Goal: Information Seeking & Learning: Learn about a topic

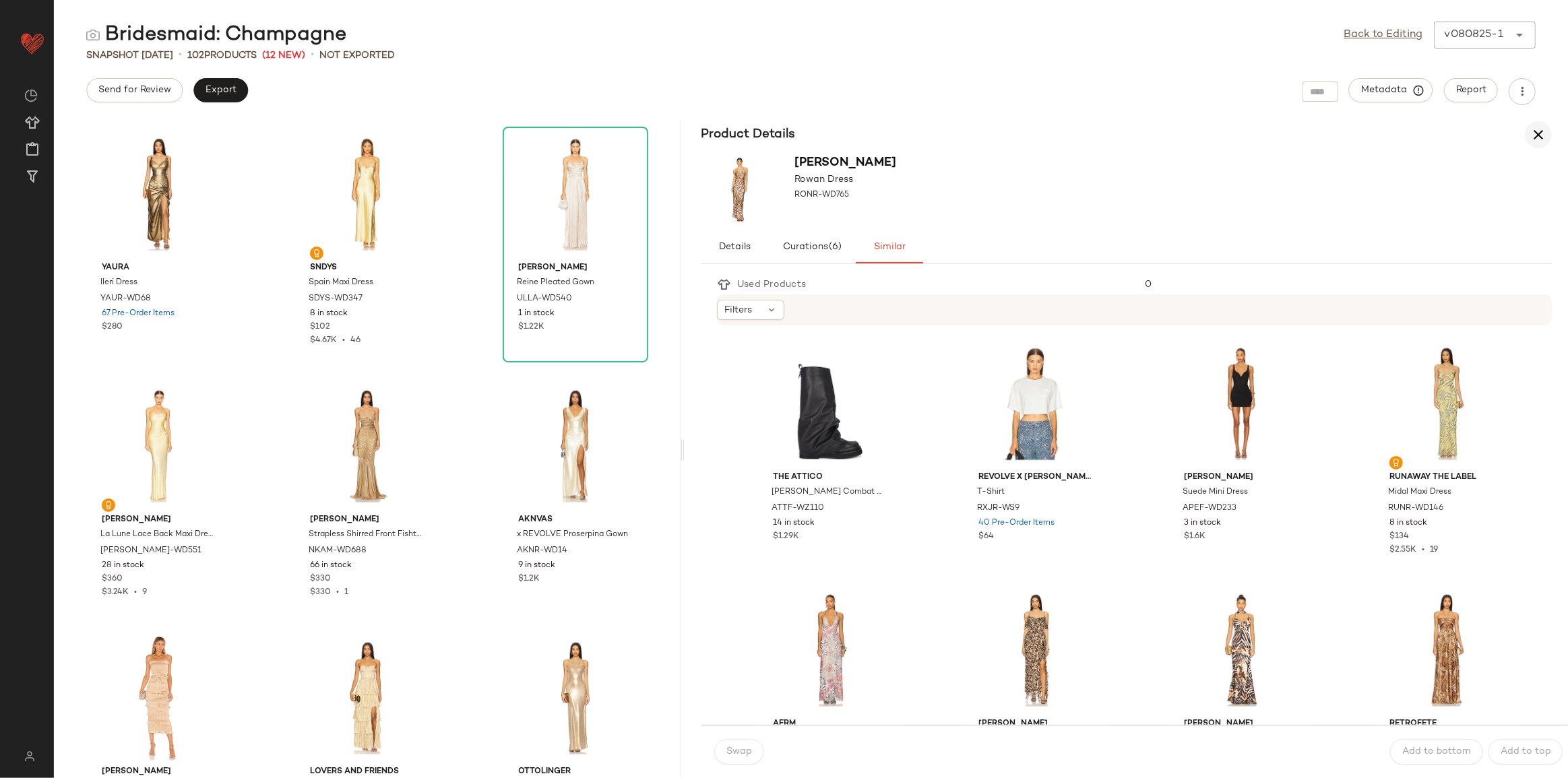
click at [941, 133] on icon "button" at bounding box center [1538, 134] width 16 height 16
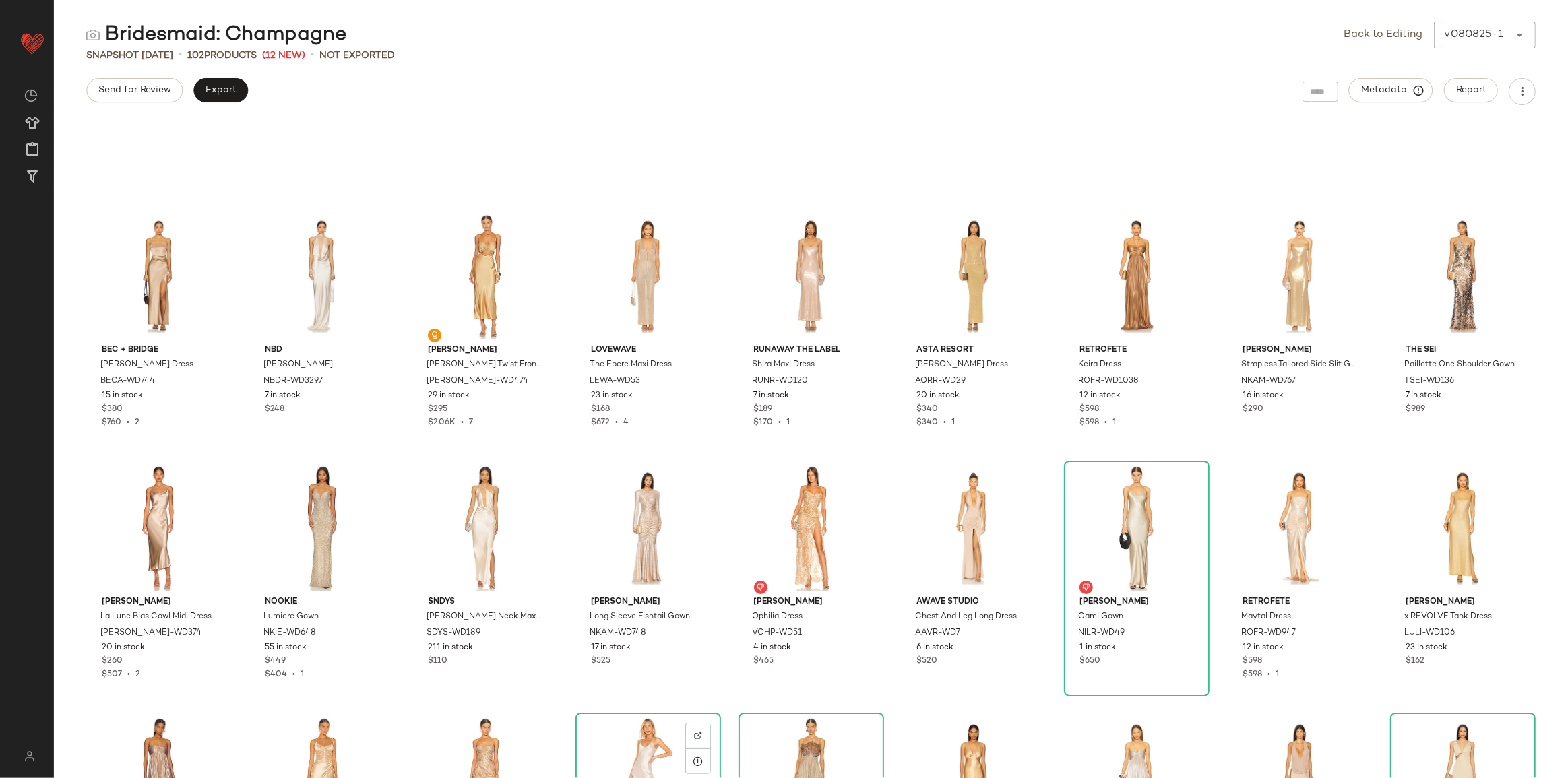
scroll to position [164, 0]
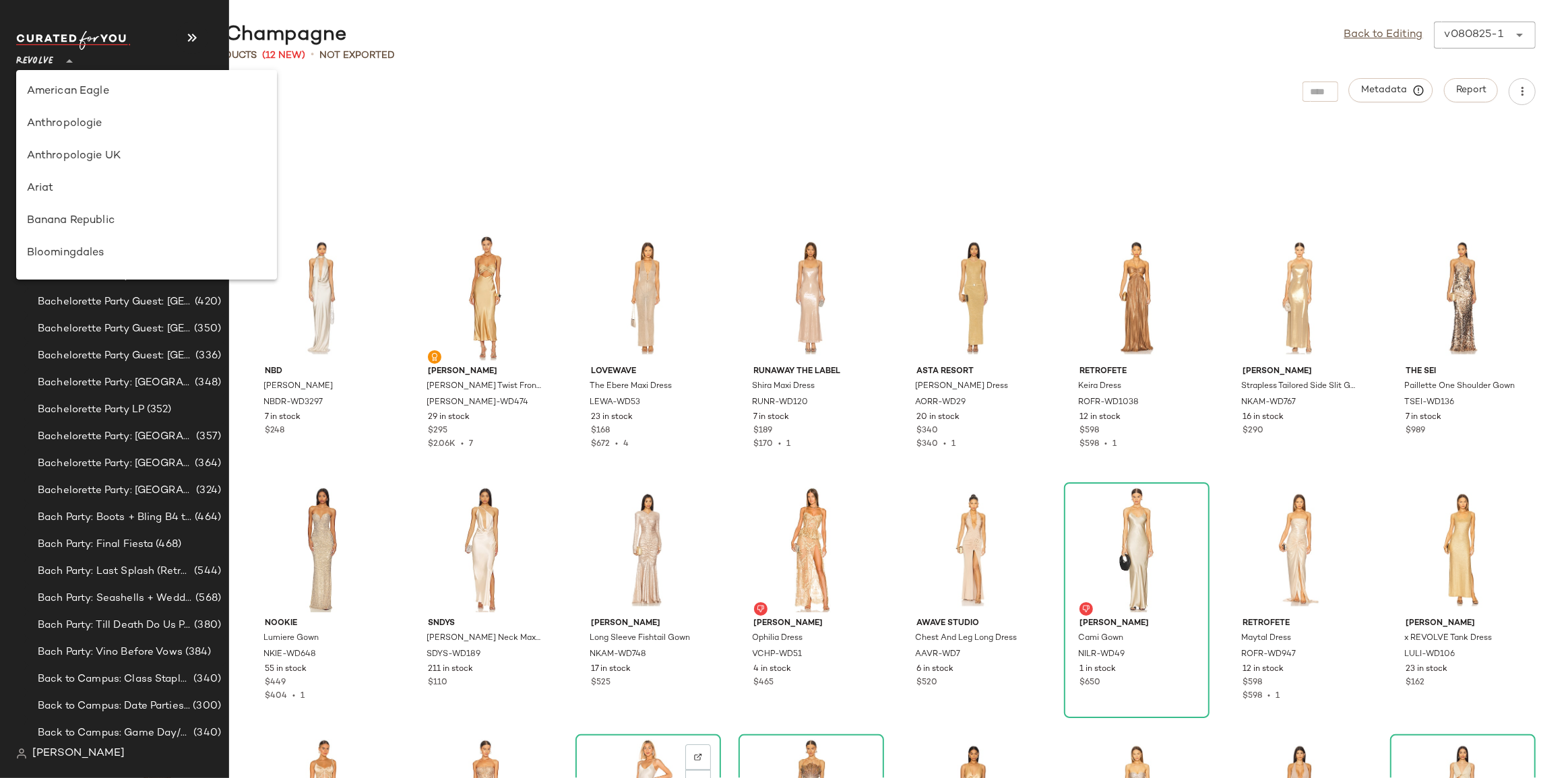
click at [73, 53] on icon at bounding box center [68, 61] width 16 height 16
click at [100, 132] on div "Lululemon UK" at bounding box center [146, 137] width 239 height 16
type input "**"
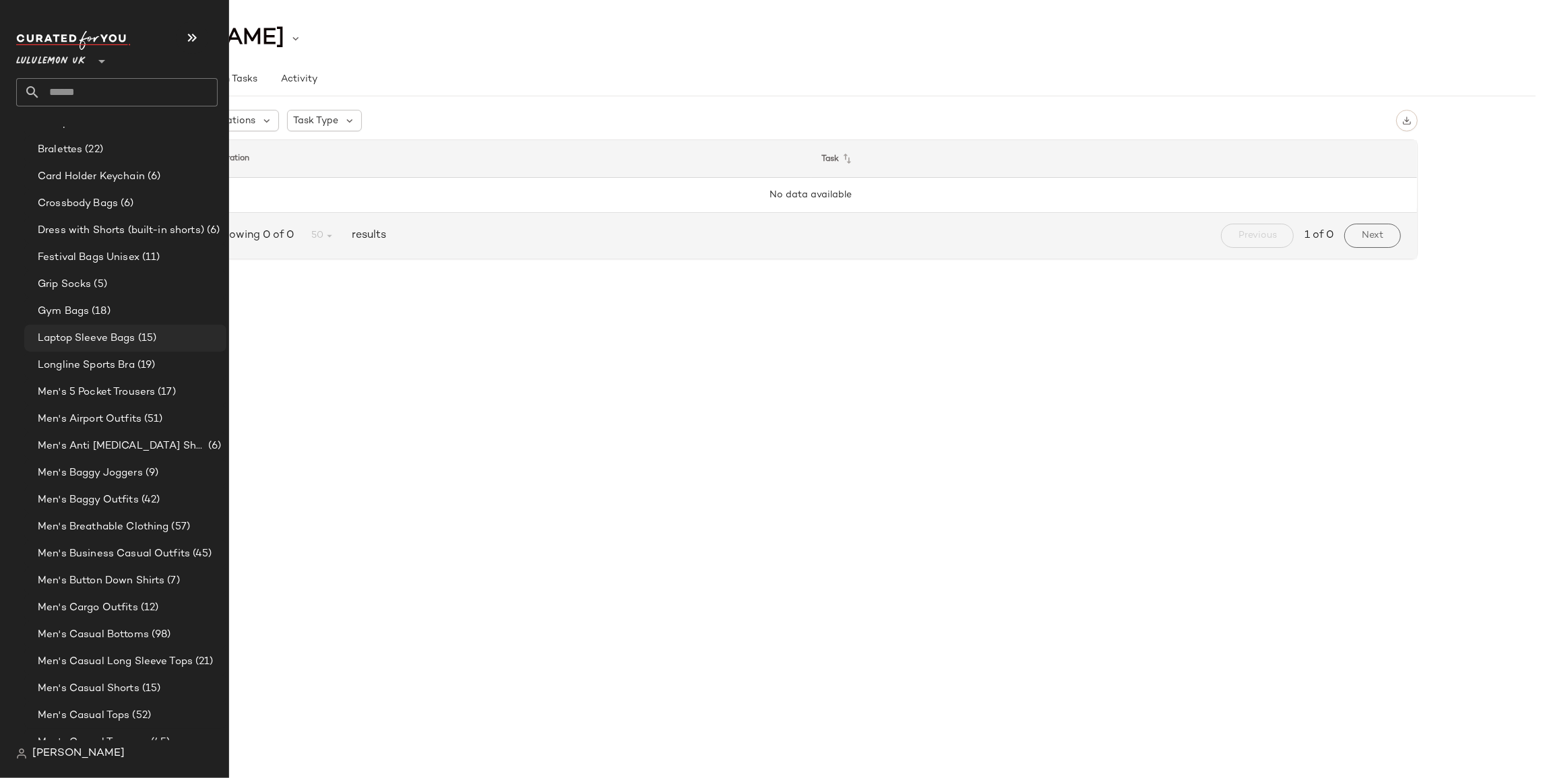
scroll to position [245, 0]
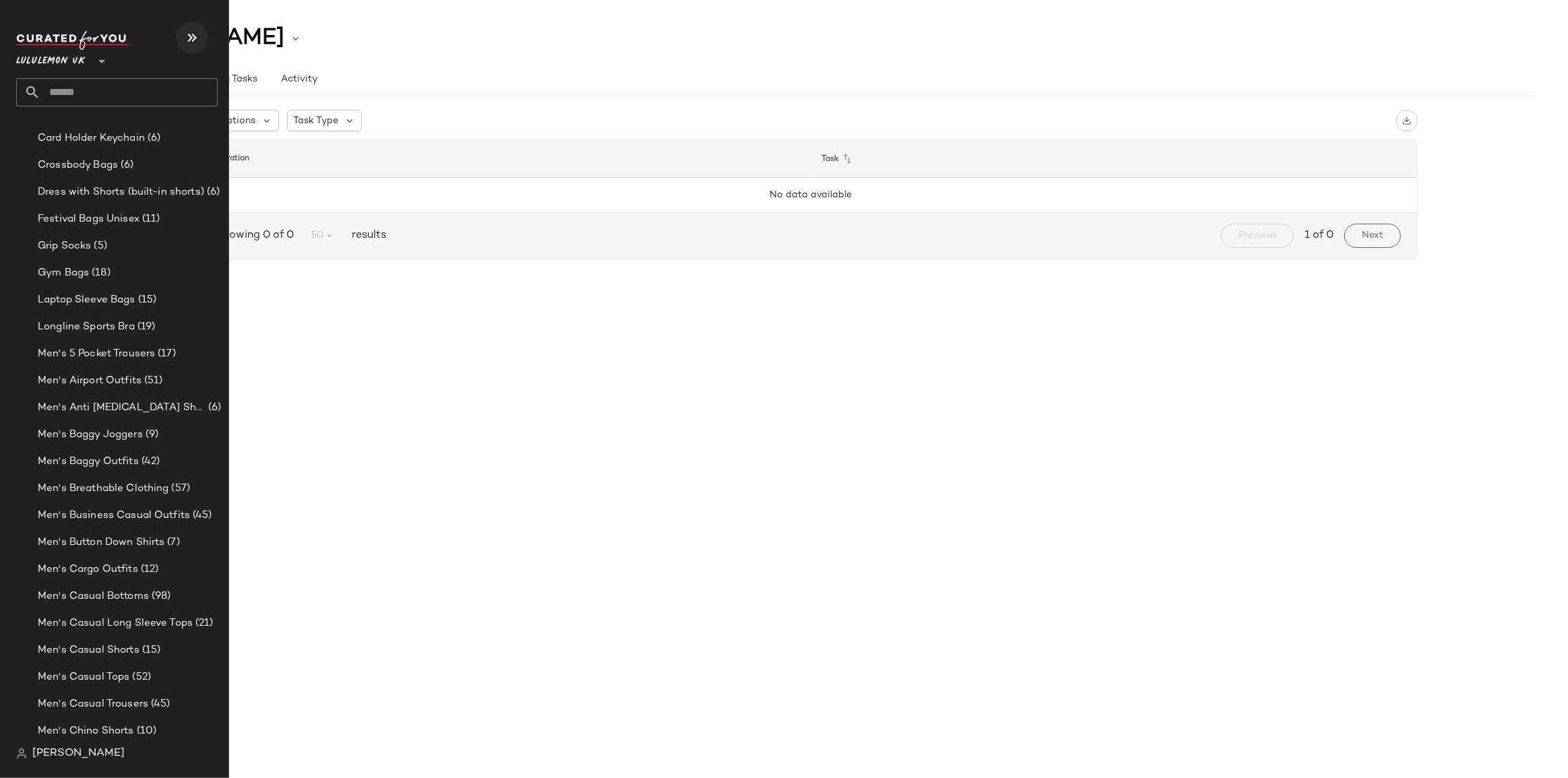
click at [199, 39] on icon "button" at bounding box center [191, 37] width 16 height 16
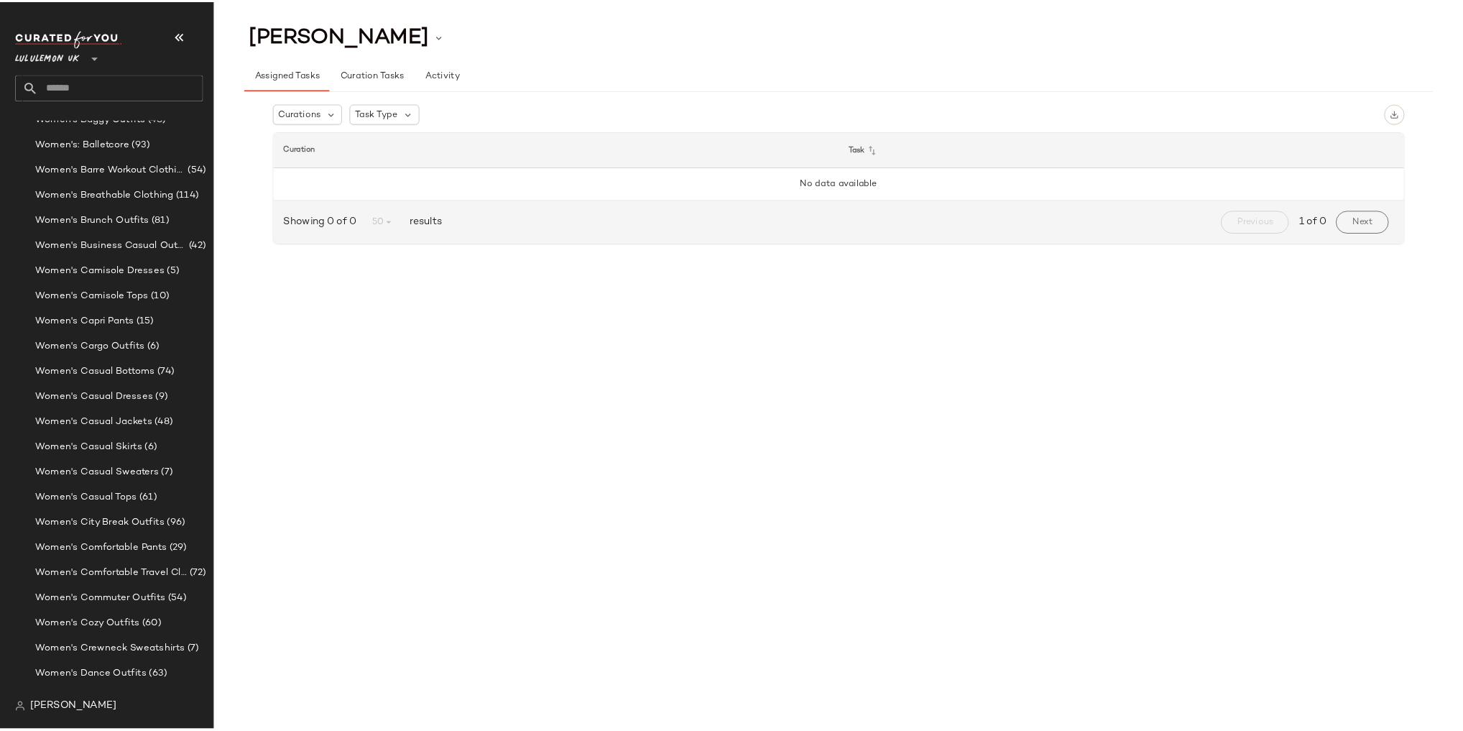
scroll to position [3280, 0]
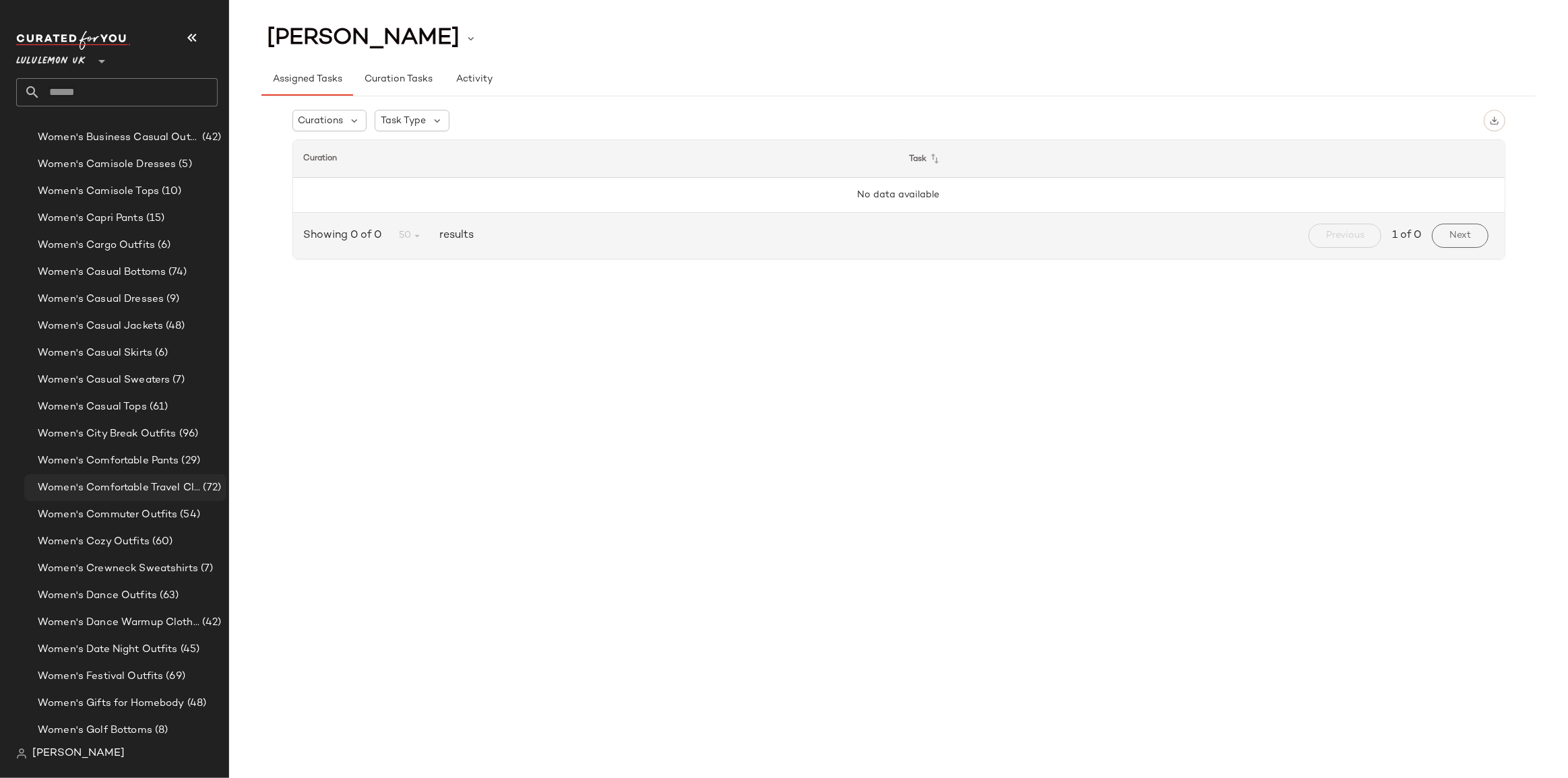
click at [133, 483] on span "Women's Comfortable Travel Clothes" at bounding box center [118, 487] width 162 height 16
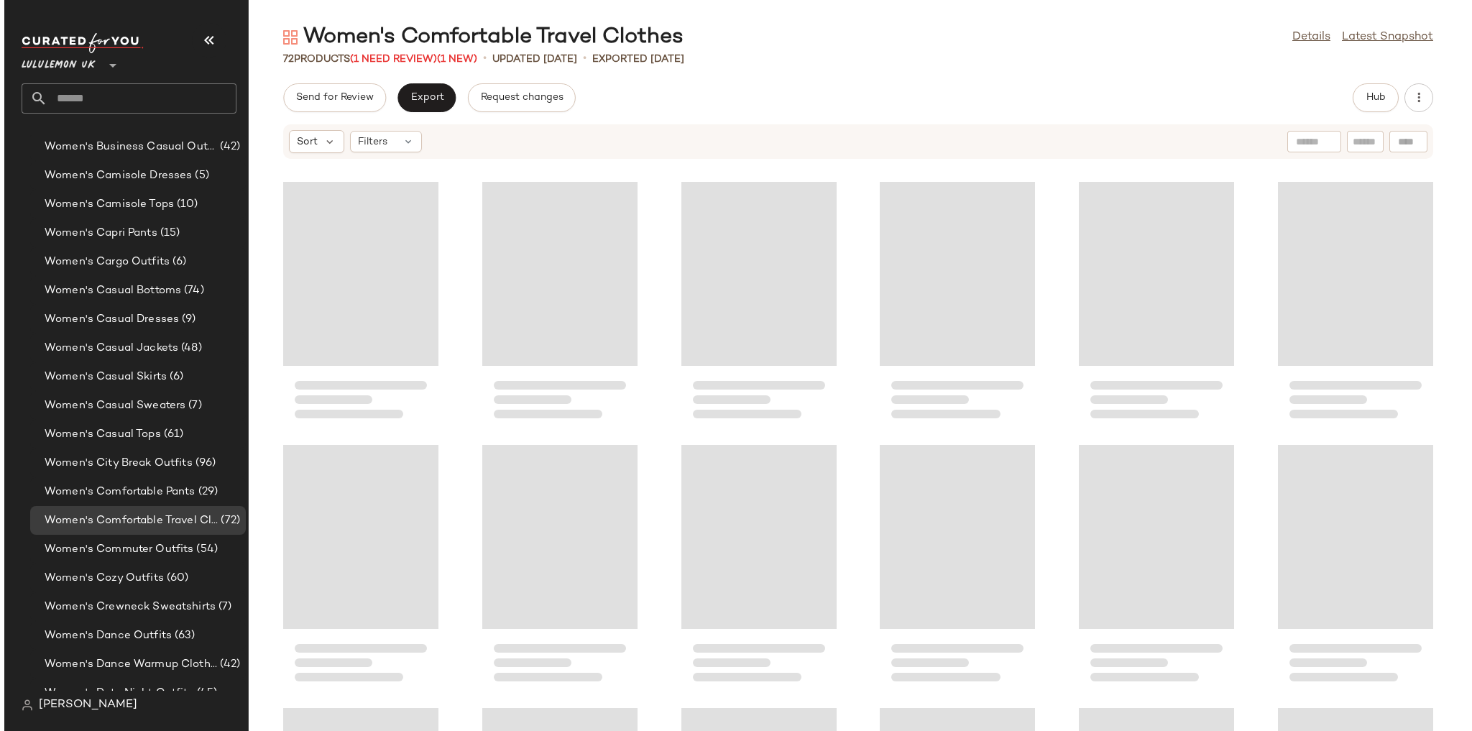
scroll to position [3280, 0]
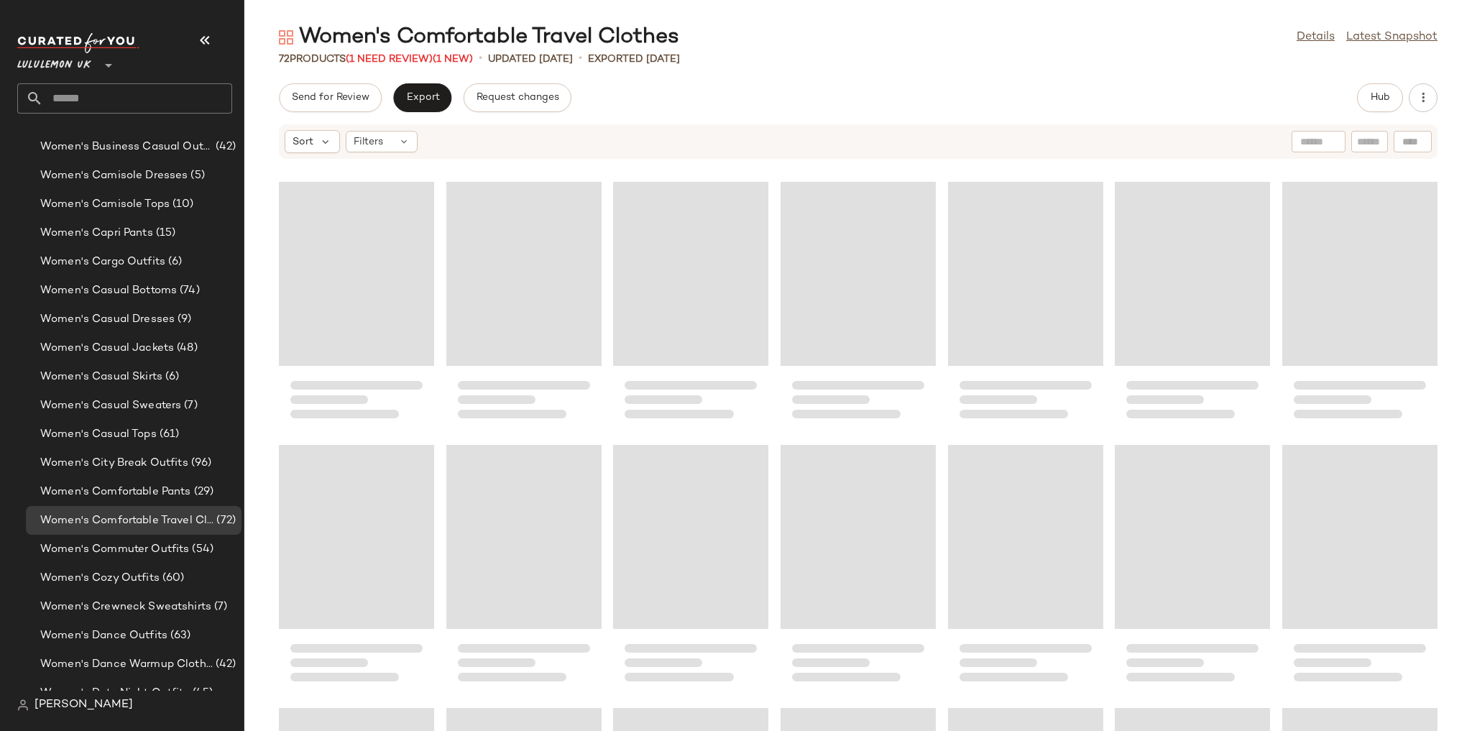
drag, startPoint x: 1615, startPoint y: 1, endPoint x: 1174, endPoint y: 71, distance: 446.9
click at [1003, 71] on div "Women's Comfortable Travel Clothes Details Latest Snapshot 72 Products (1 Need …" at bounding box center [858, 377] width 1228 height 708
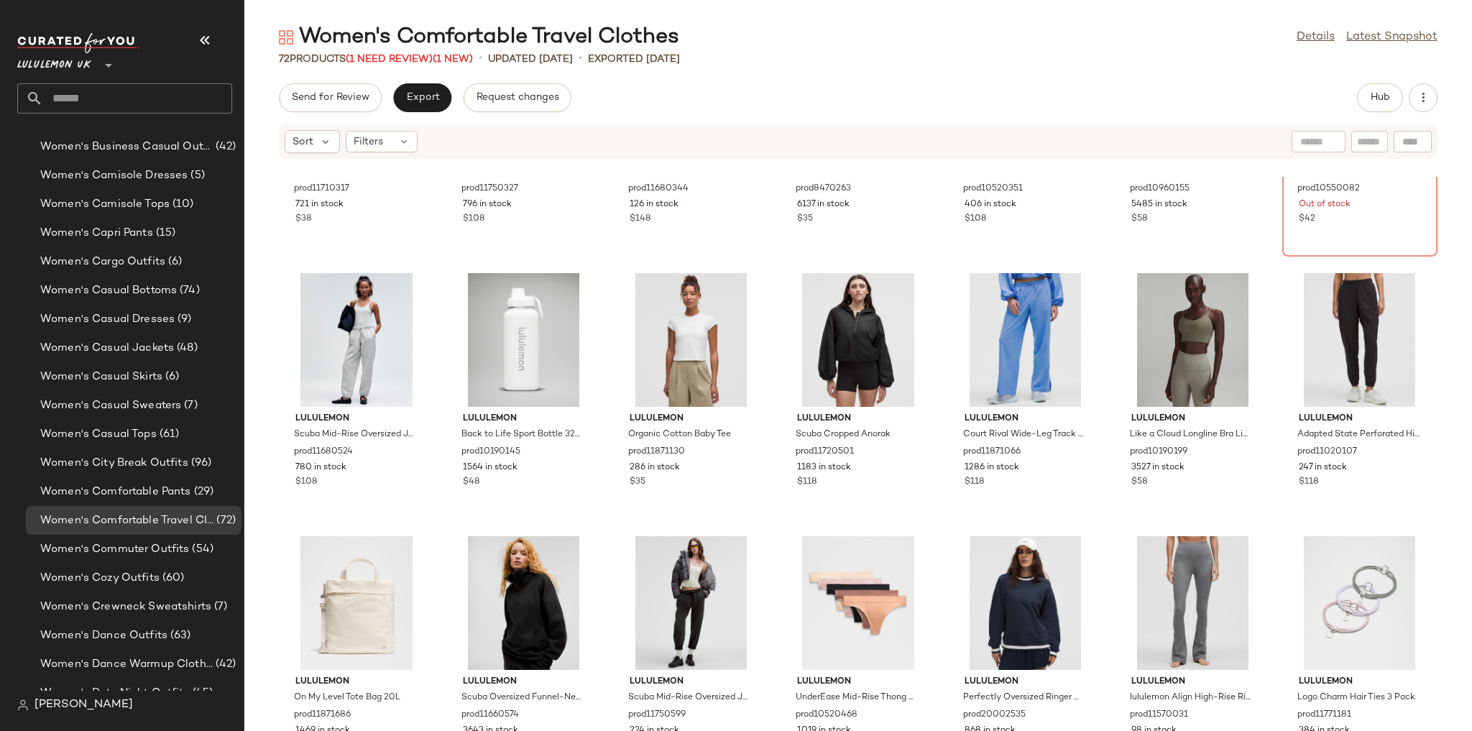
scroll to position [2024, 0]
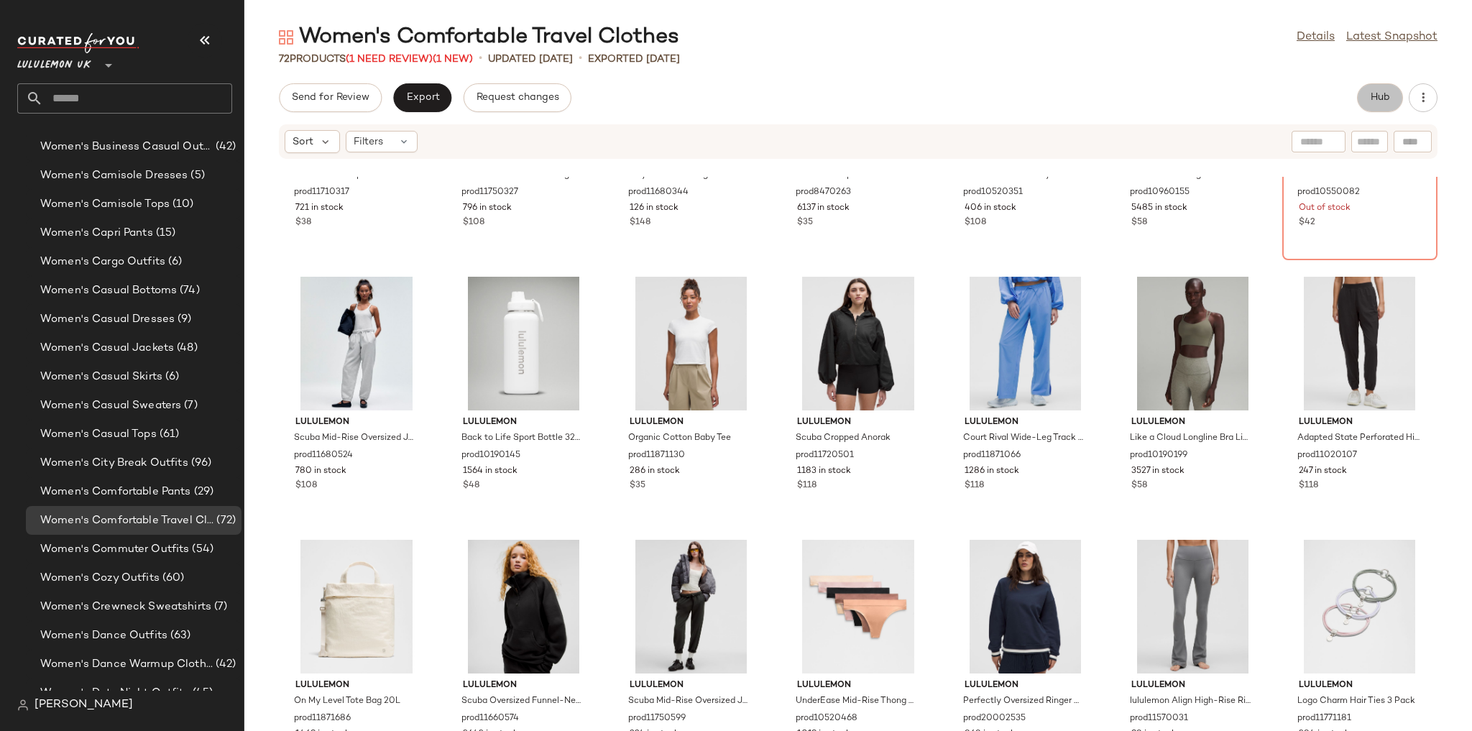
click at [1003, 95] on span "Hub" at bounding box center [1380, 97] width 20 height 11
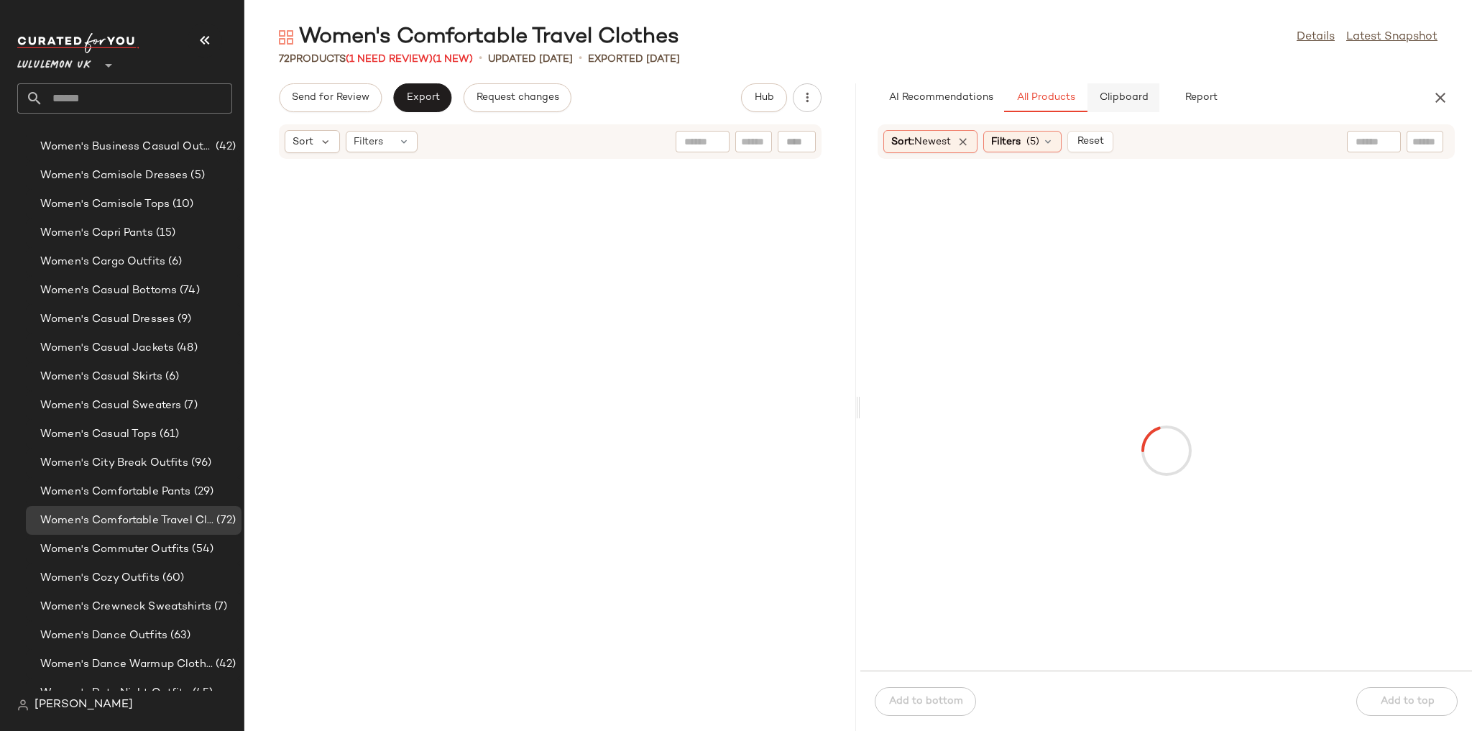
click at [1003, 86] on button "Clipboard" at bounding box center [1123, 97] width 72 height 29
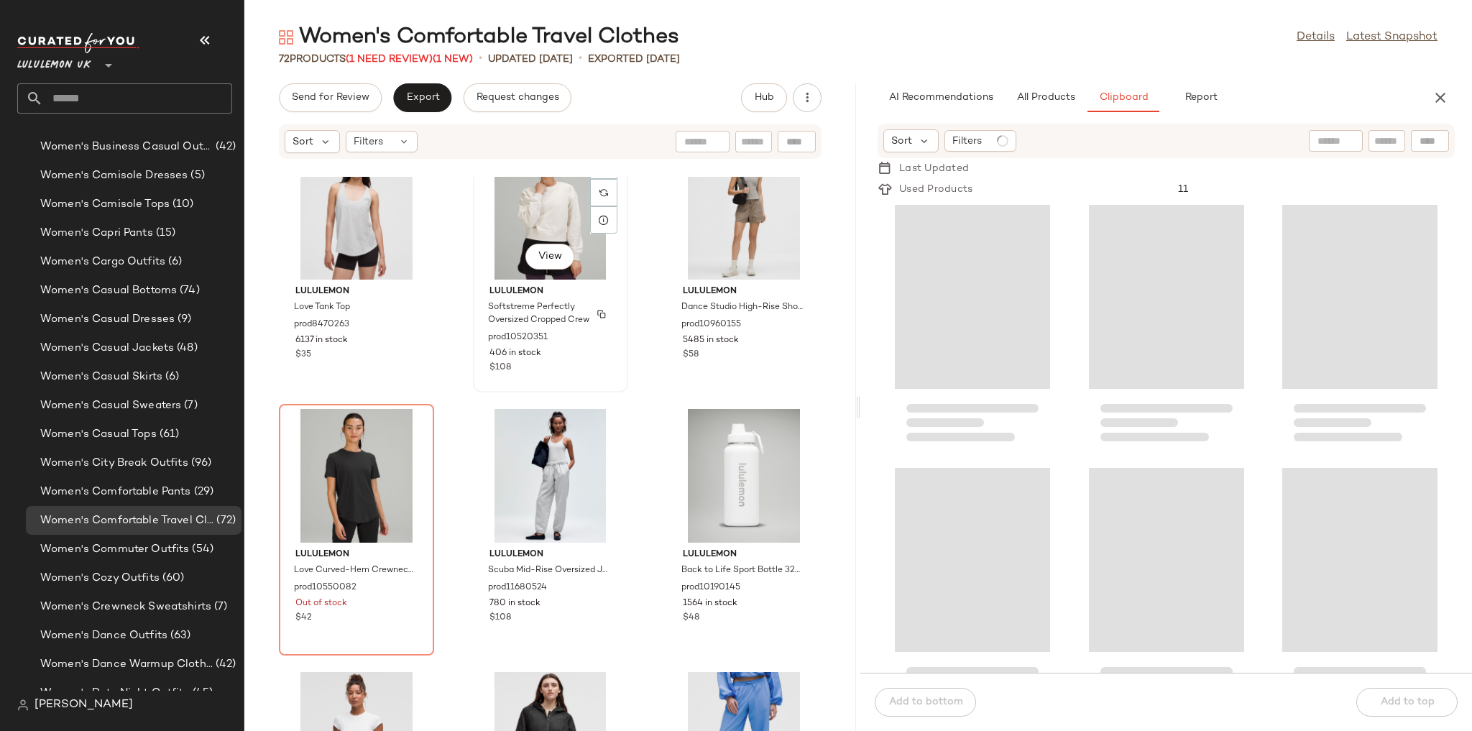
scroll to position [4003, 0]
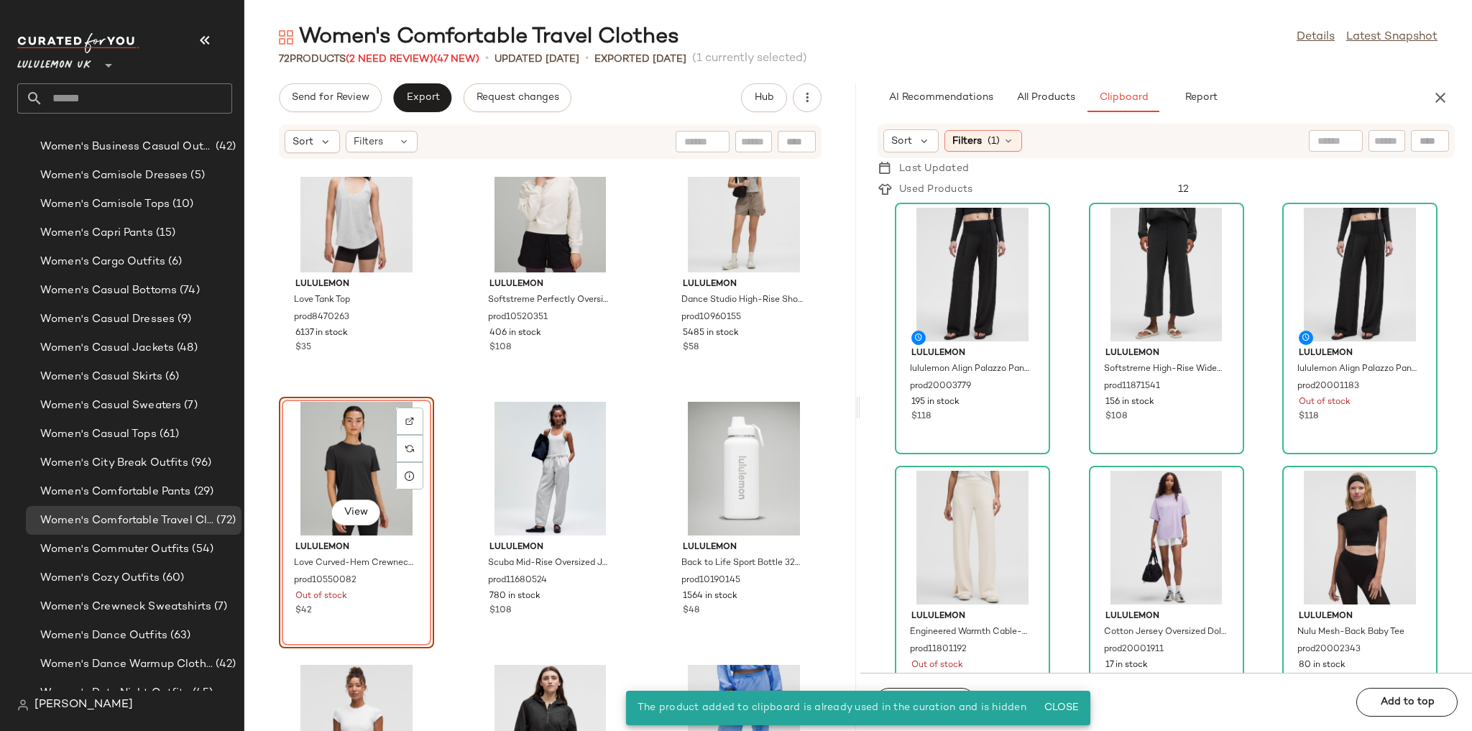
click at [639, 392] on div "lululemon Love Tank Top prod8470263 6137 in stock $35 lululemon Softstreme Perf…" at bounding box center [550, 454] width 612 height 554
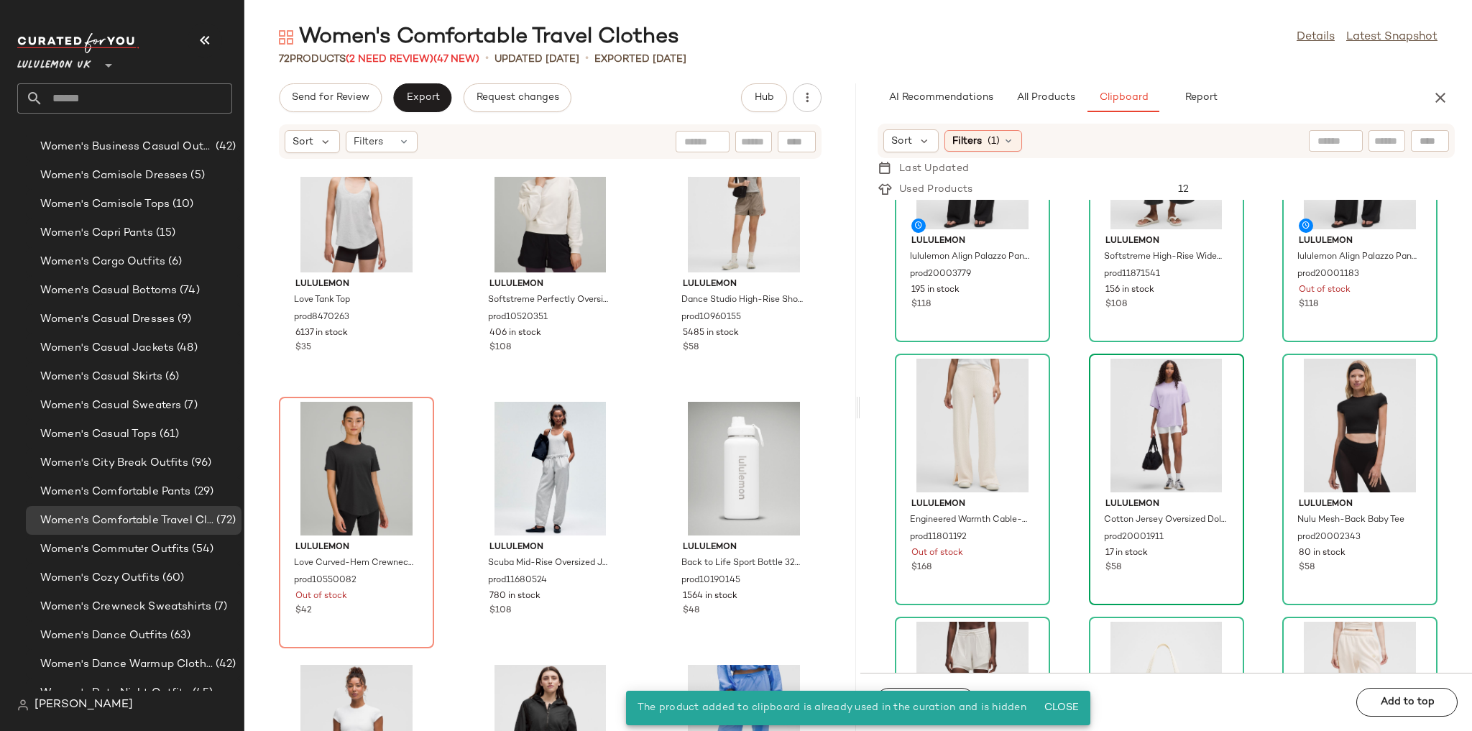
scroll to position [115, 0]
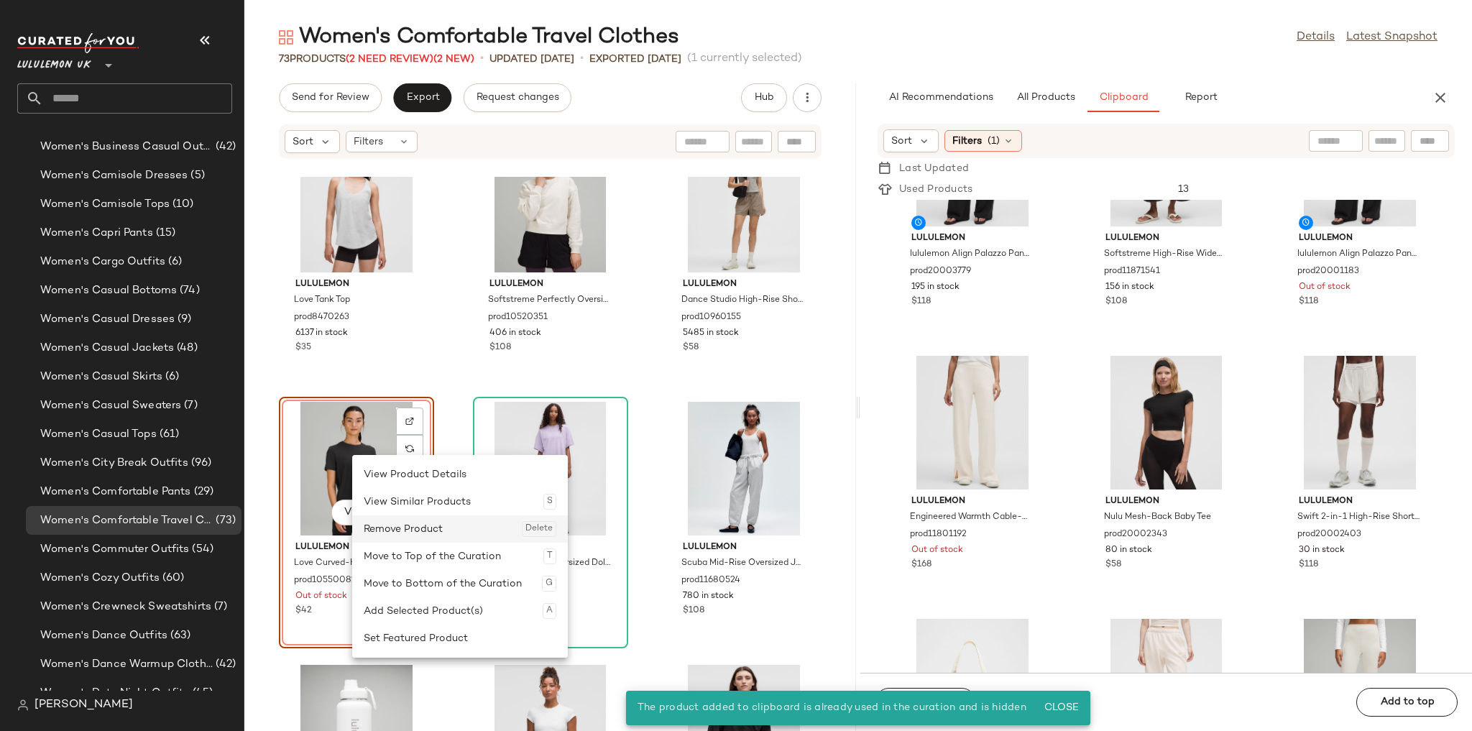
click at [377, 516] on div "Remove Product Delete" at bounding box center [460, 528] width 193 height 27
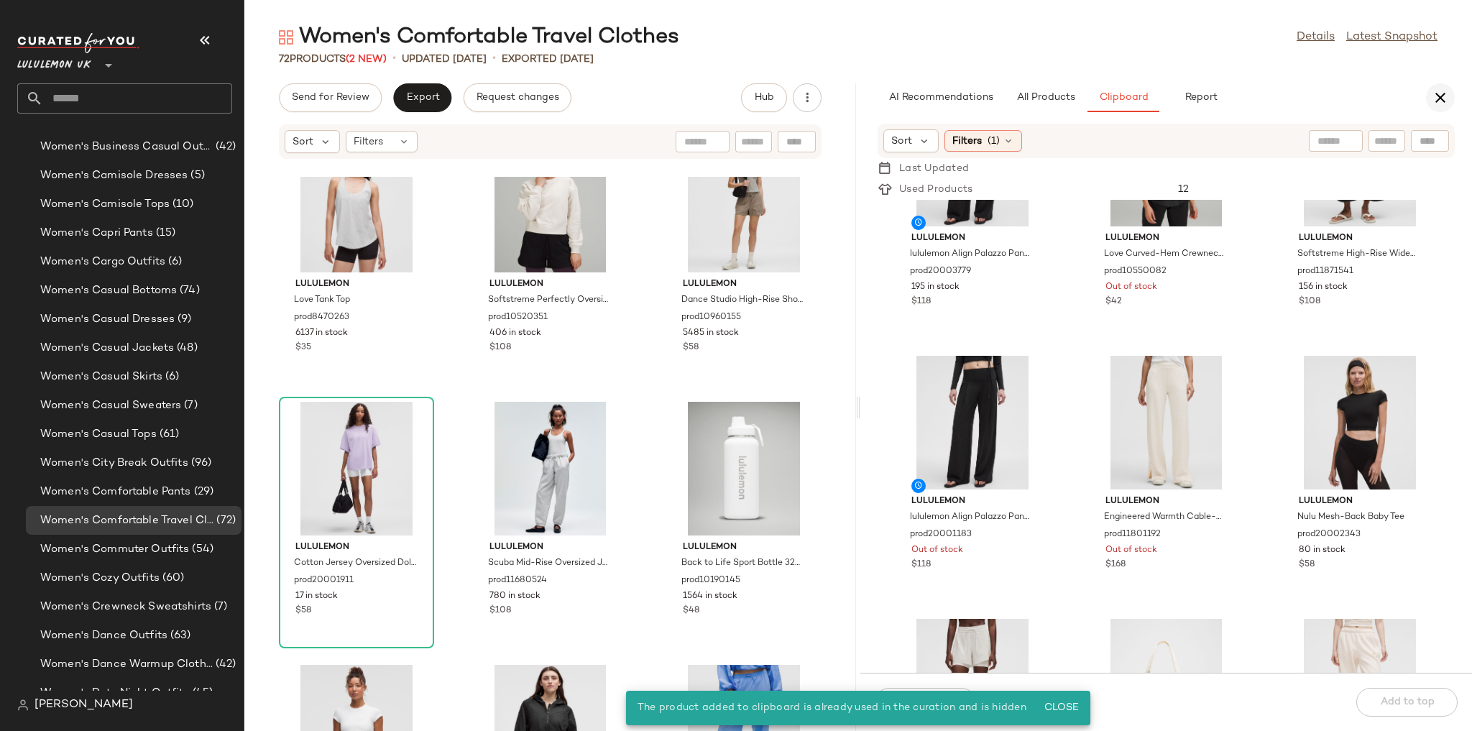
click at [1003, 98] on icon "button" at bounding box center [1440, 97] width 17 height 17
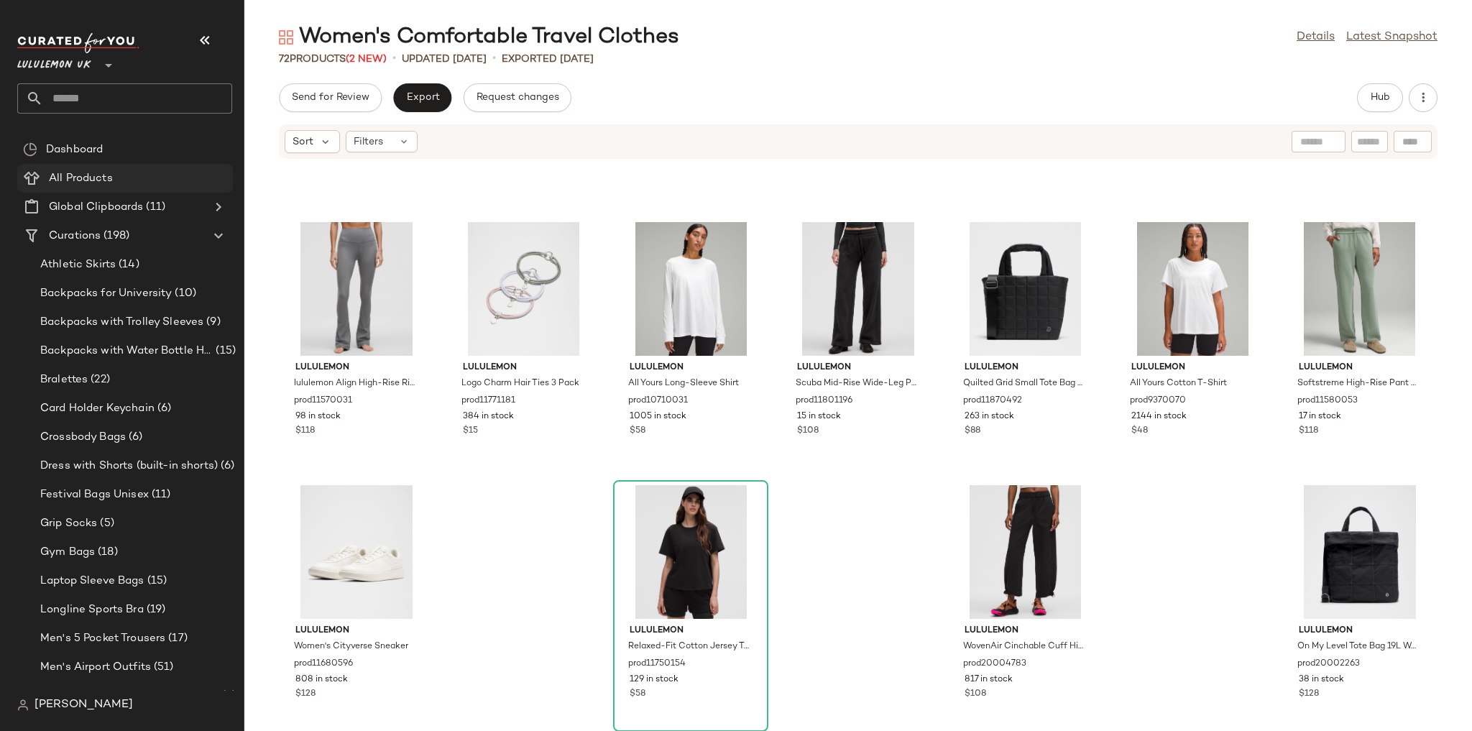
click at [141, 167] on Products "All Products" at bounding box center [125, 178] width 216 height 29
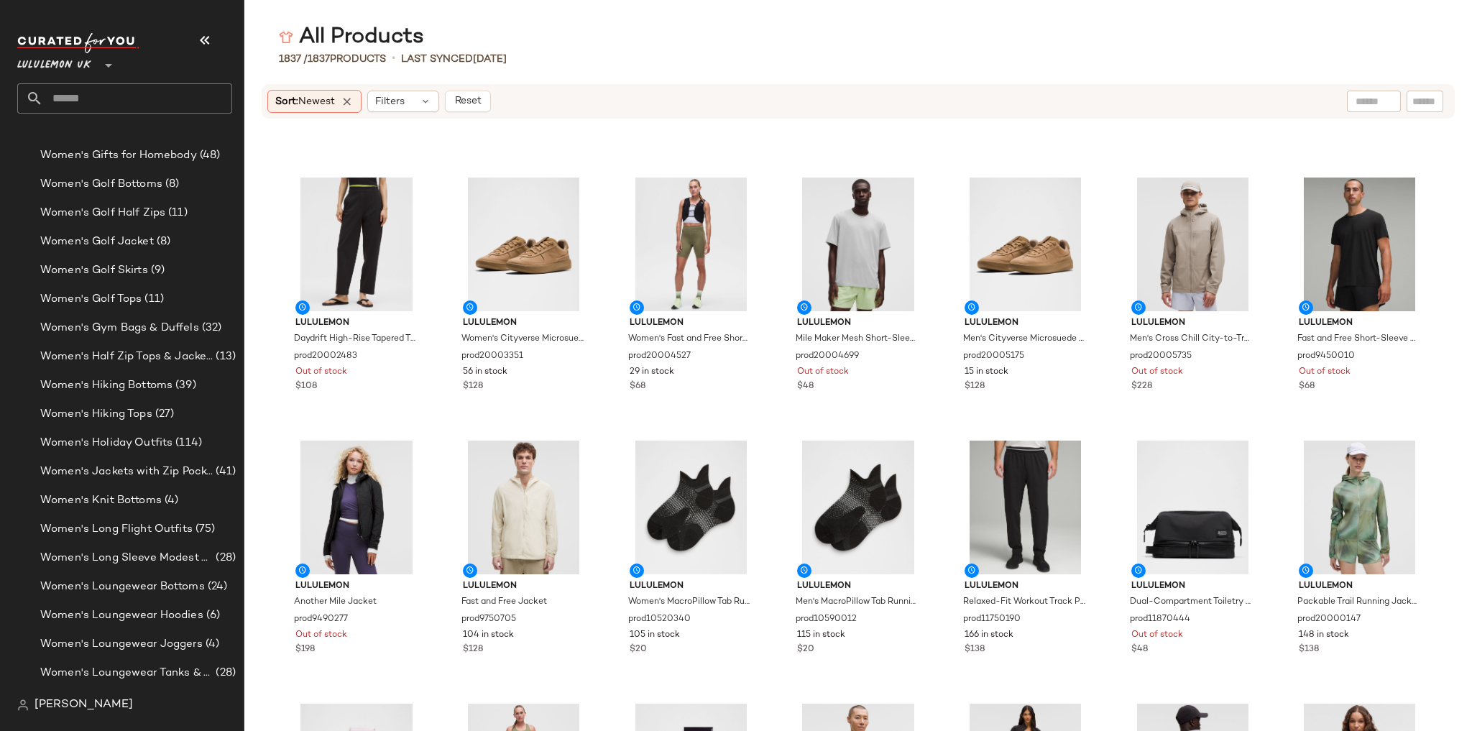
scroll to position [3884, 0]
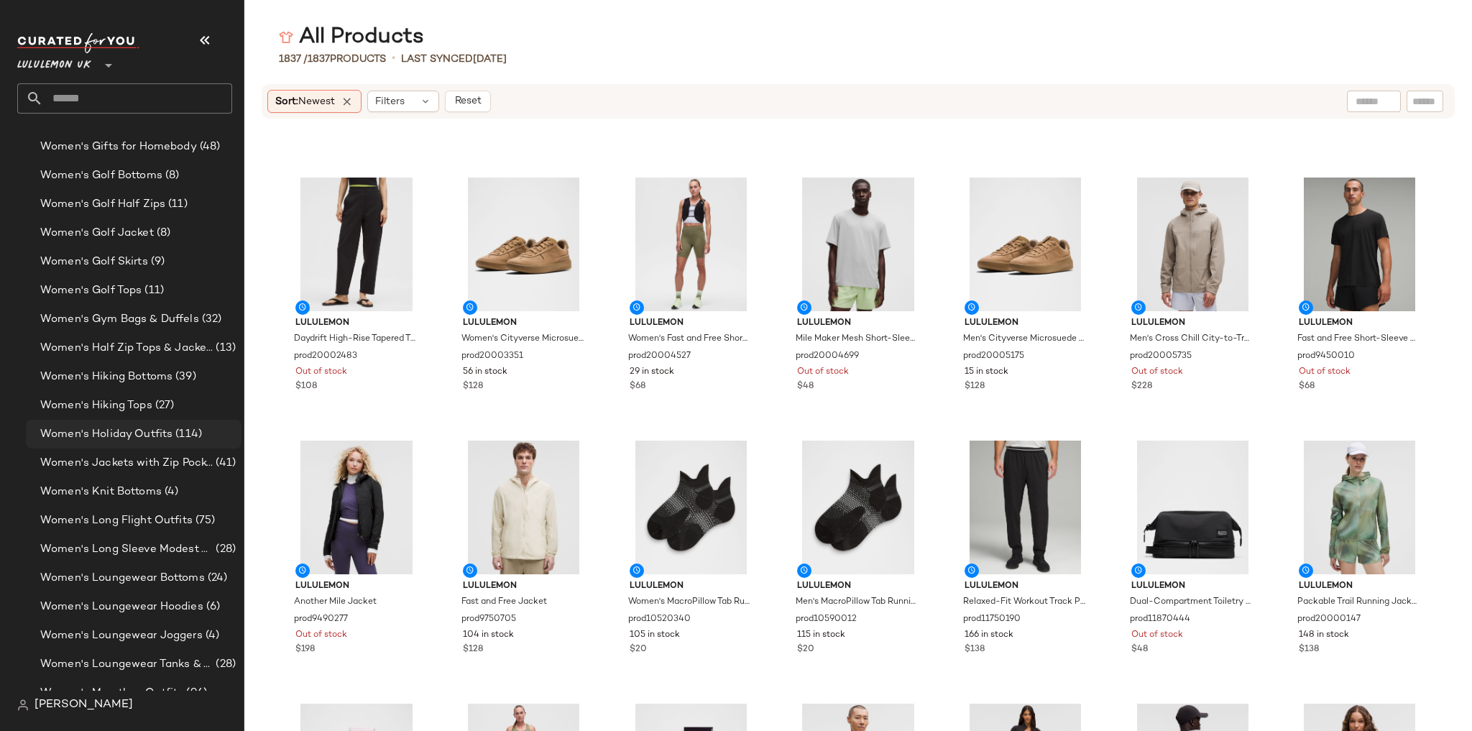
click at [136, 426] on span "Women's Holiday Outfits" at bounding box center [106, 434] width 132 height 17
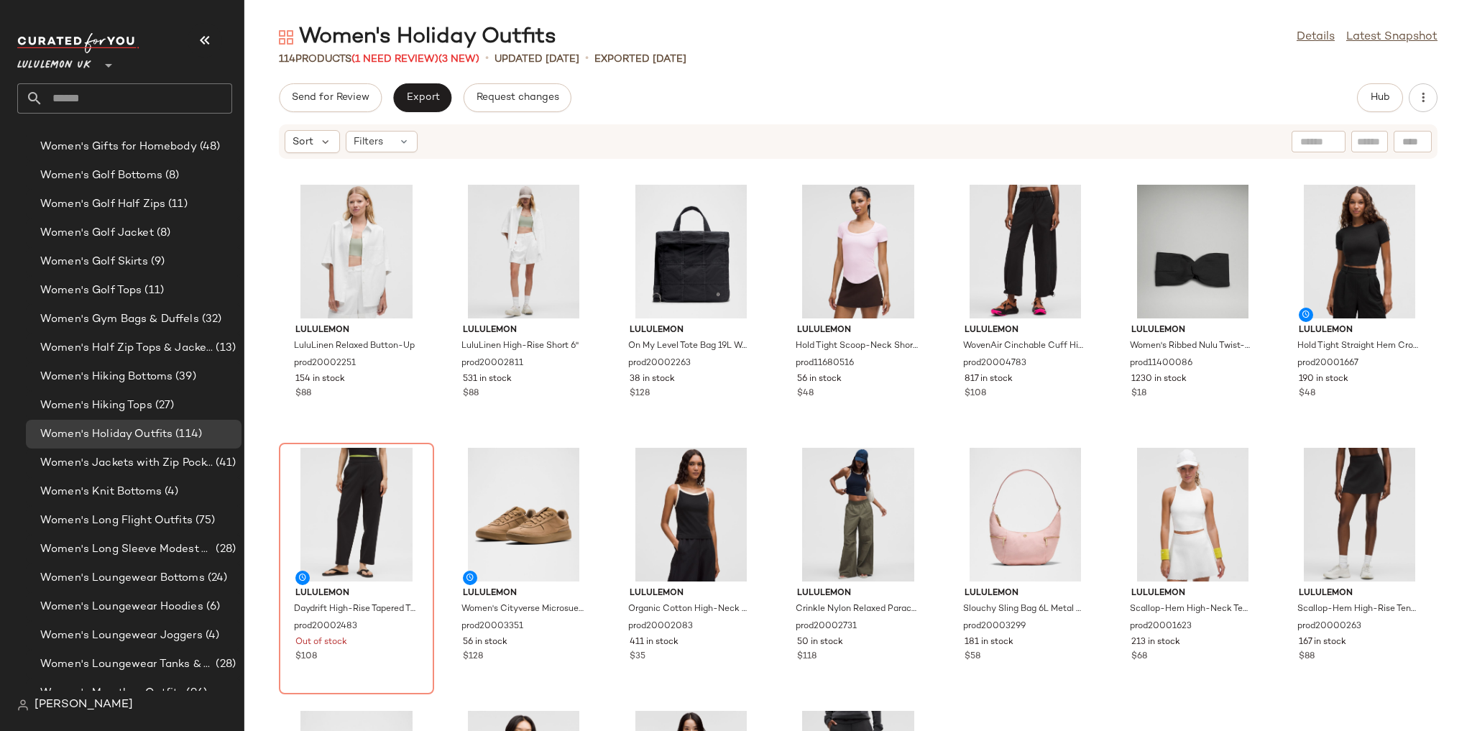
scroll to position [57, 0]
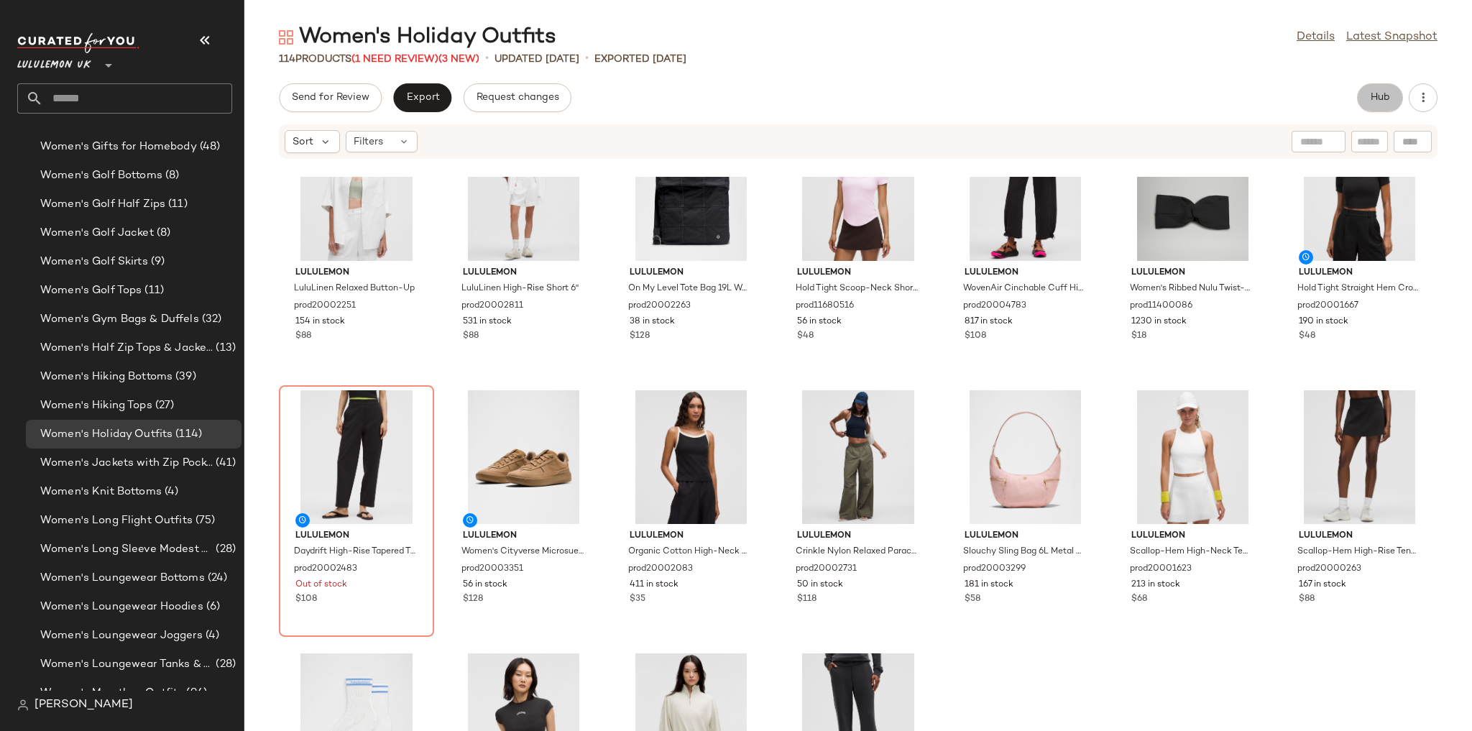
click at [1003, 96] on span "Hub" at bounding box center [1380, 97] width 20 height 11
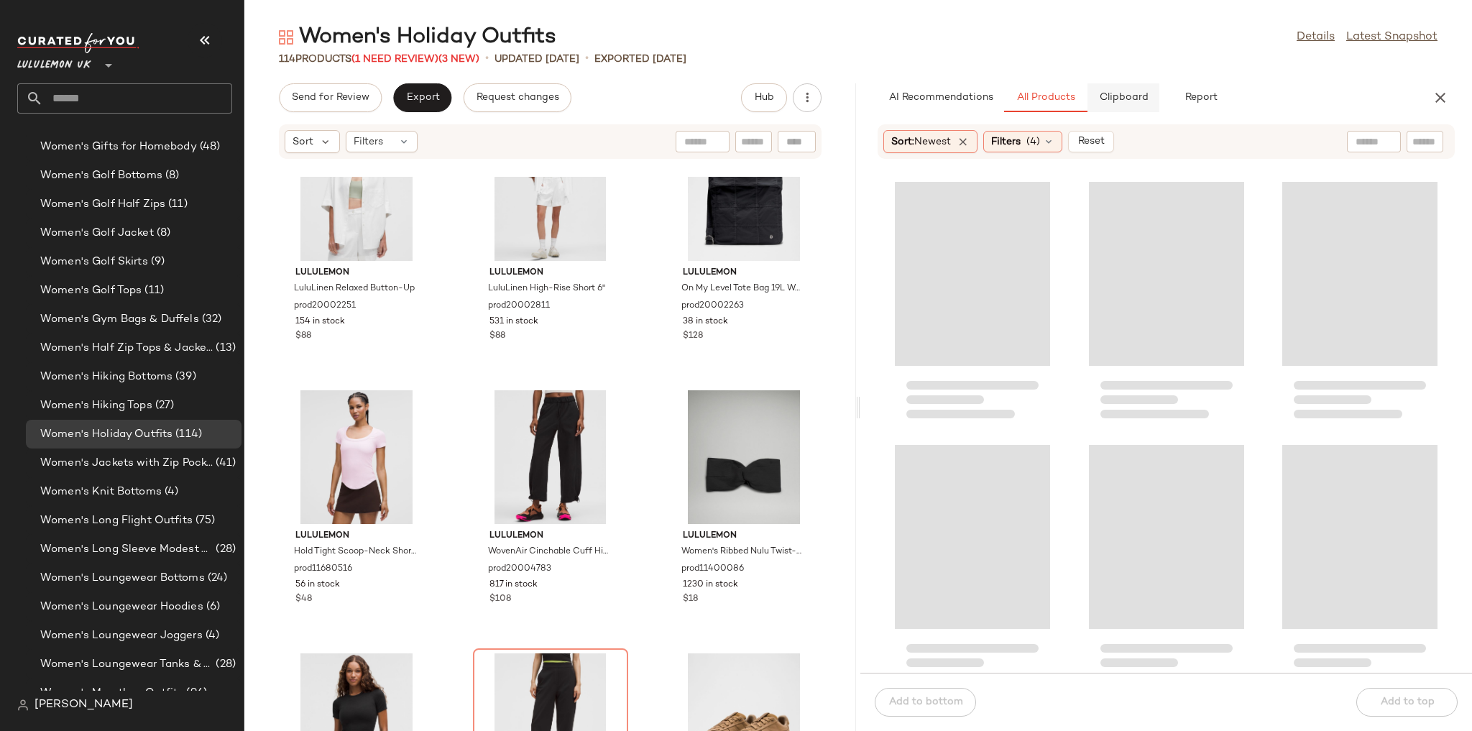
scroll to position [0, 0]
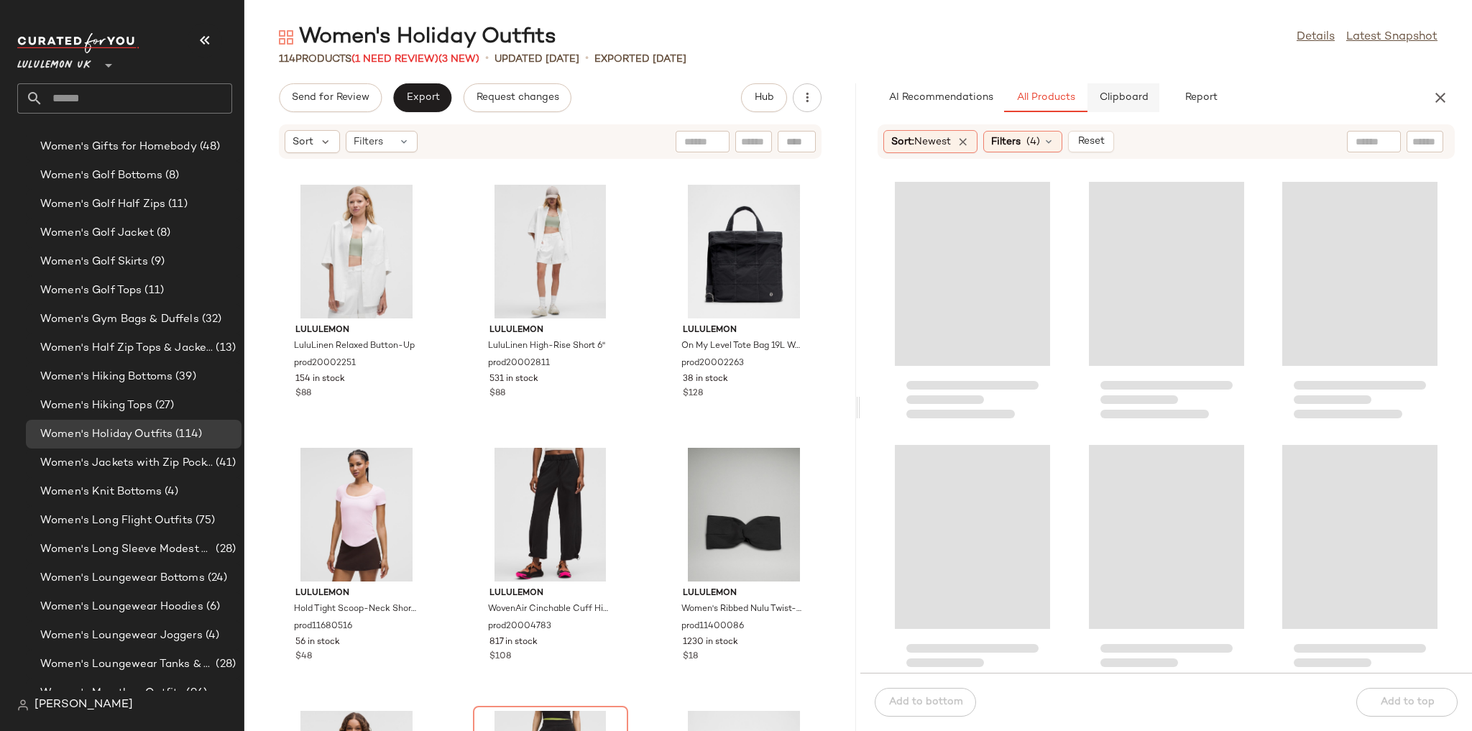
click at [1003, 103] on button "Clipboard" at bounding box center [1123, 97] width 72 height 29
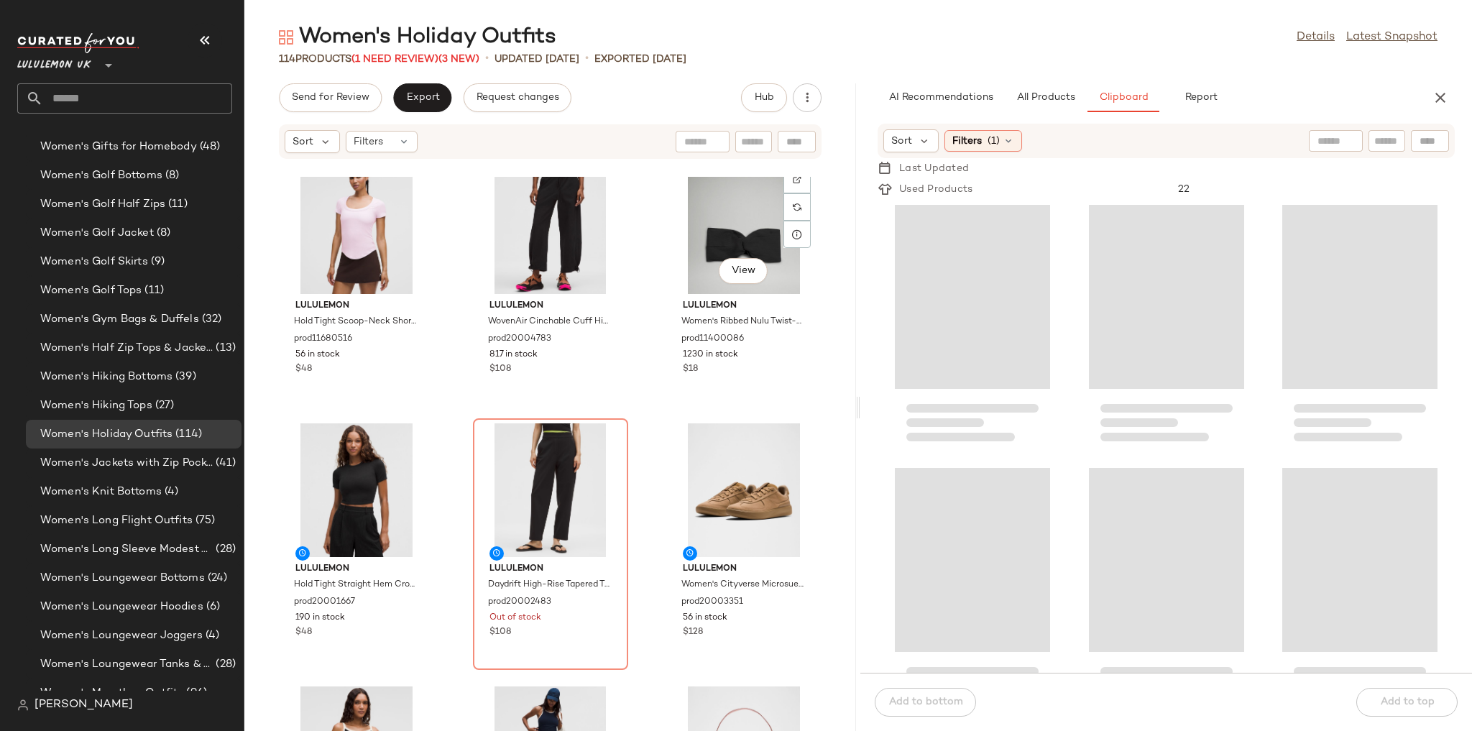
scroll to position [299, 0]
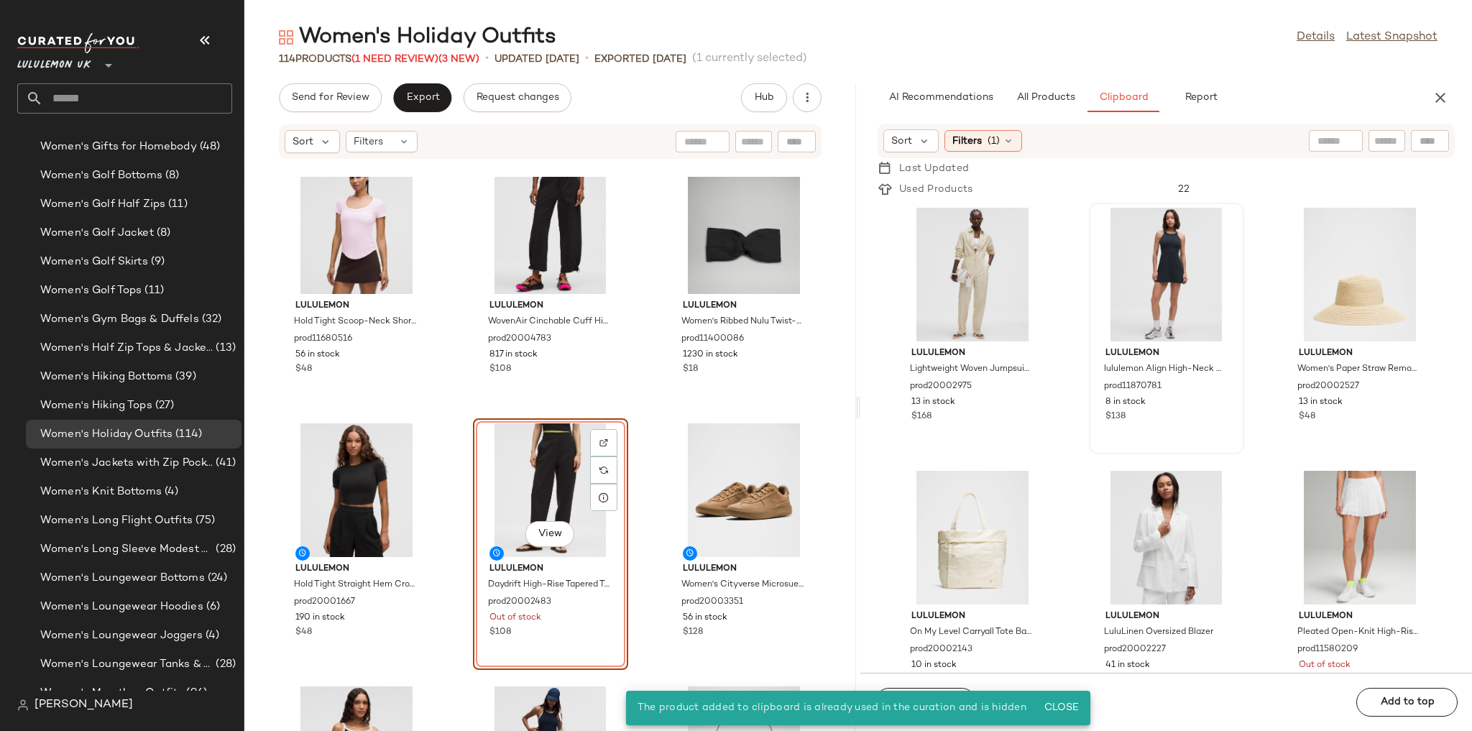
drag, startPoint x: 635, startPoint y: 423, endPoint x: 1133, endPoint y: 292, distance: 514.3
click at [638, 420] on div "lululemon Hold Tight Scoop-Neck Short-Sleeve Shirt prod11680516 56 in stock $48…" at bounding box center [550, 454] width 612 height 554
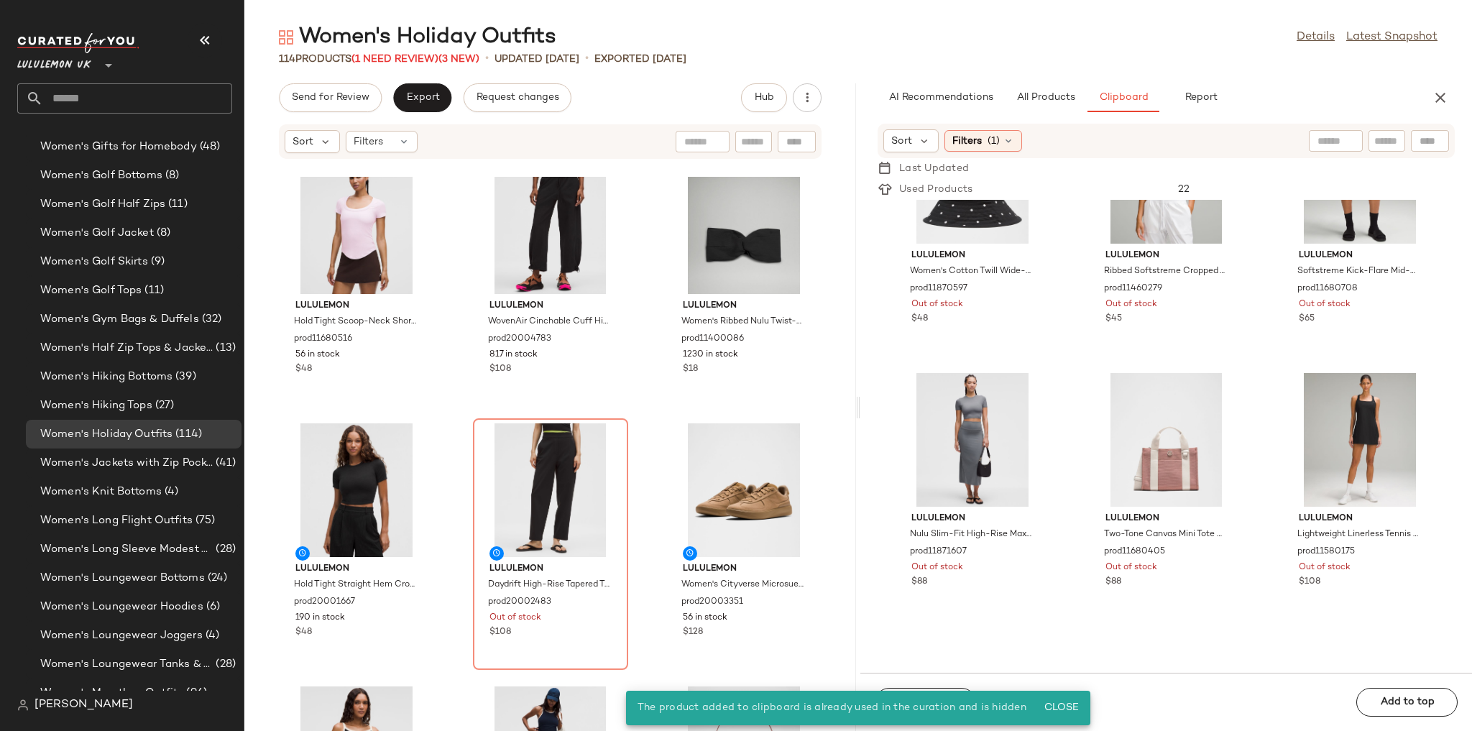
scroll to position [931, 0]
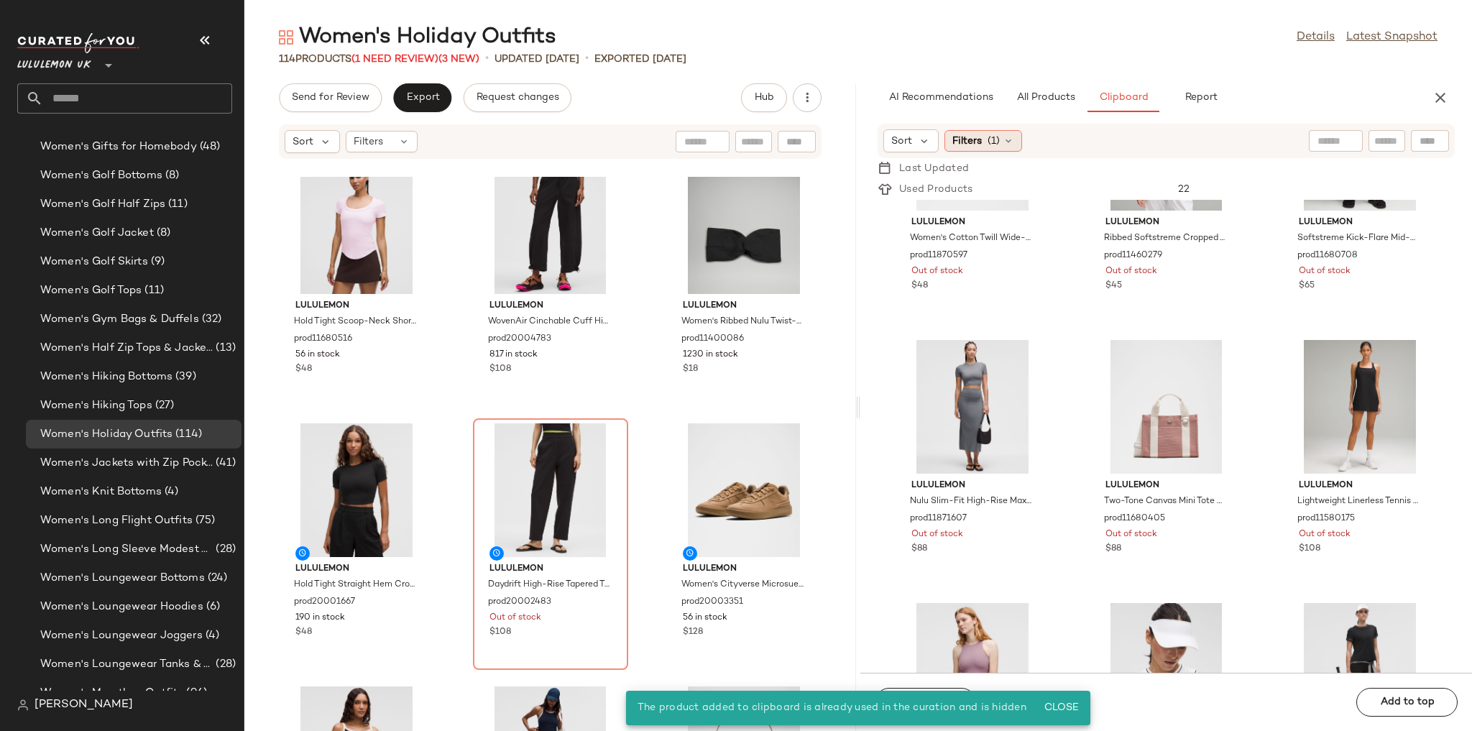
click at [995, 145] on span "(1)" at bounding box center [994, 141] width 12 height 15
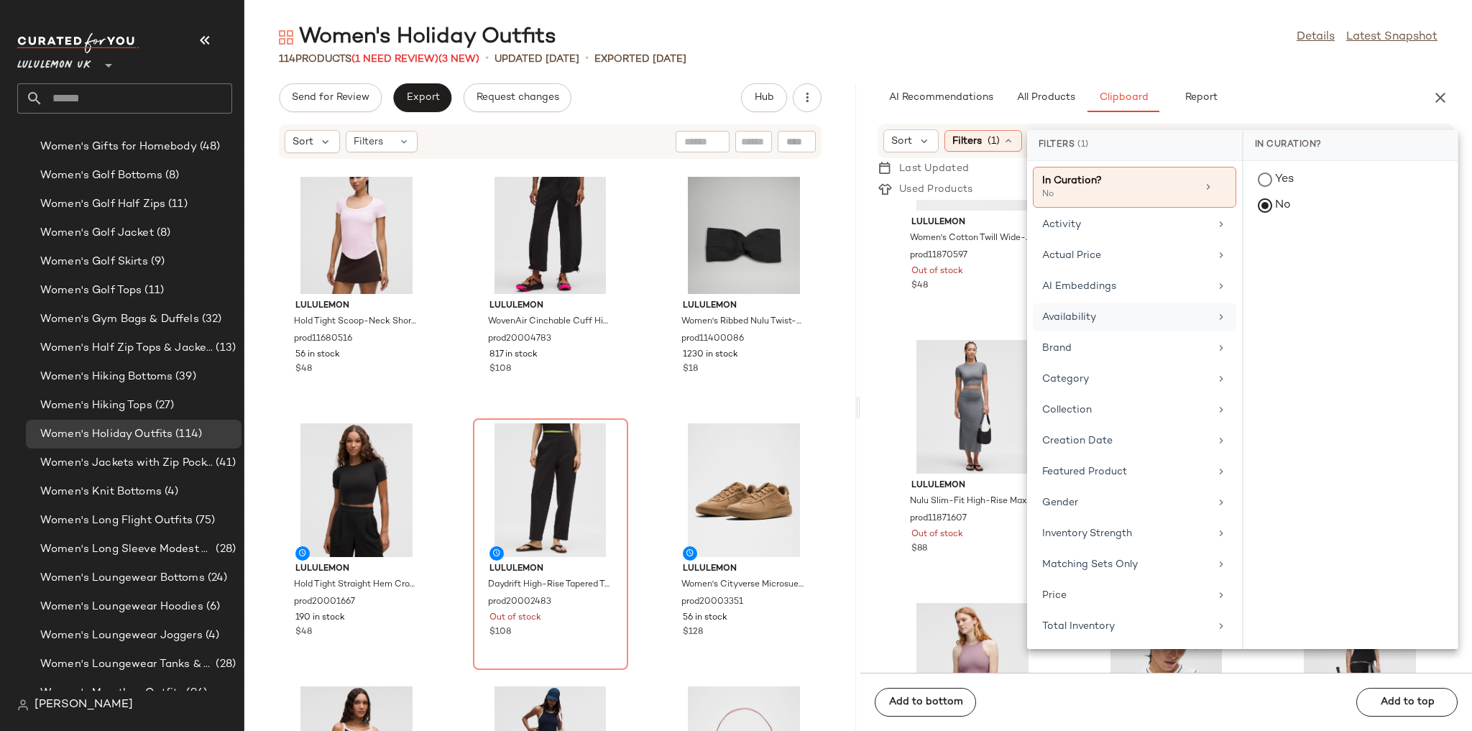
click at [1003, 314] on div "Availability" at bounding box center [1125, 317] width 167 height 15
click at [1003, 268] on div "in_stock" at bounding box center [1350, 285] width 203 height 34
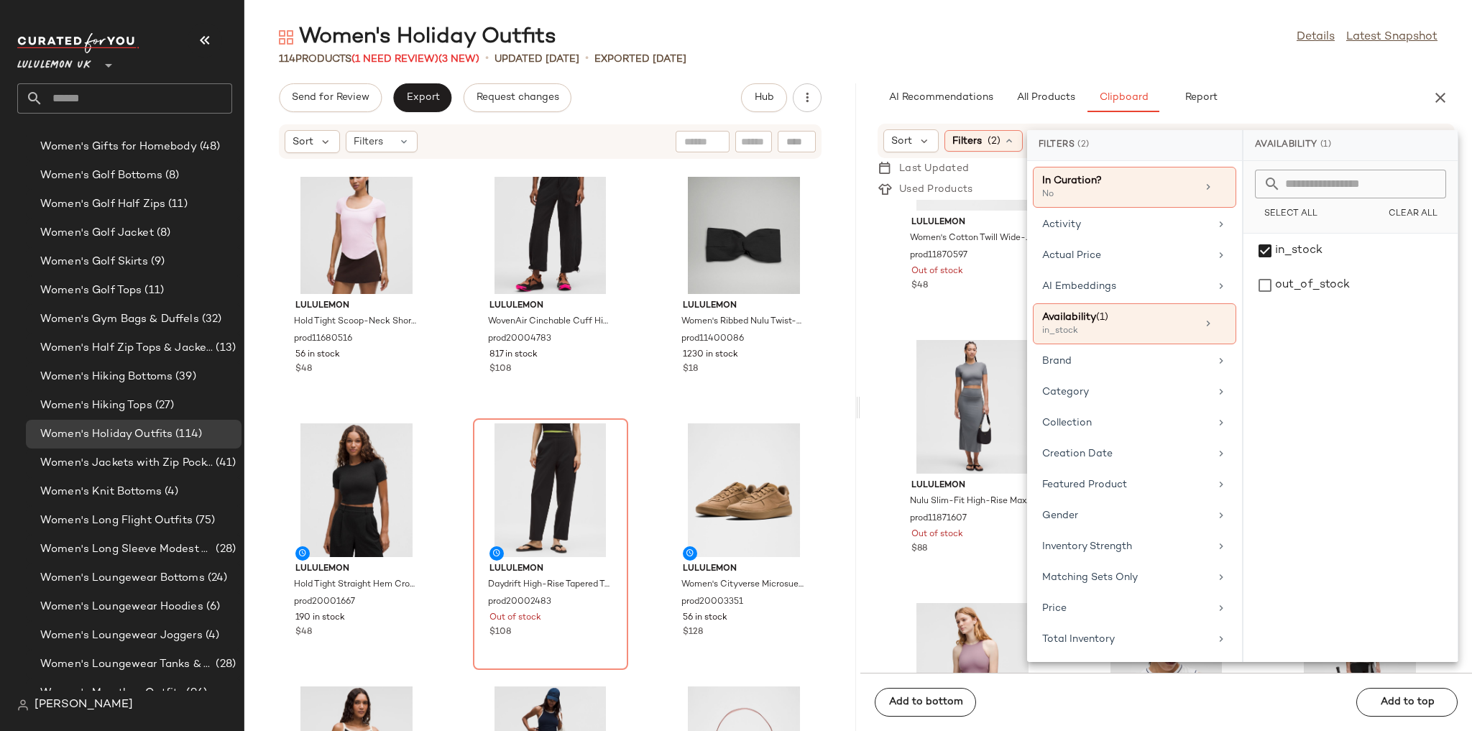
click at [1003, 106] on div "AI Recommendations All Products Clipboard Report" at bounding box center [1143, 97] width 531 height 29
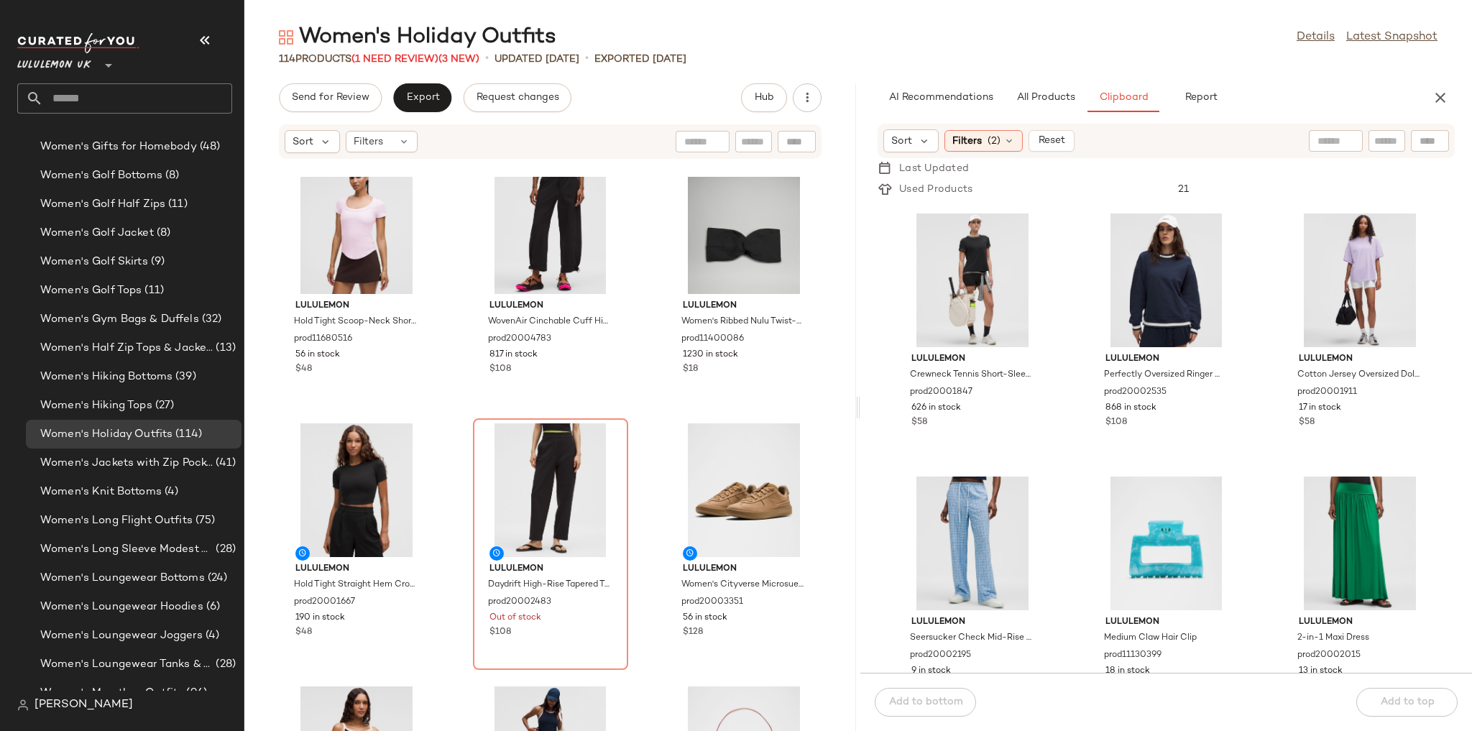
scroll to position [581, 0]
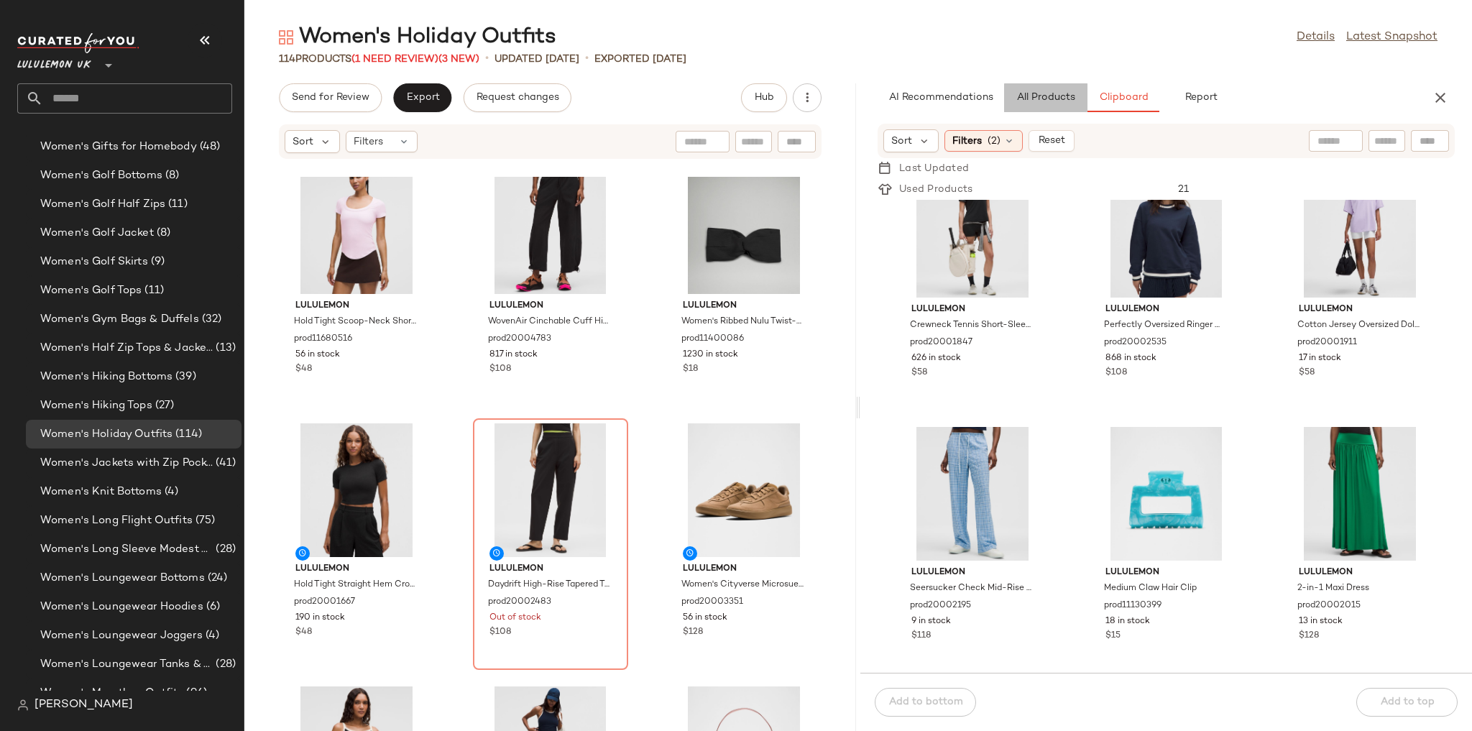
click at [1003, 96] on span "All Products" at bounding box center [1045, 97] width 59 height 11
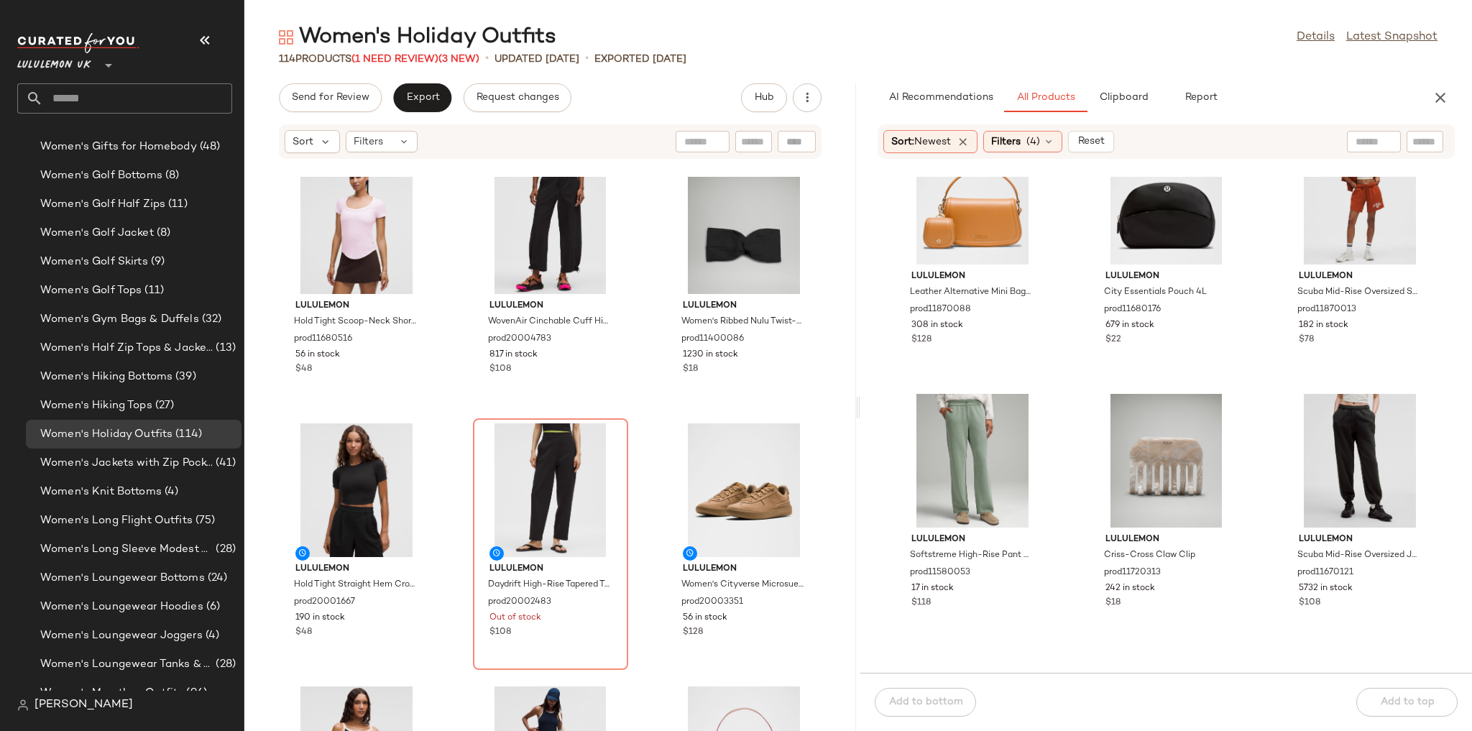
scroll to position [1909, 0]
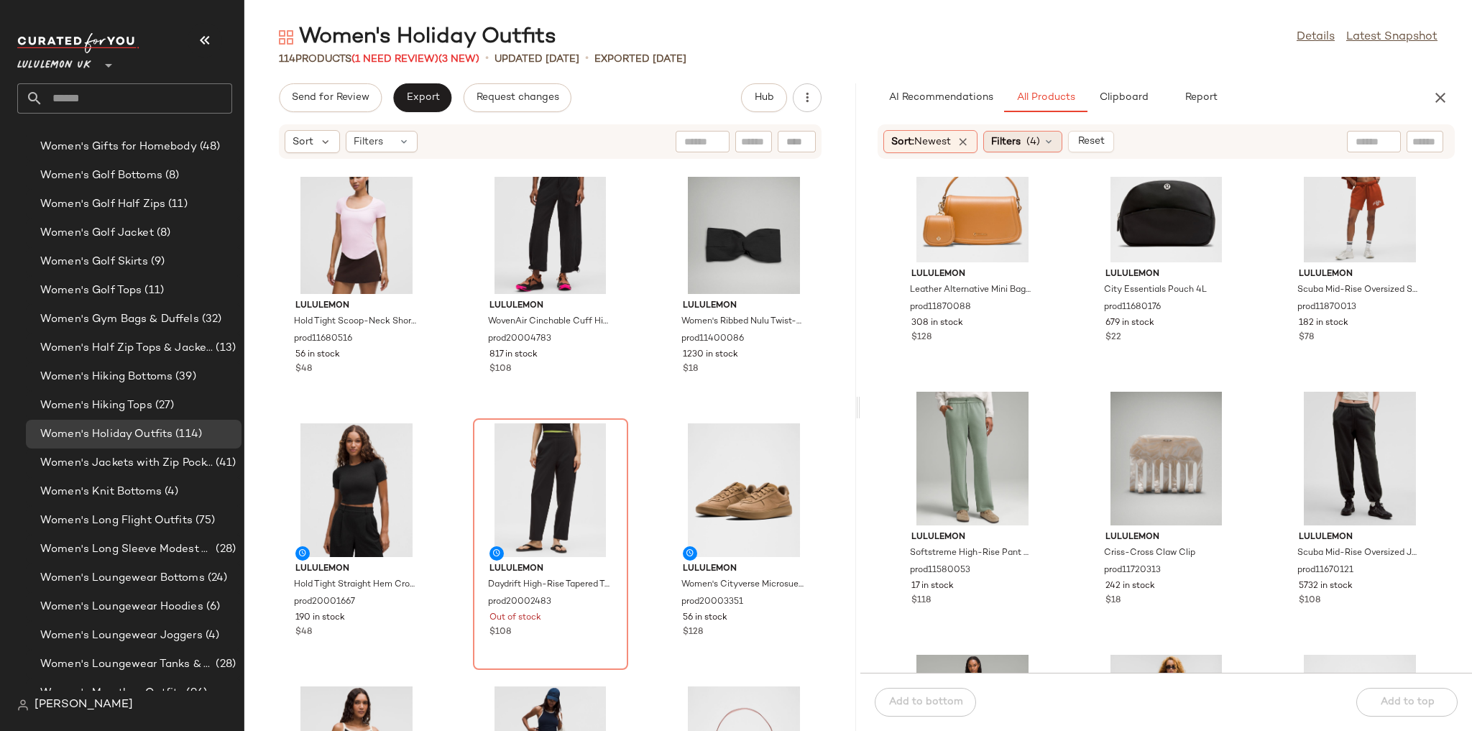
click at [1003, 147] on span "Filters" at bounding box center [1005, 141] width 29 height 15
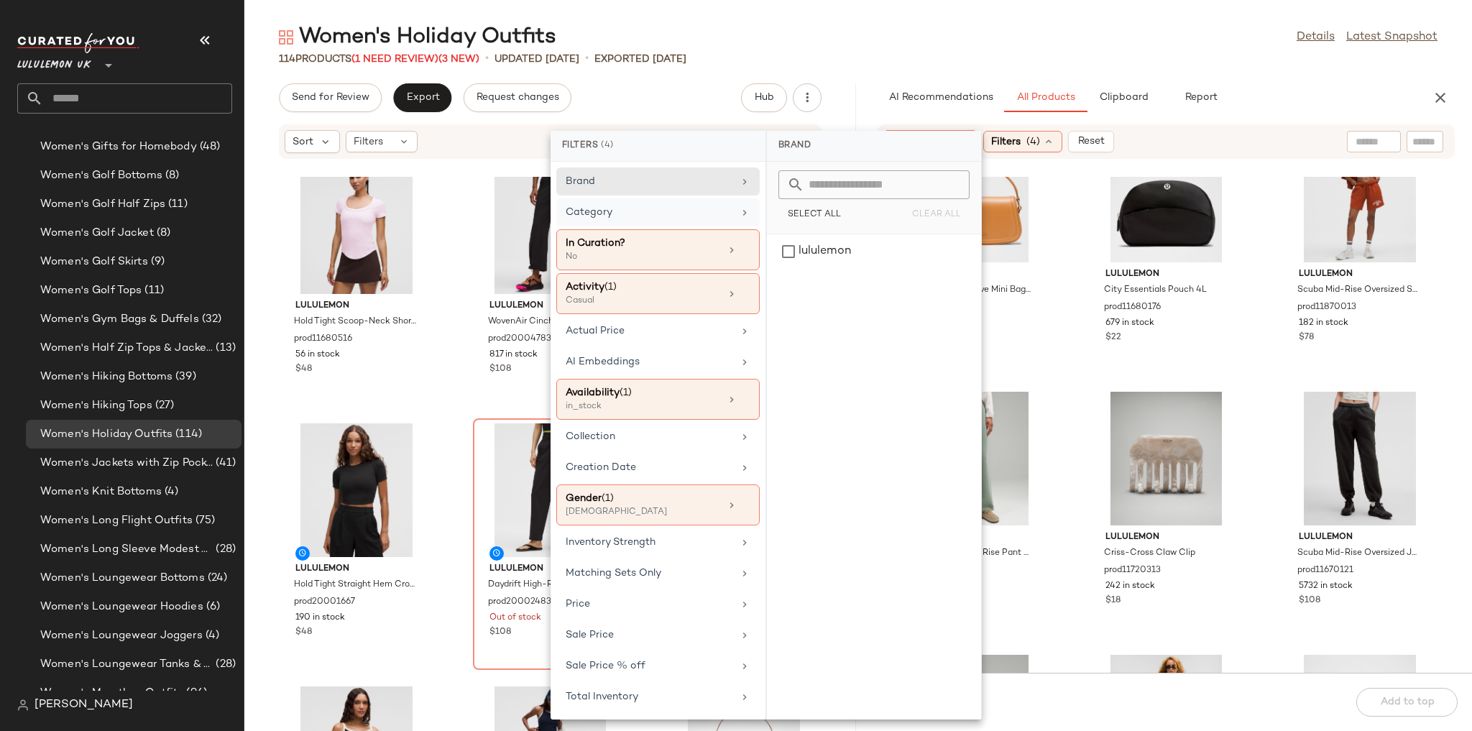
click at [686, 218] on div "Category" at bounding box center [649, 212] width 167 height 15
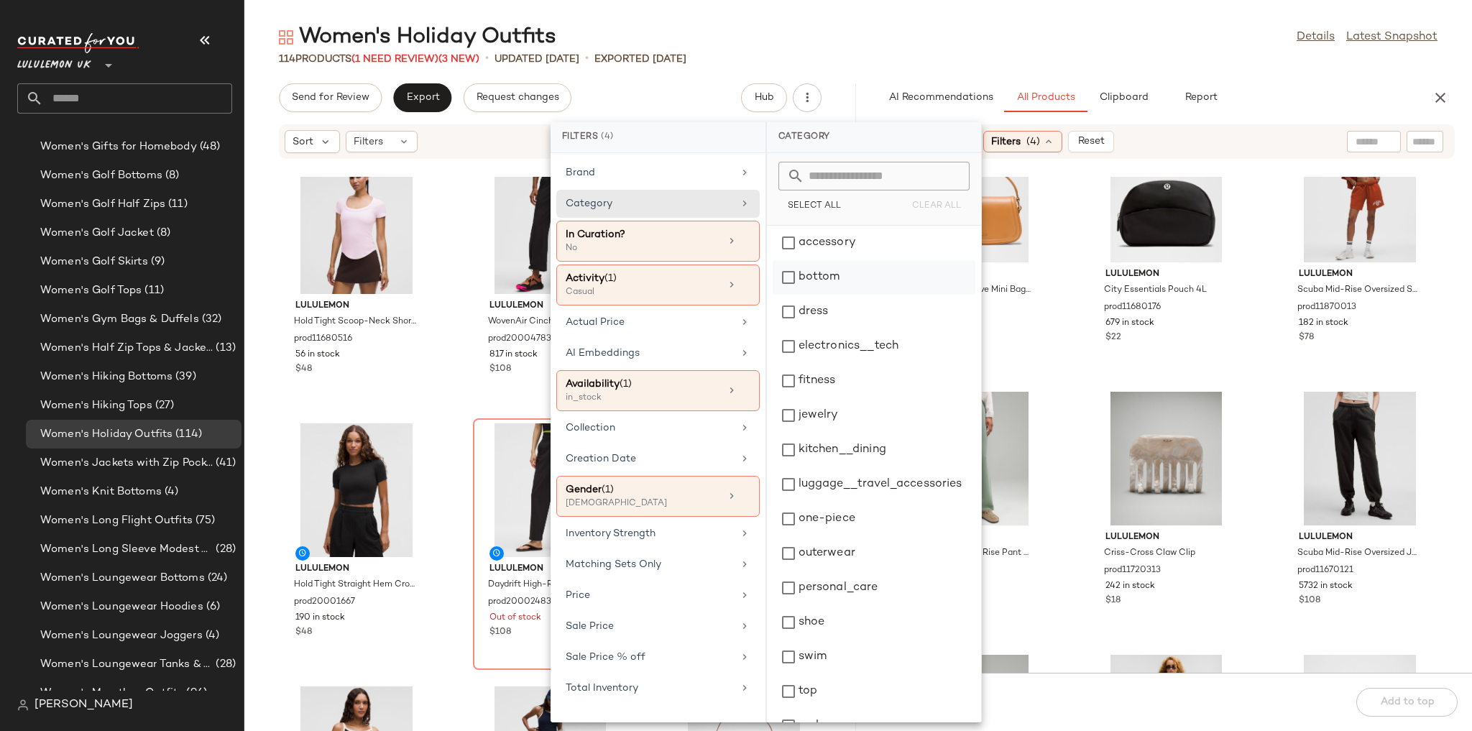
click at [805, 295] on div "bottom" at bounding box center [874, 312] width 203 height 34
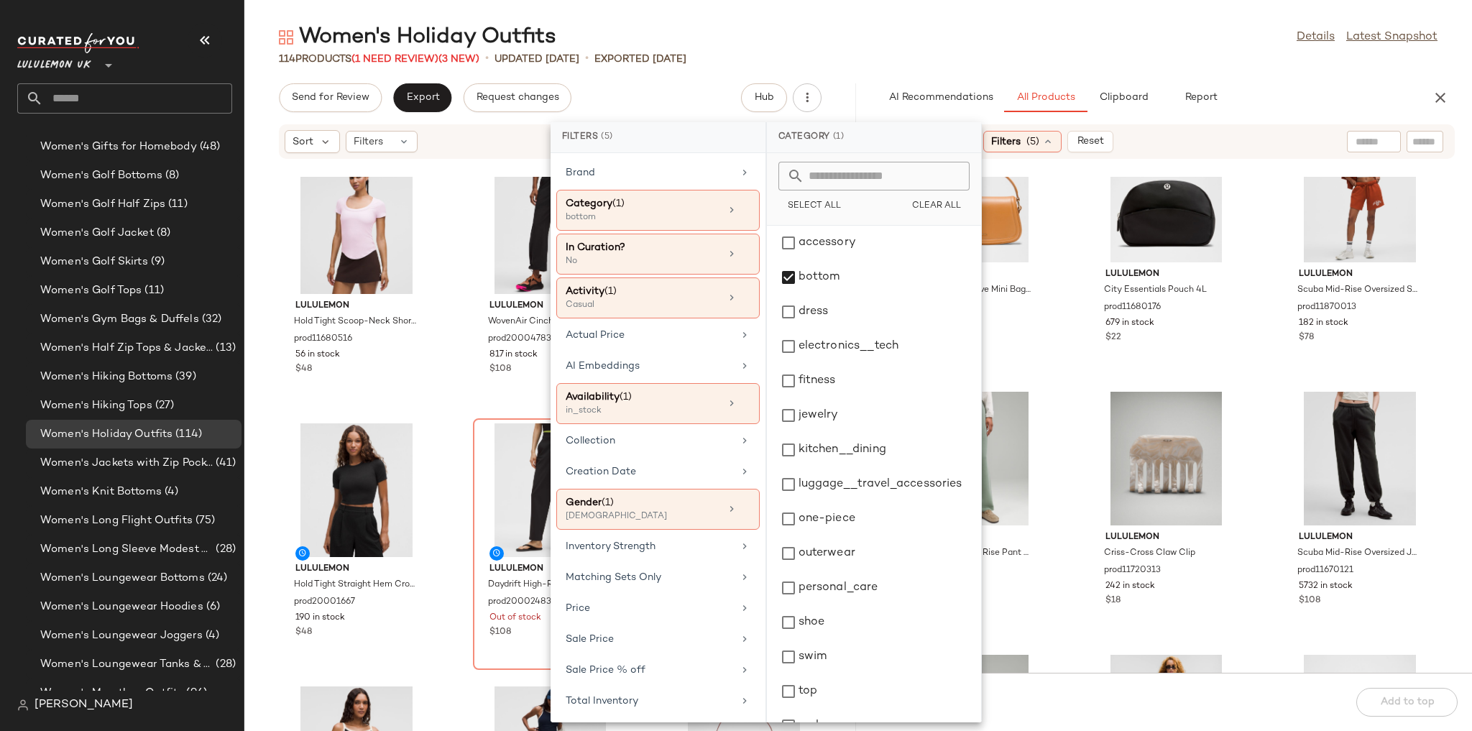
click at [1003, 66] on div "Women's Holiday Outfits Details Latest Snapshot 114 Products (1 Need Review) (3…" at bounding box center [858, 377] width 1228 height 708
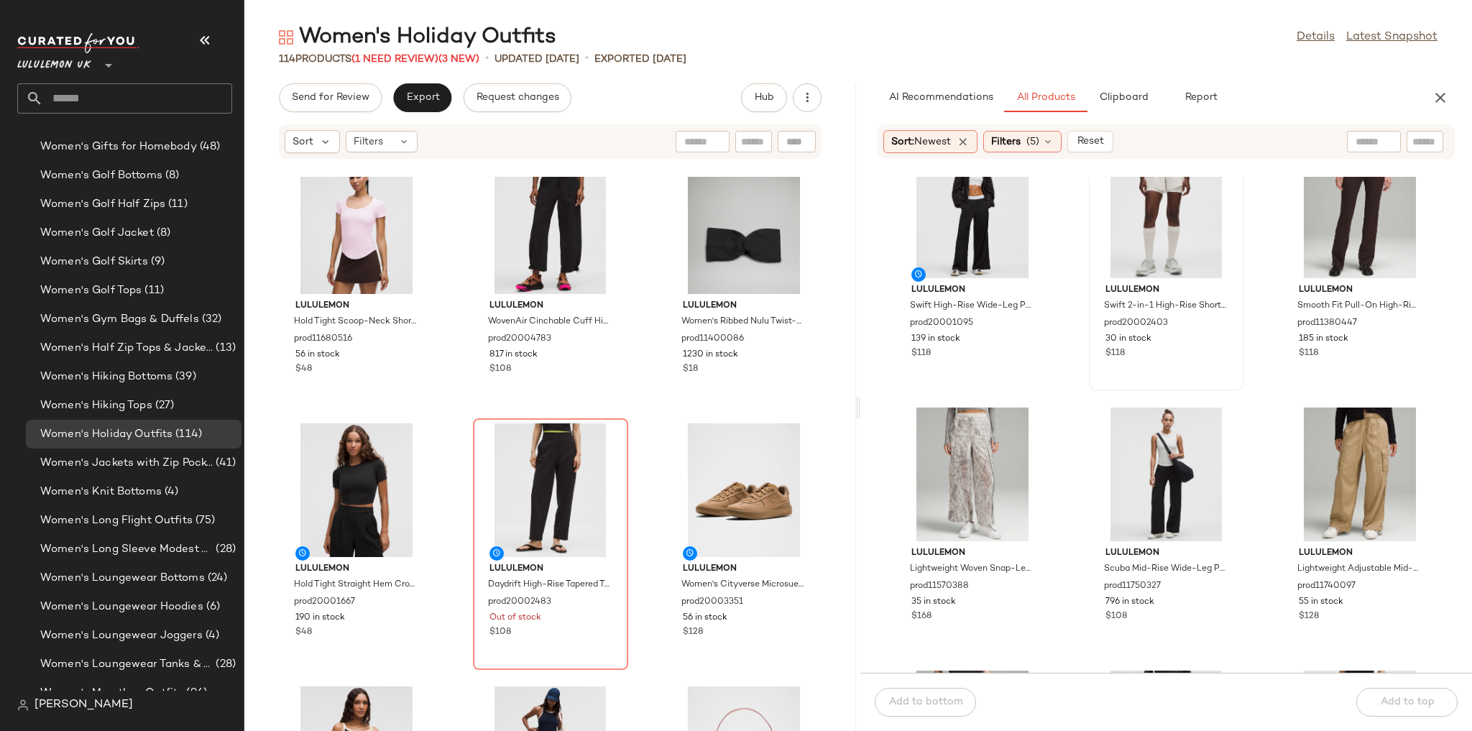
scroll to position [1046, 0]
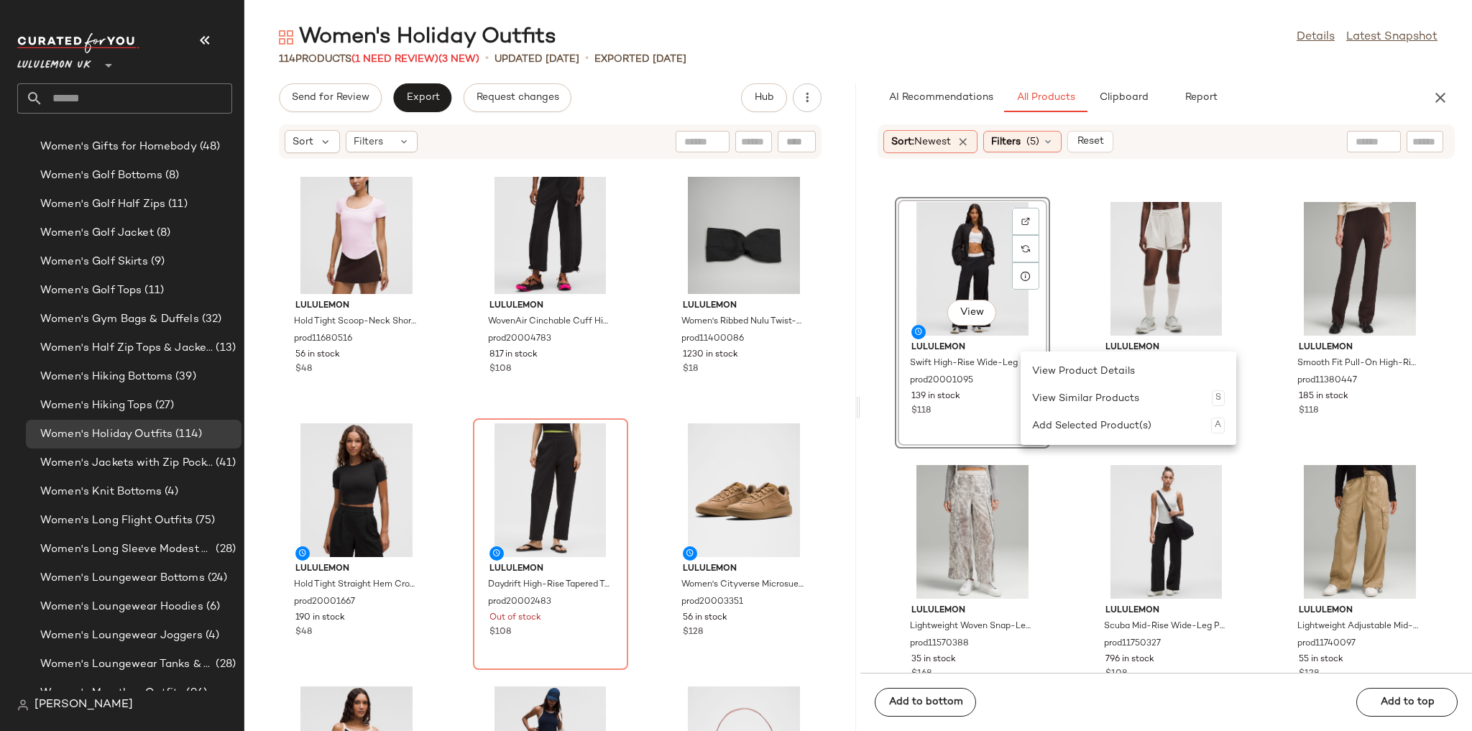
click at [1003, 270] on div "View lululemon Swift High-Rise Wide-Leg Pant Logo Waistband prod20001095 139 in…" at bounding box center [1166, 425] width 612 height 496
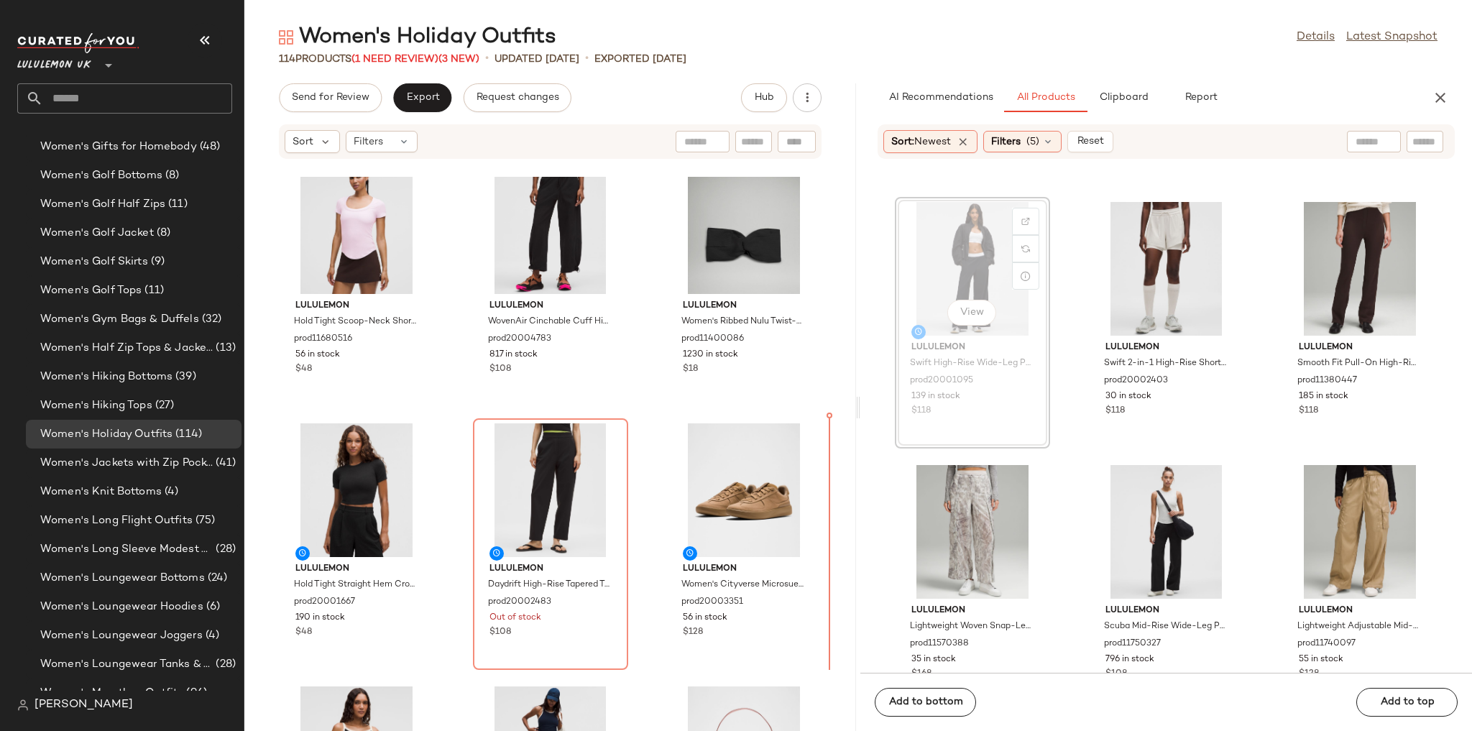
scroll to position [1046, 0]
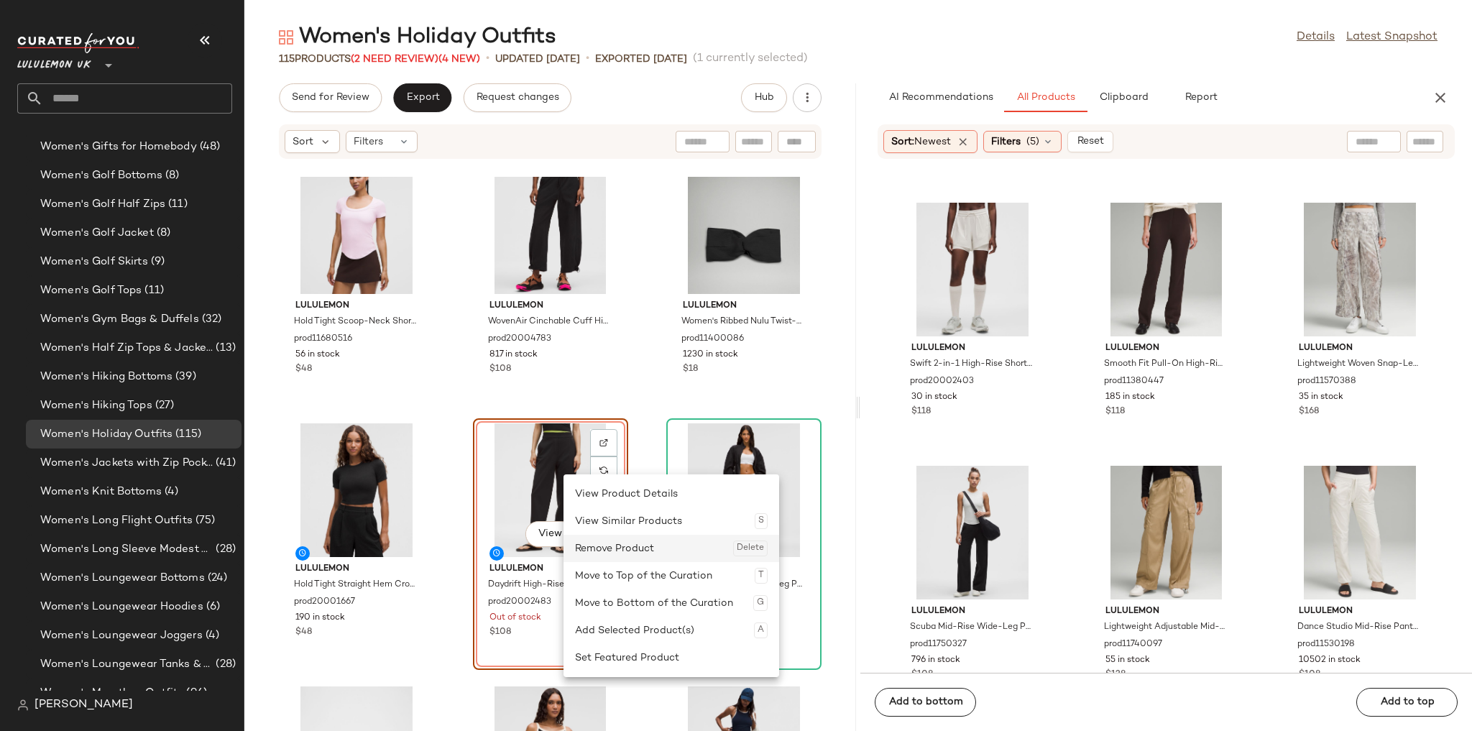
click at [604, 516] on div "Remove Product Delete" at bounding box center [671, 548] width 193 height 27
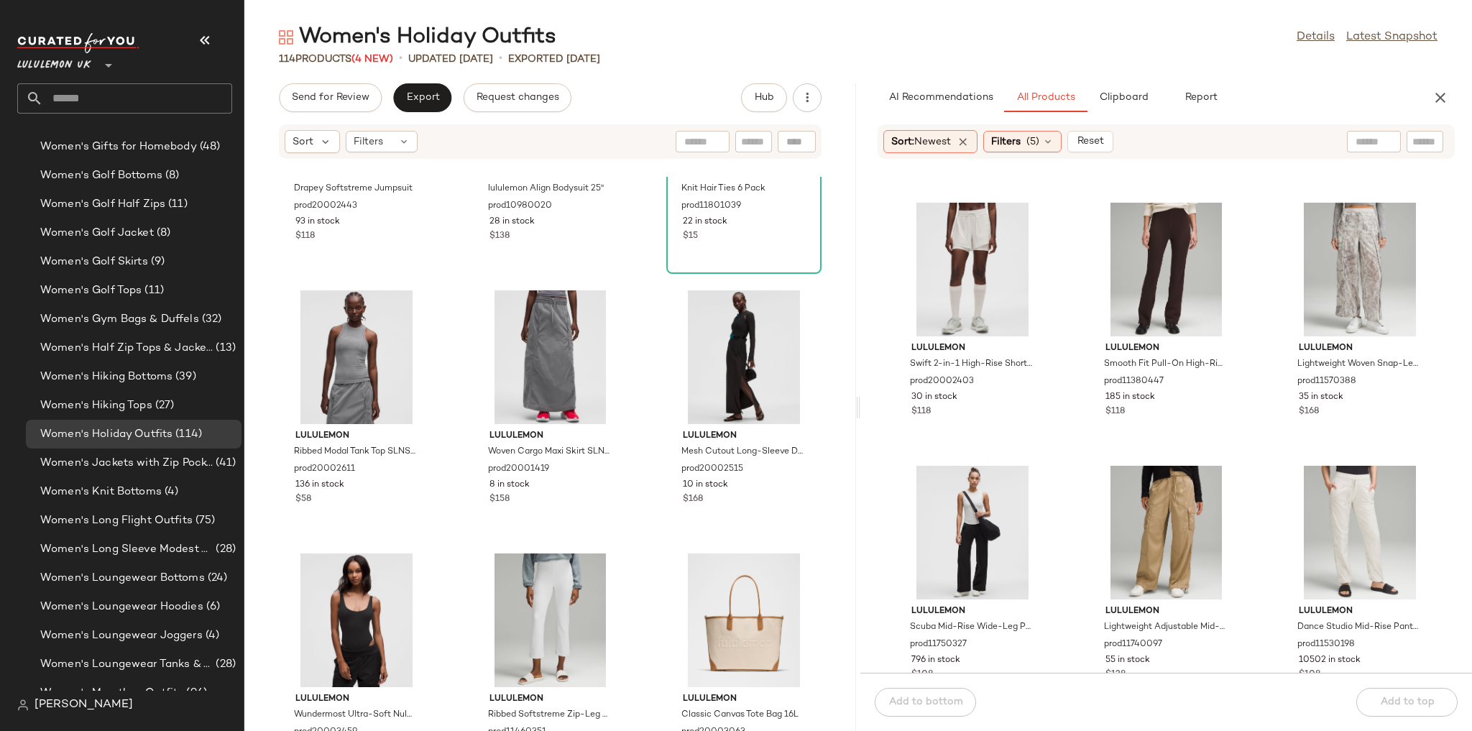
scroll to position [2541, 0]
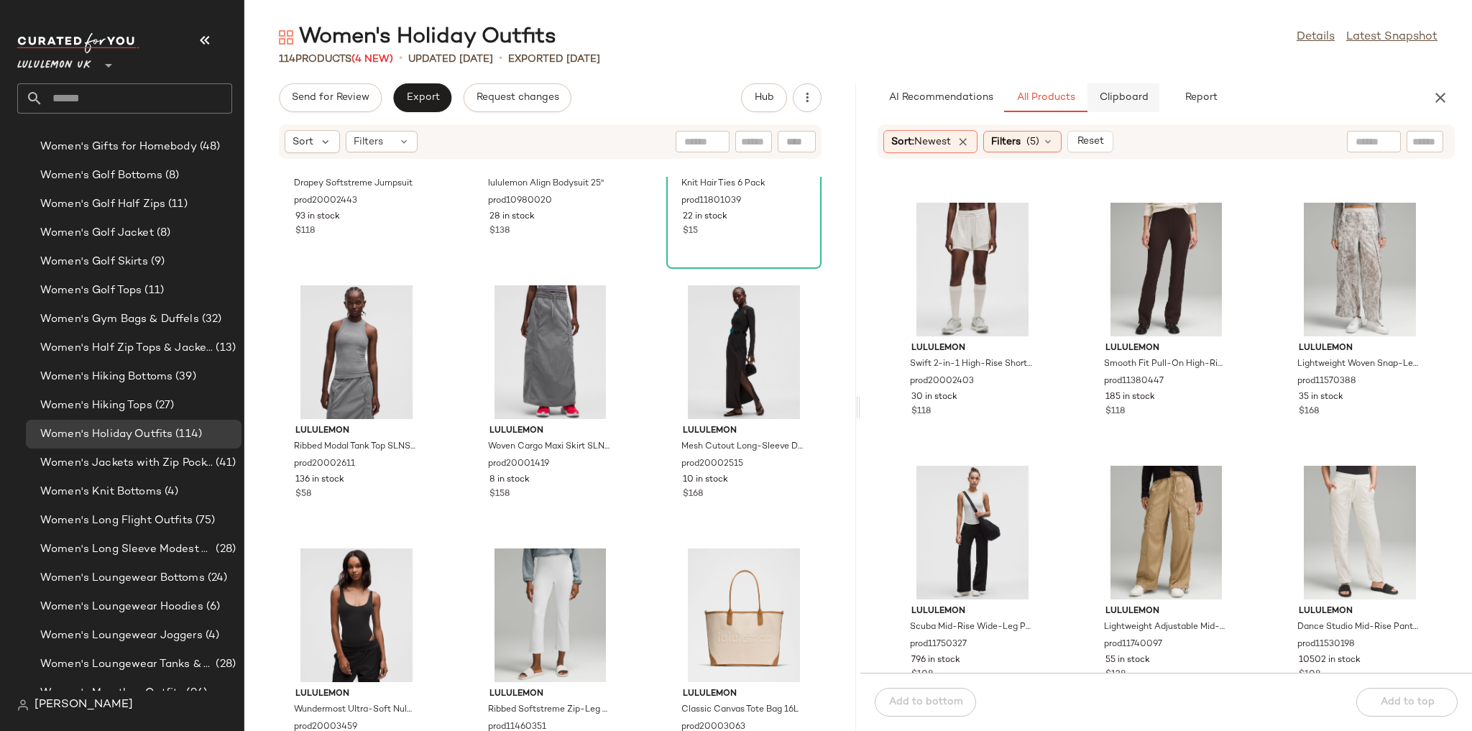
click at [1003, 101] on span "Clipboard" at bounding box center [1123, 97] width 50 height 11
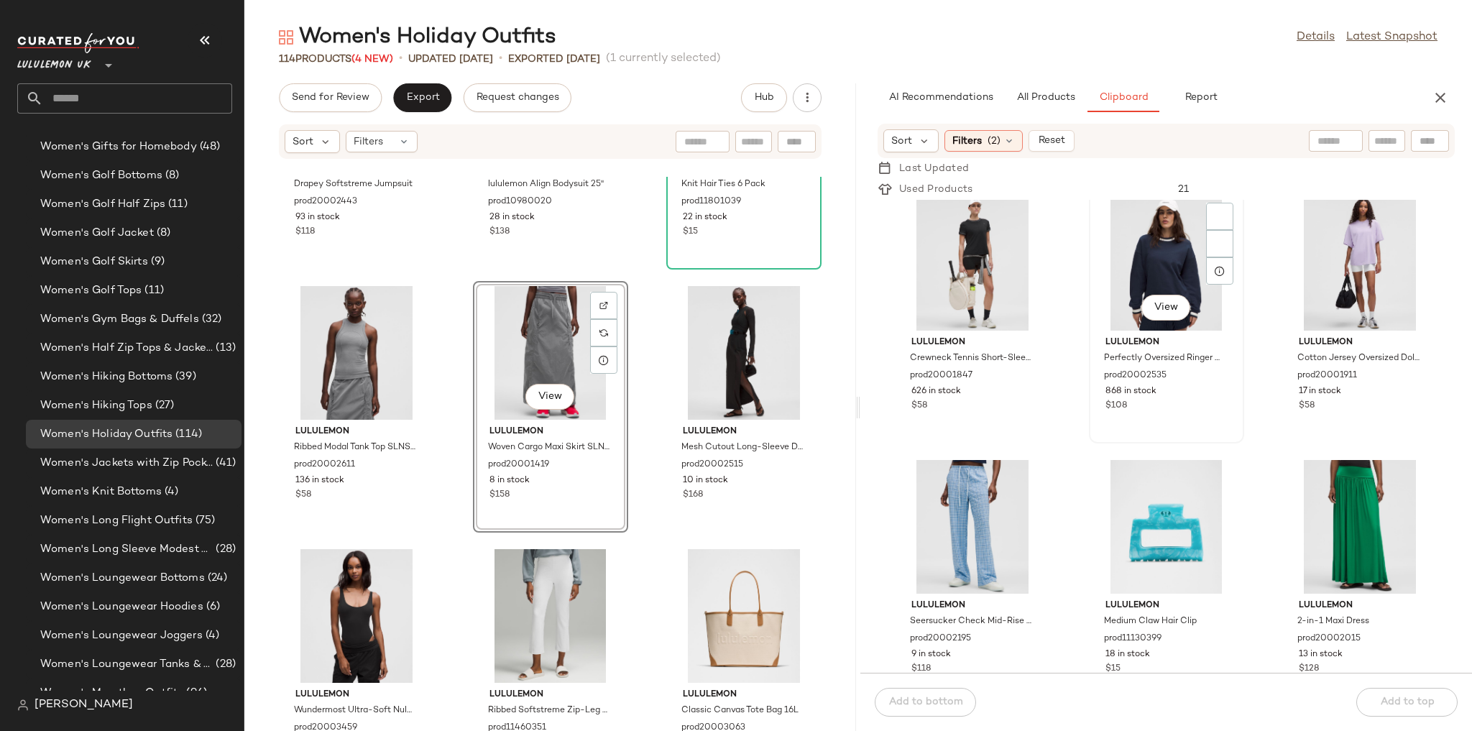
scroll to position [537, 0]
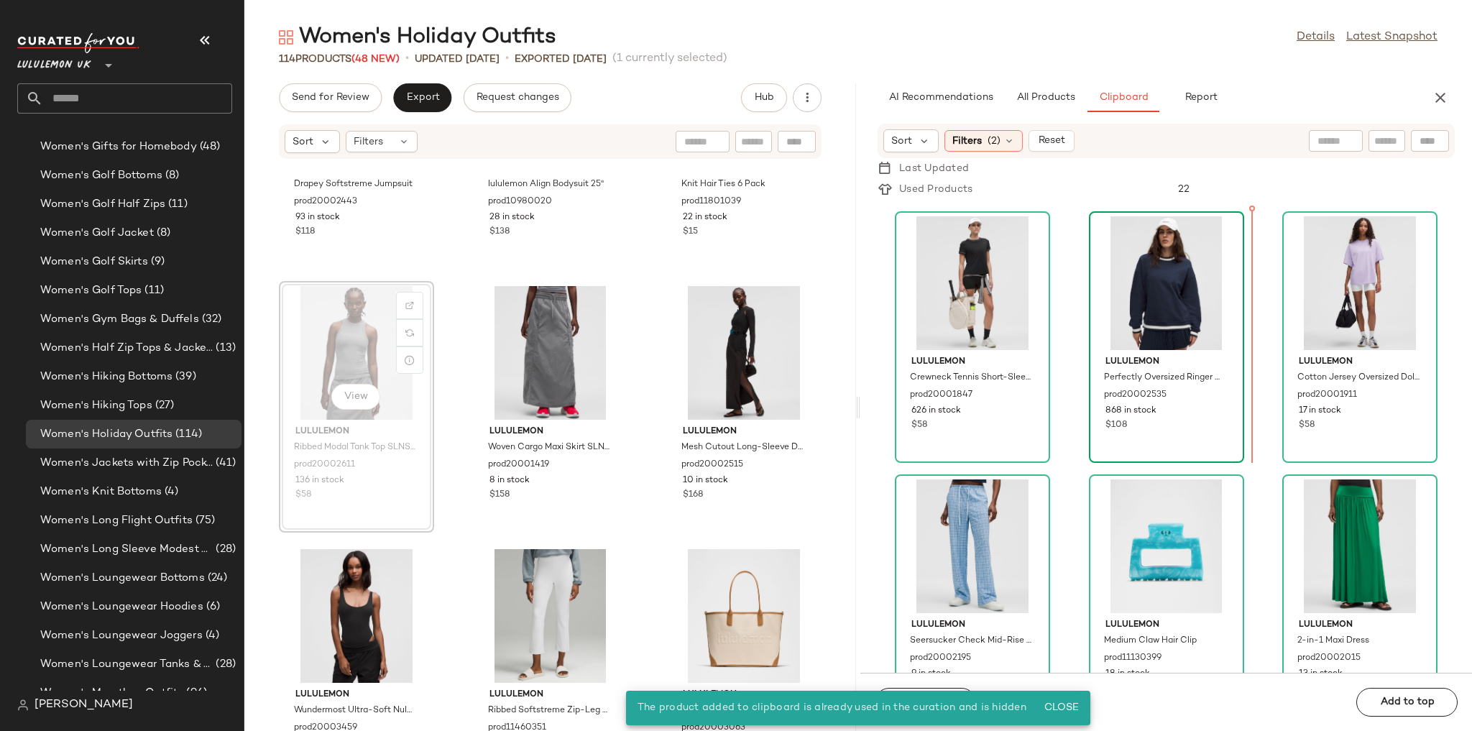
scroll to position [525, 0]
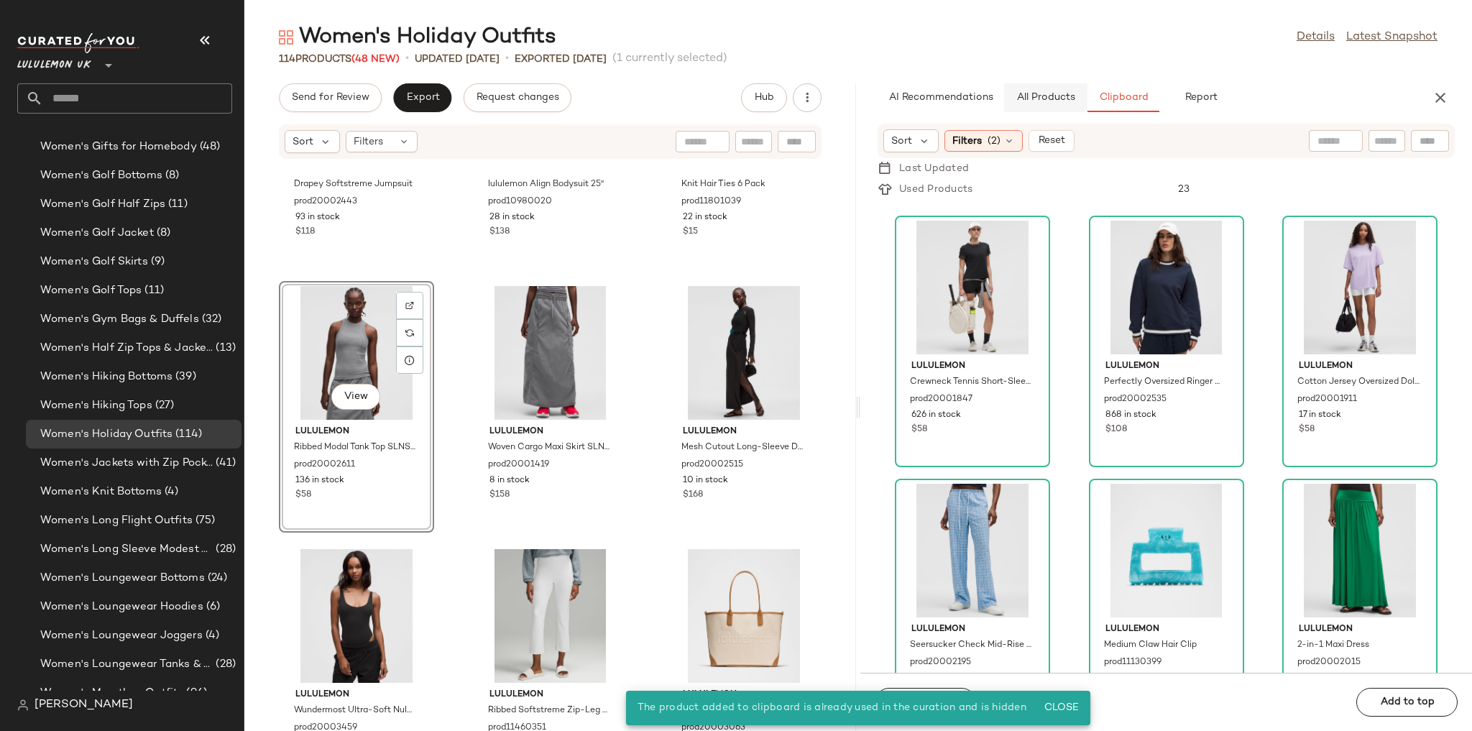
click at [1003, 89] on button "All Products" at bounding box center [1045, 97] width 83 height 29
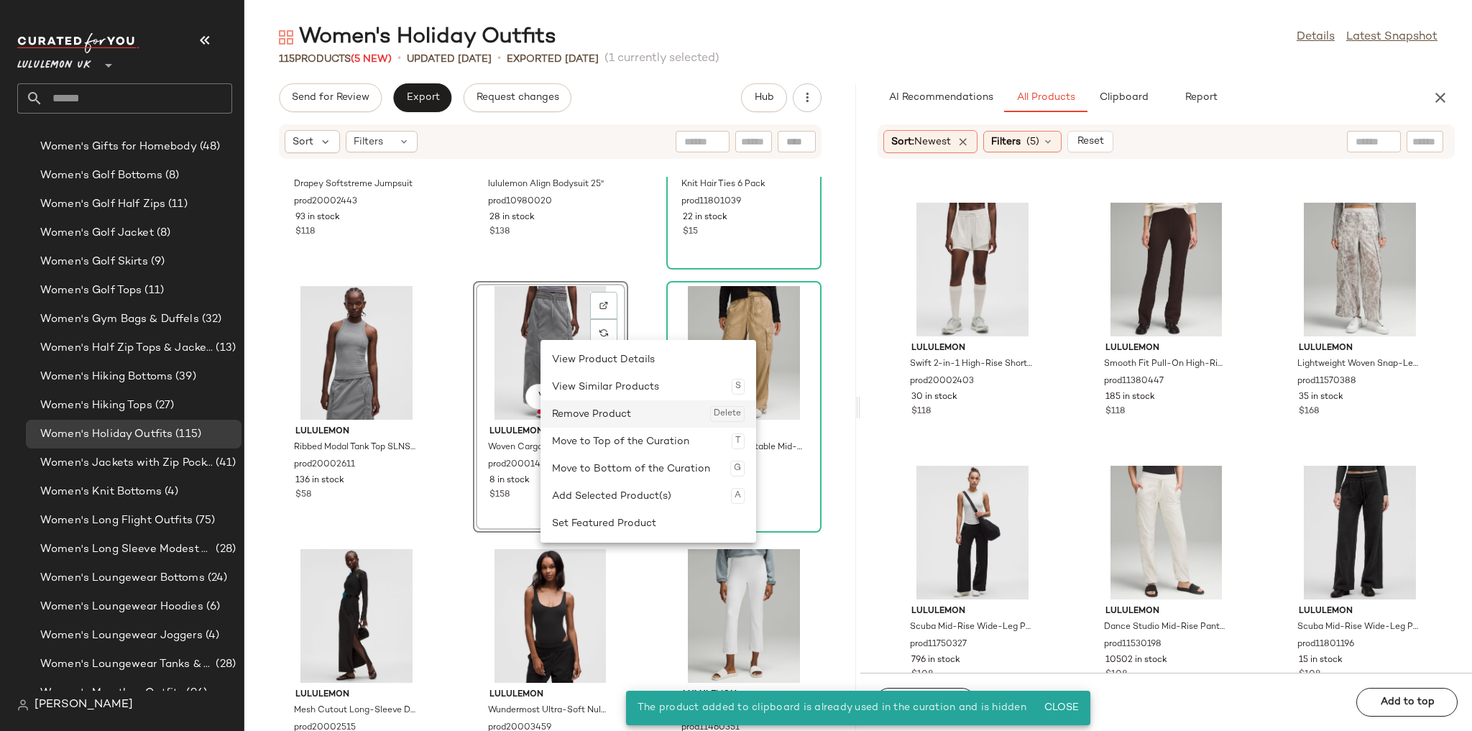
click at [584, 411] on div "Remove Product Delete" at bounding box center [648, 413] width 193 height 27
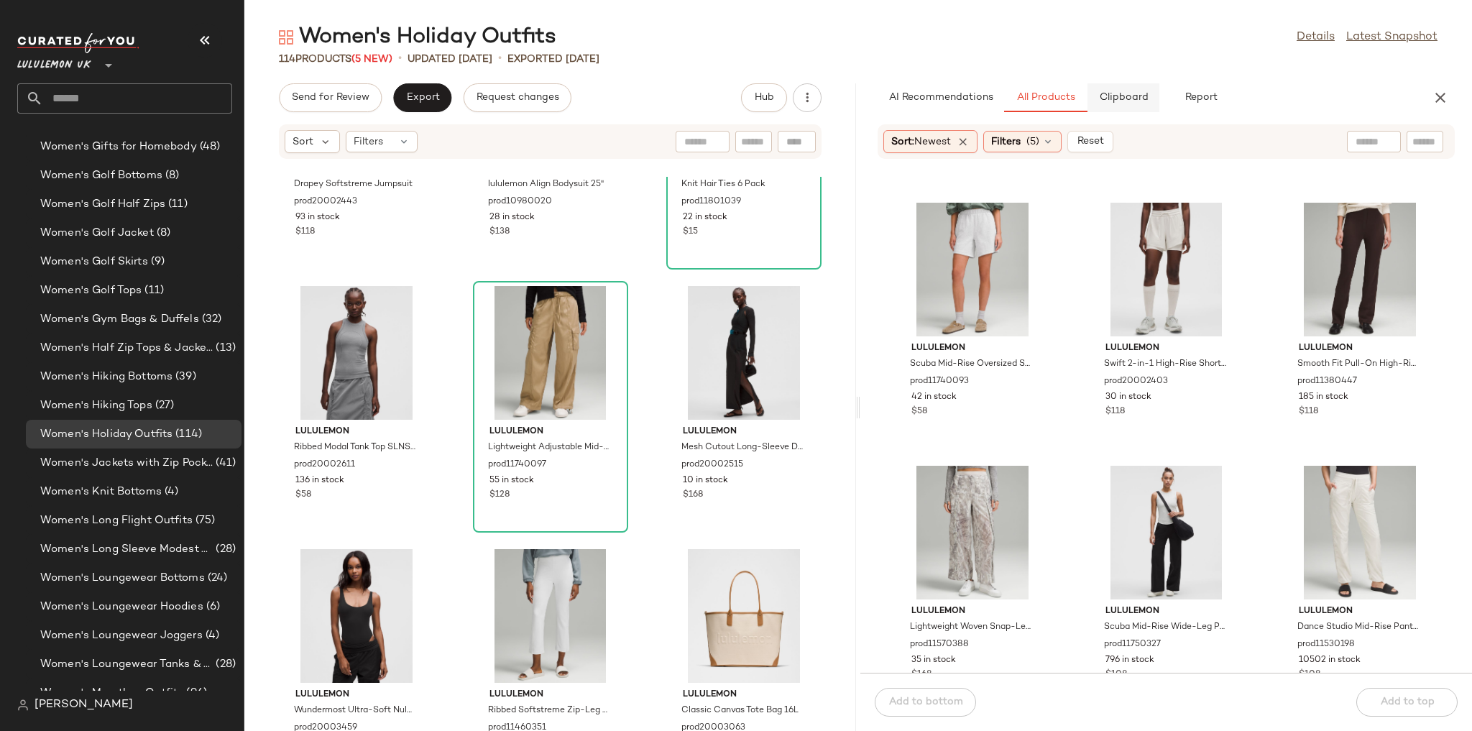
click at [1003, 86] on button "Clipboard" at bounding box center [1123, 97] width 72 height 29
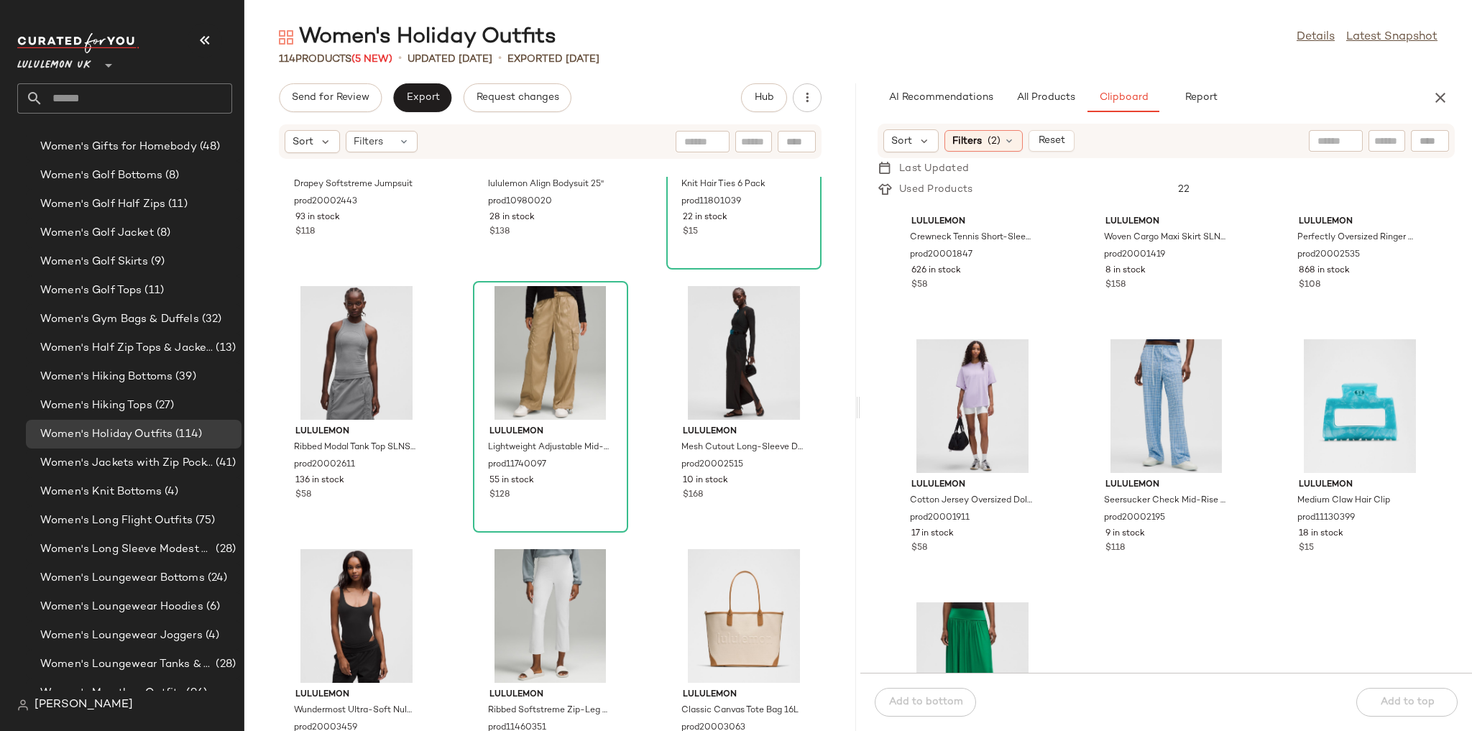
scroll to position [615, 0]
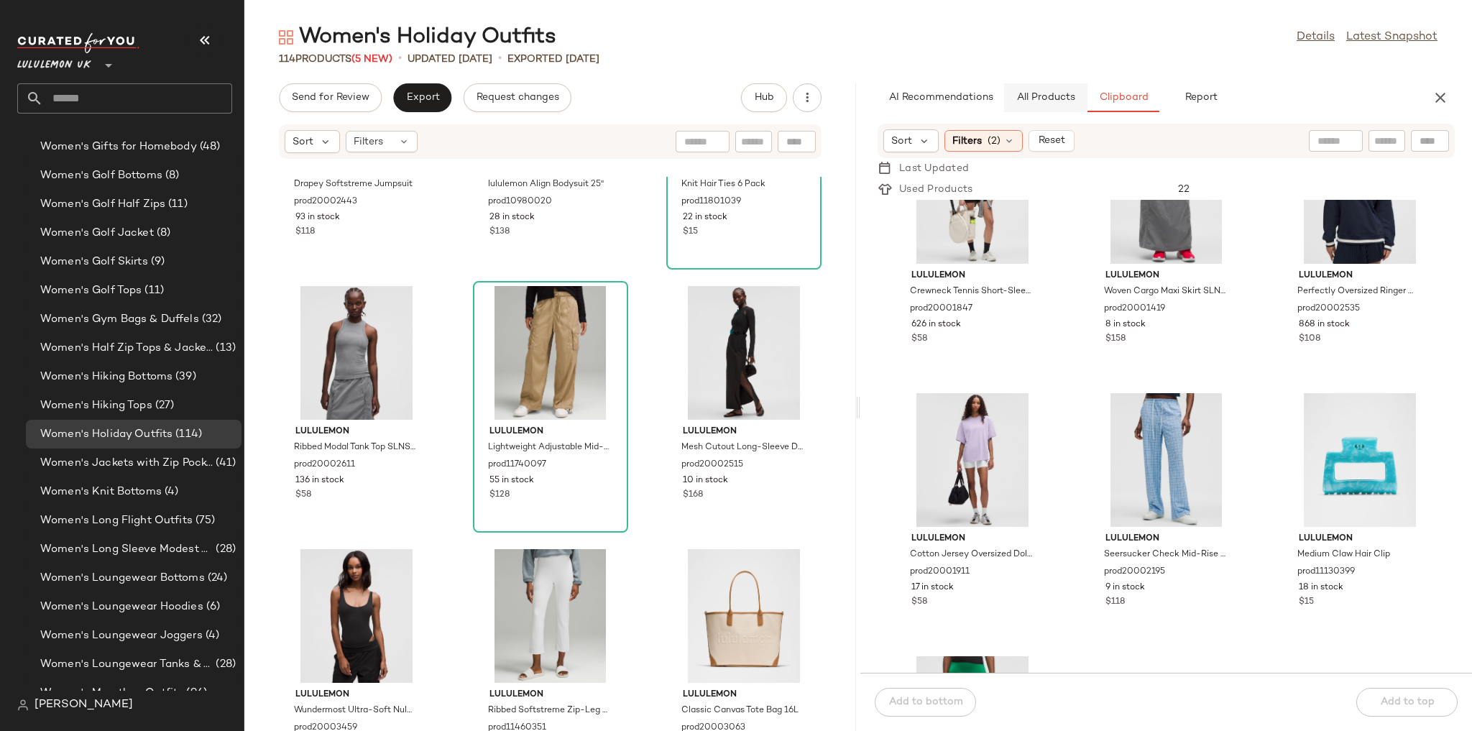
drag, startPoint x: 1046, startPoint y: 78, endPoint x: 1042, endPoint y: 106, distance: 27.6
click at [1003, 81] on div "Women's Holiday Outfits Details Latest Snapshot 114 Products (5 New) • updated …" at bounding box center [858, 377] width 1228 height 708
click at [1003, 109] on button "All Products" at bounding box center [1045, 97] width 83 height 29
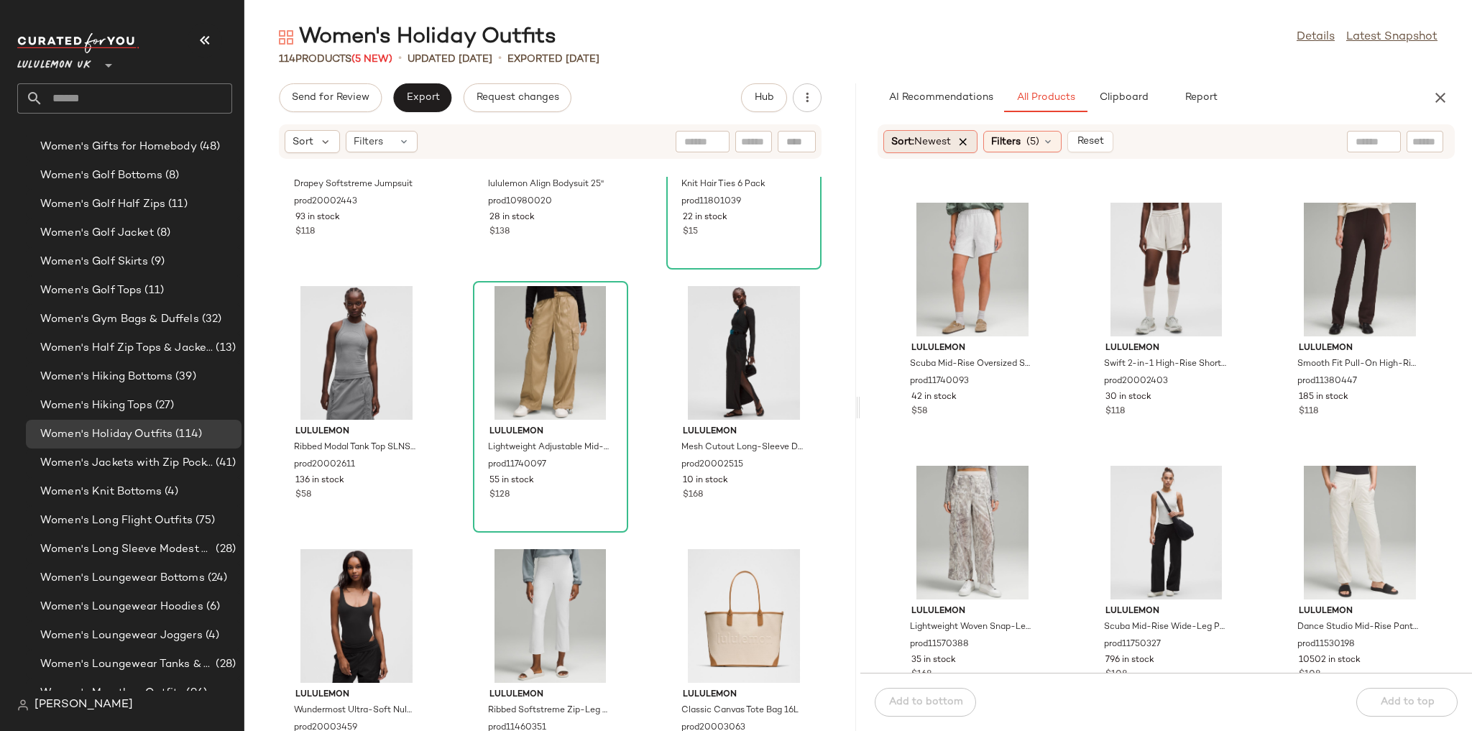
click at [966, 147] on icon at bounding box center [963, 141] width 13 height 13
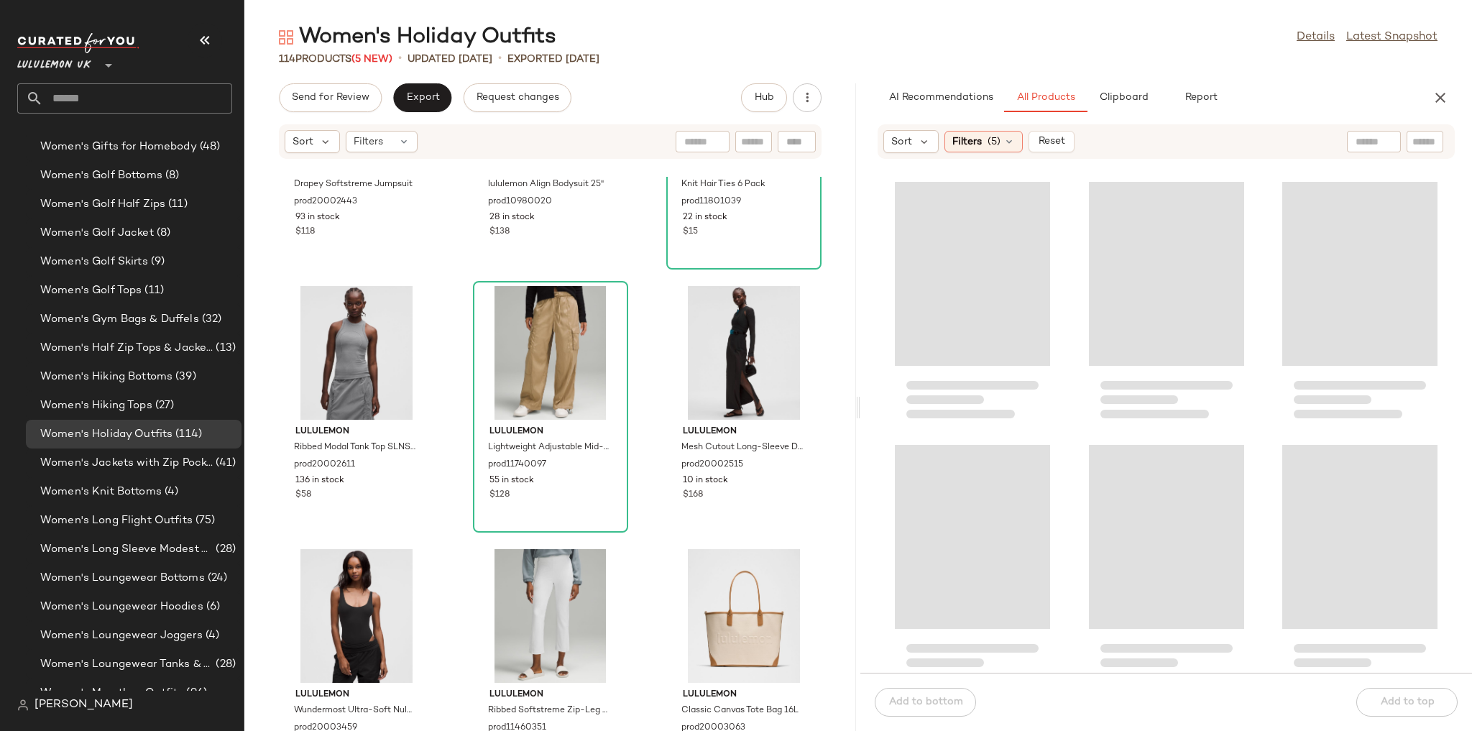
click at [938, 141] on div "Sort Filters (5) Reset" at bounding box center [978, 141] width 191 height 23
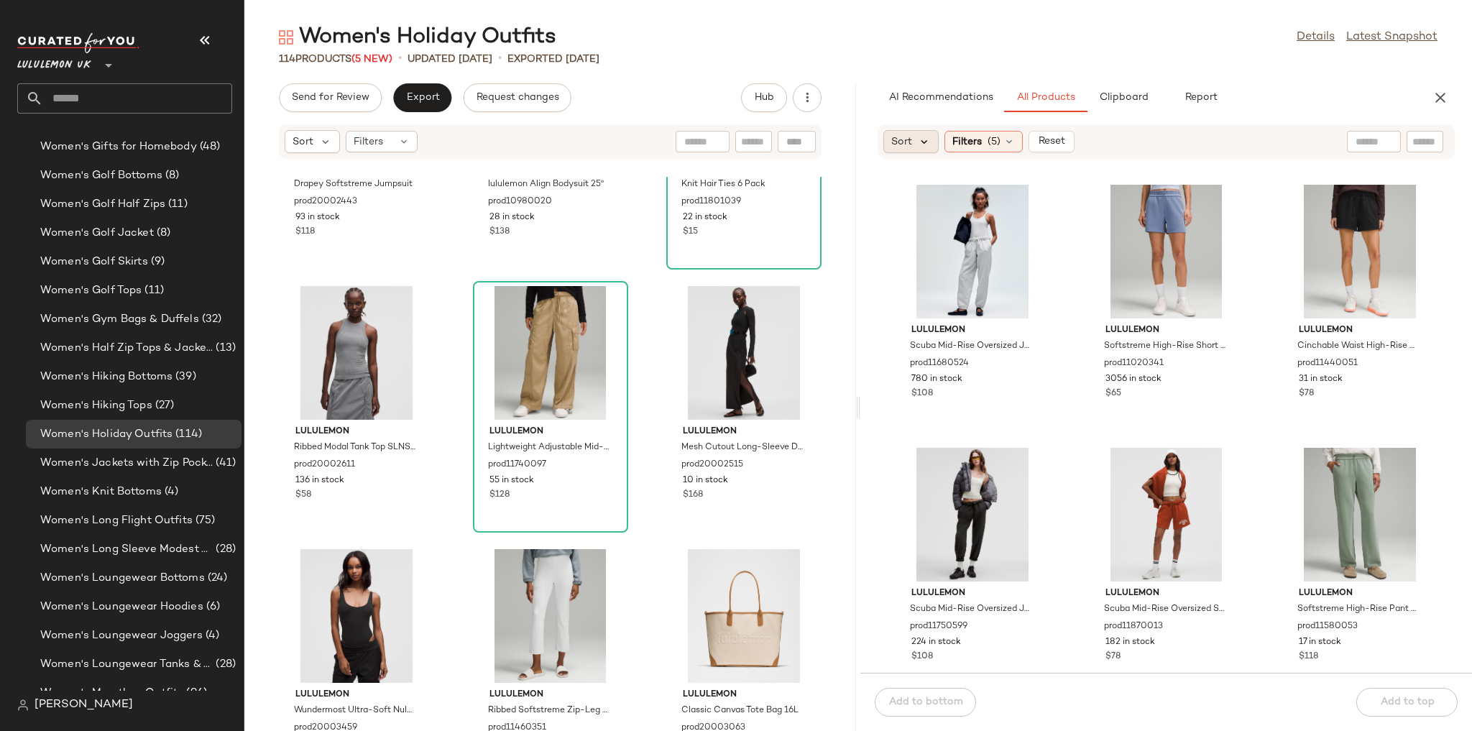
click at [928, 147] on icon at bounding box center [924, 141] width 13 height 13
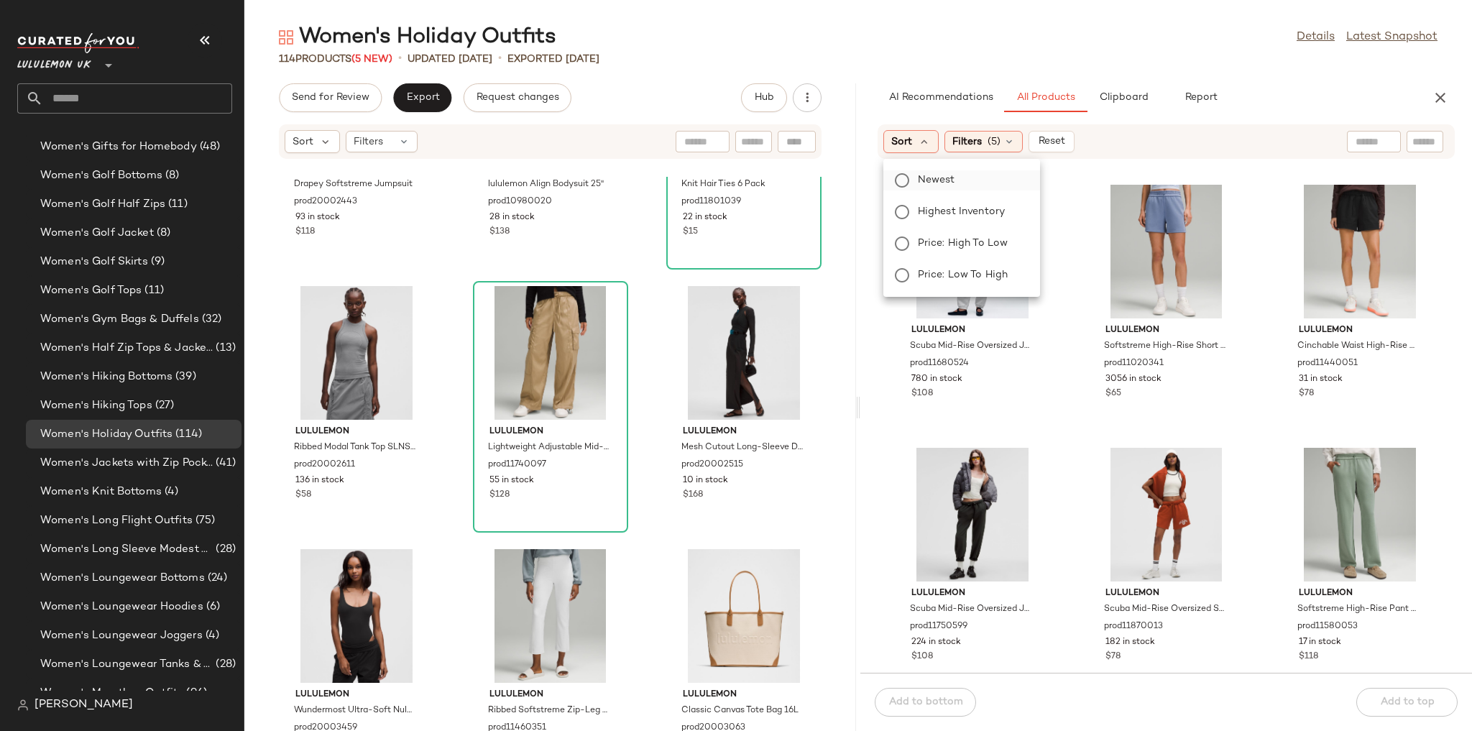
click at [926, 189] on label "Newest" at bounding box center [970, 180] width 116 height 20
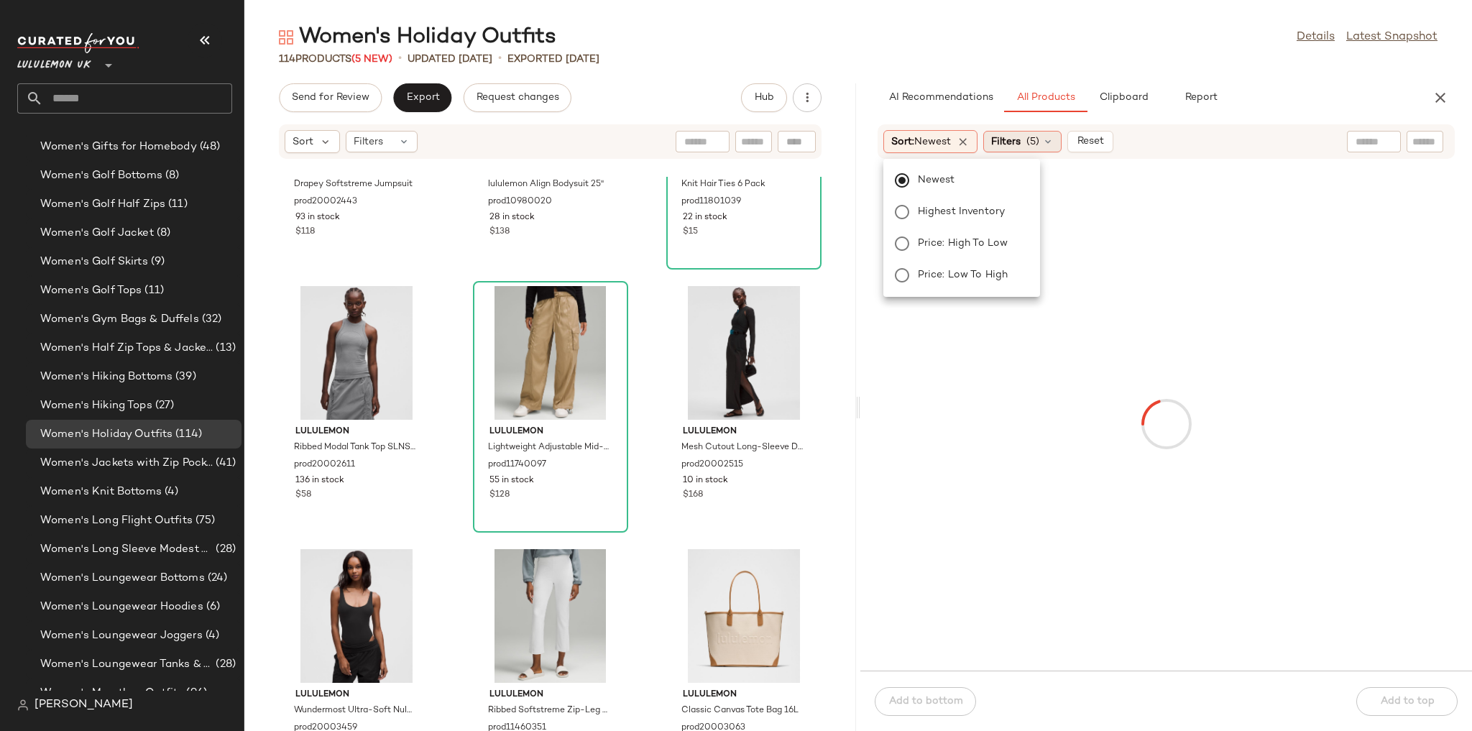
click at [1003, 142] on div "Filters (5)" at bounding box center [1022, 142] width 78 height 22
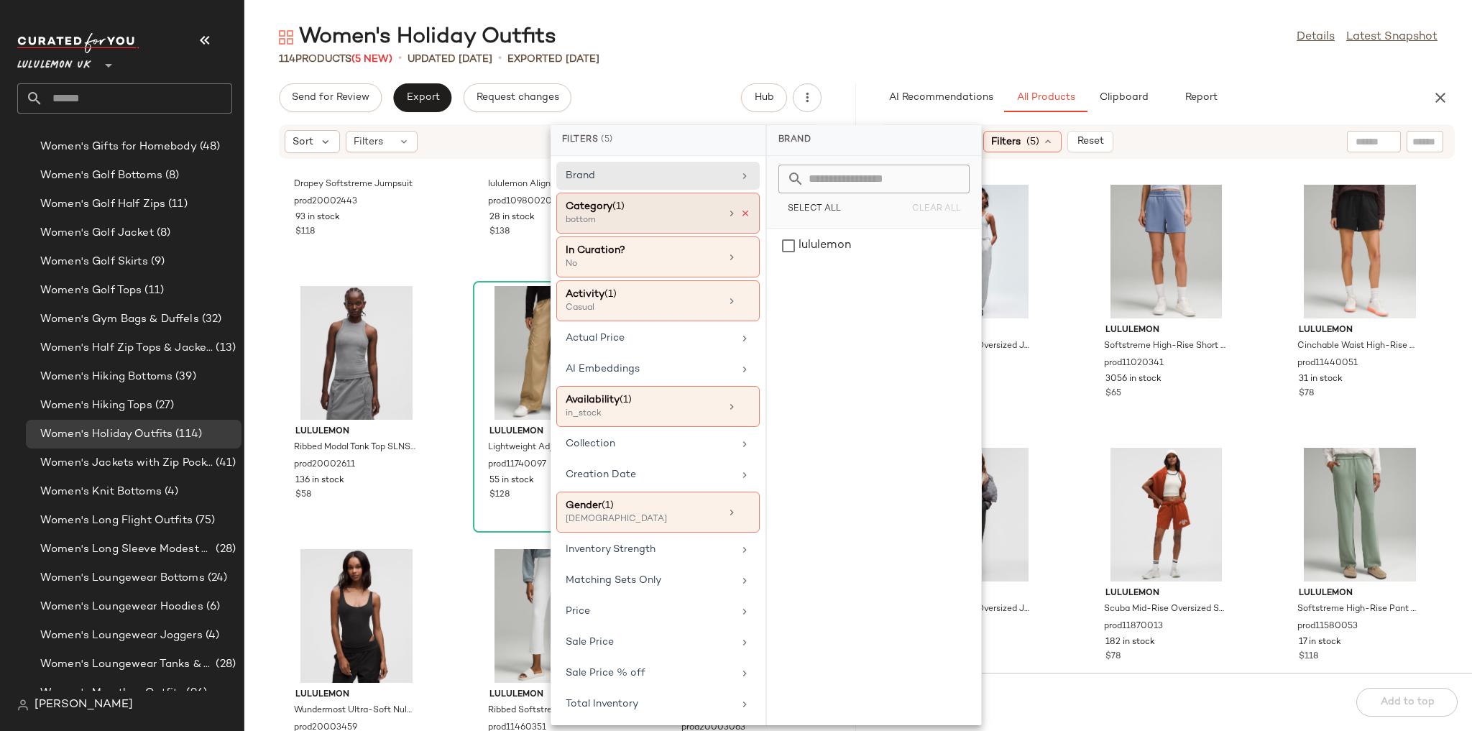
click at [740, 210] on icon at bounding box center [745, 213] width 10 height 10
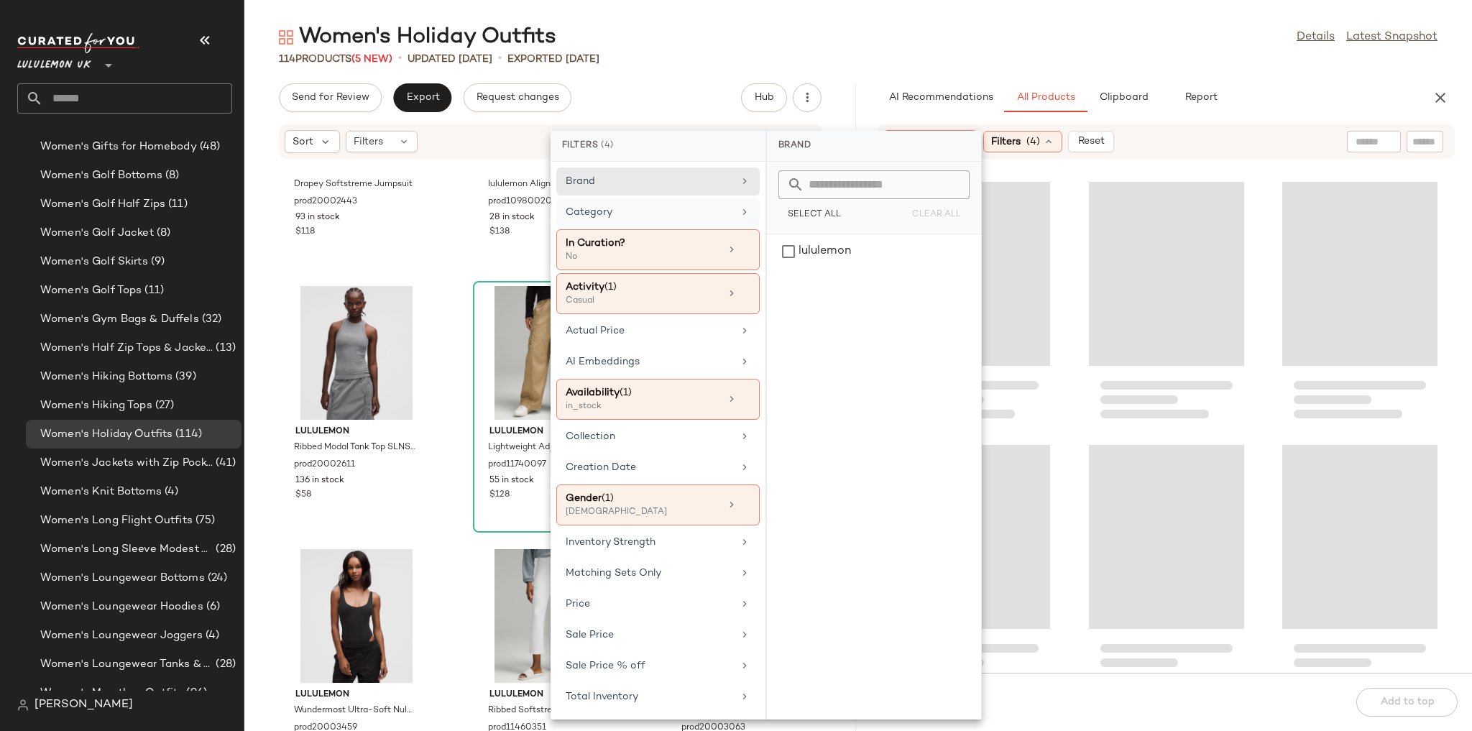
click at [717, 208] on div "Category" at bounding box center [649, 212] width 167 height 15
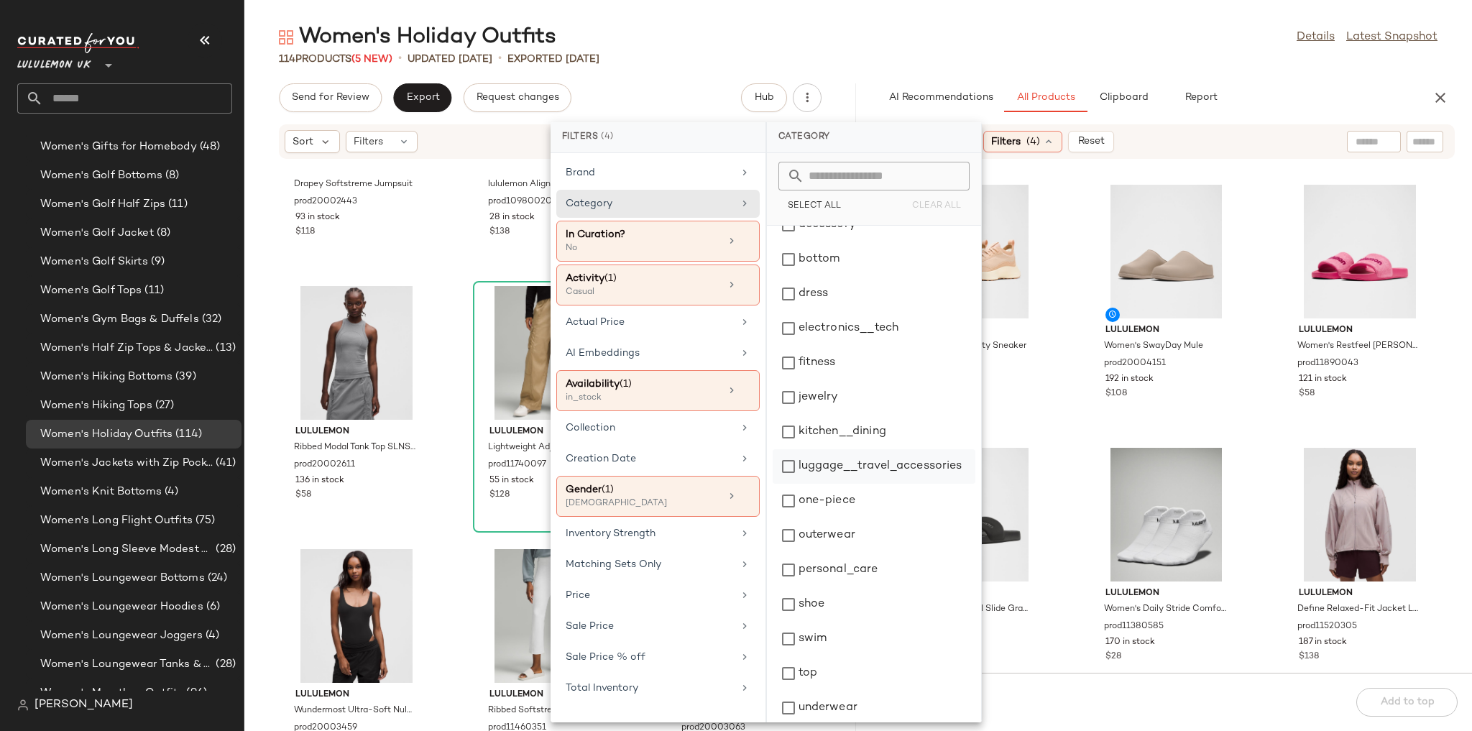
scroll to position [26, 0]
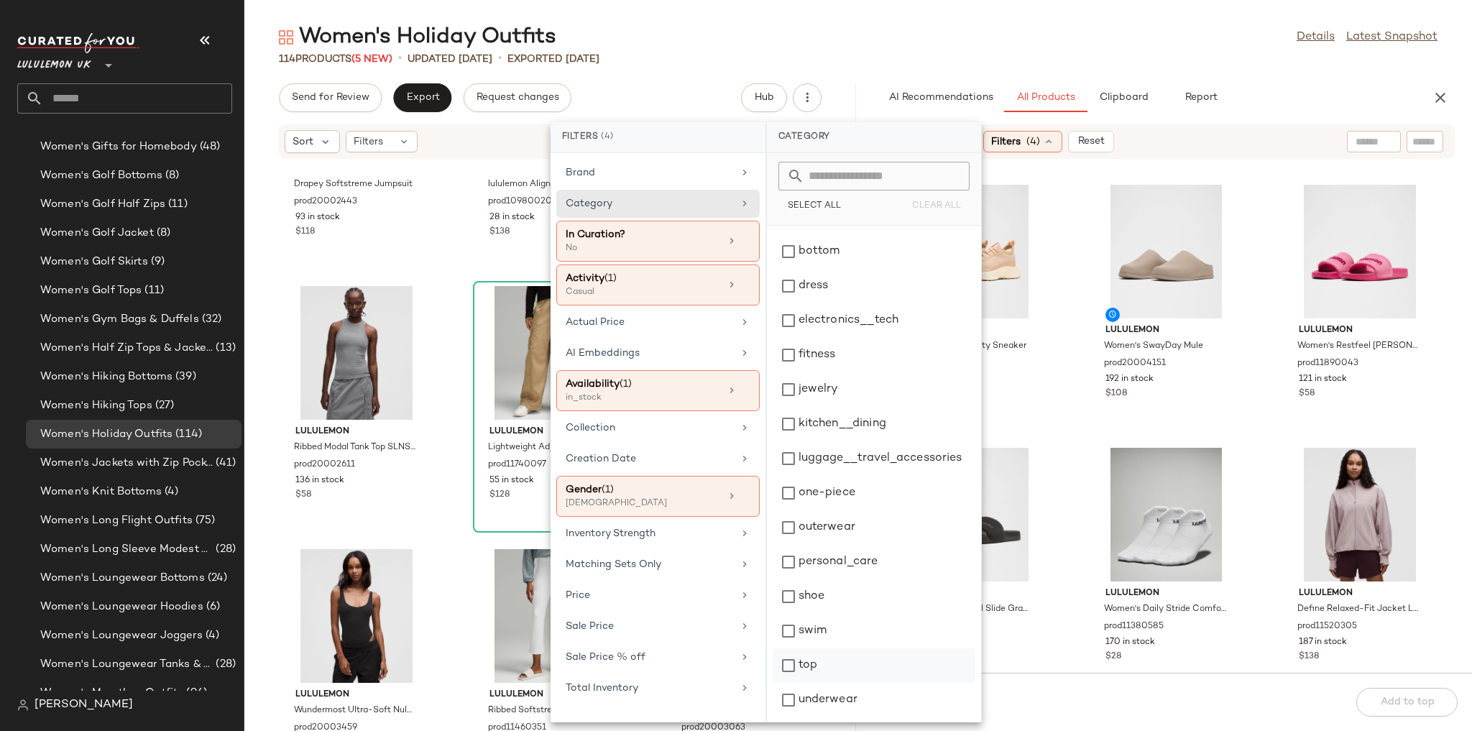
click at [837, 516] on div "top" at bounding box center [874, 700] width 203 height 34
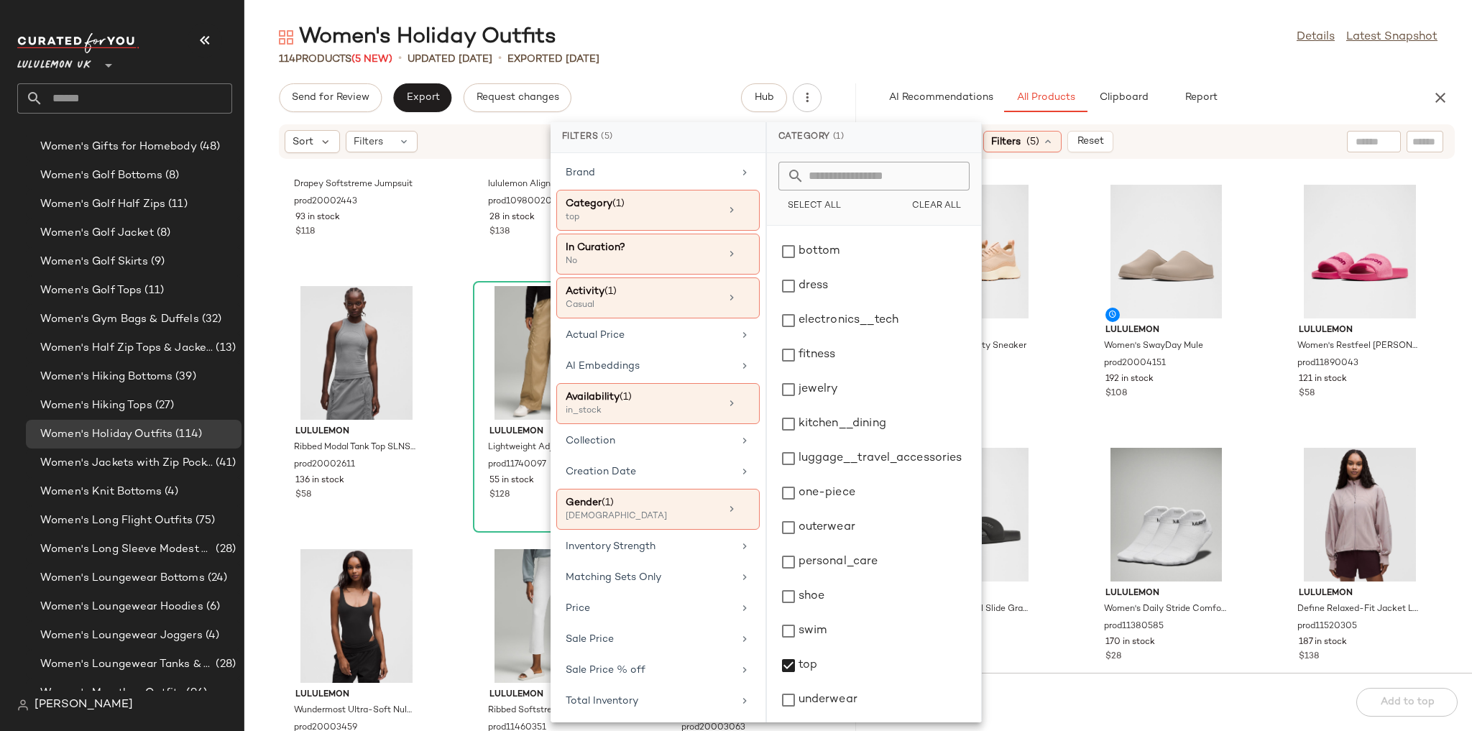
click at [1003, 46] on div "Women's Holiday Outfits Details Latest Snapshot" at bounding box center [858, 37] width 1228 height 29
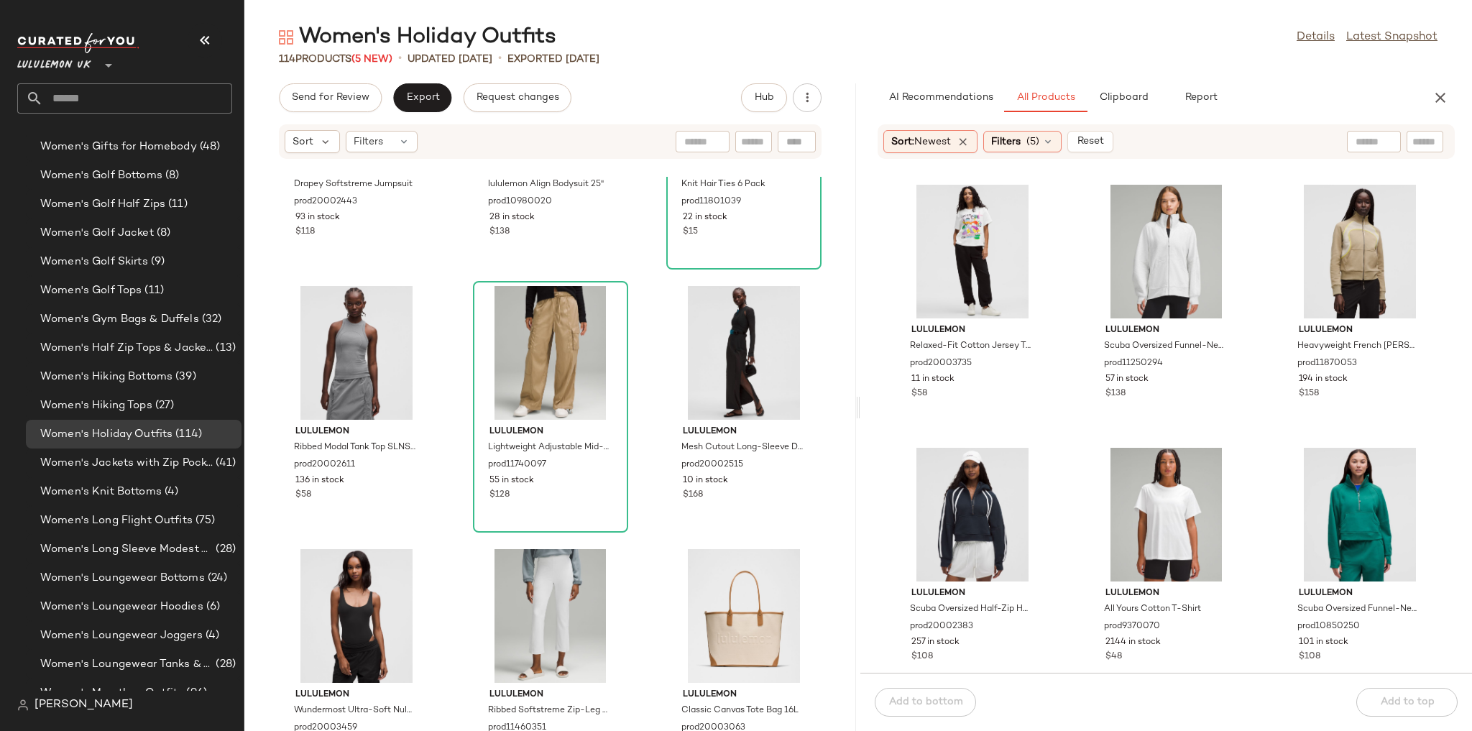
scroll to position [57, 0]
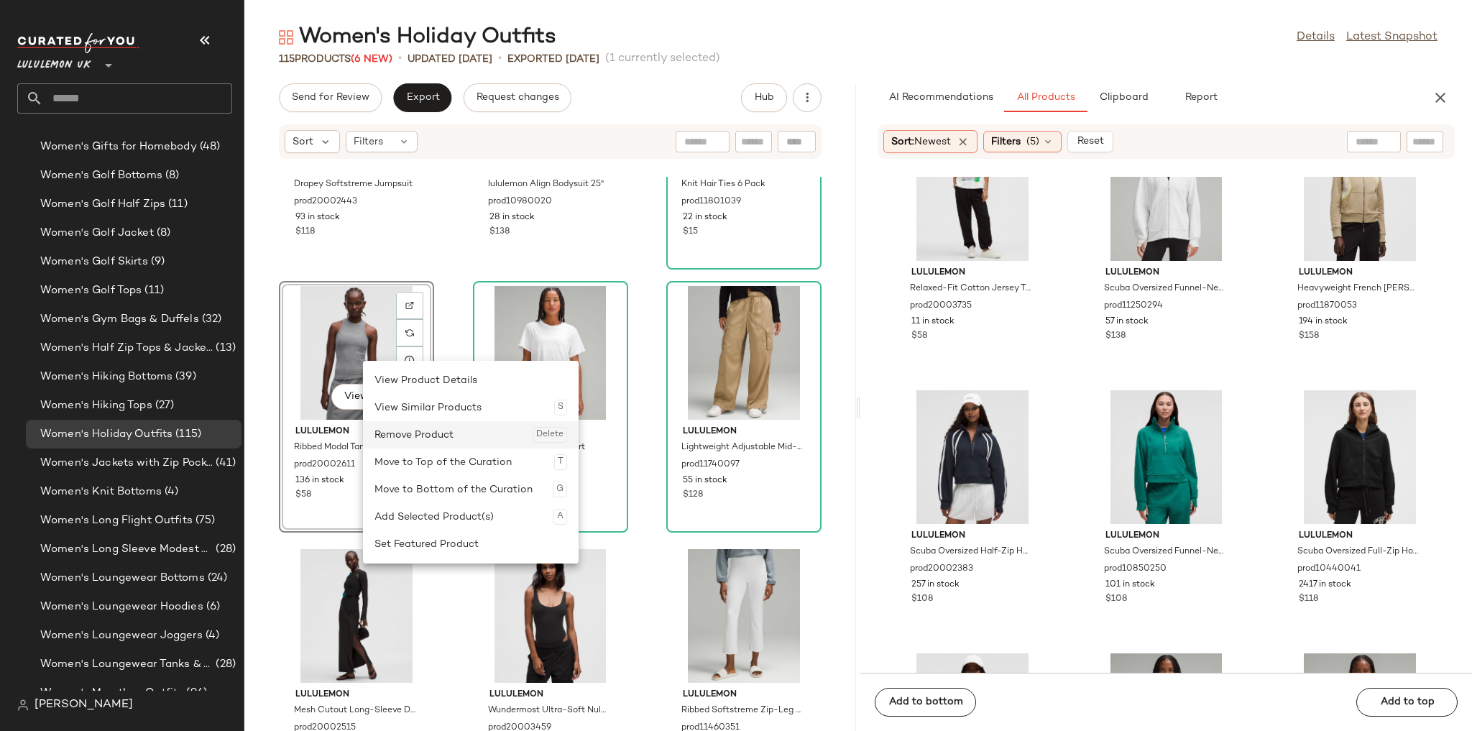
click at [425, 446] on div "Remove Product Delete" at bounding box center [470, 434] width 193 height 27
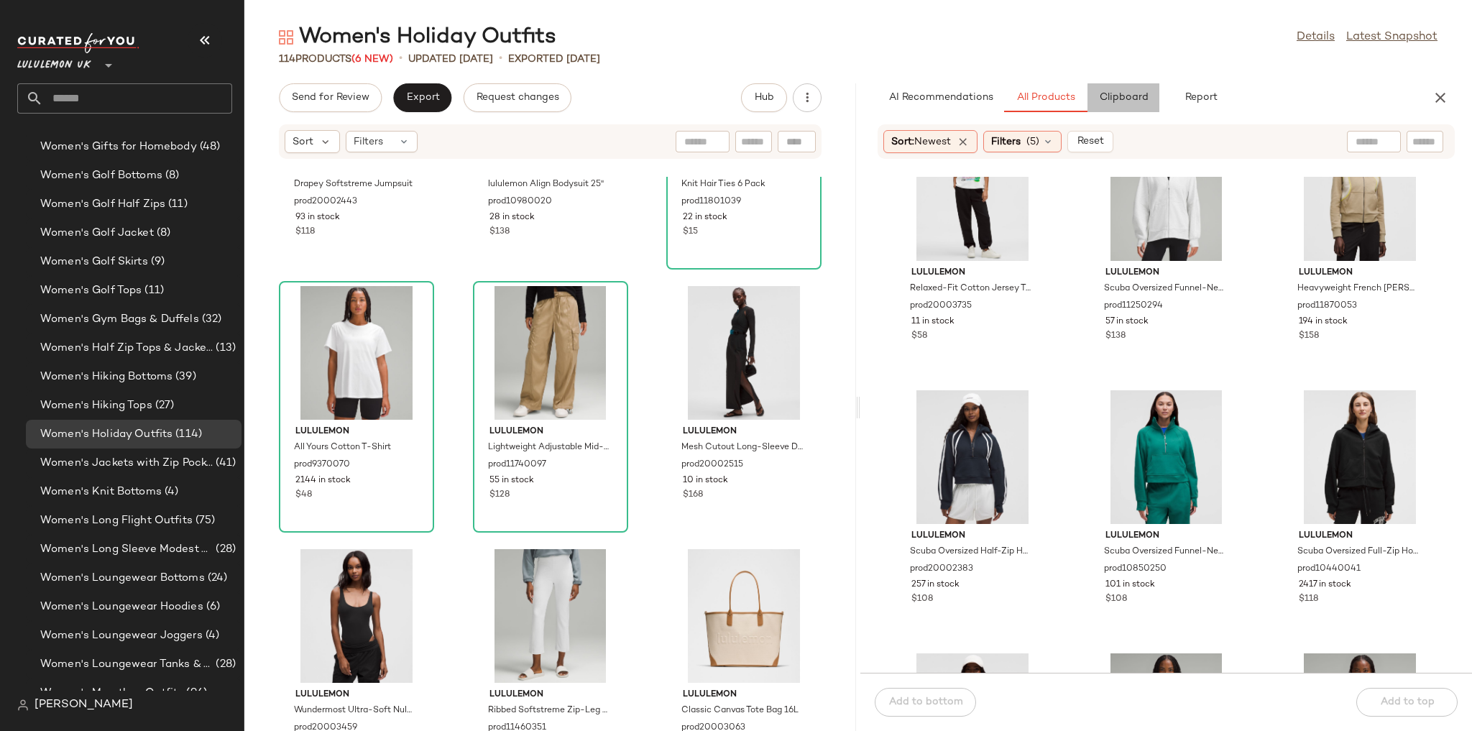
click at [1003, 91] on button "Clipboard" at bounding box center [1123, 97] width 72 height 29
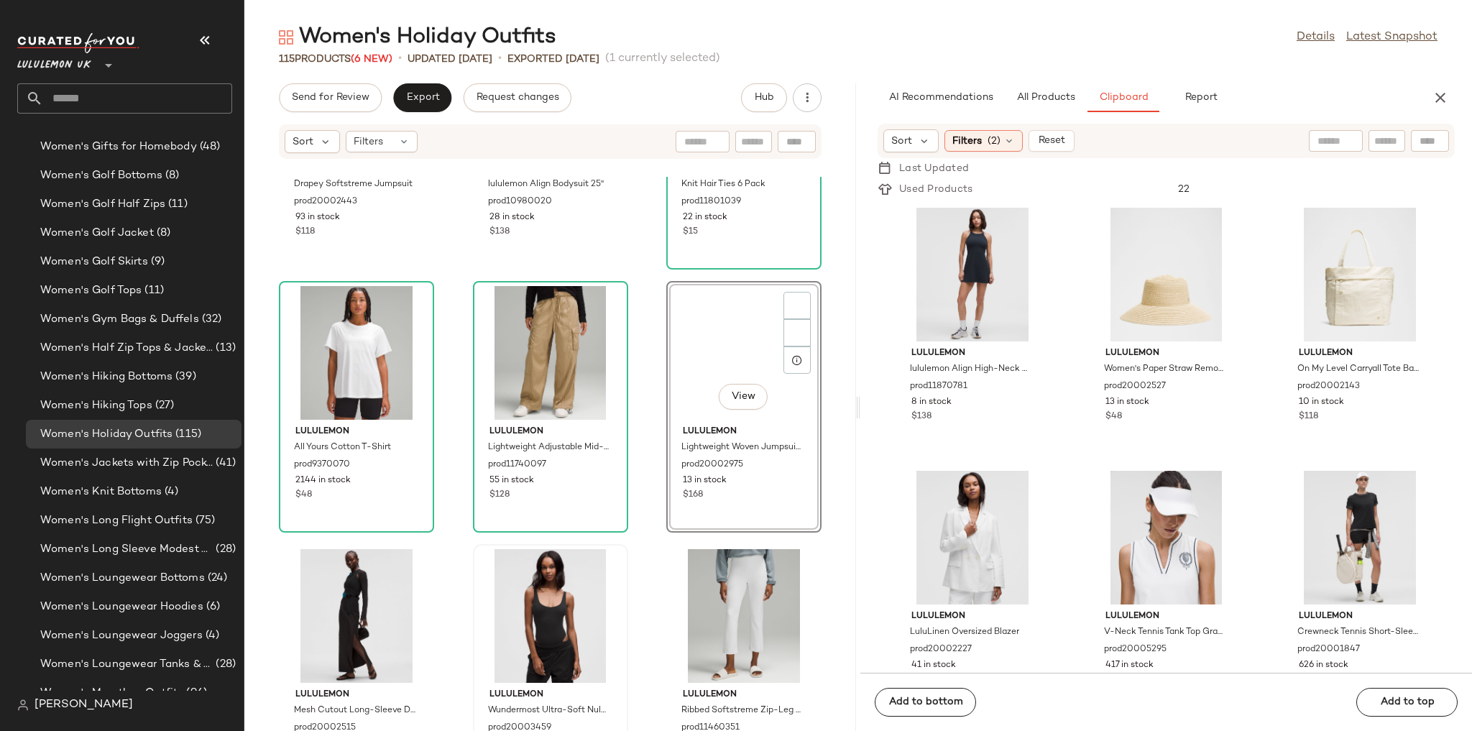
scroll to position [2713, 0]
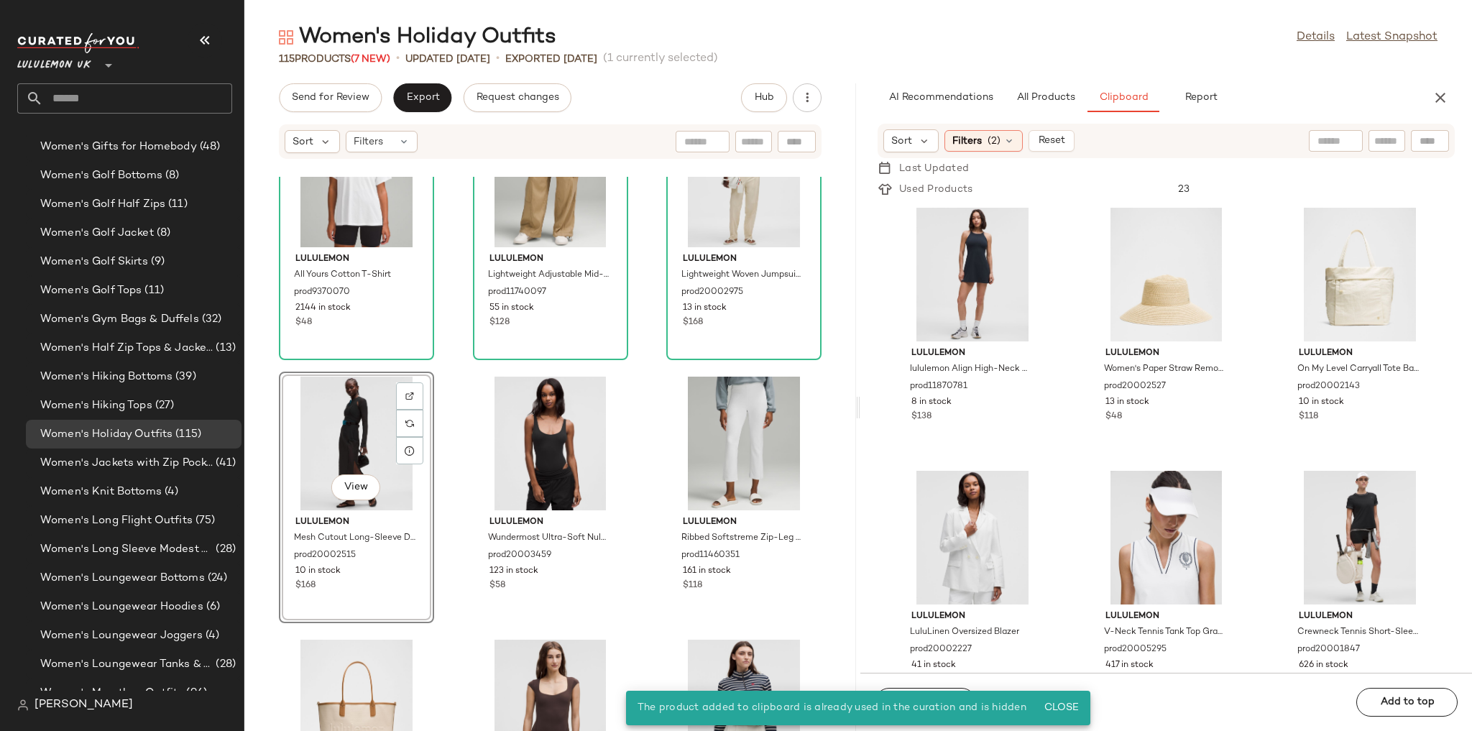
click at [636, 437] on div "lululemon All Yours Cotton T-Shirt prod9370070 2144 in stock $48 lululemon Ligh…" at bounding box center [550, 454] width 612 height 554
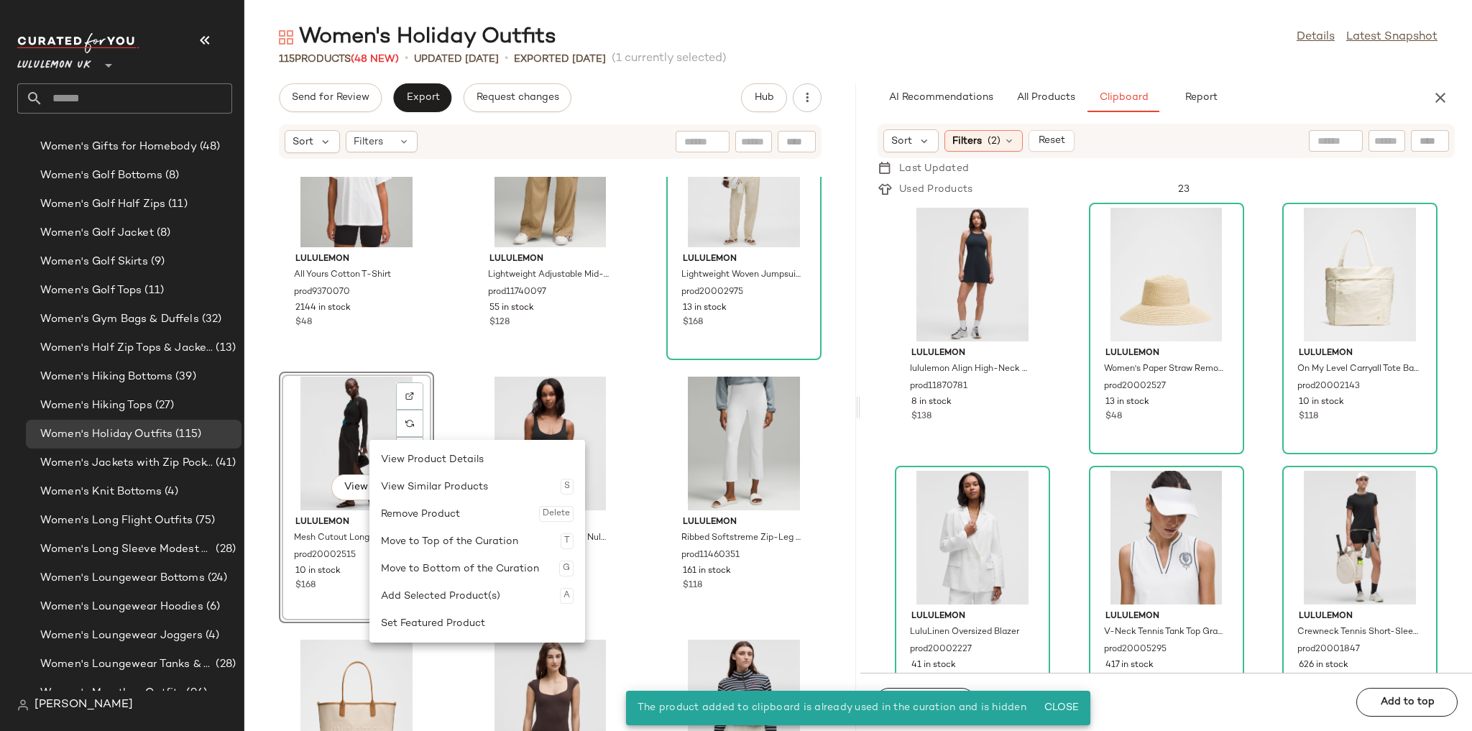
click at [417, 511] on div "Remove Product Delete" at bounding box center [477, 513] width 193 height 27
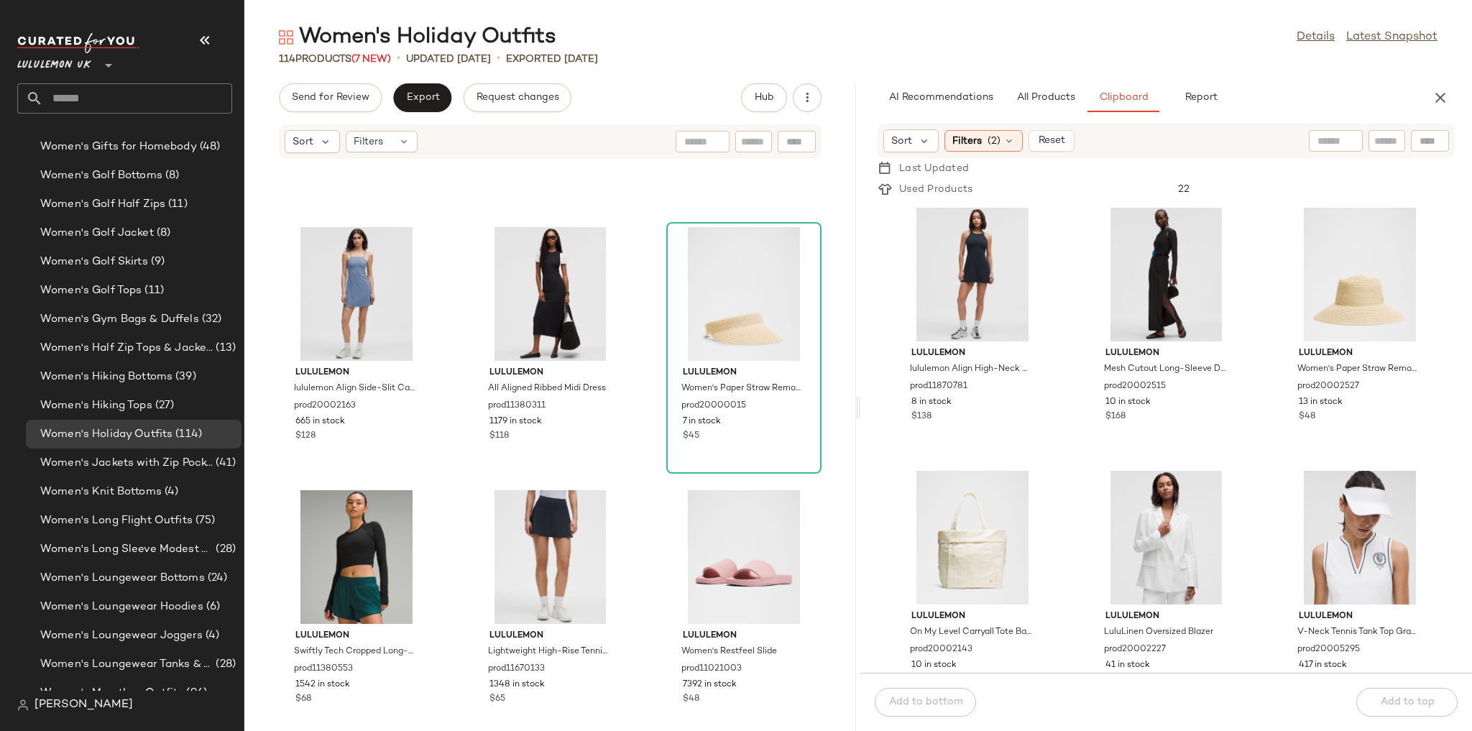
scroll to position [7601, 0]
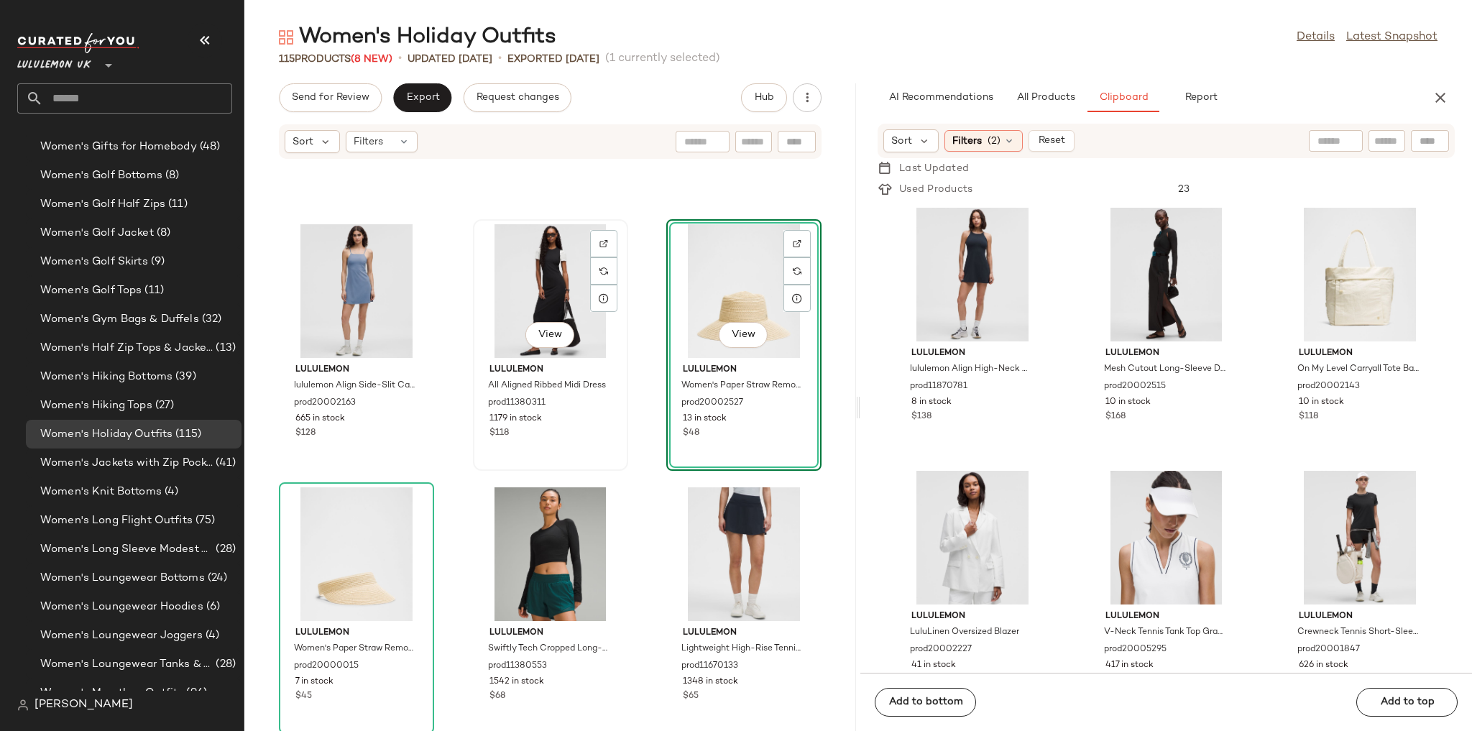
scroll to position [7716, 0]
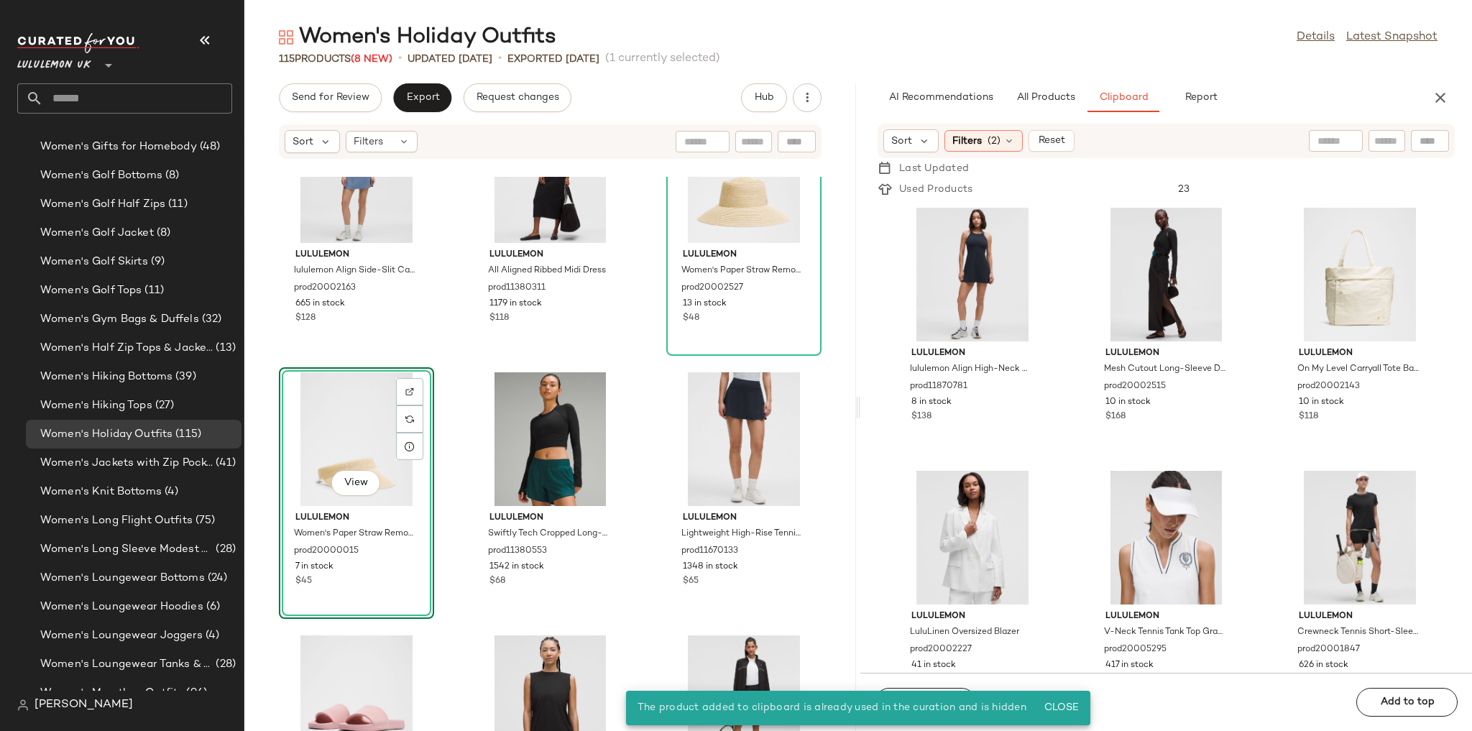
click at [643, 398] on div "lululemon lululemon Align Side-Slit Cami Strap Dress prod20002163 665 in stock …" at bounding box center [550, 454] width 612 height 554
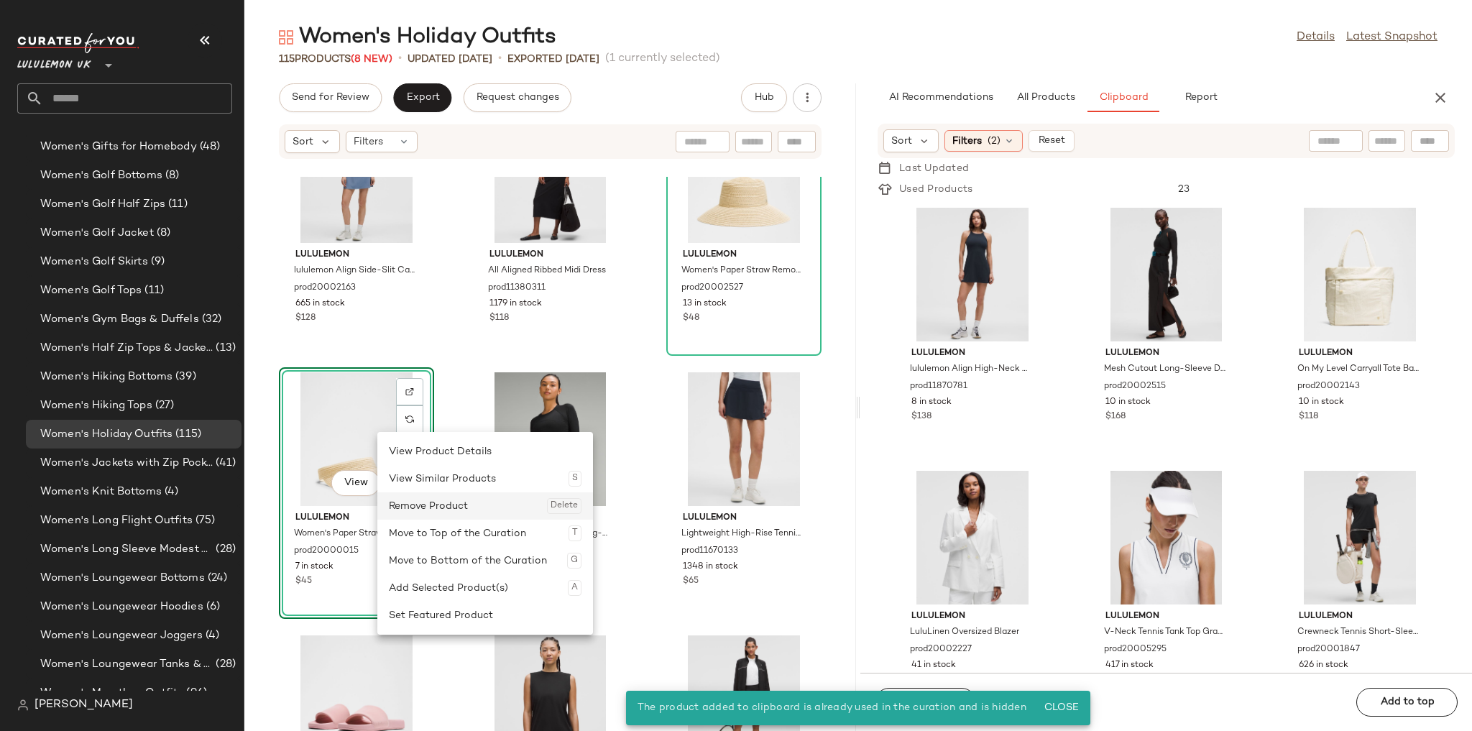
click at [417, 500] on div "Remove Product Delete" at bounding box center [485, 505] width 193 height 27
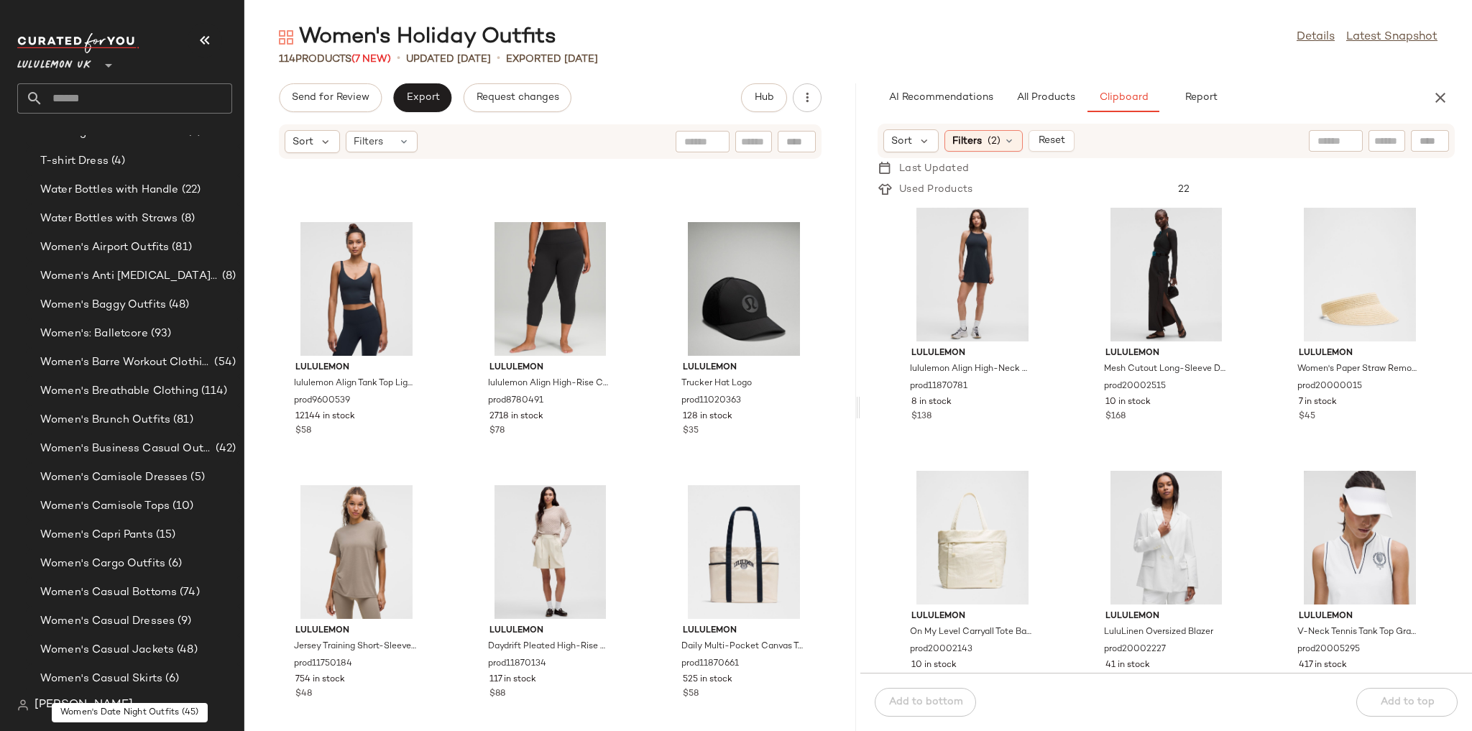
scroll to position [2907, 0]
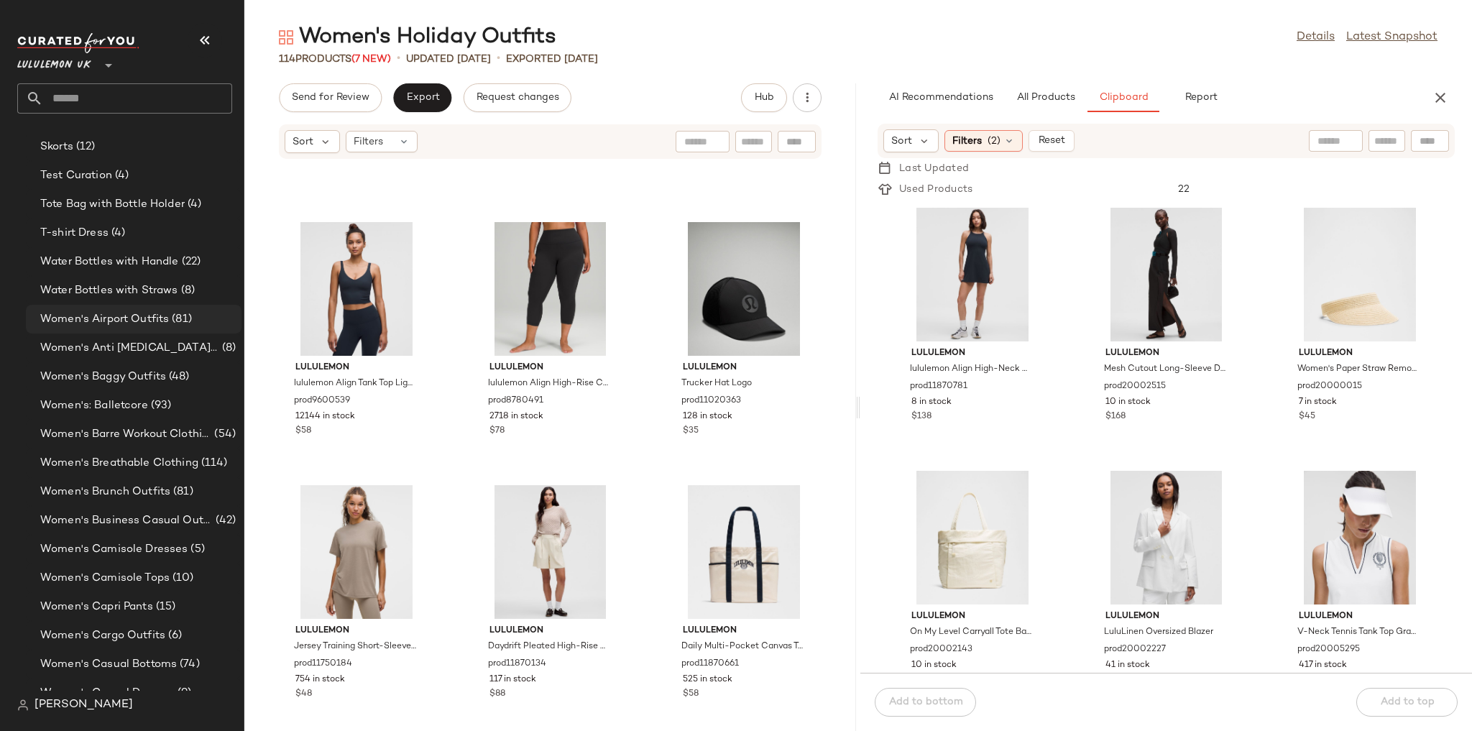
click at [185, 322] on span "(81)" at bounding box center [180, 319] width 23 height 17
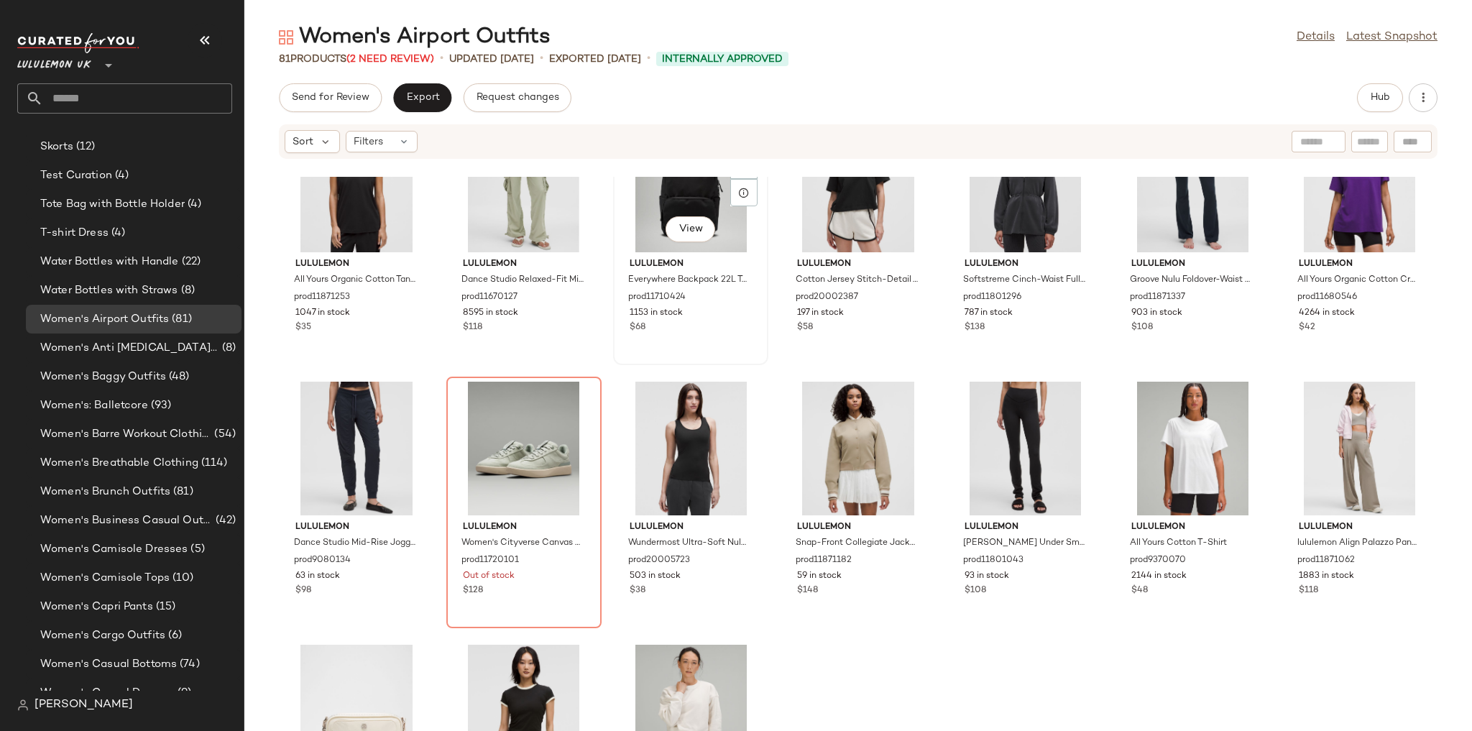
scroll to position [1161, 0]
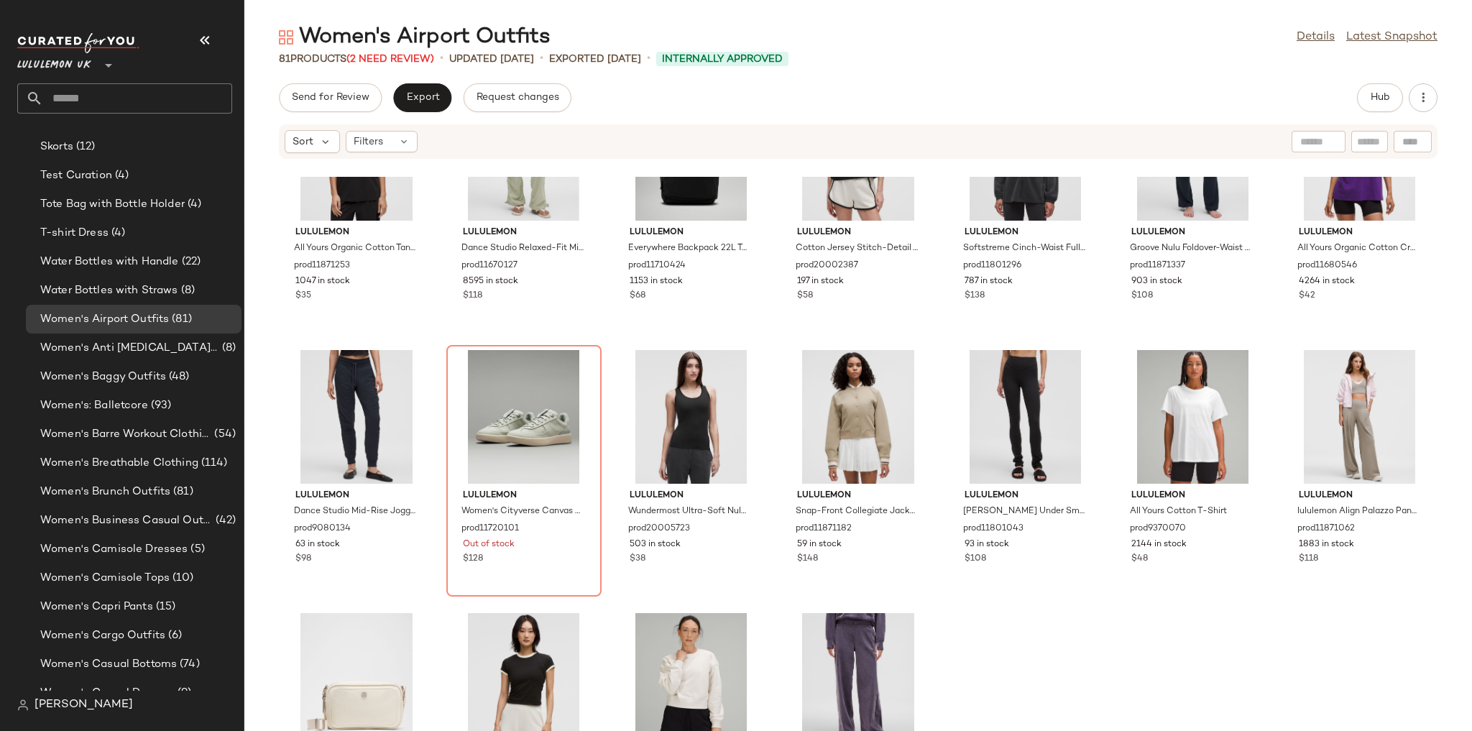
click at [1003, 85] on div "Hub" at bounding box center [1380, 97] width 46 height 29
click at [1003, 90] on button "Hub" at bounding box center [1380, 97] width 46 height 29
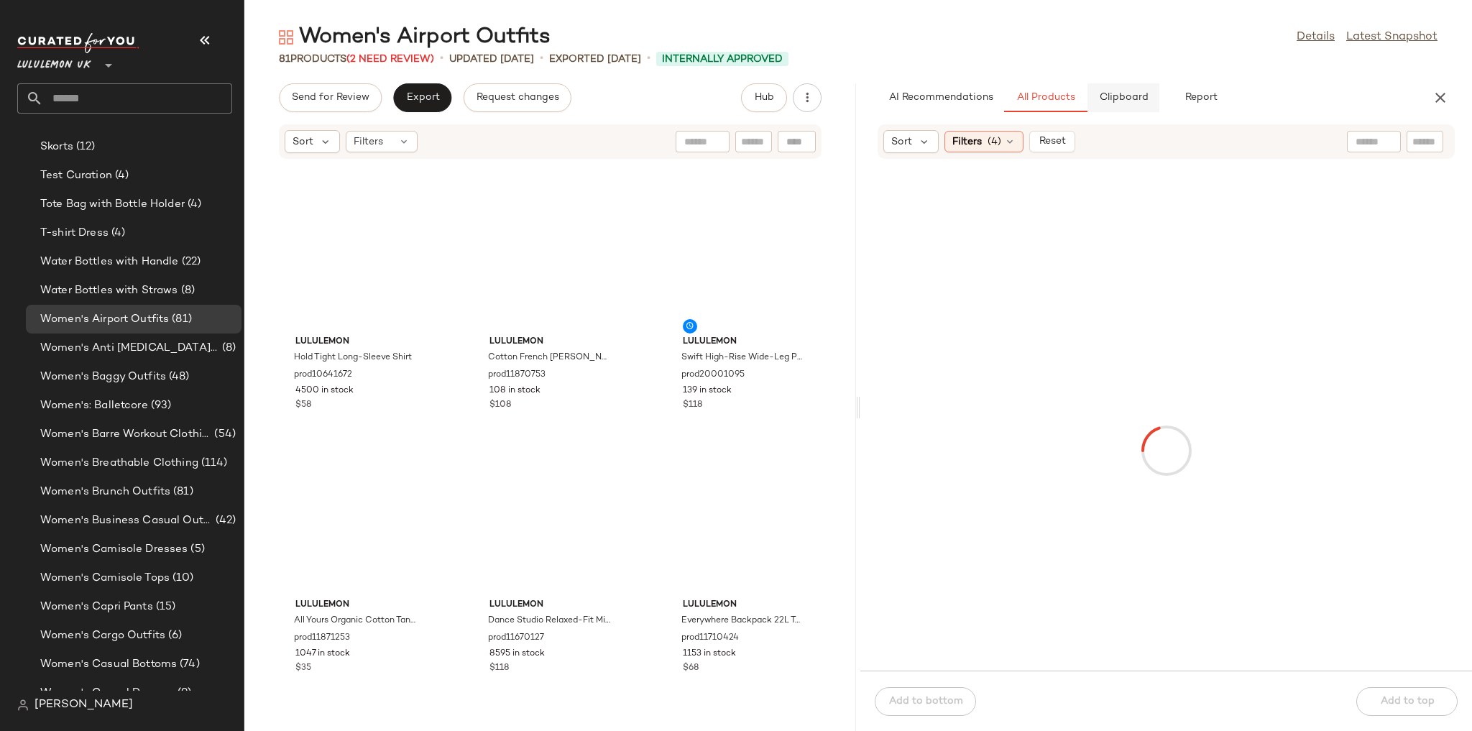
click at [1003, 88] on button "Clipboard" at bounding box center [1123, 97] width 72 height 29
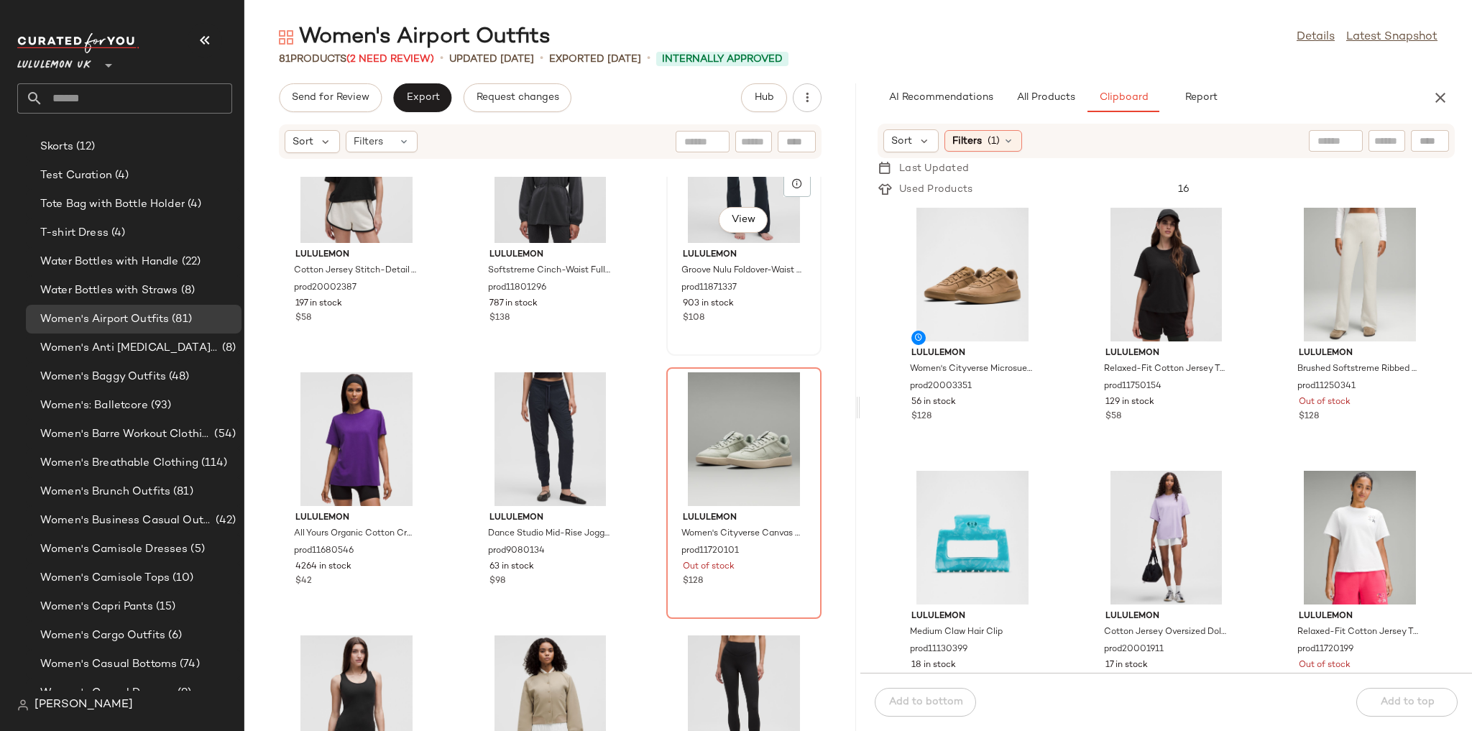
scroll to position [2474, 0]
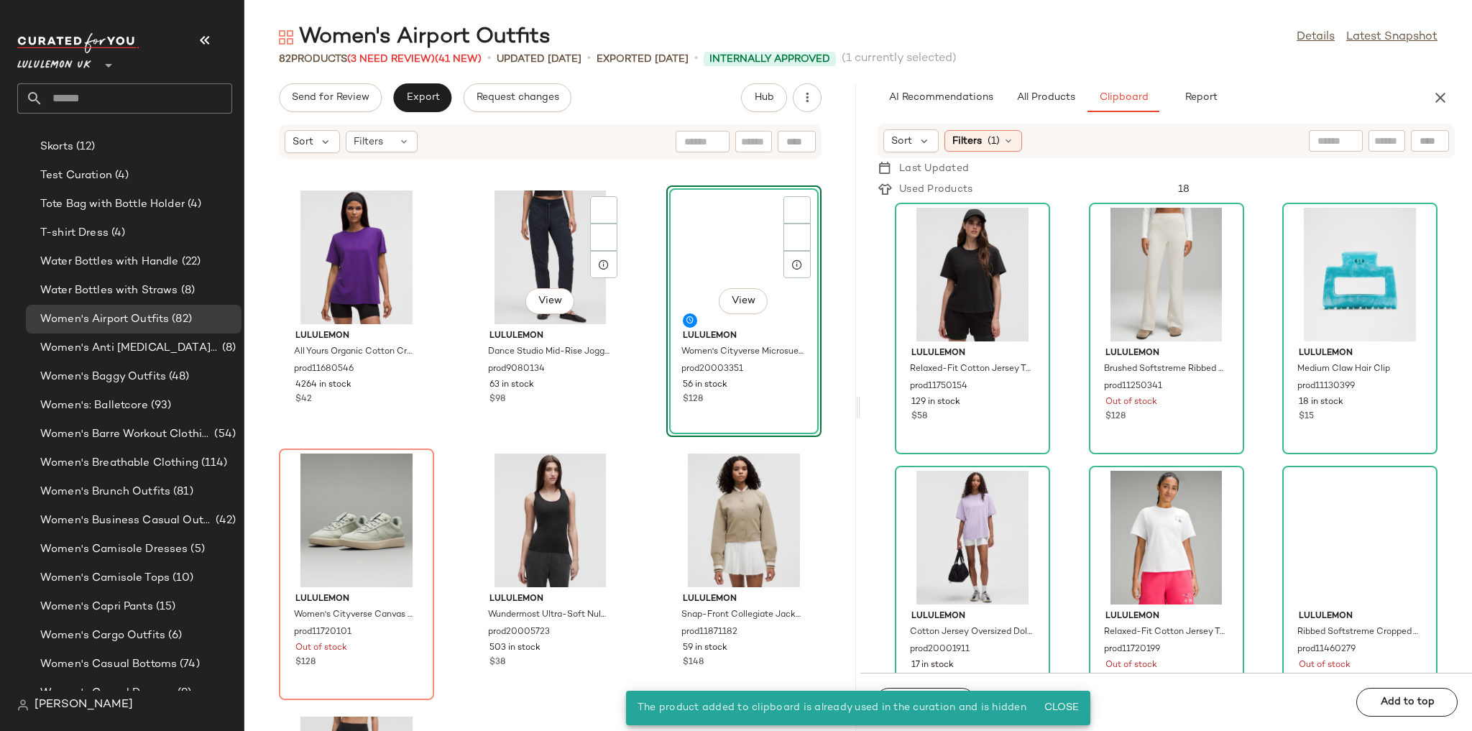
scroll to position [2646, 0]
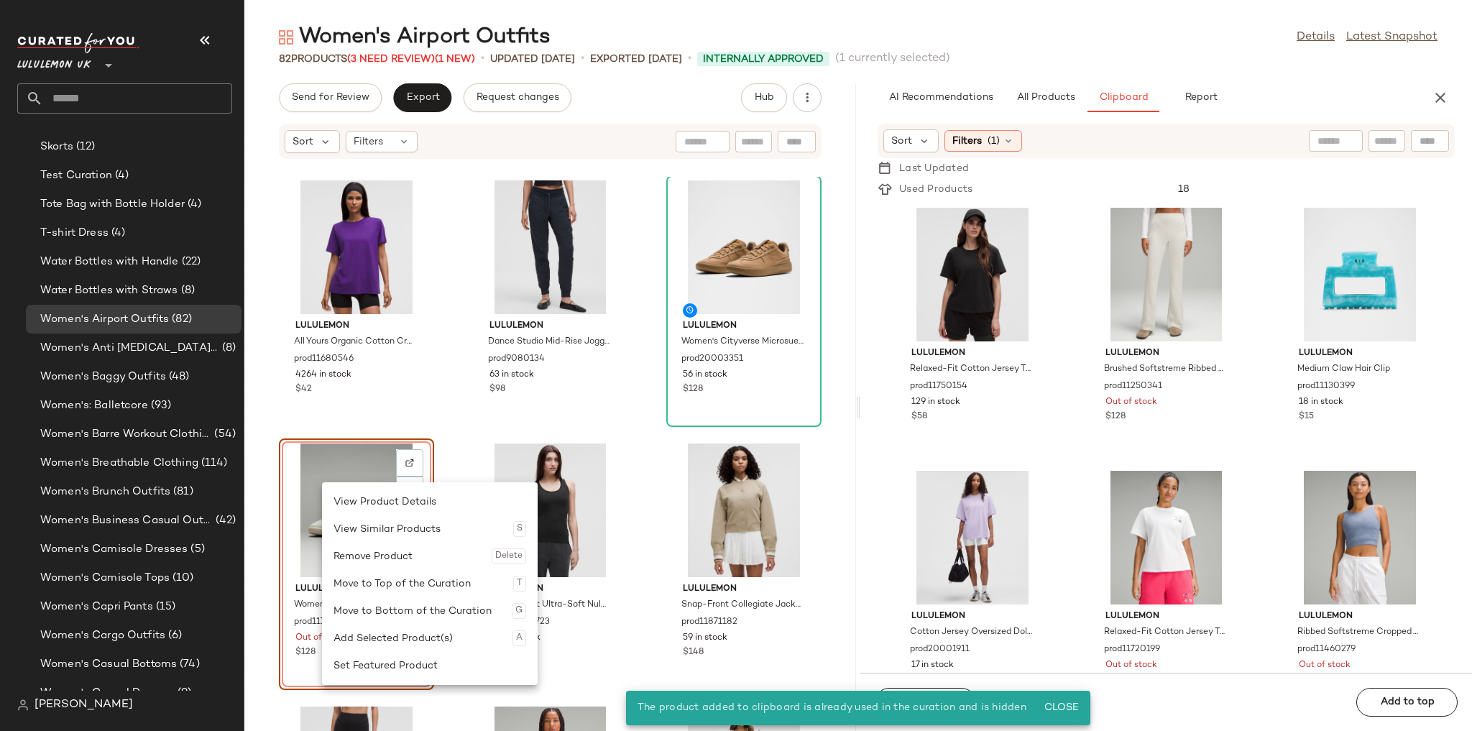
click at [369, 516] on div "Remove Product Delete" at bounding box center [429, 556] width 193 height 27
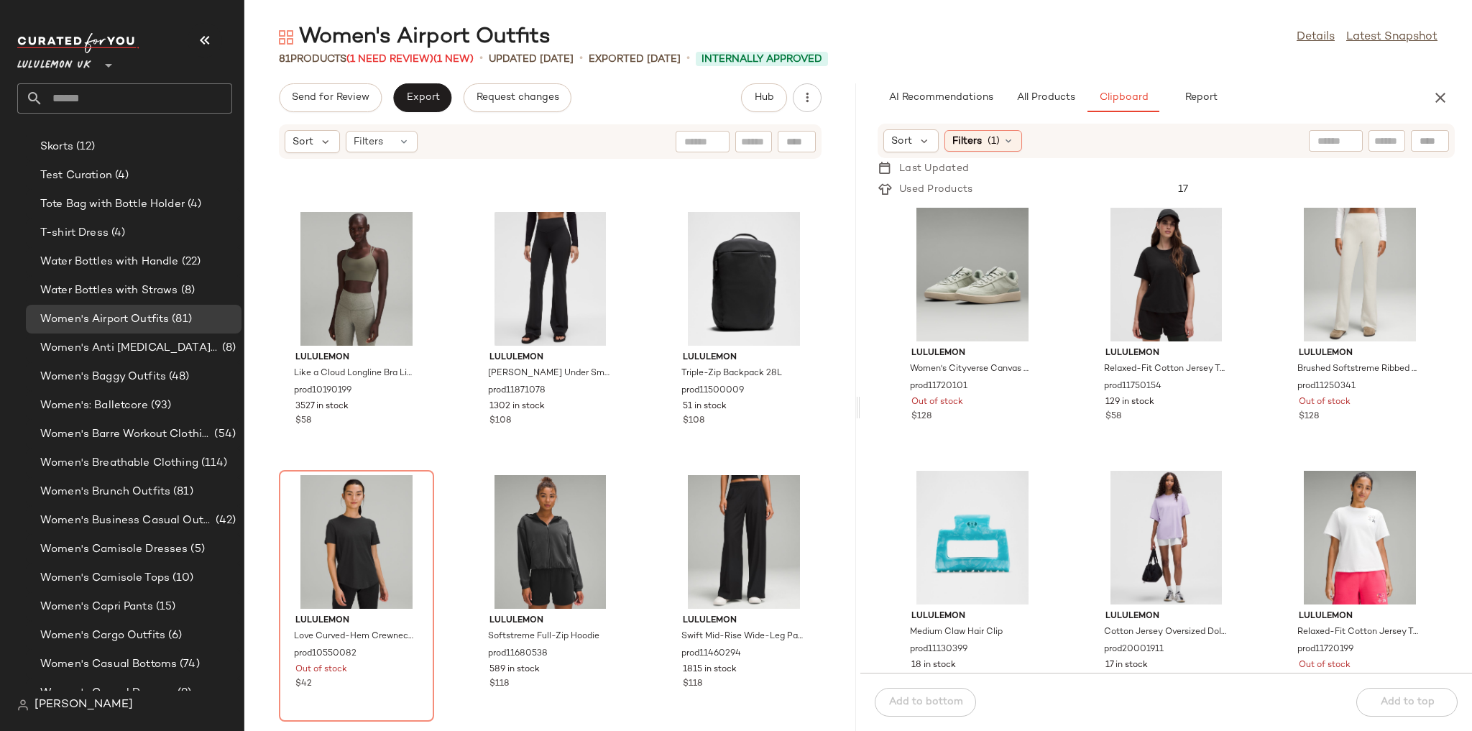
scroll to position [3681, 0]
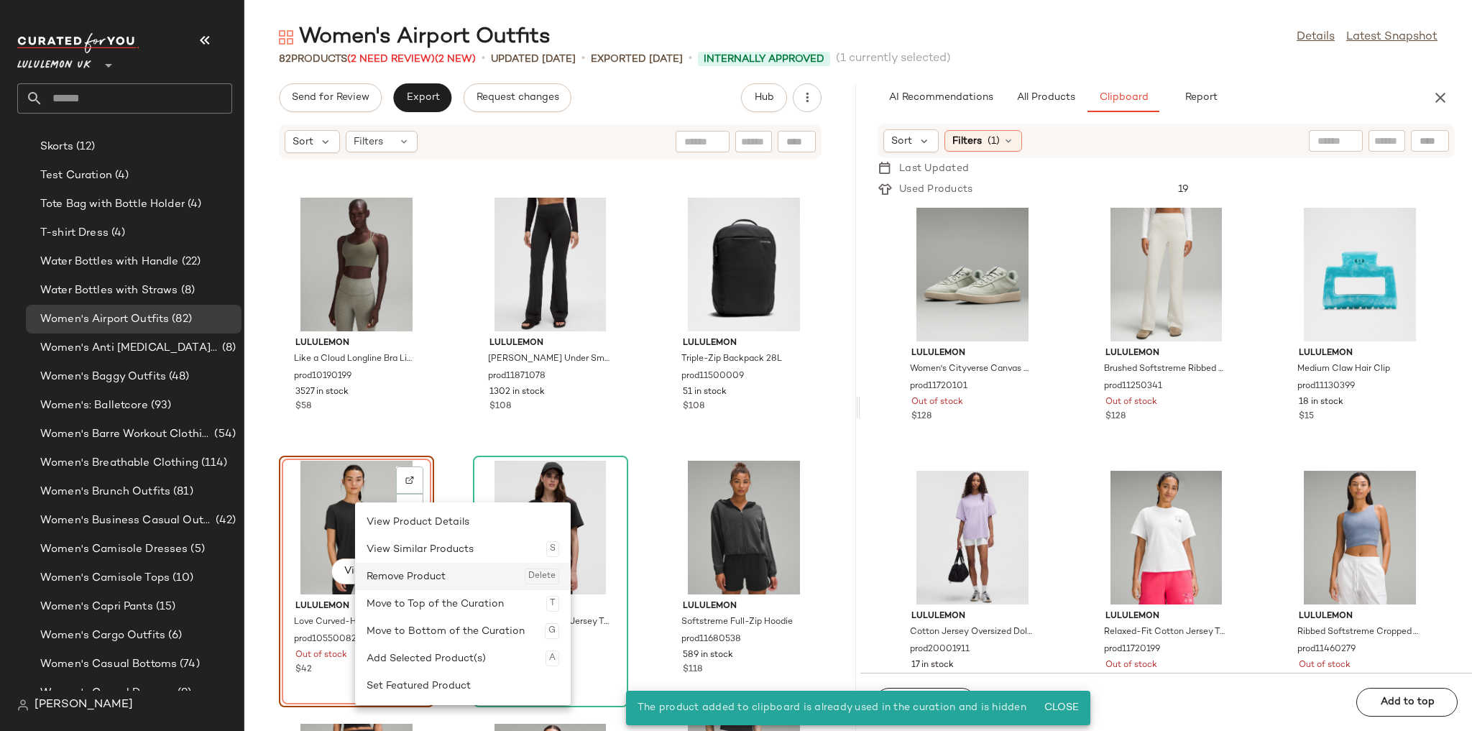
click at [408, 516] on div "Remove Product Delete" at bounding box center [463, 576] width 193 height 27
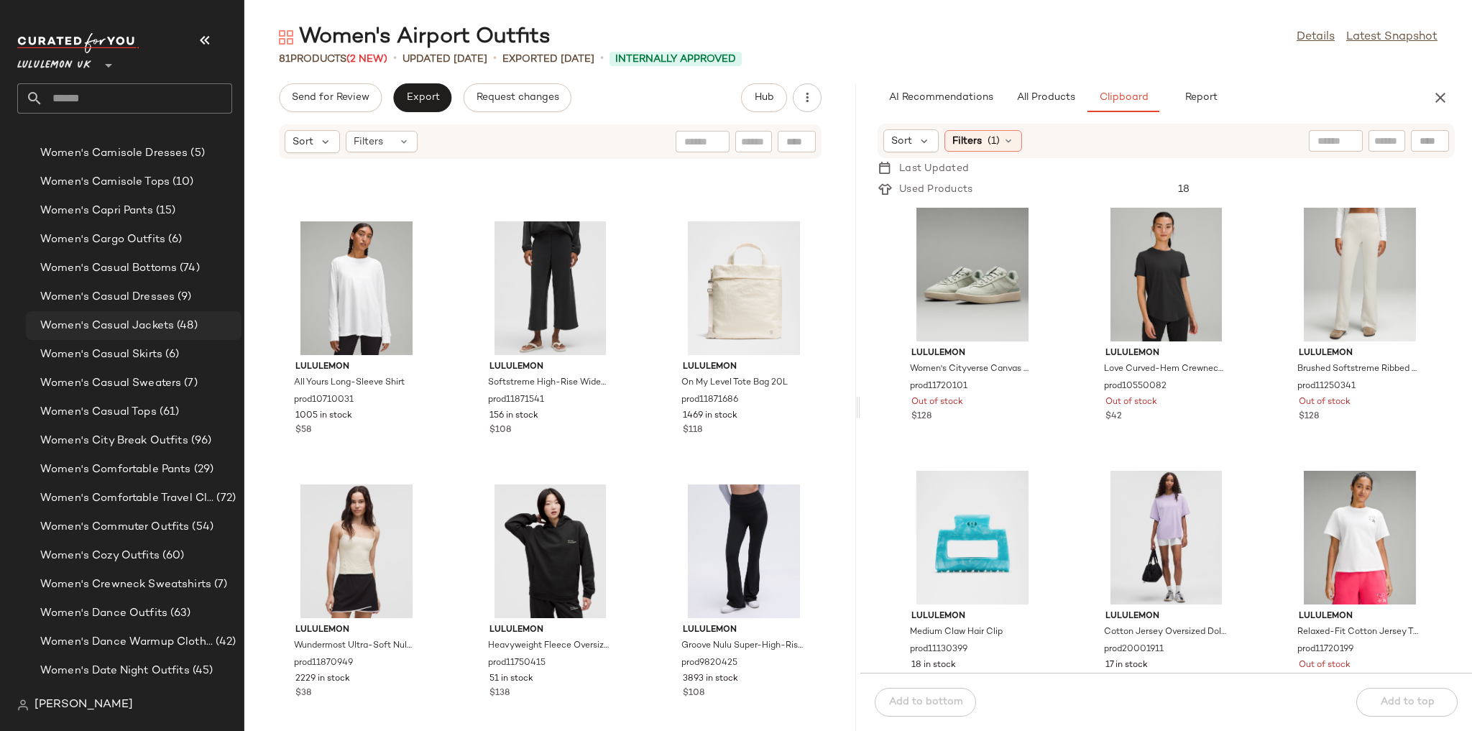
scroll to position [3309, 0]
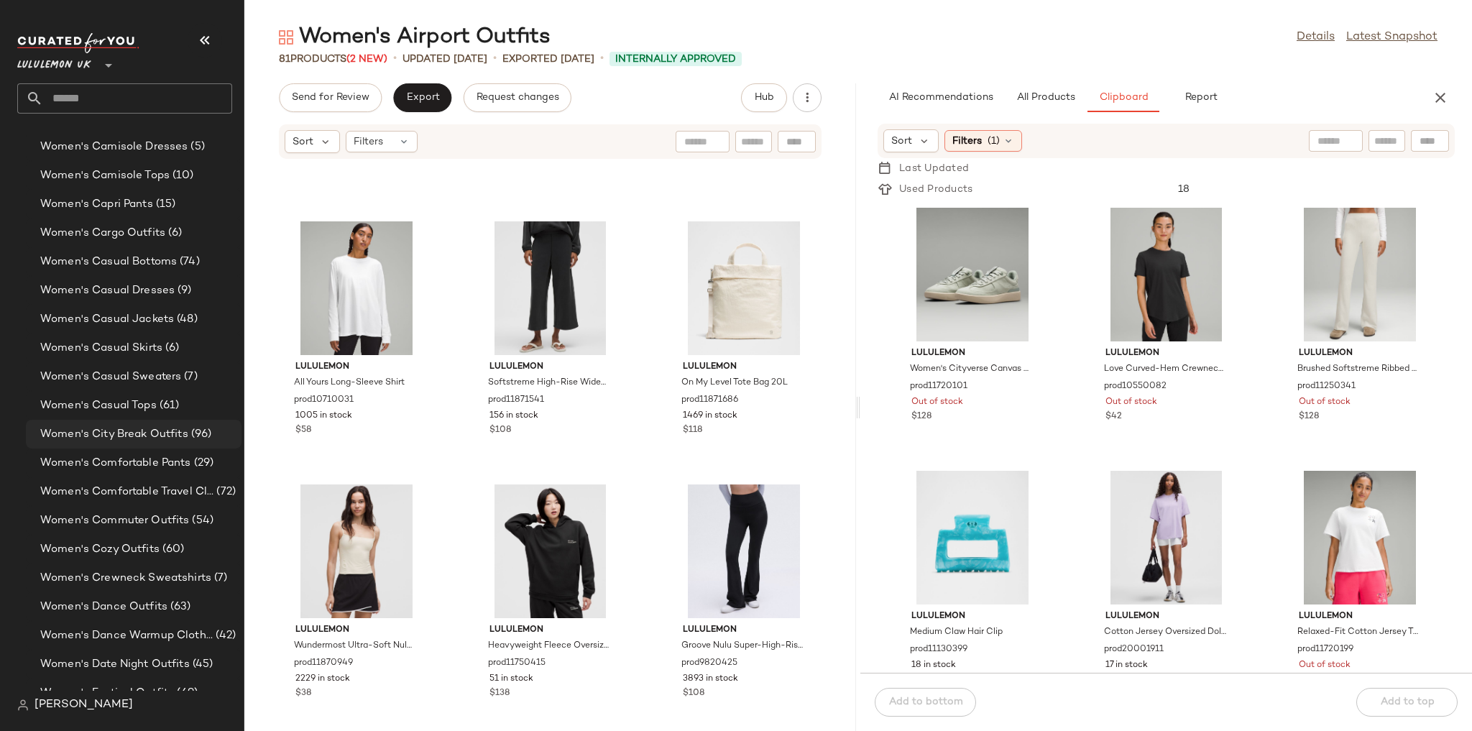
click at [141, 436] on span "Women's City Break Outfits" at bounding box center [114, 434] width 148 height 17
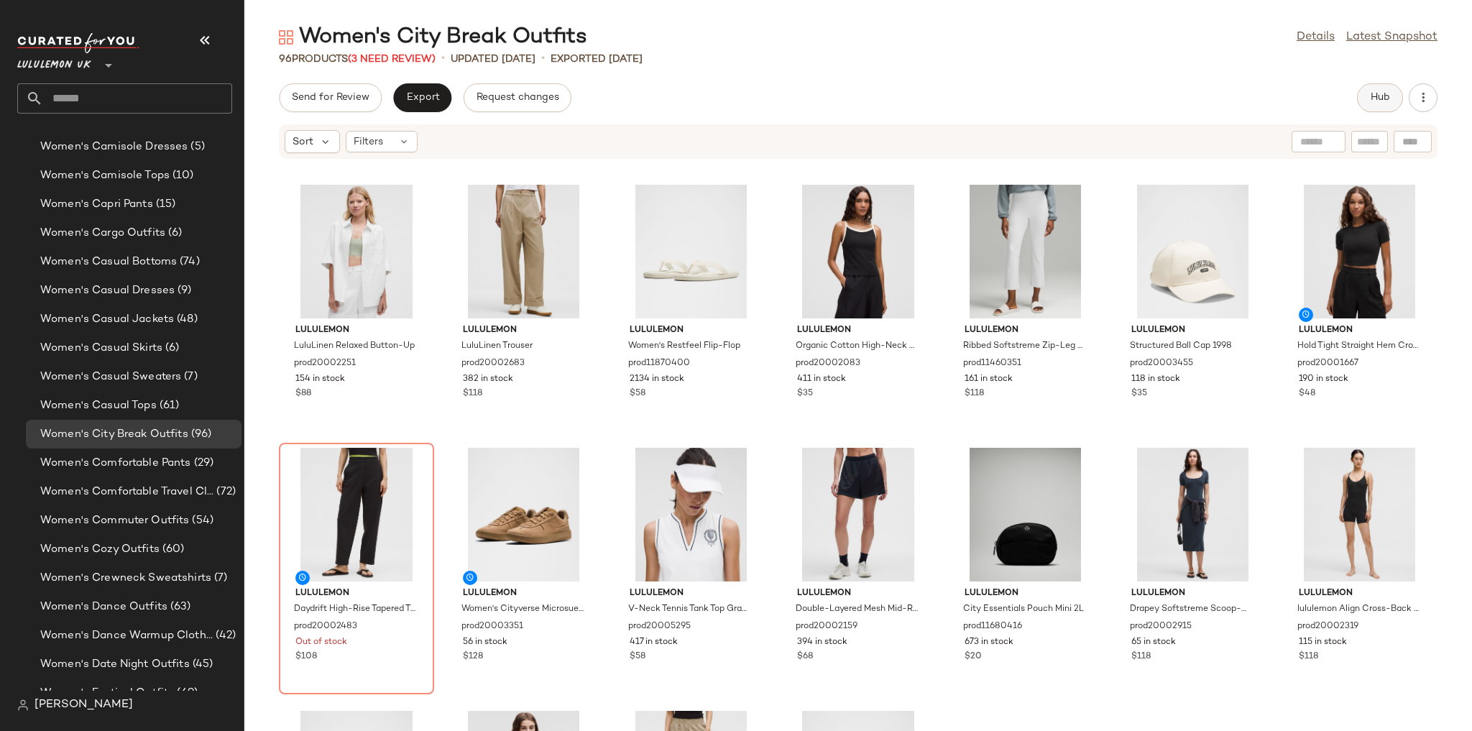
click at [1003, 96] on span "Hub" at bounding box center [1380, 97] width 20 height 11
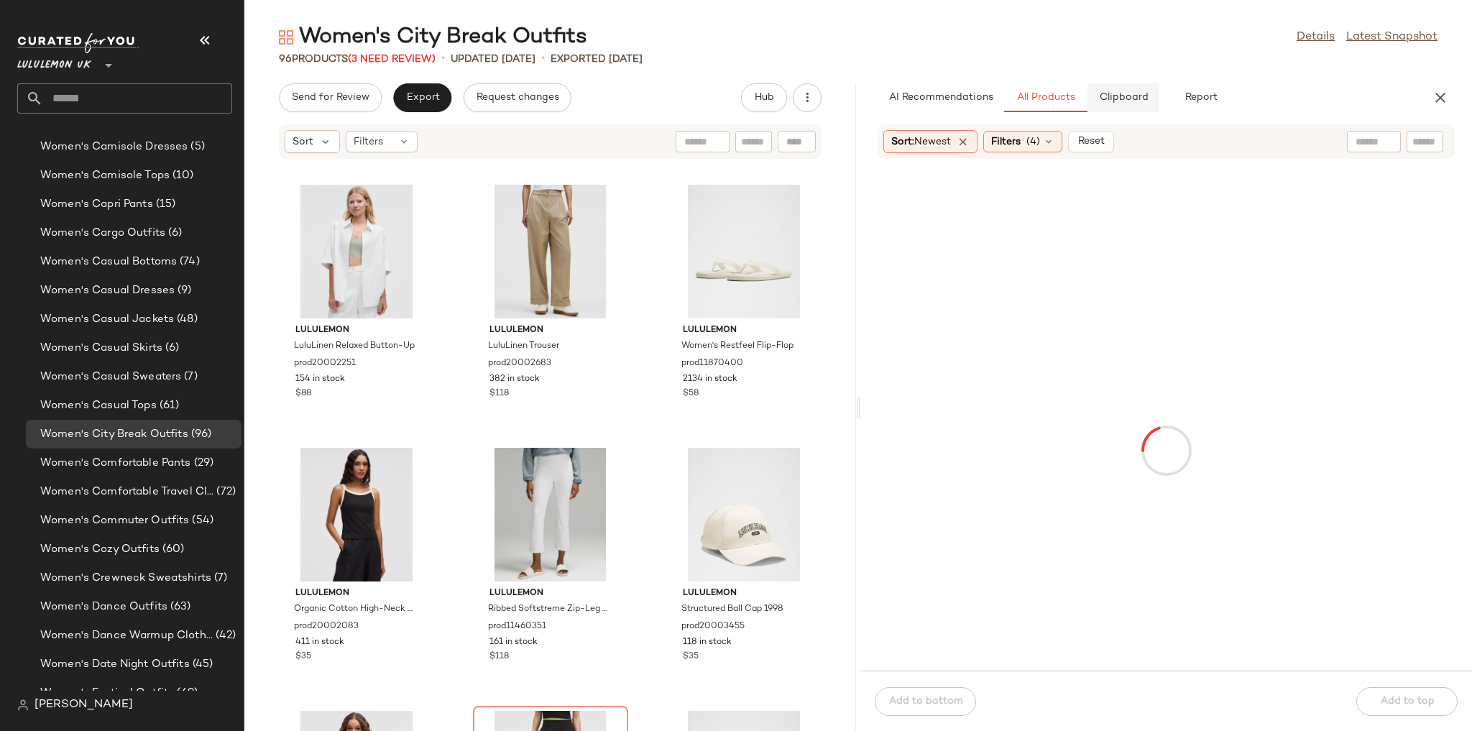
click at [1003, 103] on span "Clipboard" at bounding box center [1123, 97] width 50 height 11
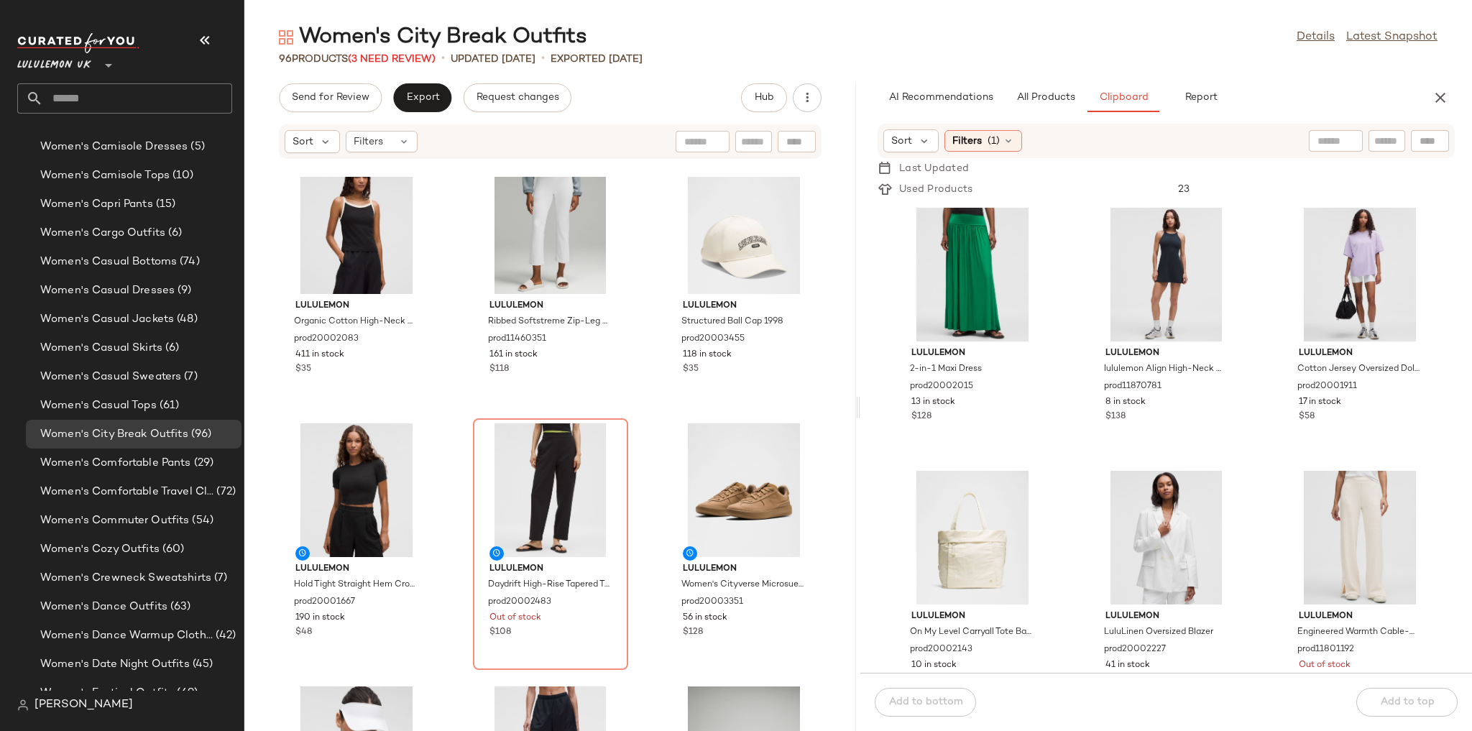
scroll to position [356, 0]
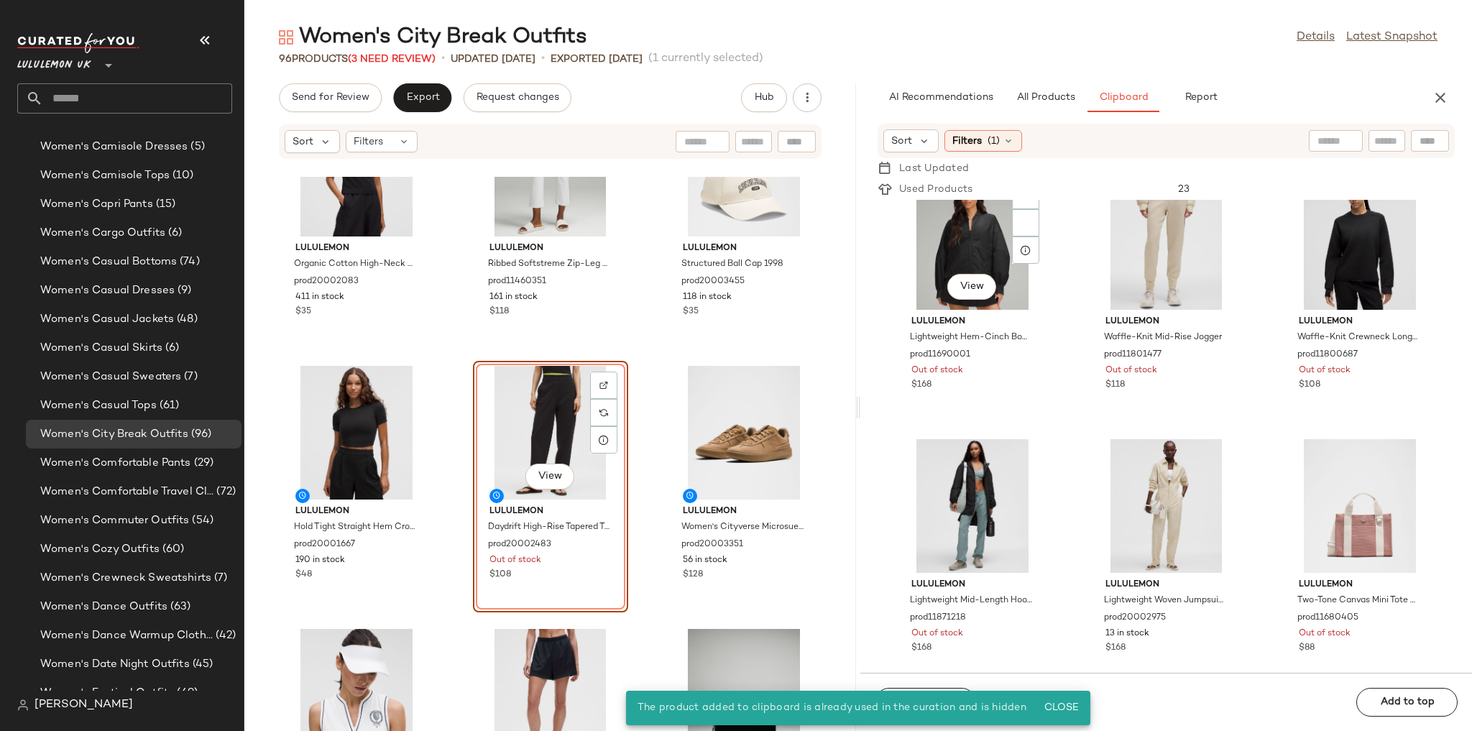
scroll to position [701, 0]
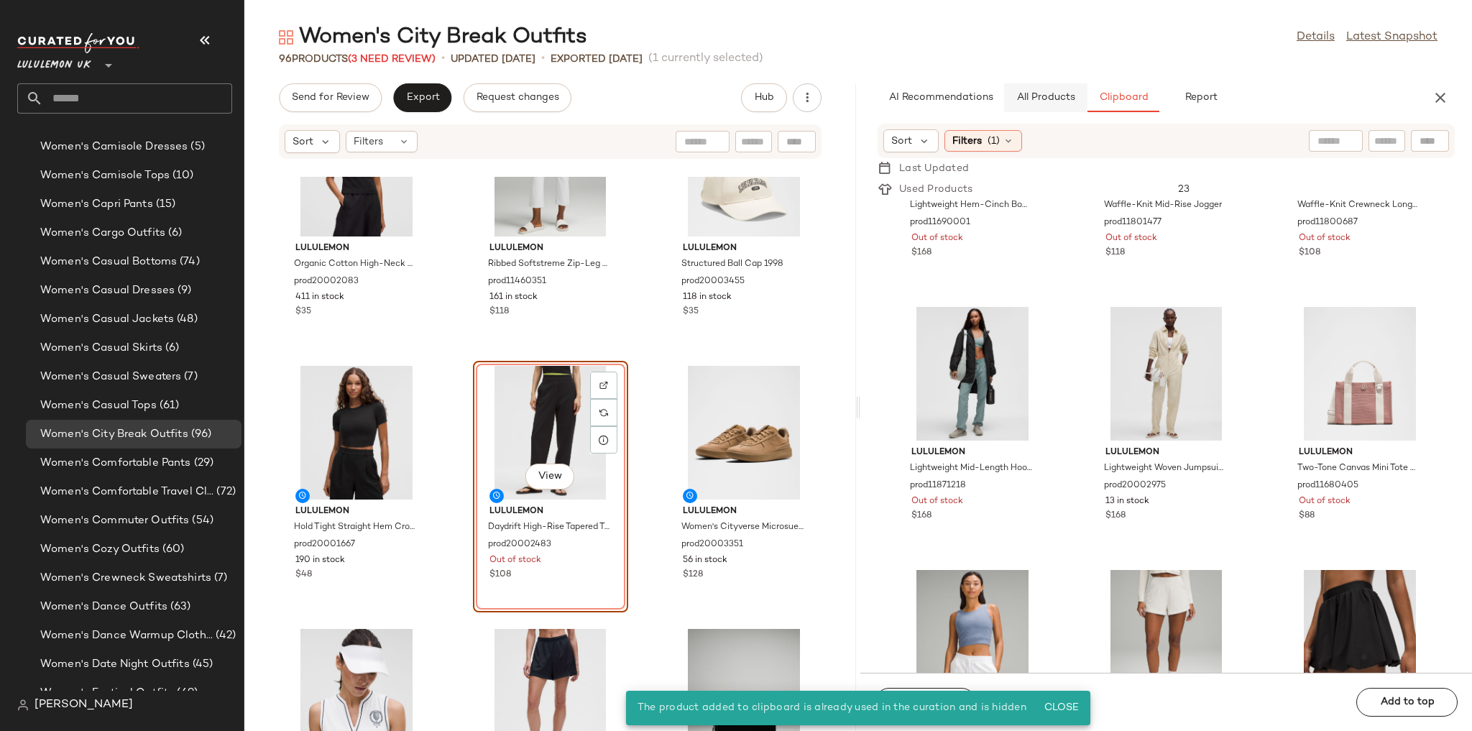
click at [1003, 98] on span "All Products" at bounding box center [1045, 97] width 59 height 11
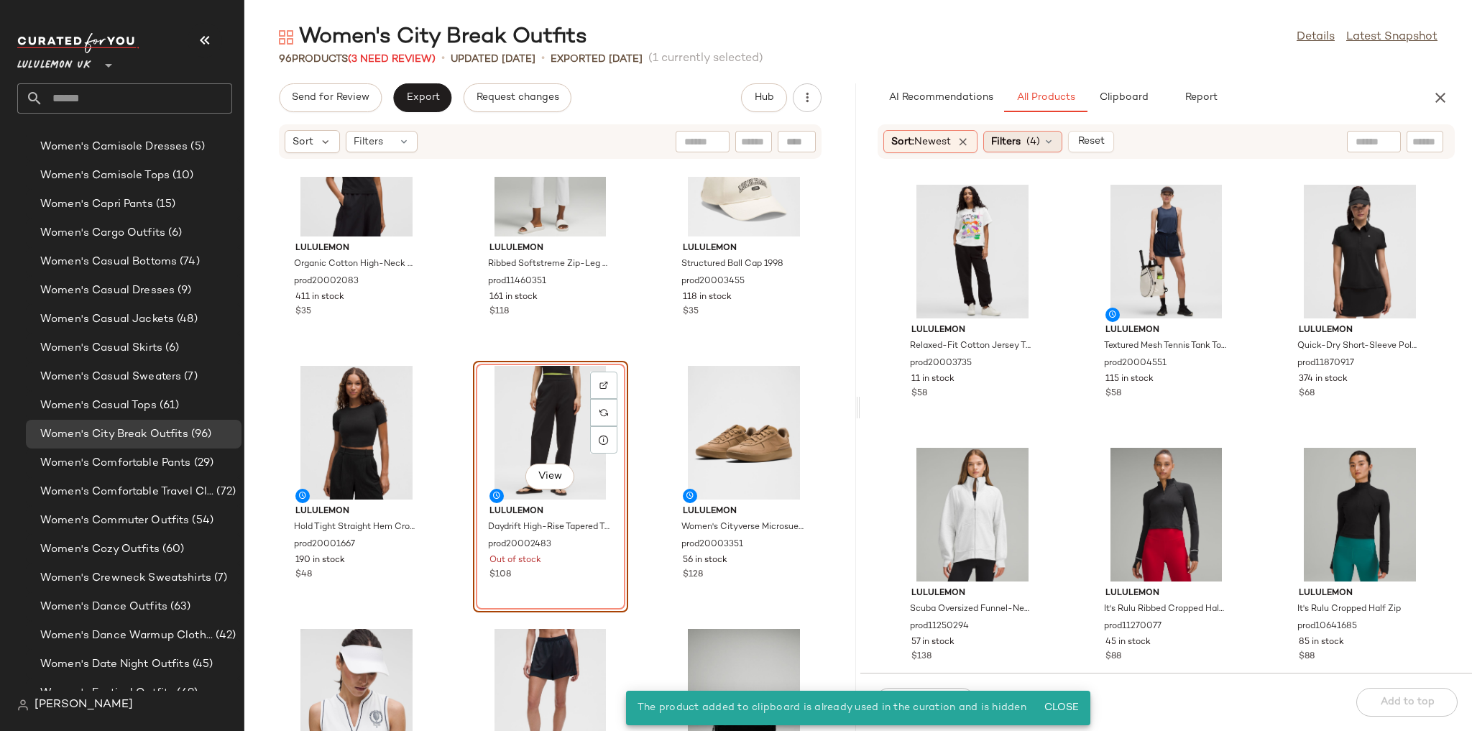
click at [1003, 138] on span "(4)" at bounding box center [1033, 141] width 14 height 15
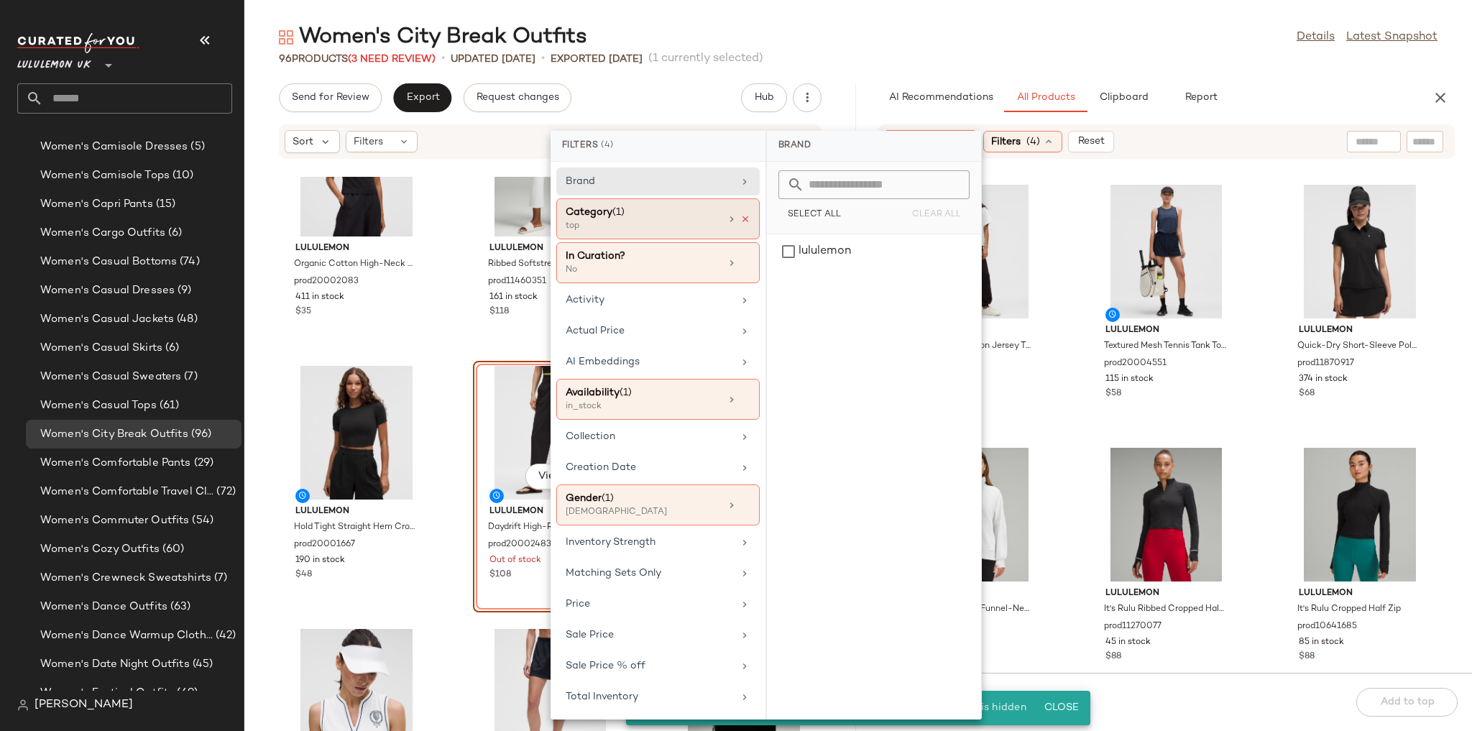
click at [742, 216] on icon at bounding box center [745, 219] width 10 height 10
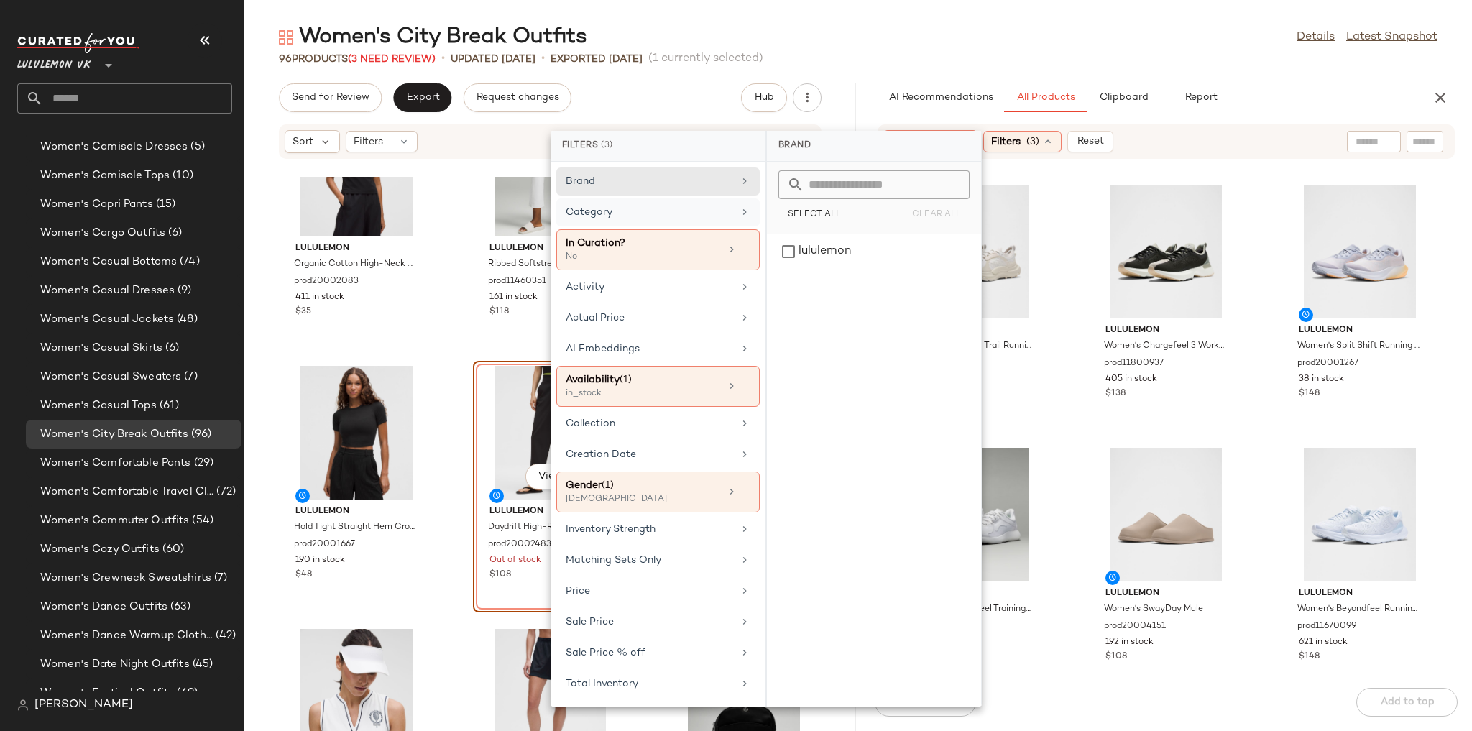
click at [1003, 45] on div "Women's City Break Outfits Details Latest Snapshot" at bounding box center [858, 37] width 1228 height 29
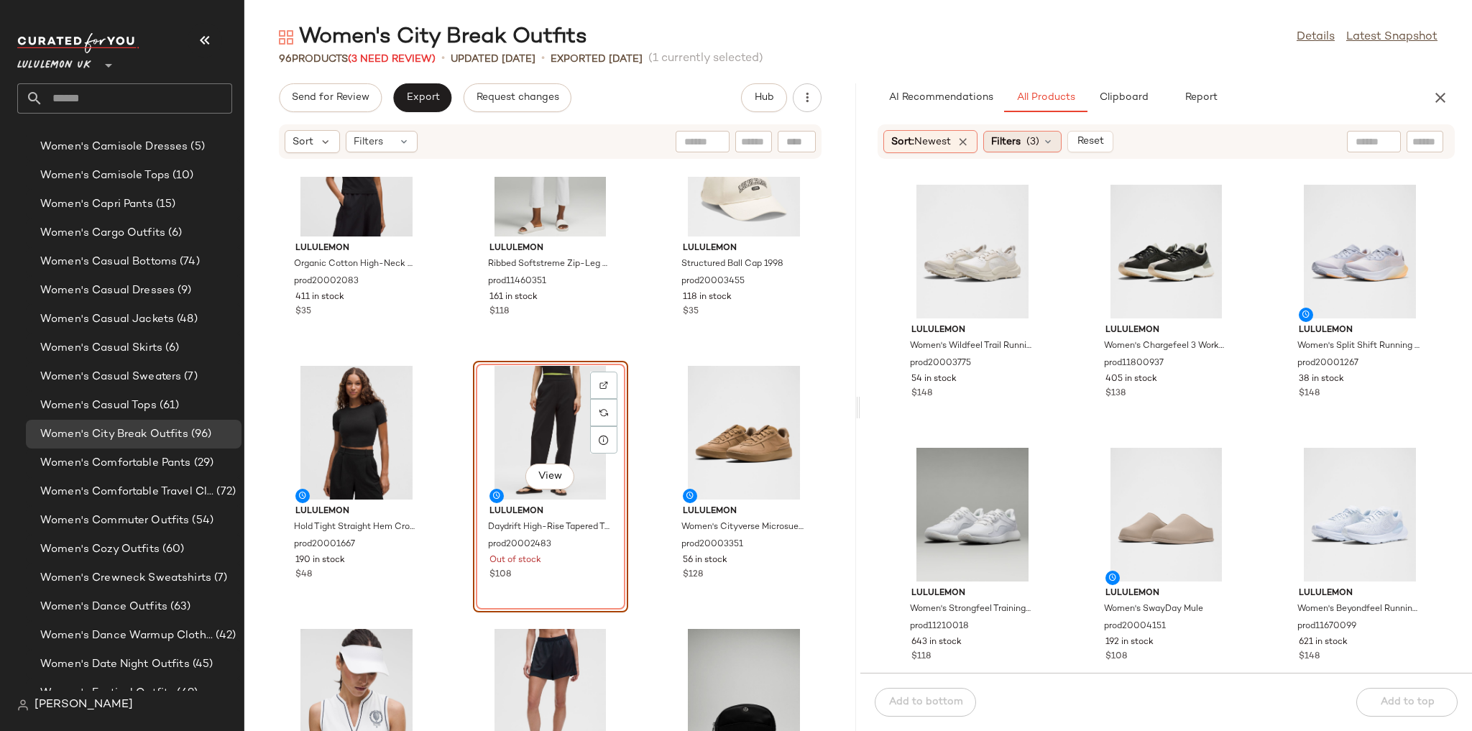
click at [1003, 134] on div "Filters (3)" at bounding box center [1022, 142] width 78 height 22
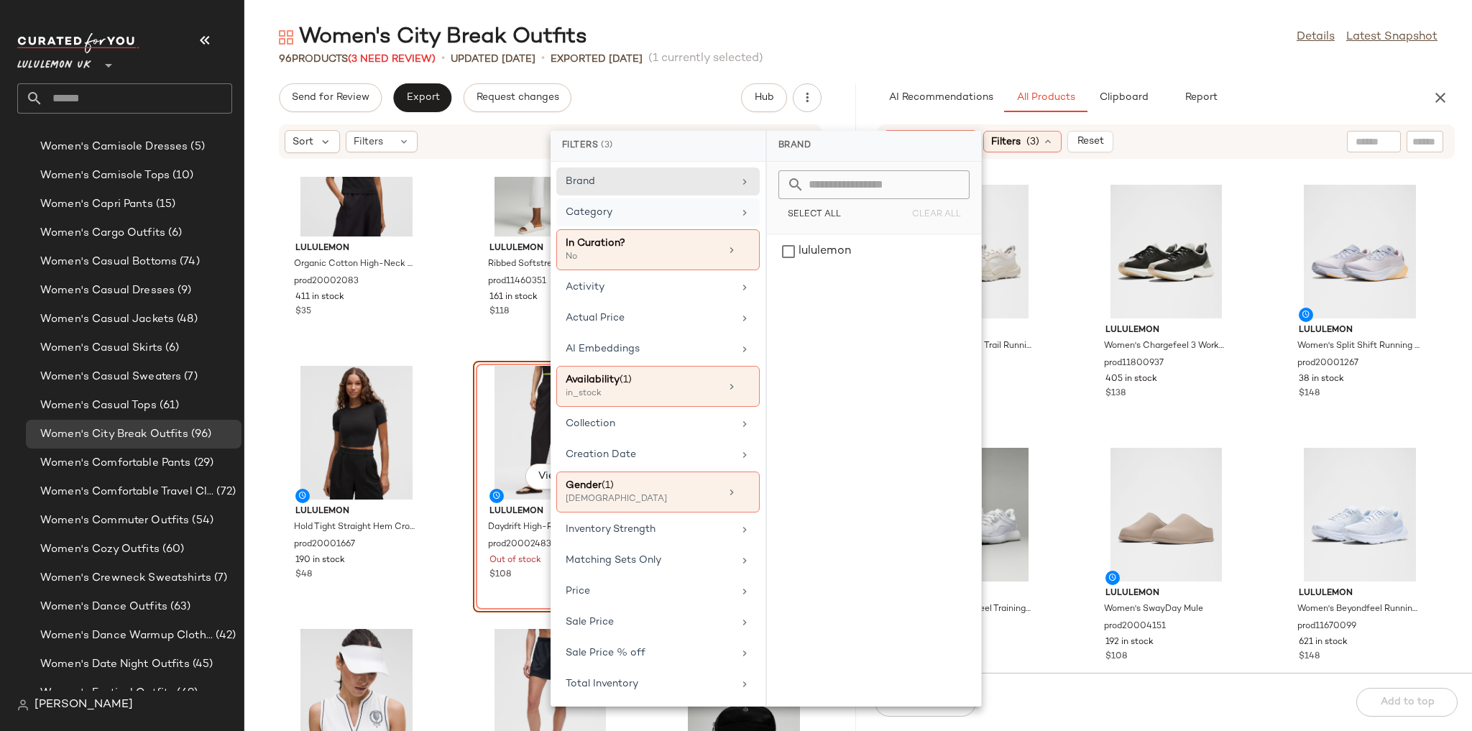
click at [675, 214] on div "Category" at bounding box center [649, 212] width 167 height 15
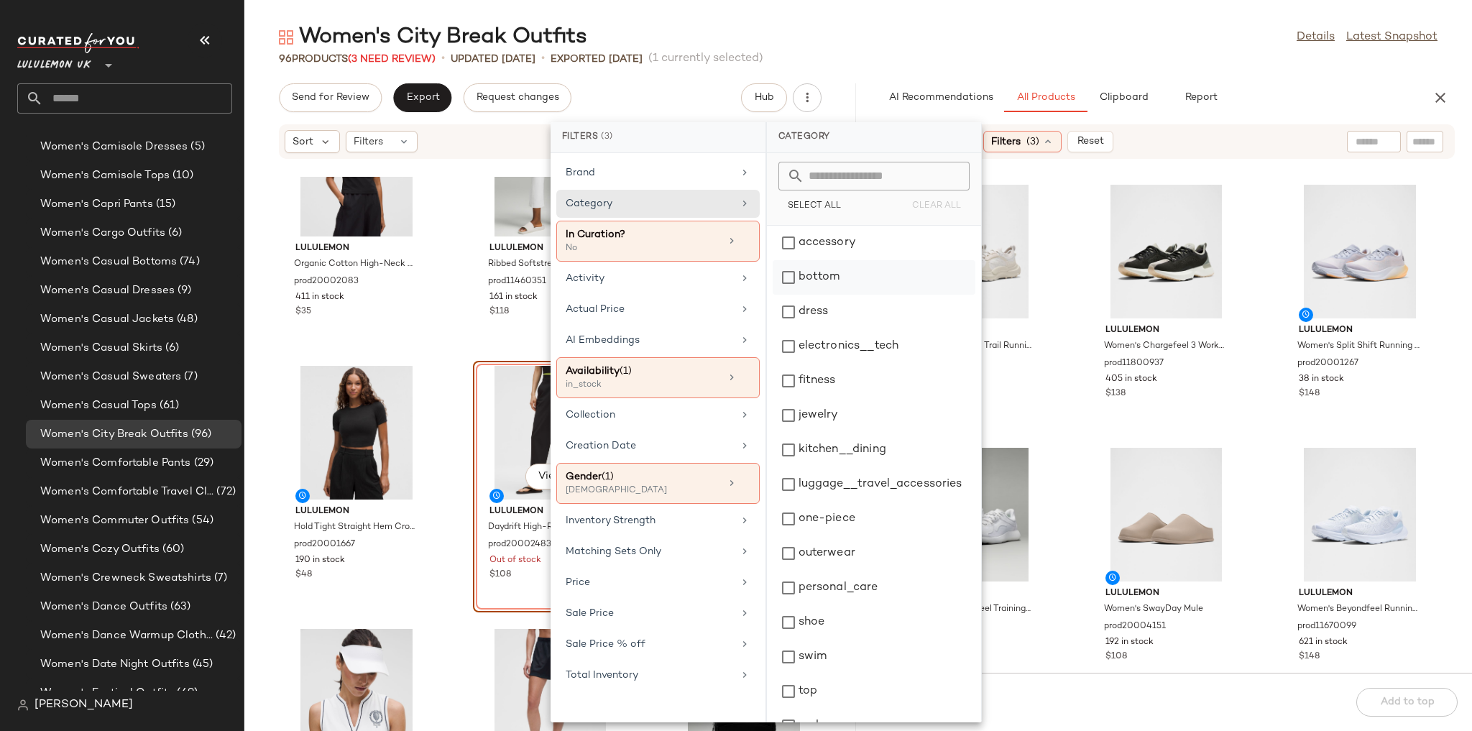
click at [811, 295] on div "bottom" at bounding box center [874, 312] width 203 height 34
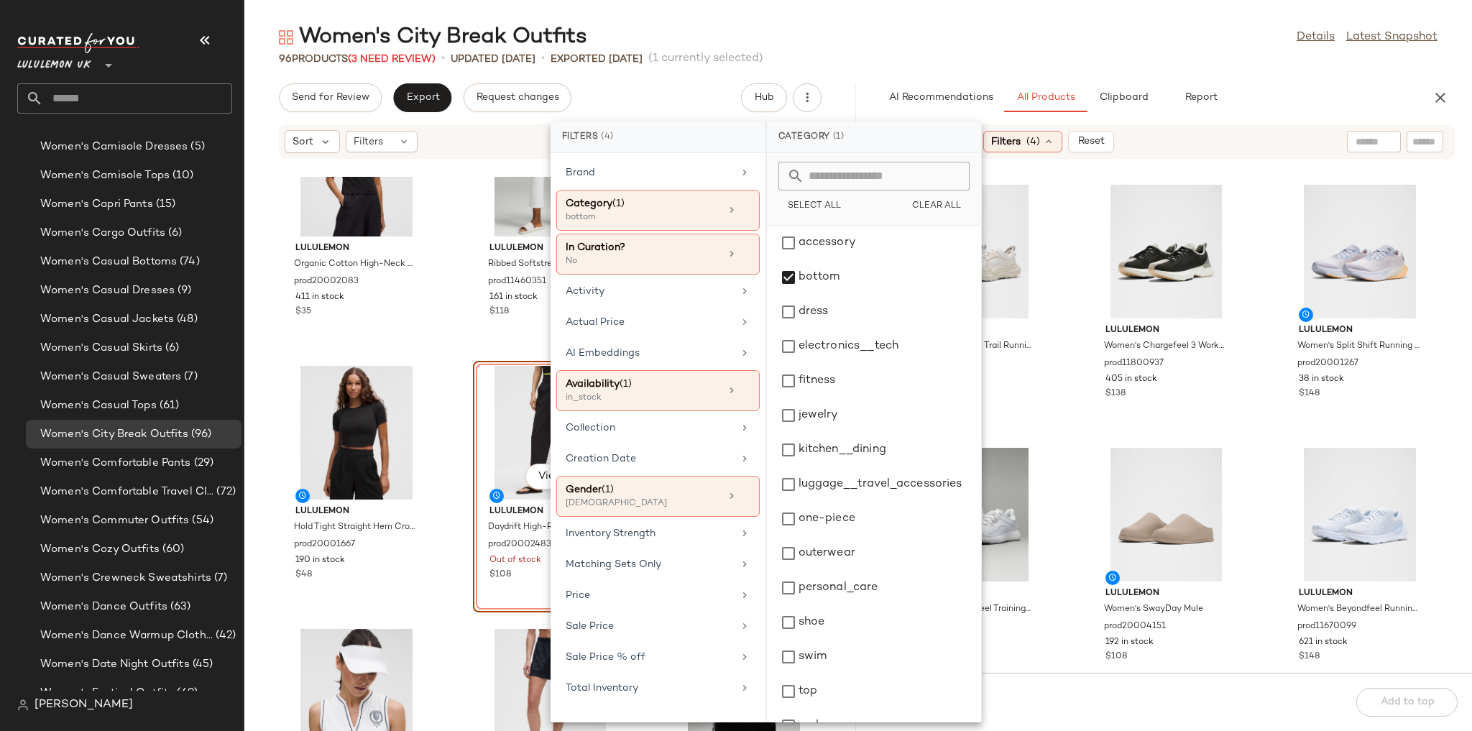
click at [1003, 53] on div "96 Products (3 Need Review) • updated [DATE] • Exported [DATE] (1 currently sel…" at bounding box center [858, 59] width 1228 height 14
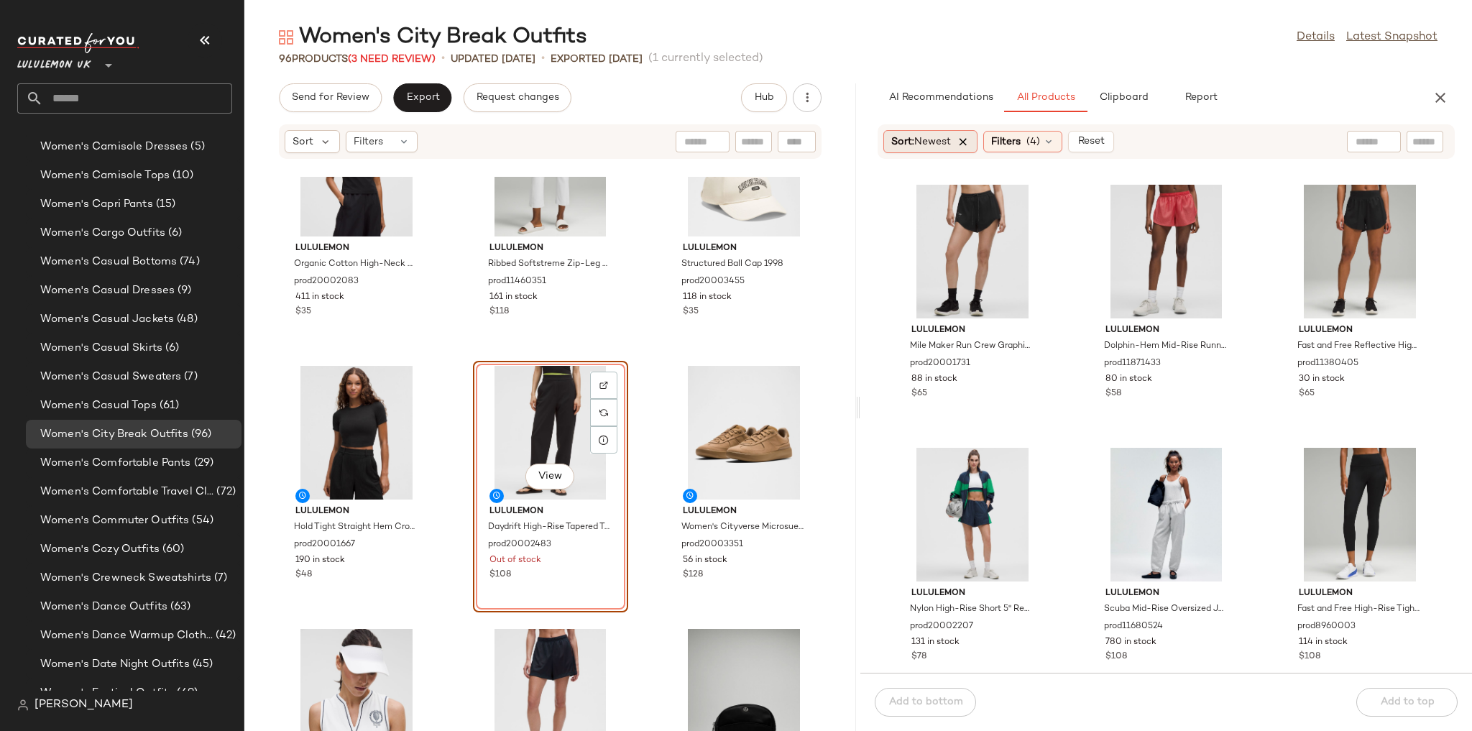
click at [965, 142] on icon at bounding box center [963, 141] width 13 height 13
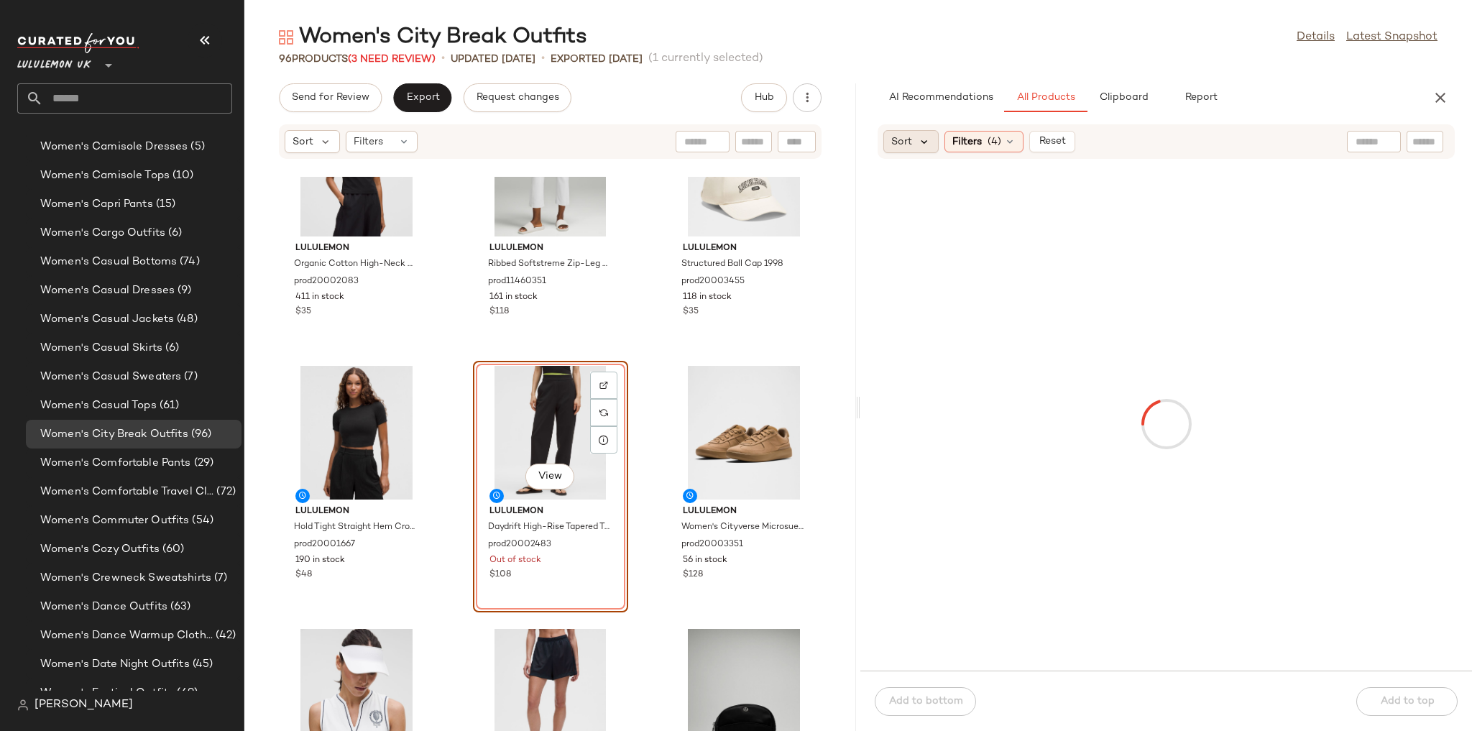
click at [925, 144] on icon at bounding box center [924, 141] width 13 height 13
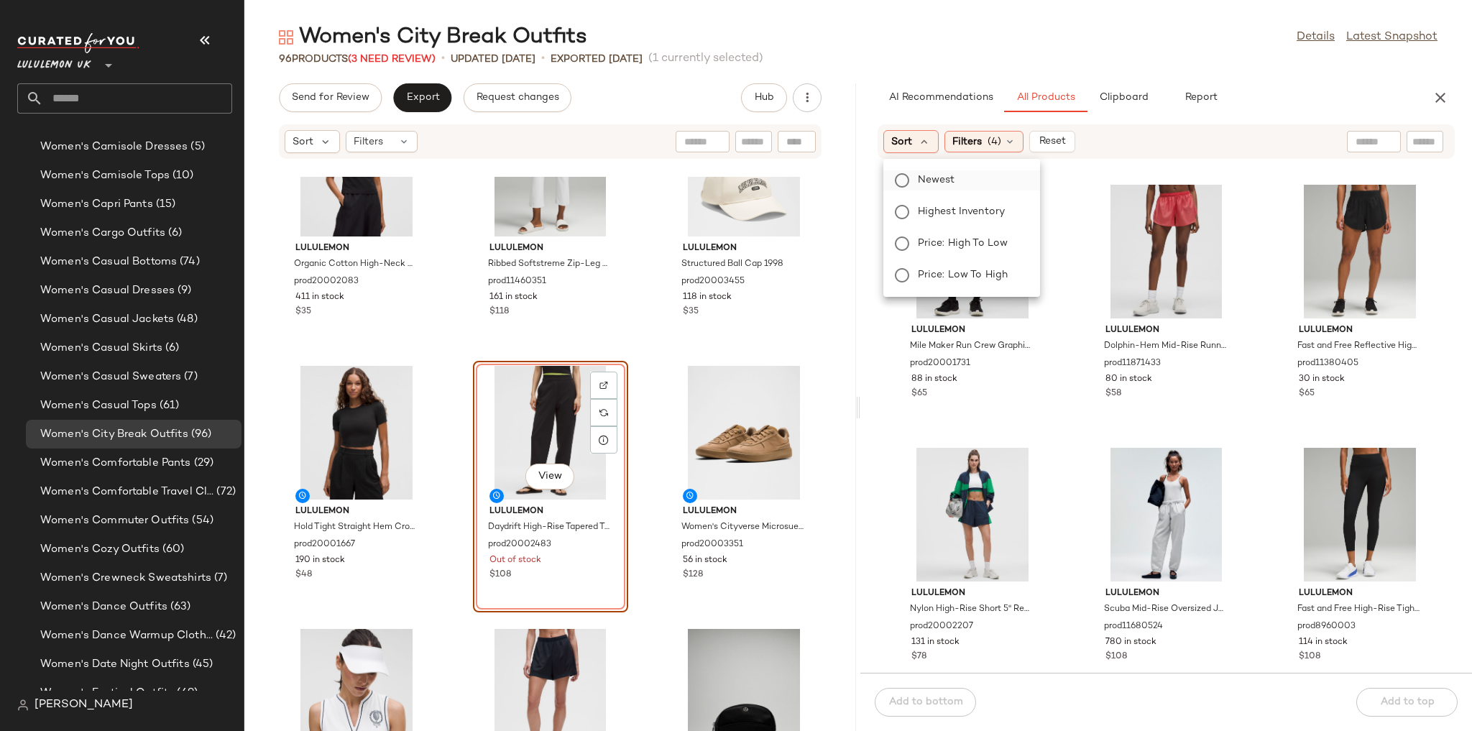
click at [931, 187] on span "Newest" at bounding box center [936, 179] width 37 height 15
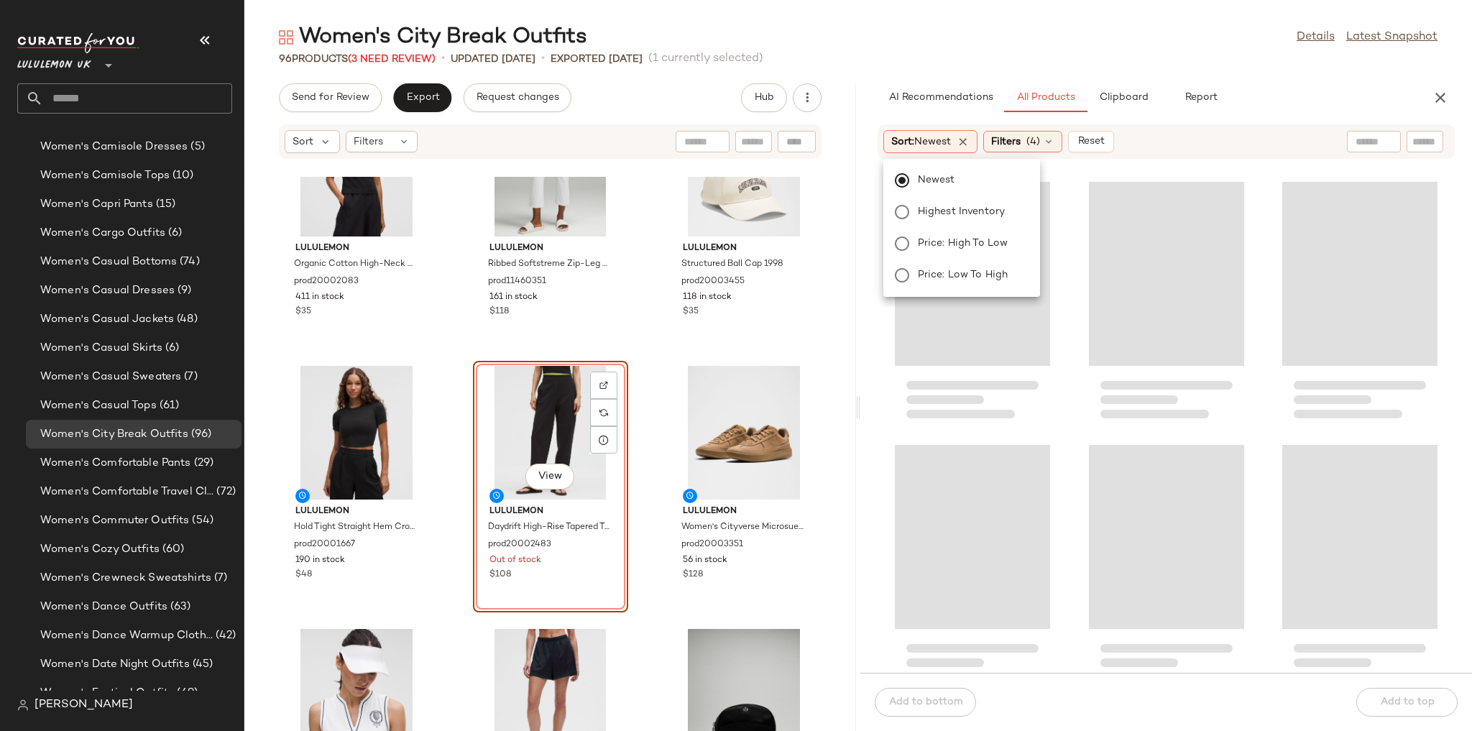
click at [1003, 65] on div "96 Products (3 Need Review) • updated [DATE] • Exported [DATE] (1 currently sel…" at bounding box center [858, 59] width 1228 height 14
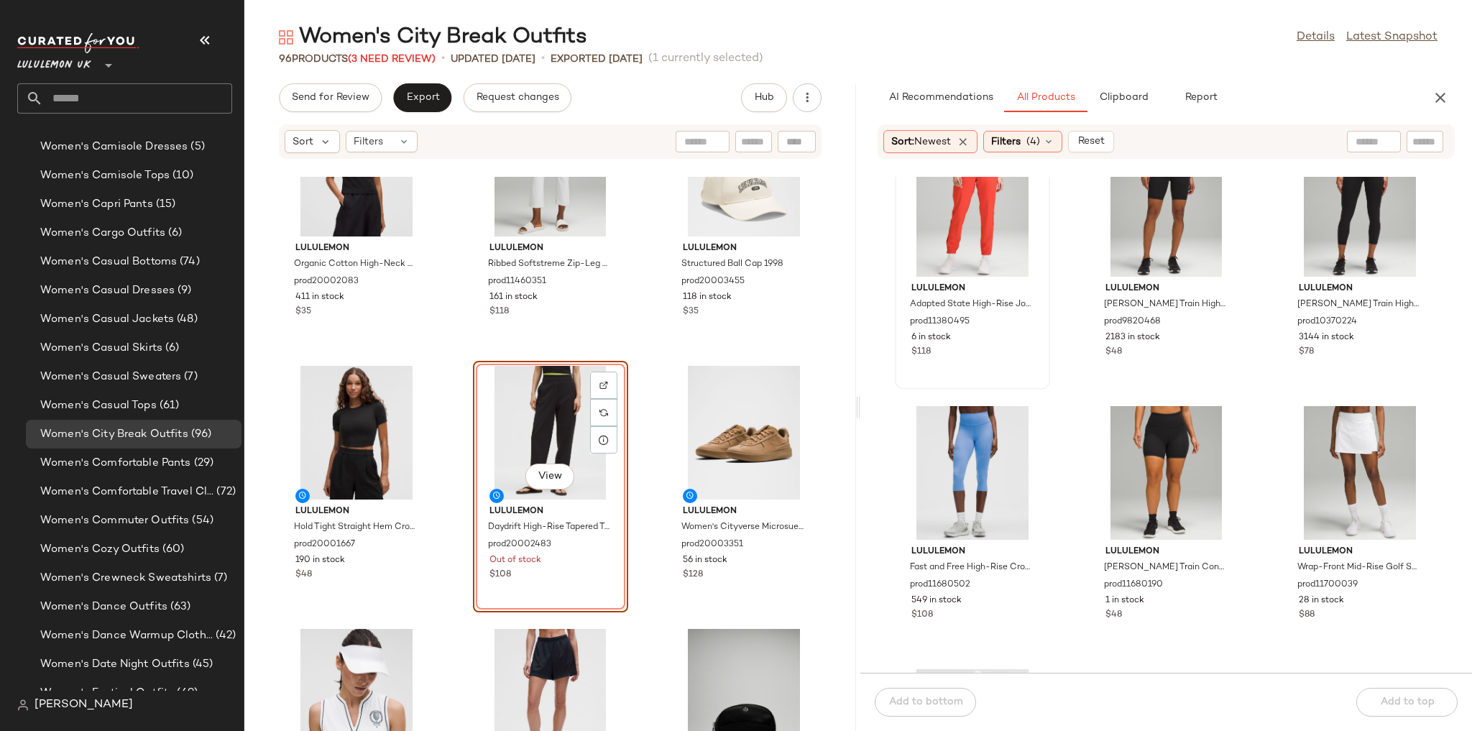
scroll to position [1679, 0]
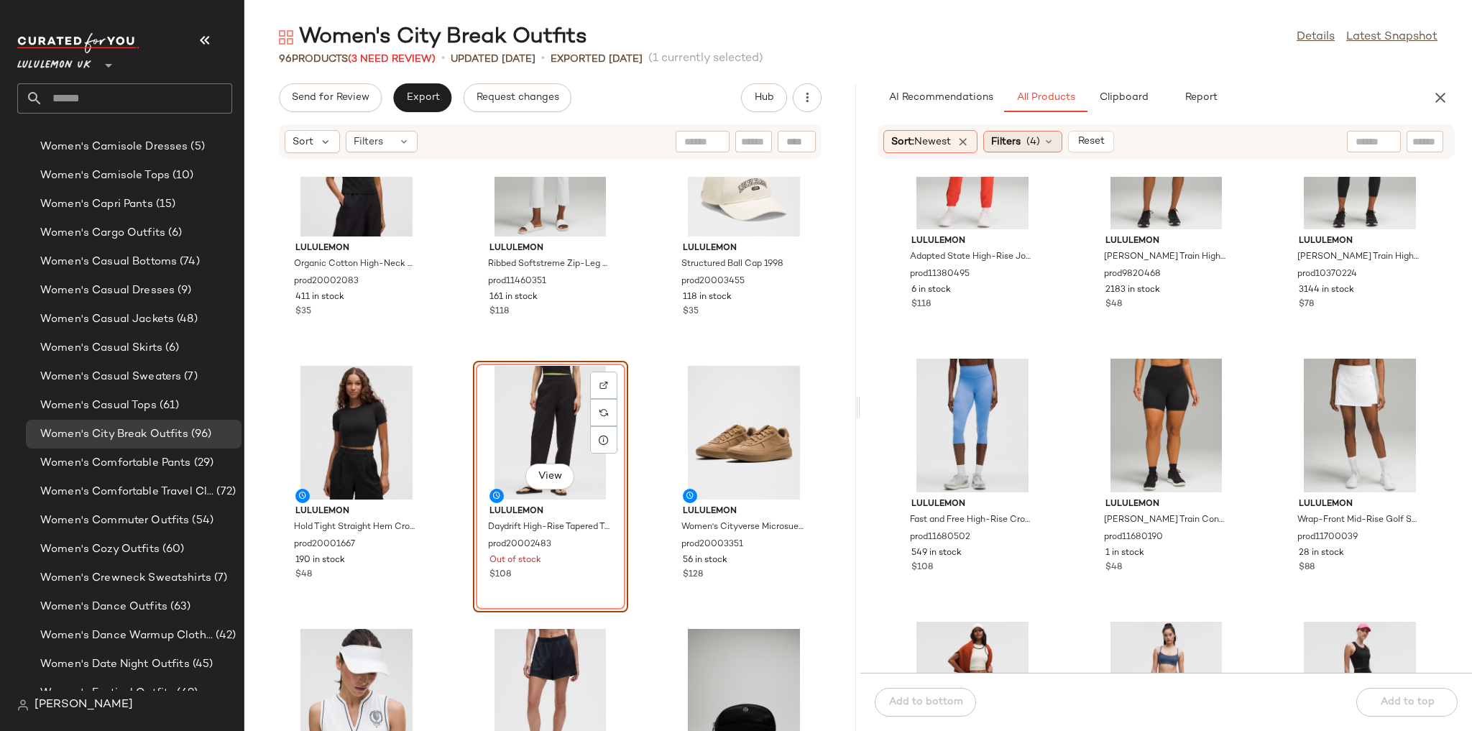
click at [1003, 141] on span "(4)" at bounding box center [1033, 141] width 14 height 15
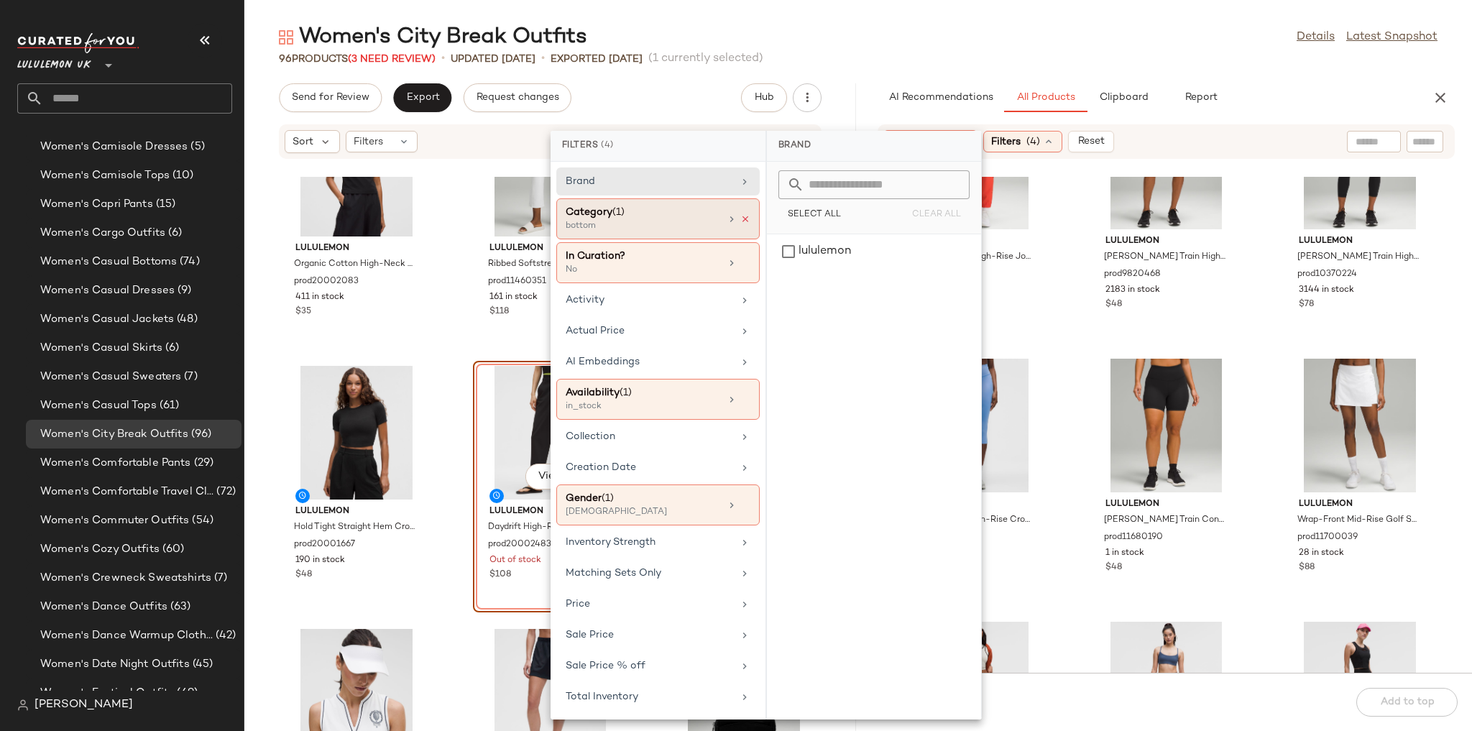
click at [742, 220] on icon at bounding box center [745, 219] width 10 height 10
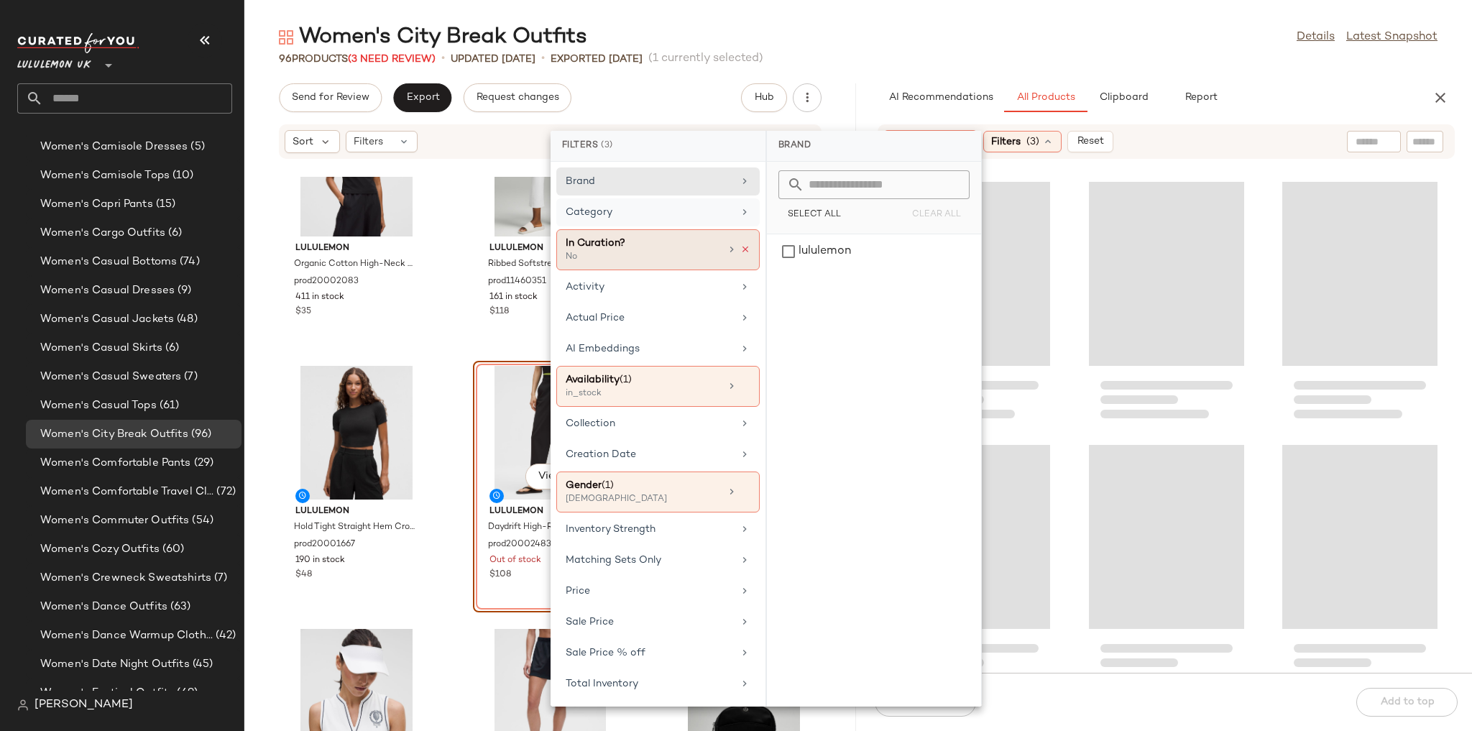
click at [747, 247] on icon at bounding box center [745, 249] width 10 height 10
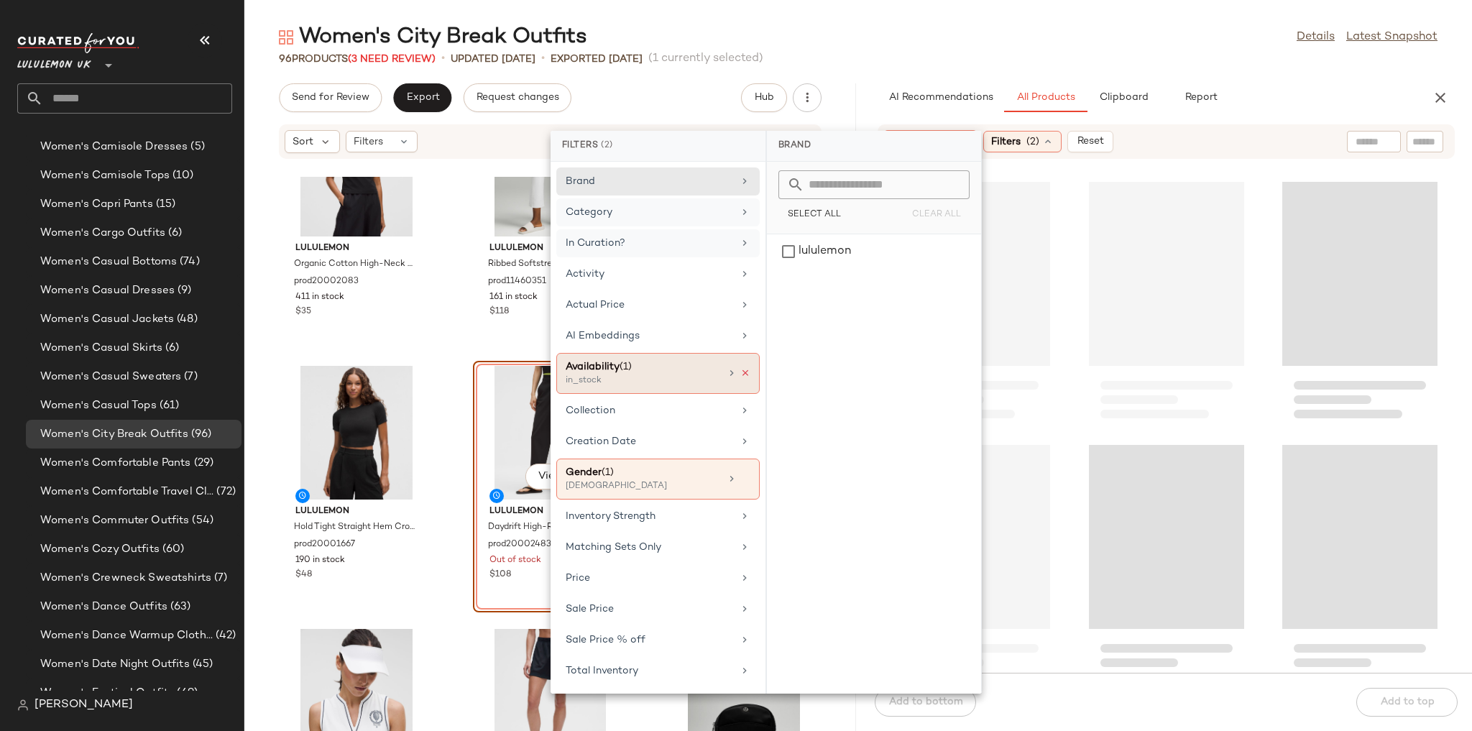
click at [745, 368] on icon at bounding box center [745, 373] width 10 height 10
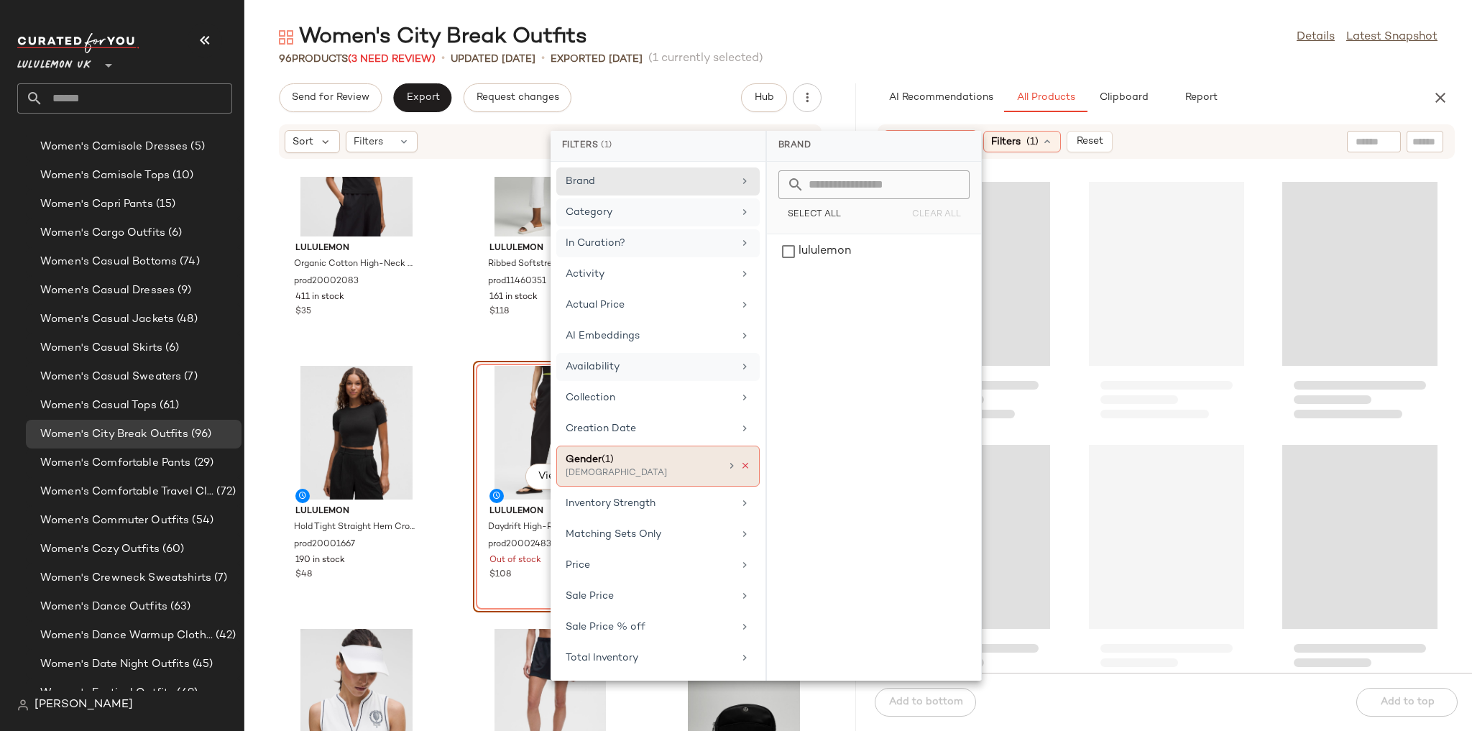
click at [747, 461] on icon at bounding box center [745, 466] width 10 height 10
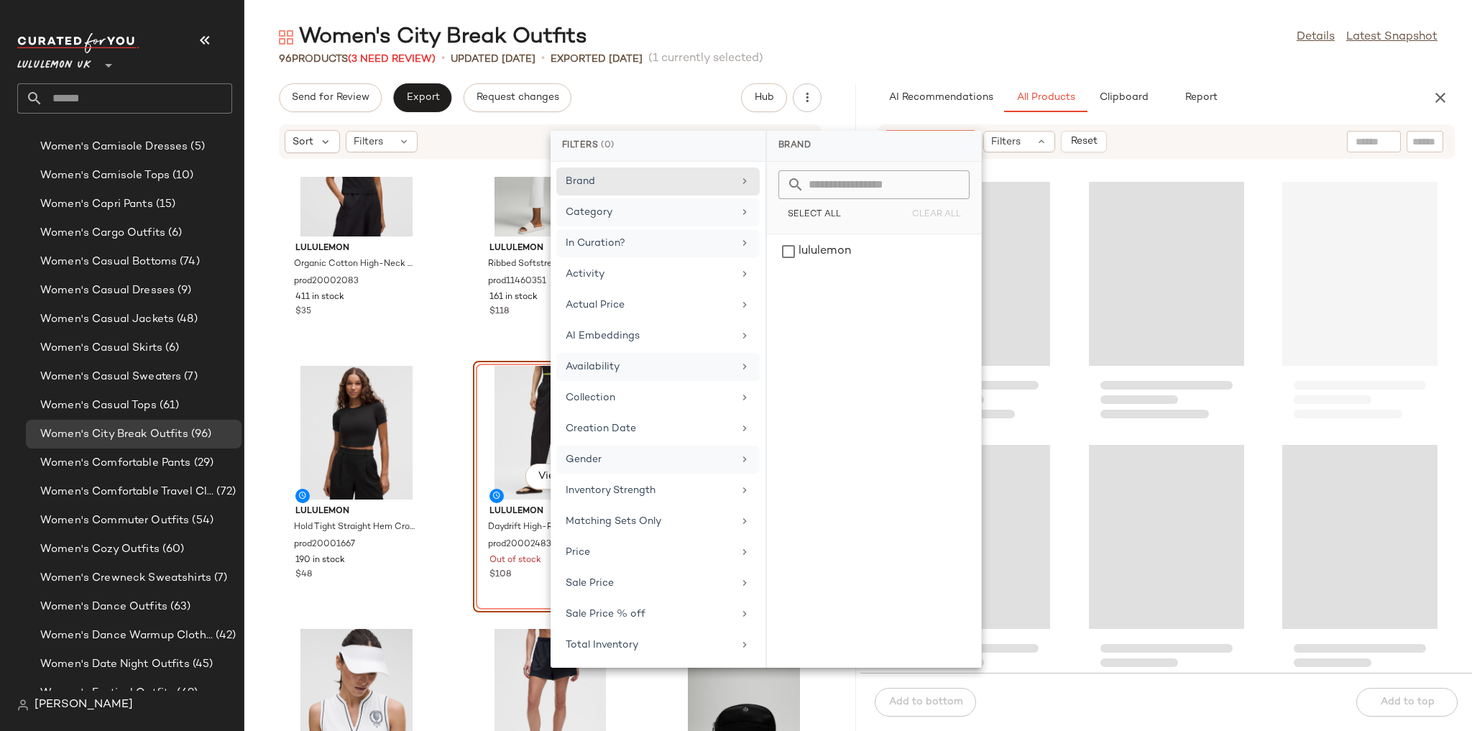
click at [920, 114] on div "AI Recommendations All Products Clipboard Report Sort: Newest Filters Reset Sor…" at bounding box center [1166, 407] width 612 height 648
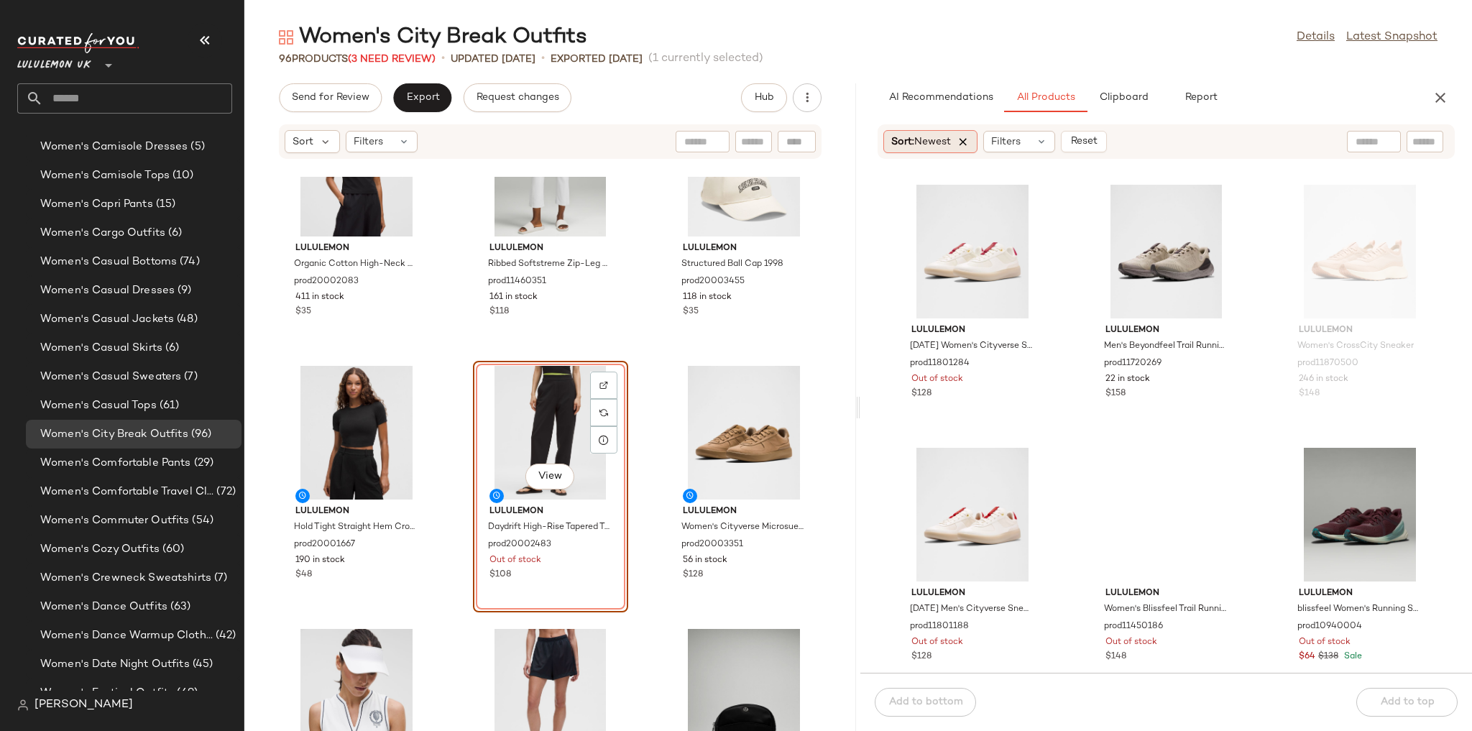
click at [967, 142] on icon at bounding box center [963, 141] width 13 height 13
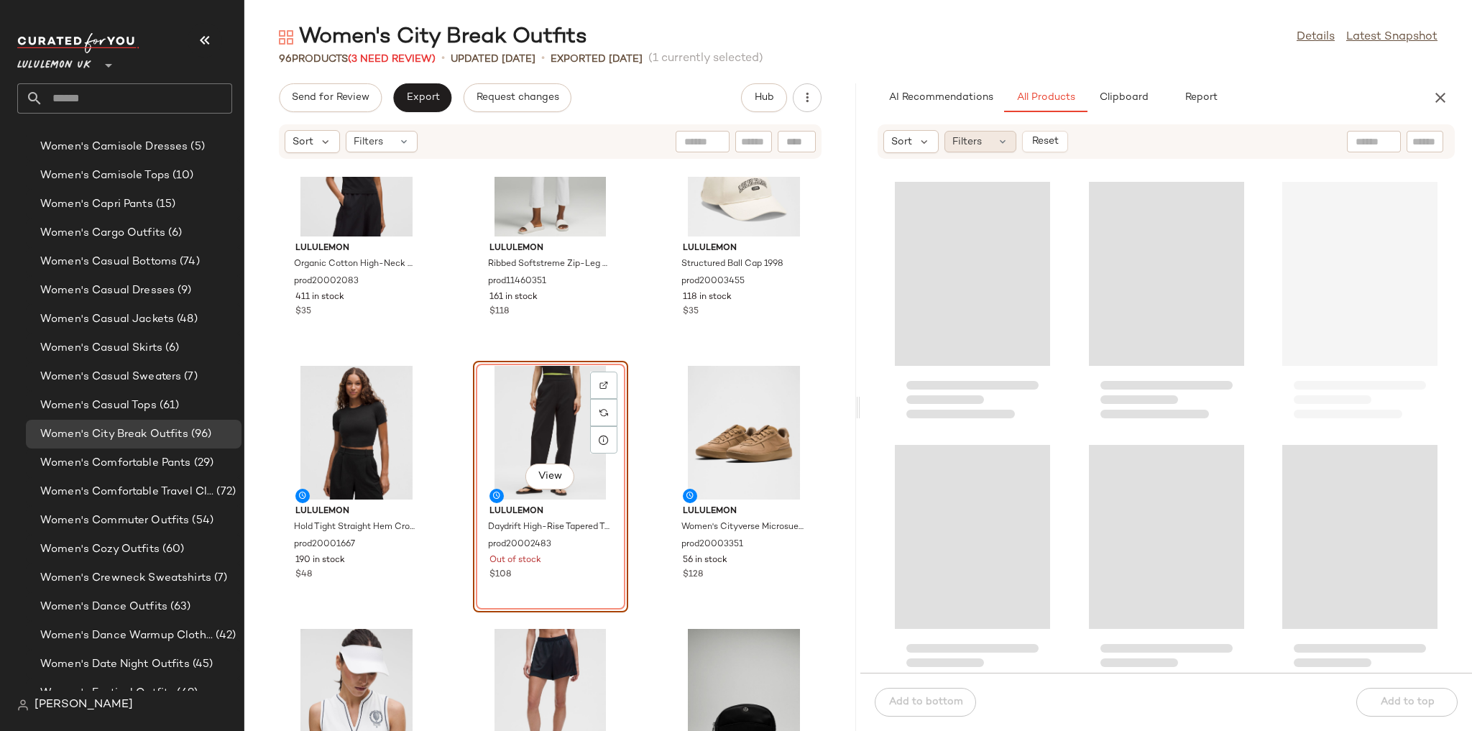
click at [988, 140] on div "Filters" at bounding box center [980, 142] width 72 height 22
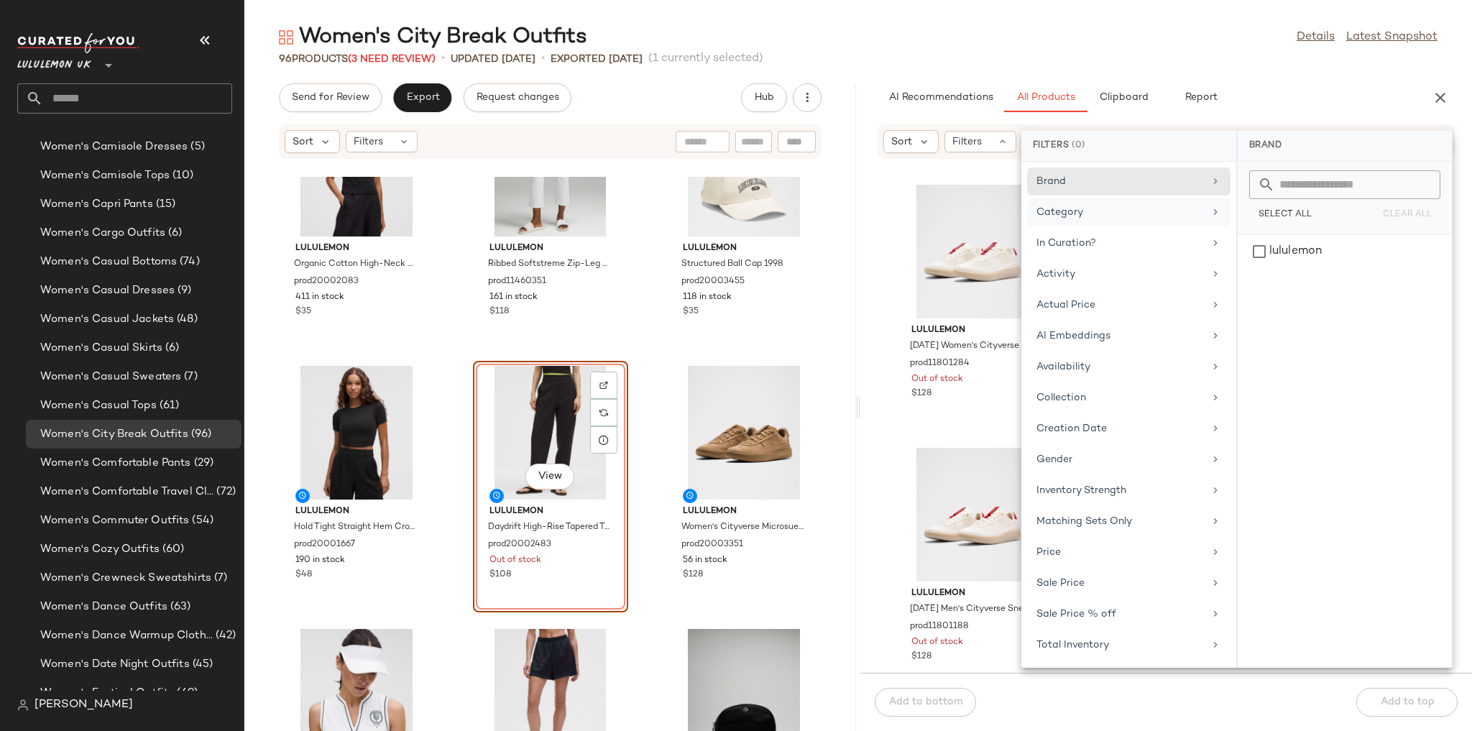
click at [1003, 205] on div "Category" at bounding box center [1119, 212] width 167 height 15
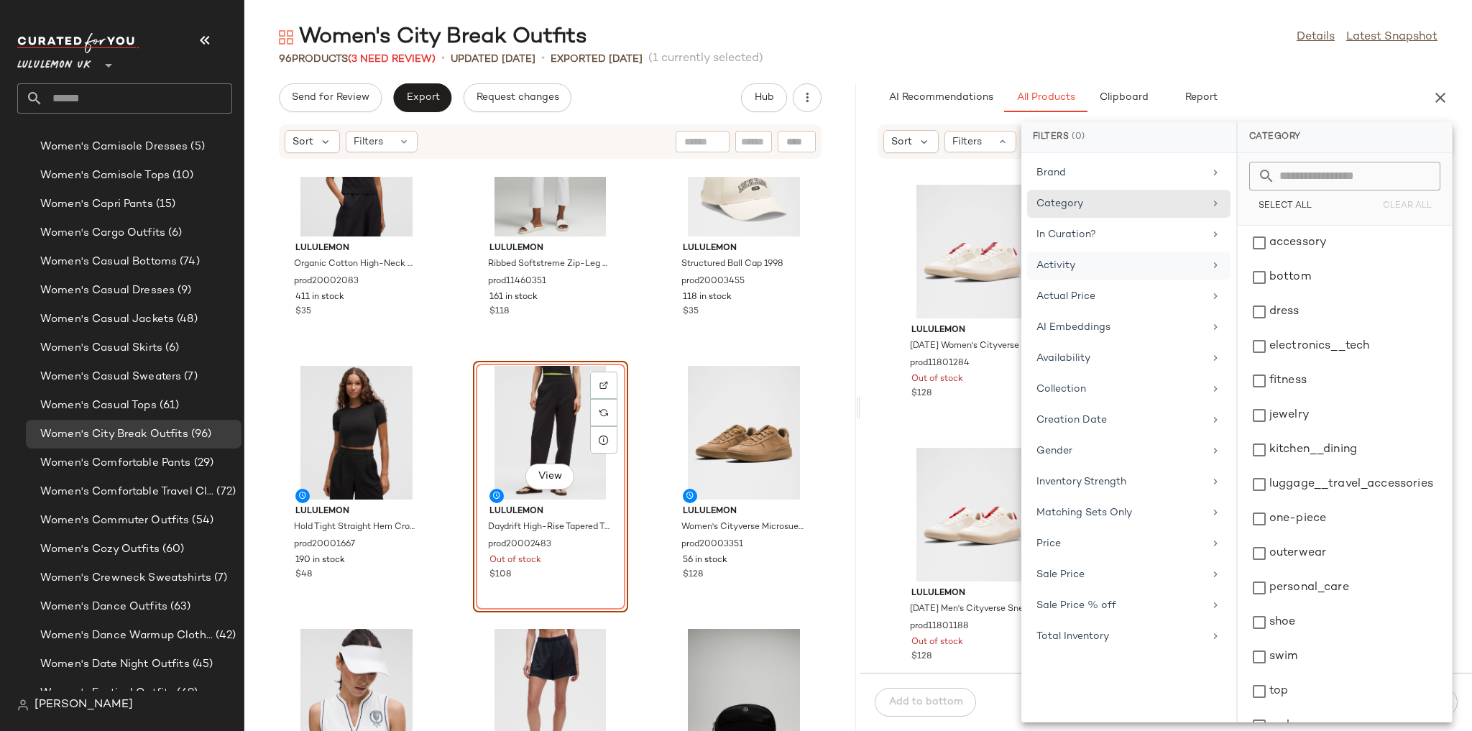
click at [1003, 262] on div "Activity" at bounding box center [1119, 265] width 167 height 15
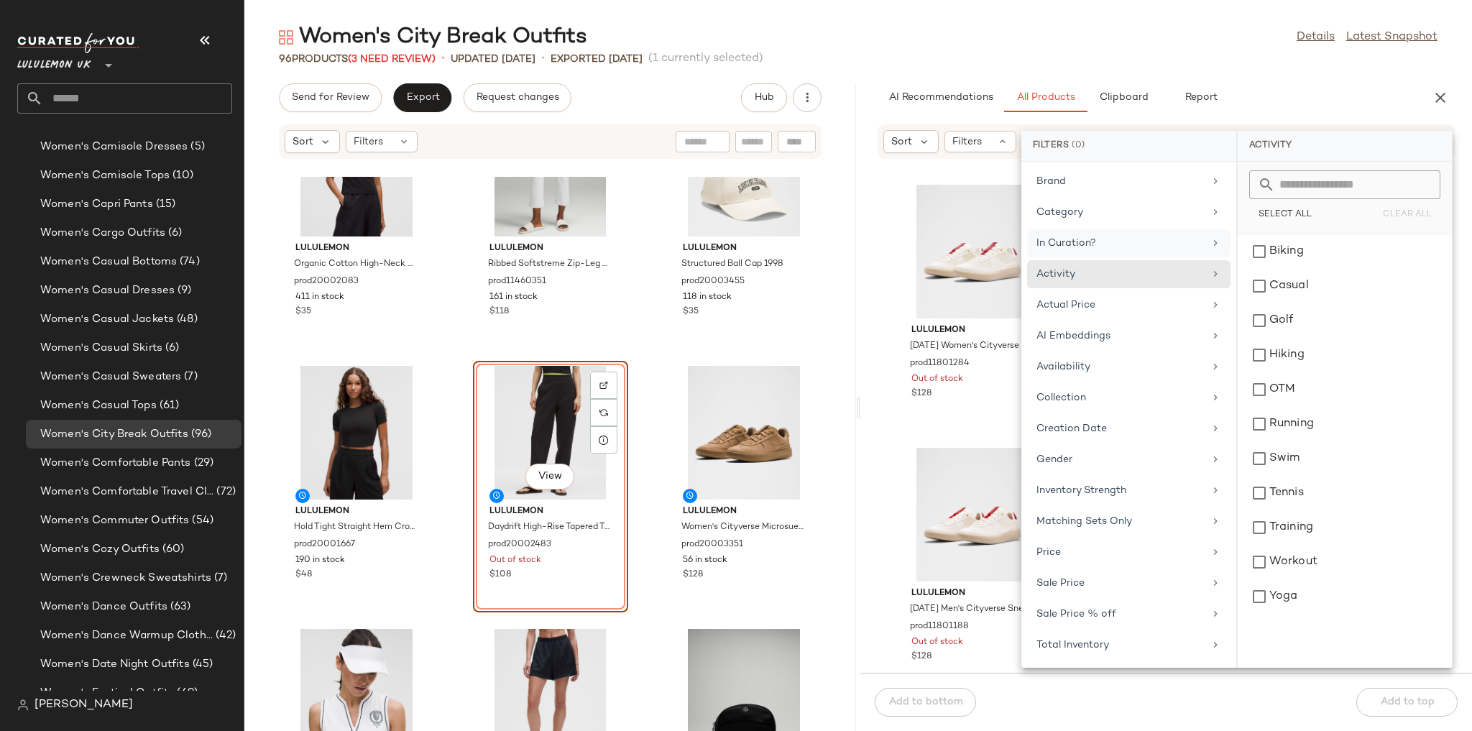
click at [1003, 245] on div "In Curation?" at bounding box center [1119, 243] width 167 height 15
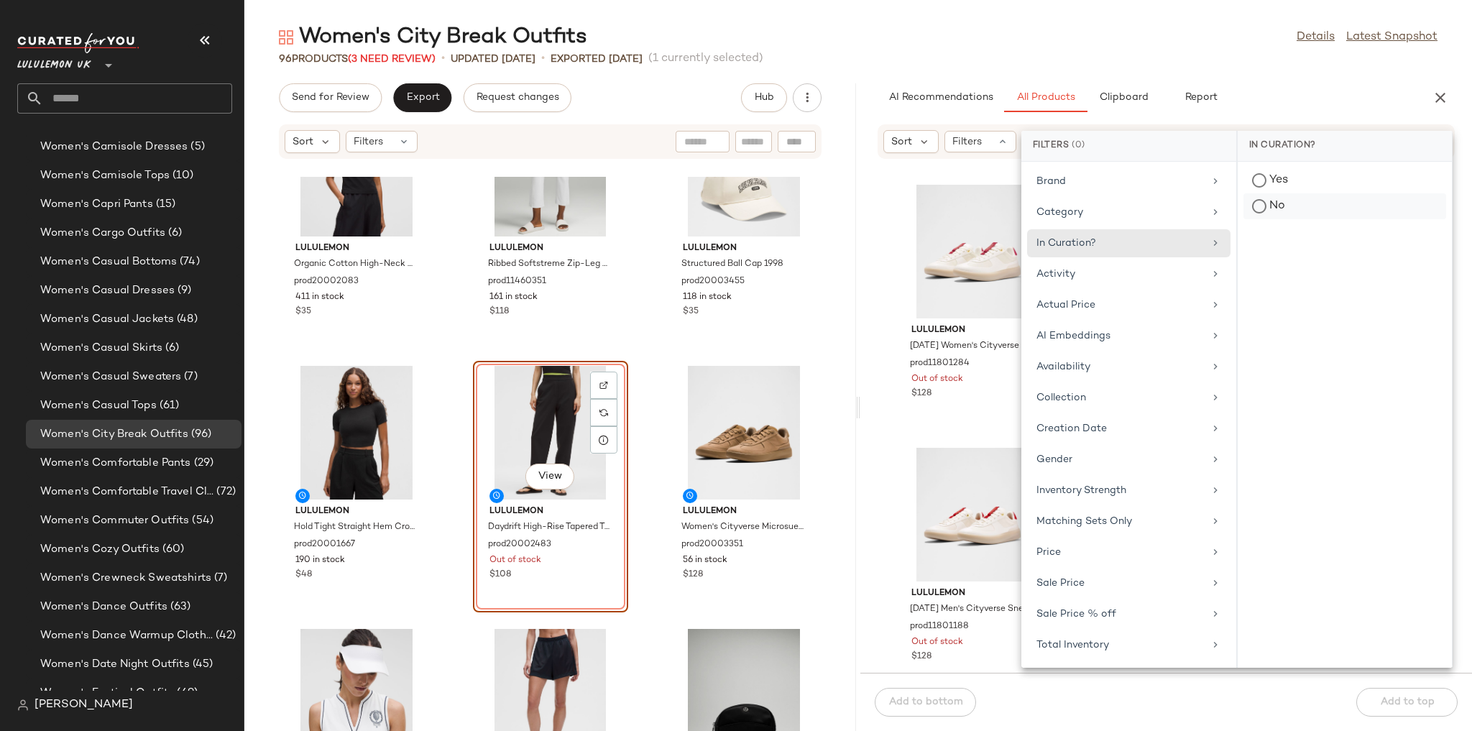
click at [1003, 207] on div "No" at bounding box center [1344, 206] width 203 height 26
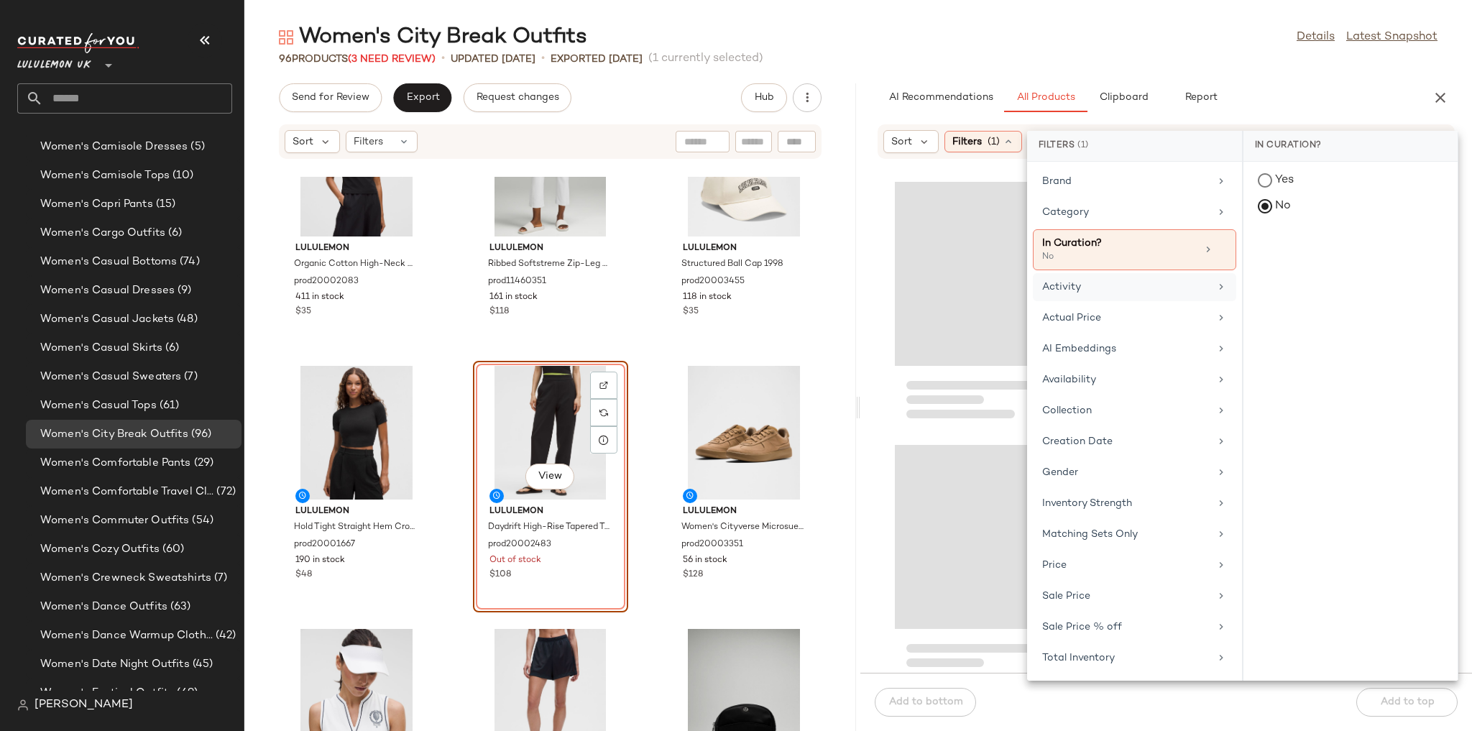
click at [1003, 304] on div "Activity" at bounding box center [1134, 318] width 203 height 28
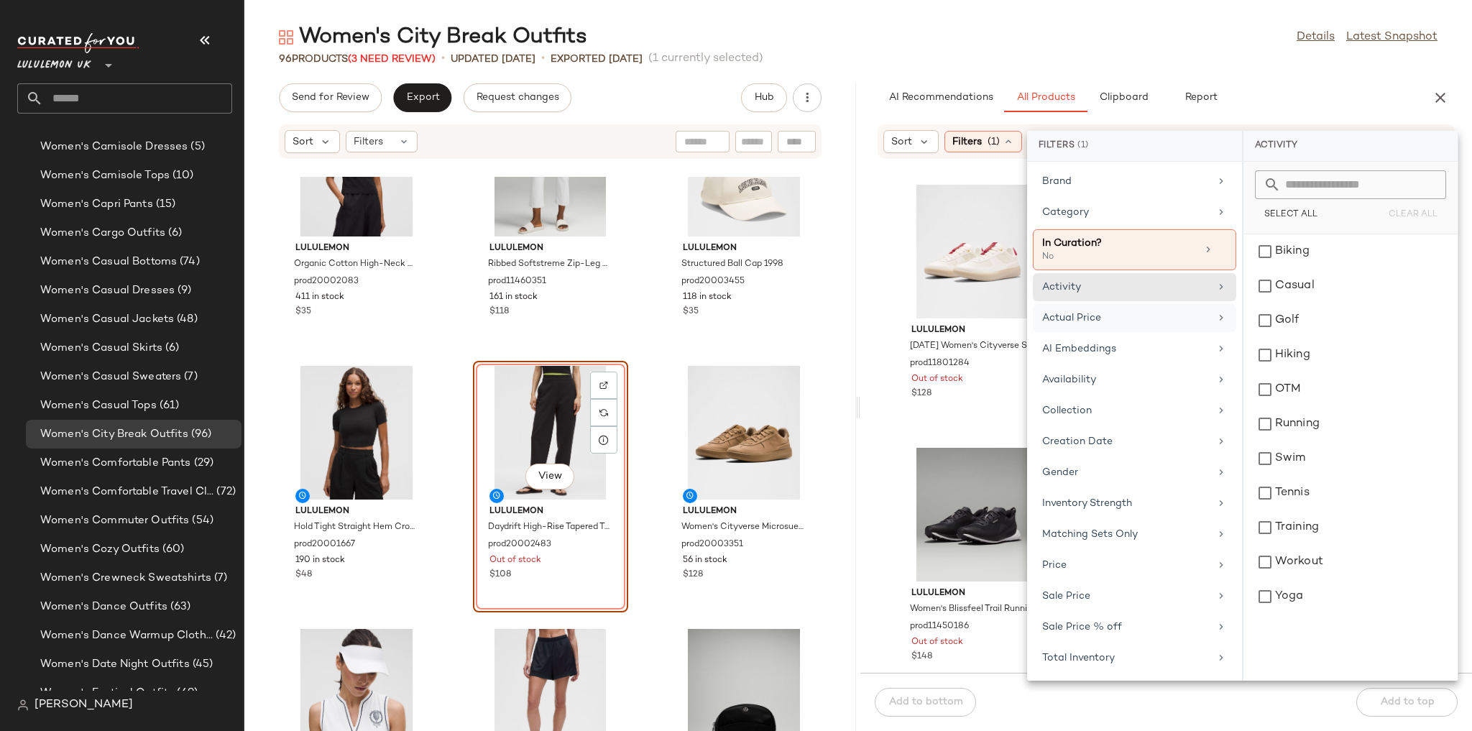
click at [1003, 310] on div "Actual Price" at bounding box center [1125, 317] width 167 height 15
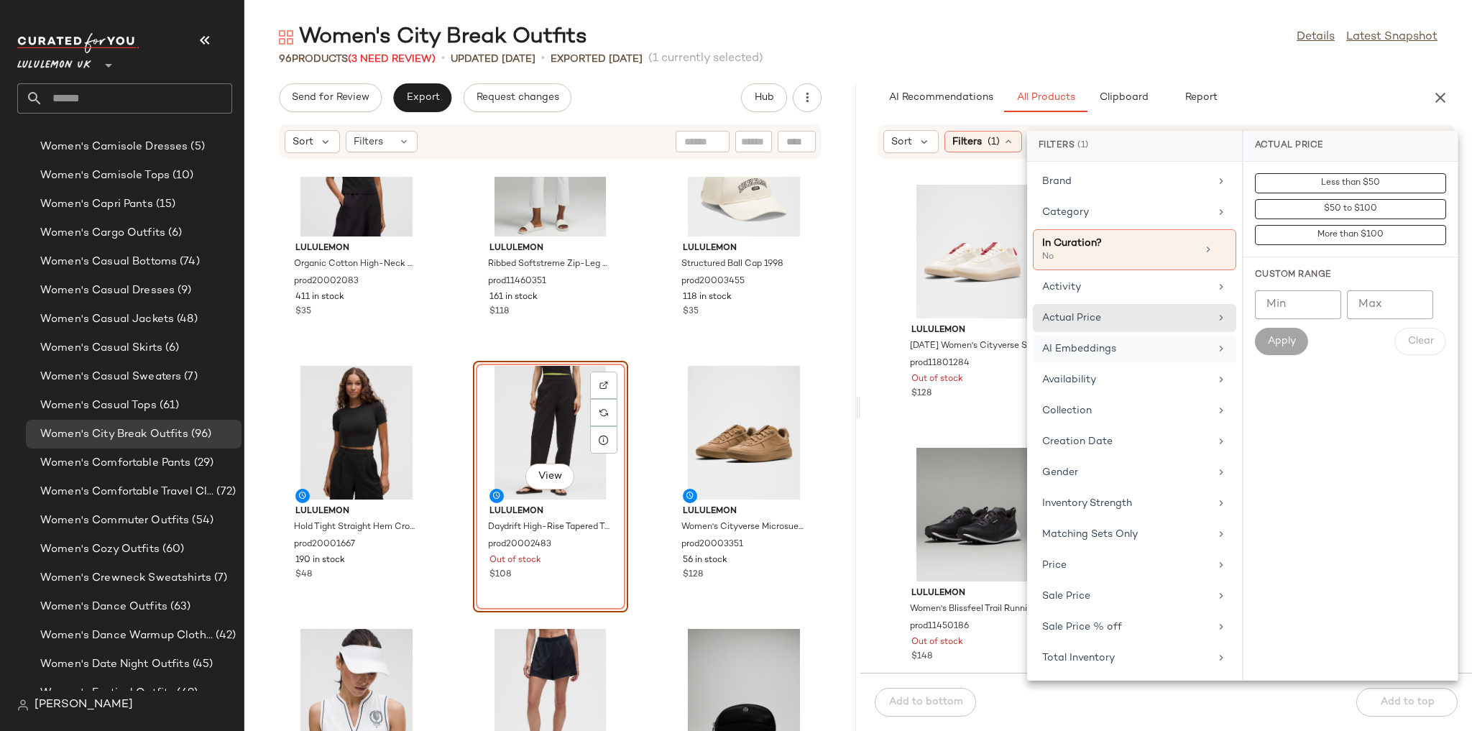
click at [1003, 341] on div "AI Embeddings" at bounding box center [1125, 348] width 167 height 15
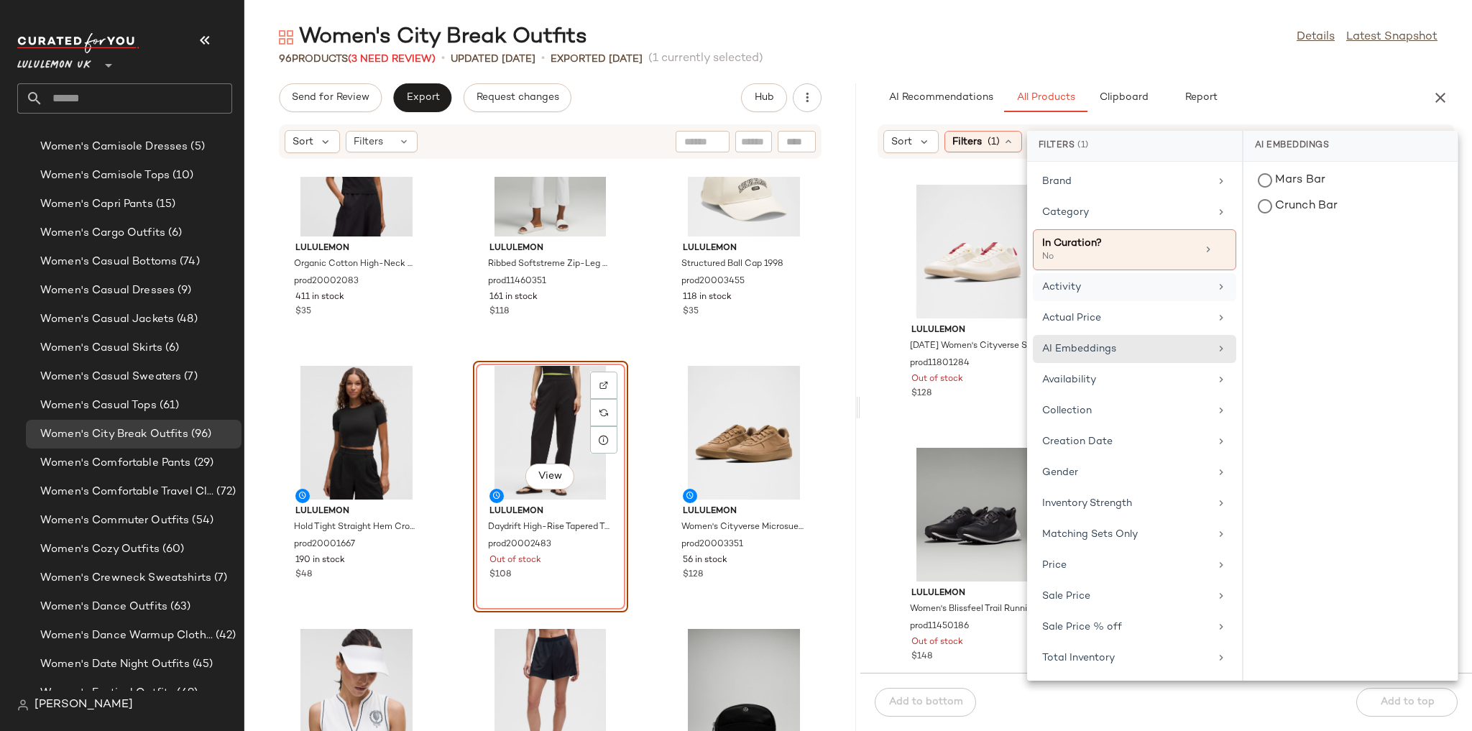
click at [1003, 290] on div "Activity" at bounding box center [1125, 287] width 167 height 15
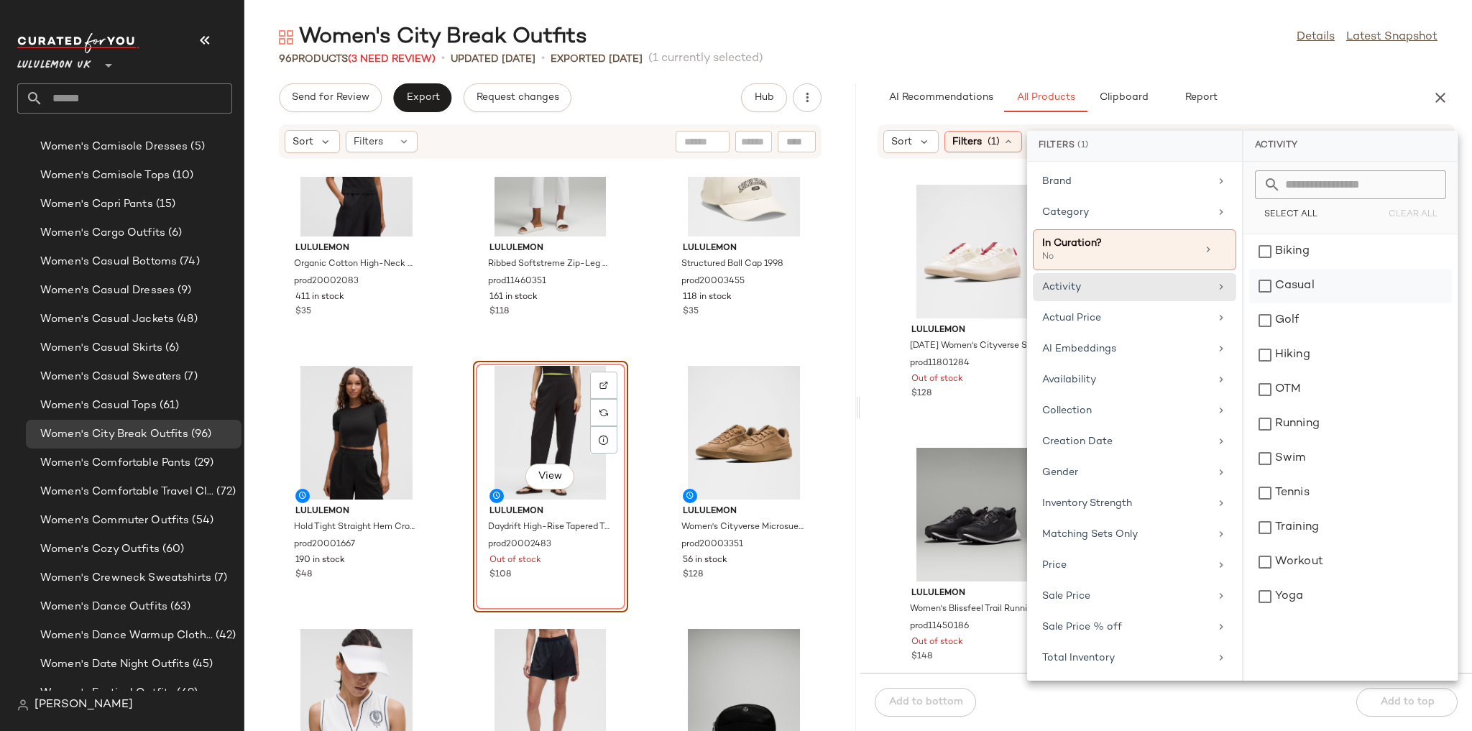
click at [1003, 303] on div "Casual" at bounding box center [1350, 320] width 203 height 34
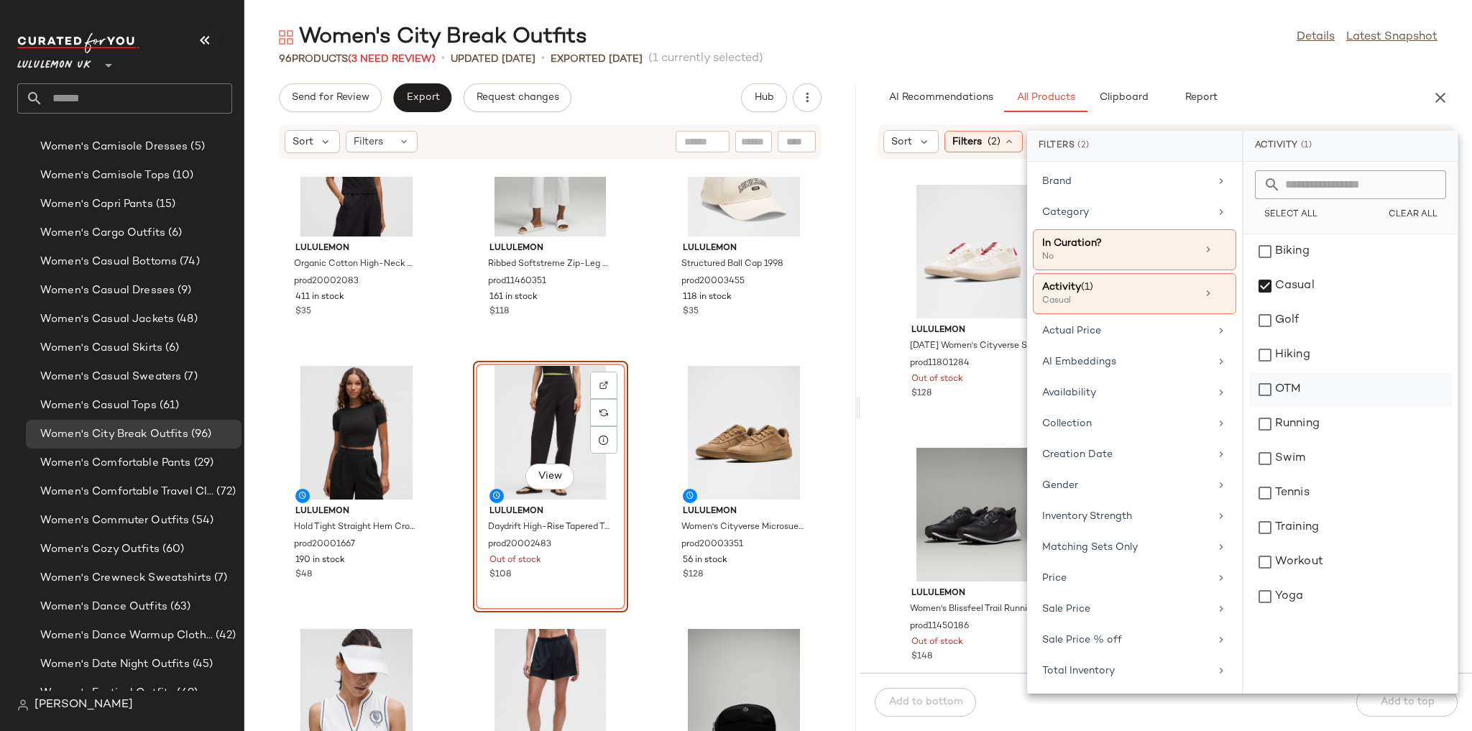
click at [1003, 407] on div "OTM" at bounding box center [1350, 424] width 203 height 34
click at [1003, 397] on div "Availability" at bounding box center [1125, 392] width 167 height 15
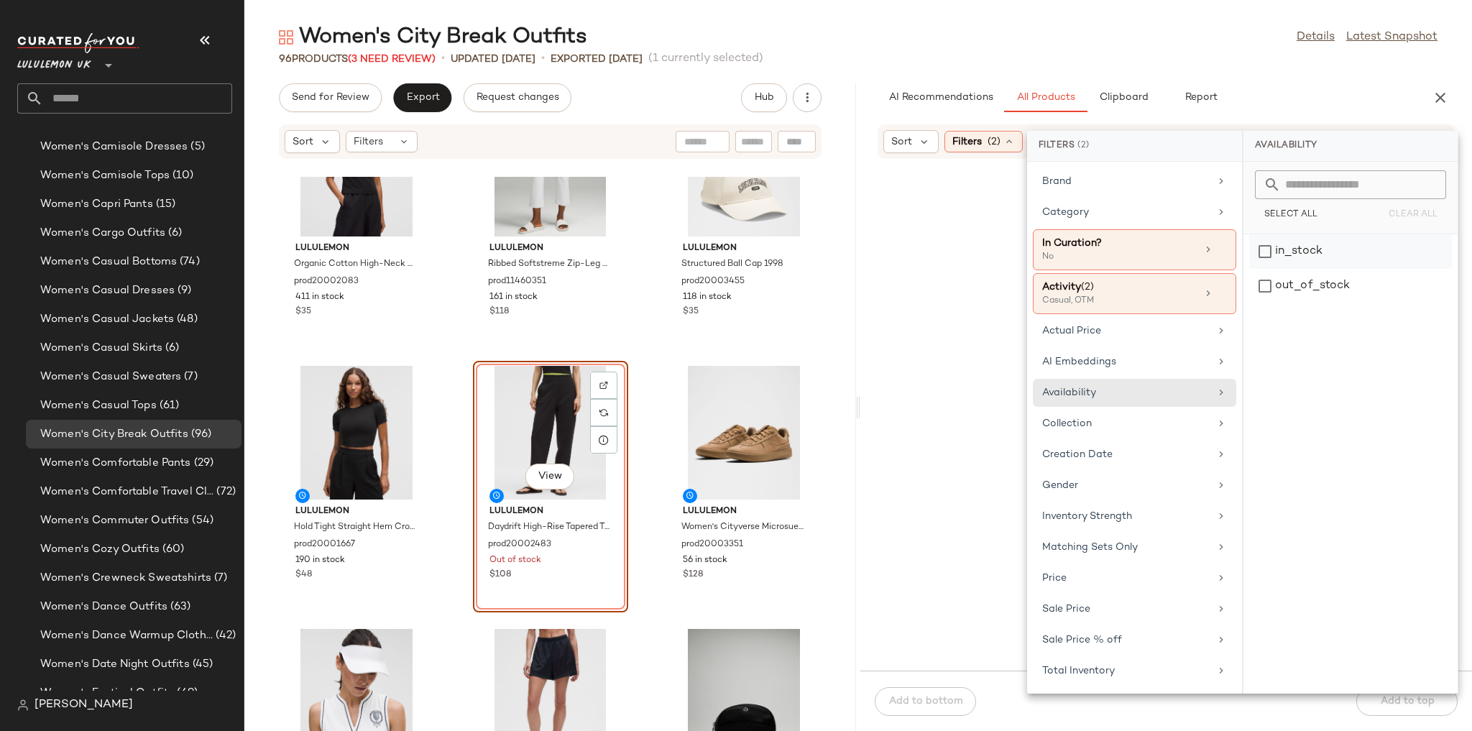
click at [1003, 269] on div "in_stock" at bounding box center [1350, 286] width 203 height 34
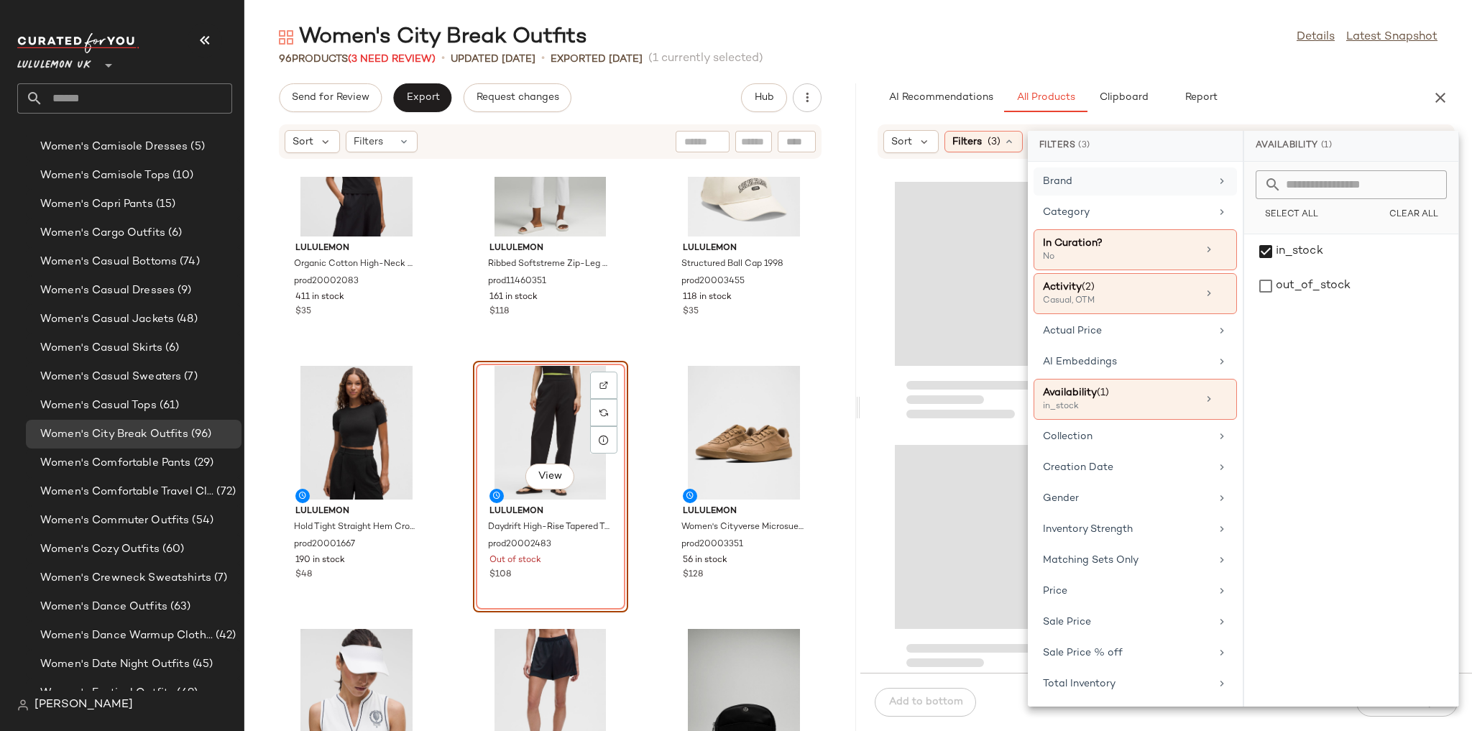
click at [1003, 182] on div "Brand" at bounding box center [1126, 181] width 167 height 15
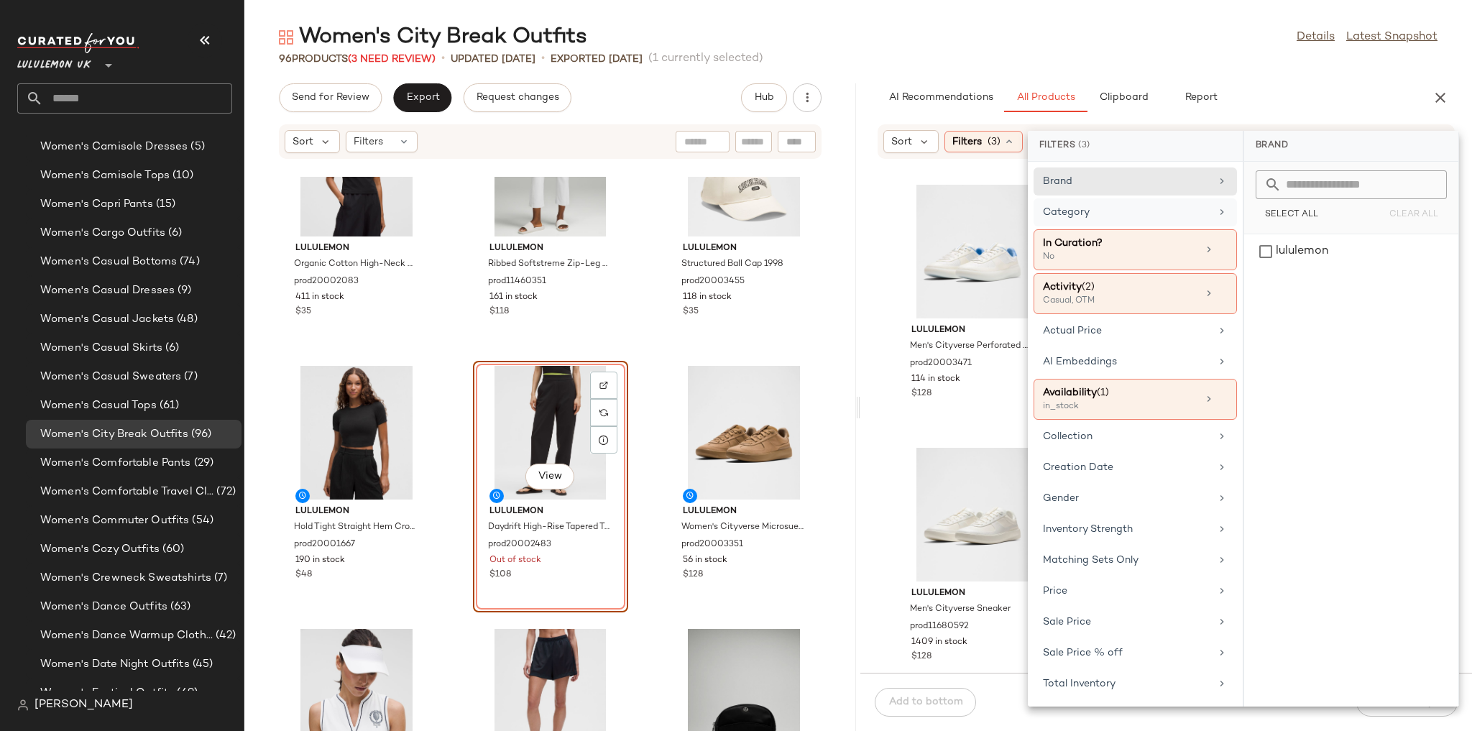
click at [1003, 229] on div "Category" at bounding box center [1135, 249] width 203 height 41
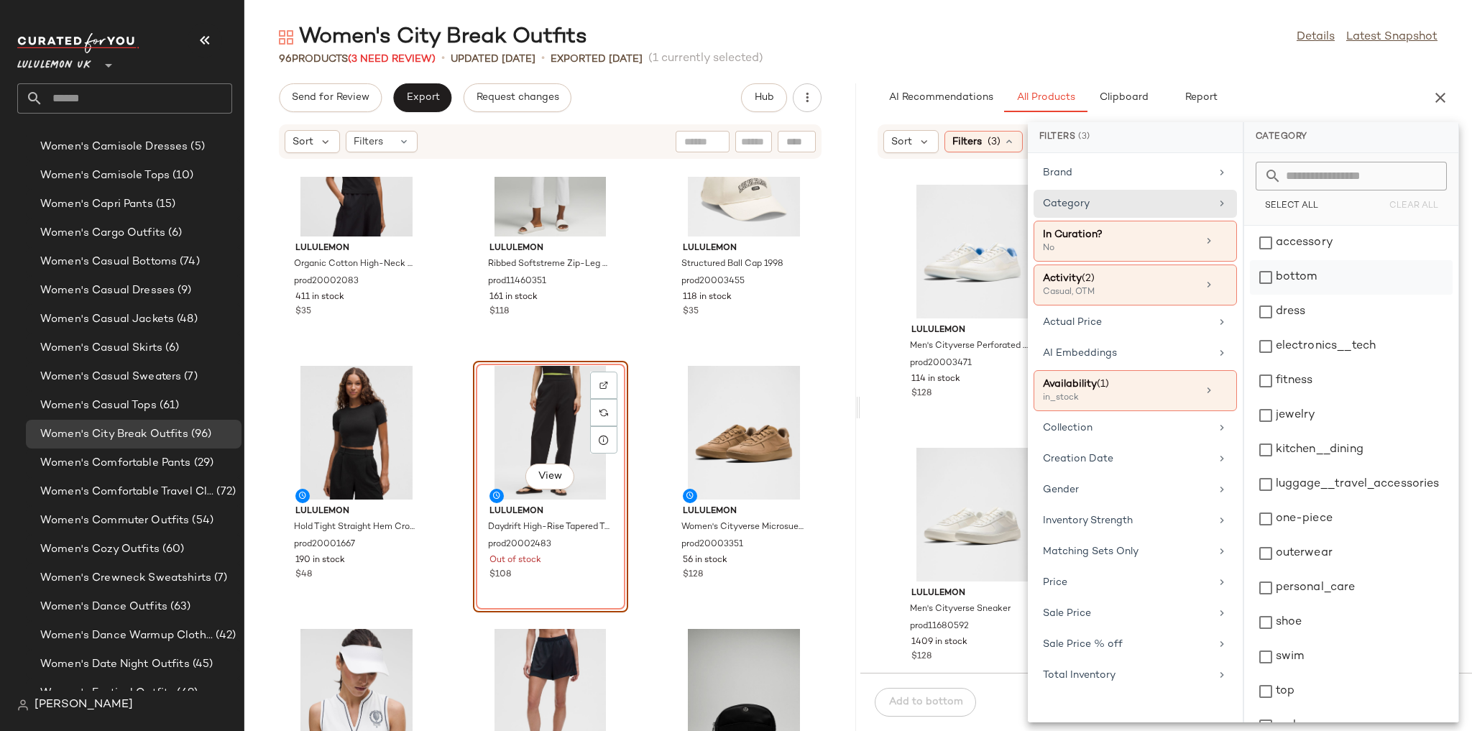
click at [1003, 295] on div "bottom" at bounding box center [1351, 312] width 203 height 34
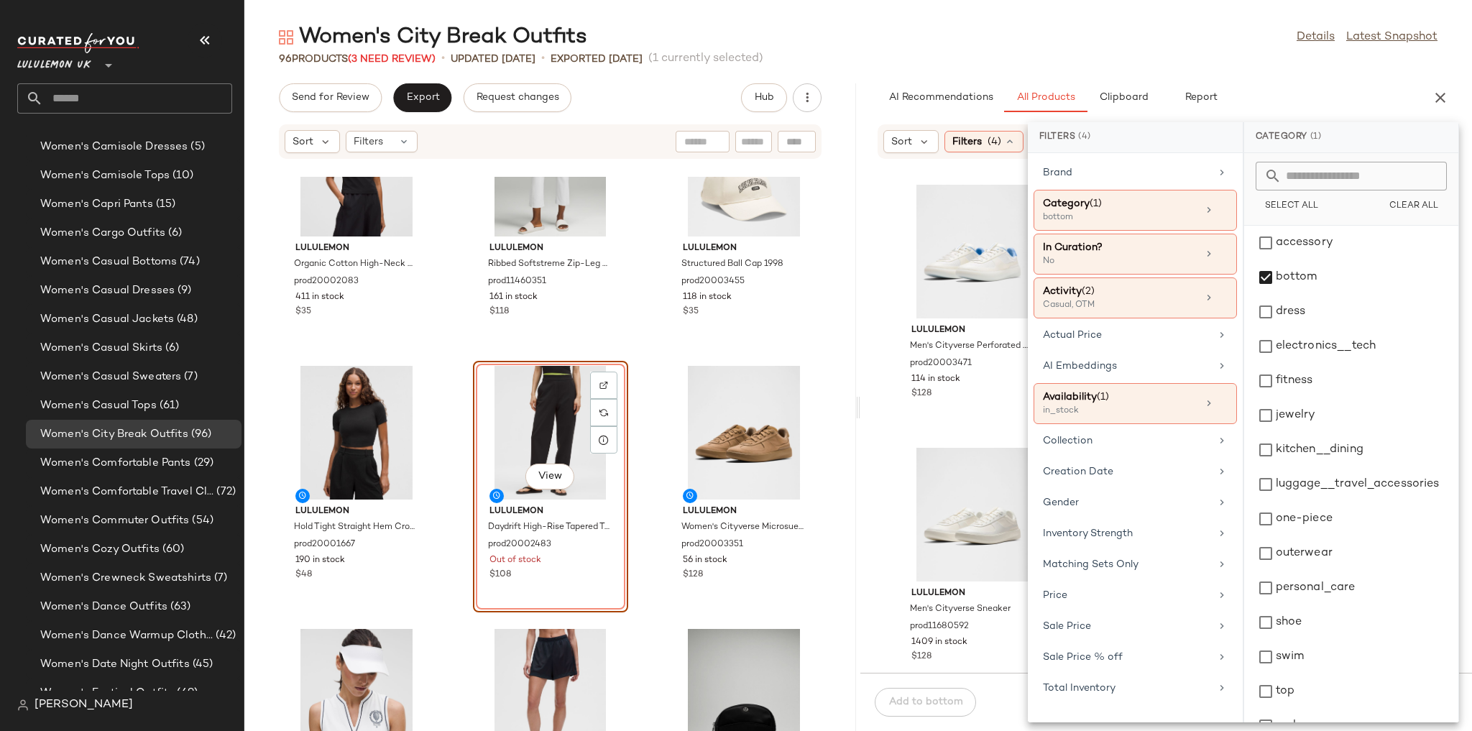
click at [1003, 55] on div "96 Products (3 Need Review) • updated [DATE] • Exported [DATE] (1 currently sel…" at bounding box center [858, 59] width 1228 height 14
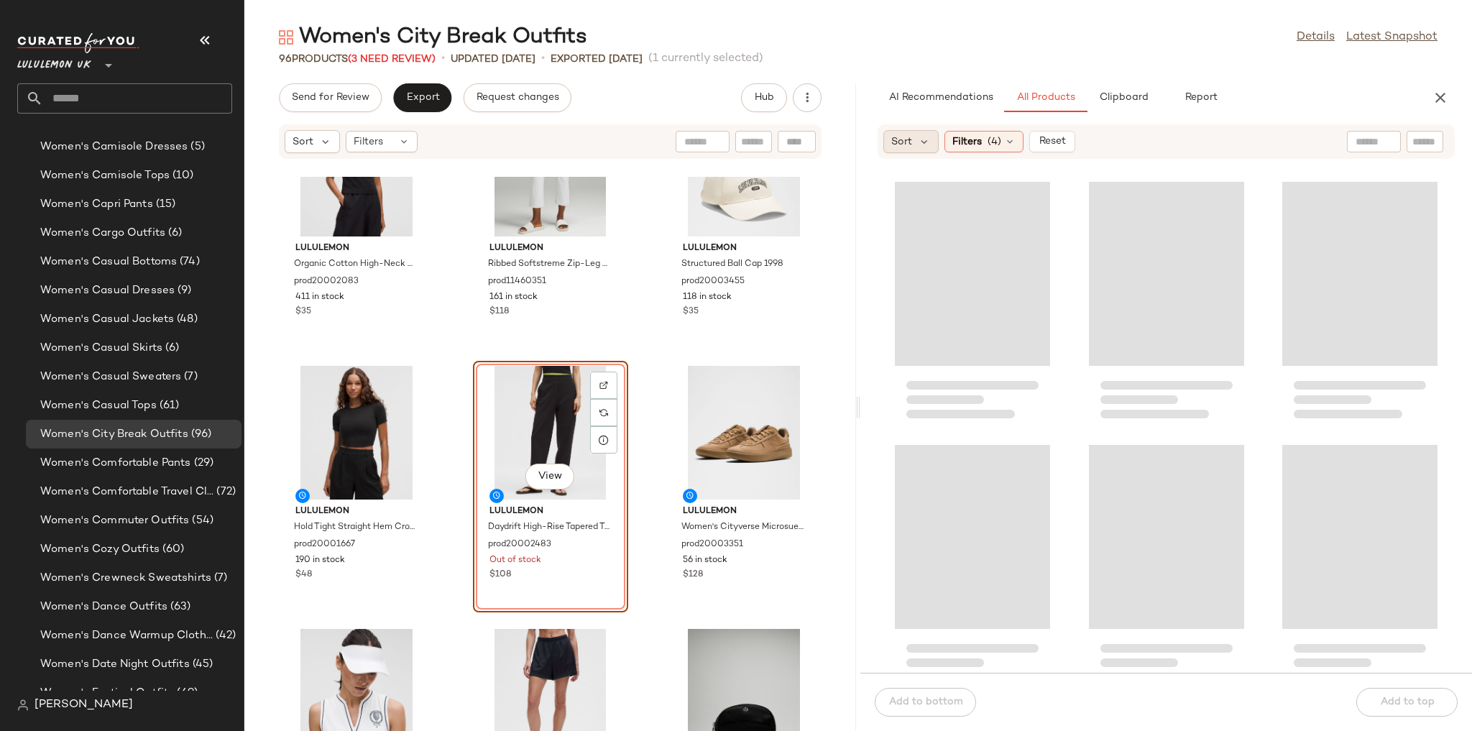
click at [926, 149] on div "Sort" at bounding box center [910, 141] width 55 height 23
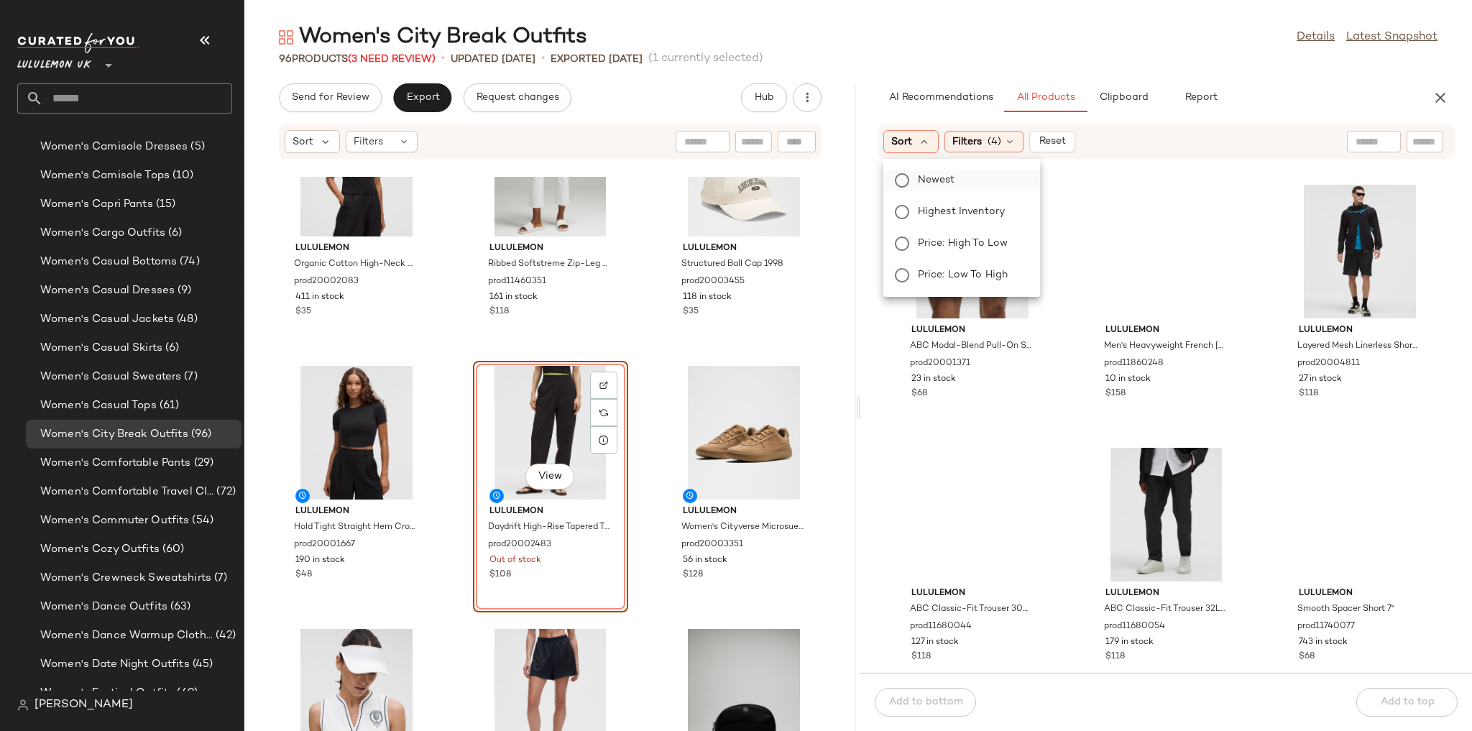
click at [934, 181] on span "Newest" at bounding box center [936, 179] width 37 height 15
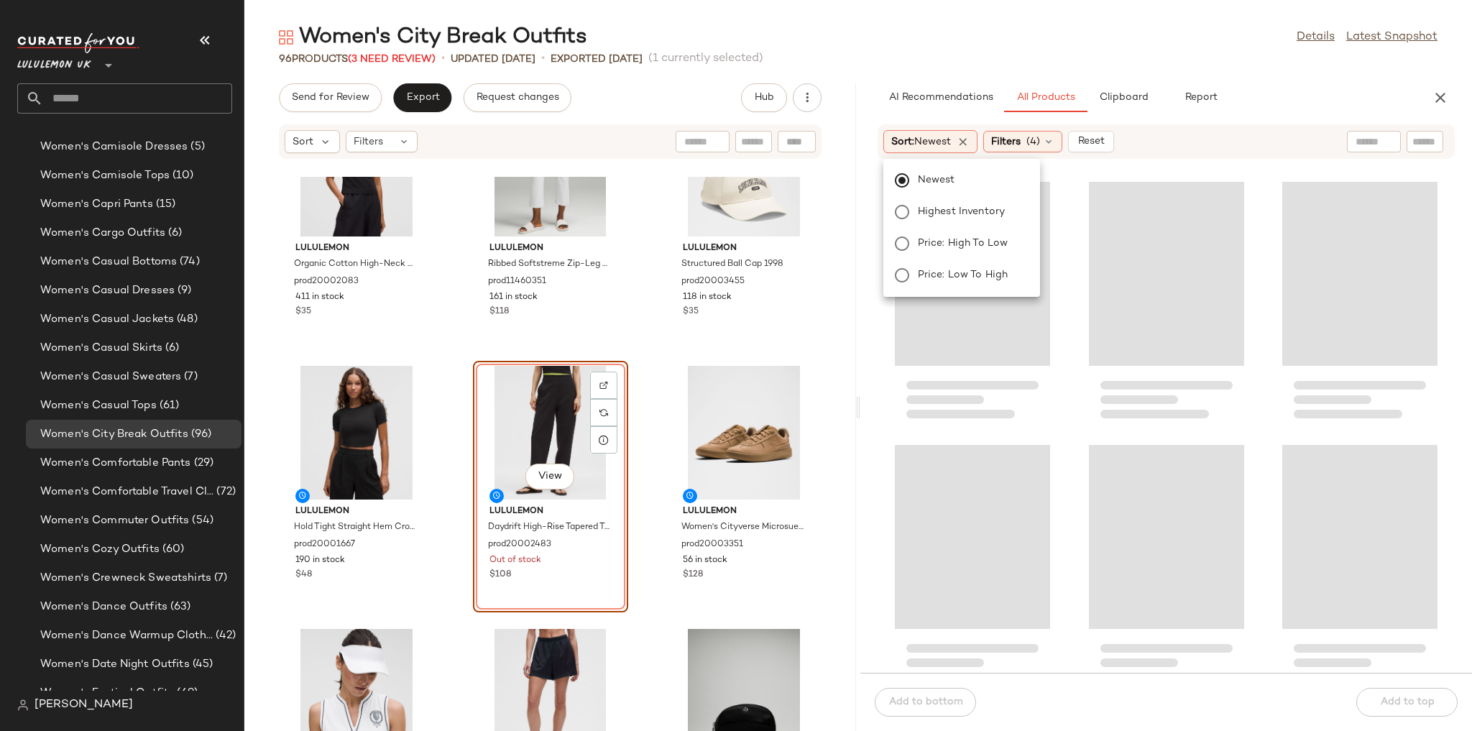
click at [1003, 48] on div "Women's City Break Outfits Details Latest Snapshot" at bounding box center [858, 37] width 1228 height 29
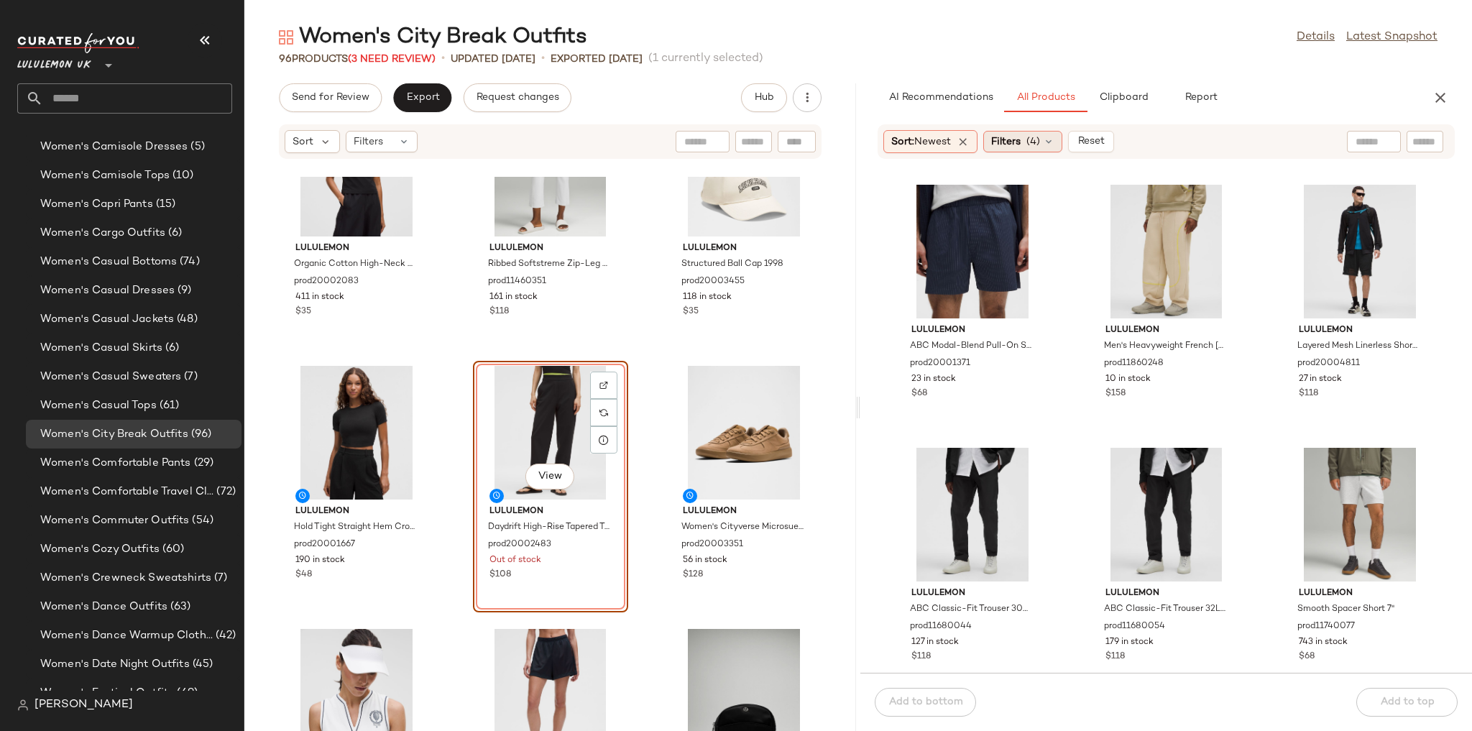
click at [1003, 137] on span "(4)" at bounding box center [1033, 141] width 14 height 15
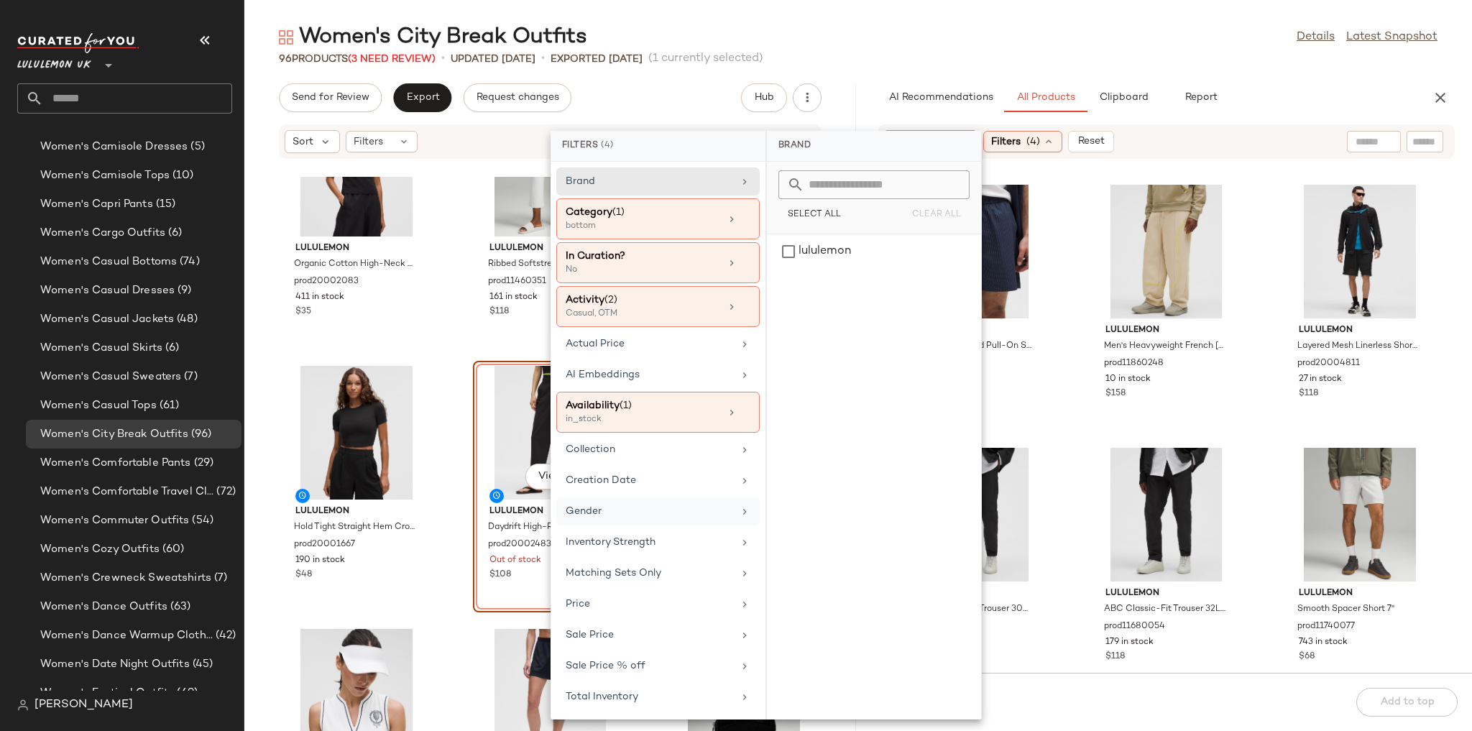
click at [684, 512] on div "Gender" at bounding box center [649, 511] width 167 height 15
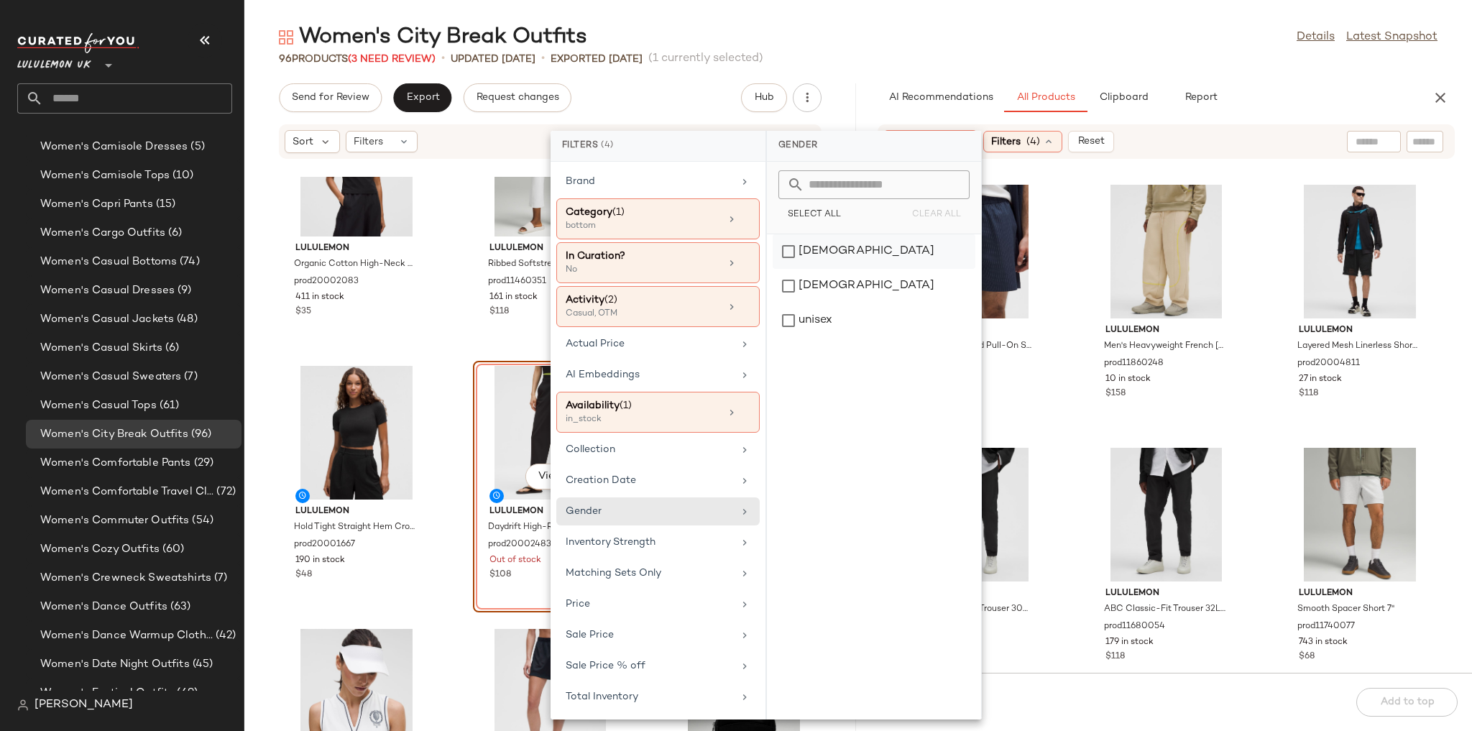
click at [839, 269] on div "[DEMOGRAPHIC_DATA]" at bounding box center [874, 286] width 203 height 34
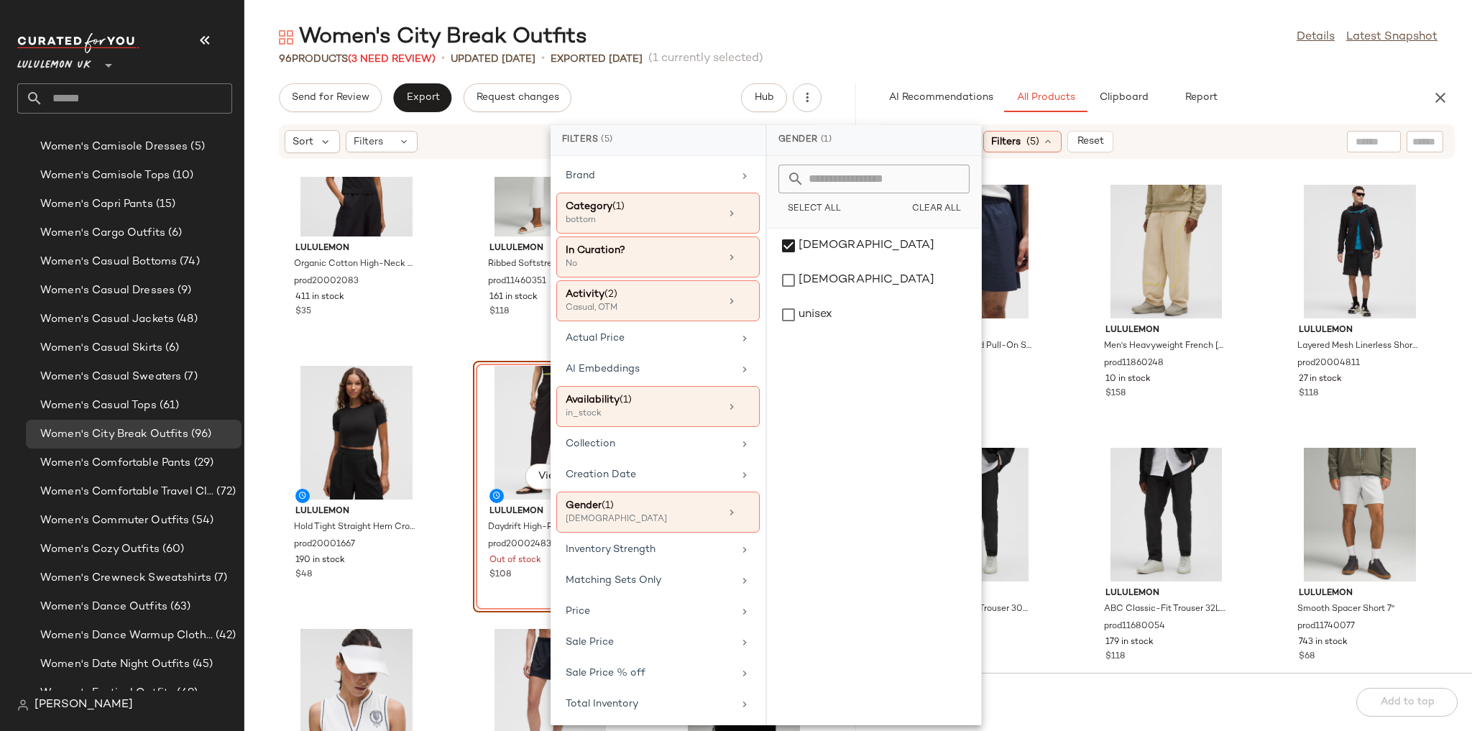
click at [996, 38] on div "Women's City Break Outfits Details Latest Snapshot" at bounding box center [858, 37] width 1228 height 29
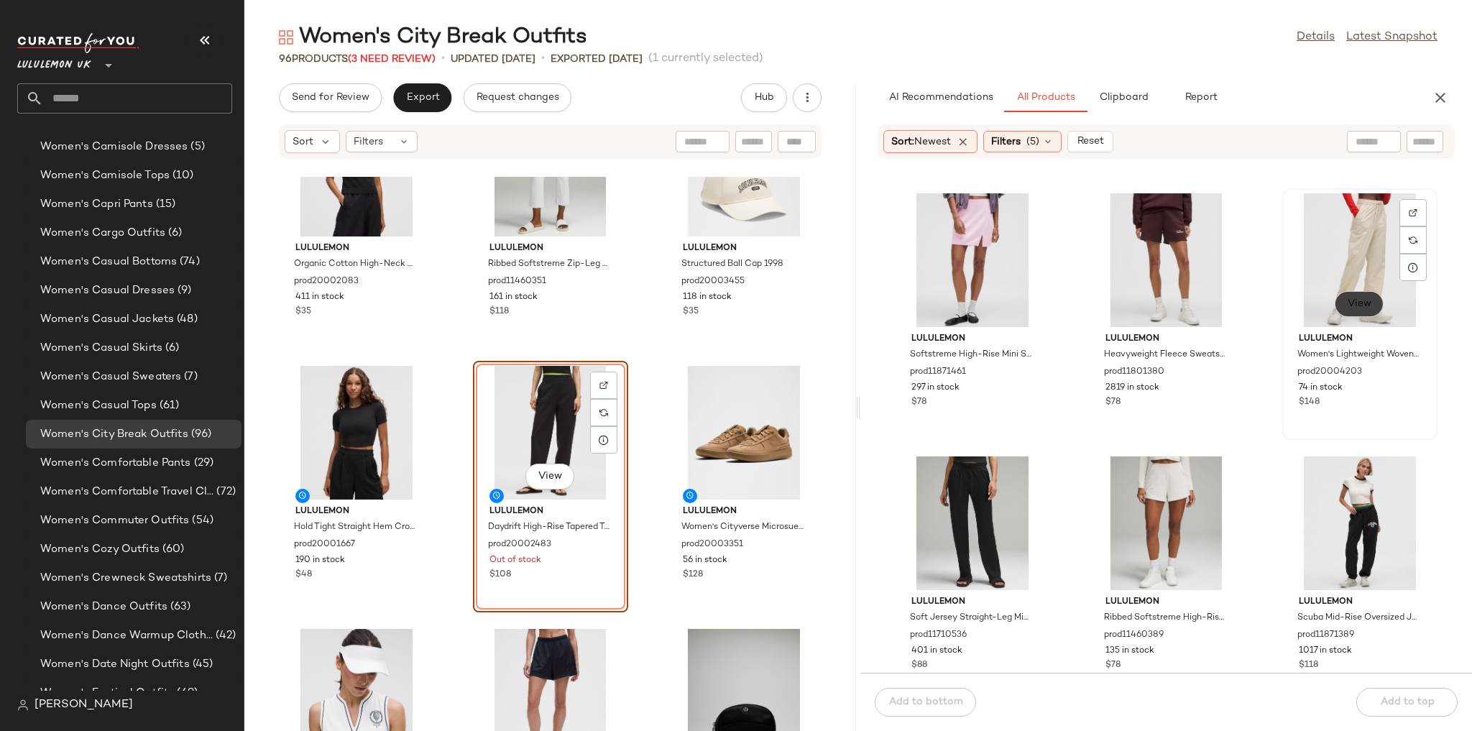
scroll to position [528, 0]
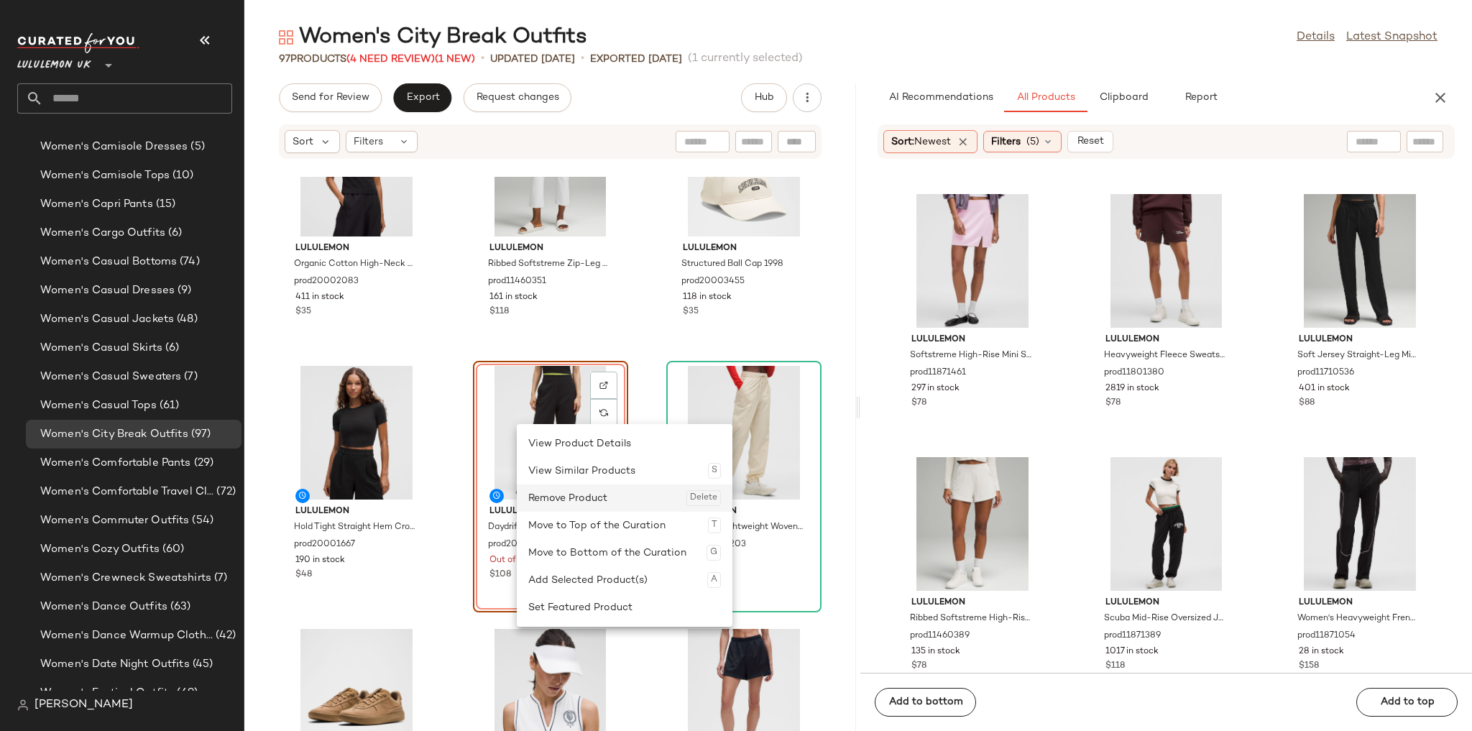
click at [563, 495] on div "Remove Product Delete" at bounding box center [624, 497] width 193 height 27
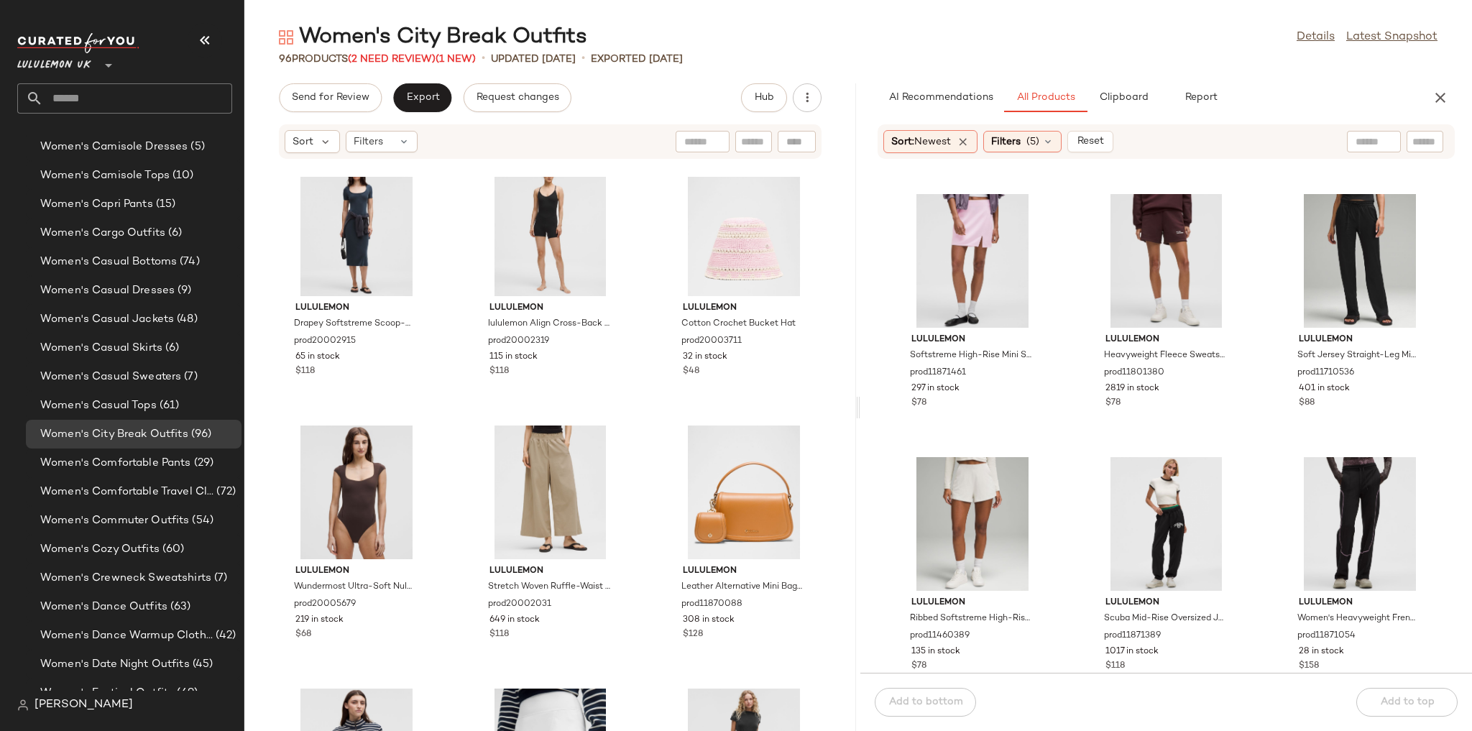
scroll to position [1104, 0]
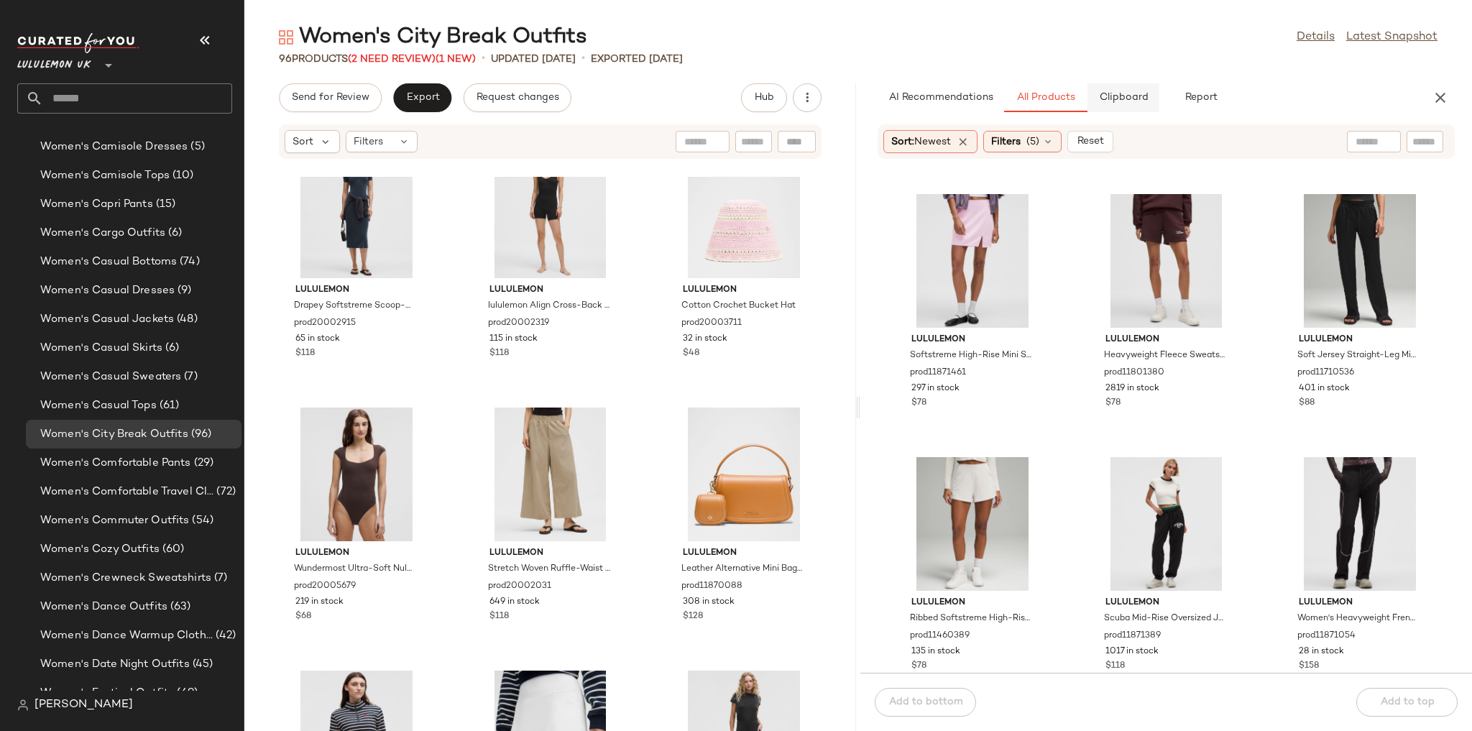
click at [1003, 108] on button "Clipboard" at bounding box center [1123, 97] width 72 height 29
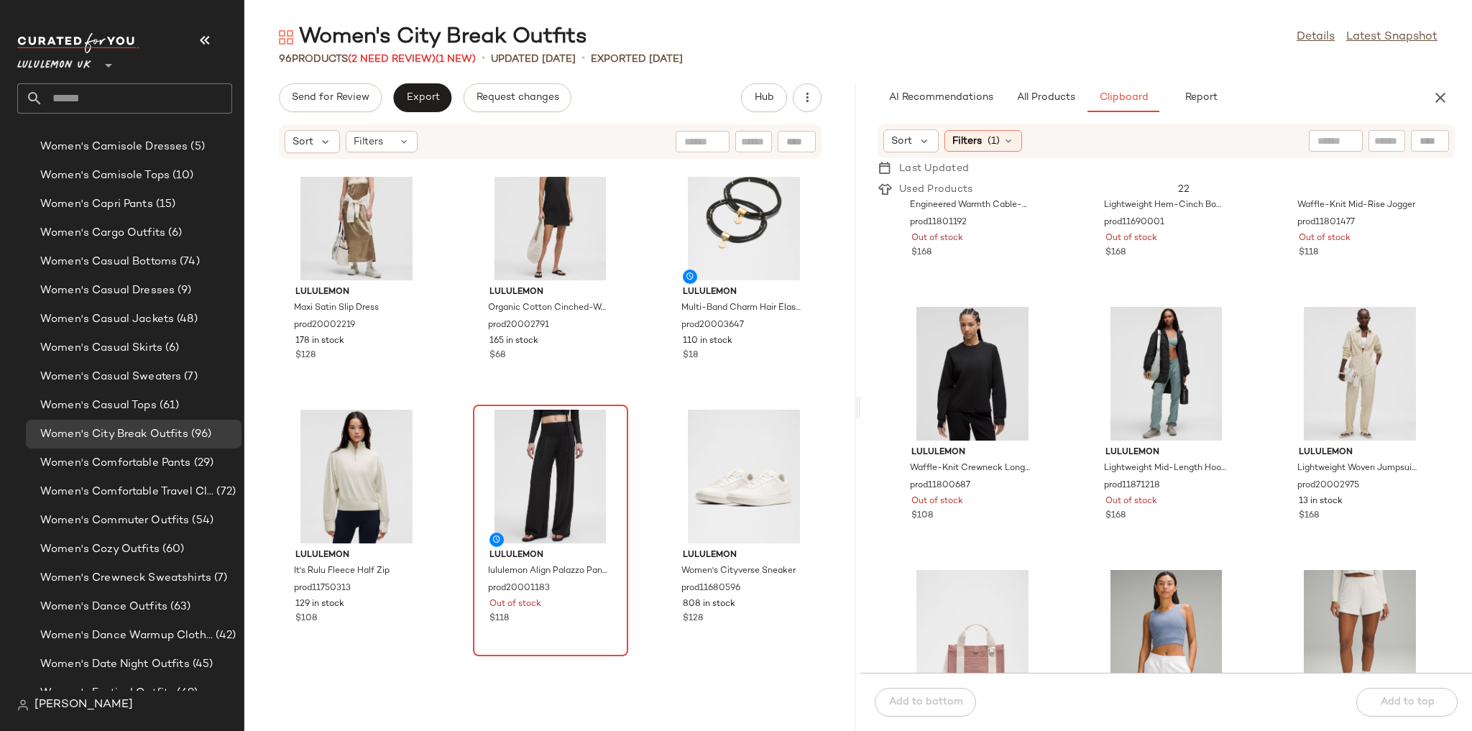
scroll to position [3806, 0]
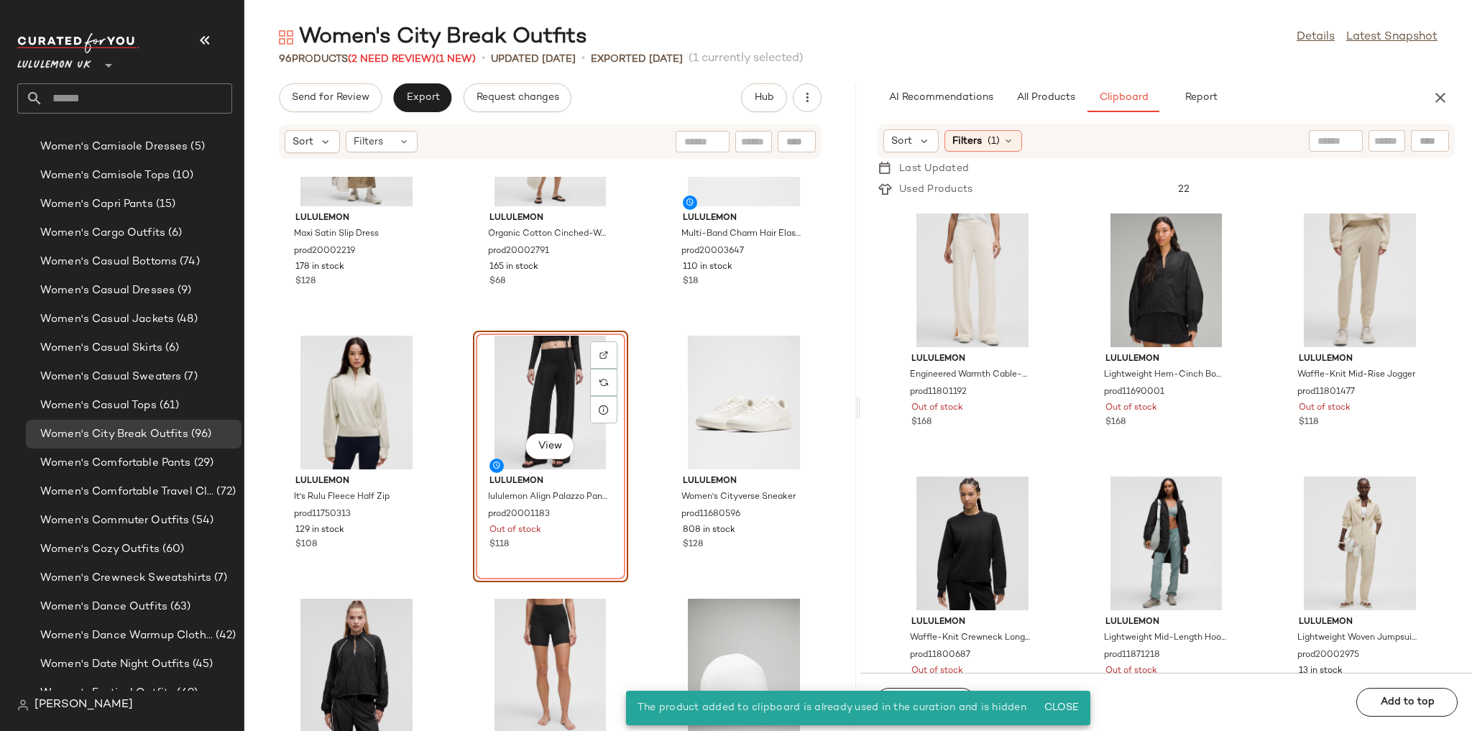
scroll to position [529, 0]
click at [1003, 90] on button "All Products" at bounding box center [1045, 97] width 83 height 29
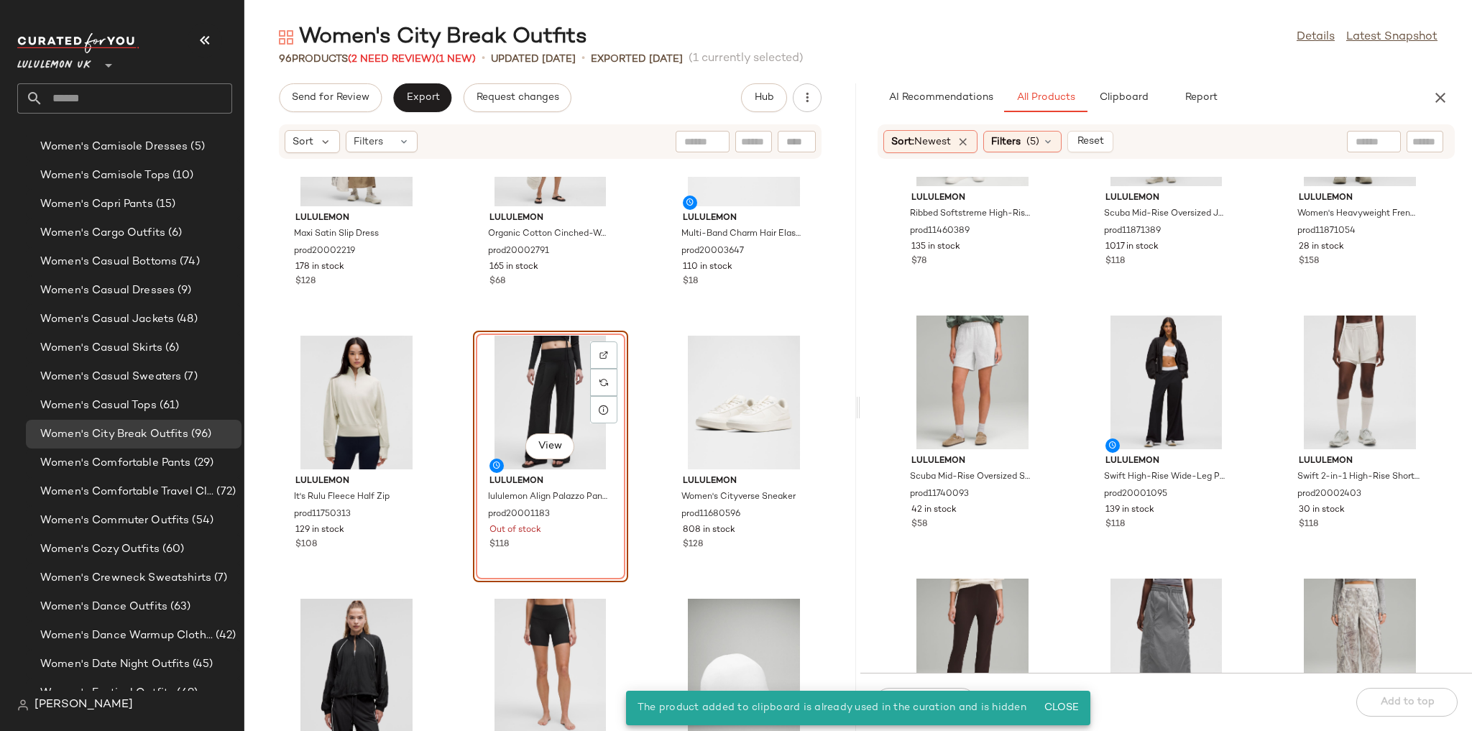
scroll to position [988, 0]
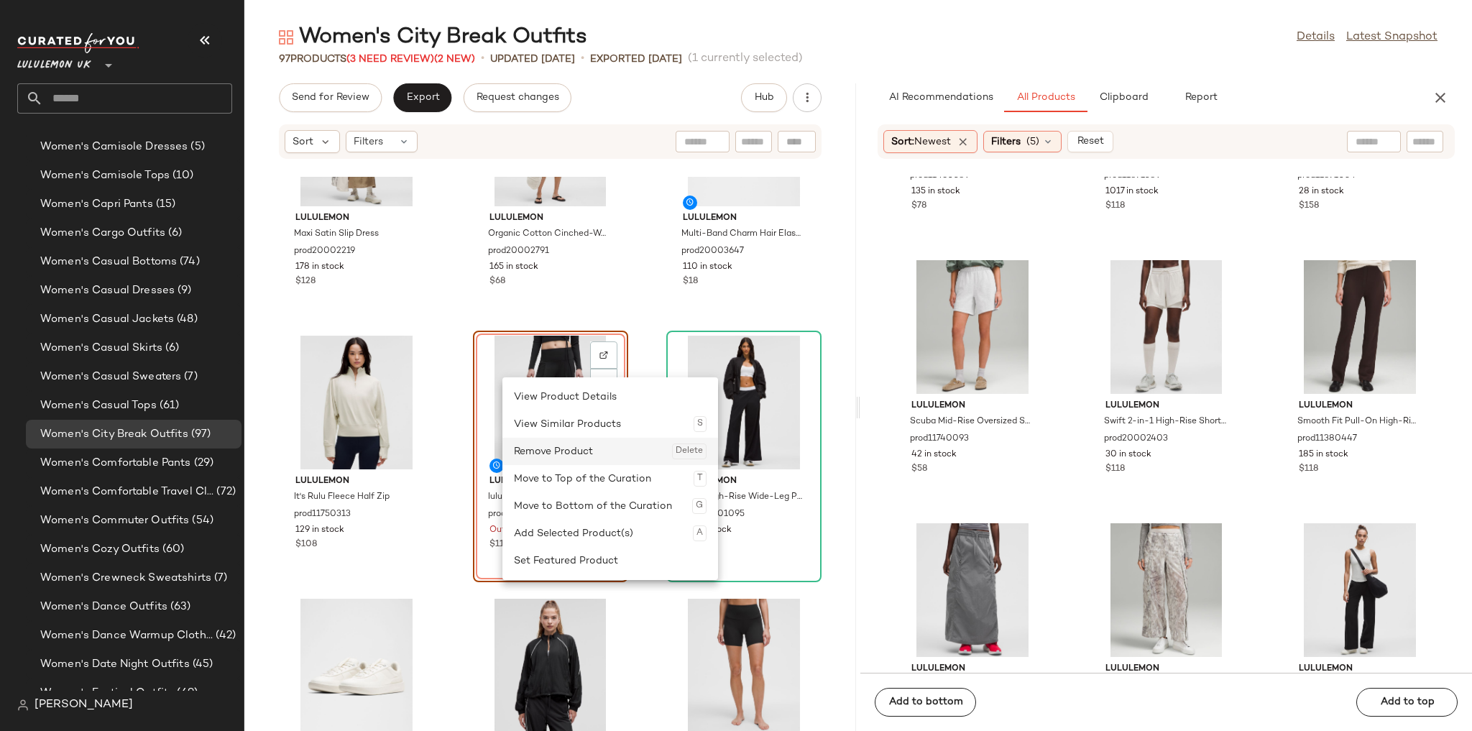
click at [551, 448] on div "Remove Product Delete" at bounding box center [610, 451] width 193 height 27
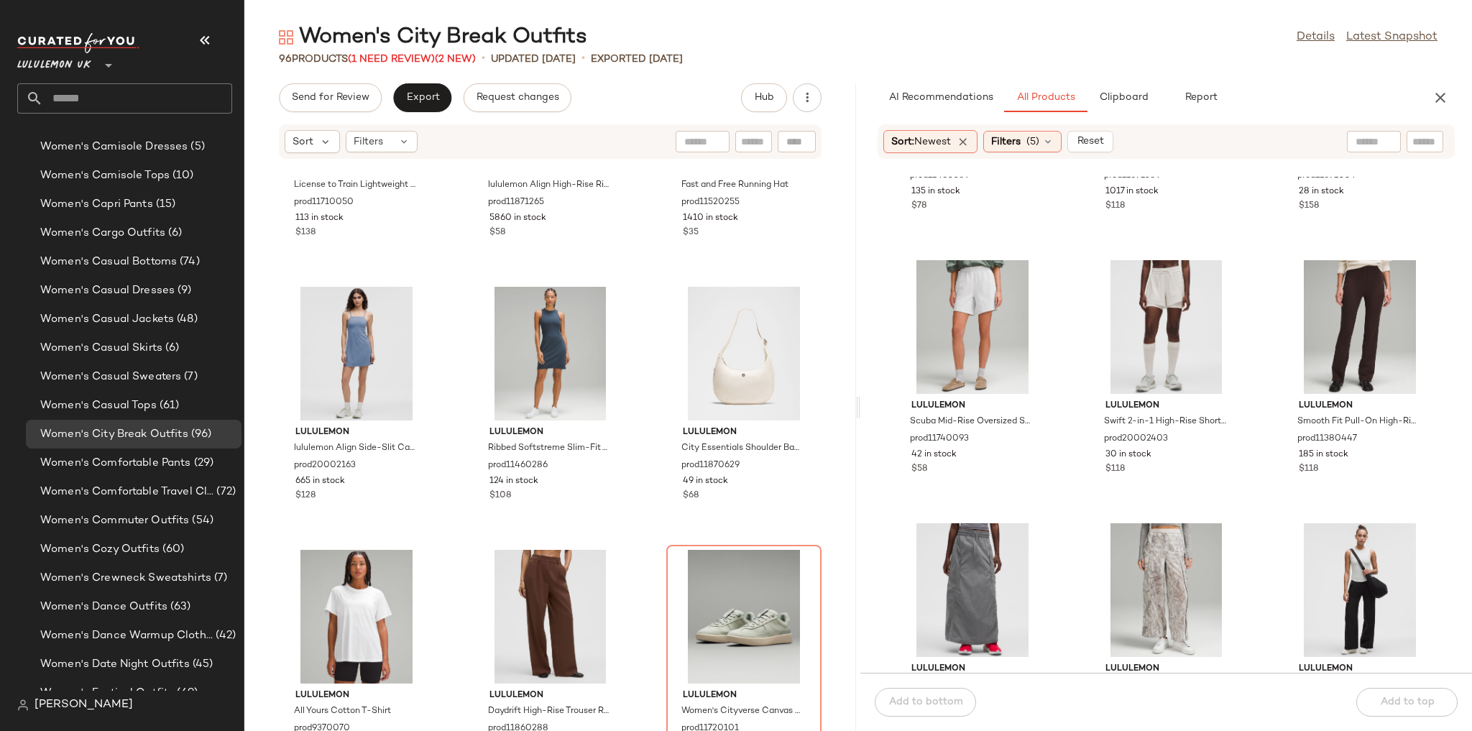
scroll to position [4554, 0]
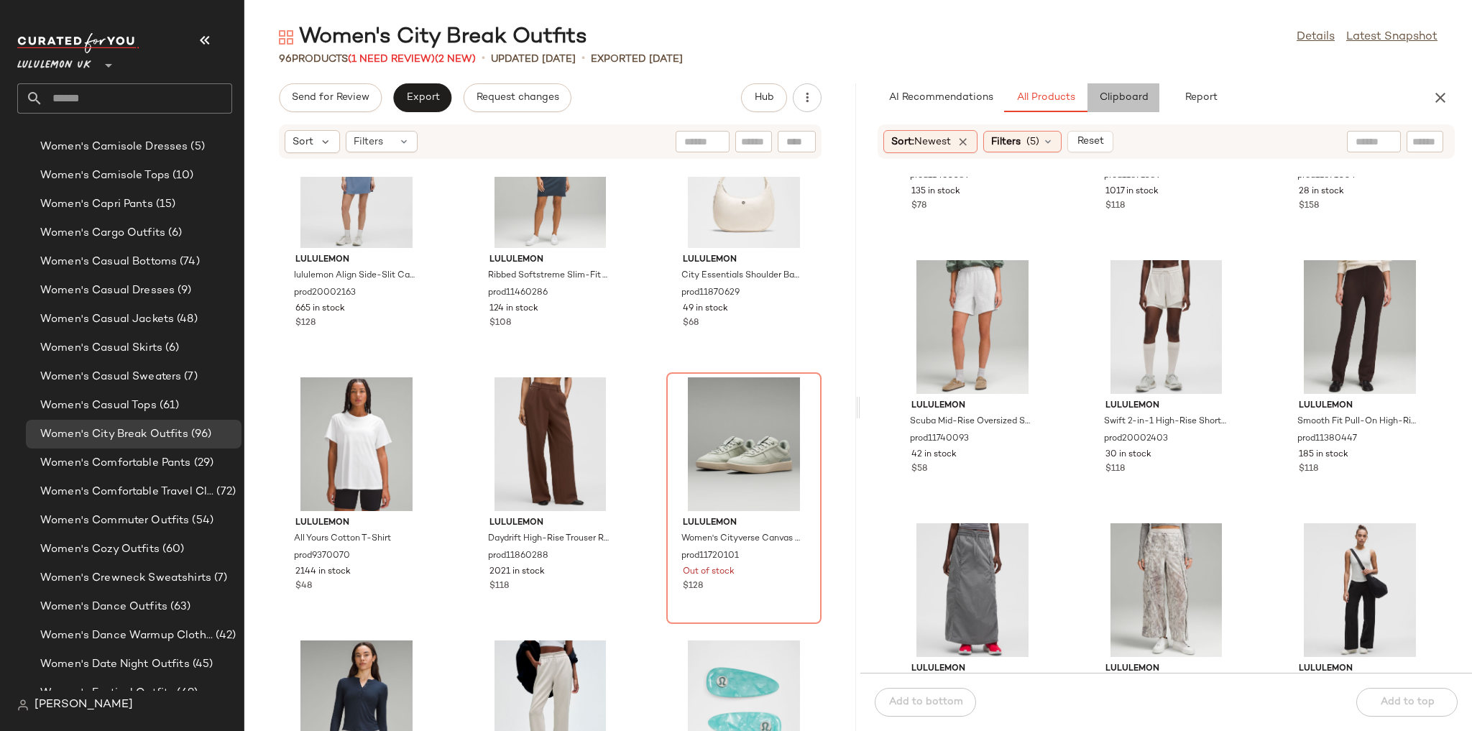
click at [1003, 101] on span "Clipboard" at bounding box center [1123, 97] width 50 height 11
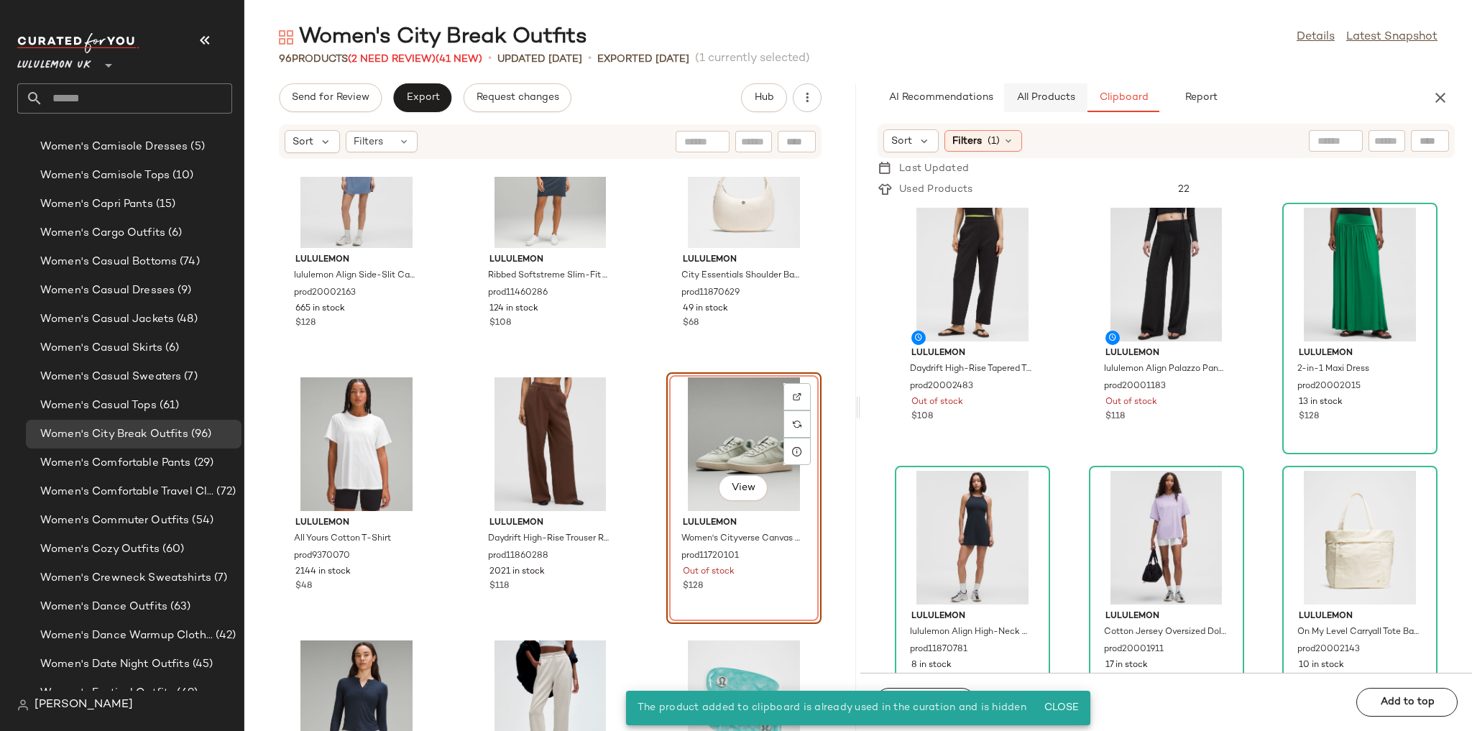
click at [1003, 88] on button "All Products" at bounding box center [1045, 97] width 83 height 29
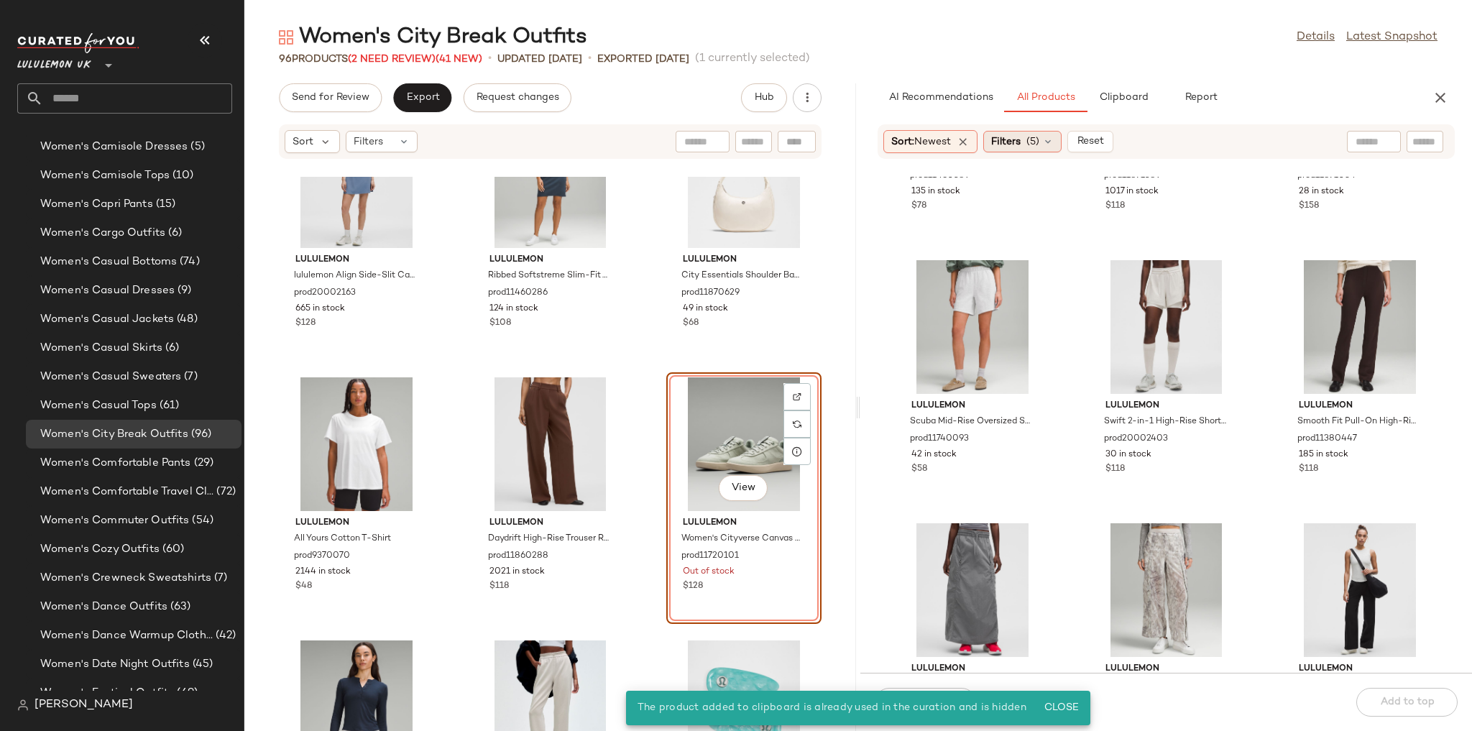
click at [1003, 143] on span "Filters" at bounding box center [1005, 141] width 29 height 15
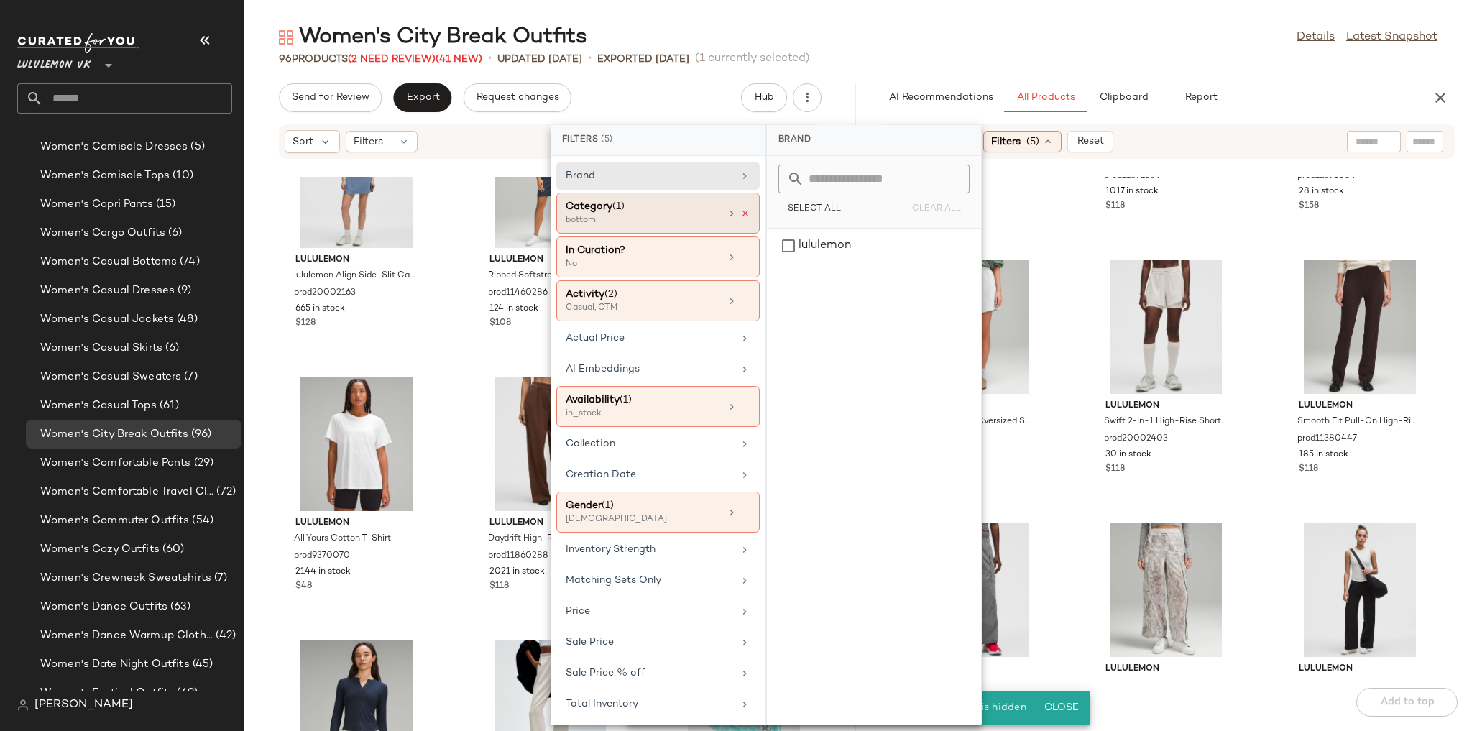
click at [740, 213] on icon at bounding box center [745, 213] width 10 height 10
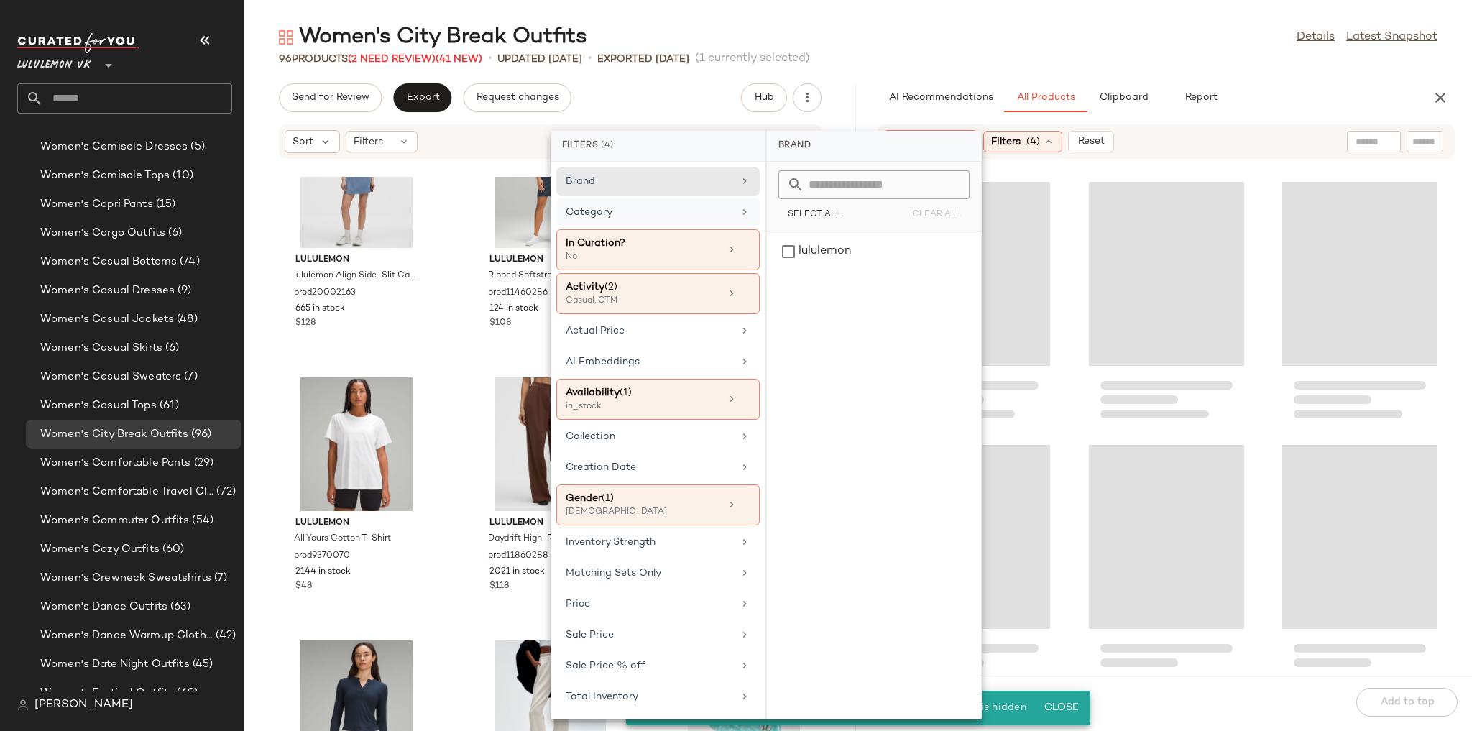
click at [1003, 48] on div "Women's City Break Outfits Details Latest Snapshot" at bounding box center [858, 37] width 1228 height 29
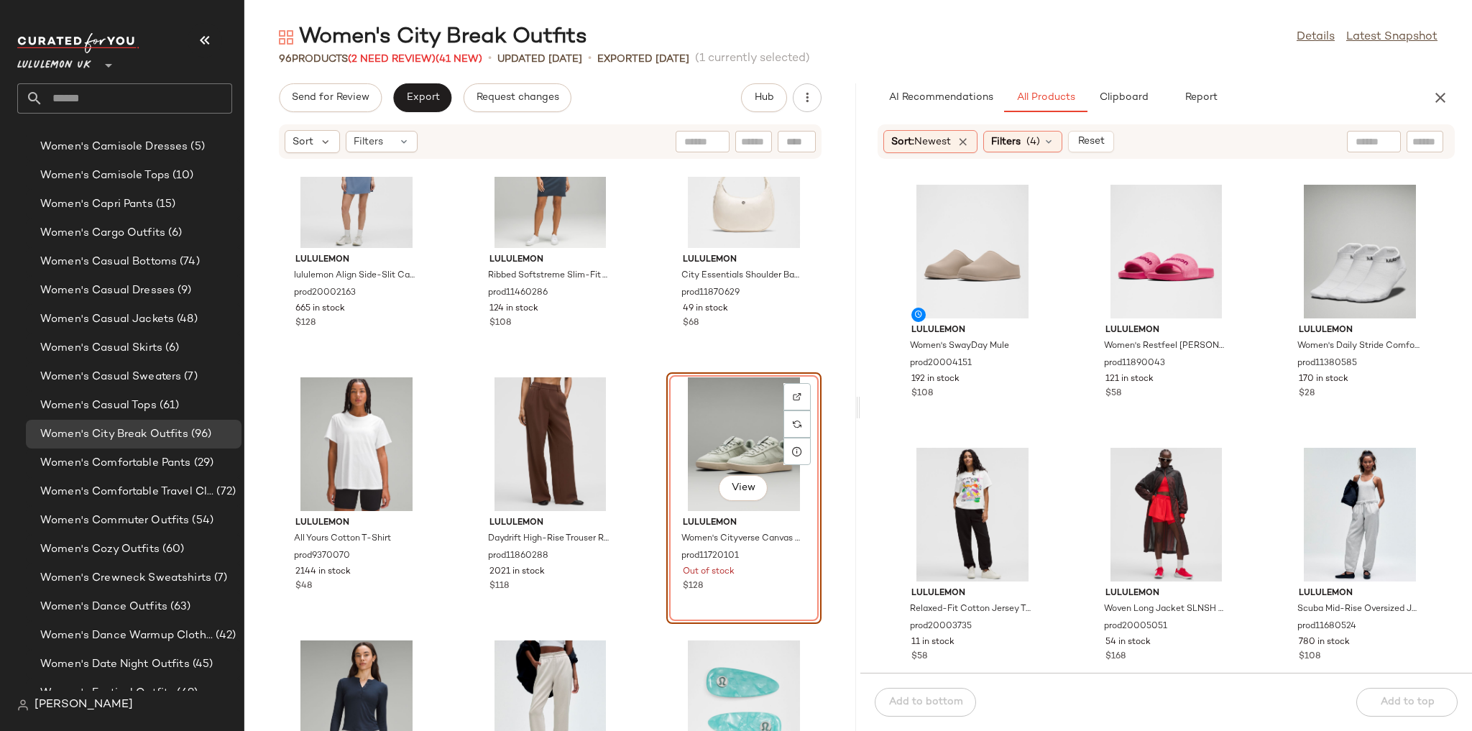
click at [1003, 290] on div "lululemon Women's SwayDay Mule prod20004151 192 in stock $108 lululemon Women's…" at bounding box center [1166, 425] width 612 height 496
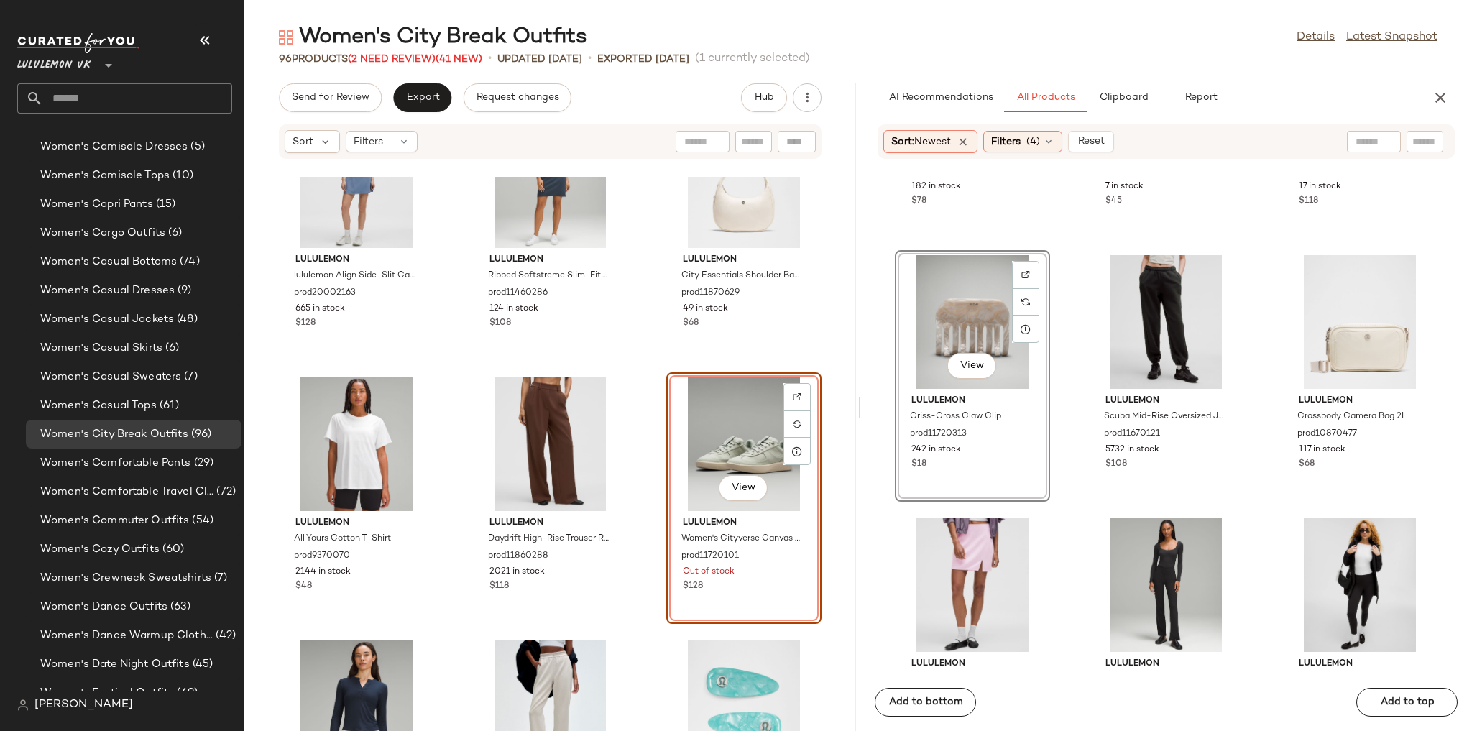
scroll to position [1506, 0]
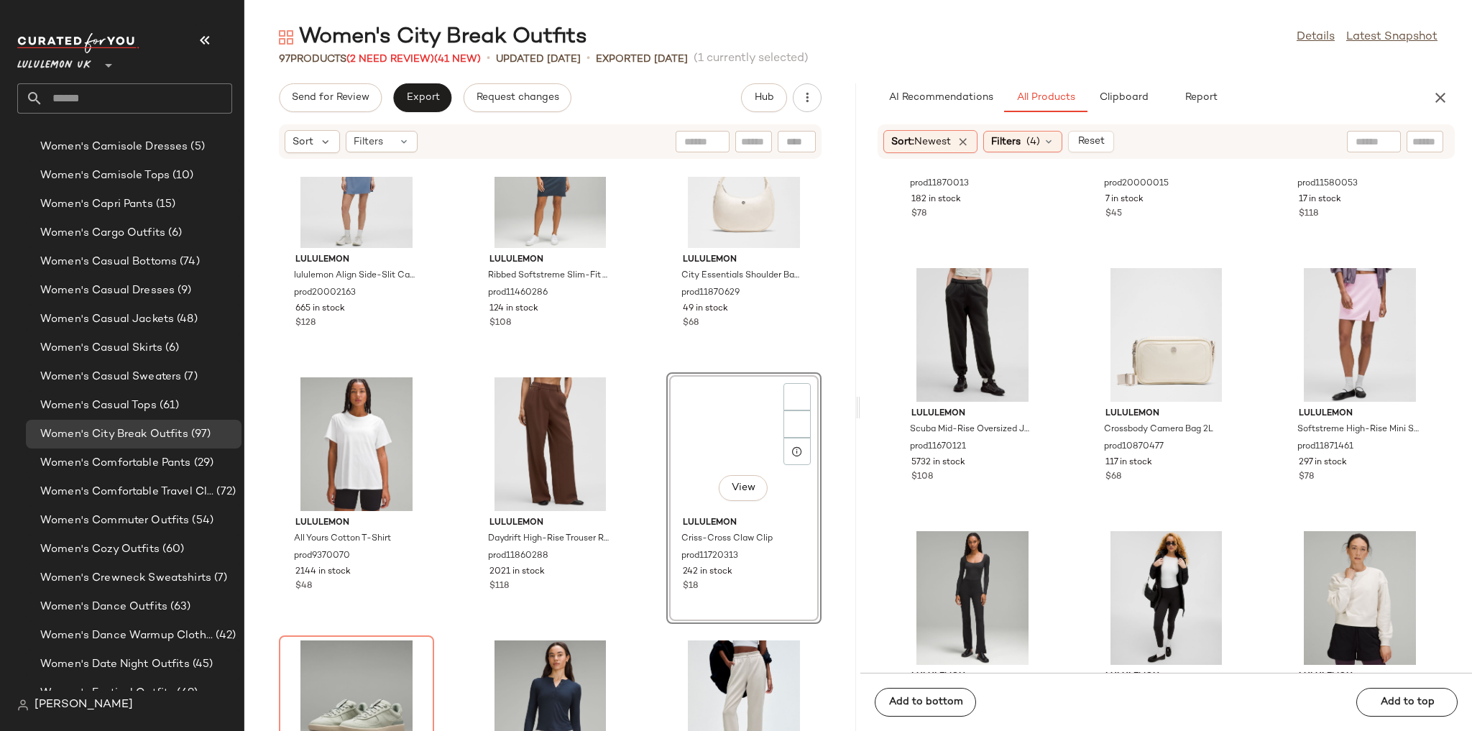
scroll to position [4611, 0]
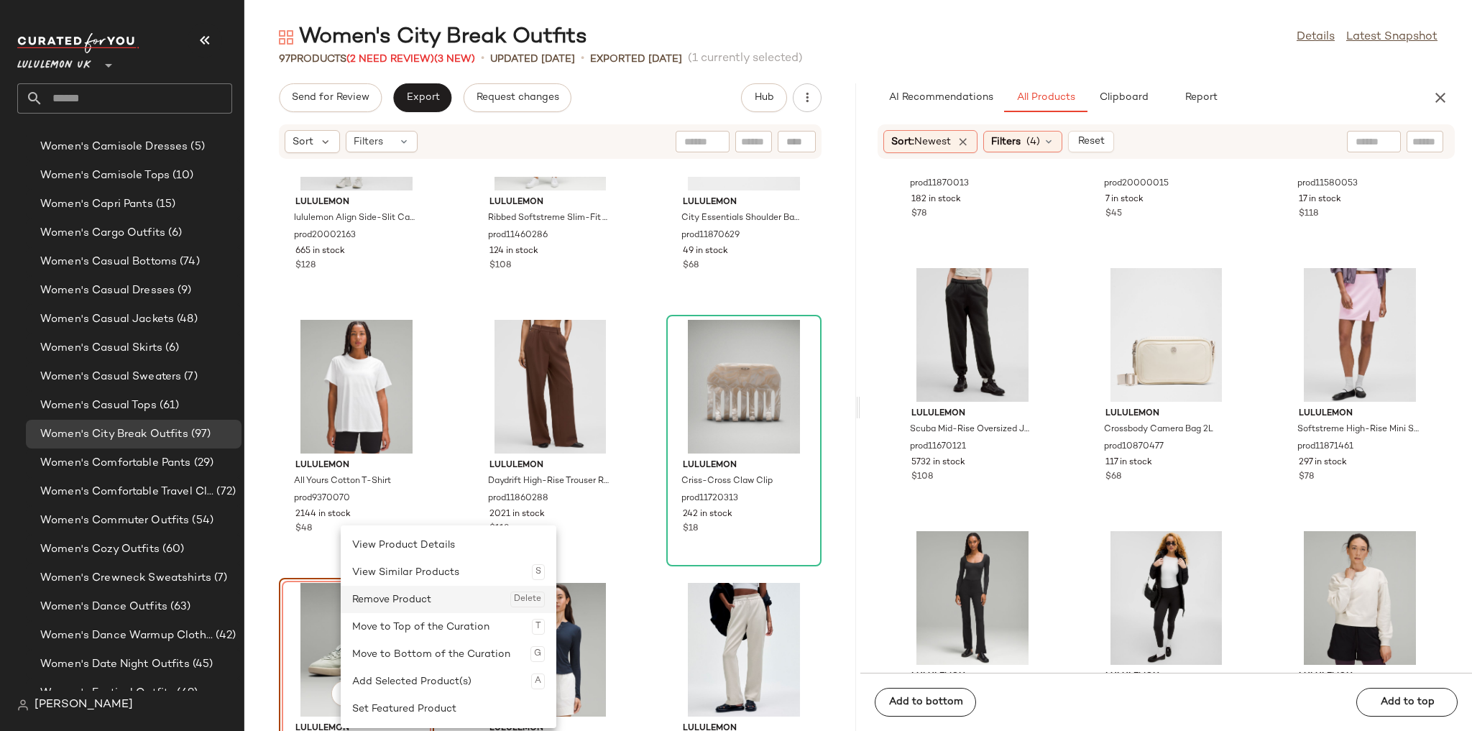
click at [380, 516] on div "Remove Product Delete" at bounding box center [448, 599] width 193 height 27
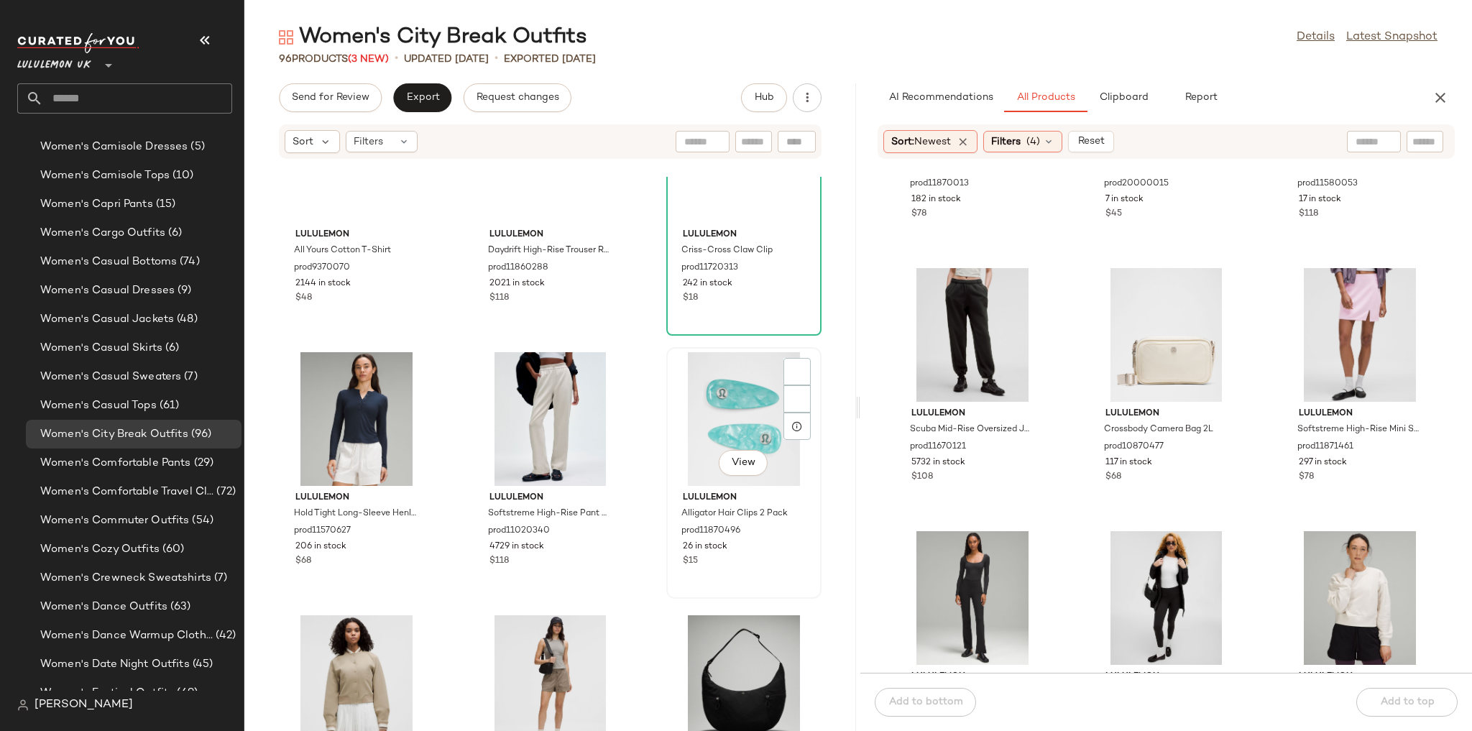
scroll to position [4841, 0]
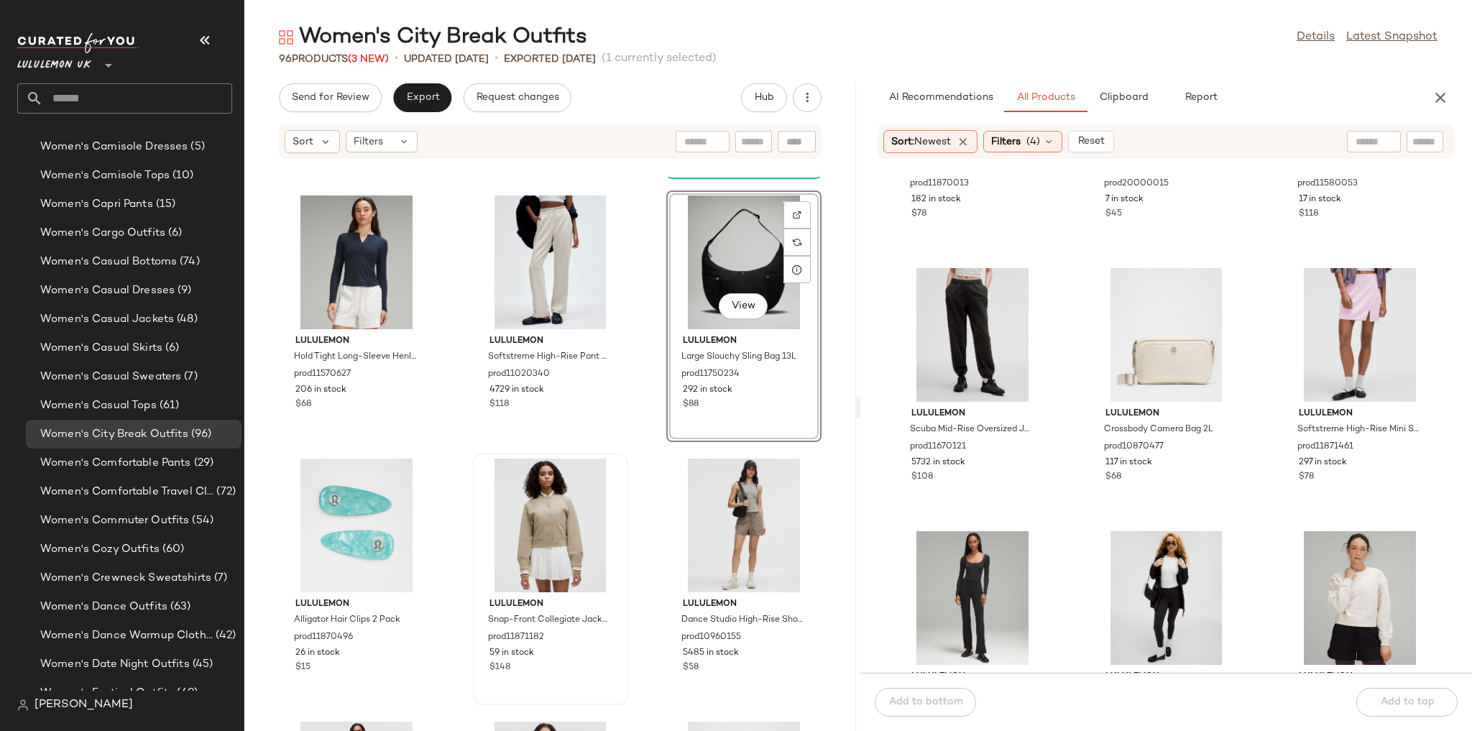
scroll to position [5014, 0]
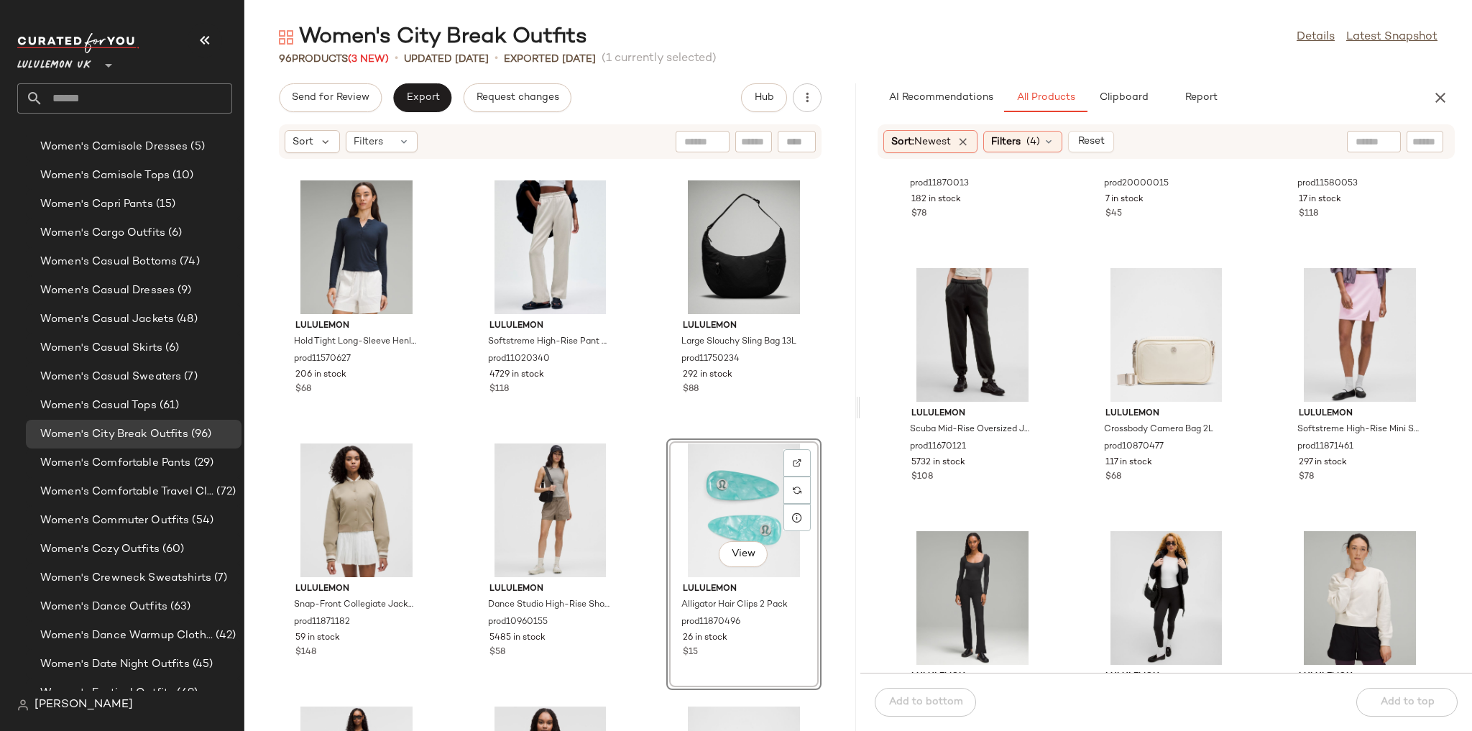
click at [648, 434] on div "lululemon All Yours Cotton T-Shirt prod9370070 2144 in stock $48 lululemon Dayd…" at bounding box center [550, 454] width 612 height 554
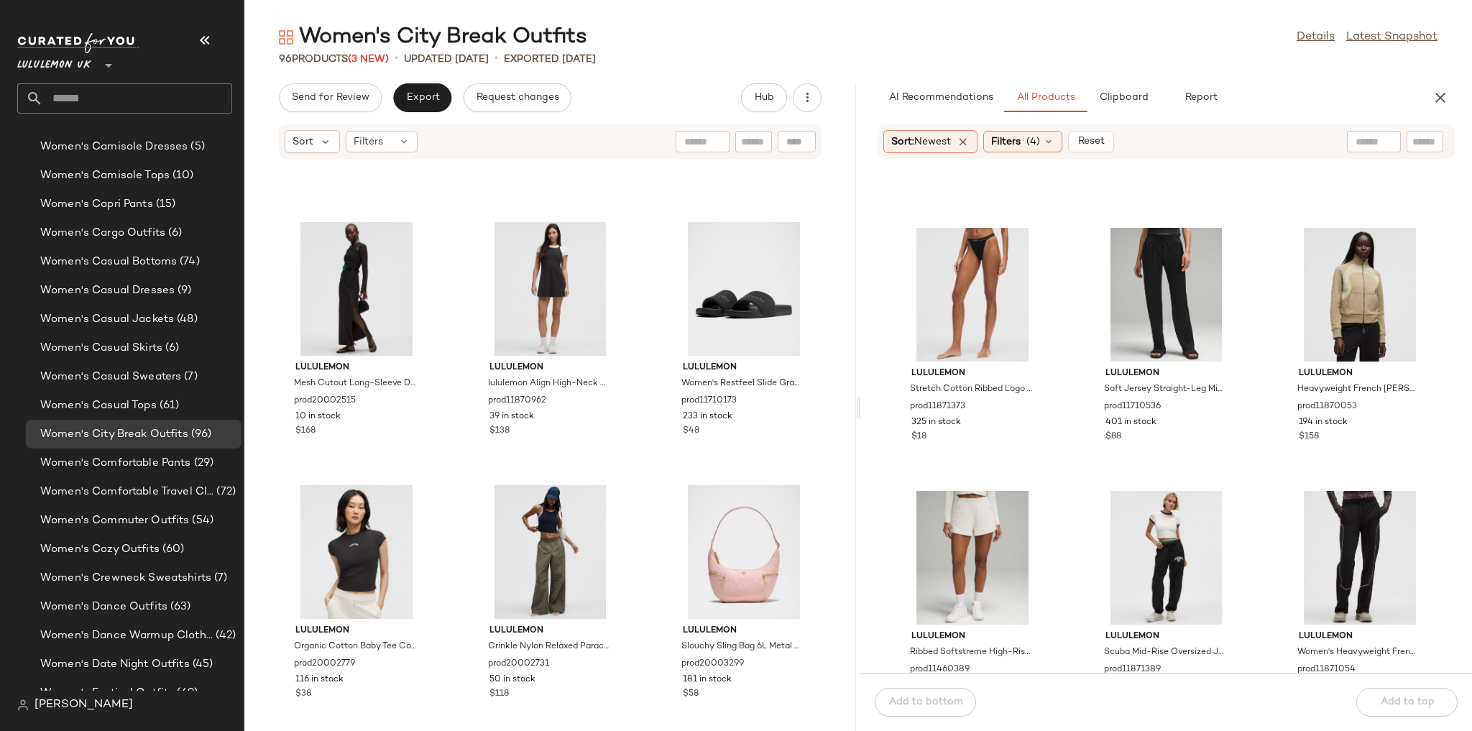
scroll to position [2829, 0]
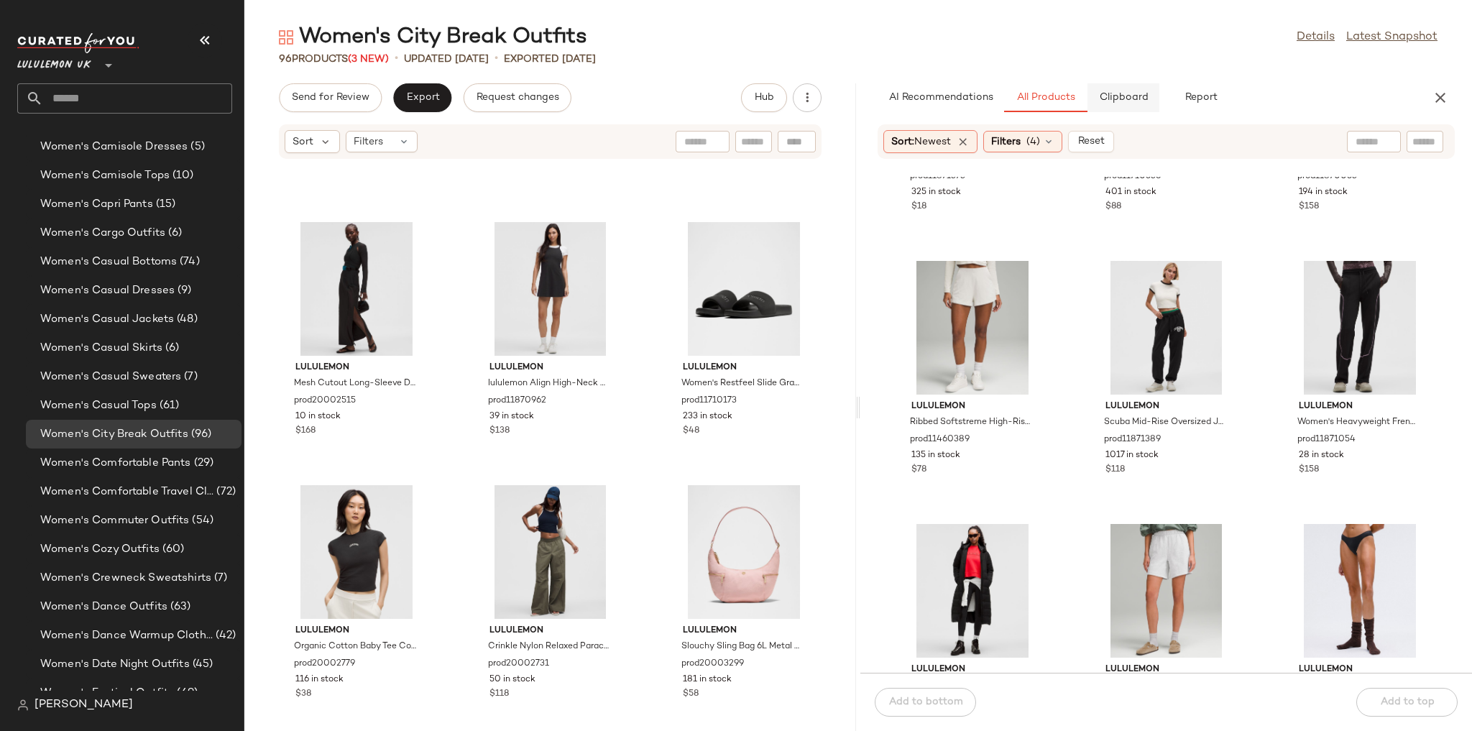
click at [1003, 98] on span "Clipboard" at bounding box center [1123, 97] width 50 height 11
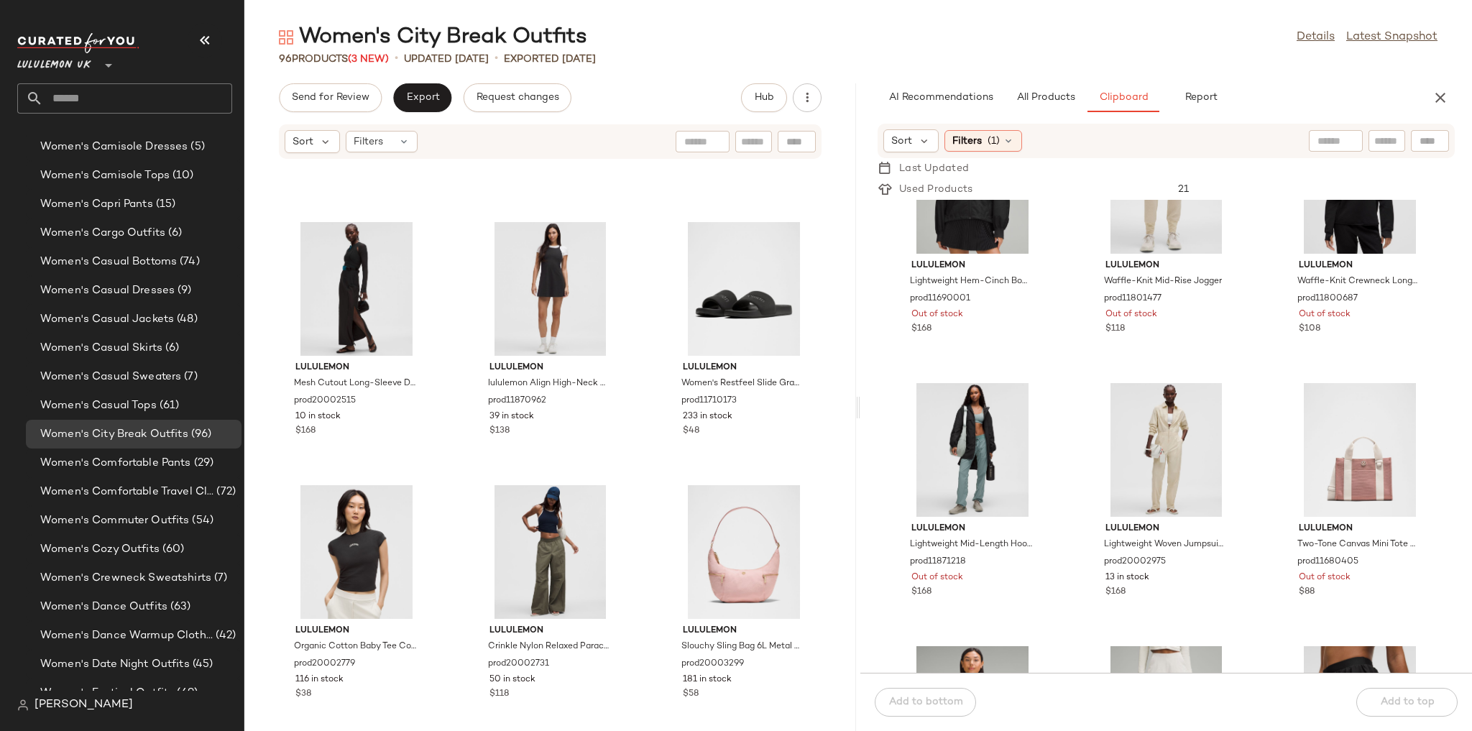
scroll to position [931, 0]
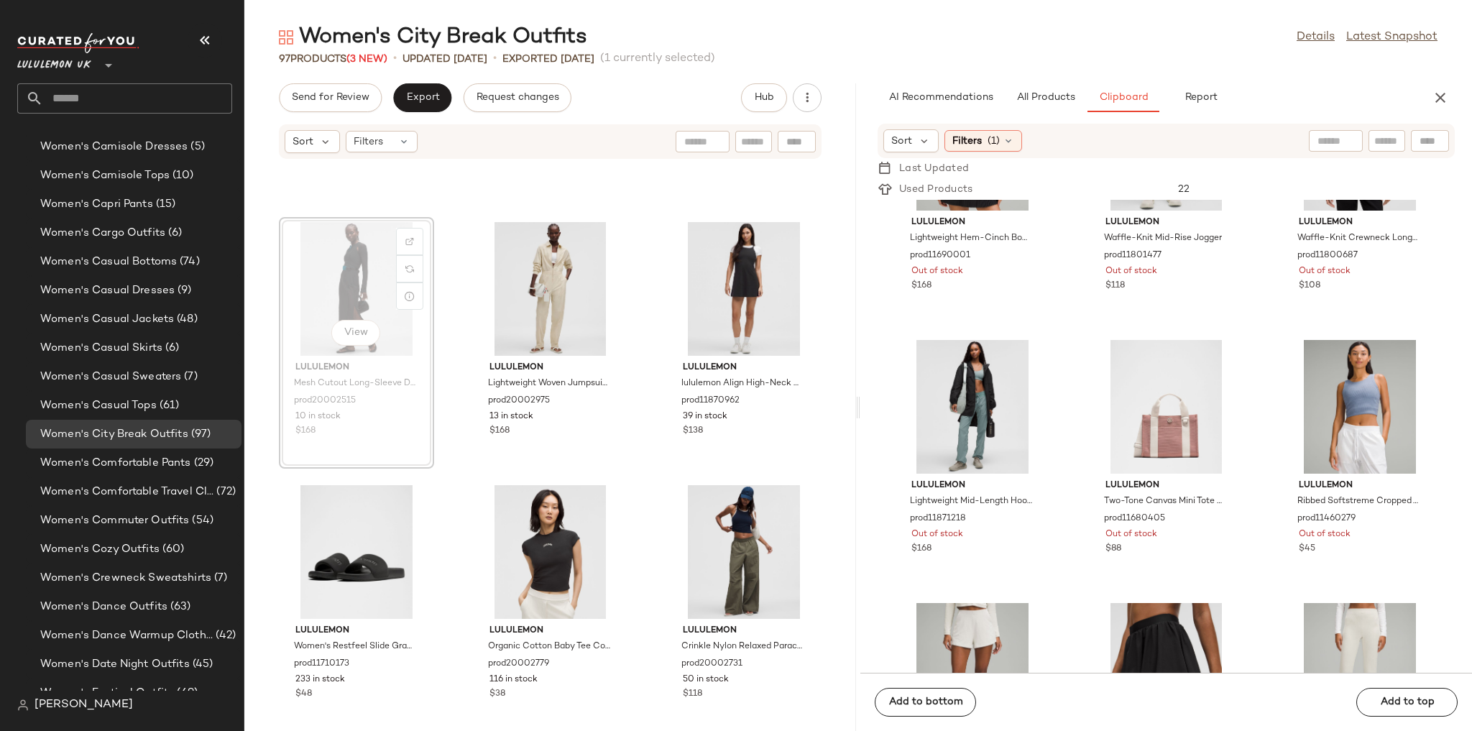
scroll to position [7858, 0]
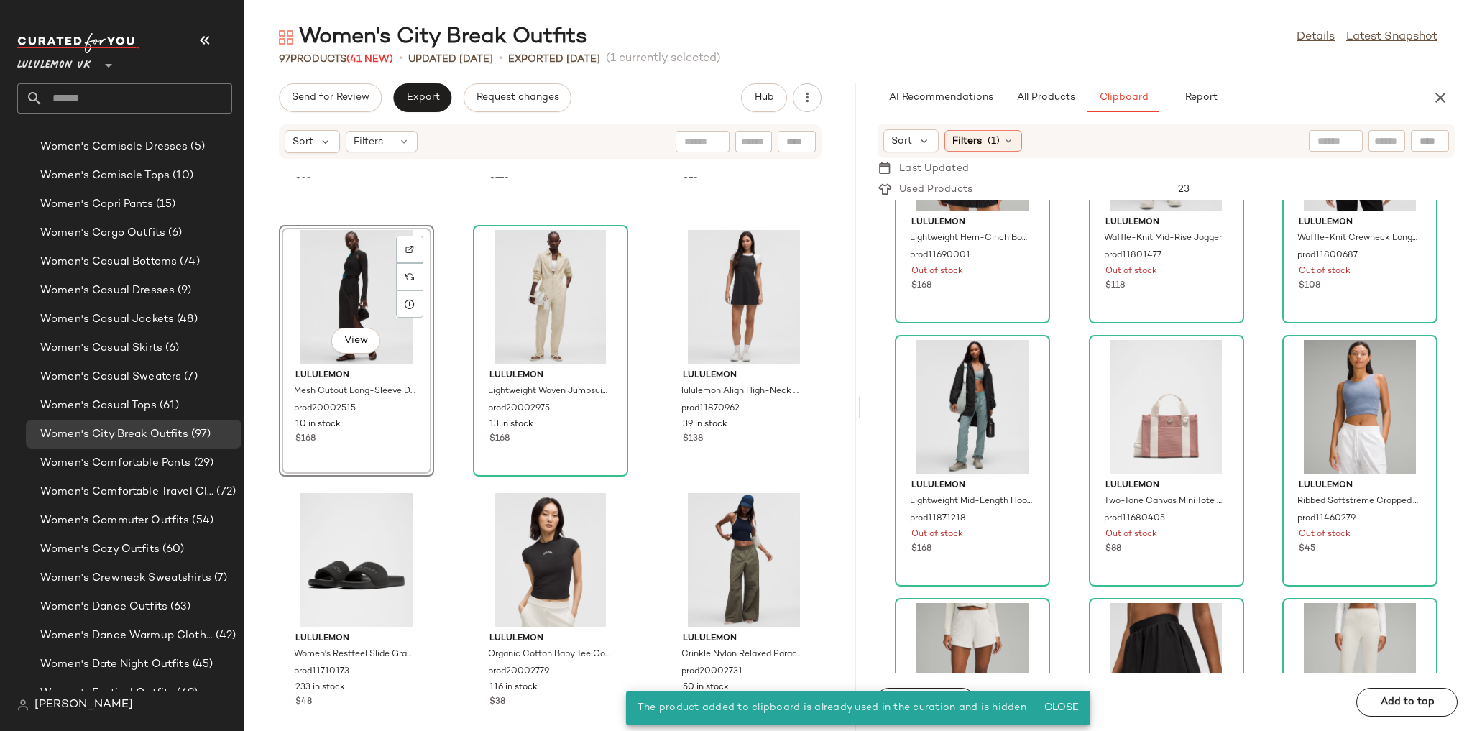
click at [622, 302] on div "lululemon Lightweight Woven Jumpsuit SLNSH Collection prod20002975 13 in stock …" at bounding box center [550, 351] width 155 height 252
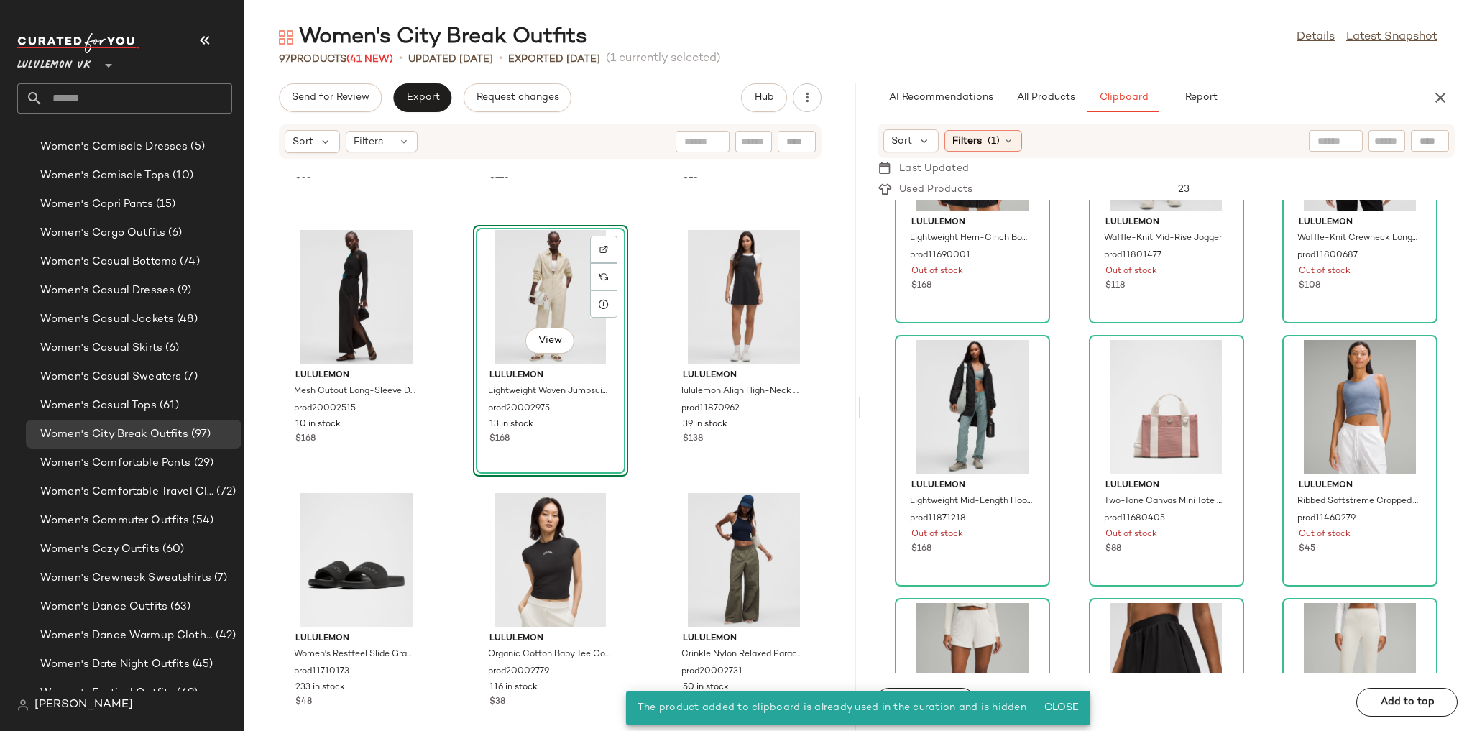
click at [635, 308] on div "lululemon Wundermost Ultra-Soft Nulu Scoop-Neck Tank Top prod20005723 503 in st…" at bounding box center [550, 454] width 612 height 554
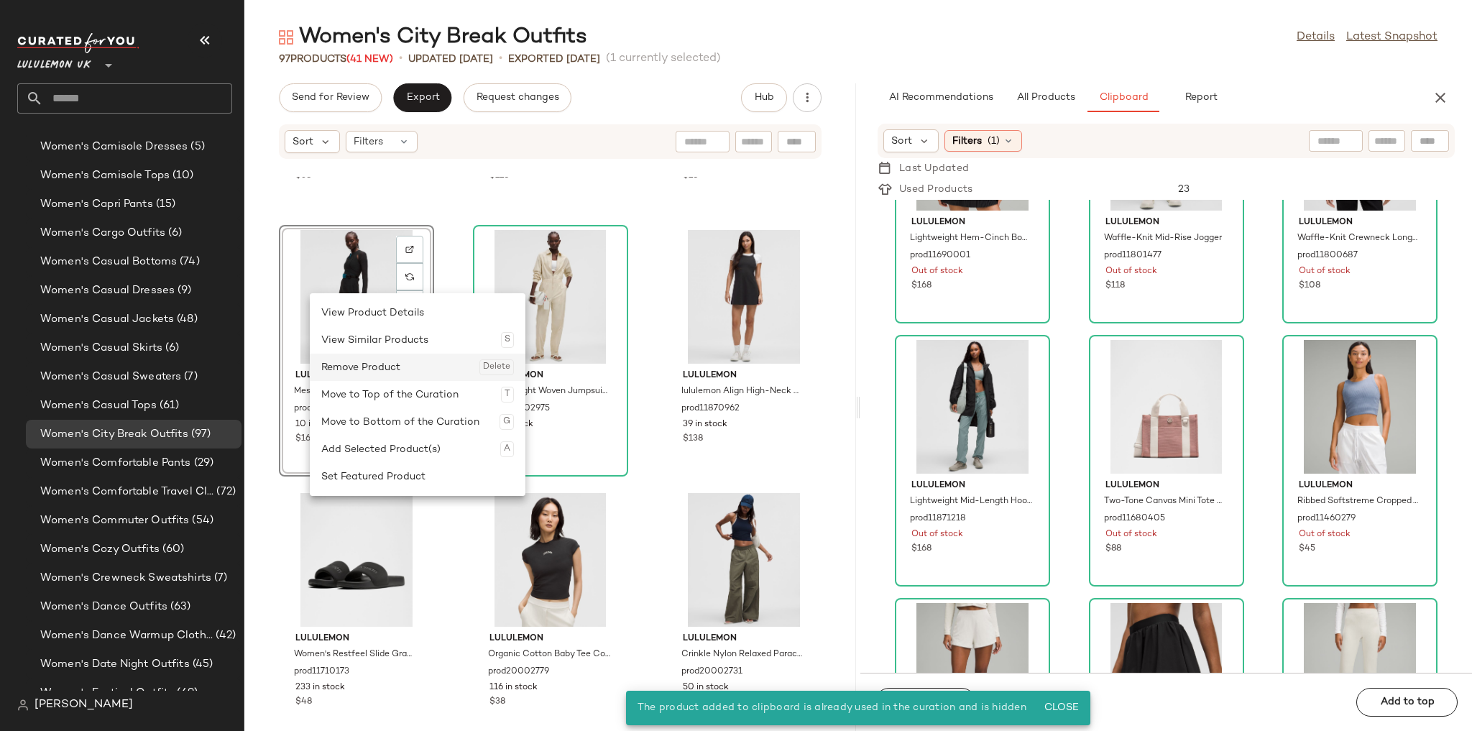
click at [372, 363] on div "Remove Product Delete" at bounding box center [417, 367] width 193 height 27
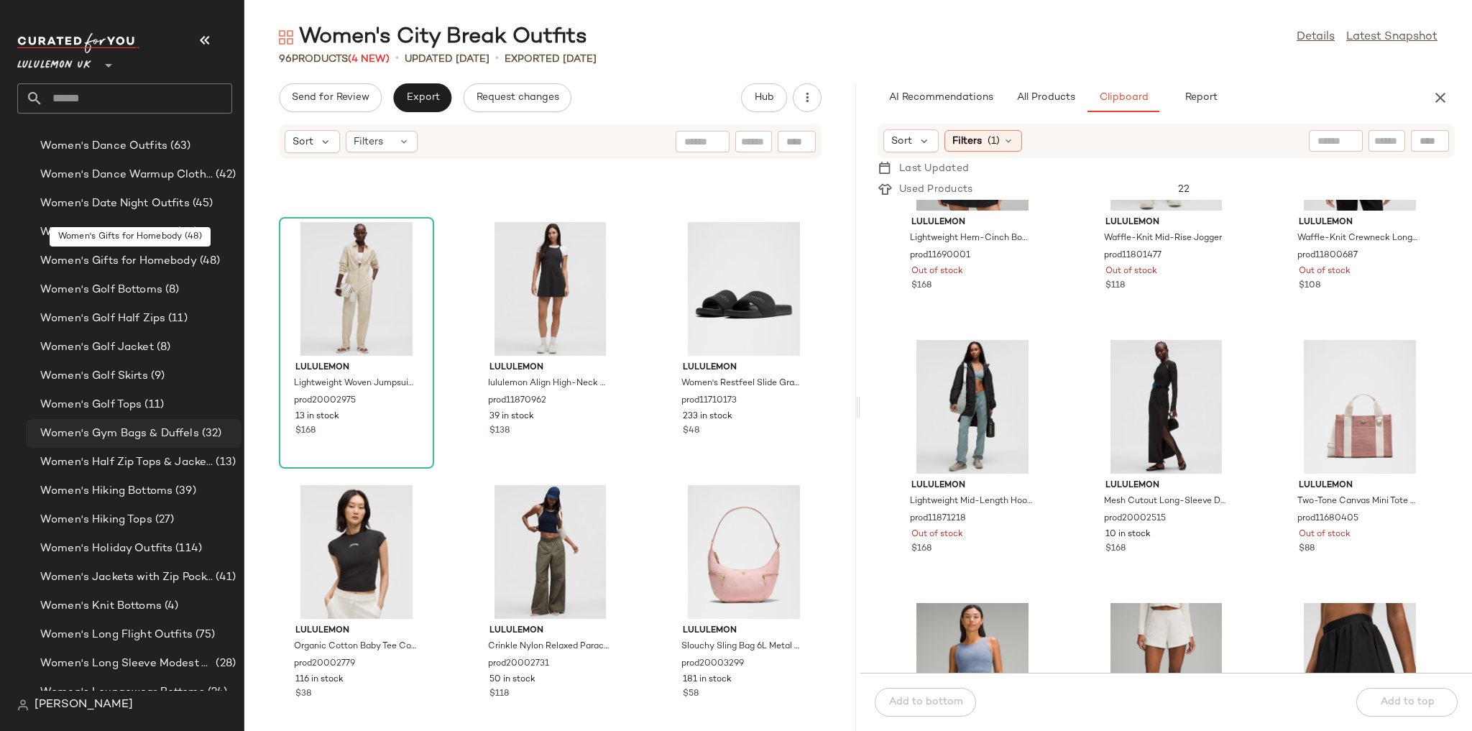
scroll to position [3769, 0]
click at [168, 427] on span "Women's Gym Bags & Duffels" at bounding box center [119, 434] width 159 height 17
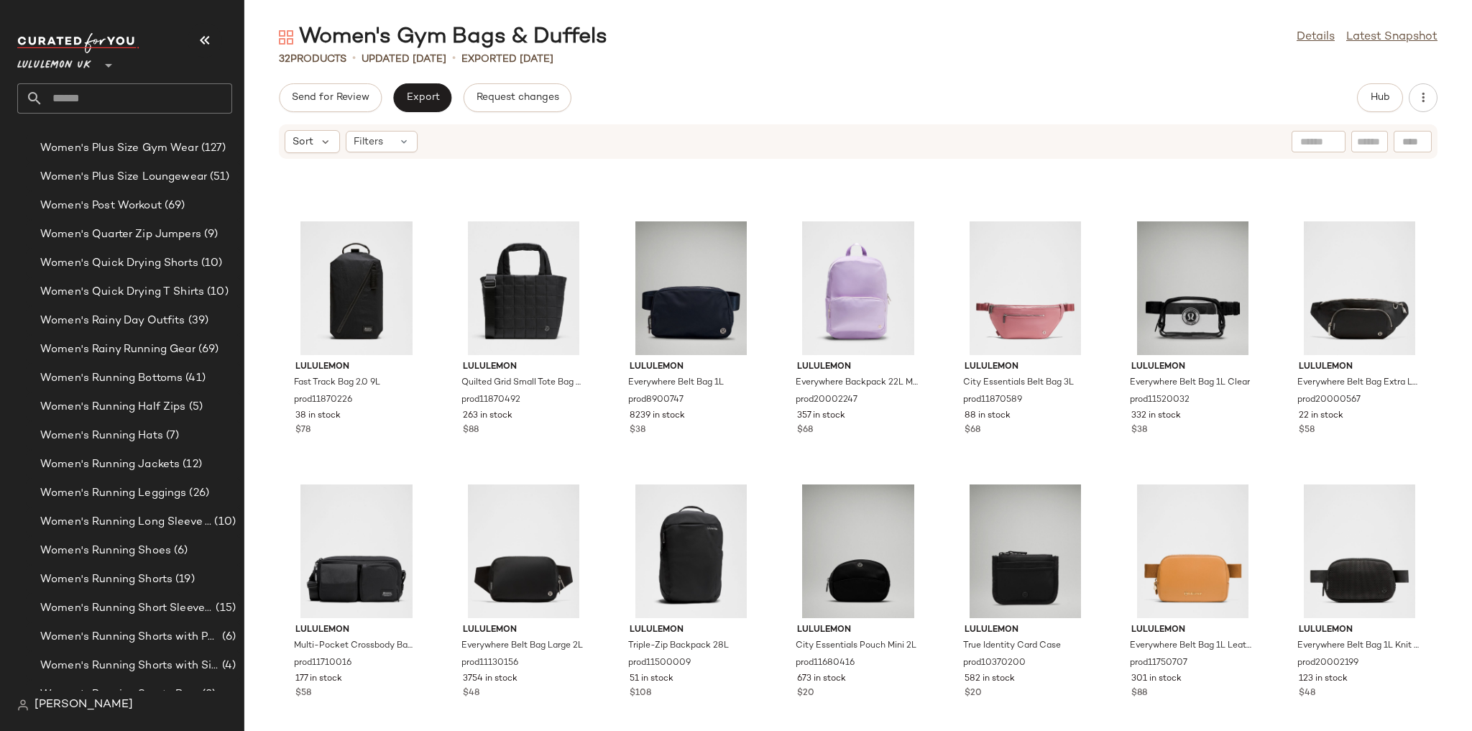
scroll to position [4516, 0]
click at [147, 516] on span "Women's Running Shorts" at bounding box center [106, 549] width 132 height 17
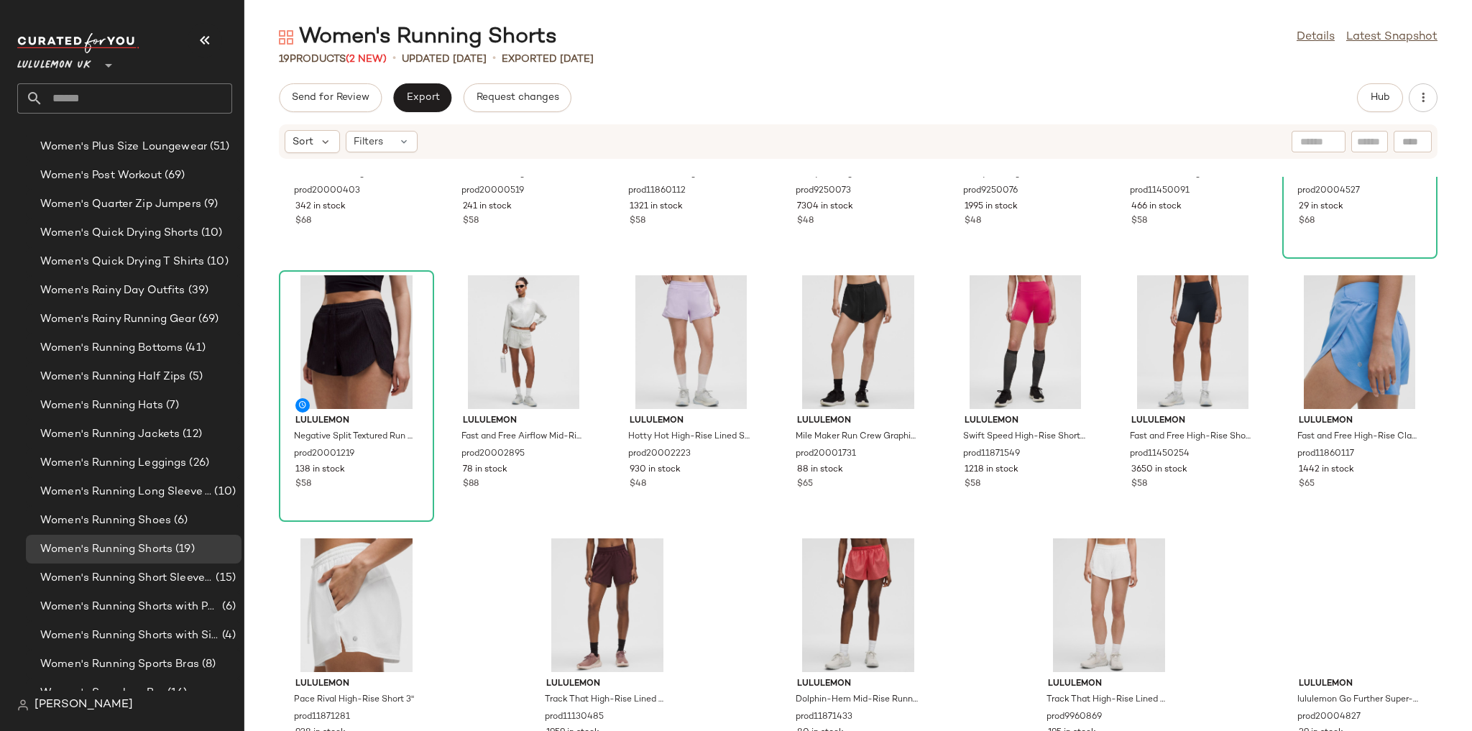
scroll to position [230, 0]
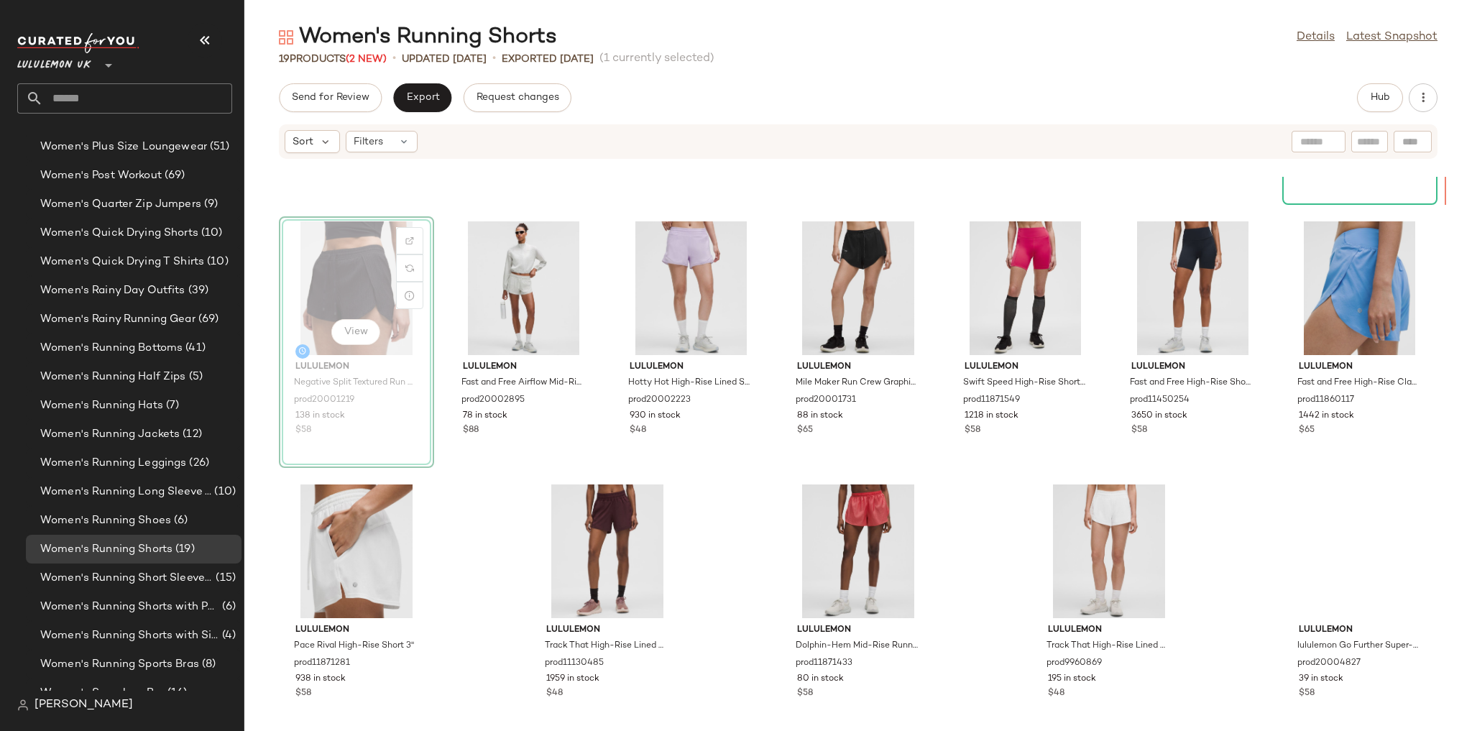
scroll to position [224, 0]
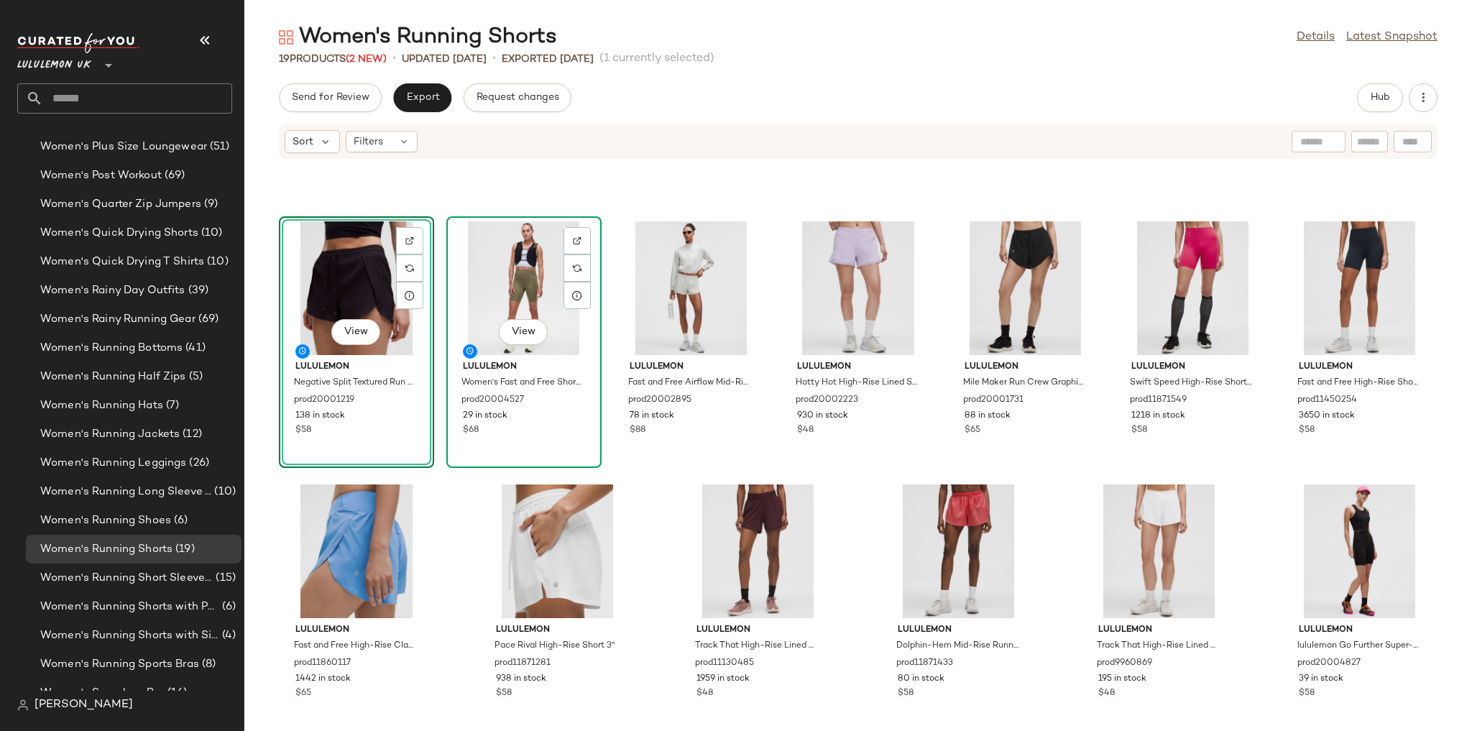
scroll to position [299, 0]
click at [655, 371] on div "View lululemon Negative Split Textured Run Short 2.5" prod20001219 138 in stock…" at bounding box center [858, 454] width 1228 height 554
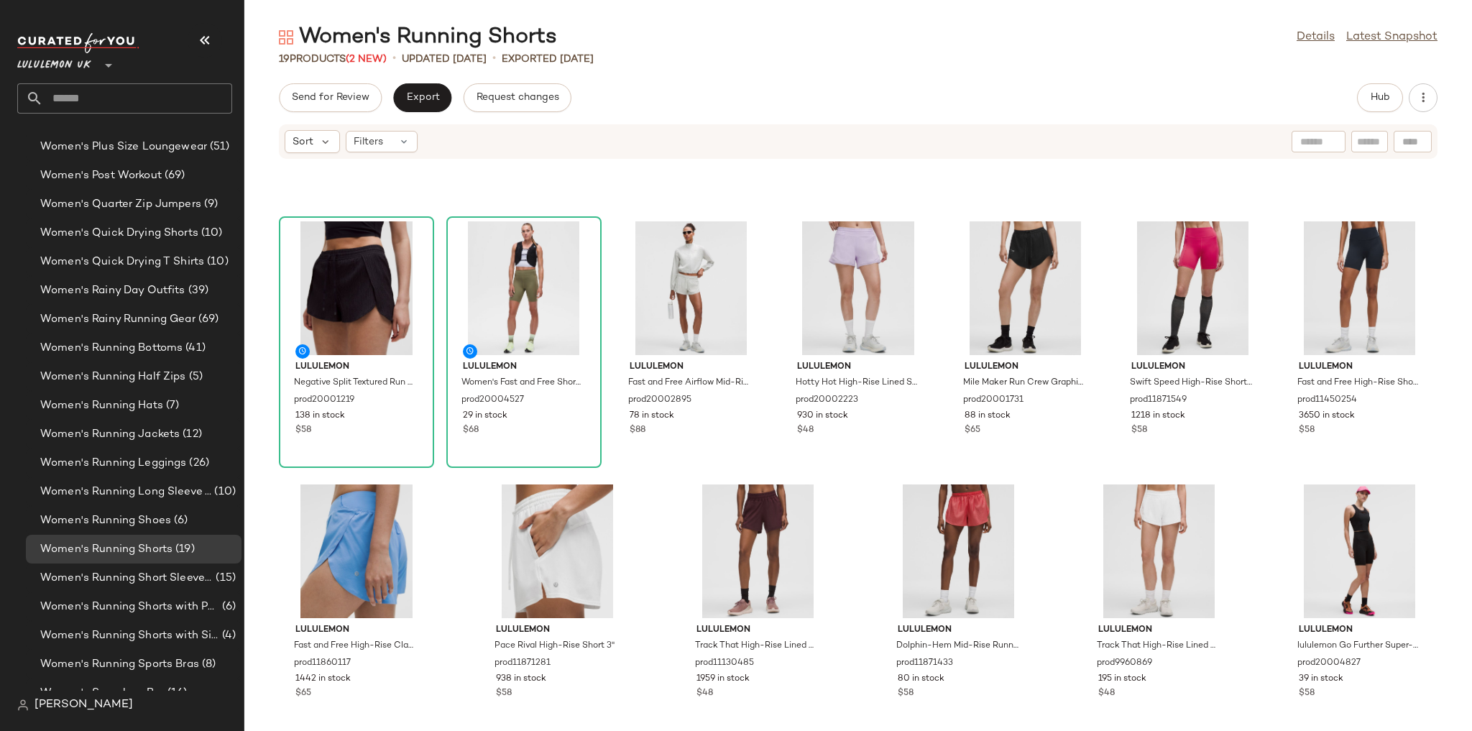
scroll to position [500, 0]
click at [1003, 103] on button "Hub" at bounding box center [1380, 97] width 46 height 29
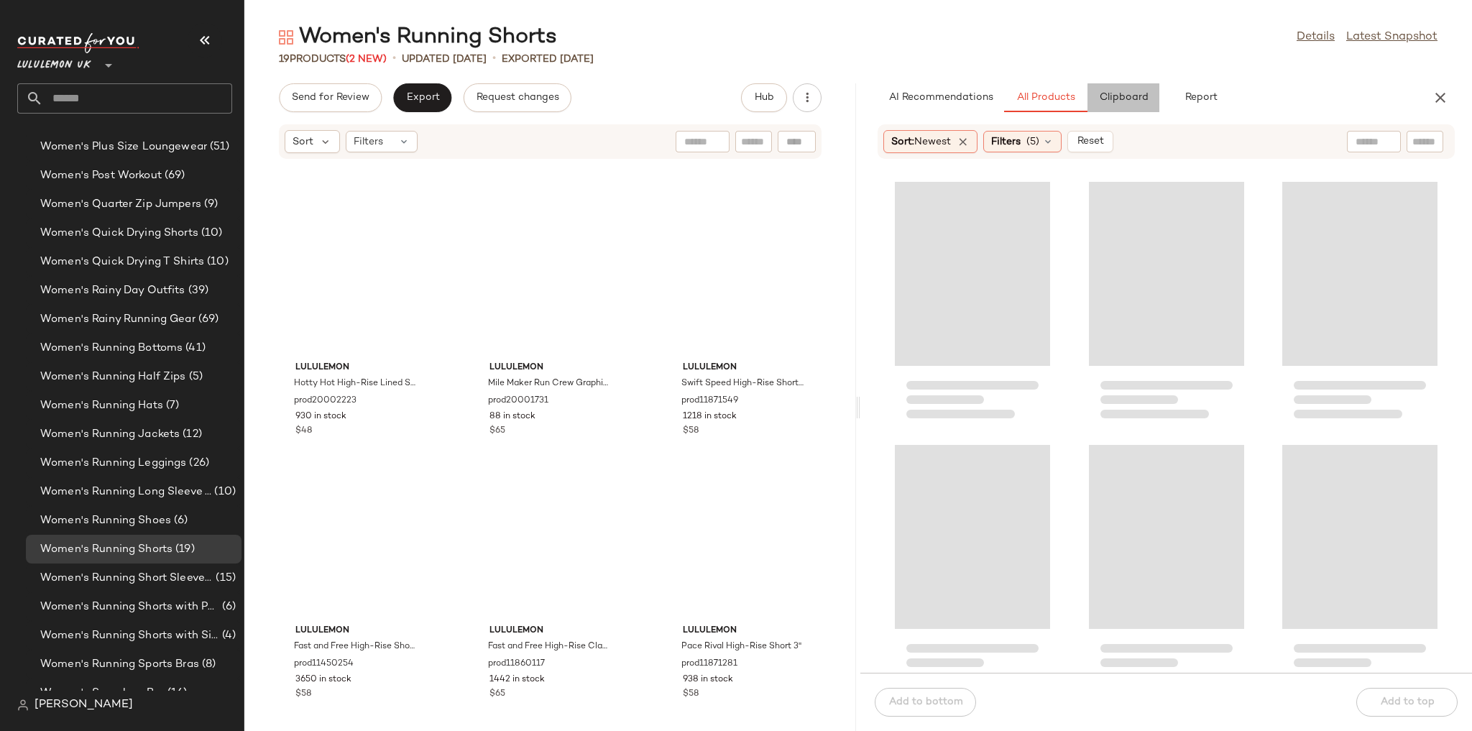
click at [1003, 96] on span "Clipboard" at bounding box center [1123, 97] width 50 height 11
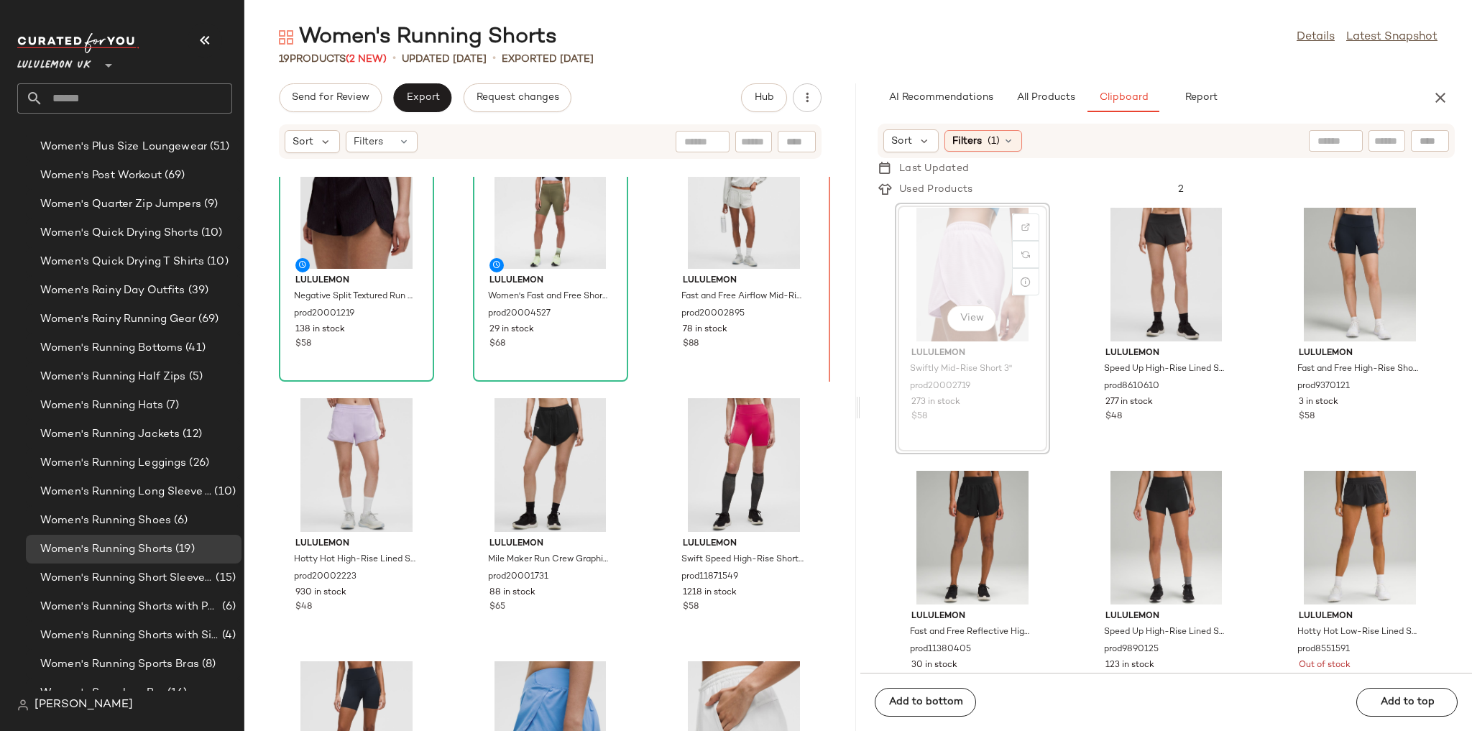
scroll to position [577, 0]
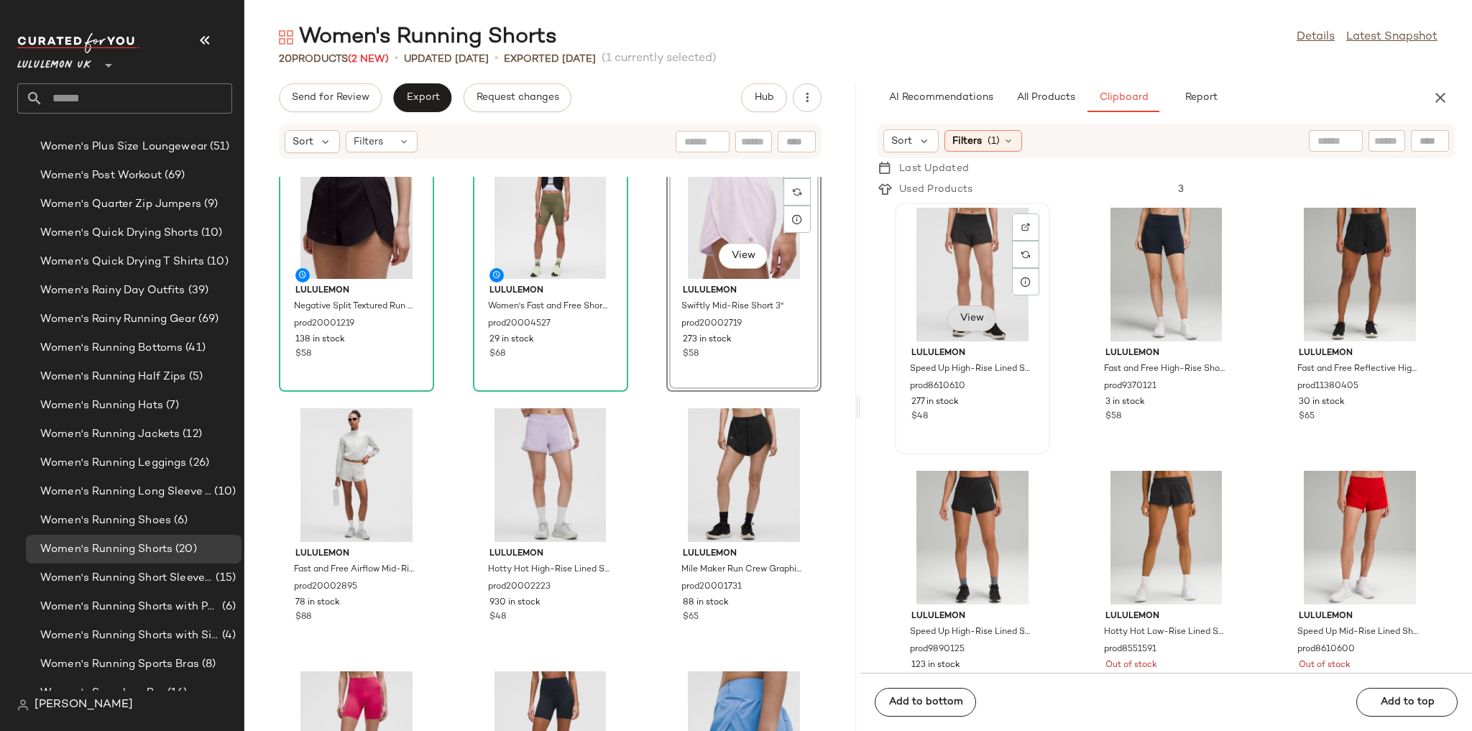
click at [977, 313] on span "View" at bounding box center [972, 318] width 24 height 11
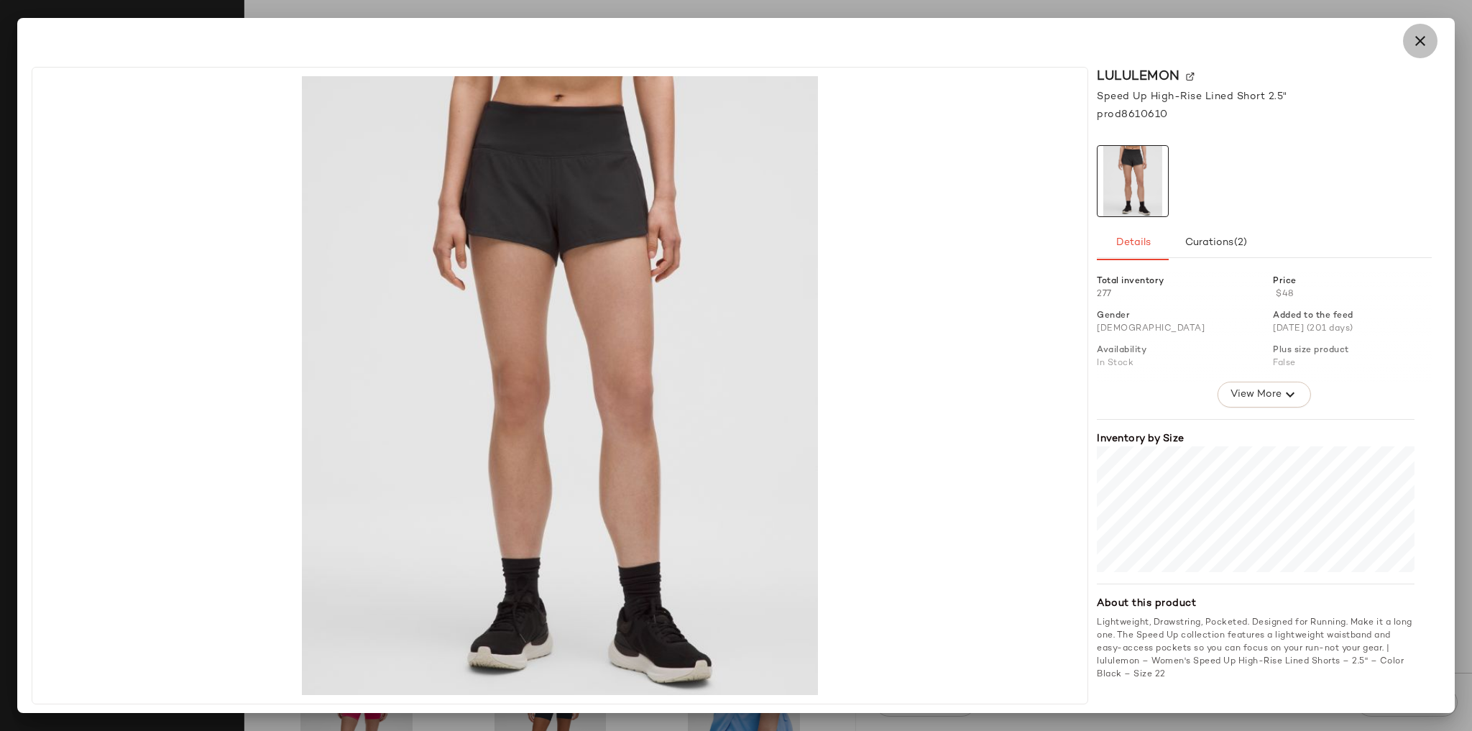
click at [1003, 40] on icon "button" at bounding box center [1420, 40] width 17 height 17
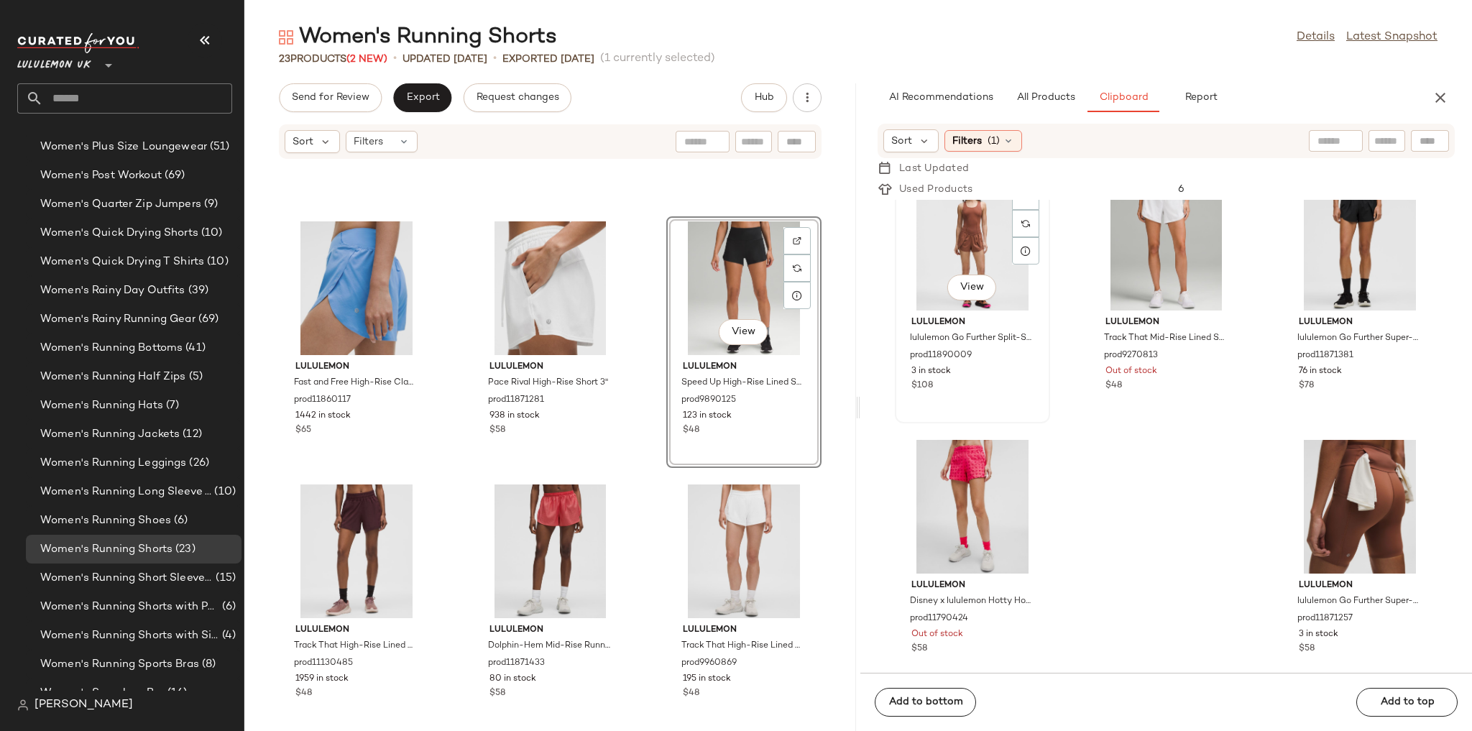
scroll to position [319, 0]
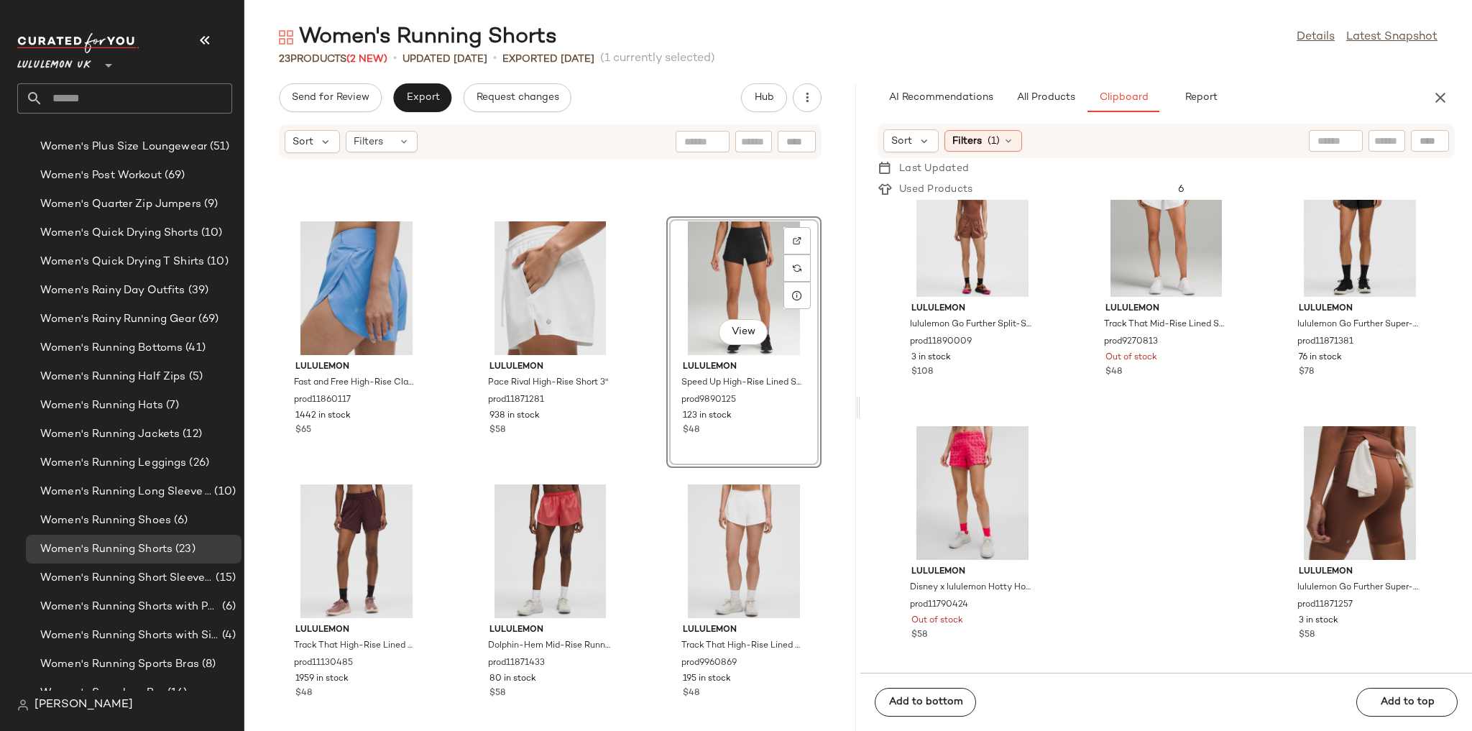
click at [1003, 451] on div "lululemon lululemon Go Further Split-Short Runsie 3" prod11890009 3 in stock $1…" at bounding box center [1166, 436] width 612 height 473
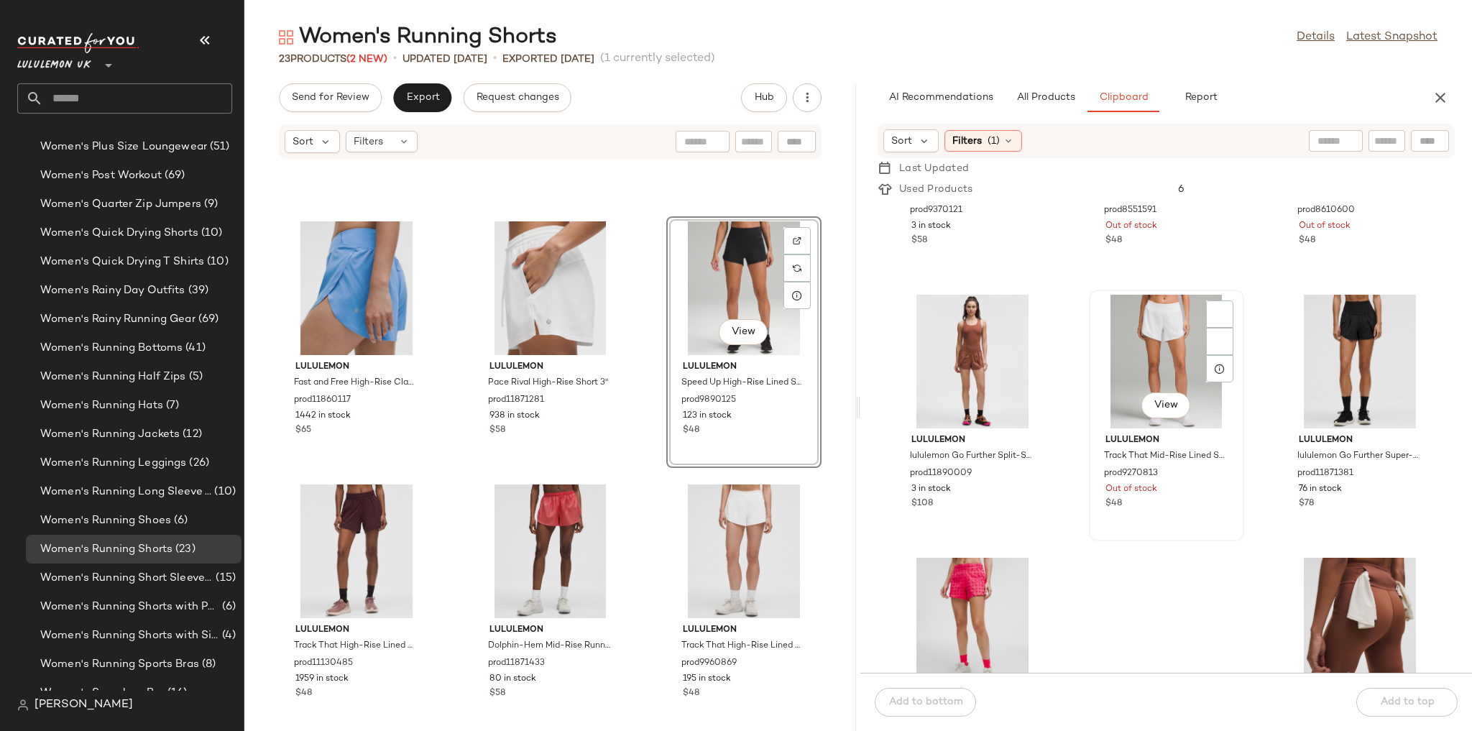
scroll to position [135, 0]
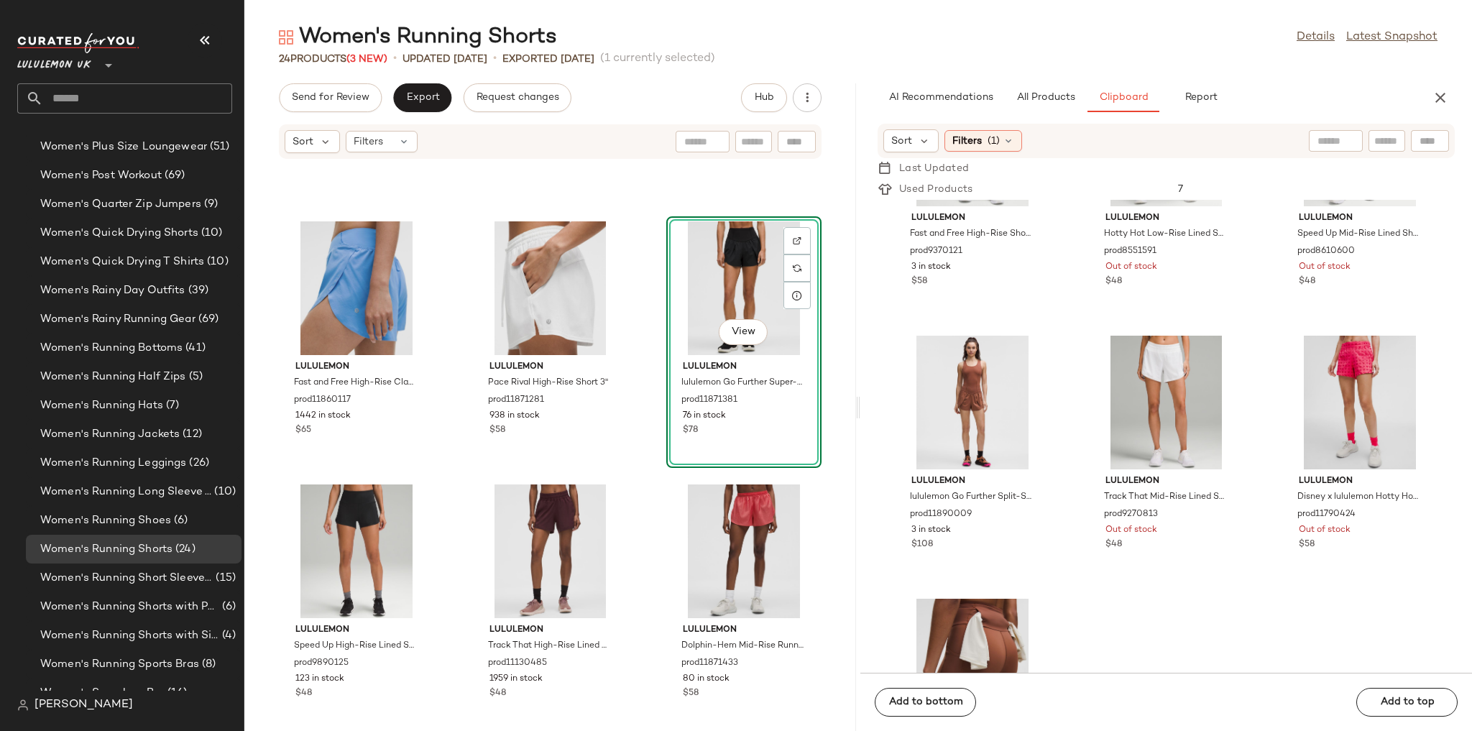
click at [647, 386] on div "lululemon Mile Maker Run Crew Graphic Woven High-Rise Short 3" prod20001731 88 …" at bounding box center [550, 454] width 612 height 554
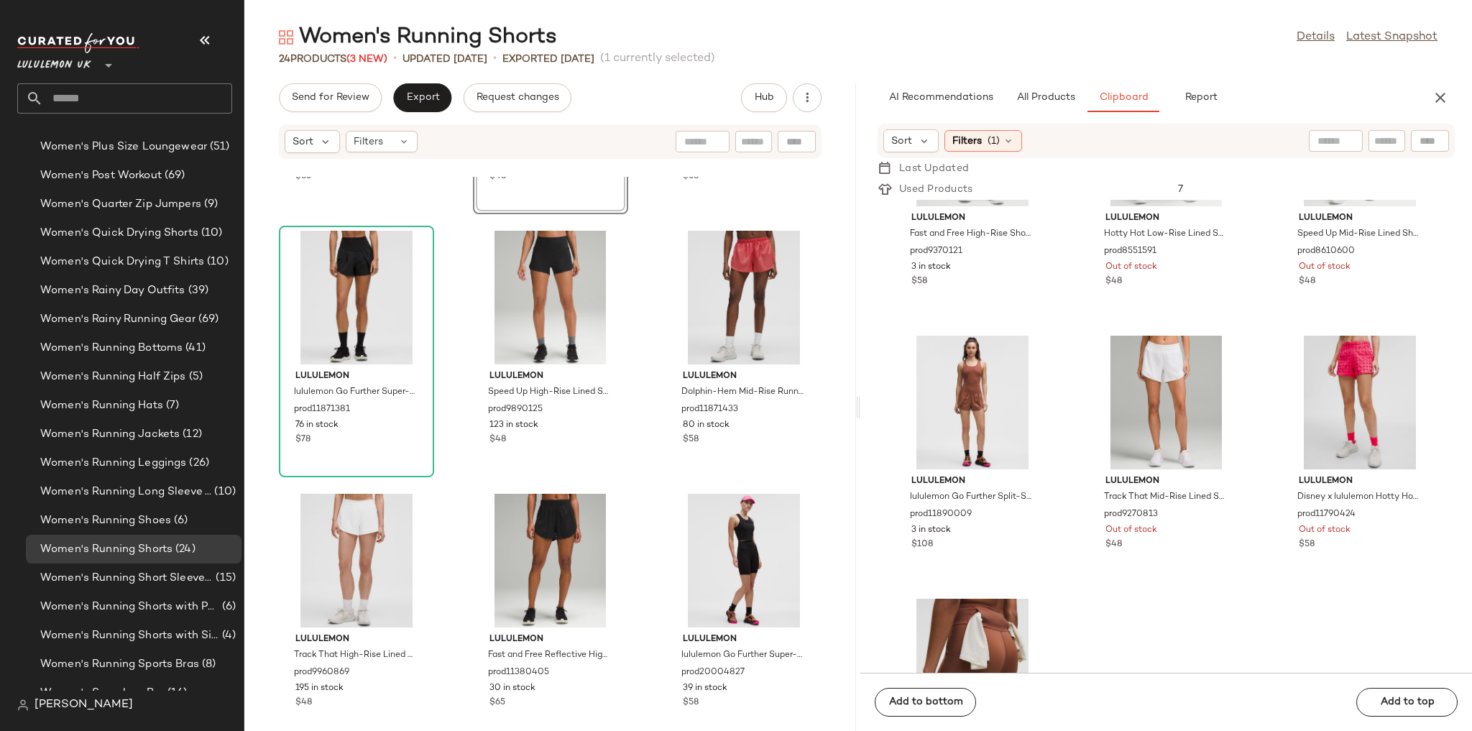
scroll to position [1552, 0]
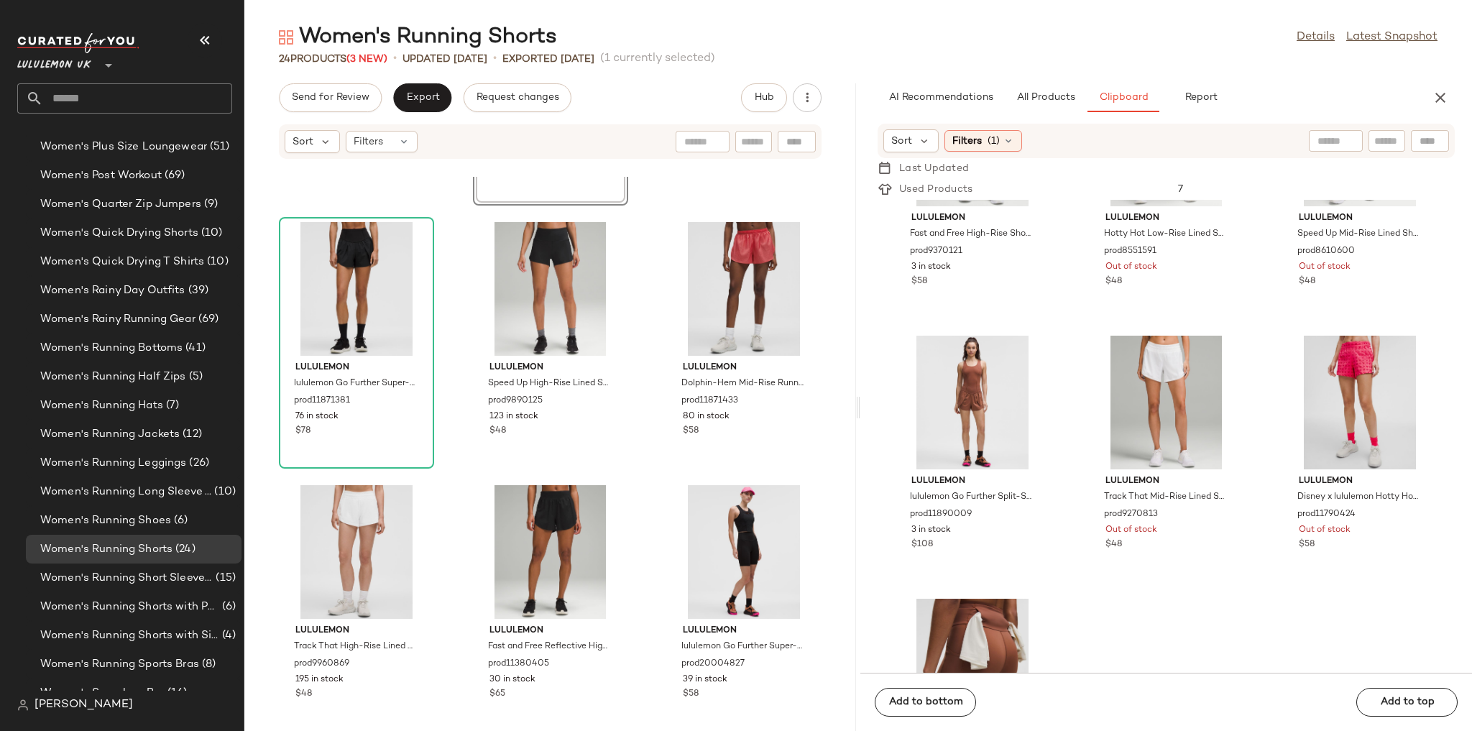
click at [654, 408] on div "lululemon Fast and Free High-Rise Classic-Fit Split Short 3" prod11860117 1442 …" at bounding box center [550, 454] width 612 height 554
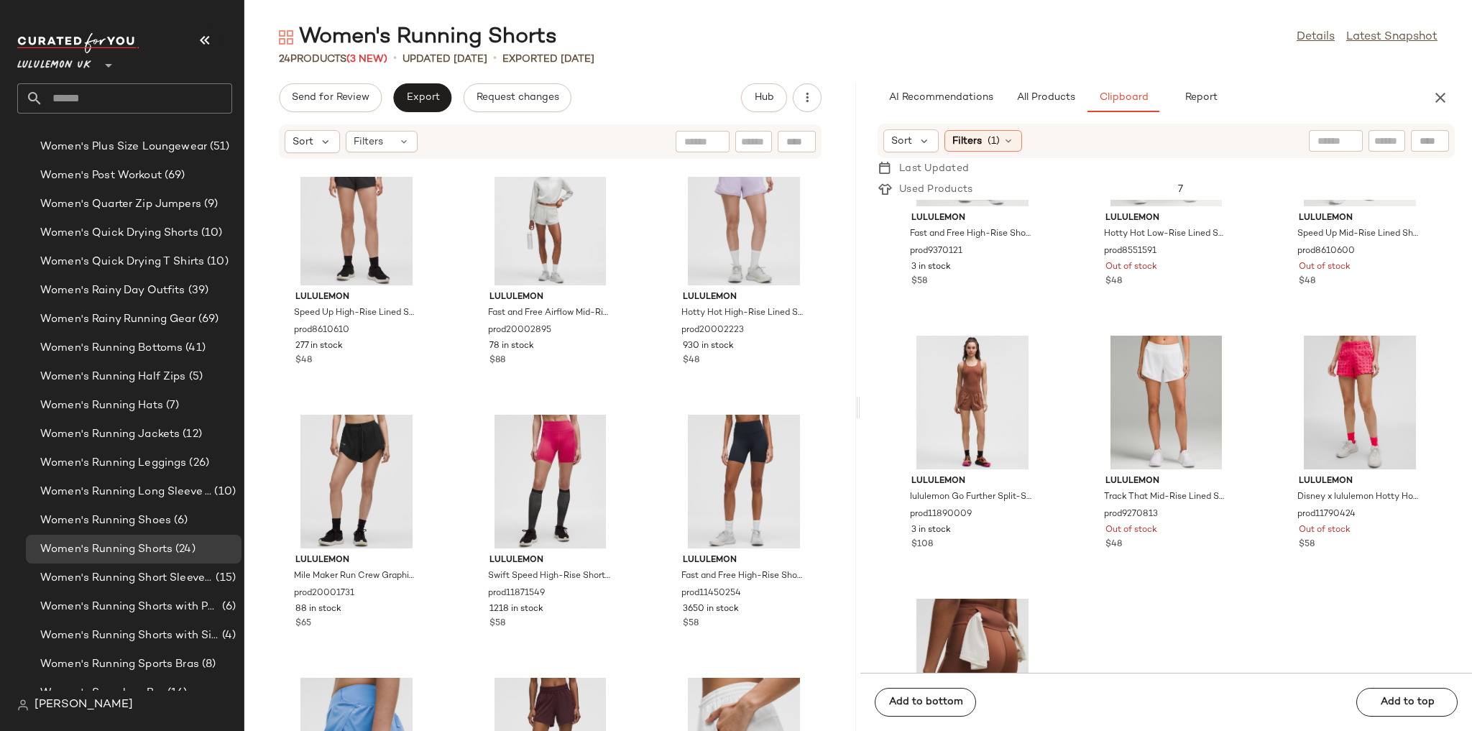
scroll to position [862, 0]
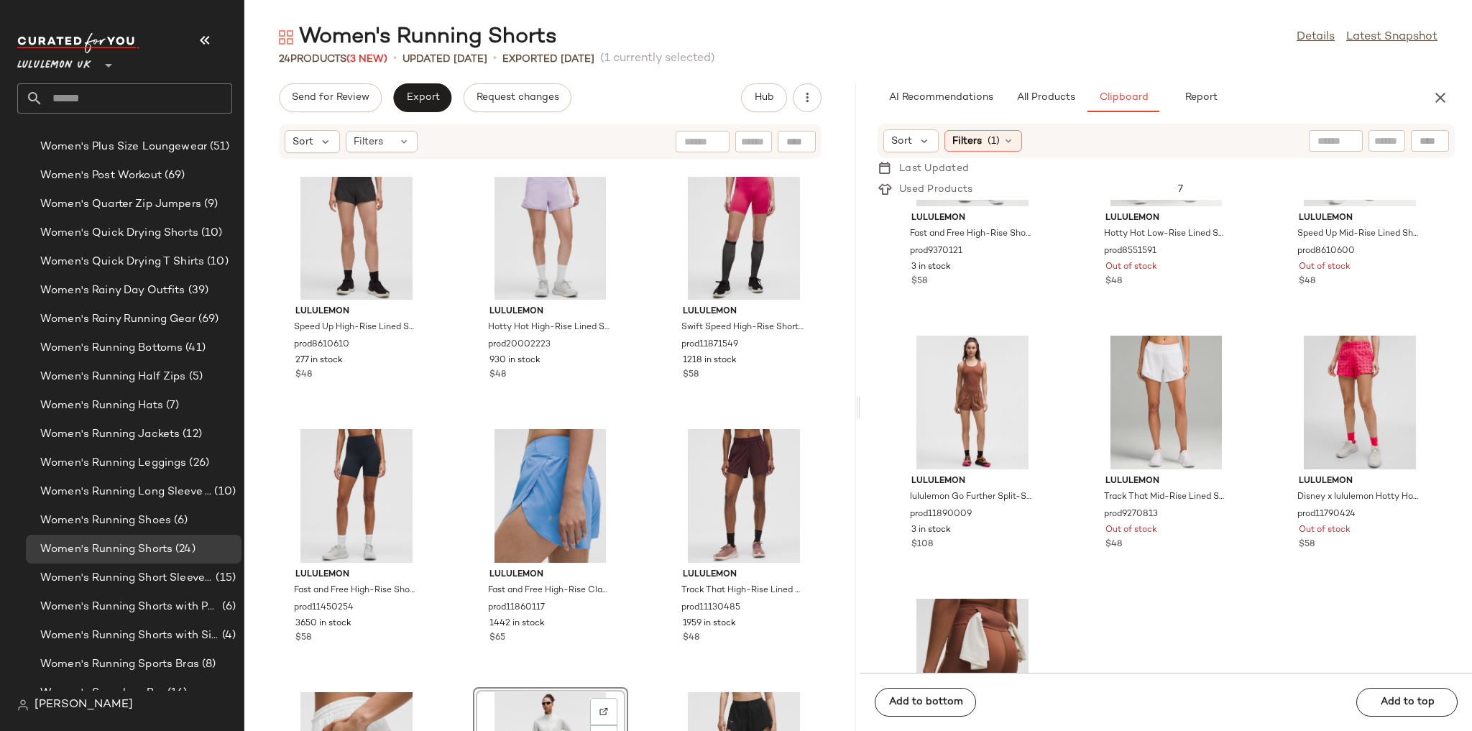
click at [642, 462] on div "lululemon Speed Up High-Rise Lined Short 2.5" prod8610610 277 in stock $48 lulu…" at bounding box center [550, 454] width 612 height 554
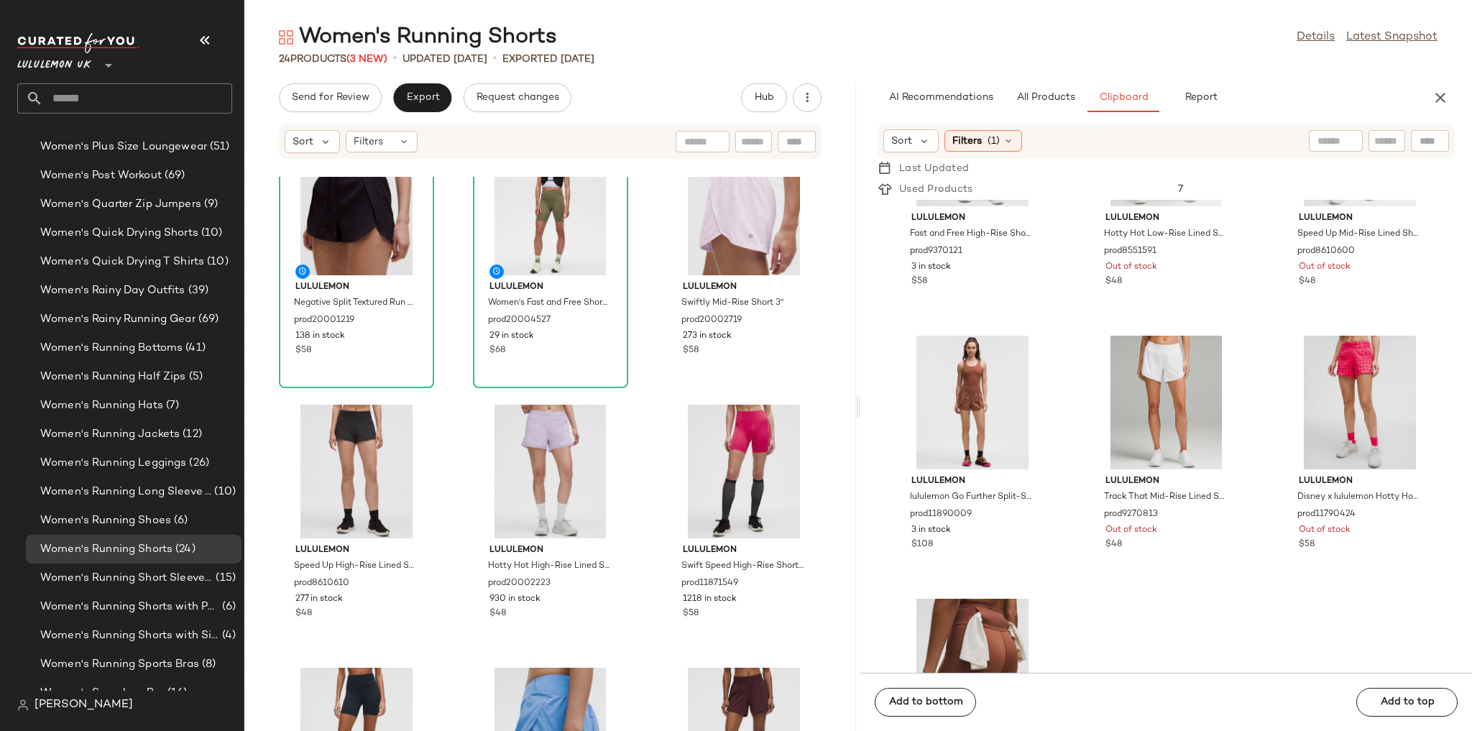
scroll to position [589, 0]
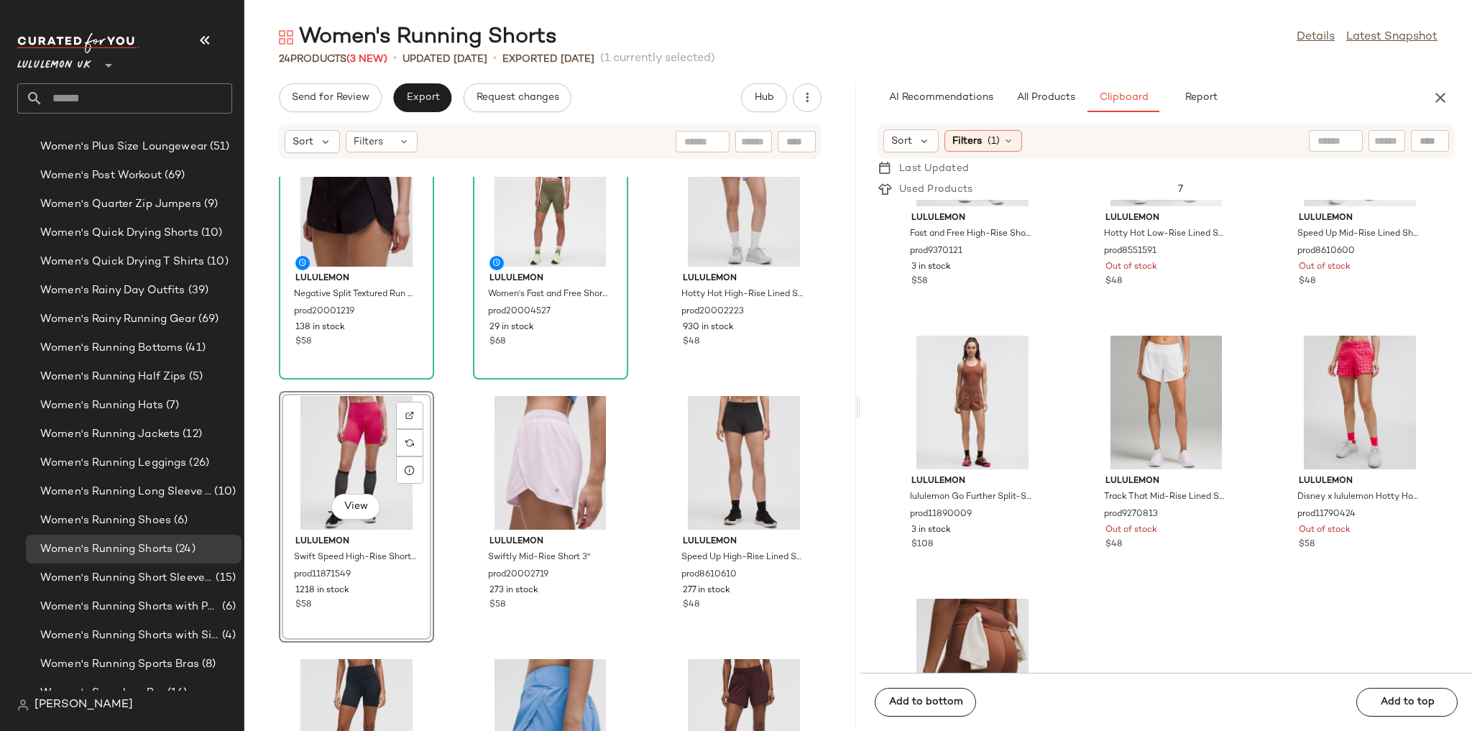
click at [458, 469] on div "lululemon Hotty Hot High-Rise Lined Short 4" prod9250073 7304 in stock $48 lulu…" at bounding box center [550, 454] width 612 height 554
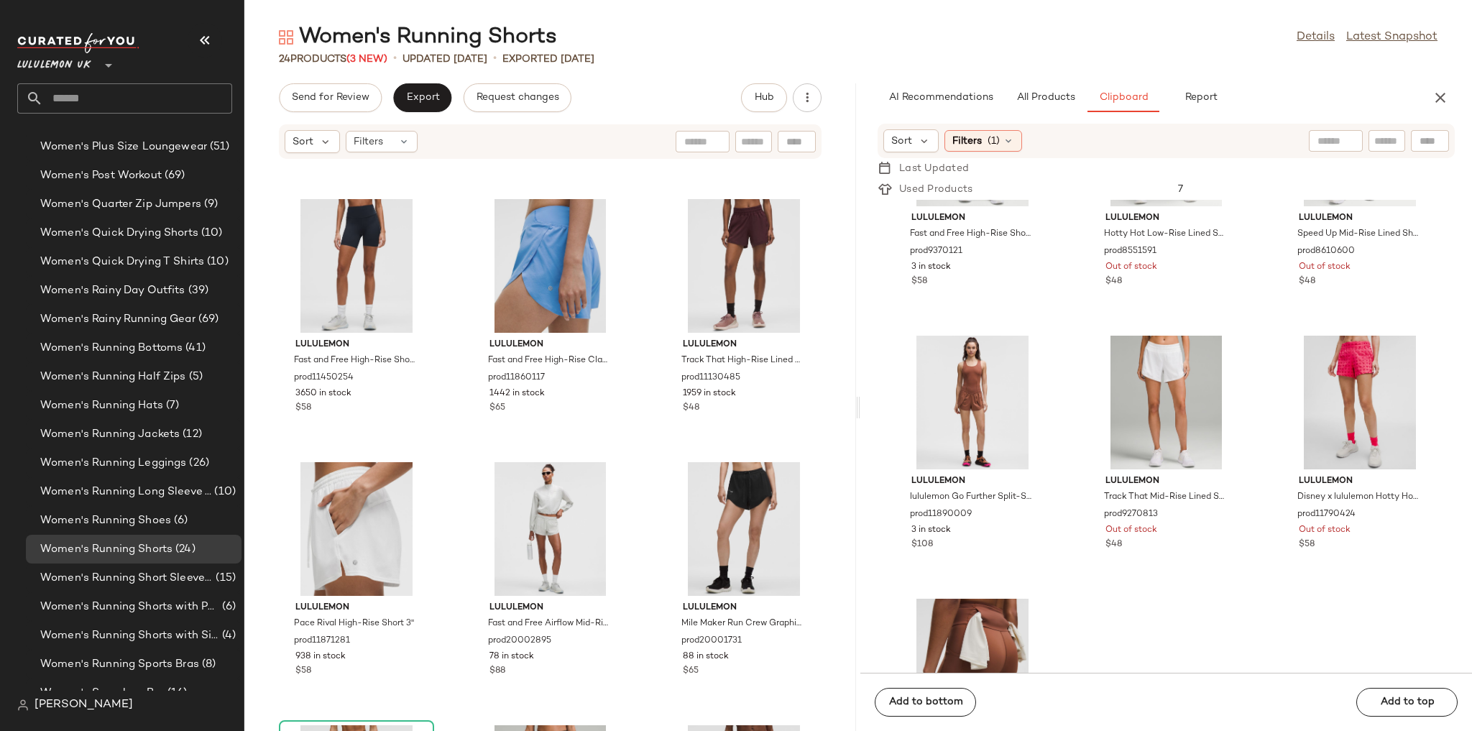
scroll to position [819, 0]
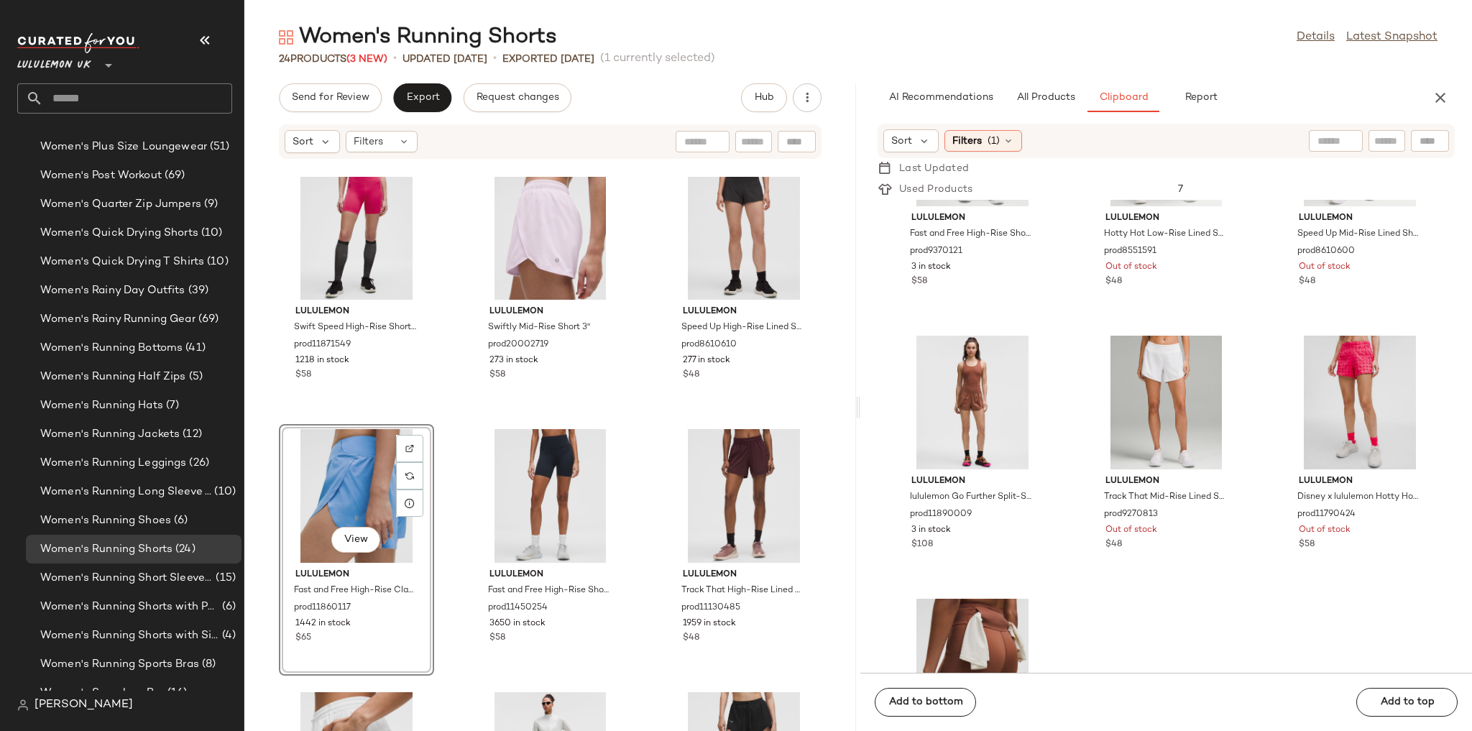
scroll to position [1049, 0]
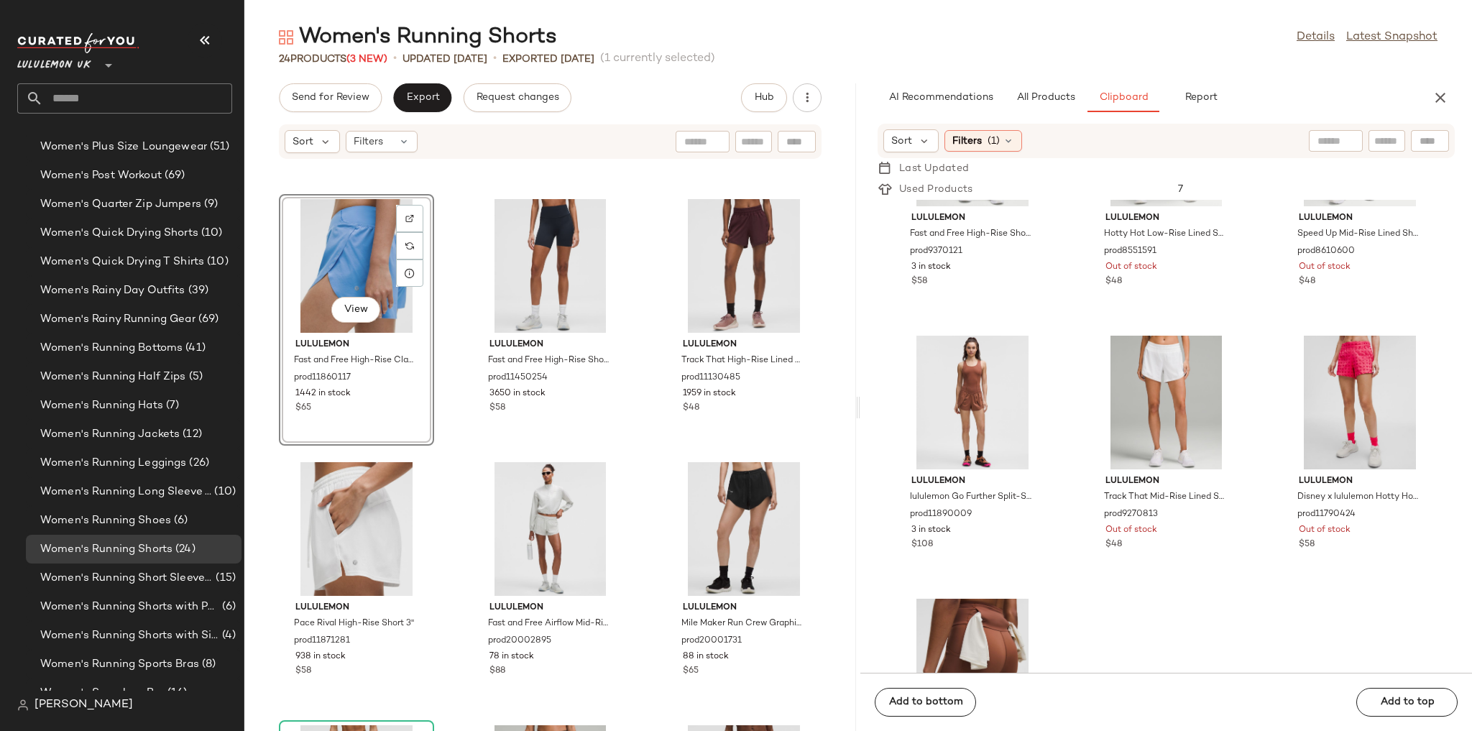
click at [441, 493] on div "lululemon Swift Speed High-Rise Short 6" prod11871549 1218 in stock $58 lululem…" at bounding box center [550, 454] width 612 height 554
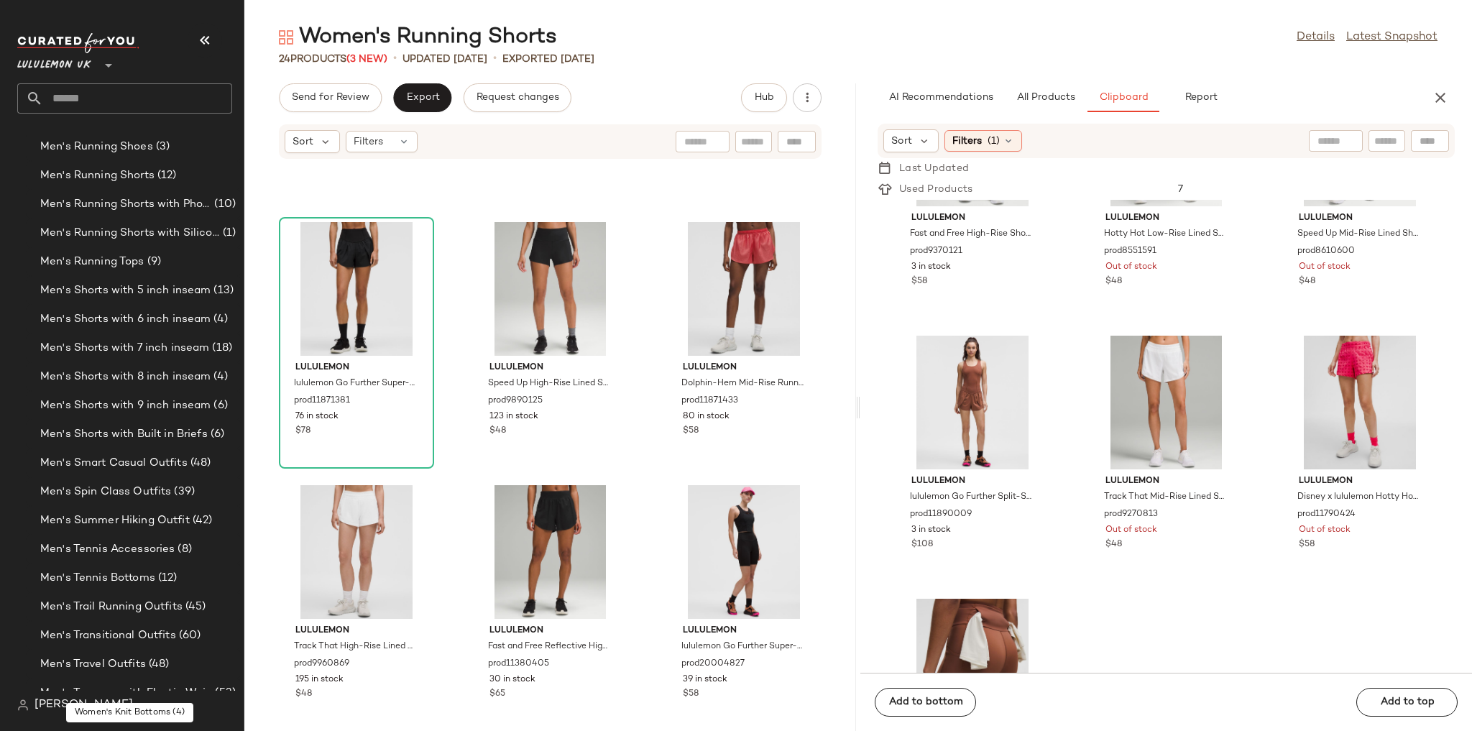
scroll to position [1814, 0]
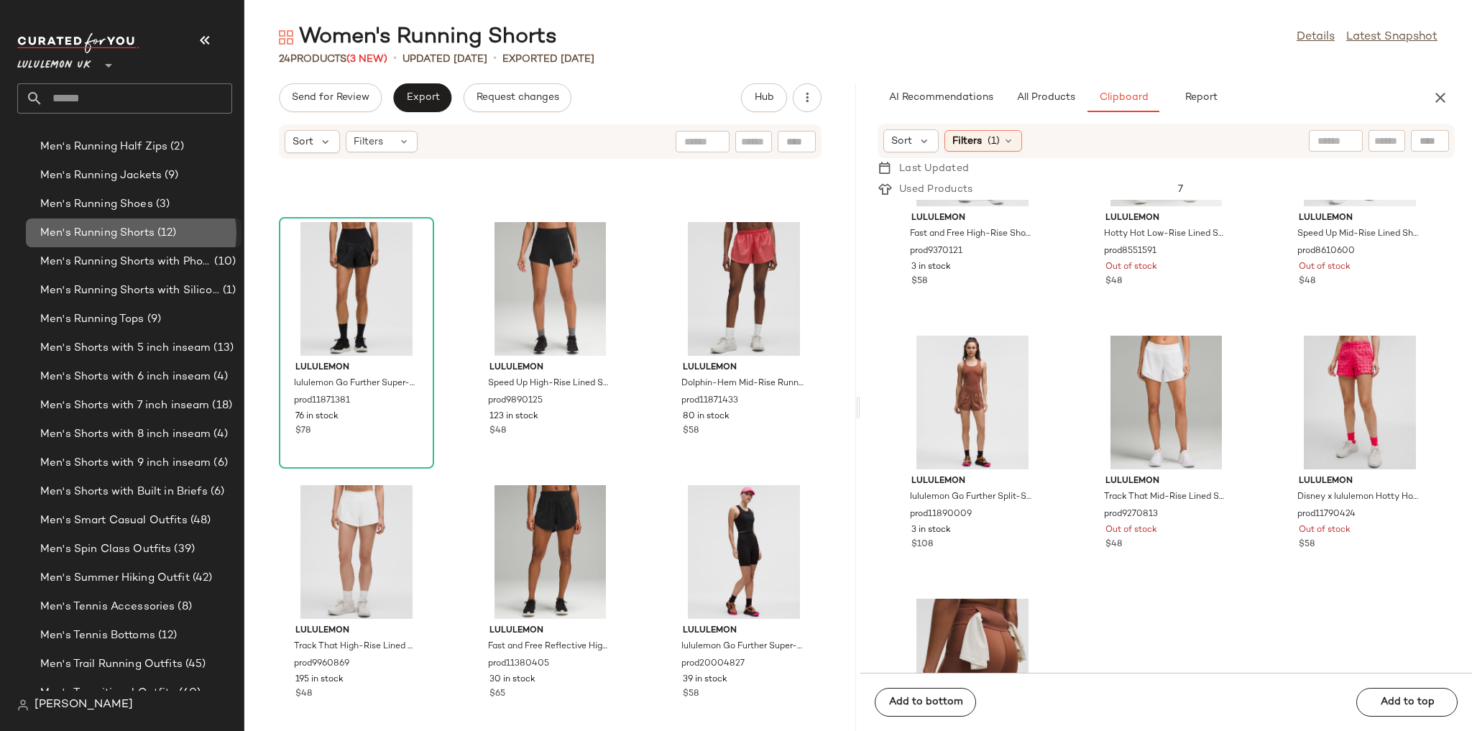
click at [141, 241] on div "Men's Running Shorts (12)" at bounding box center [134, 232] width 216 height 29
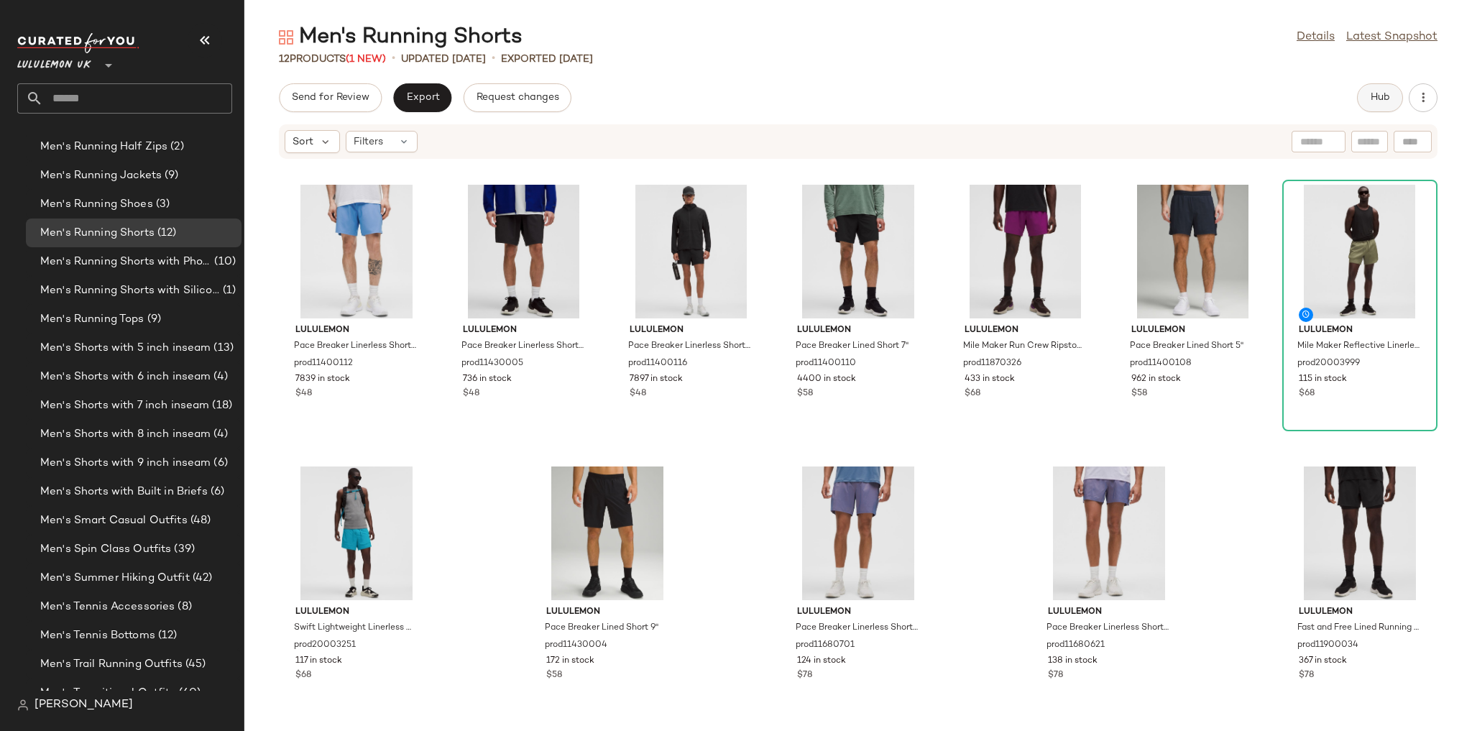
click at [1003, 101] on span "Hub" at bounding box center [1380, 97] width 20 height 11
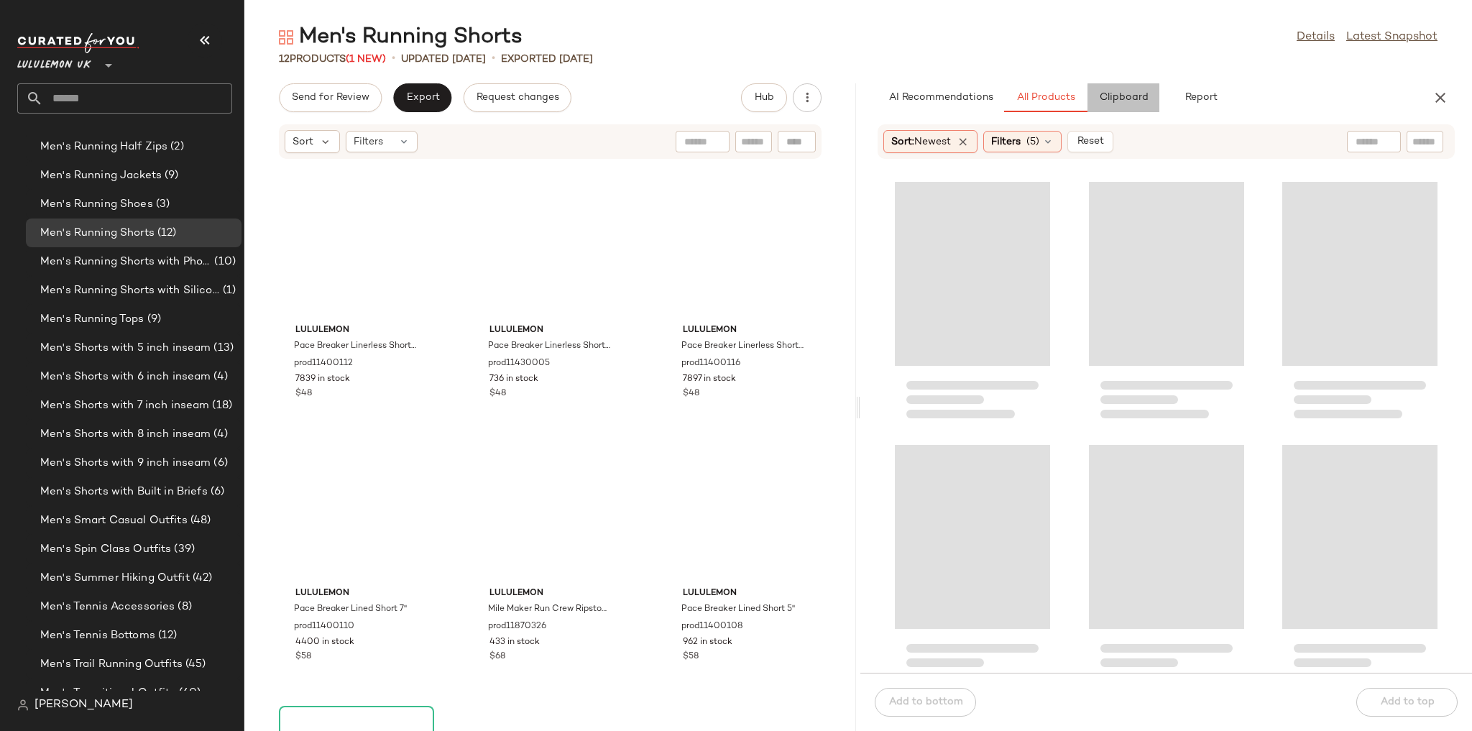
click at [1003, 88] on button "Clipboard" at bounding box center [1123, 97] width 72 height 29
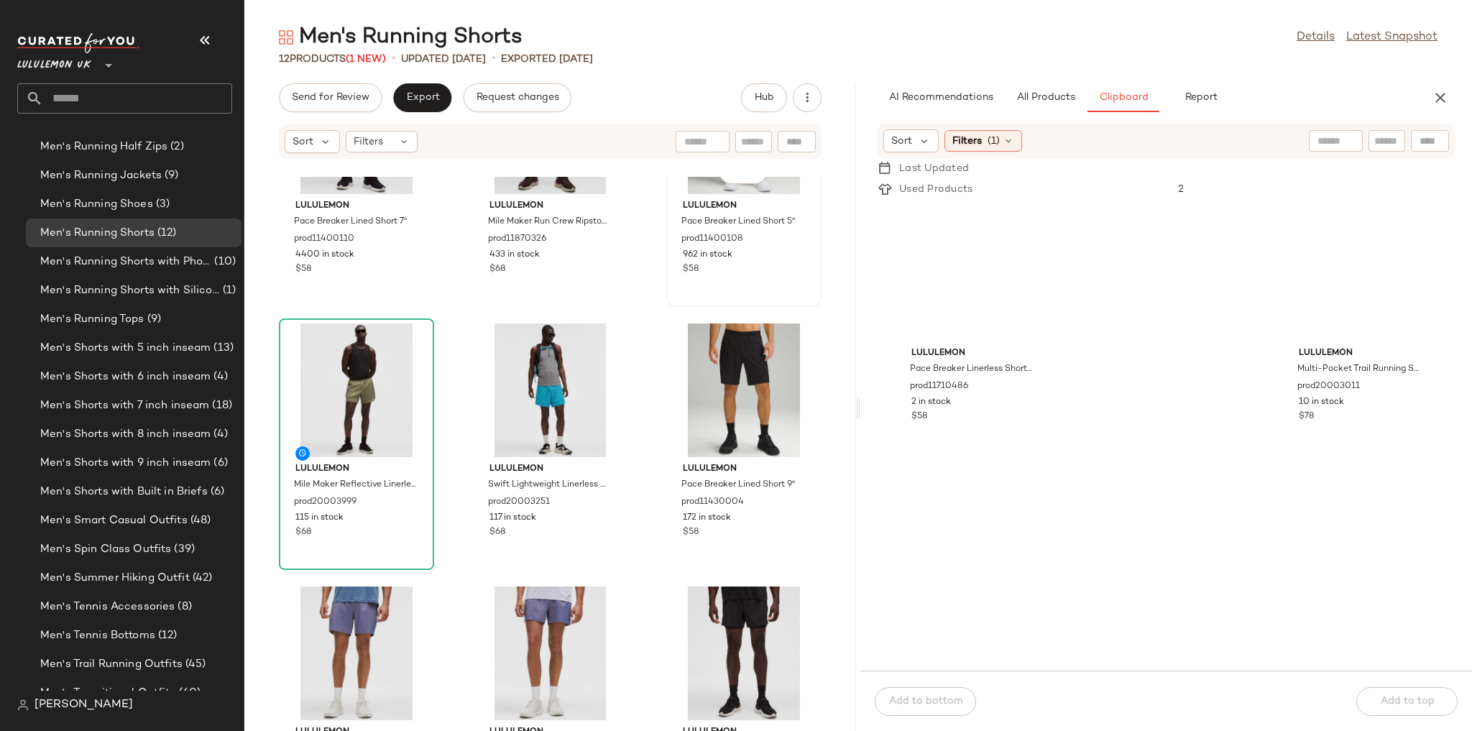
scroll to position [500, 0]
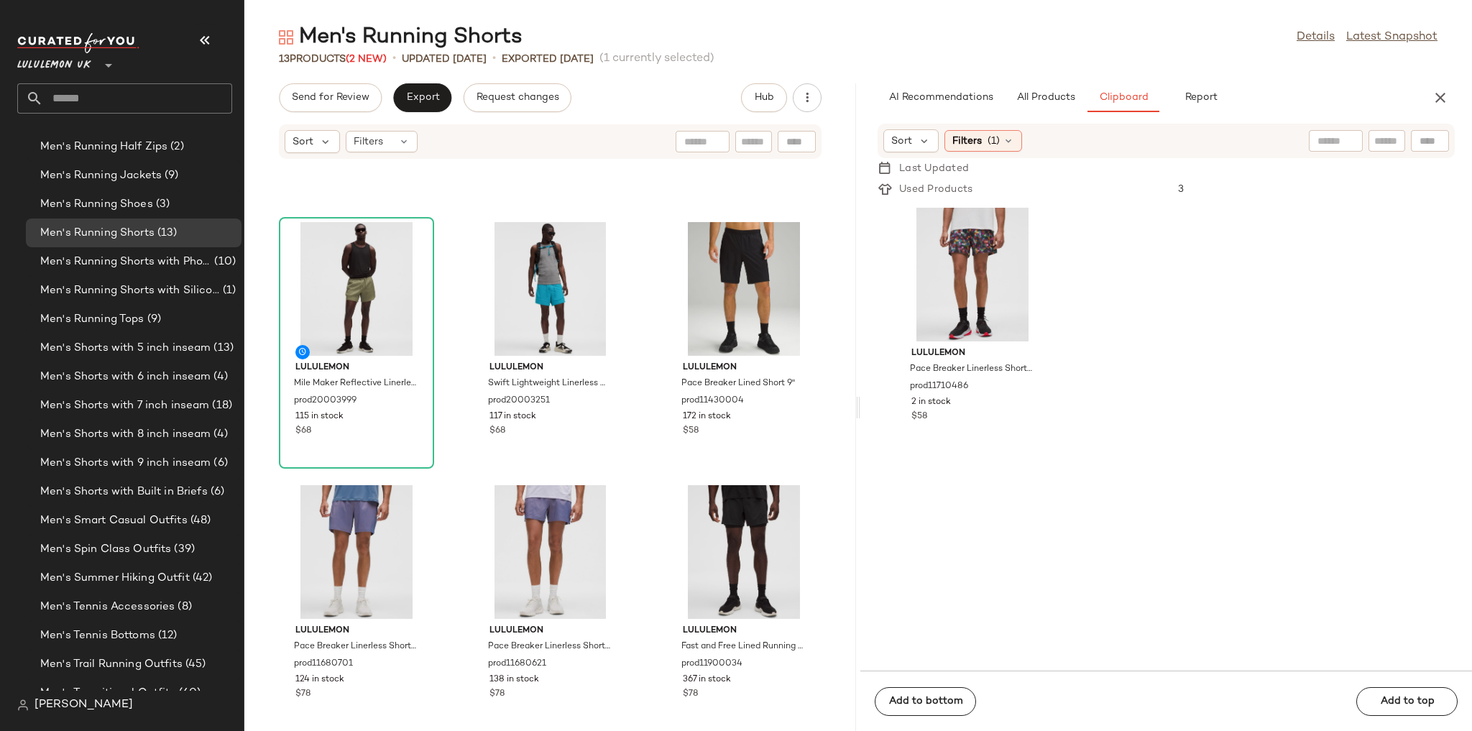
click at [831, 440] on div "lululemon Pace Breaker Lined Short 7" prod11400110 4400 in stock $58 lululemon …" at bounding box center [550, 454] width 612 height 554
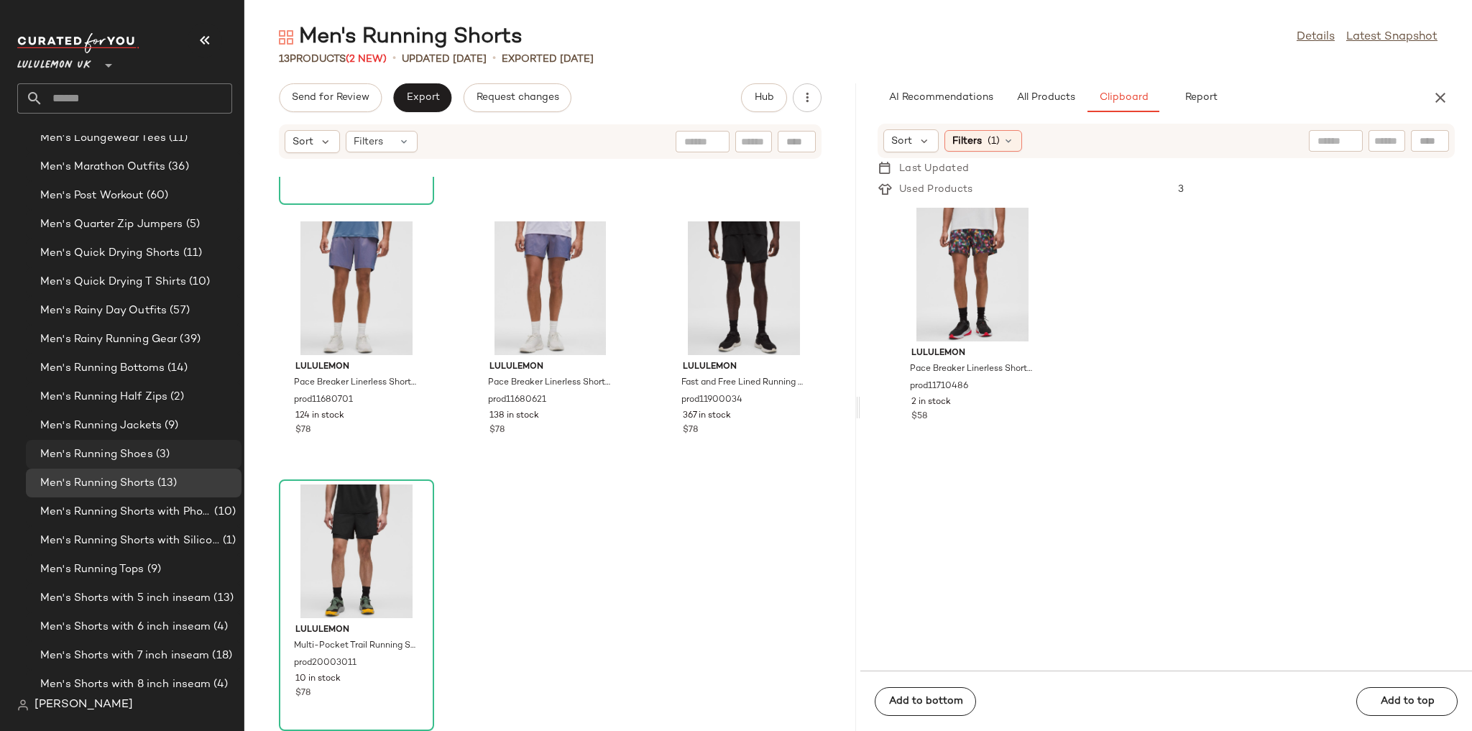
scroll to position [1584, 0]
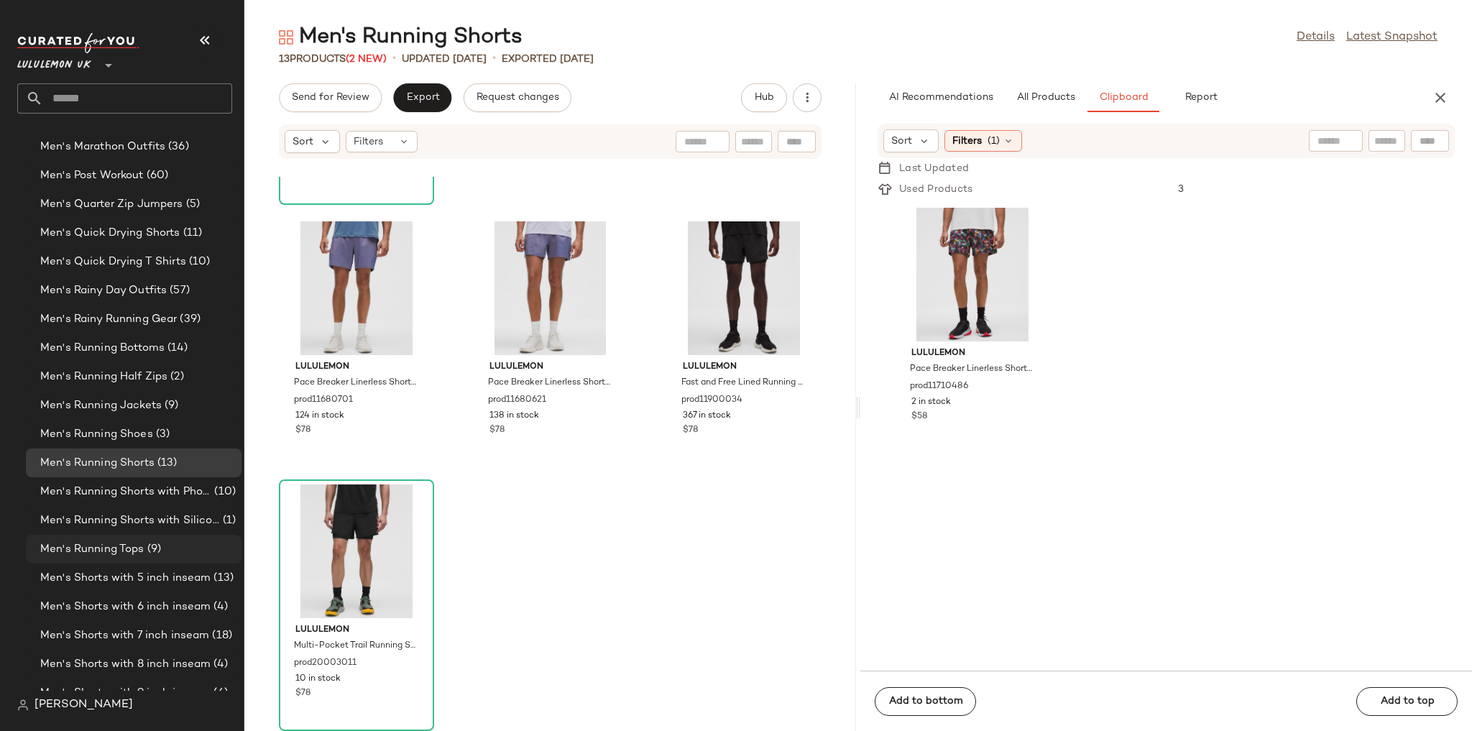
click at [144, 516] on span "(9)" at bounding box center [152, 549] width 17 height 17
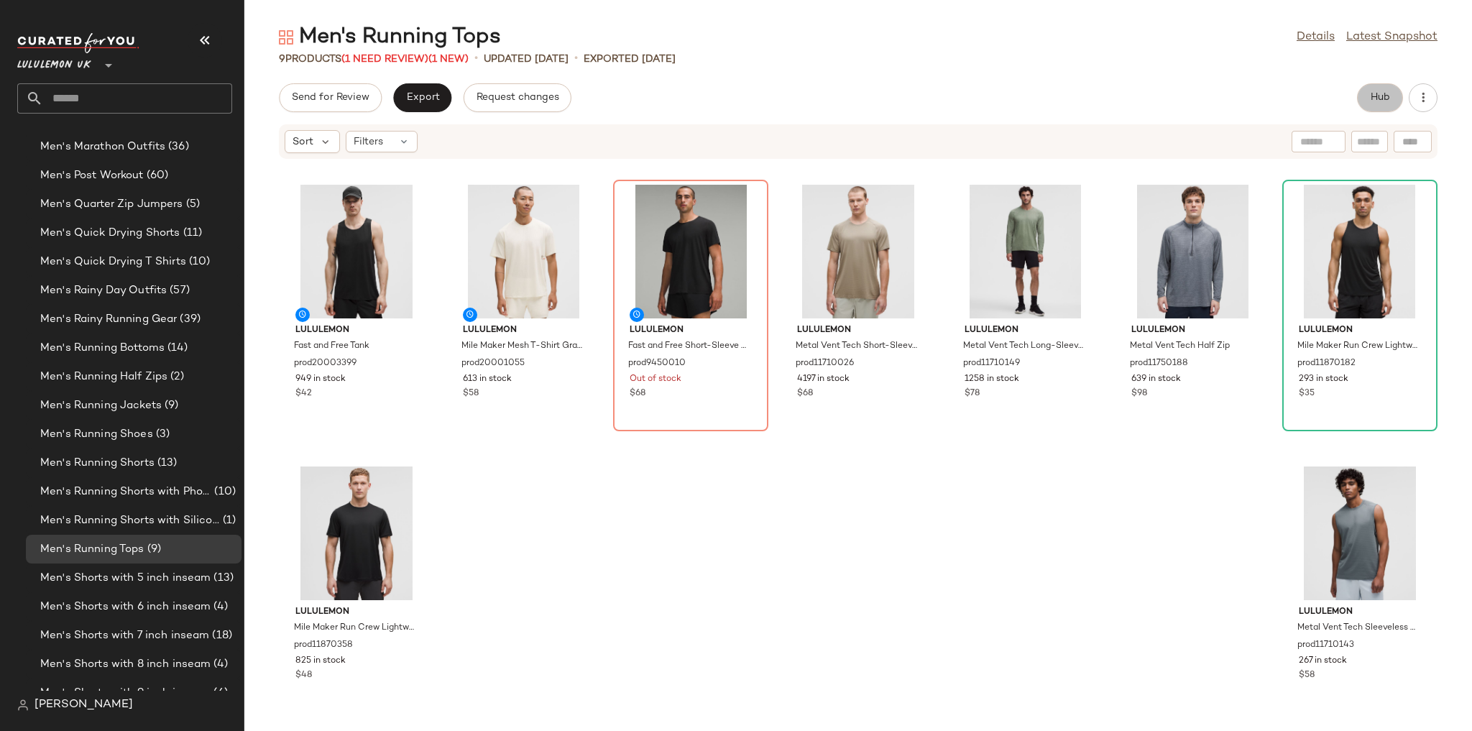
click at [1003, 103] on button "Hub" at bounding box center [1380, 97] width 46 height 29
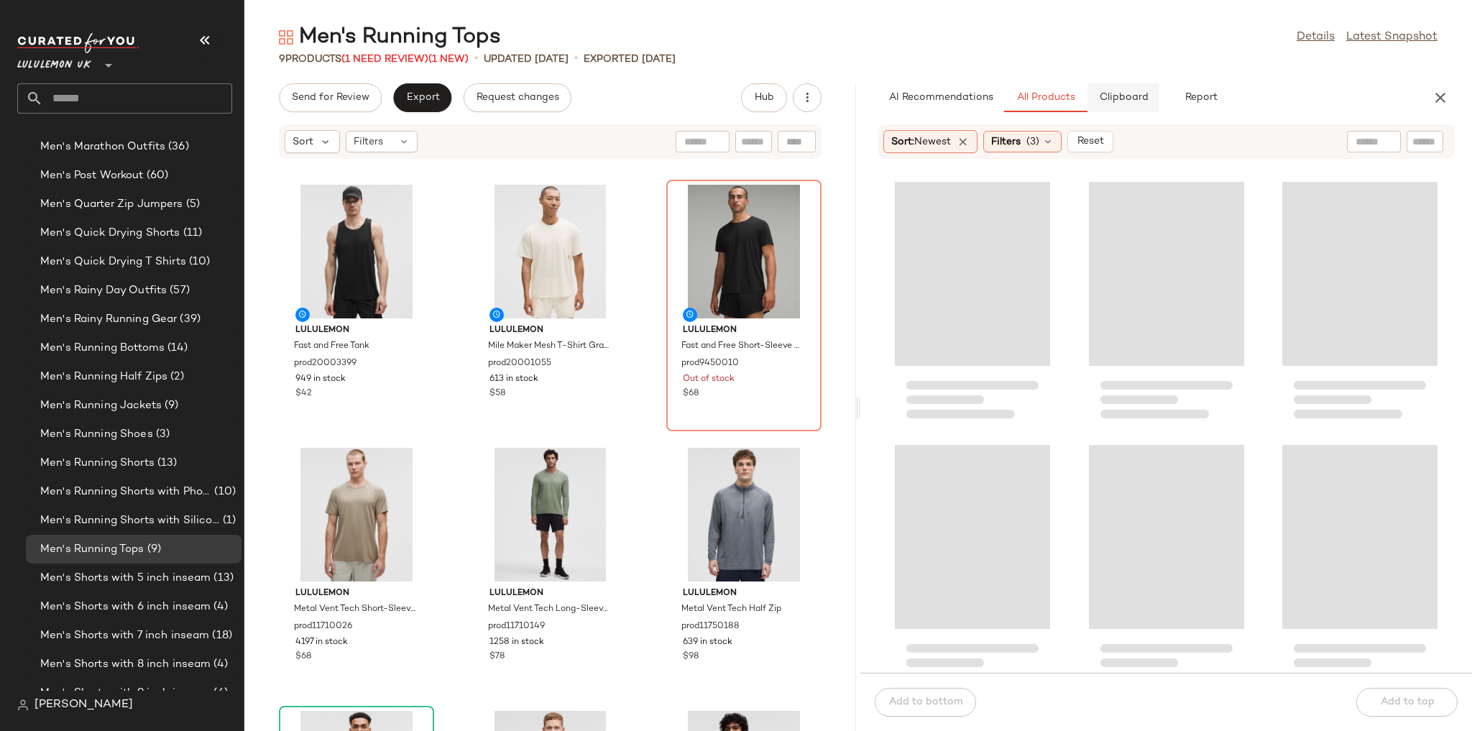
click at [1003, 98] on span "Clipboard" at bounding box center [1123, 97] width 50 height 11
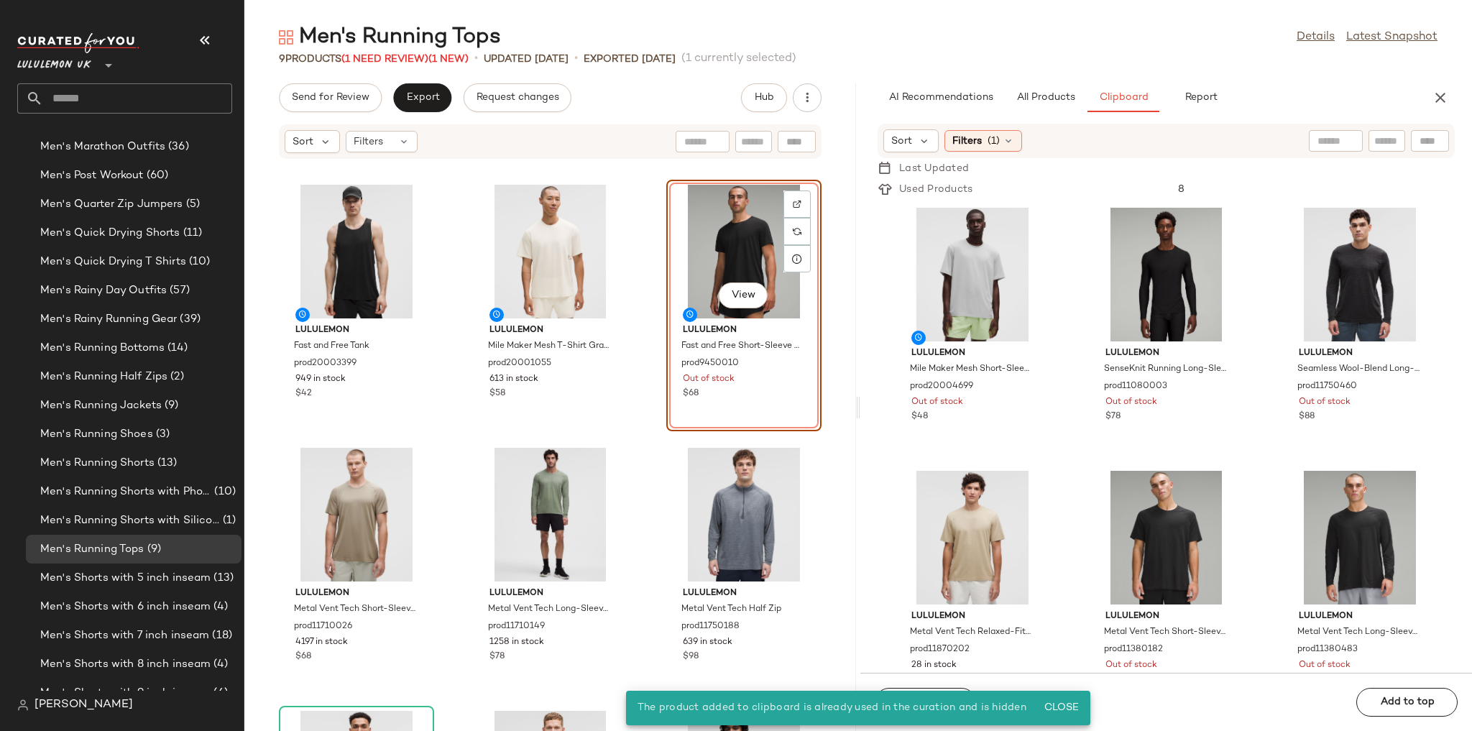
click at [643, 232] on div "lululemon Fast and Free Tank prod20003399 949 in stock $42 lululemon Mile Maker…" at bounding box center [550, 454] width 612 height 554
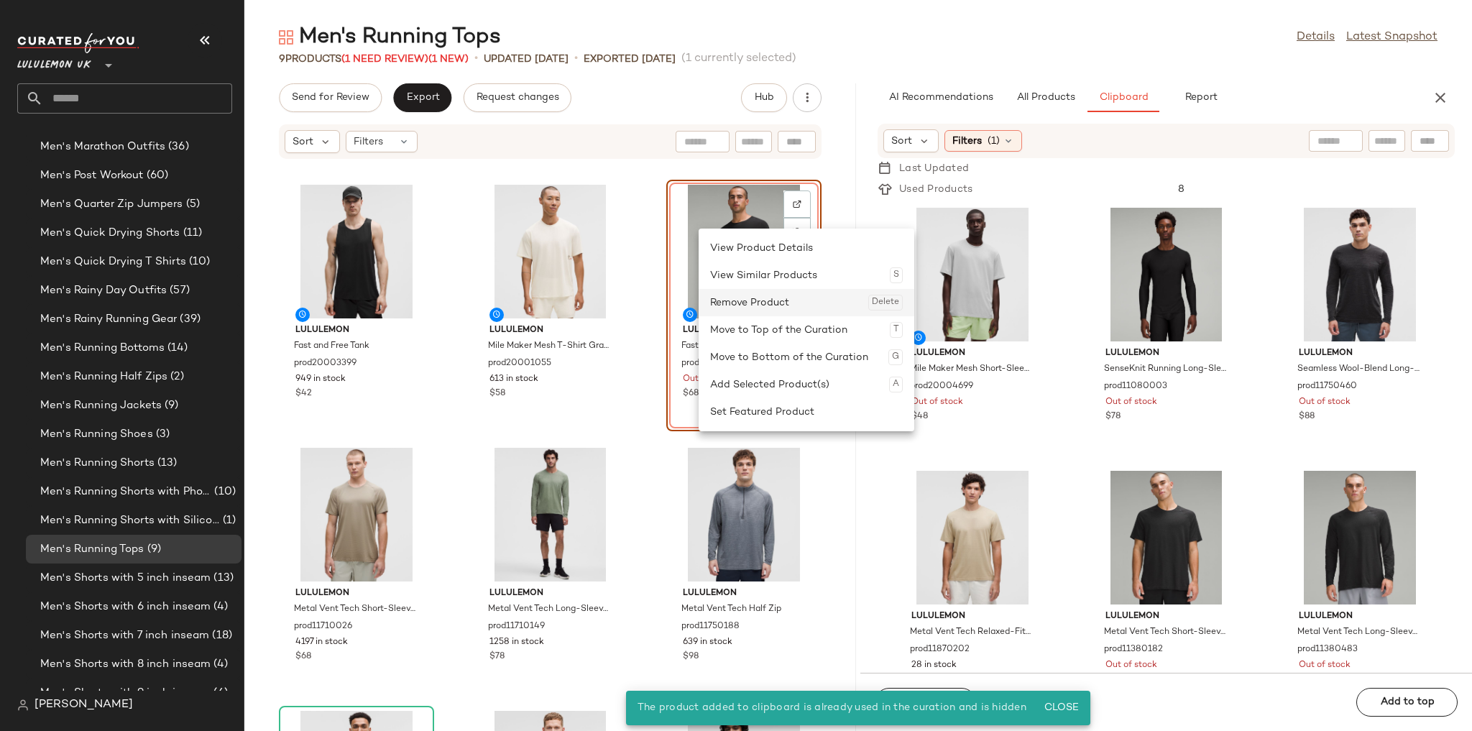
click at [764, 307] on div "Remove Product Delete" at bounding box center [806, 302] width 193 height 27
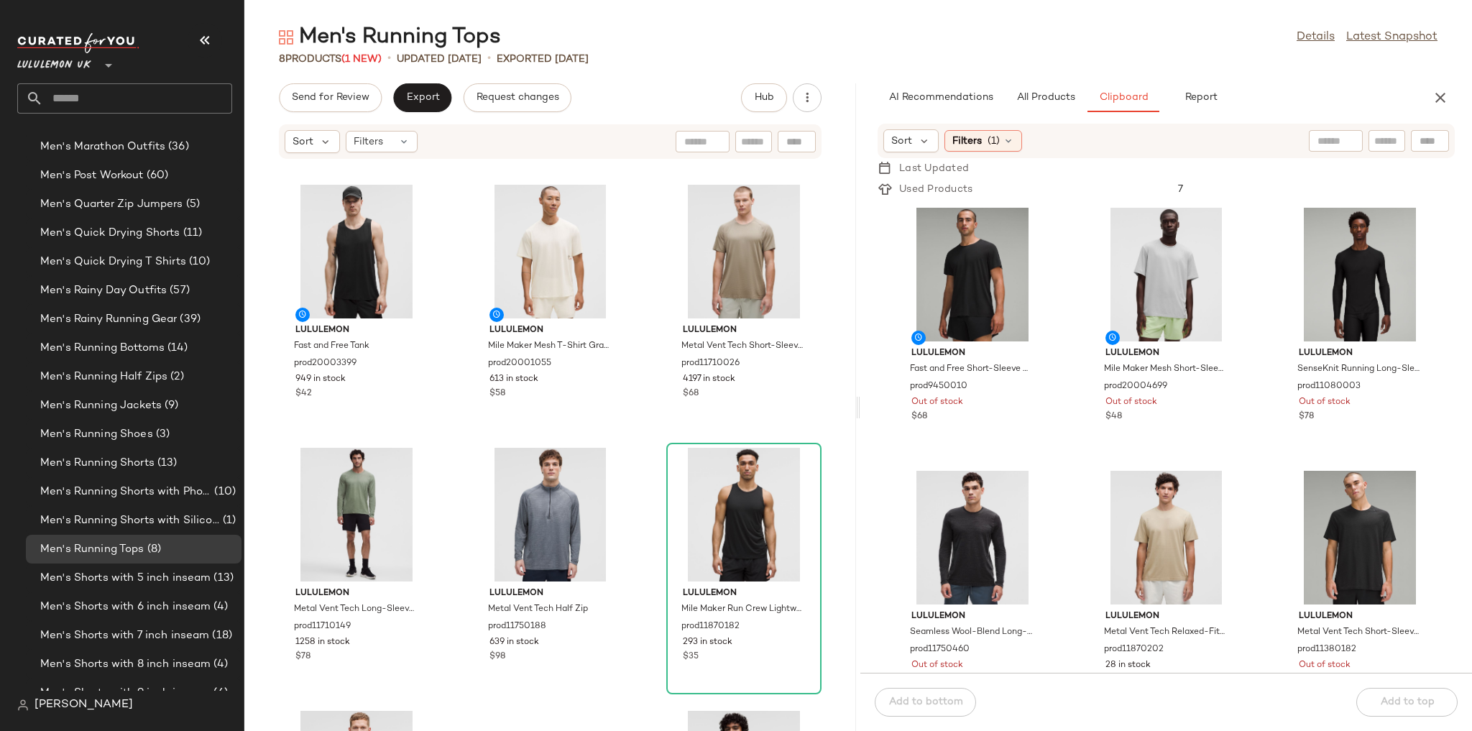
drag, startPoint x: 655, startPoint y: 390, endPoint x: 640, endPoint y: 400, distance: 17.5
click at [654, 390] on div "lululemon Fast and Free Tank prod20003399 949 in stock $42 lululemon Mile Maker…" at bounding box center [550, 454] width 612 height 554
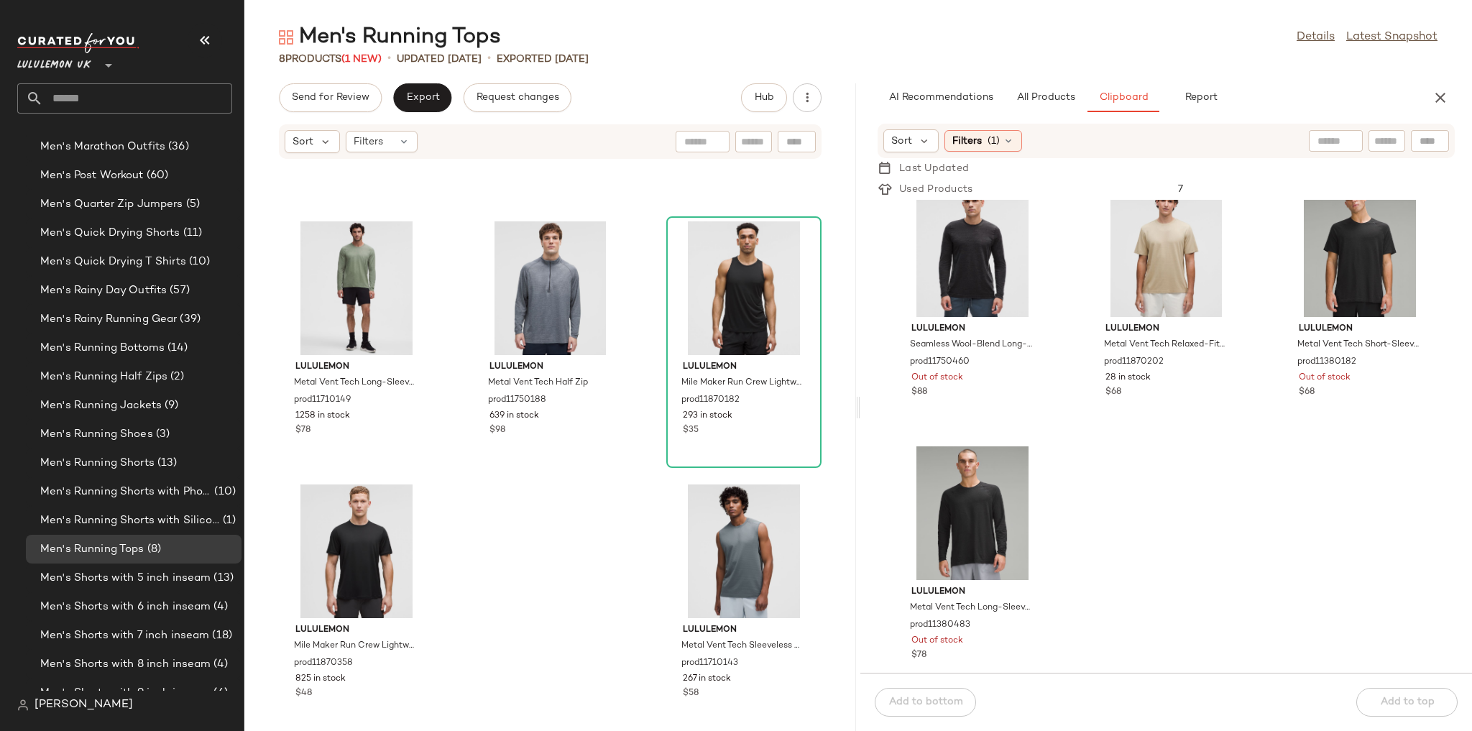
scroll to position [184, 0]
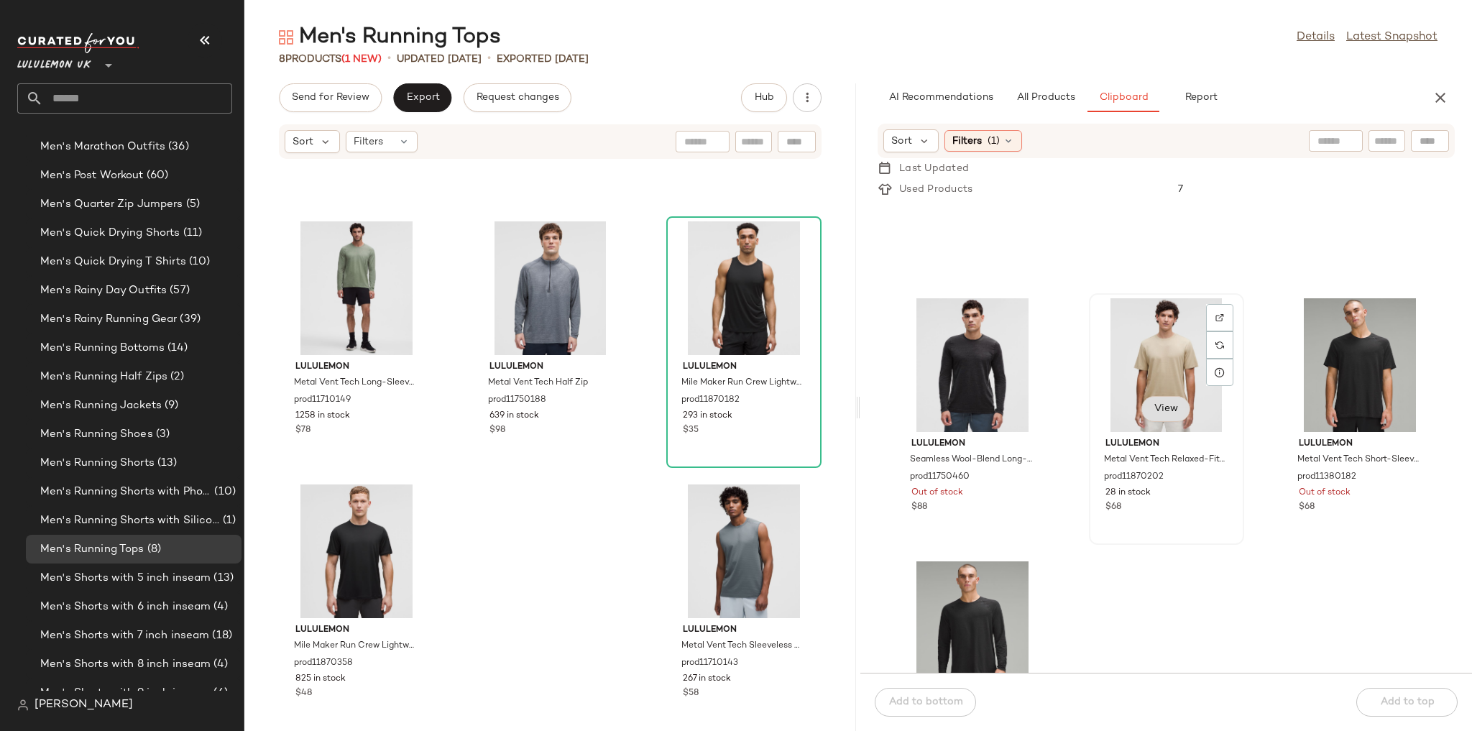
click at [1003, 396] on button "View" at bounding box center [1165, 409] width 49 height 26
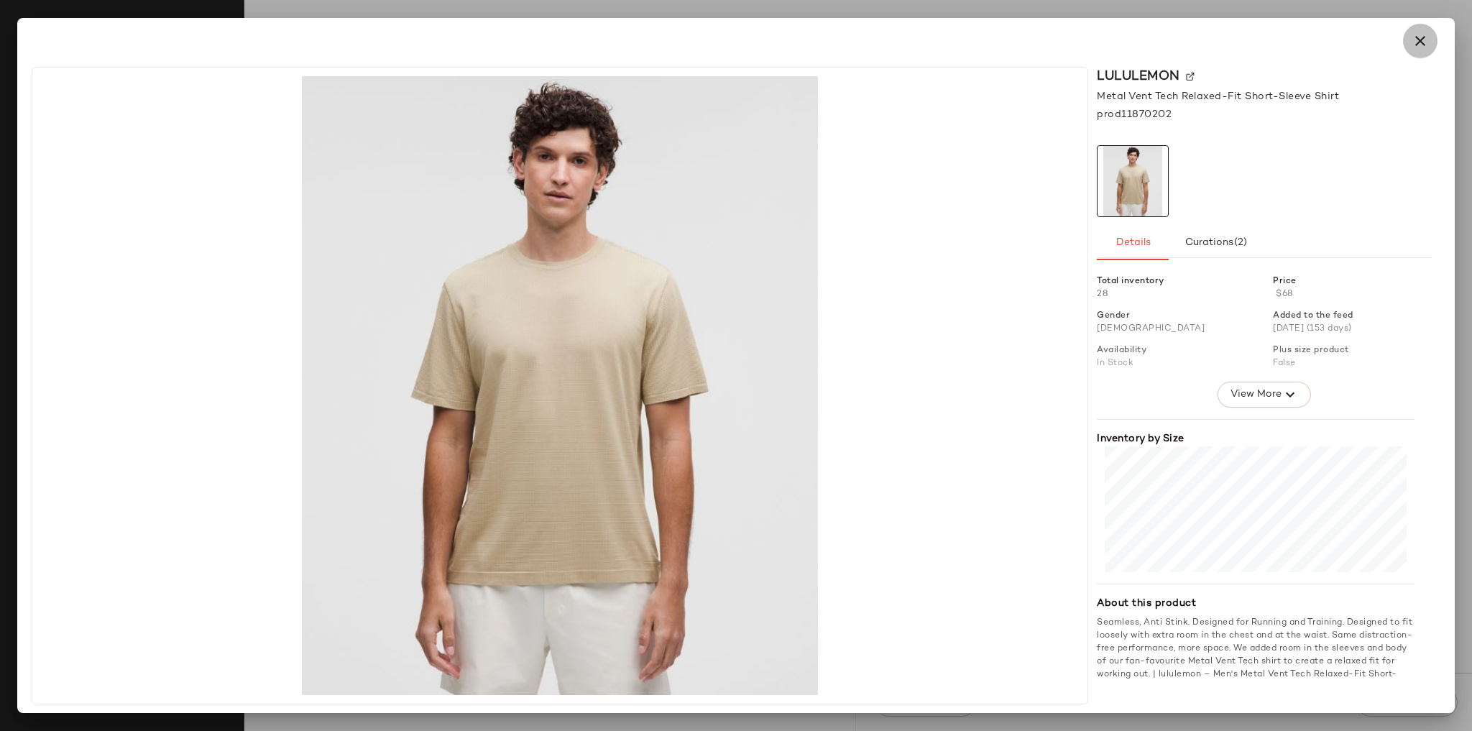
click at [1003, 42] on icon "button" at bounding box center [1420, 40] width 17 height 17
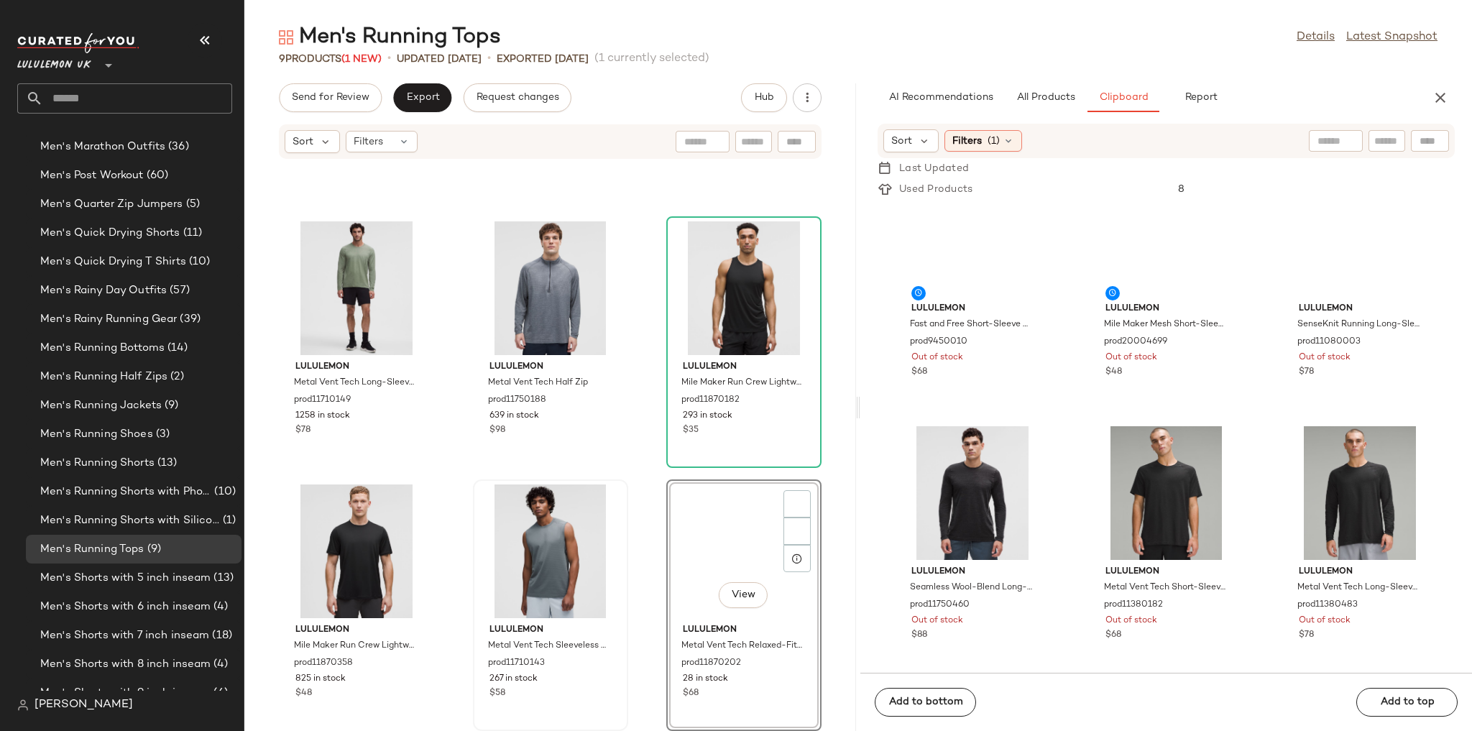
scroll to position [44, 0]
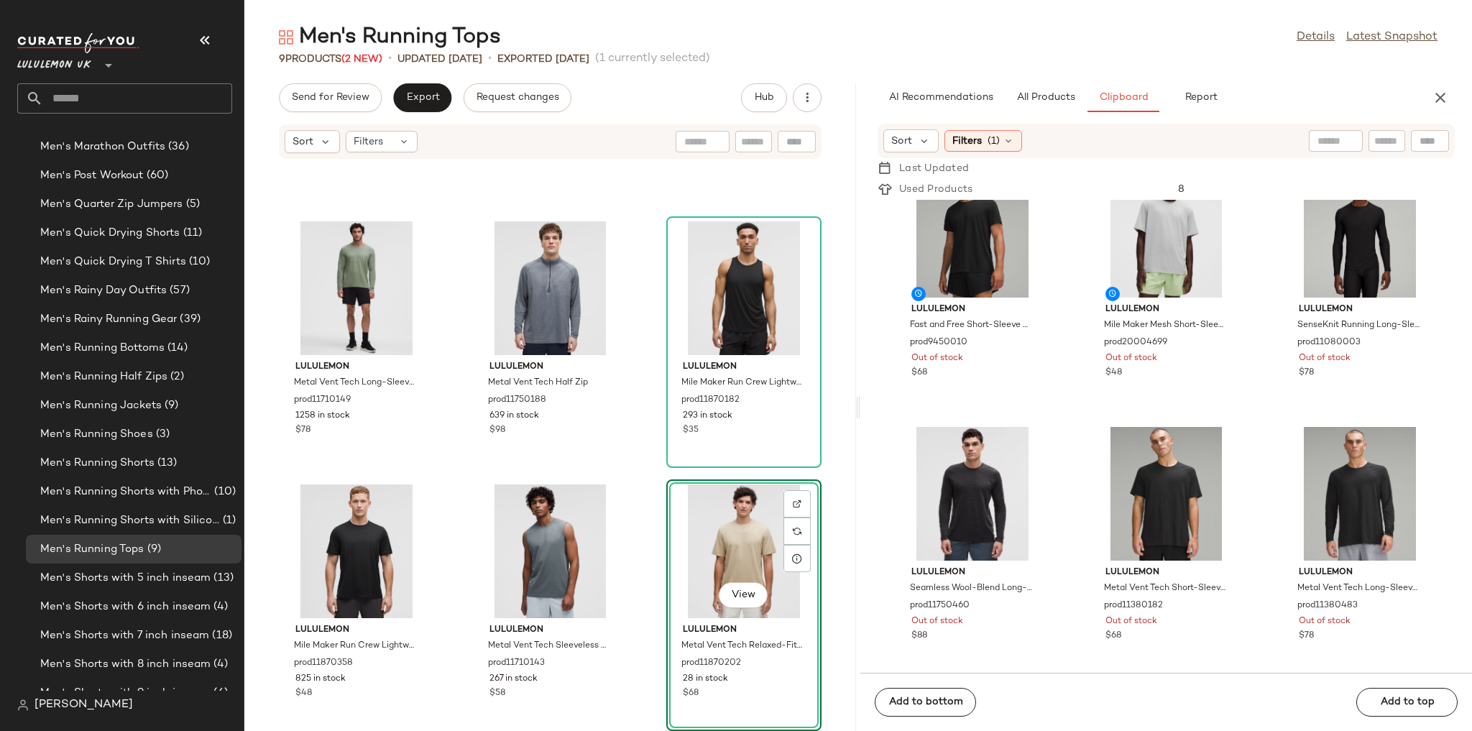
click at [627, 476] on div "lululemon Fast and Free Tank prod20003399 949 in stock $42 lululemon Mile Maker…" at bounding box center [550, 454] width 612 height 554
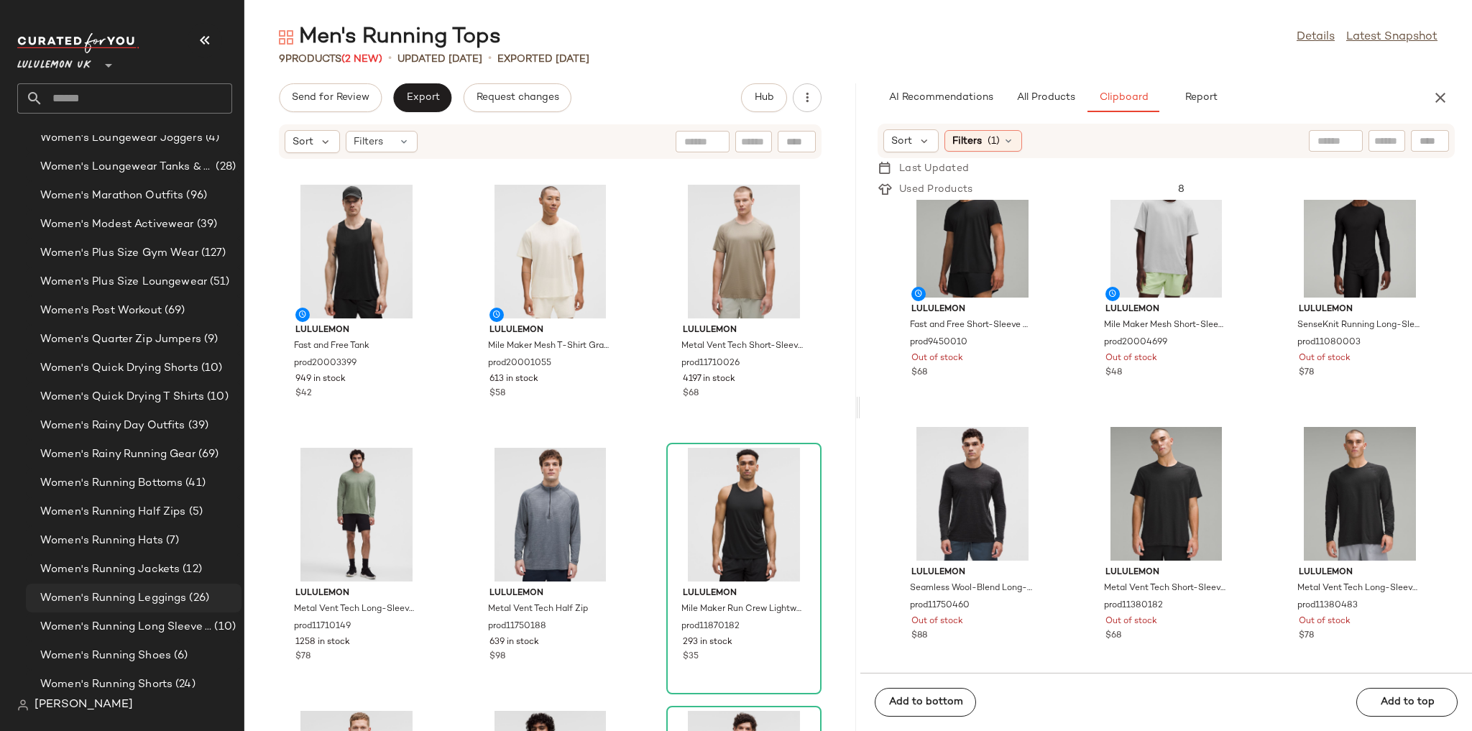
scroll to position [4401, 0]
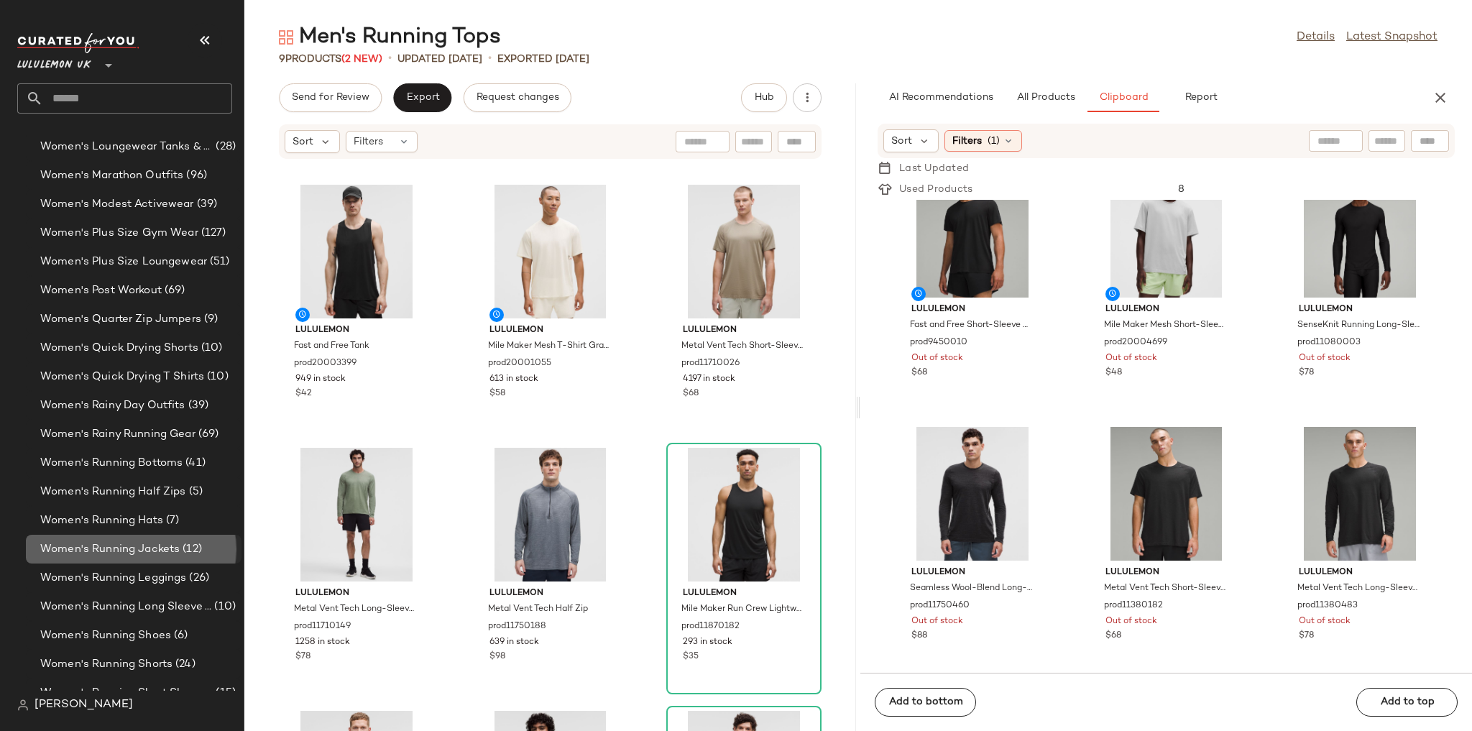
click at [144, 516] on span "Women's Running Jackets" at bounding box center [109, 549] width 139 height 17
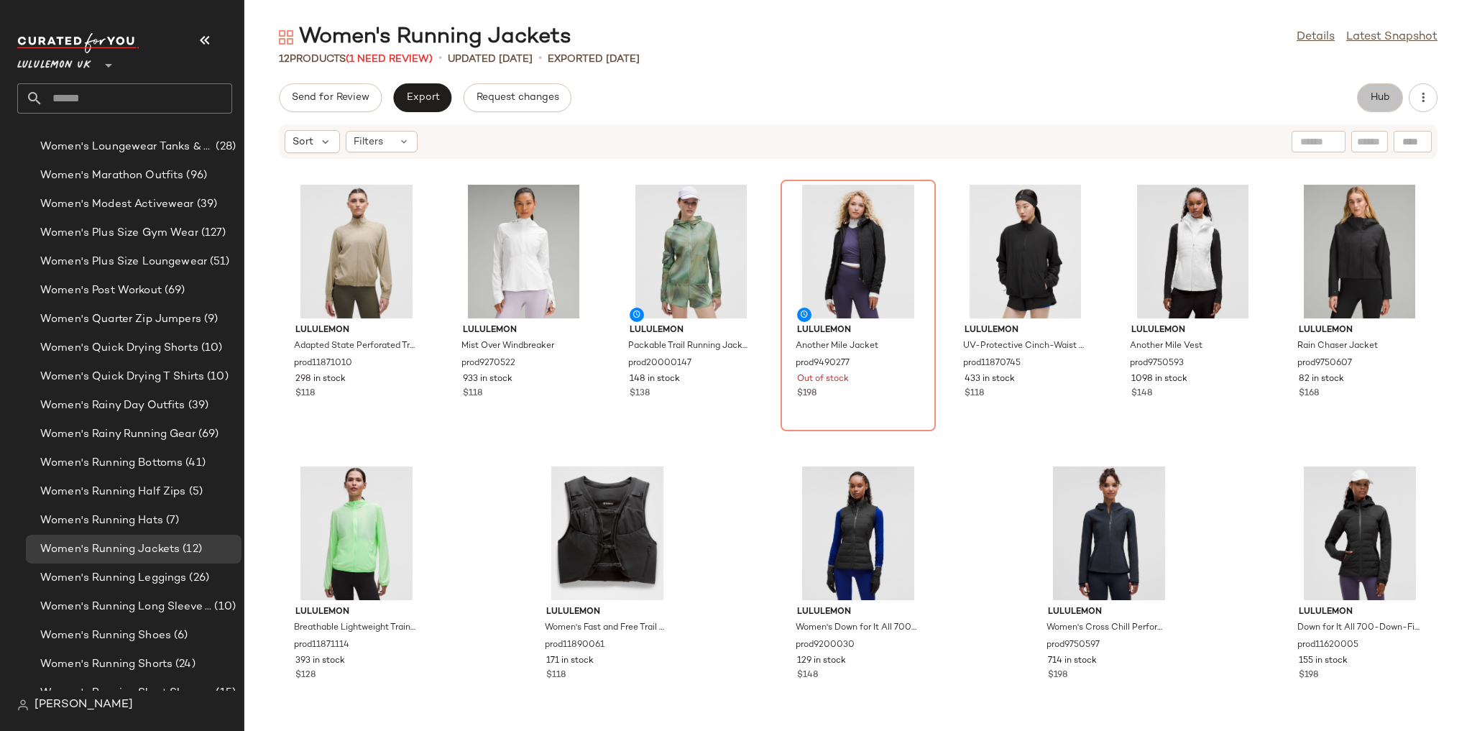
click at [1003, 95] on span "Hub" at bounding box center [1380, 97] width 20 height 11
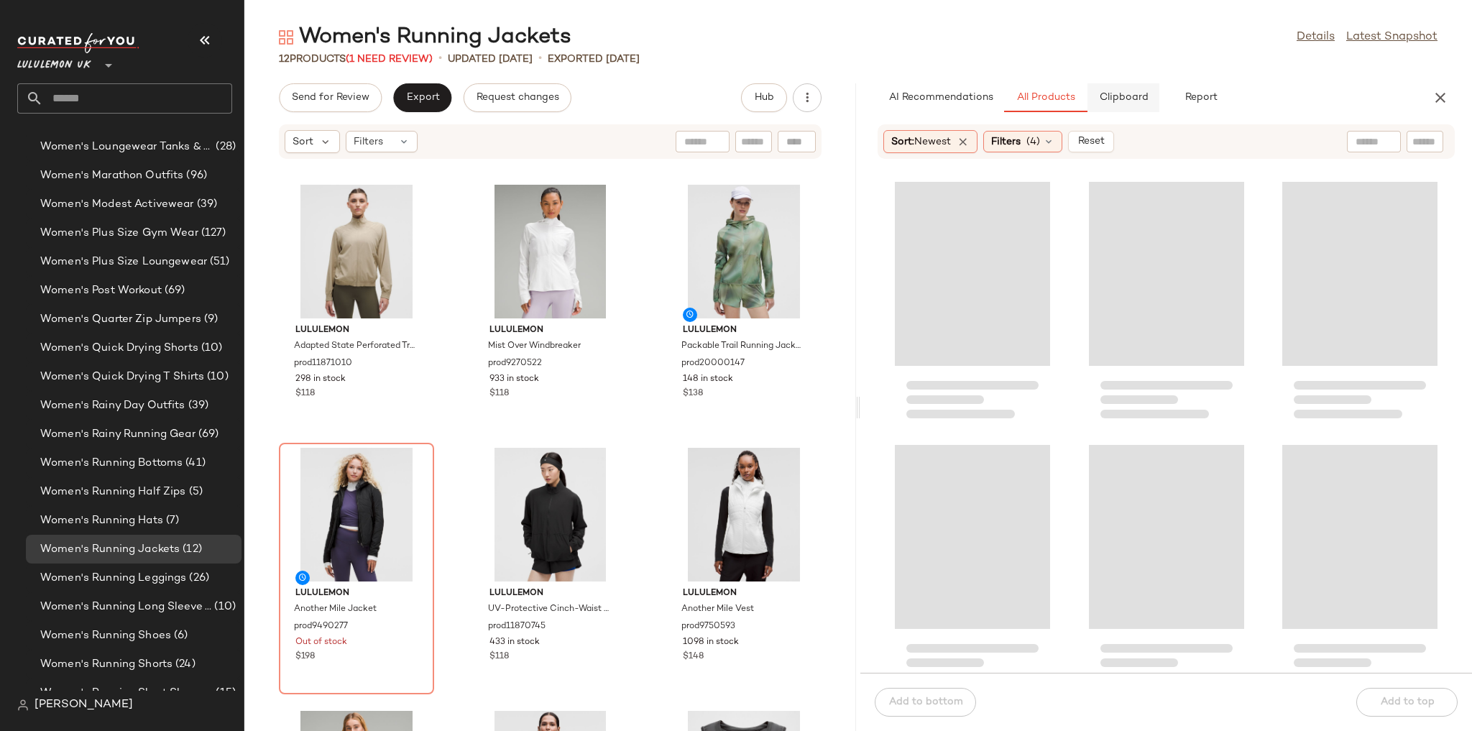
click at [1003, 89] on button "Clipboard" at bounding box center [1123, 97] width 72 height 29
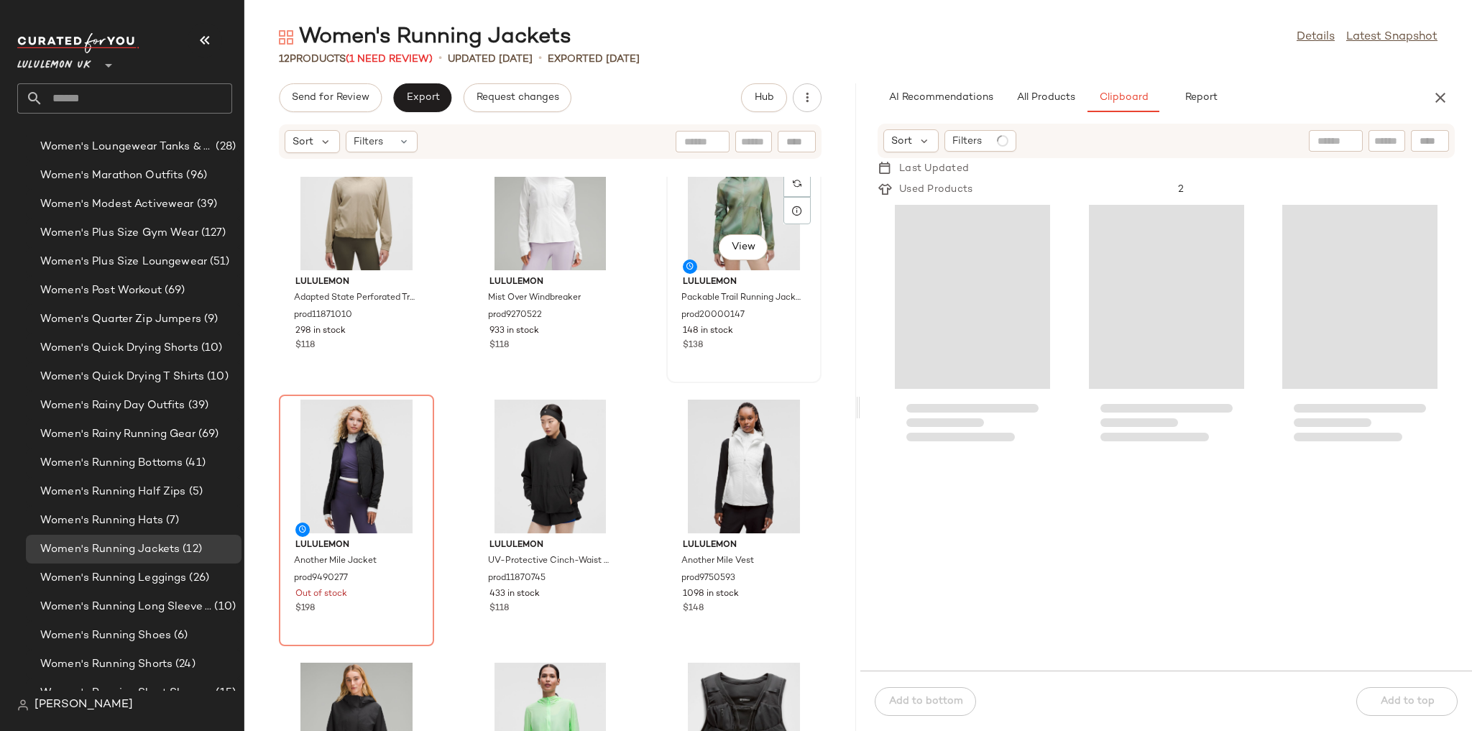
scroll to position [57, 0]
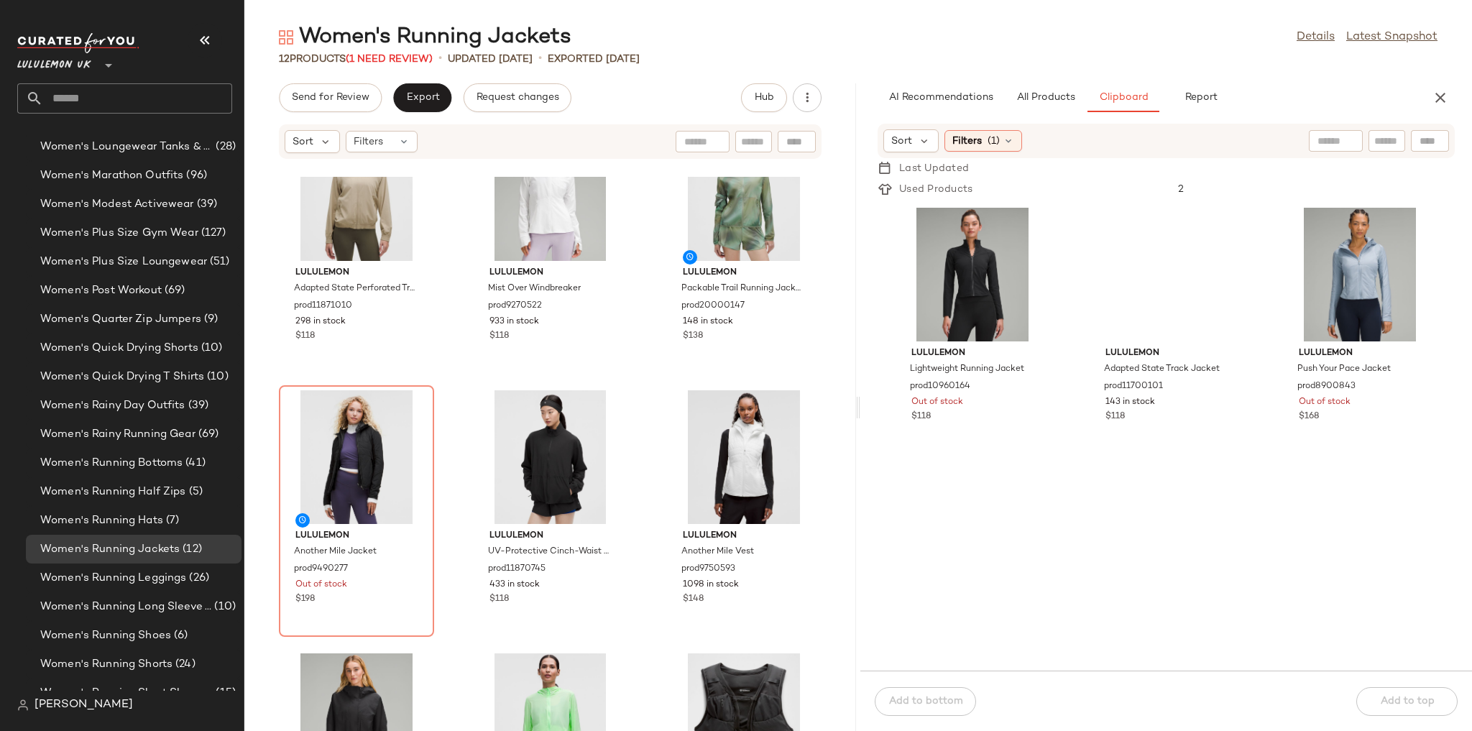
click at [646, 359] on div "lululemon Adapted State Perforated Track Jacket prod11871010 298 in stock $118 …" at bounding box center [550, 454] width 612 height 554
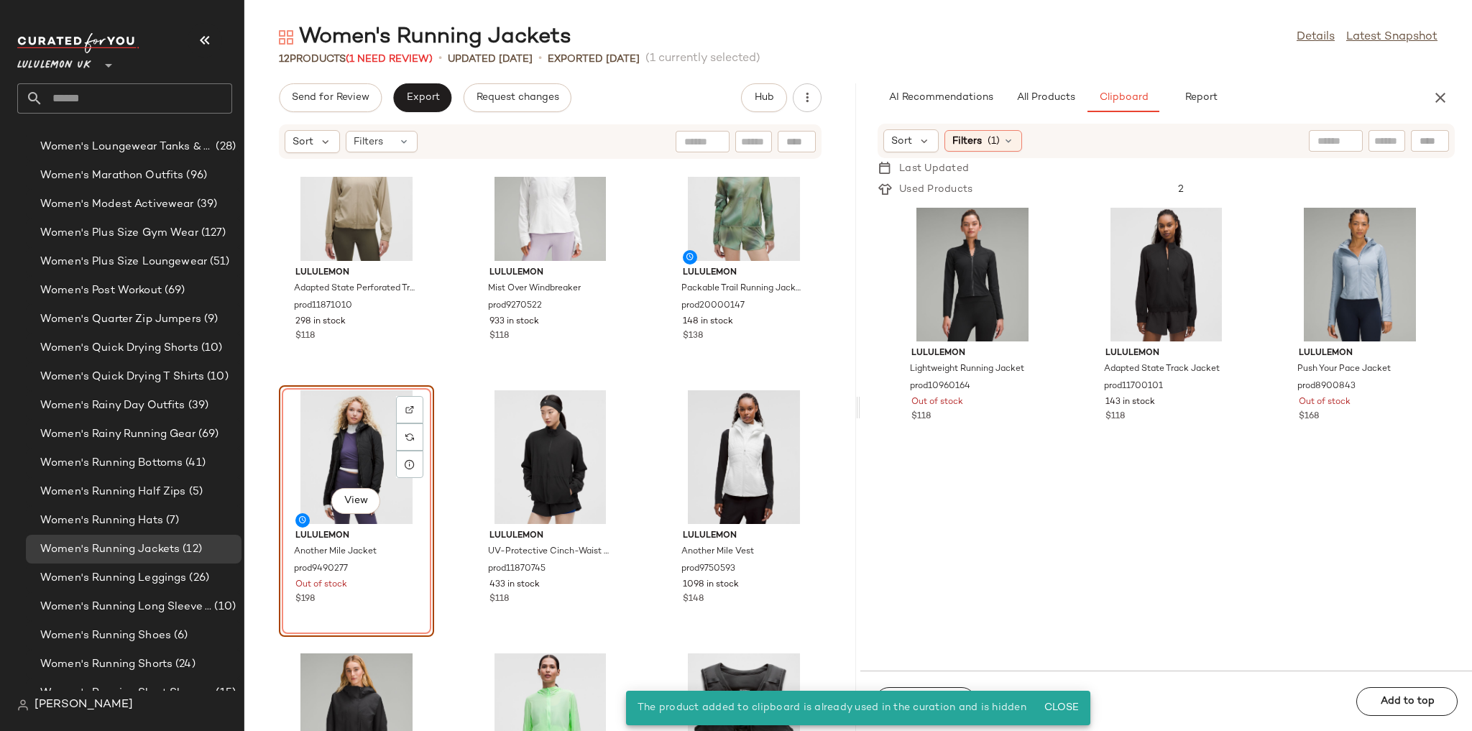
click at [1003, 516] on div "lululemon Lightweight Running Jacket prod10960164 Out of stock $118" at bounding box center [1359, 437] width 155 height 468
click at [466, 392] on div "lululemon Adapted State Perforated Track Jacket prod11871010 298 in stock $118 …" at bounding box center [550, 454] width 612 height 554
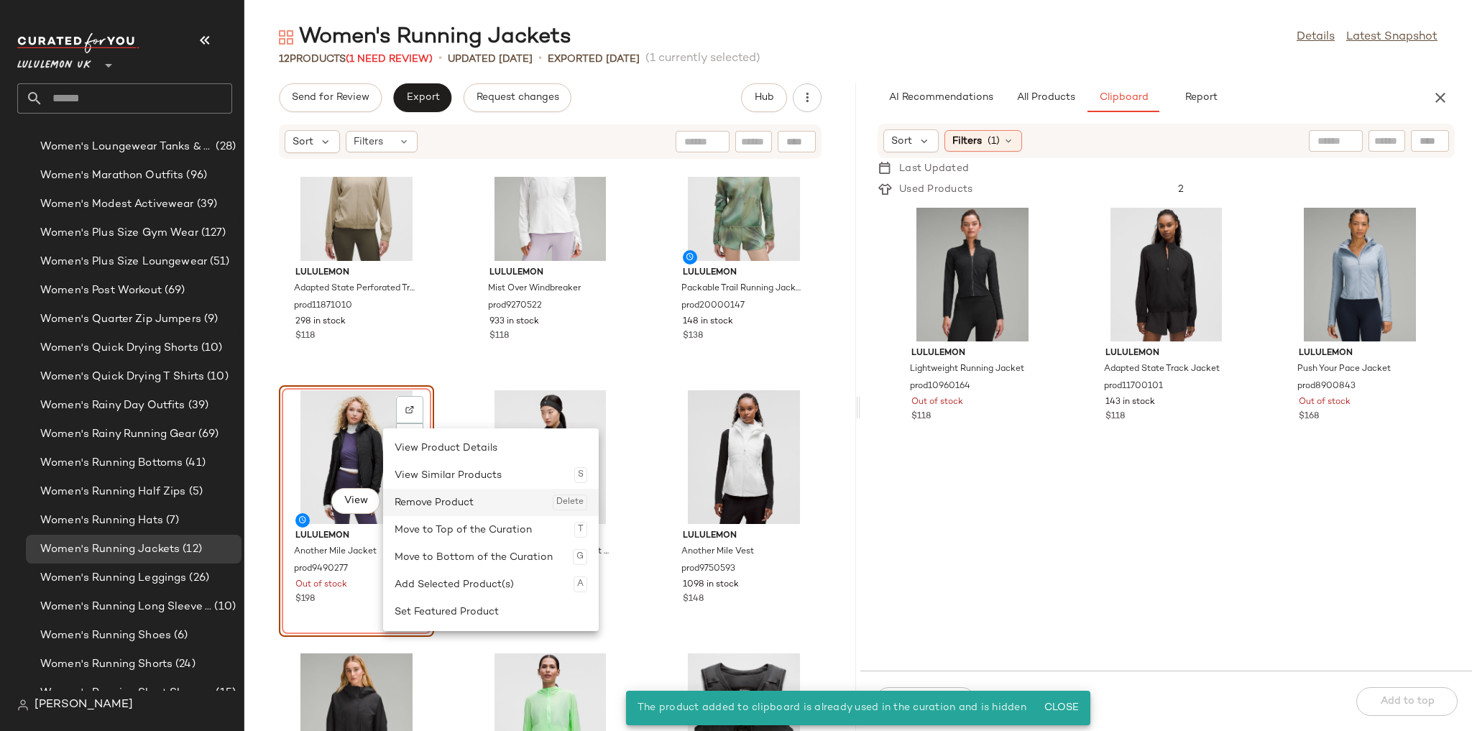
click at [433, 494] on div "Remove Product Delete" at bounding box center [491, 502] width 193 height 27
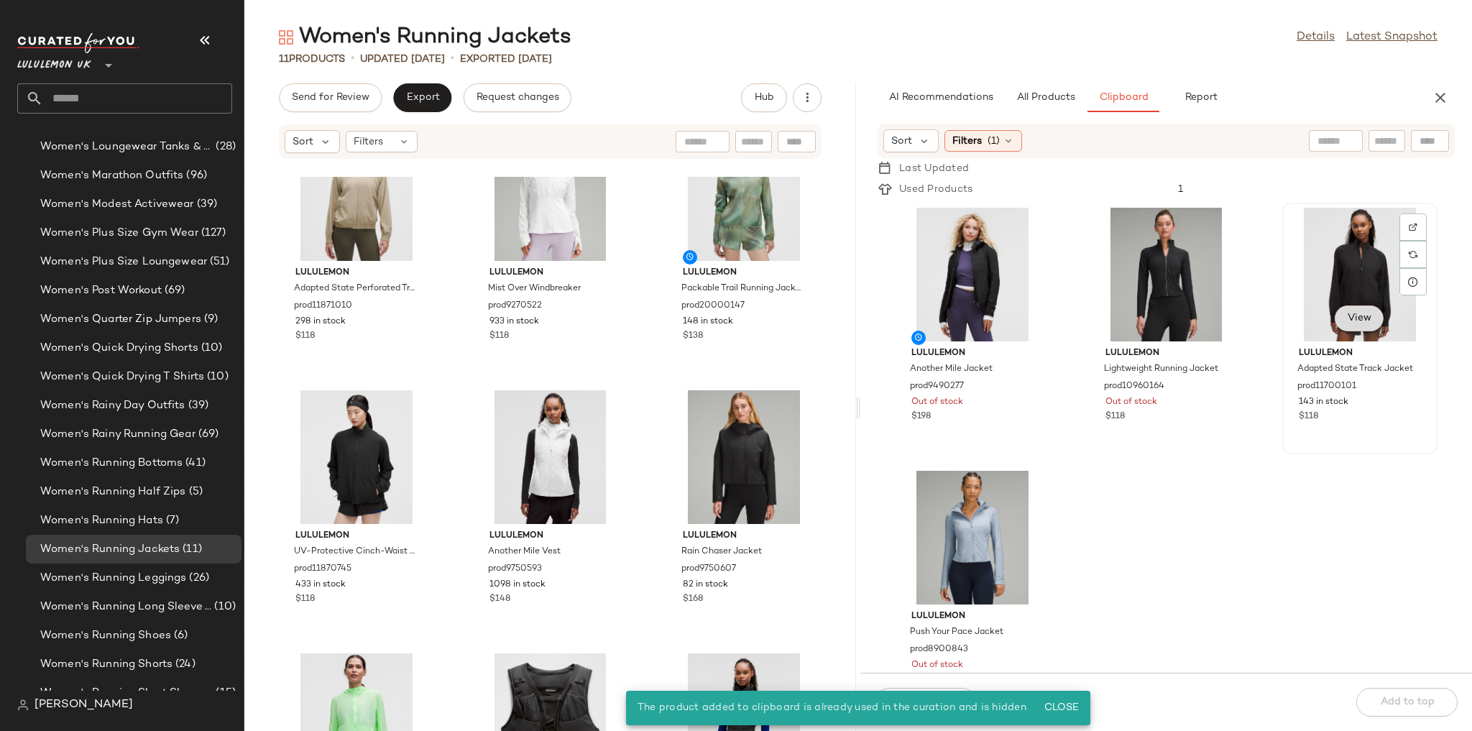
click at [1003, 313] on span "View" at bounding box center [1359, 318] width 24 height 11
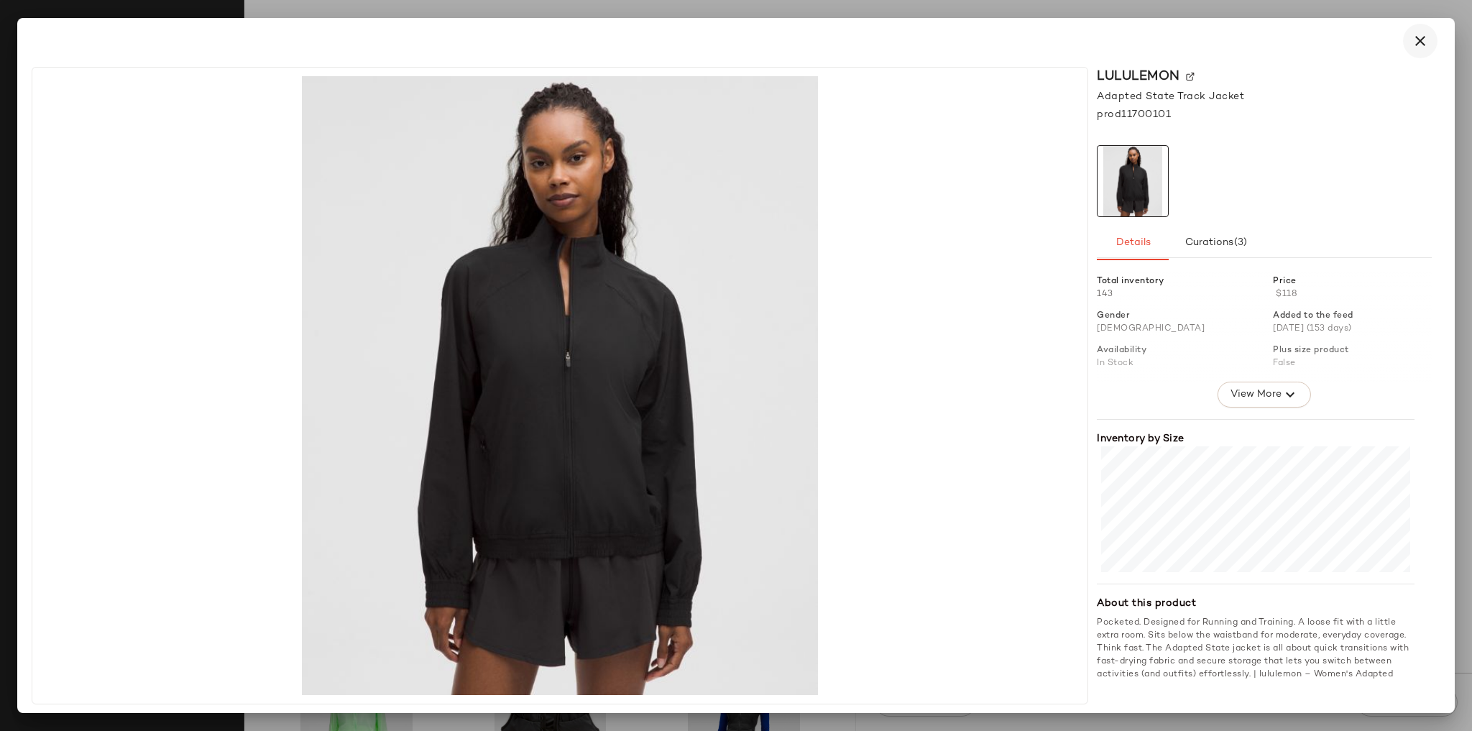
click at [1003, 39] on icon "button" at bounding box center [1420, 40] width 17 height 17
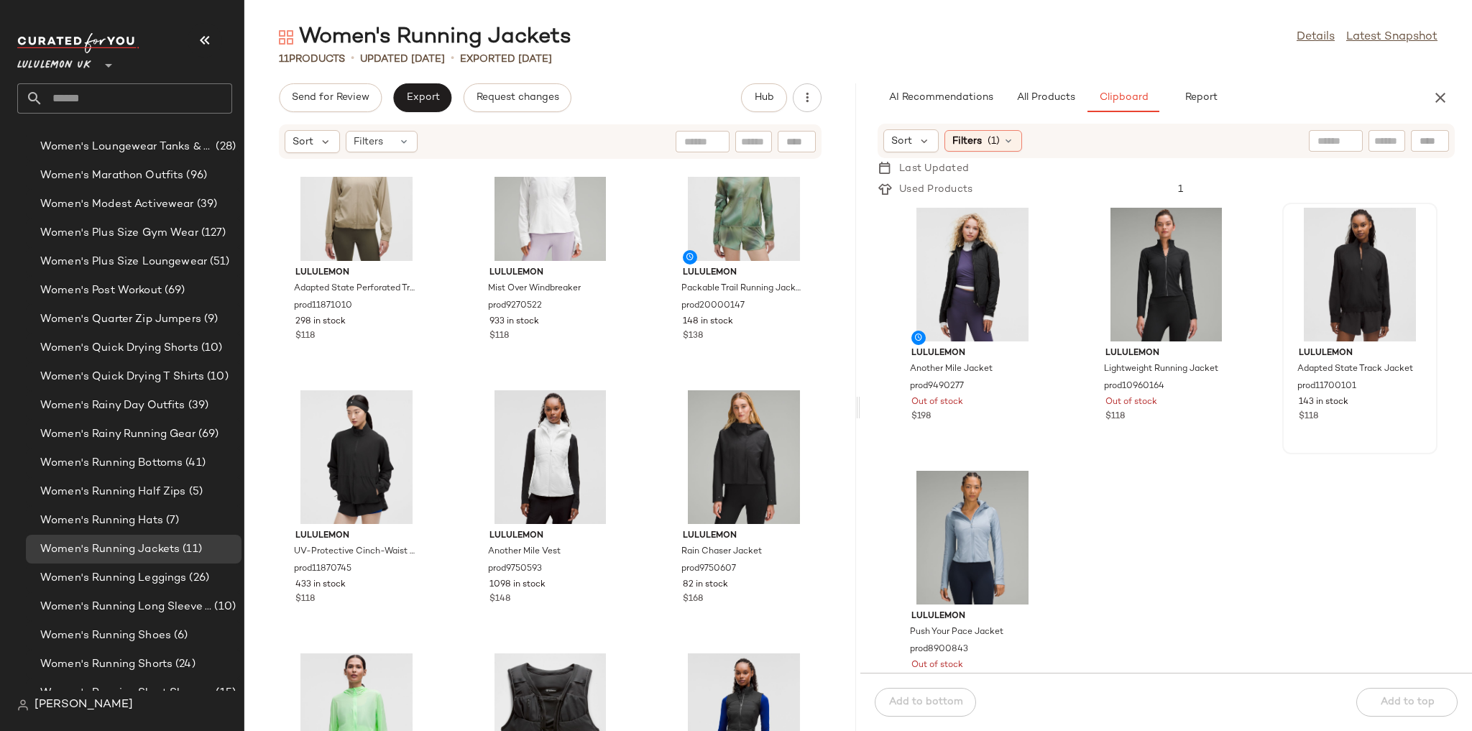
drag, startPoint x: 1390, startPoint y: 512, endPoint x: 1345, endPoint y: 289, distance: 227.4
click at [1003, 474] on div "lululemon Another Mile Jacket prod9490277 Out of stock $198 lululemon Lightweig…" at bounding box center [1166, 436] width 612 height 473
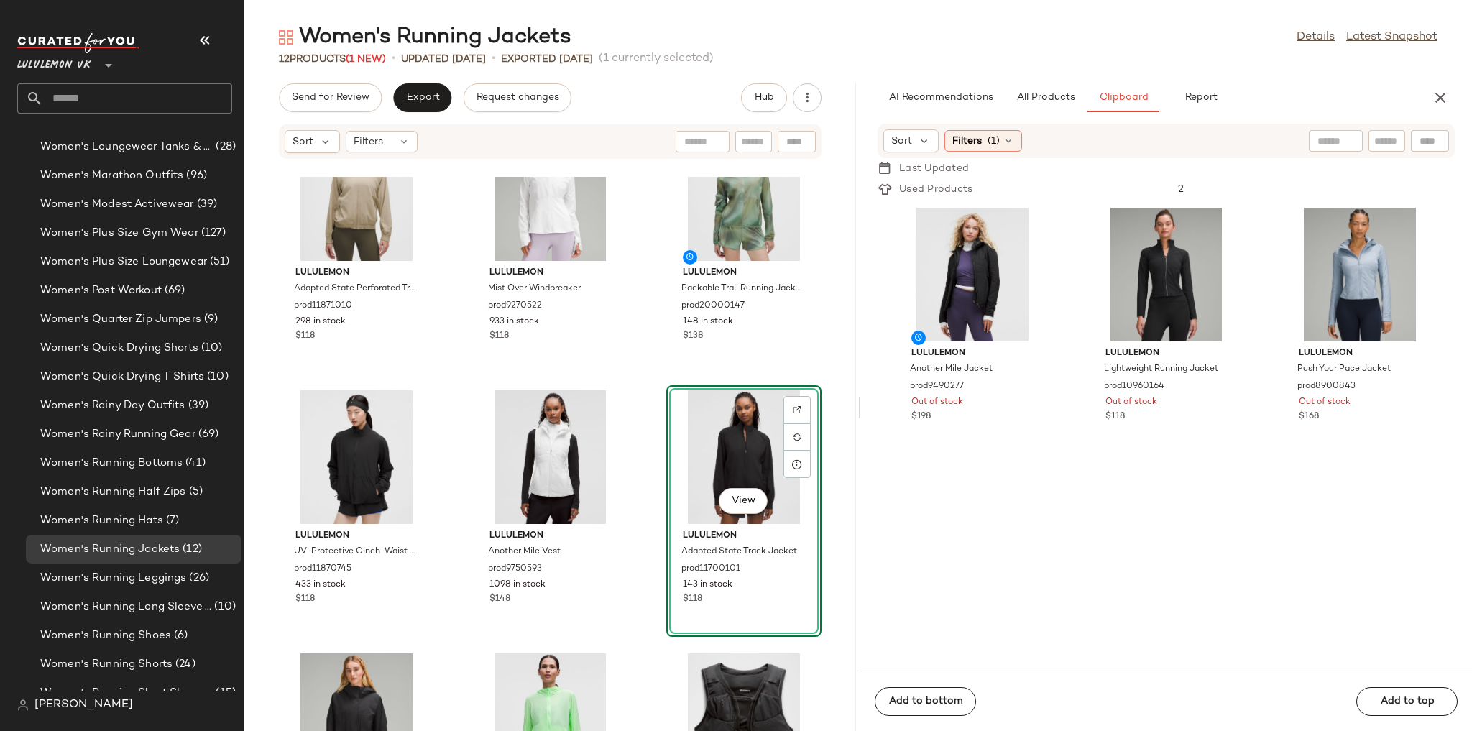
click at [1003, 506] on div "lululemon Lightweight Running Jacket prod10960164 Out of stock $118" at bounding box center [1166, 437] width 155 height 468
click at [666, 413] on div "View lululemon Adapted State Track Jacket prod11700101 143 in stock $118" at bounding box center [743, 511] width 155 height 252
click at [638, 429] on div "lululemon Adapted State Perforated Track Jacket prod11871010 298 in stock $118 …" at bounding box center [550, 454] width 612 height 554
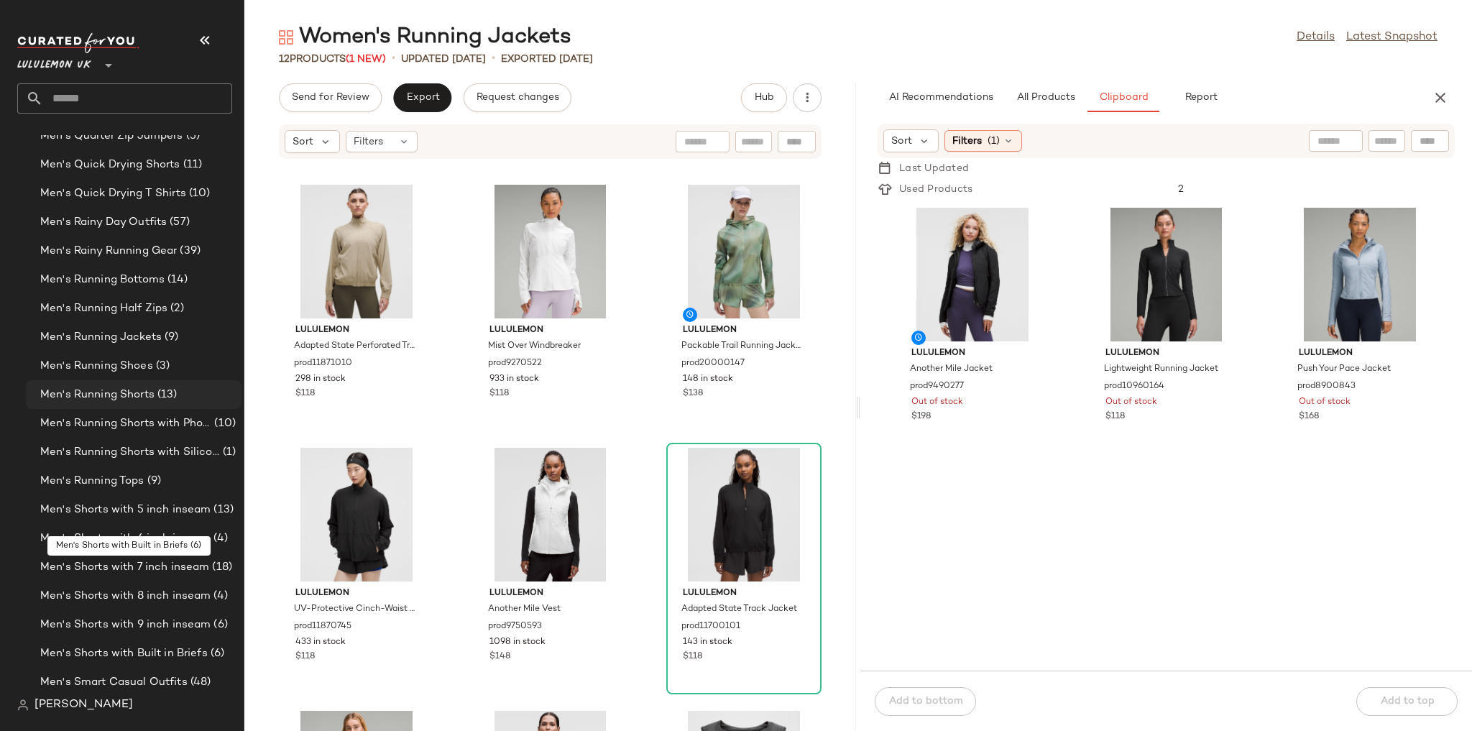
scroll to position [1642, 0]
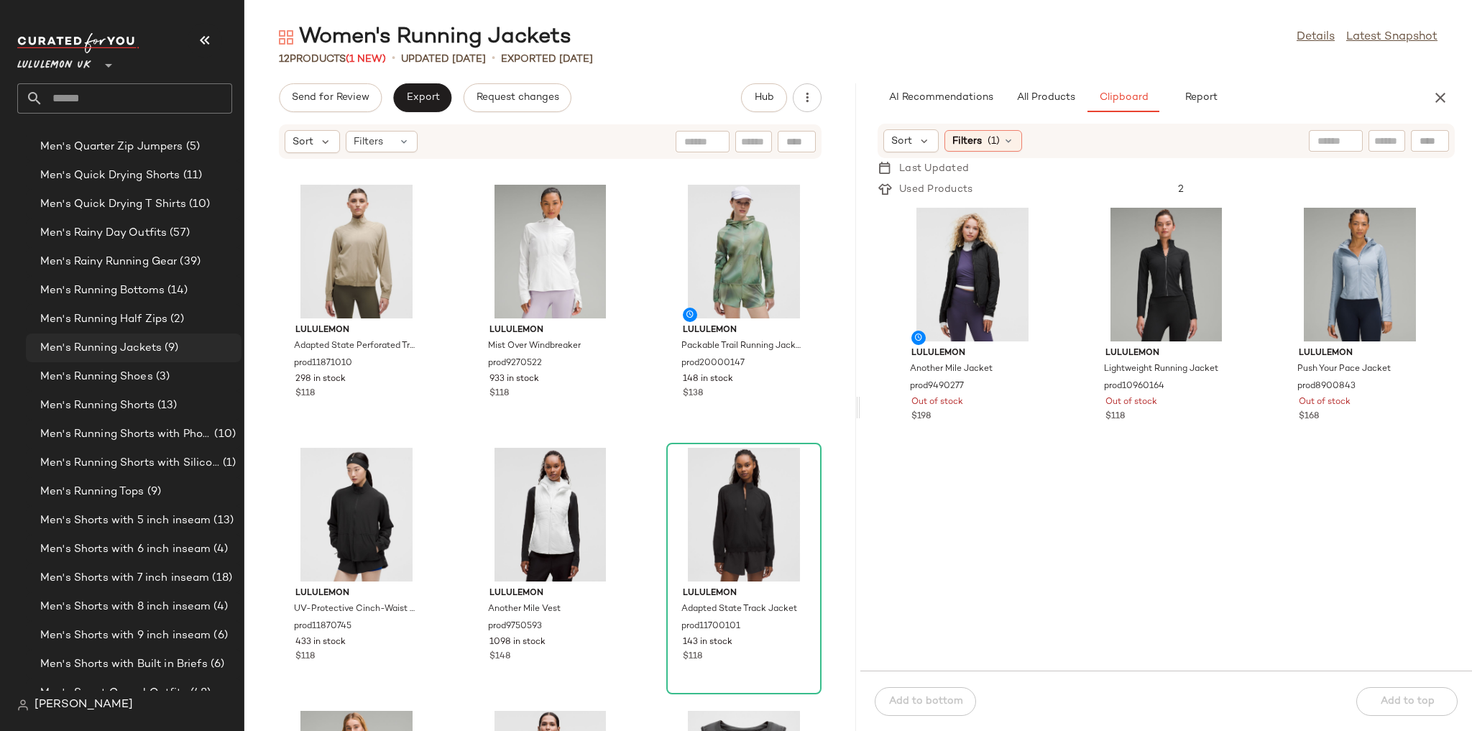
click at [141, 356] on div "Men's Running Jackets (9)" at bounding box center [134, 347] width 216 height 29
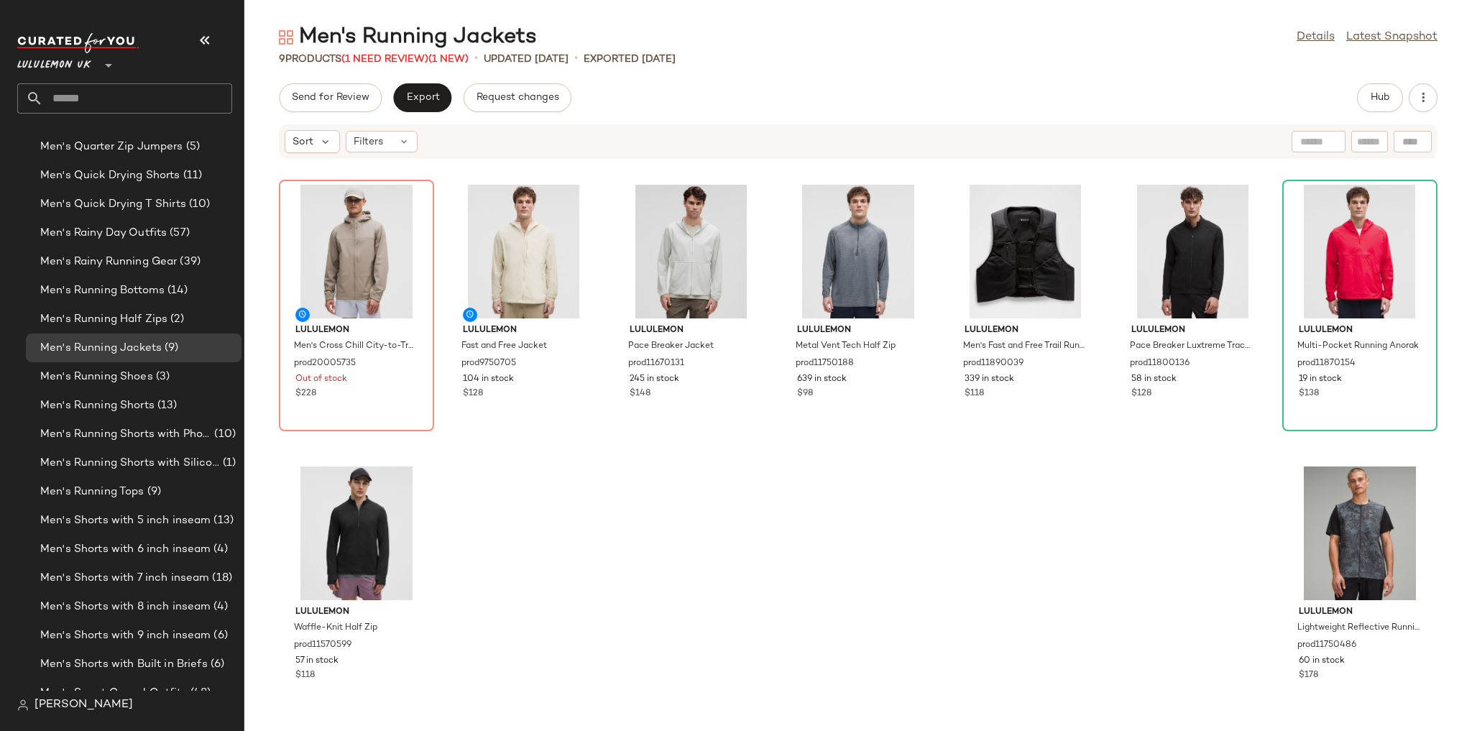
click at [1003, 83] on div "Hub" at bounding box center [1380, 97] width 46 height 29
click at [1003, 92] on span "Hub" at bounding box center [1380, 97] width 20 height 11
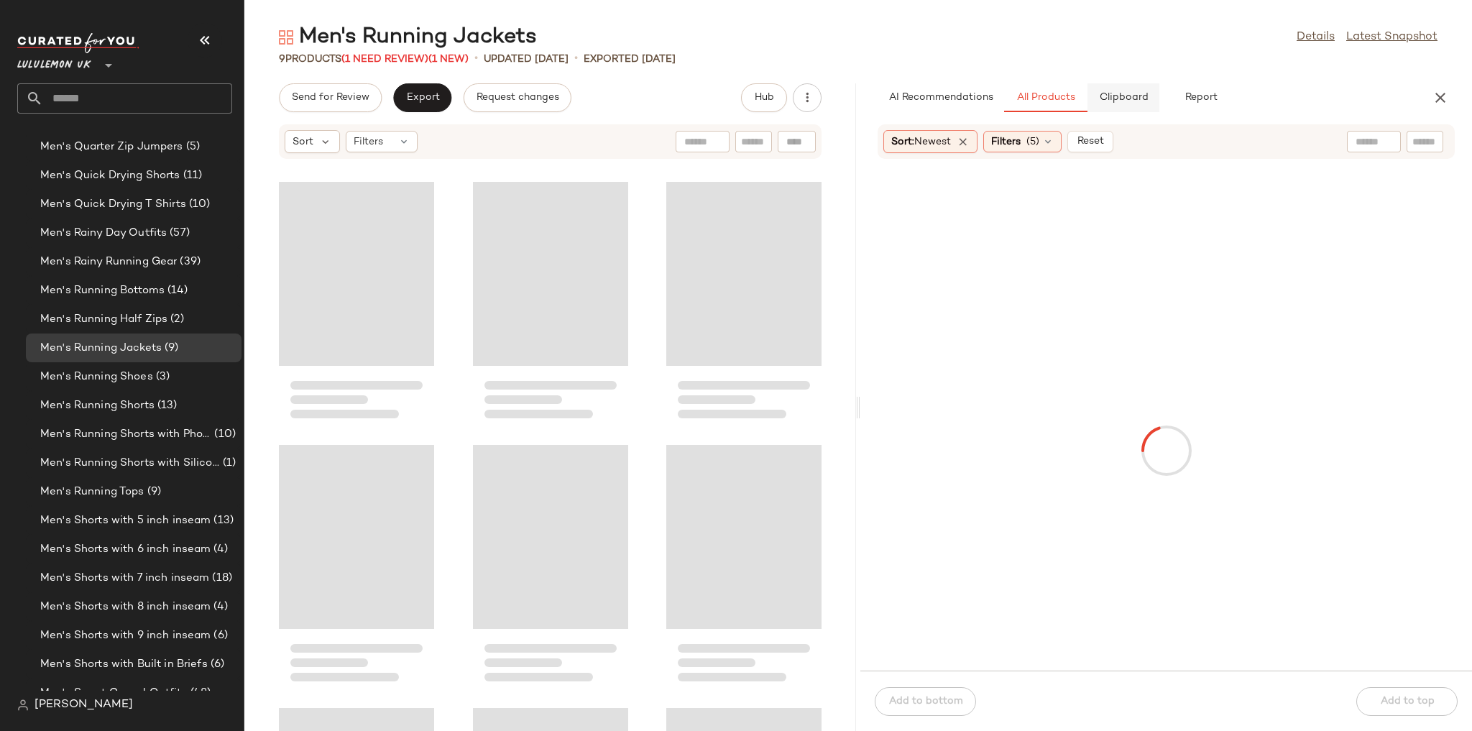
click at [1003, 93] on span "Clipboard" at bounding box center [1123, 97] width 50 height 11
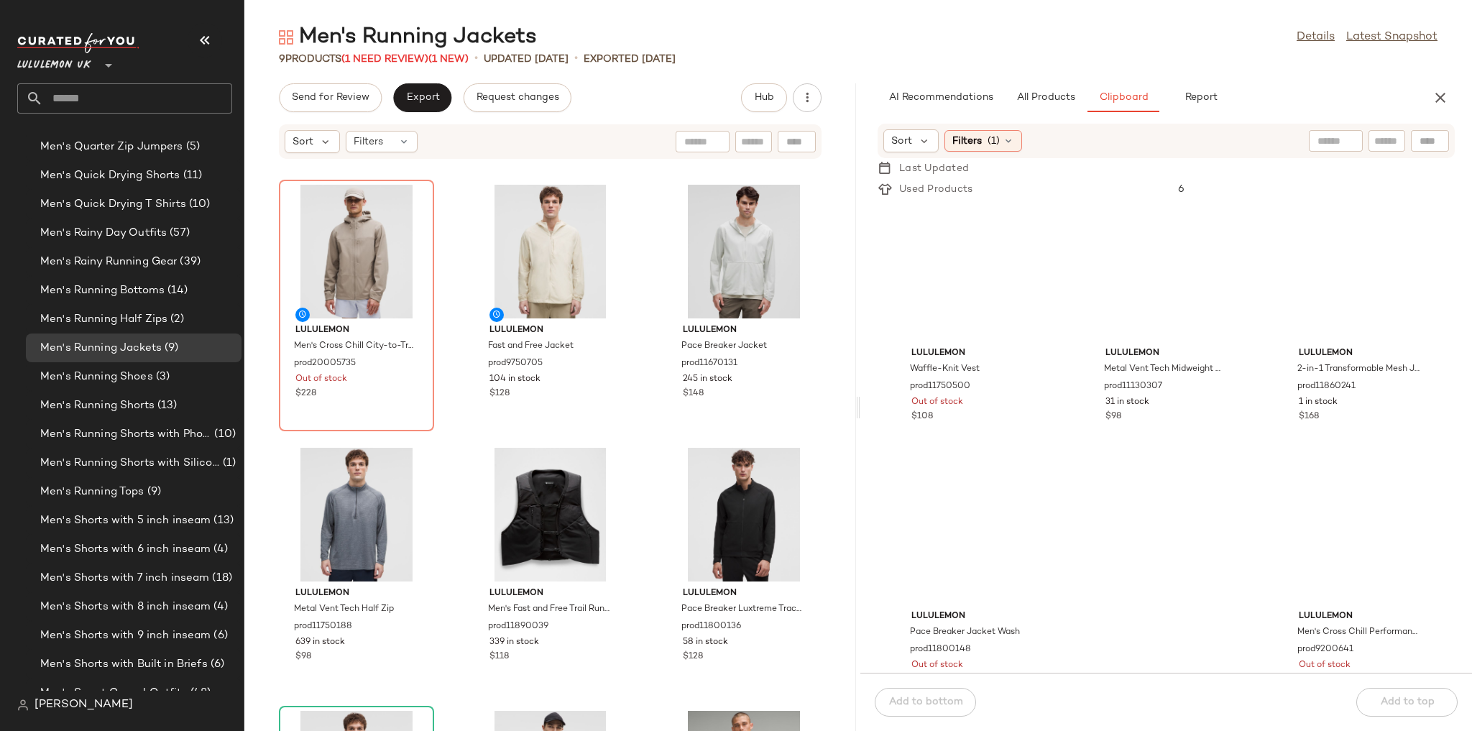
click at [633, 251] on div "lululemon Men's Cross Chill City-to-Trail Jacket prod20005735 Out of stock $228…" at bounding box center [550, 454] width 612 height 554
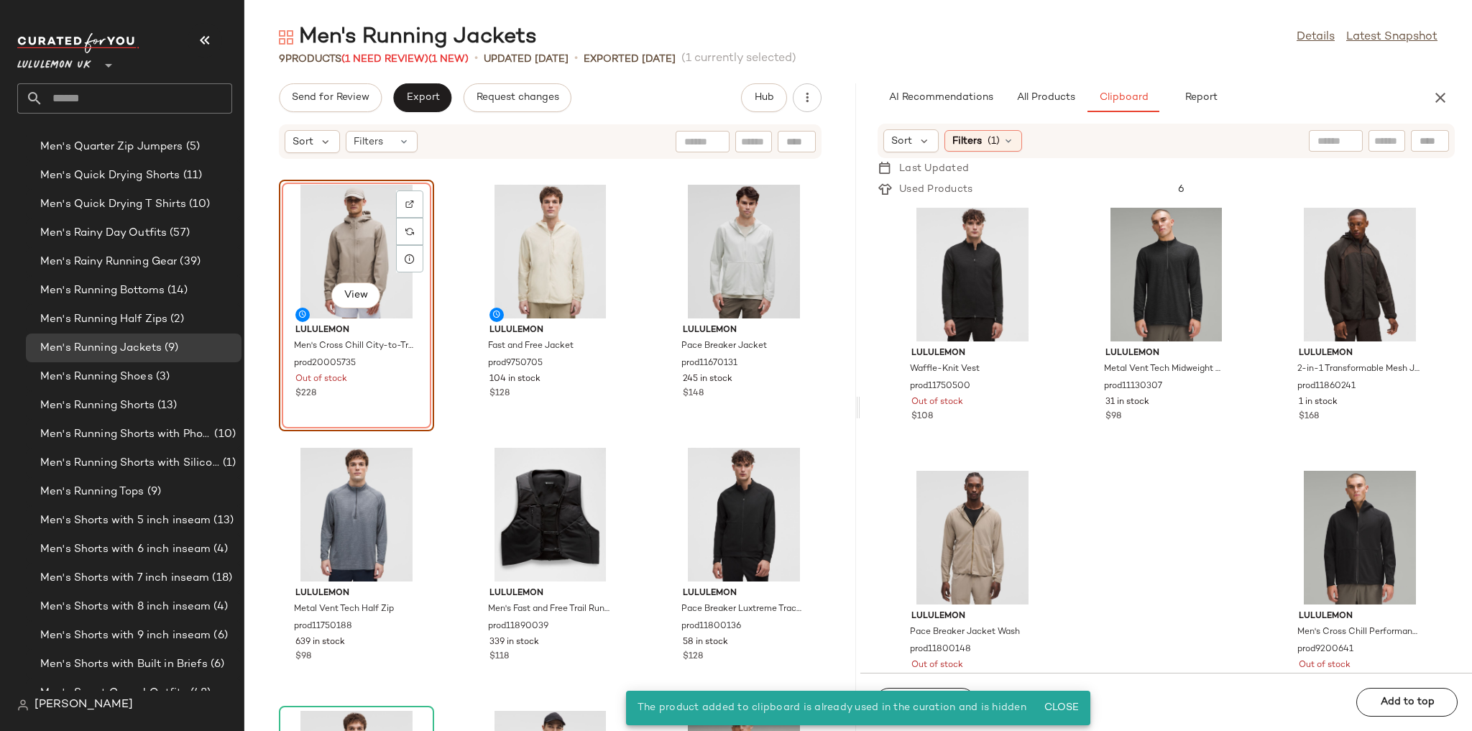
click at [629, 229] on div "View lululemon Men's Cross Chill City-to-Trail Jacket prod20005735 Out of stock…" at bounding box center [550, 454] width 612 height 554
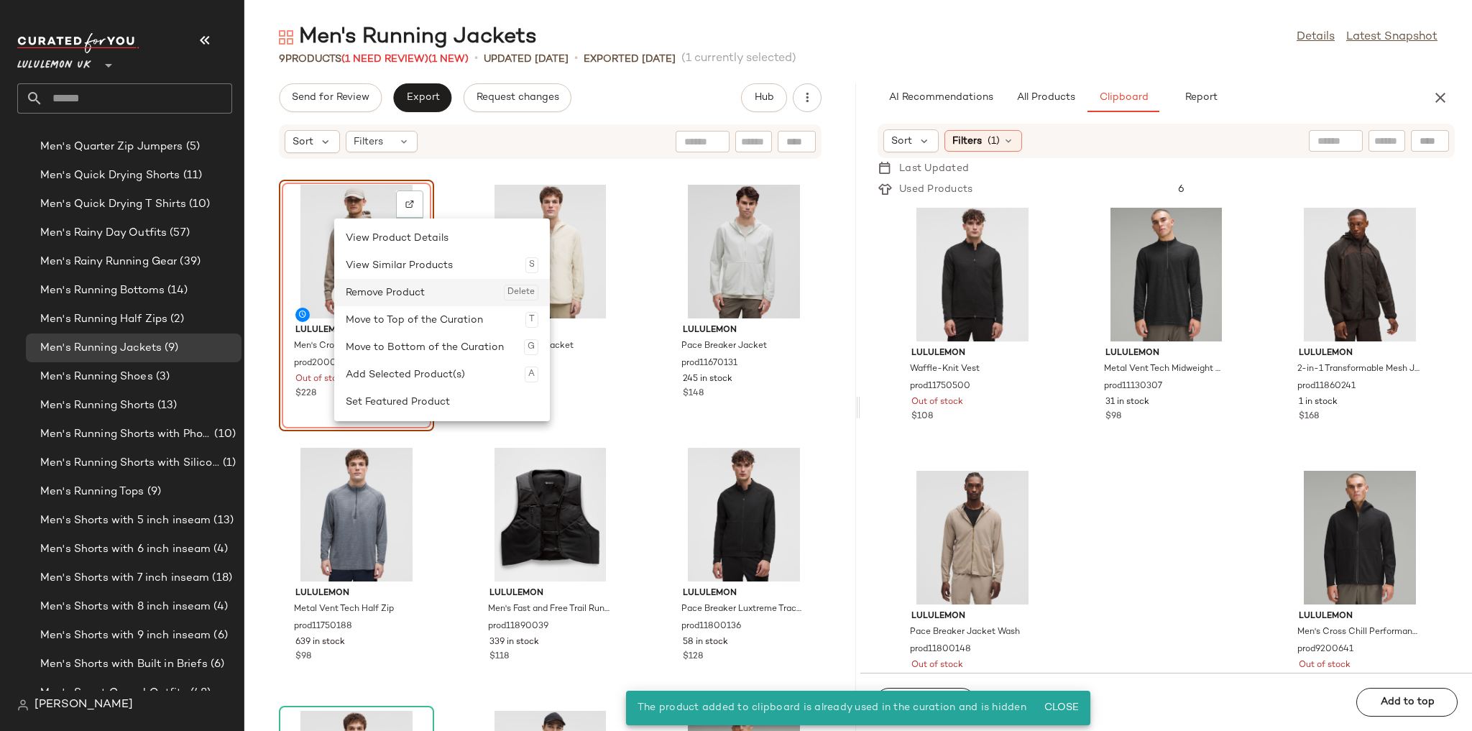
click at [438, 296] on div "Remove Product Delete" at bounding box center [442, 292] width 193 height 27
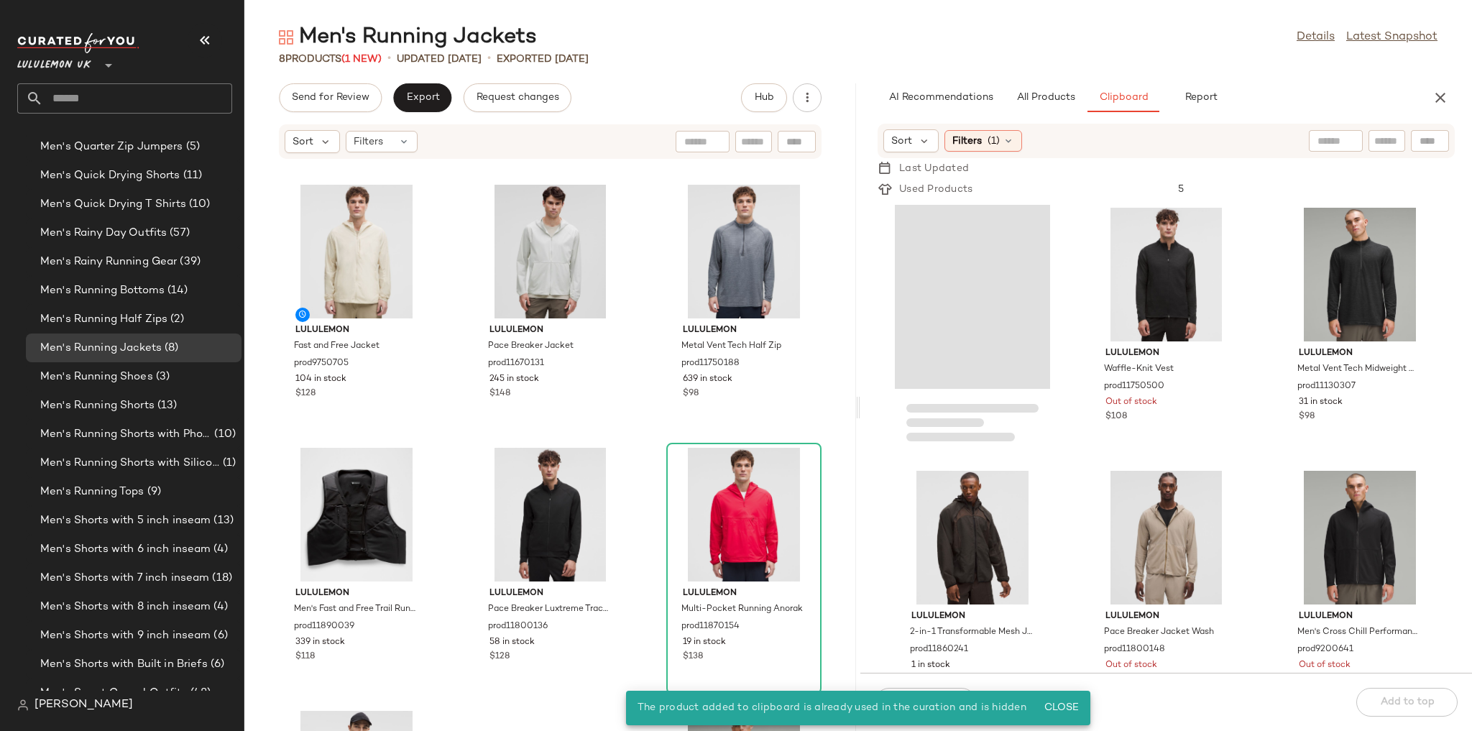
click at [441, 280] on div "lululemon Fast and Free Jacket prod9750705 104 in stock $128 lululemon Pace Bre…" at bounding box center [550, 454] width 612 height 554
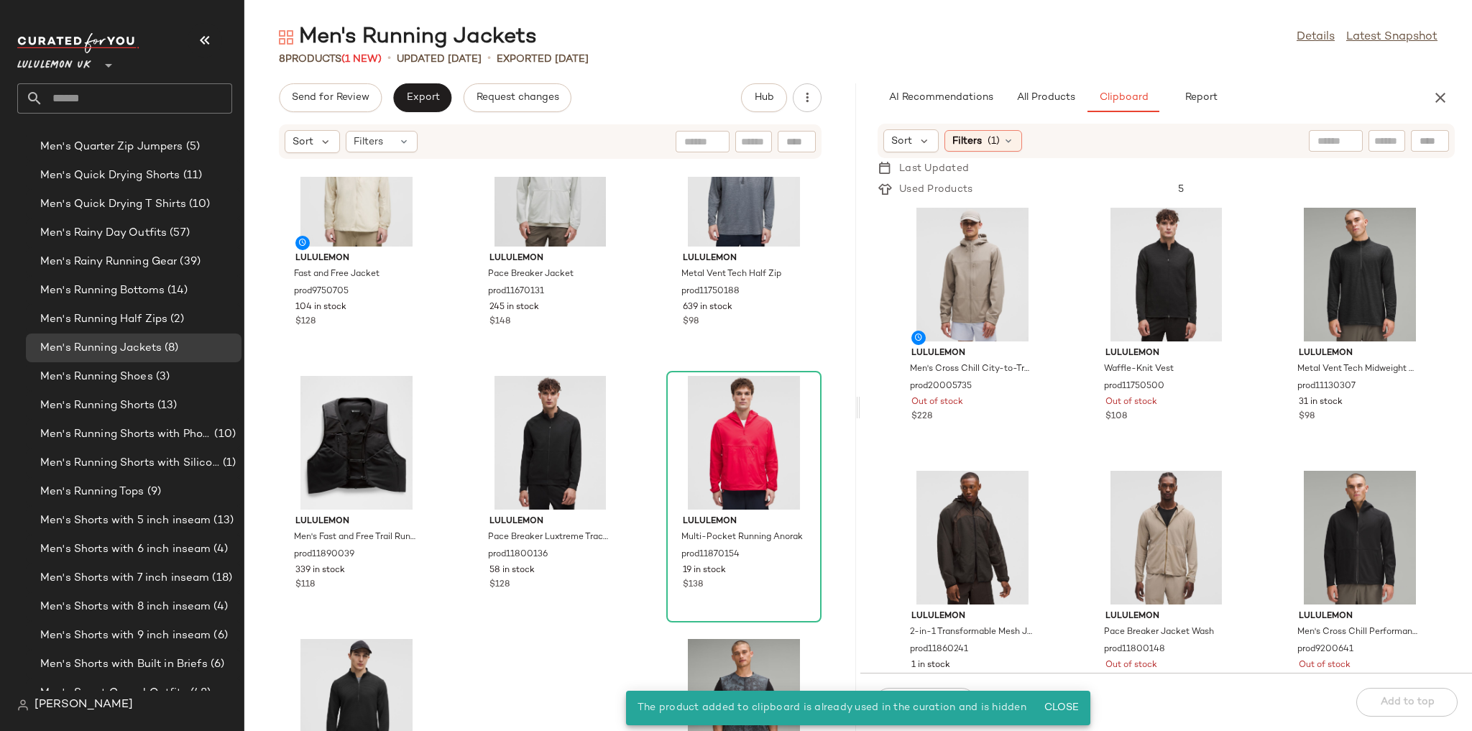
scroll to position [172, 0]
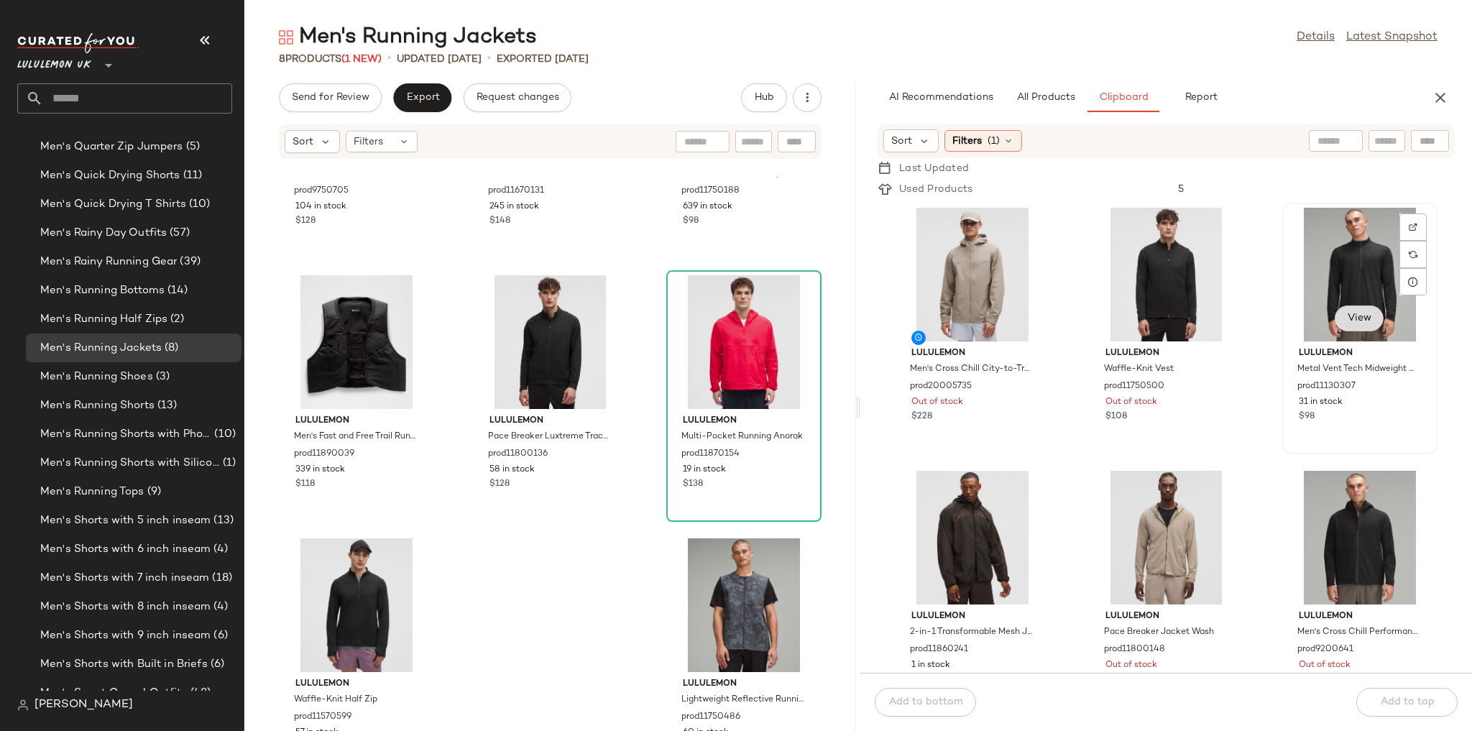
click at [1003, 313] on button "View" at bounding box center [1359, 318] width 49 height 26
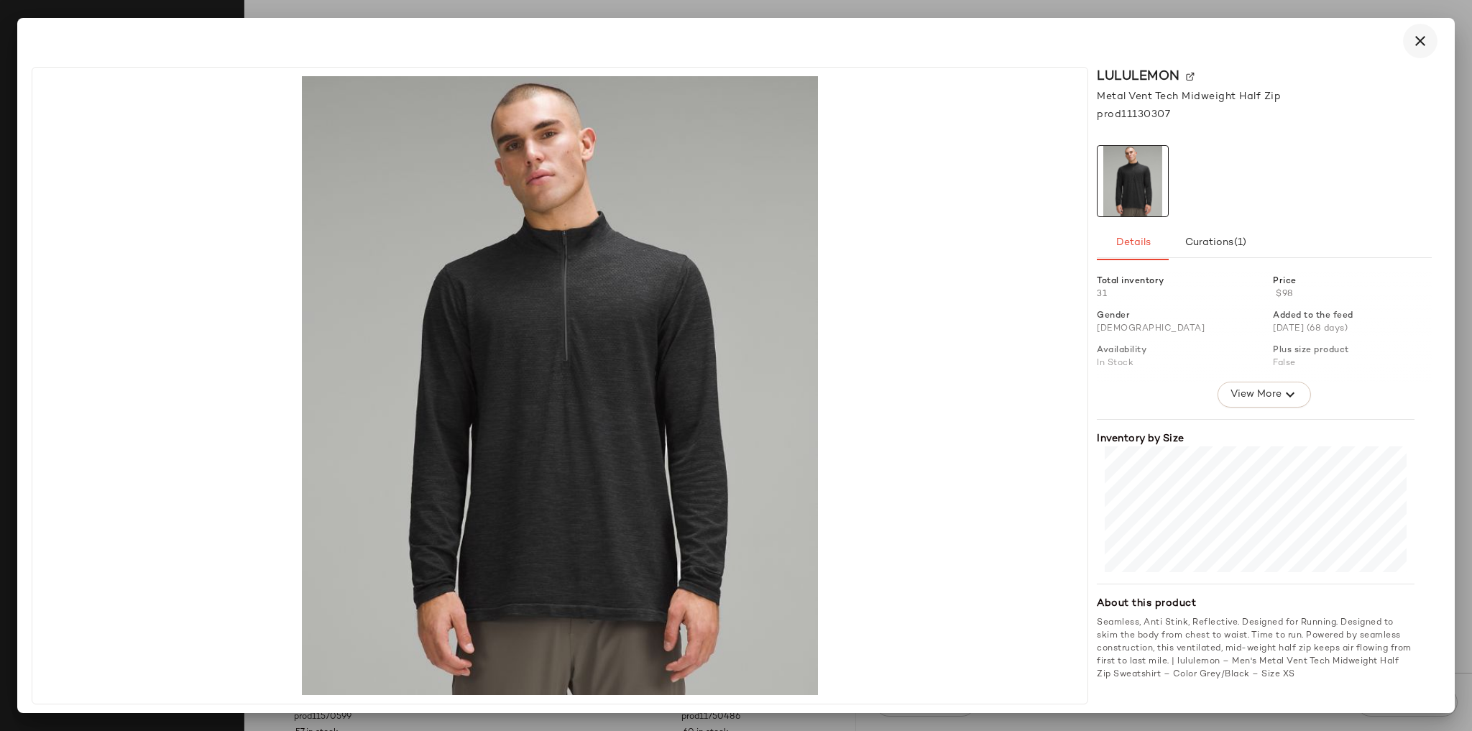
click at [1003, 40] on icon "button" at bounding box center [1420, 40] width 17 height 17
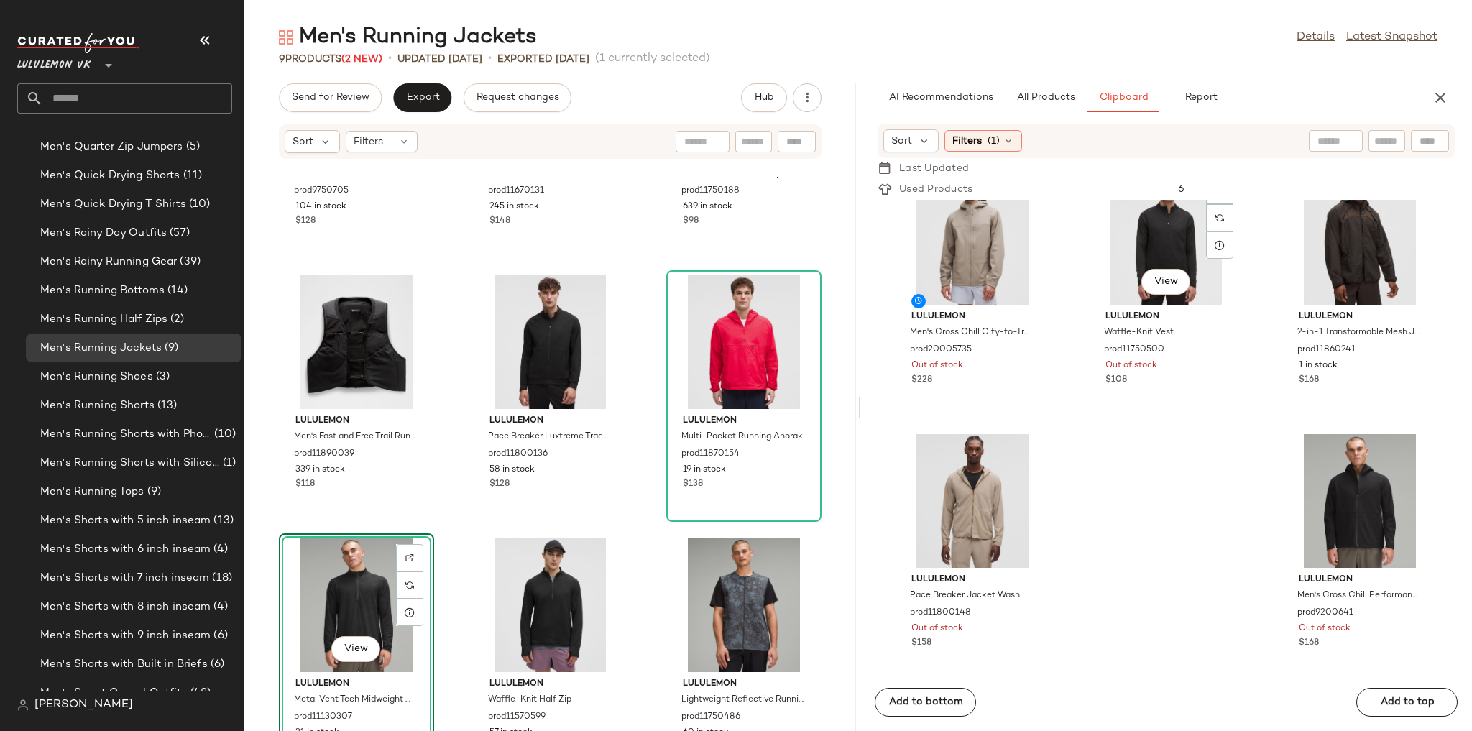
scroll to position [44, 0]
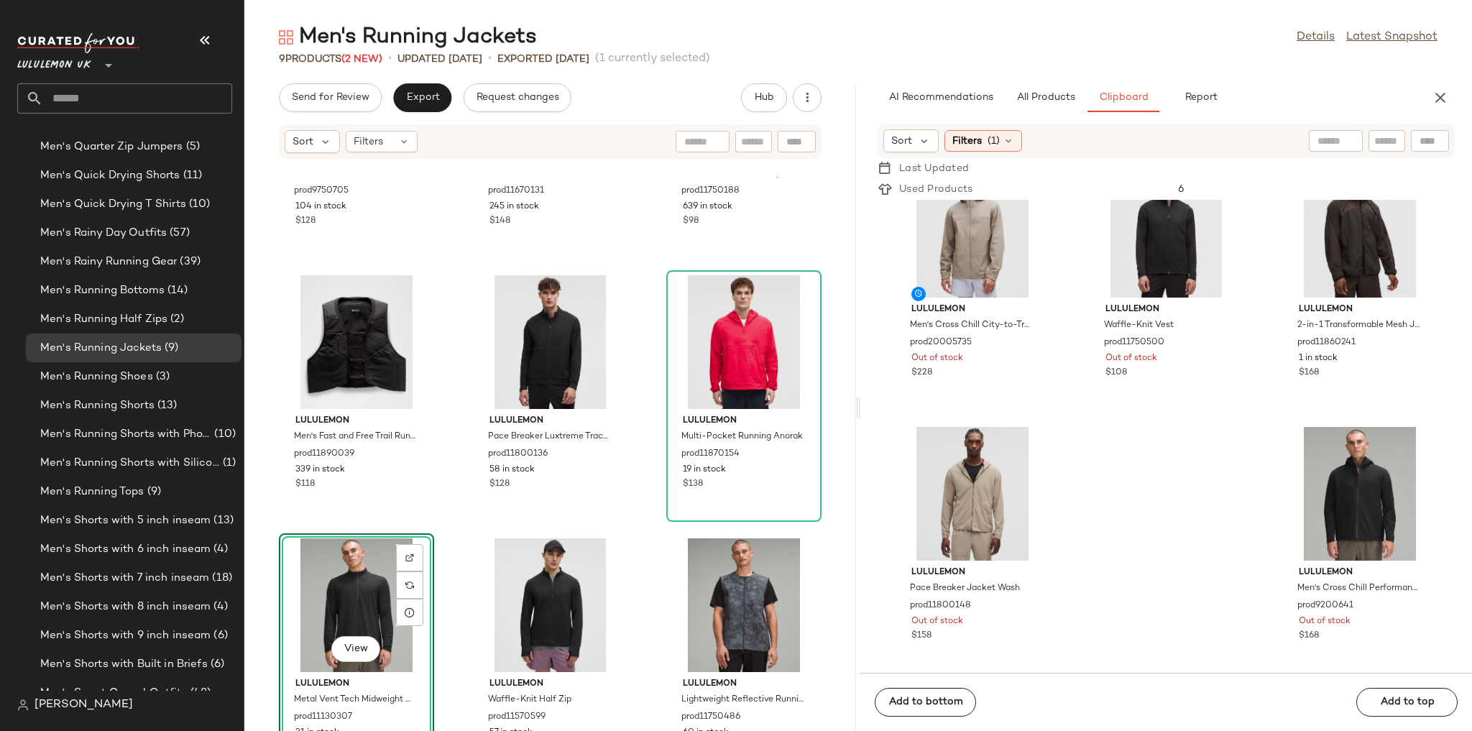
click at [1003, 472] on div "lululemon Men's Cross Chill City-to-Trail Jacket prod20005735 Out of stock $228…" at bounding box center [1166, 436] width 612 height 473
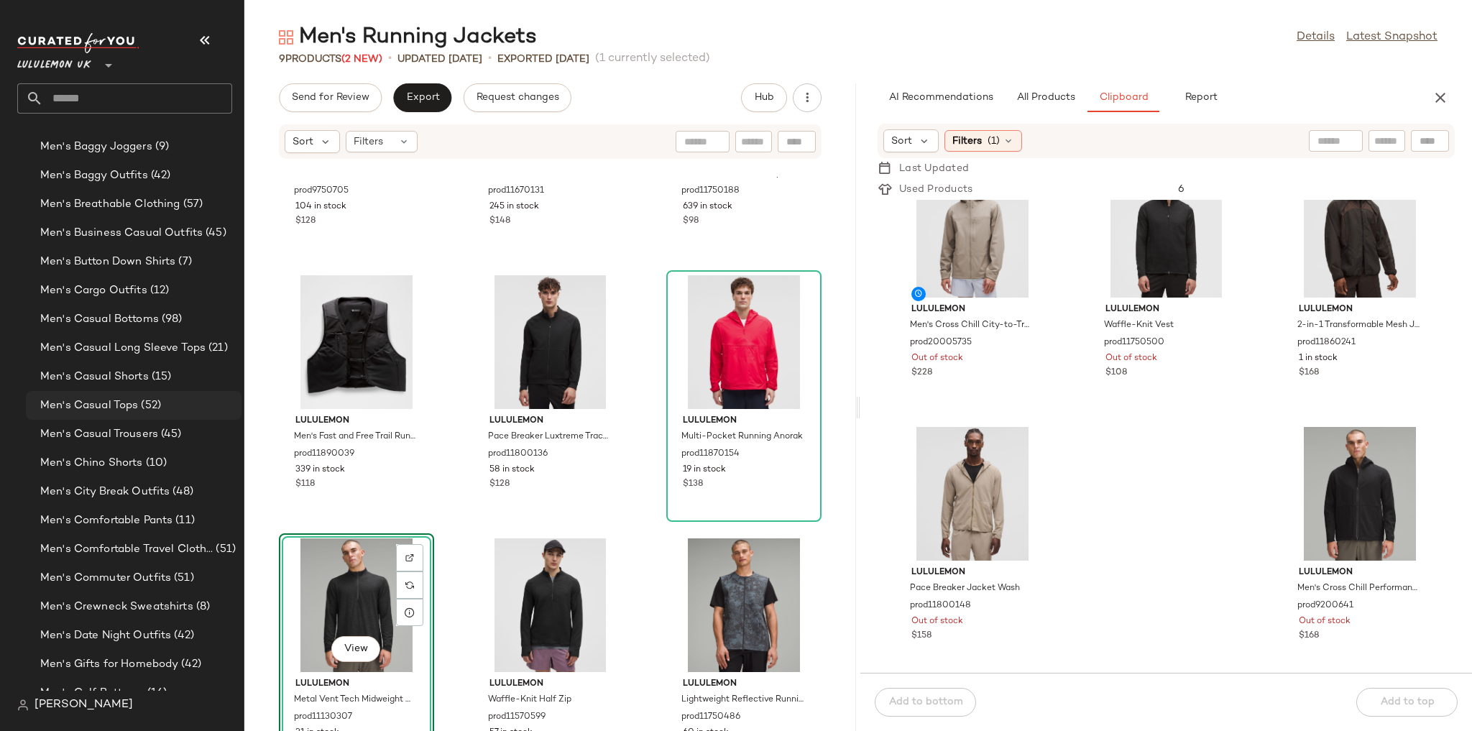
scroll to position [607, 0]
click at [144, 516] on span "Men's Comfortable Travel Clothes" at bounding box center [126, 520] width 172 height 17
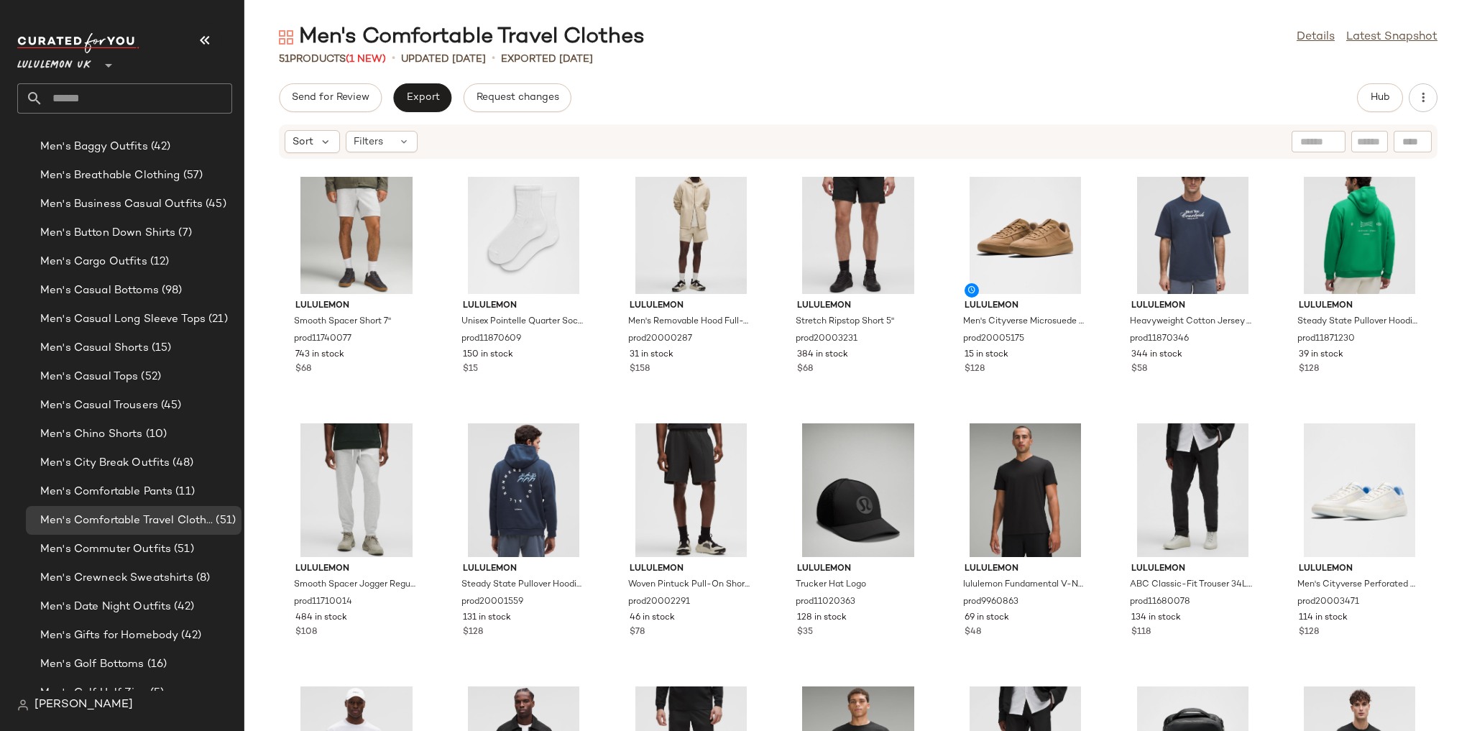
scroll to position [287, 0]
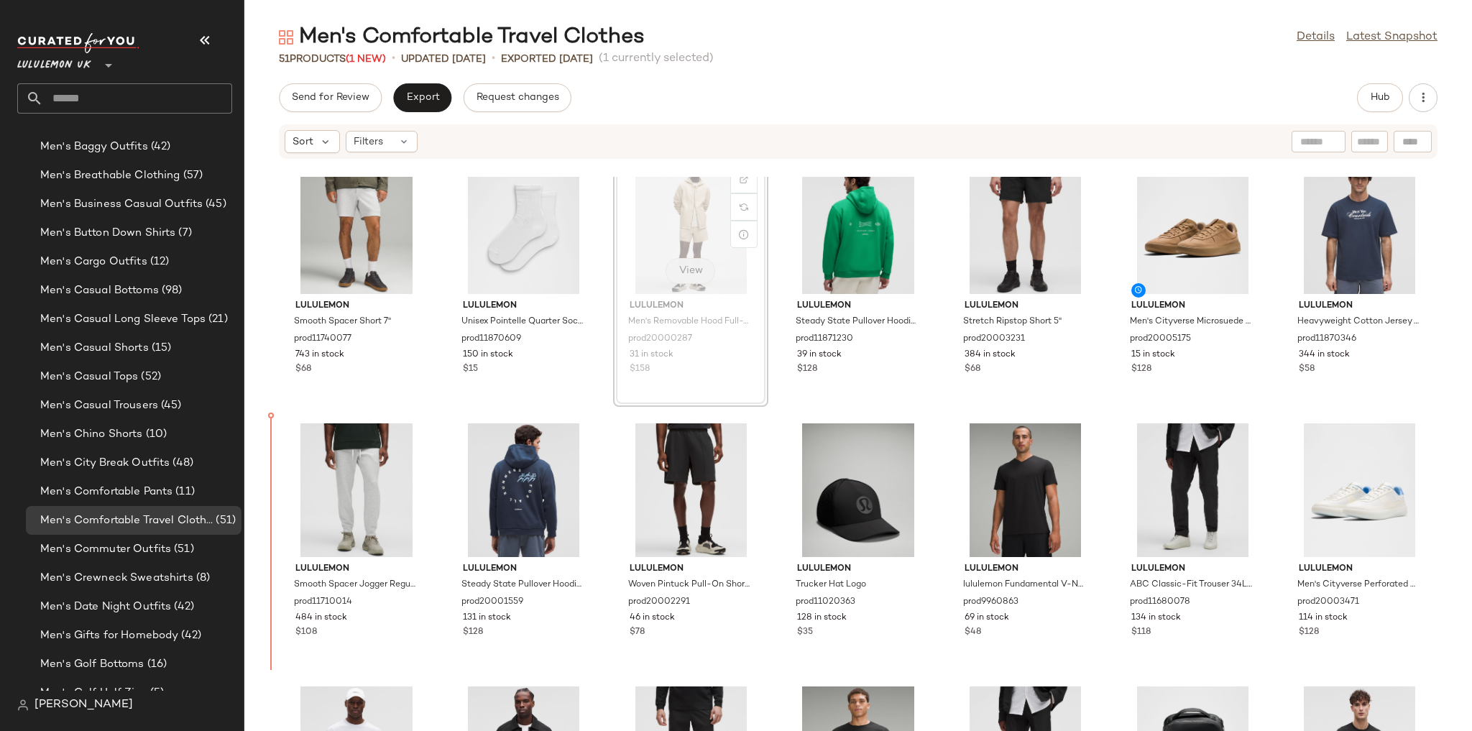
scroll to position [285, 0]
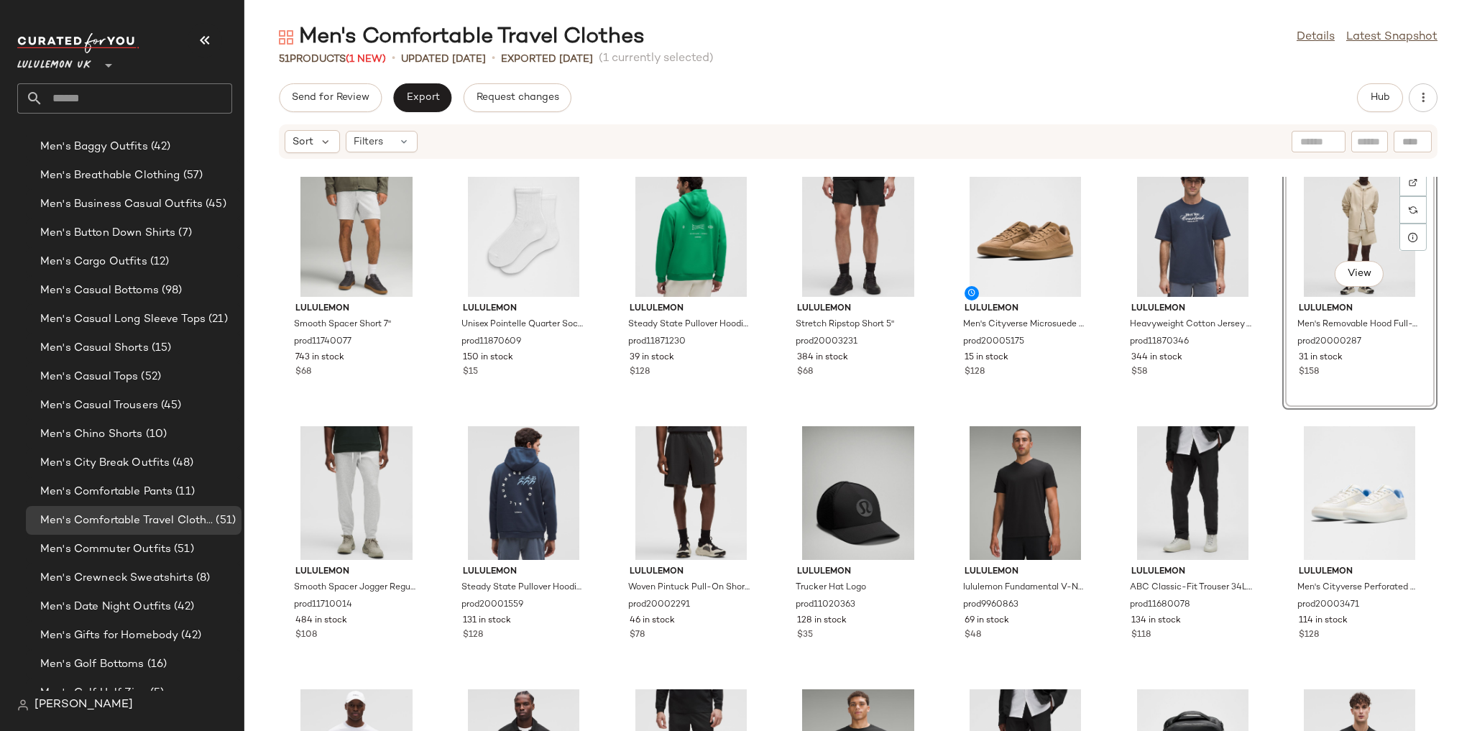
click at [668, 406] on div "lululemon Textured Double-Knit Cotton Hoodie prod11520062 3312 in stock $138 lu…" at bounding box center [858, 454] width 1228 height 554
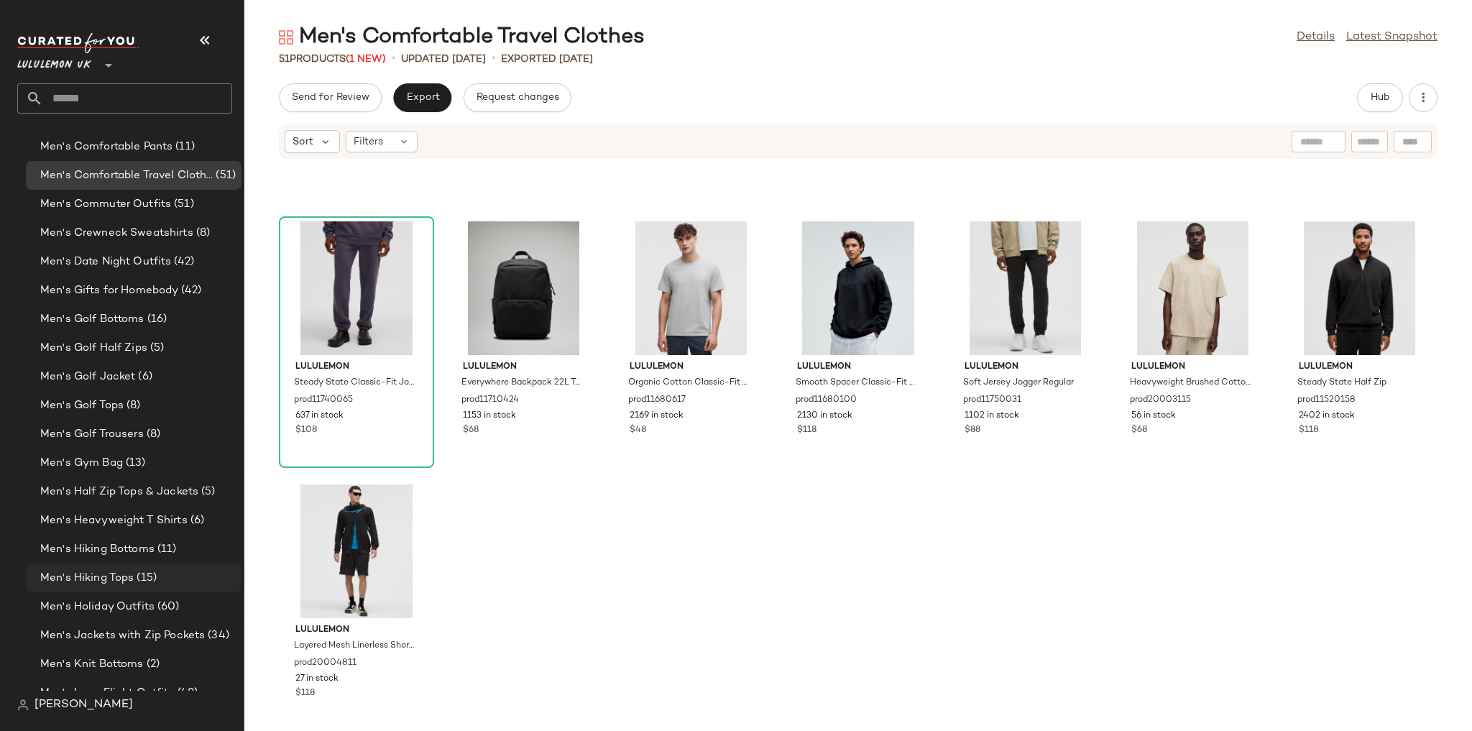
scroll to position [1009, 0]
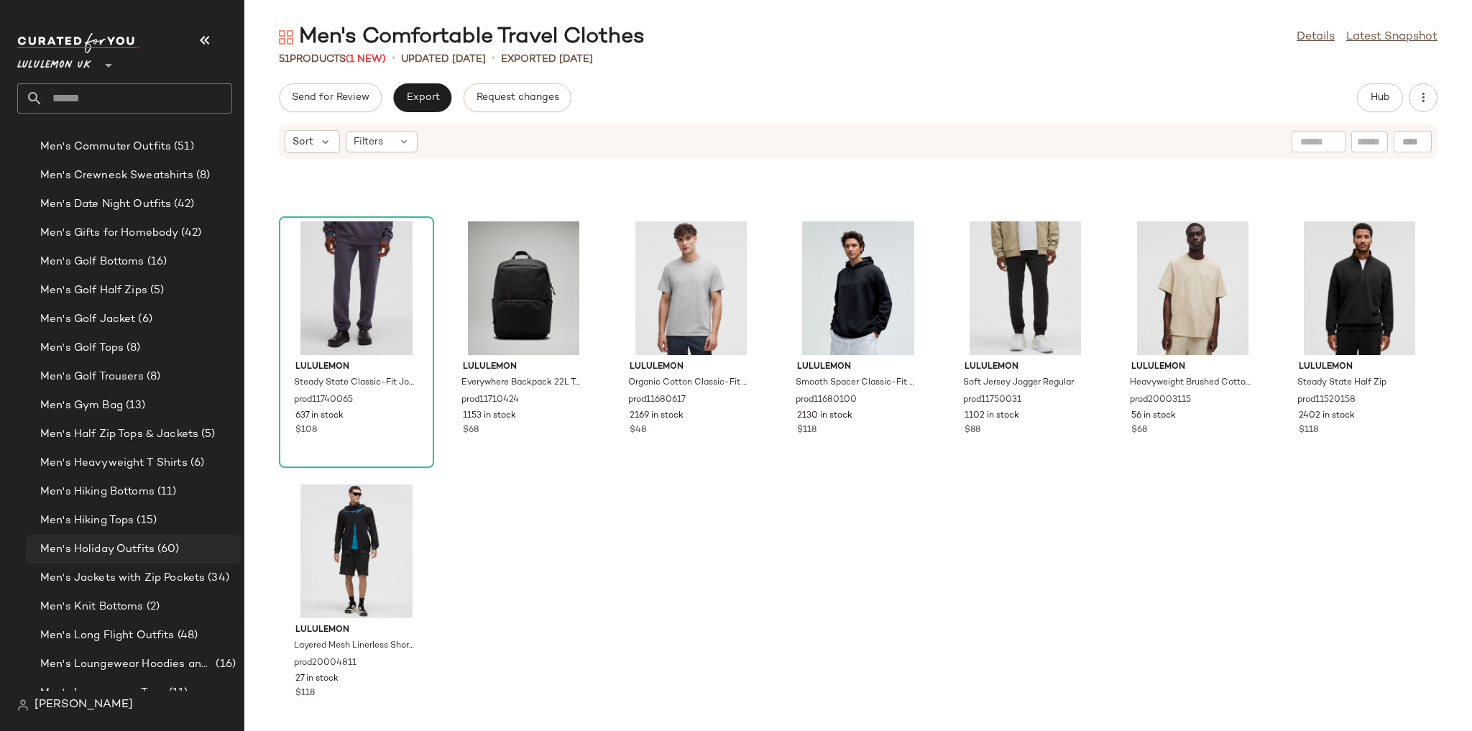
click at [162, 516] on span "(60)" at bounding box center [167, 549] width 25 height 17
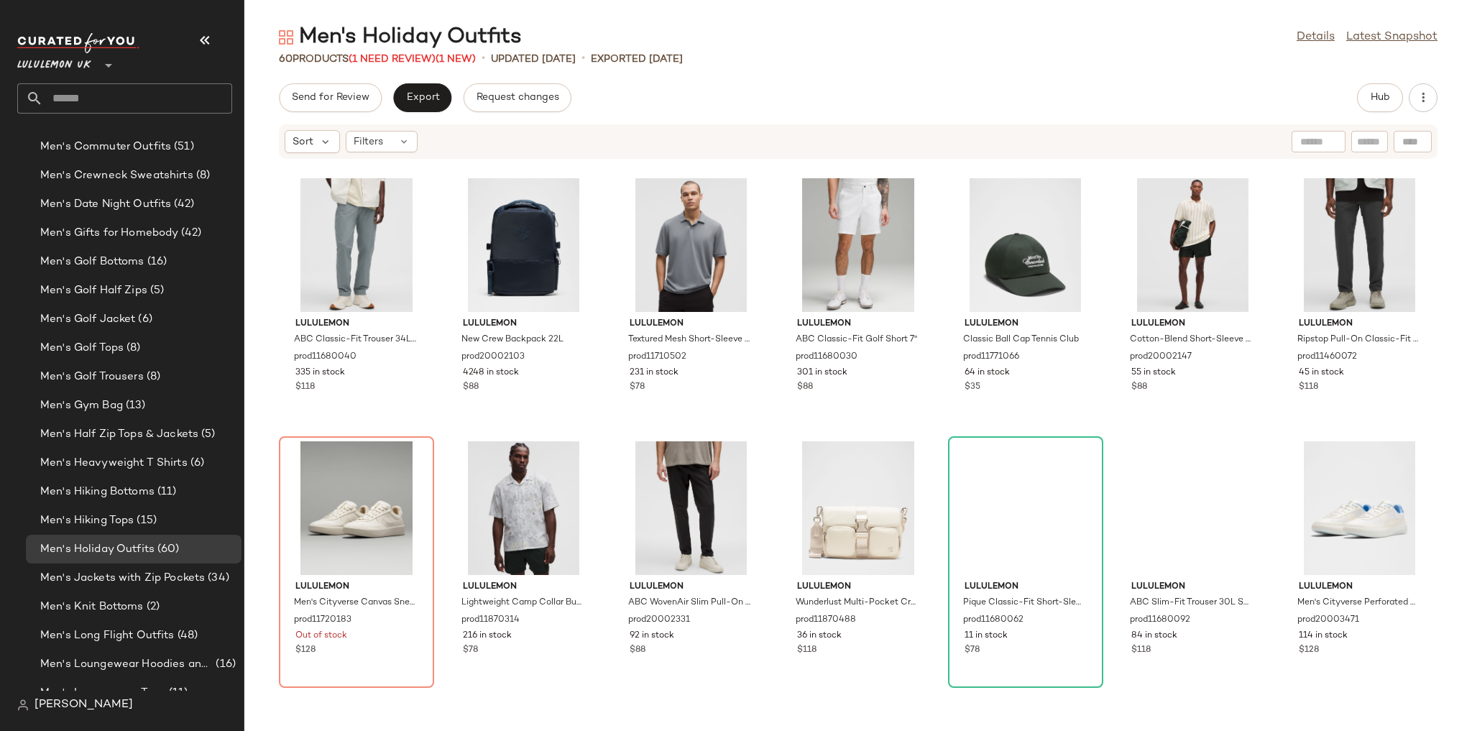
scroll to position [299, 0]
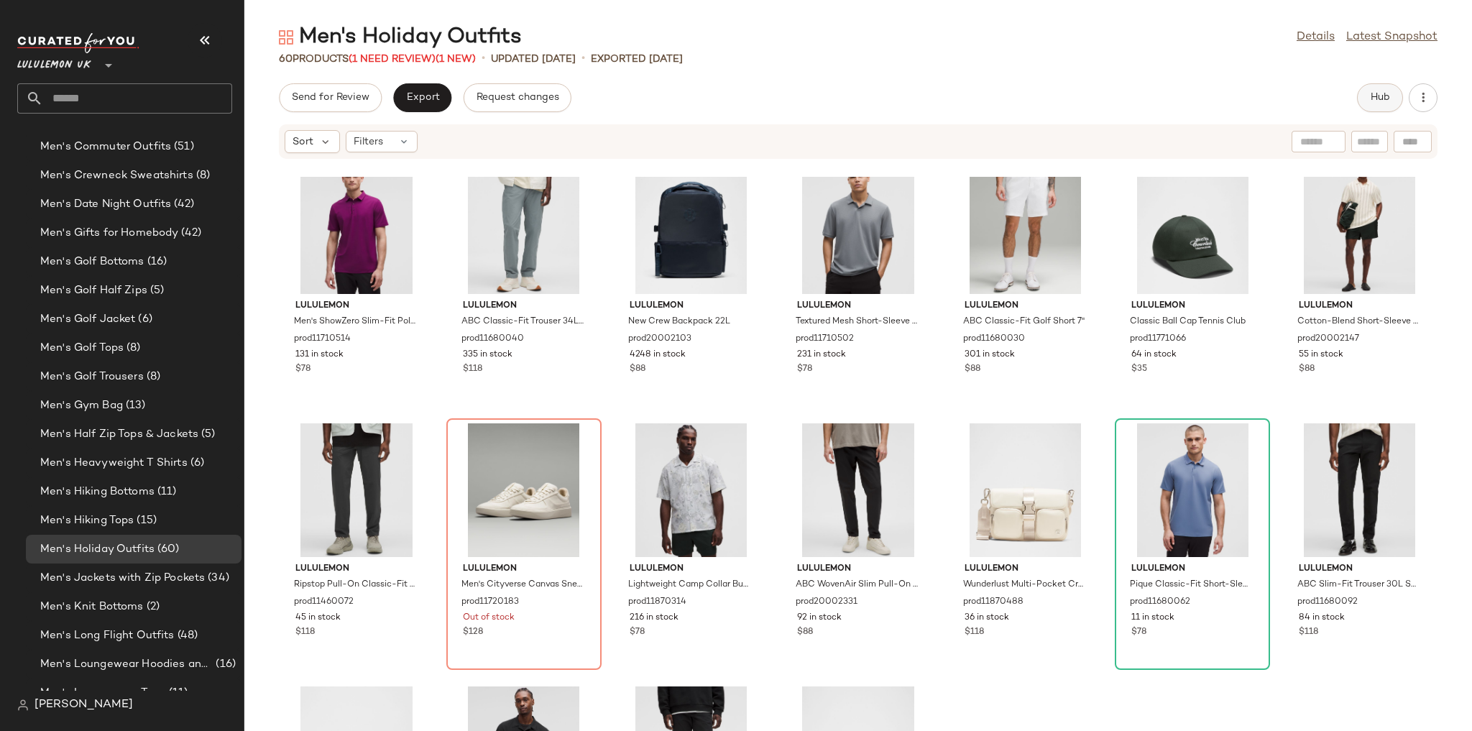
click at [1003, 109] on button "Hub" at bounding box center [1380, 97] width 46 height 29
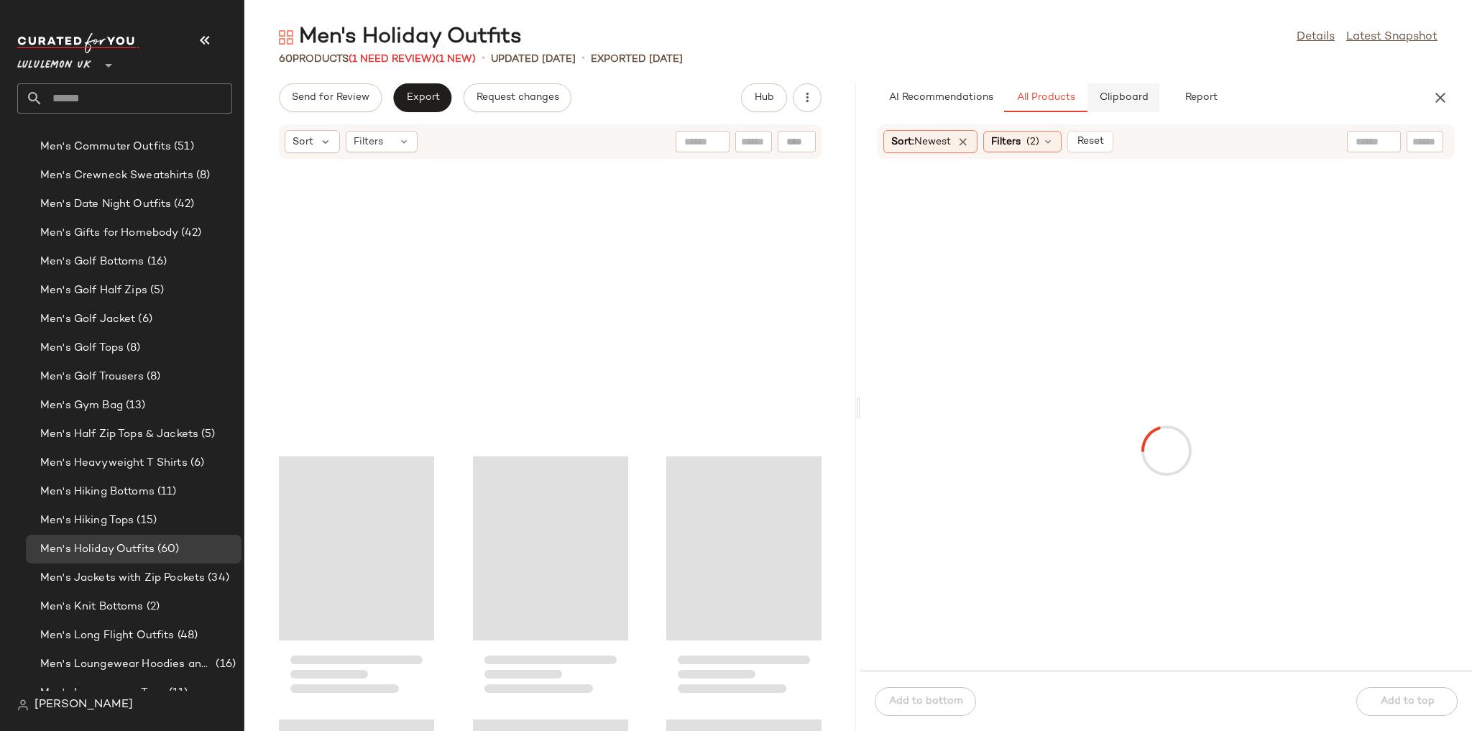
click at [1003, 95] on span "Clipboard" at bounding box center [1123, 97] width 50 height 11
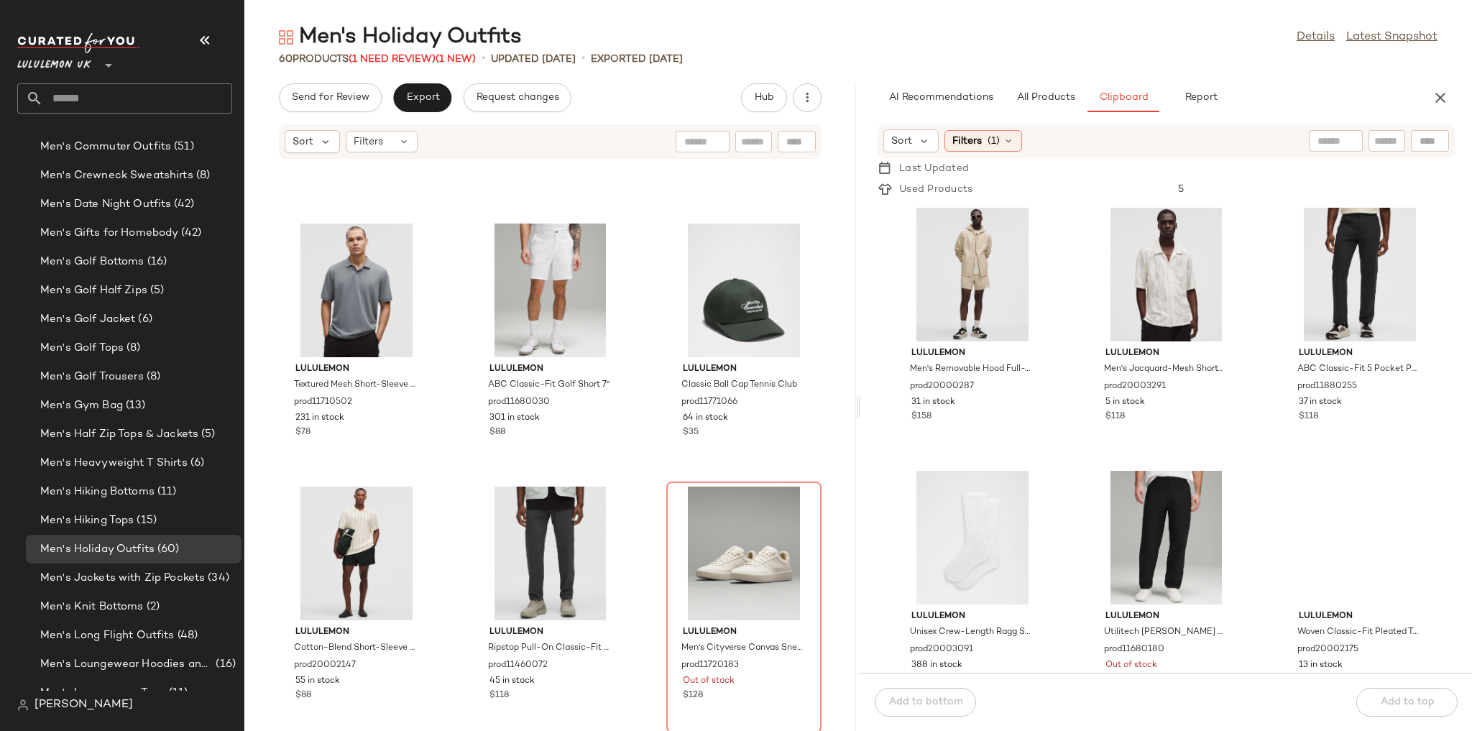
scroll to position [896, 0]
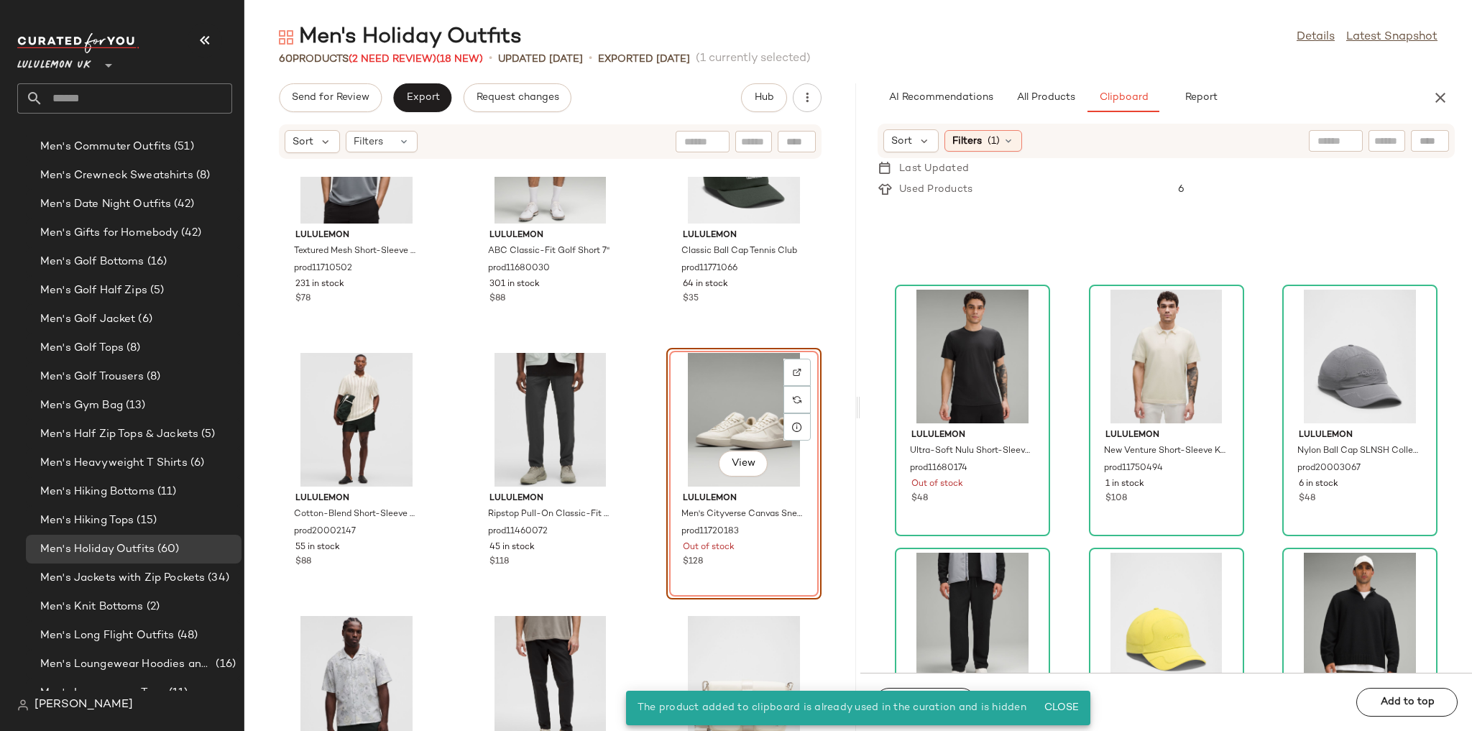
scroll to position [705, 0]
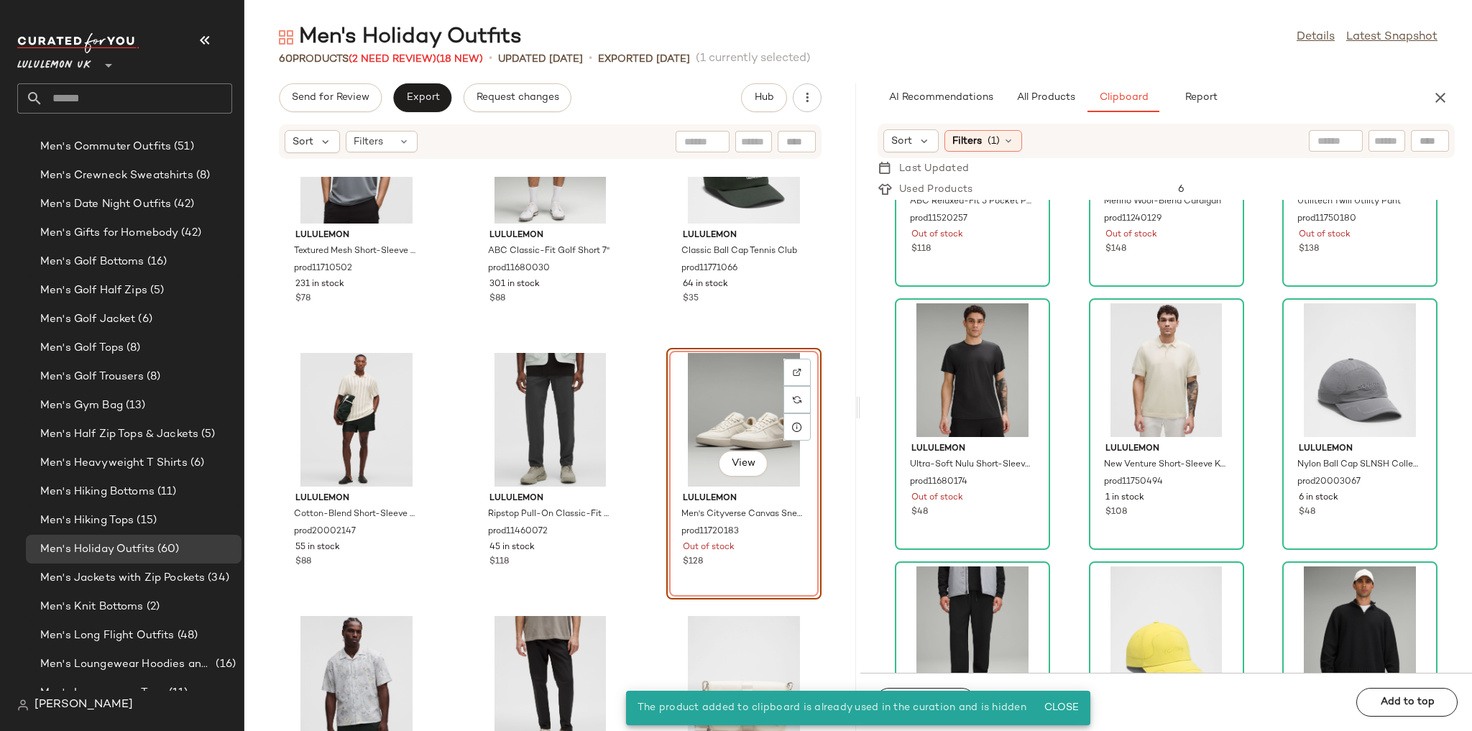
click at [1003, 78] on div "Men's Holiday Outfits Details Latest Snapshot 60 Products (2 Need Review) (18 N…" at bounding box center [858, 377] width 1228 height 708
click at [1003, 112] on div "AI Recommendations All Products Clipboard Report Sort: Newest Filters (2) Reset…" at bounding box center [1166, 407] width 612 height 648
click at [1003, 107] on button "All Products" at bounding box center [1045, 97] width 83 height 29
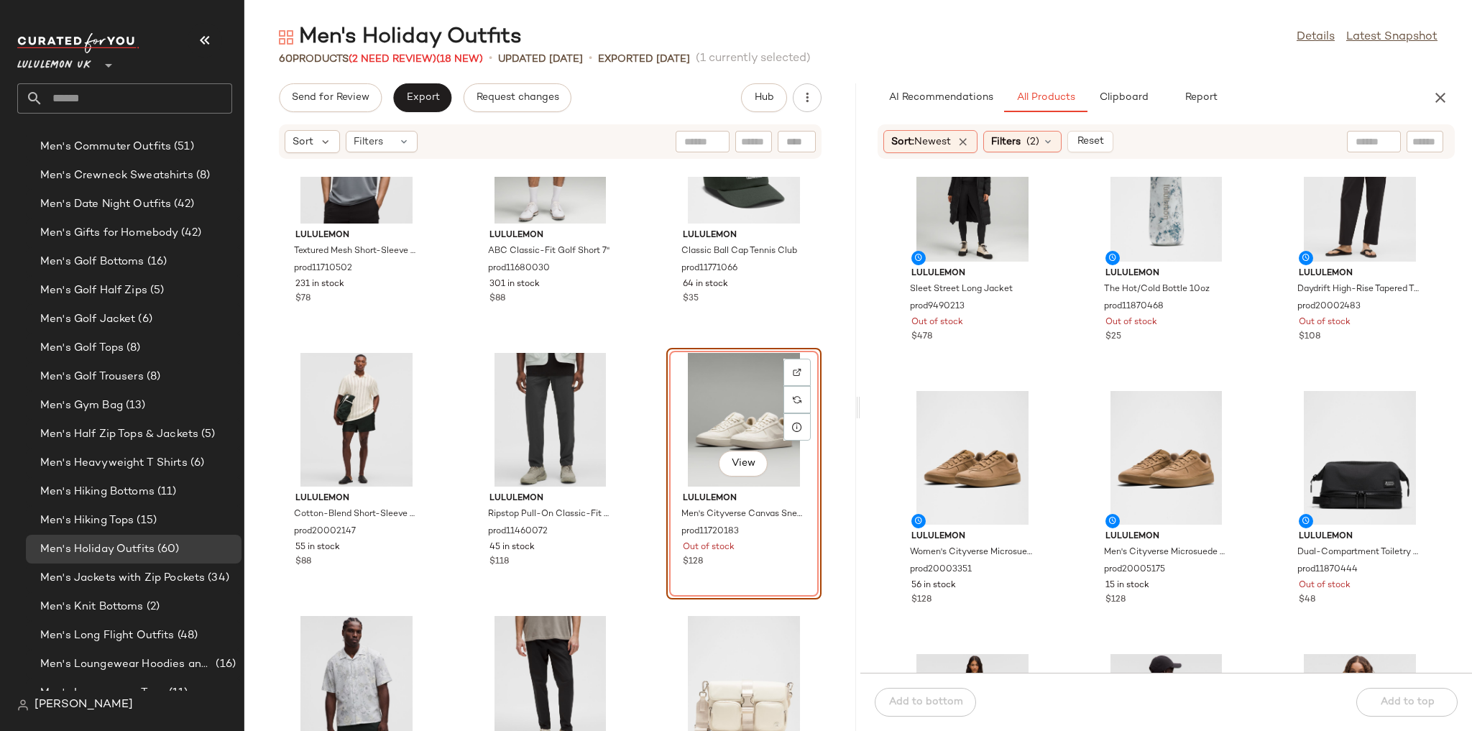
scroll to position [57, 0]
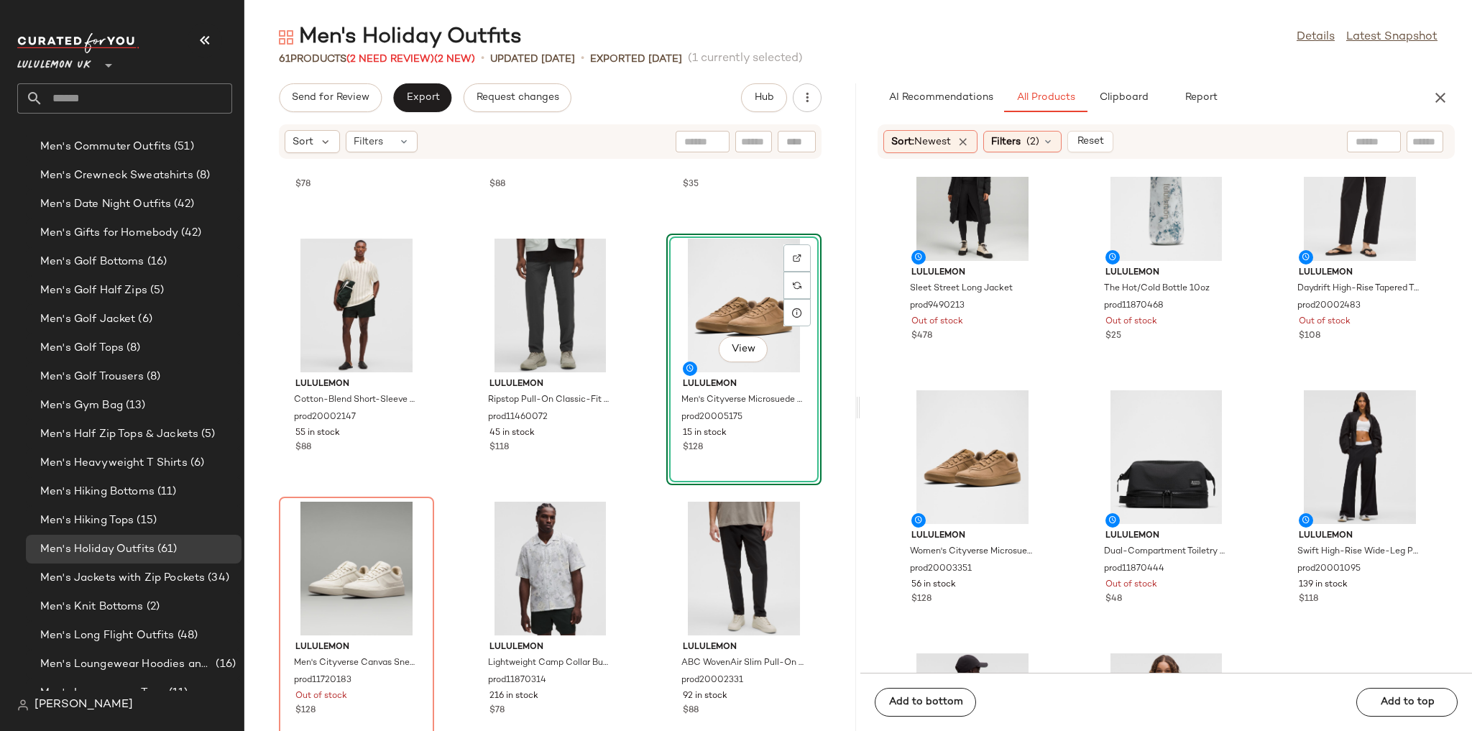
scroll to position [1011, 0]
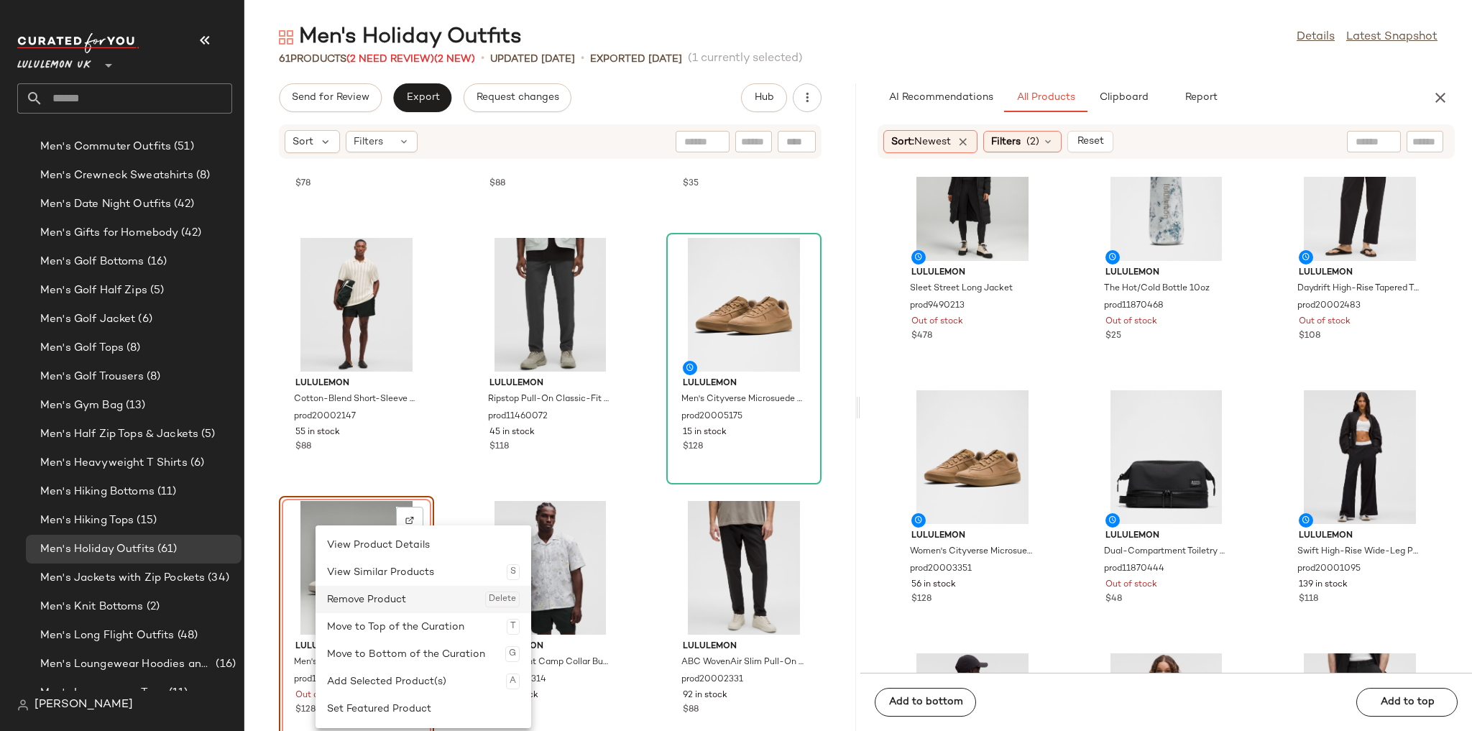
click at [385, 516] on div "Remove Product Delete" at bounding box center [423, 599] width 193 height 27
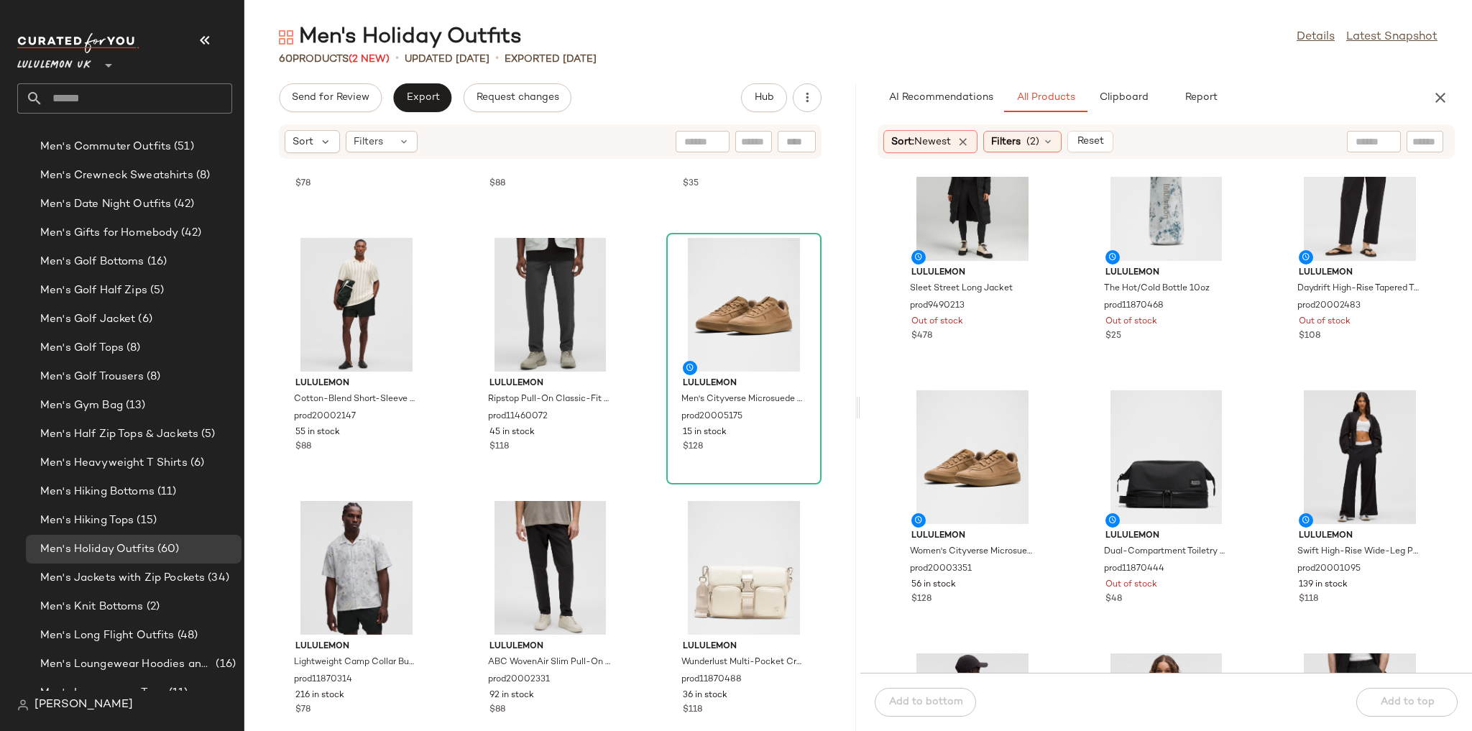
click at [628, 479] on div "lululemon Textured Mesh Short-Sleeve Polo Shirt prod11710502 231 in stock $78 l…" at bounding box center [550, 454] width 612 height 554
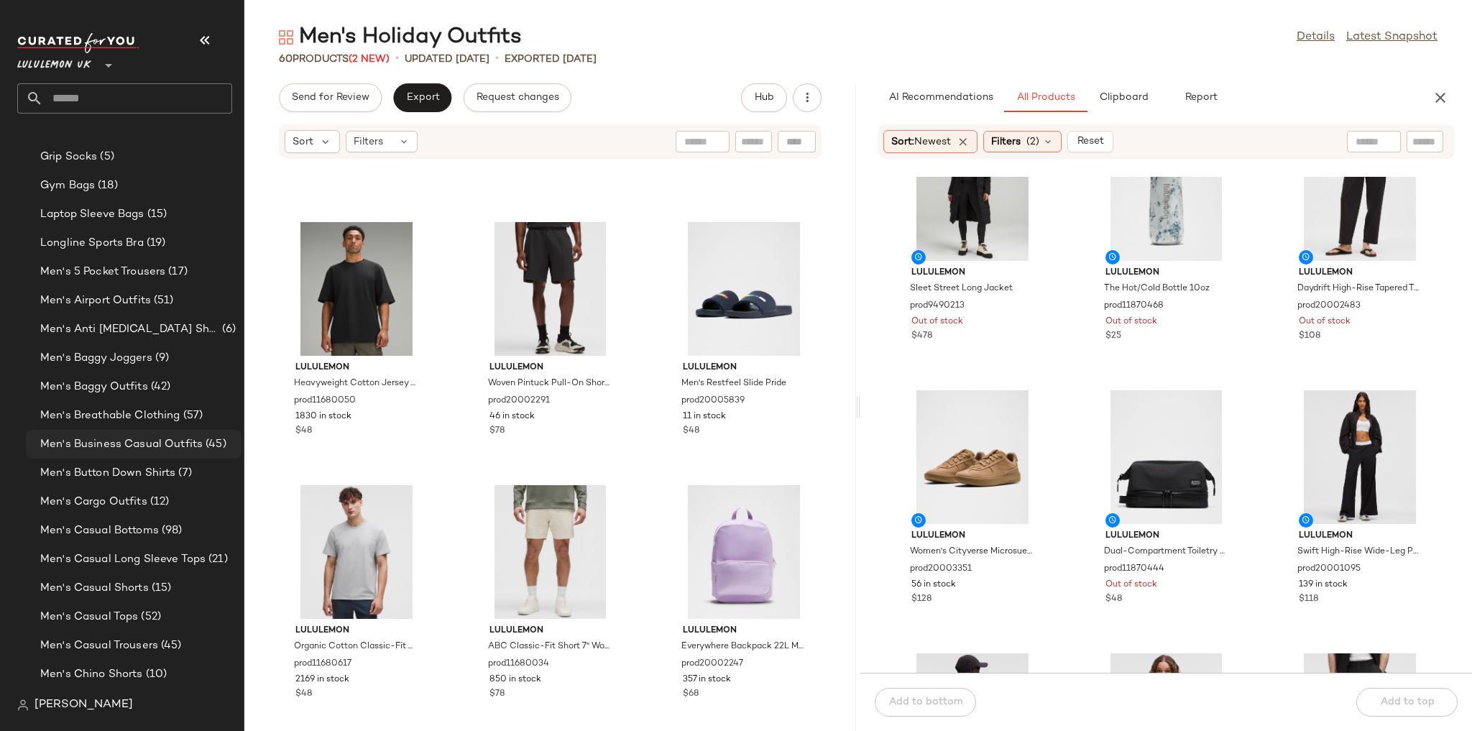
scroll to position [319, 0]
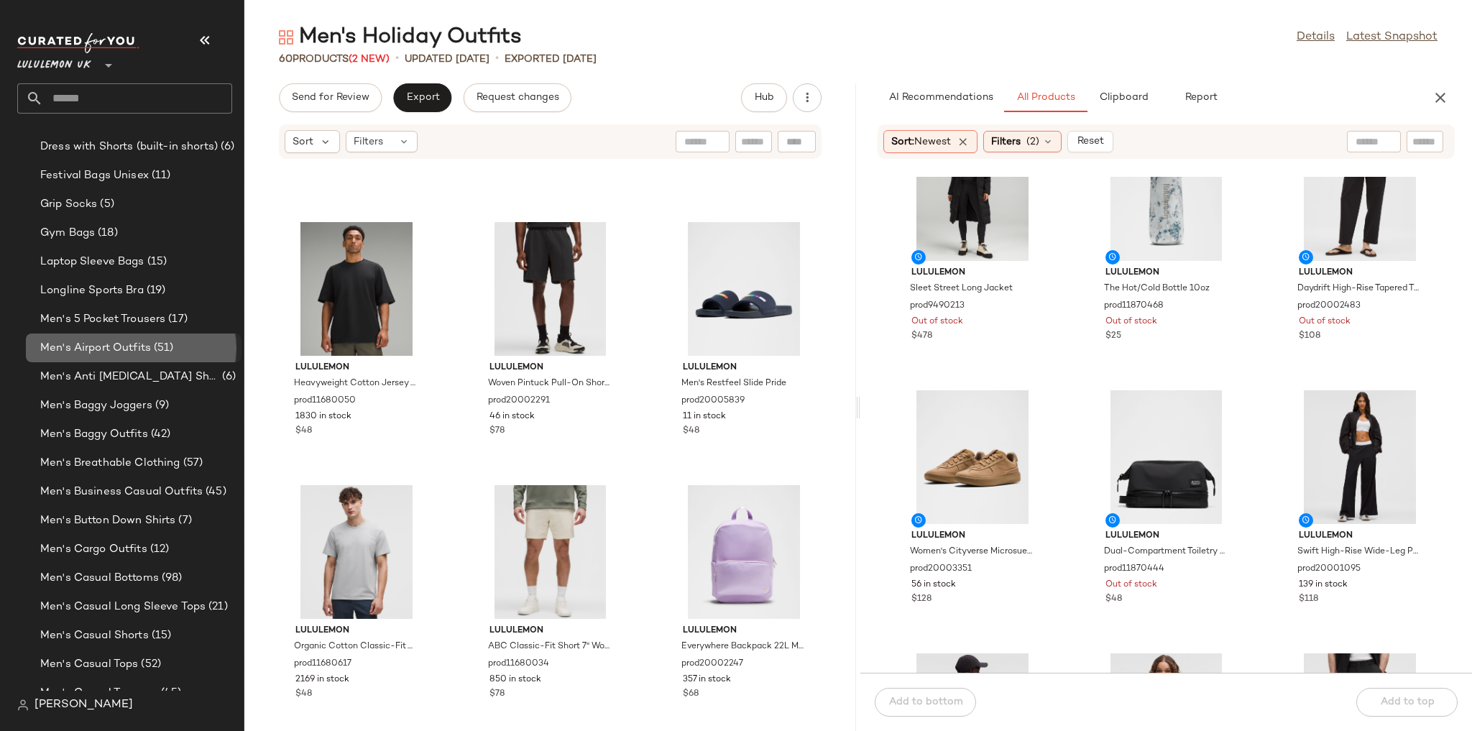
click at [196, 350] on div "Men's Airport Outfits (51)" at bounding box center [136, 348] width 200 height 17
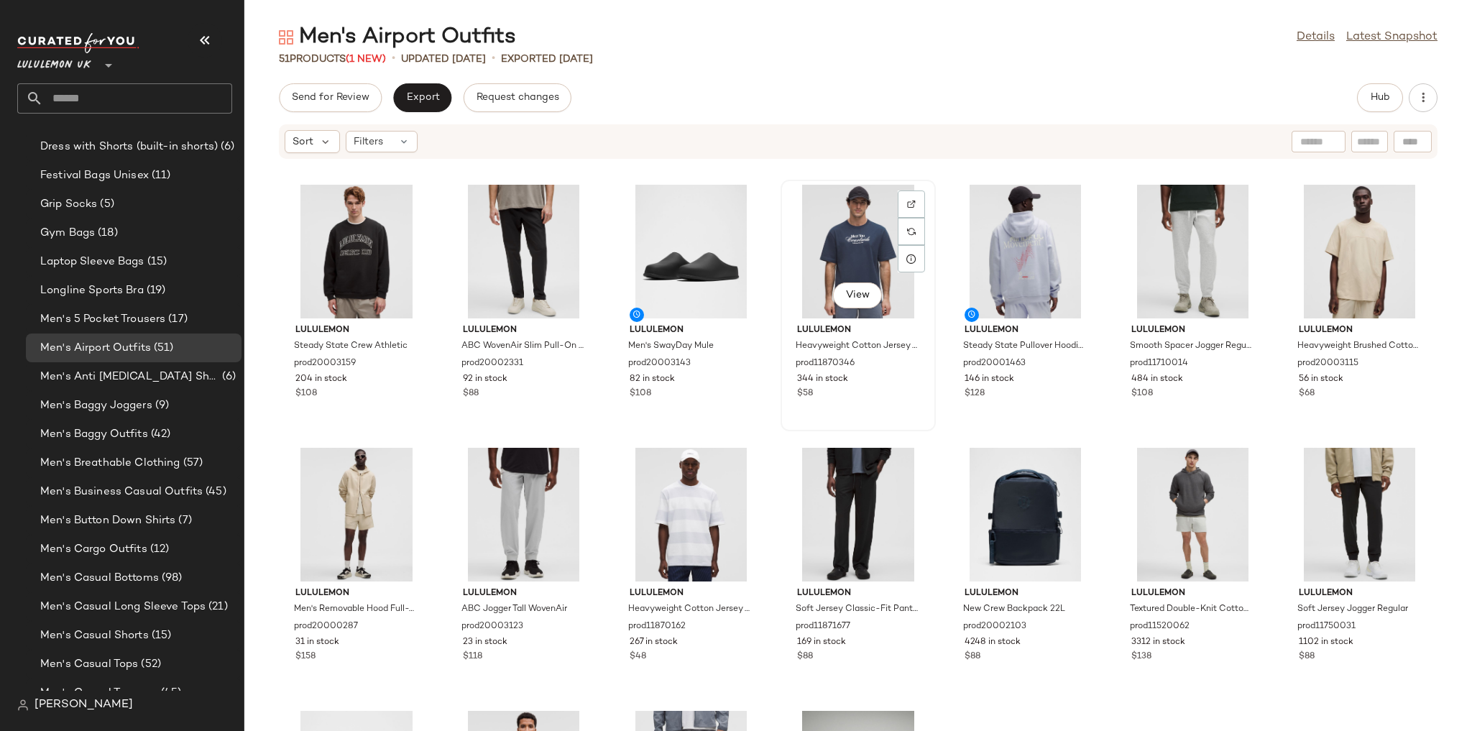
click at [931, 233] on div "View" at bounding box center [858, 252] width 145 height 134
click at [1003, 231] on div "View" at bounding box center [1192, 252] width 145 height 134
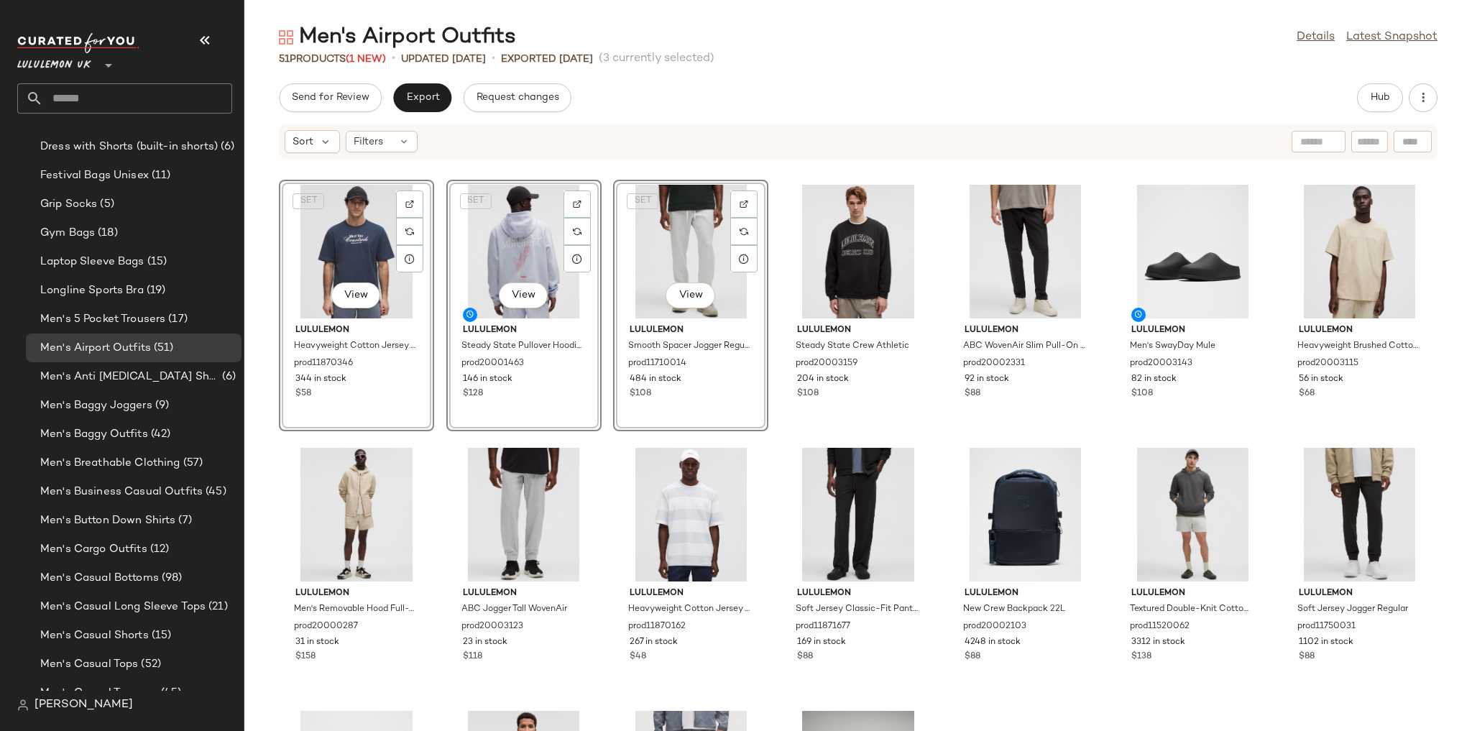
click at [658, 317] on div "SET View lululemon Heavyweight Cotton Jersey T-Shirt Tennis Club prod11870346 3…" at bounding box center [858, 454] width 1228 height 554
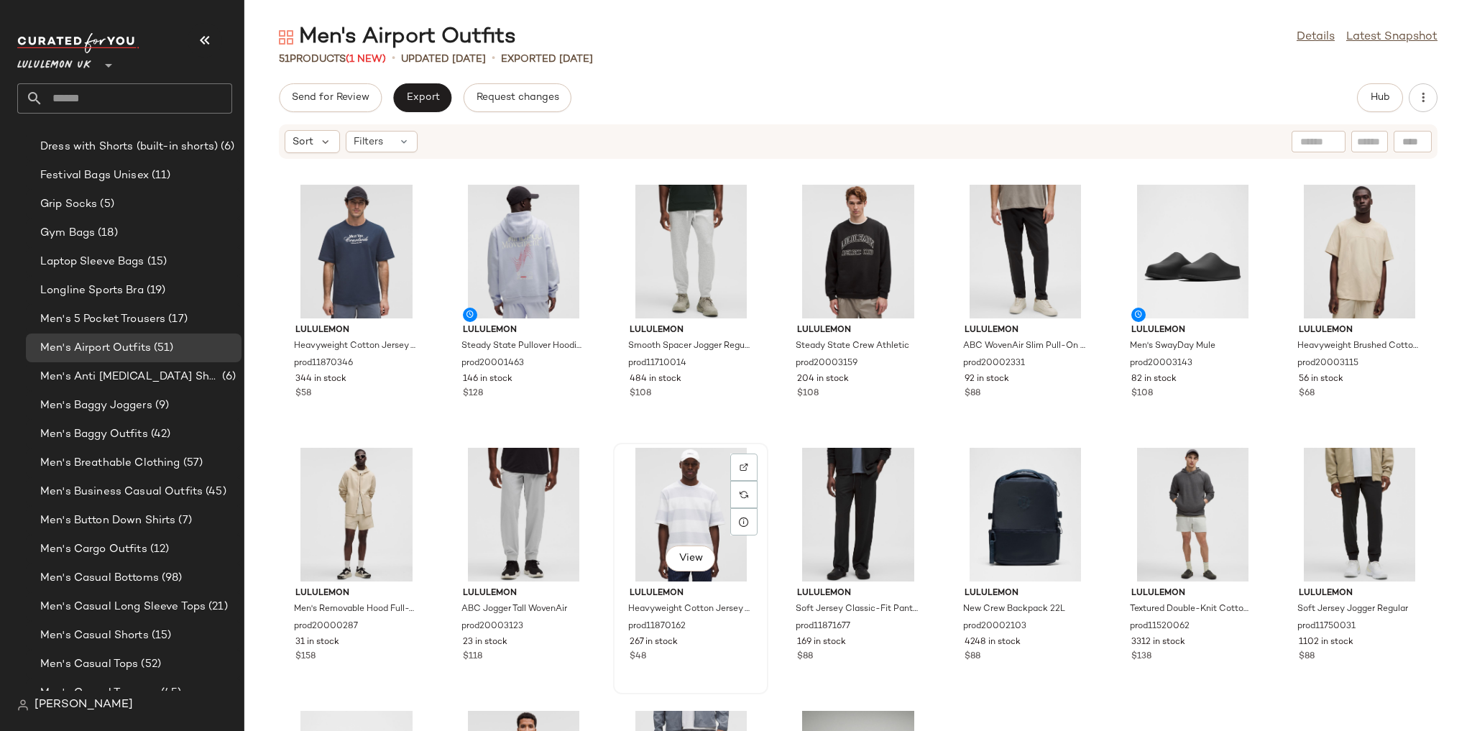
click at [763, 466] on div "View" at bounding box center [690, 515] width 145 height 134
click at [1003, 496] on div "View" at bounding box center [1025, 515] width 145 height 134
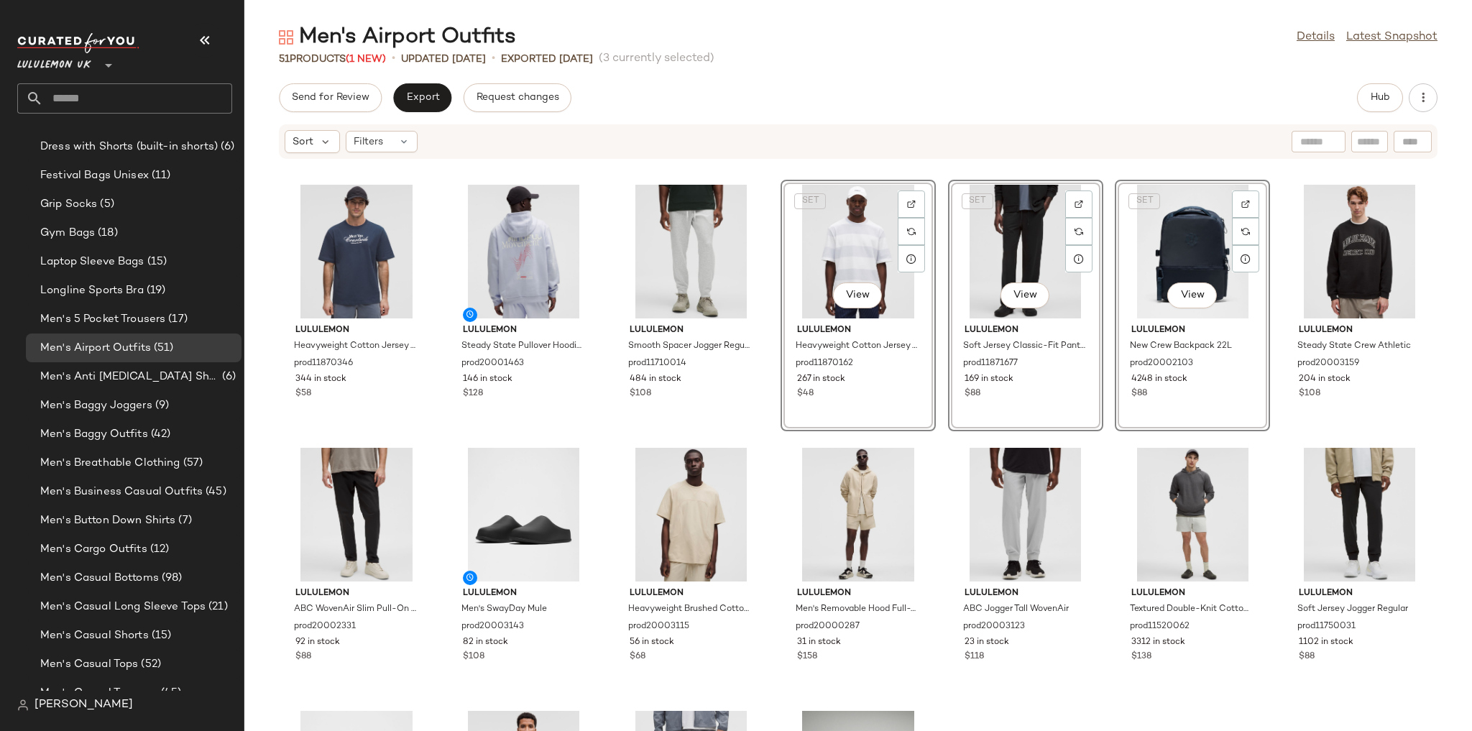
click at [851, 415] on div "lululemon Heavyweight Cotton Jersey T-Shirt Tennis Club prod11870346 344 in sto…" at bounding box center [858, 454] width 1228 height 554
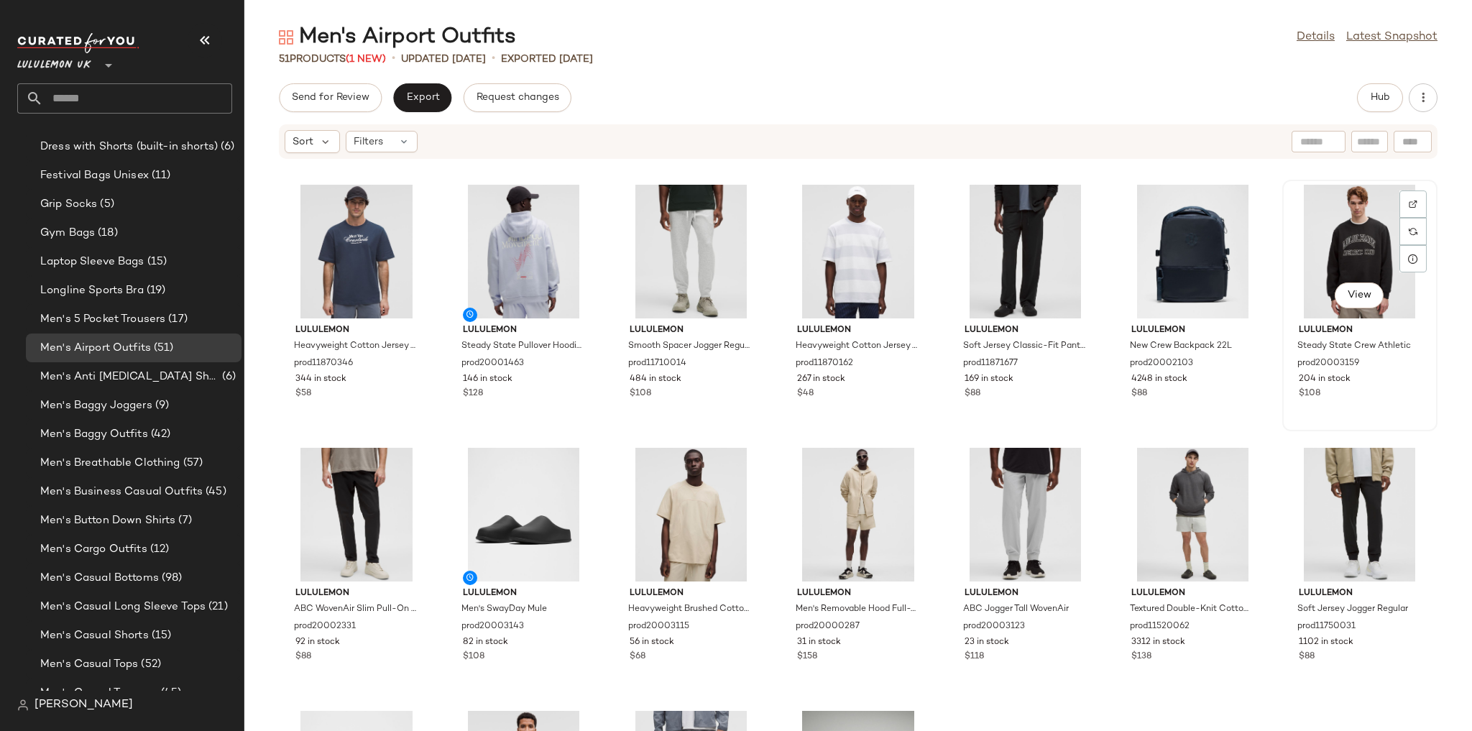
click at [1003, 318] on div "View" at bounding box center [1359, 252] width 145 height 134
drag, startPoint x: 748, startPoint y: 500, endPoint x: 648, endPoint y: 513, distance: 100.7
click at [597, 500] on div "View" at bounding box center [523, 515] width 145 height 134
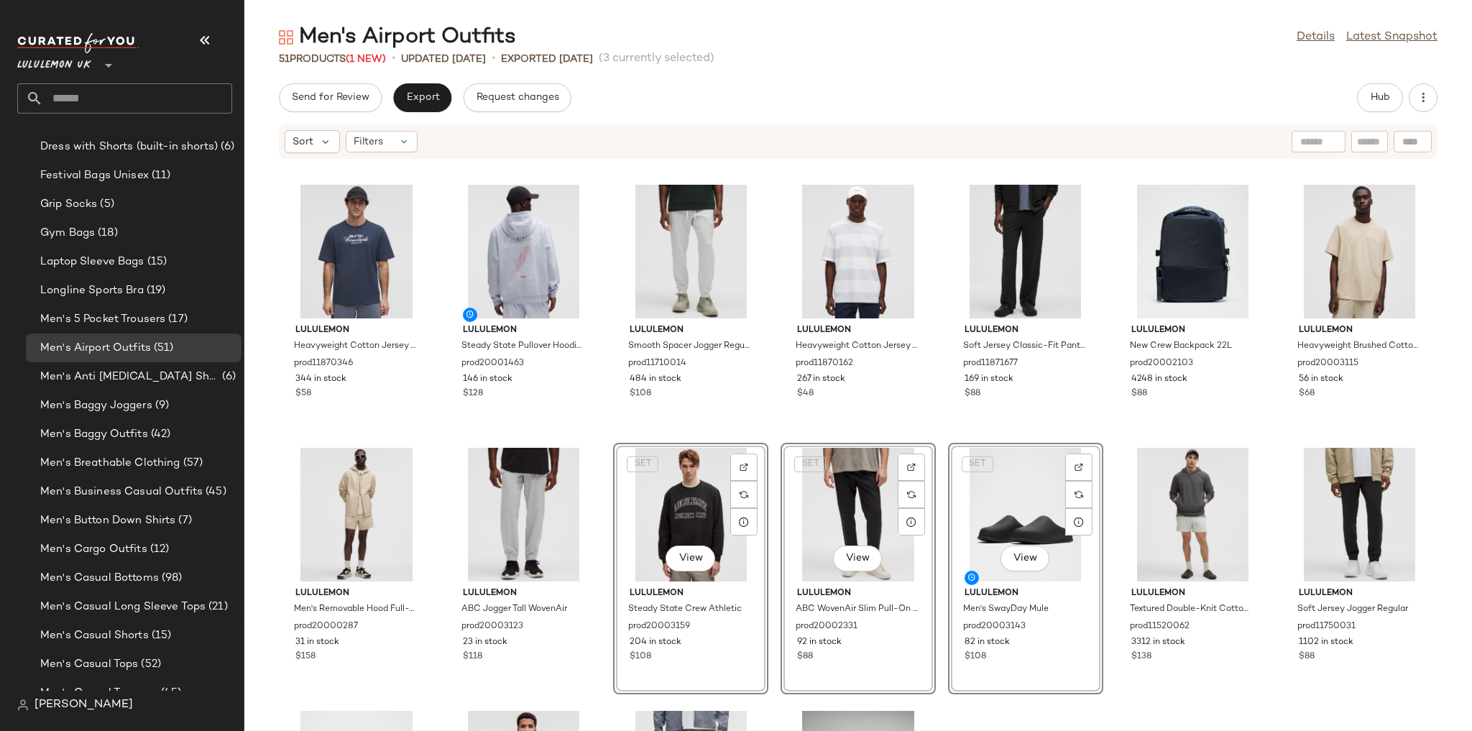
click at [1003, 434] on div "lululemon Heavyweight Cotton Jersey T-Shirt Tennis Club prod11870346 344 in sto…" at bounding box center [858, 454] width 1228 height 554
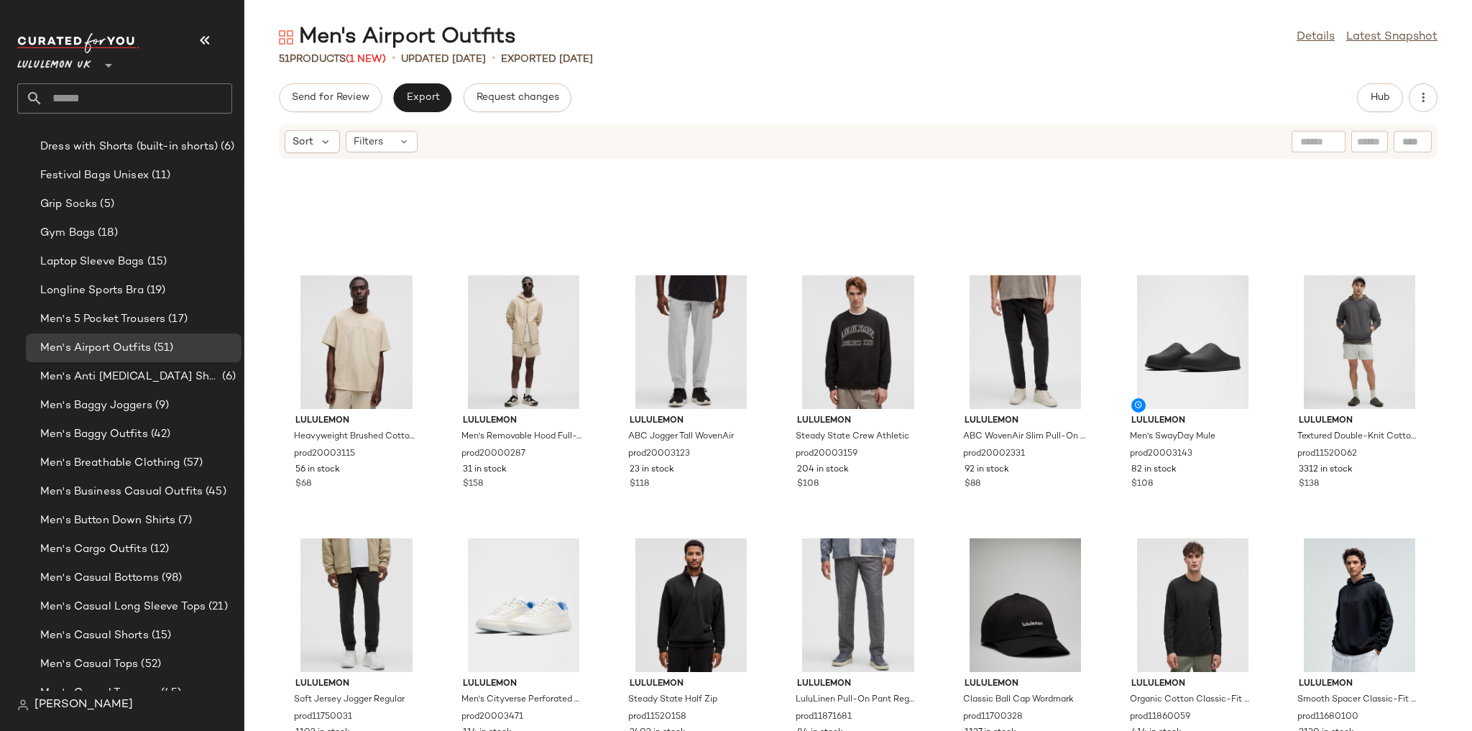
scroll to position [241, 0]
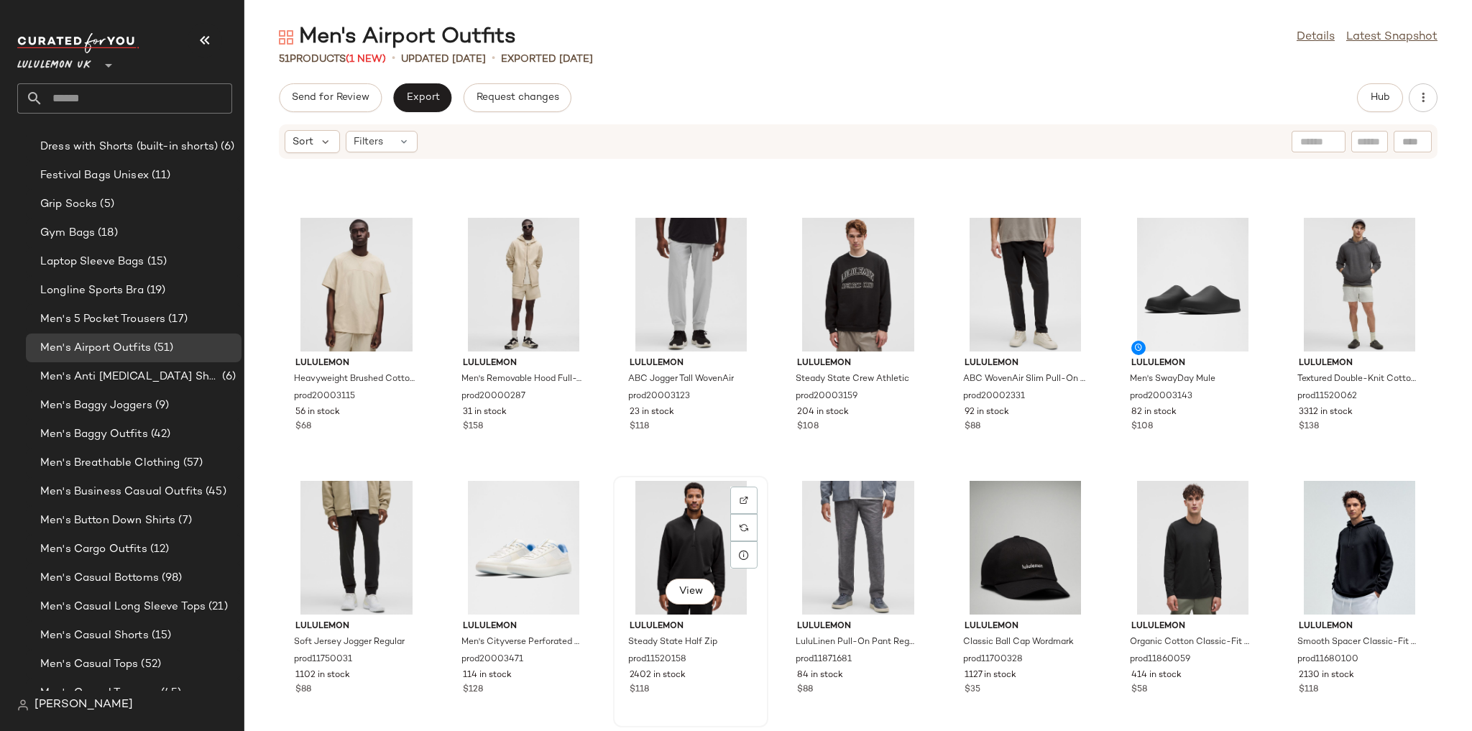
click at [763, 516] on div "View" at bounding box center [690, 548] width 145 height 134
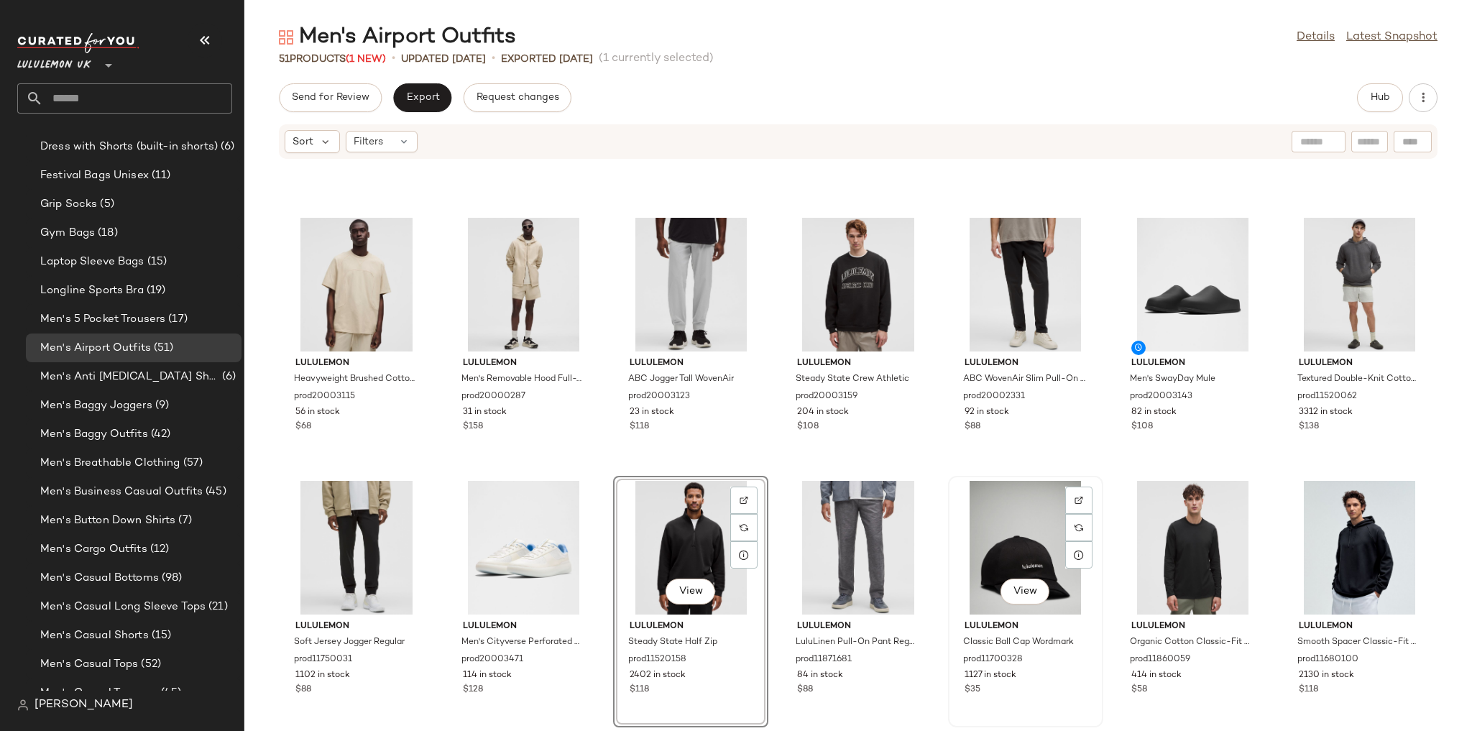
click at [1003, 516] on div "View" at bounding box center [1025, 548] width 145 height 134
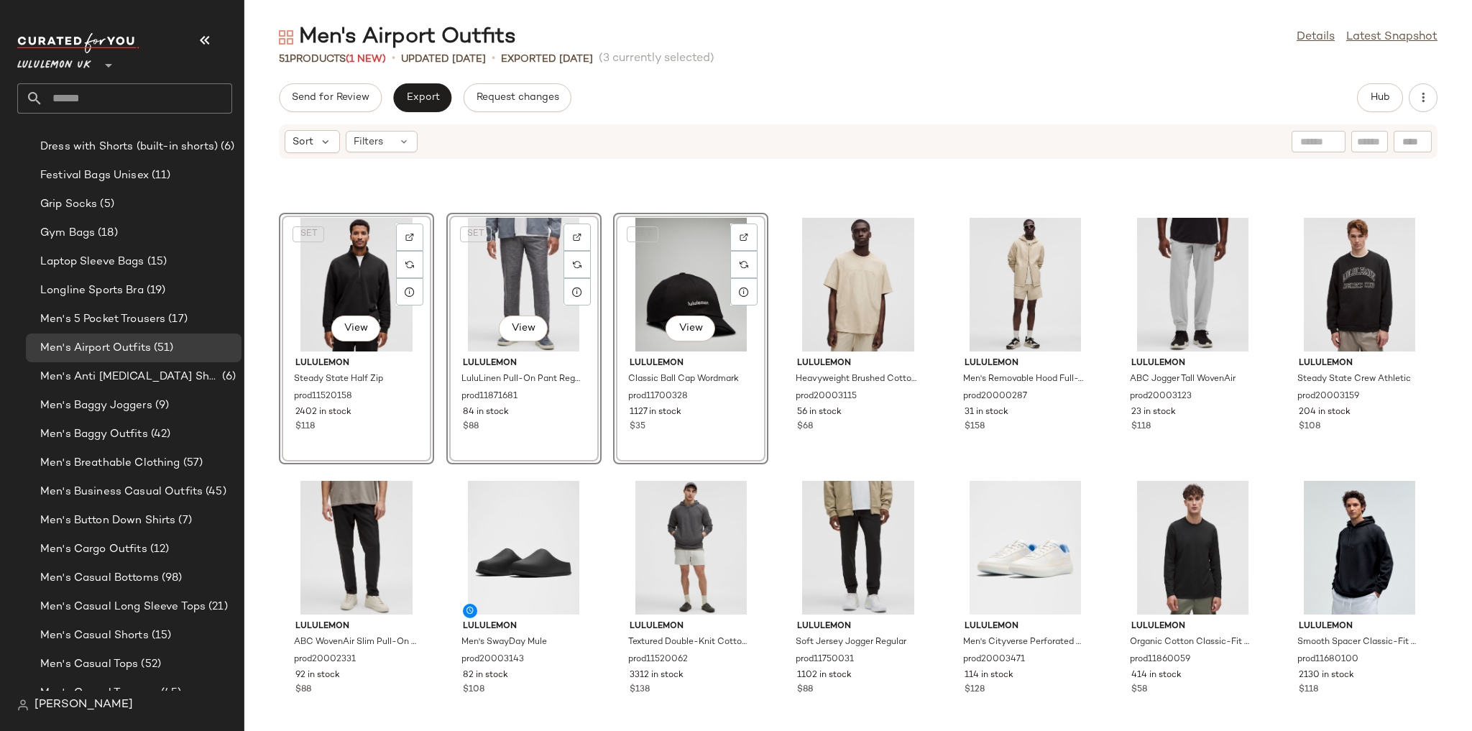
click at [460, 478] on div "SET View lululemon Steady State Half Zip prod11520158 2402 in stock $118 SET Vi…" at bounding box center [858, 454] width 1228 height 554
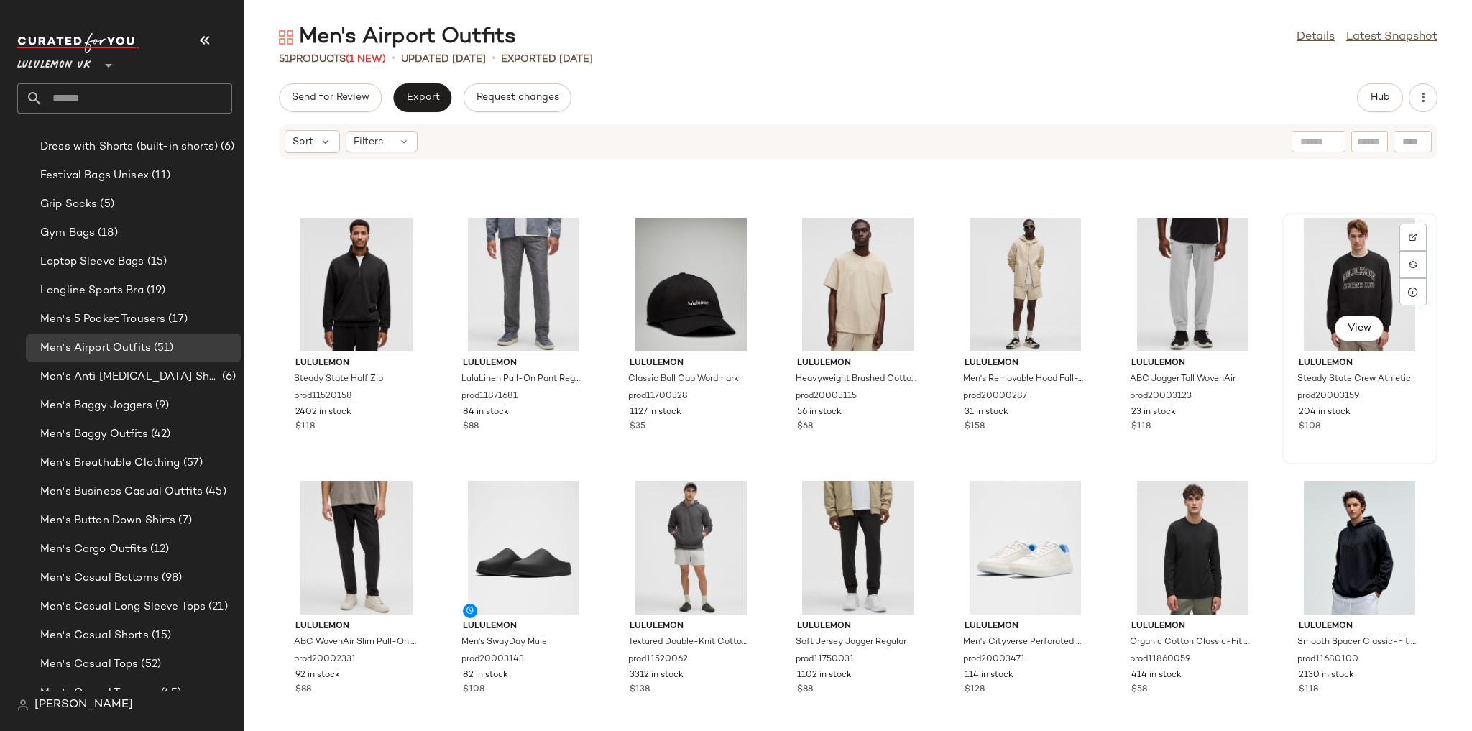
click at [1003, 351] on div "View" at bounding box center [1359, 285] width 145 height 134
click at [597, 516] on div "View" at bounding box center [523, 548] width 145 height 134
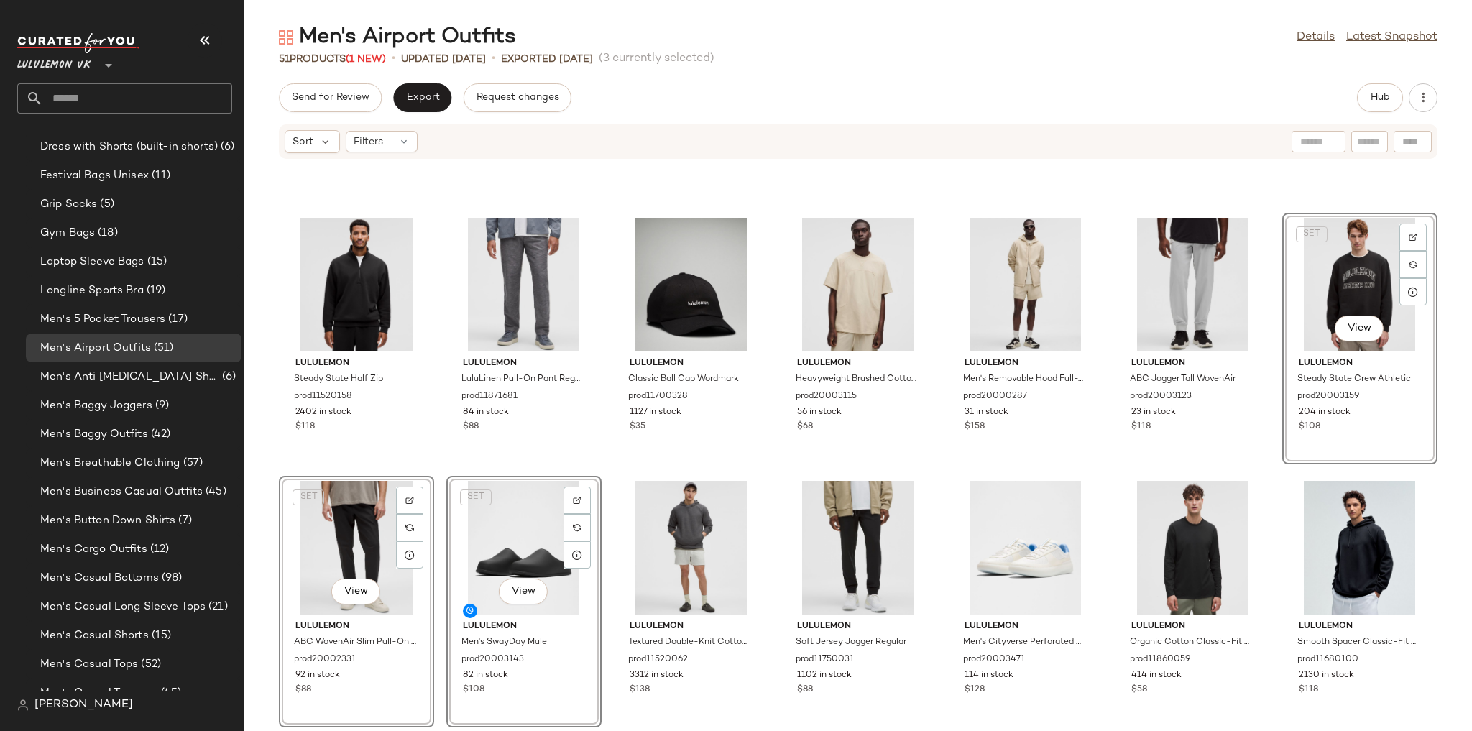
click at [852, 408] on div "lululemon Steady State Half Zip prod11520158 2402 in stock $118 lululemon LuluL…" at bounding box center [858, 454] width 1228 height 554
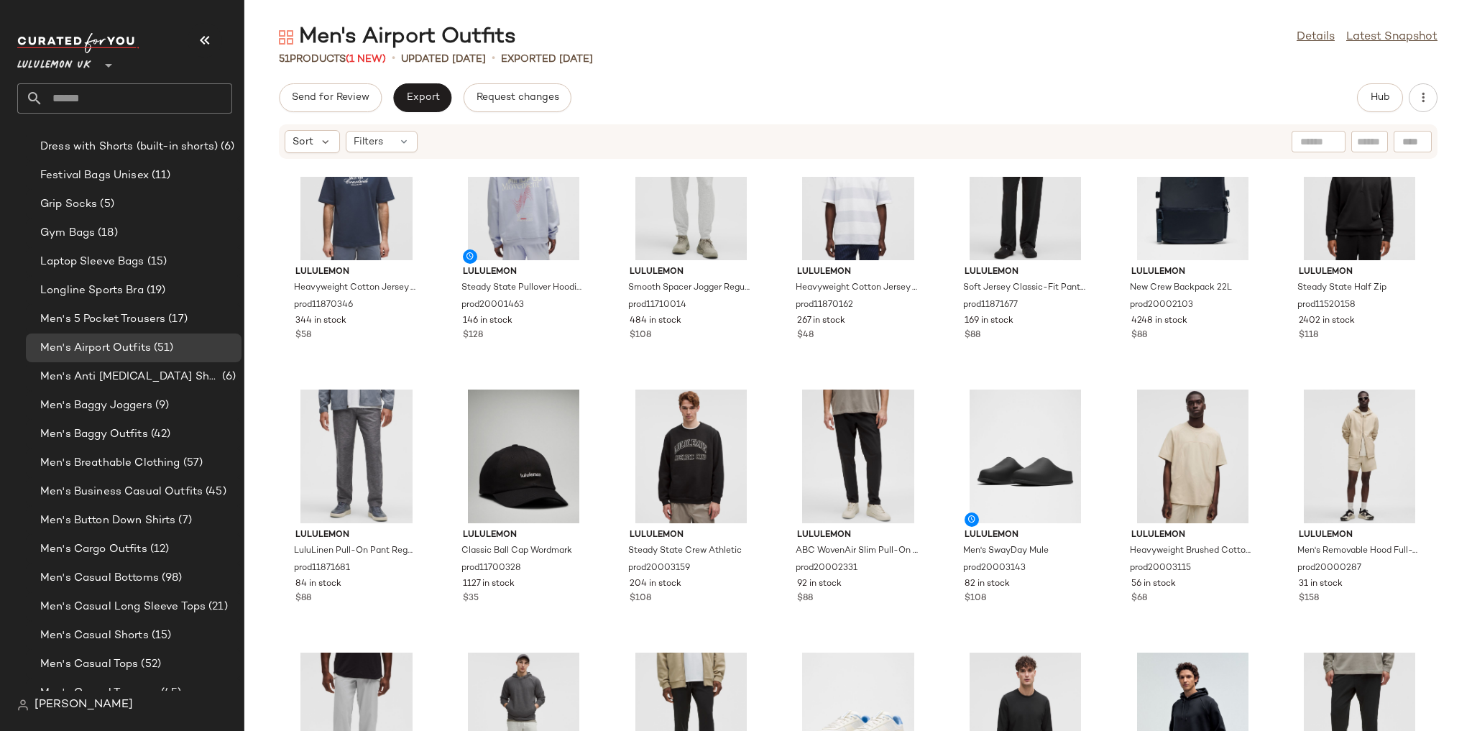
scroll to position [57, 0]
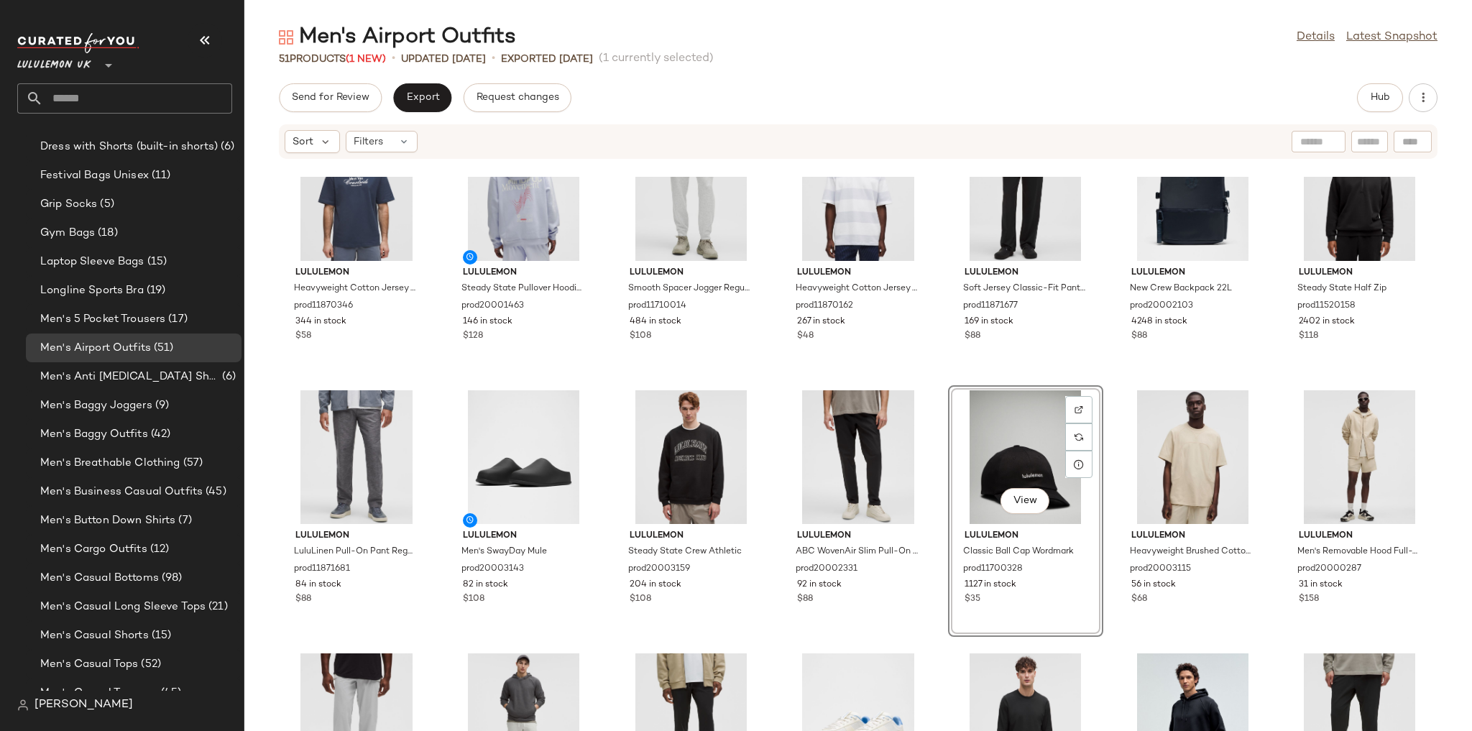
click at [1003, 392] on div "lululemon Heavyweight Cotton Jersey T-Shirt Tennis Club prod11870346 344 in sto…" at bounding box center [858, 454] width 1228 height 554
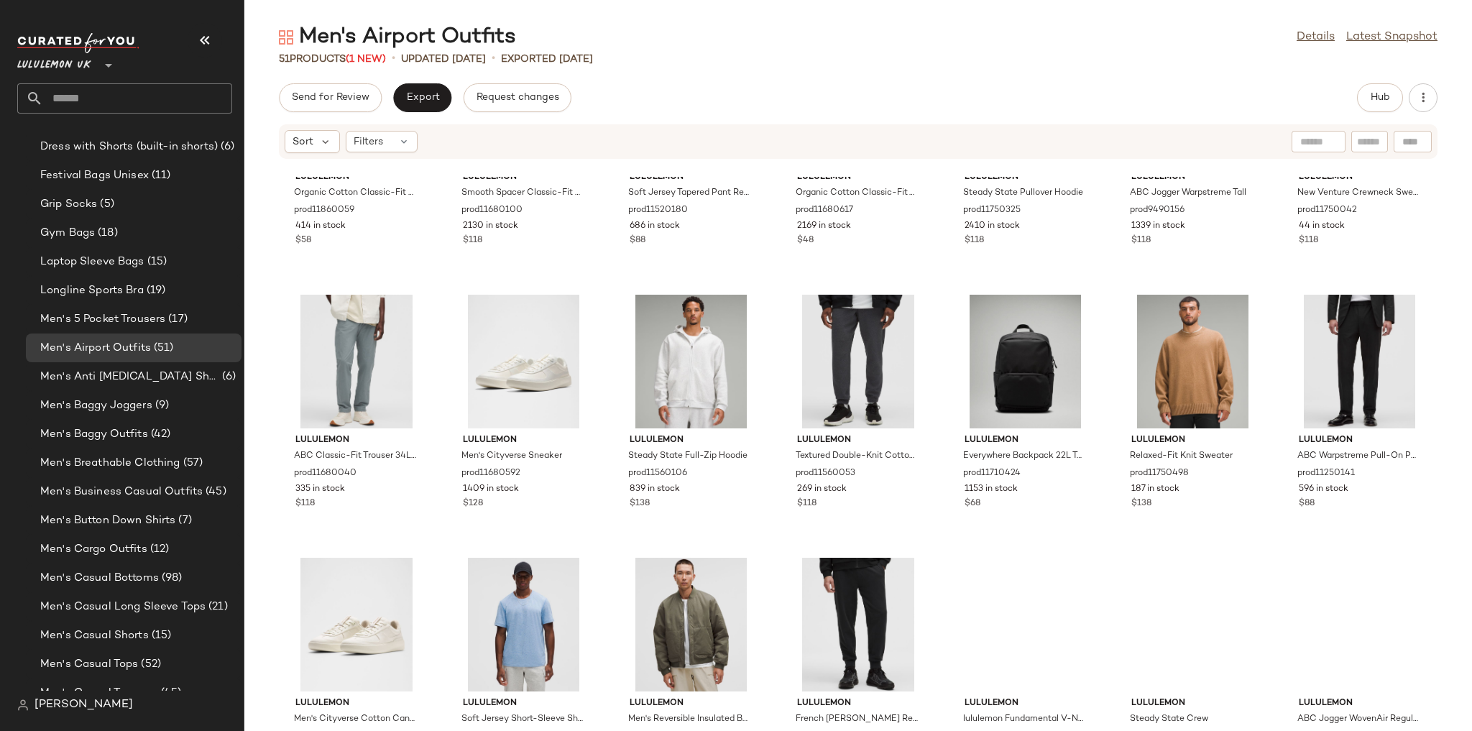
scroll to position [1011, 0]
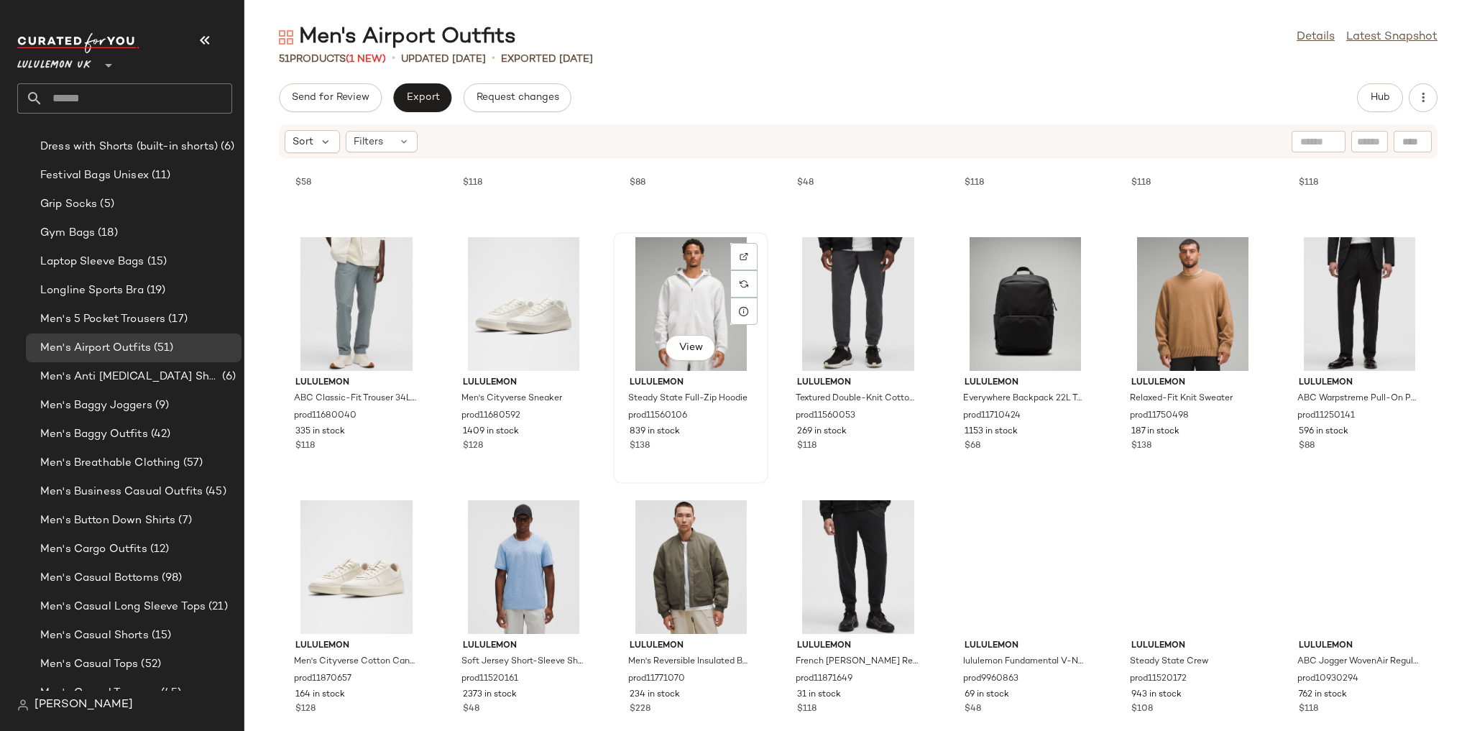
click at [763, 316] on div "View" at bounding box center [690, 304] width 145 height 134
click at [429, 516] on div "View" at bounding box center [356, 567] width 145 height 134
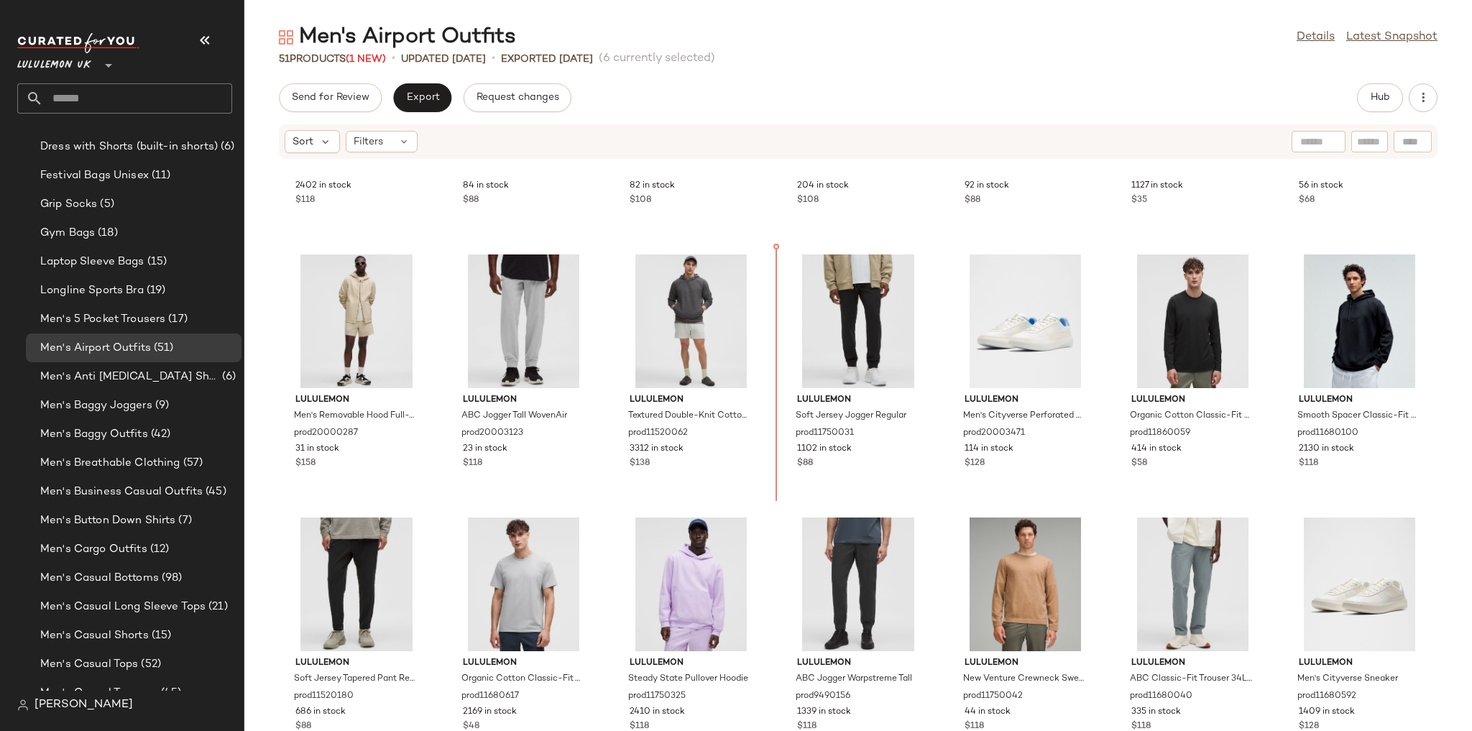
scroll to position [463, 0]
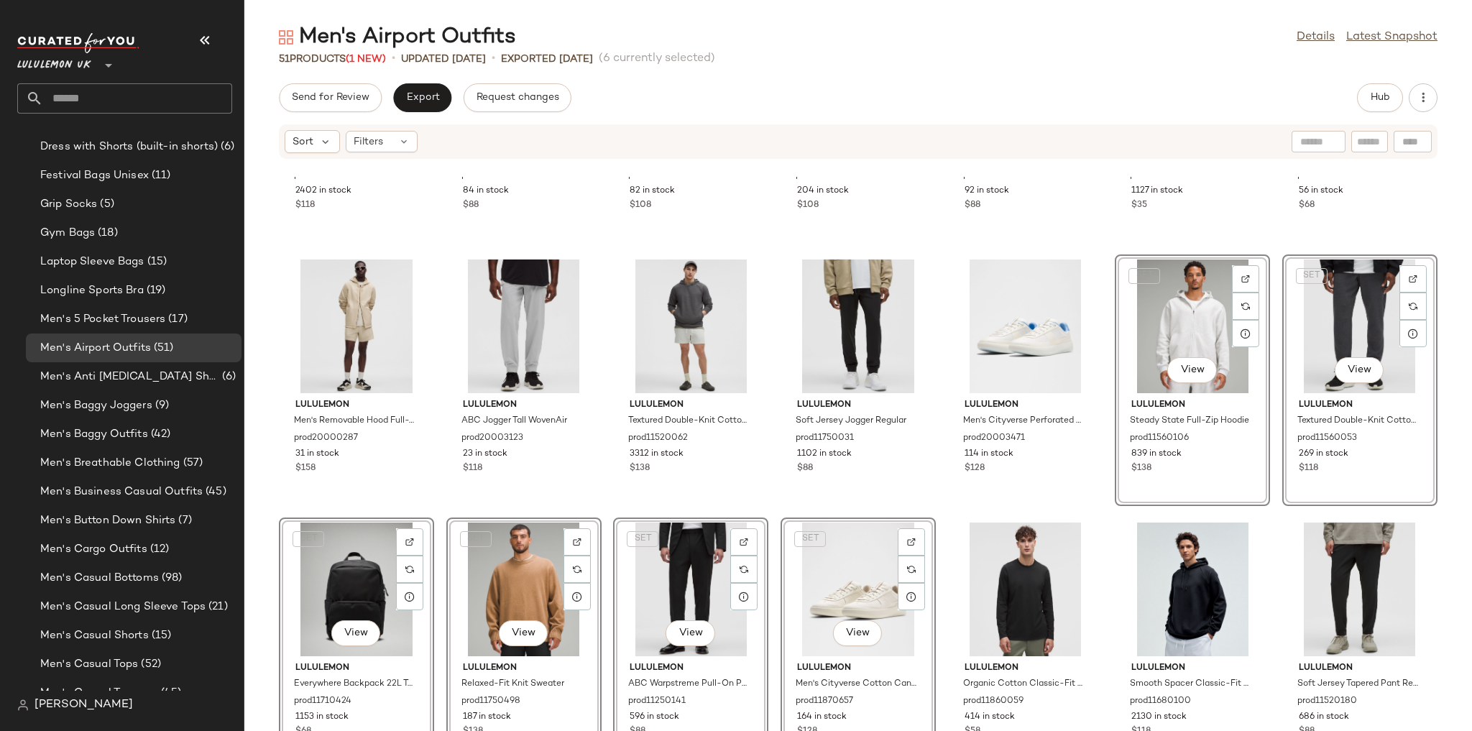
click at [1003, 496] on div "lululemon Steady State Half Zip prod11520158 2402 in stock $118 lululemon LuluL…" at bounding box center [858, 454] width 1228 height 554
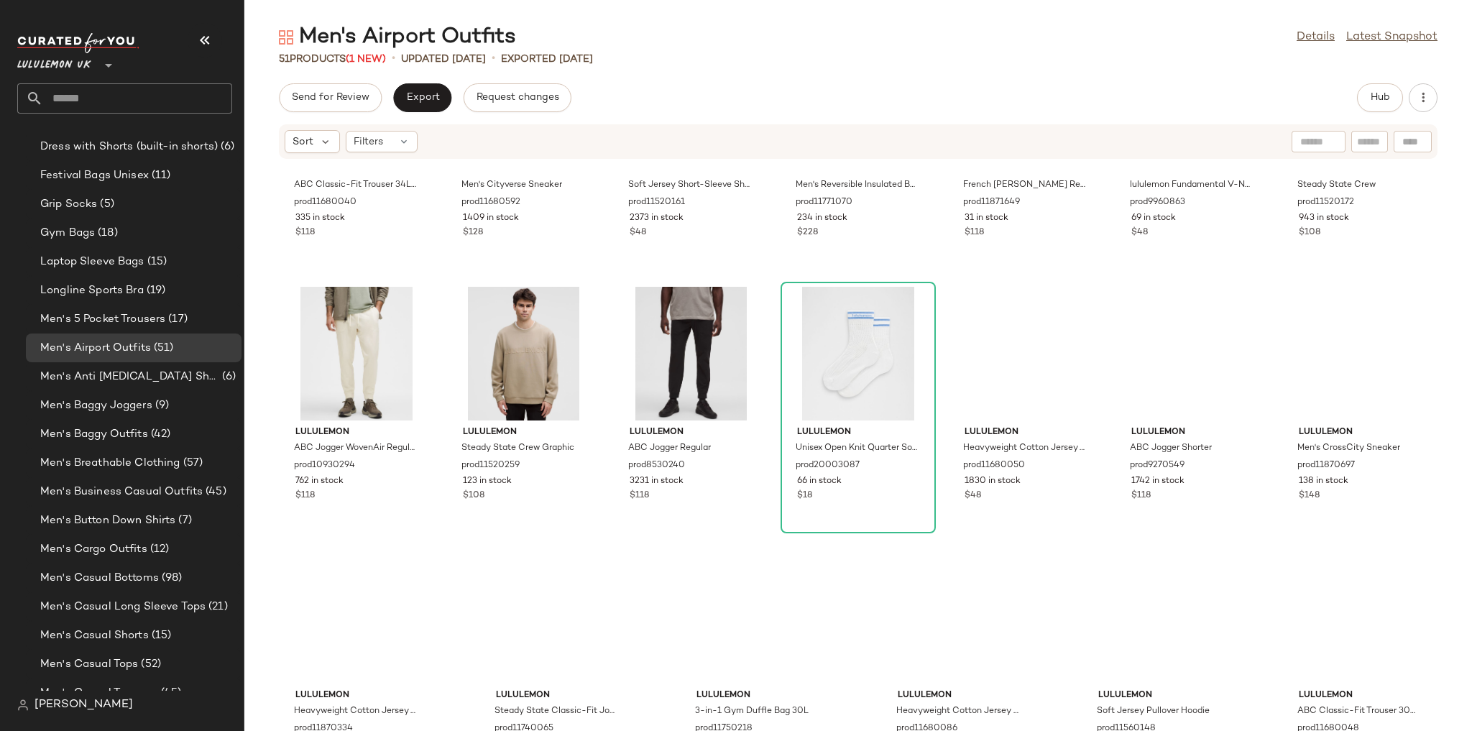
scroll to position [1498, 0]
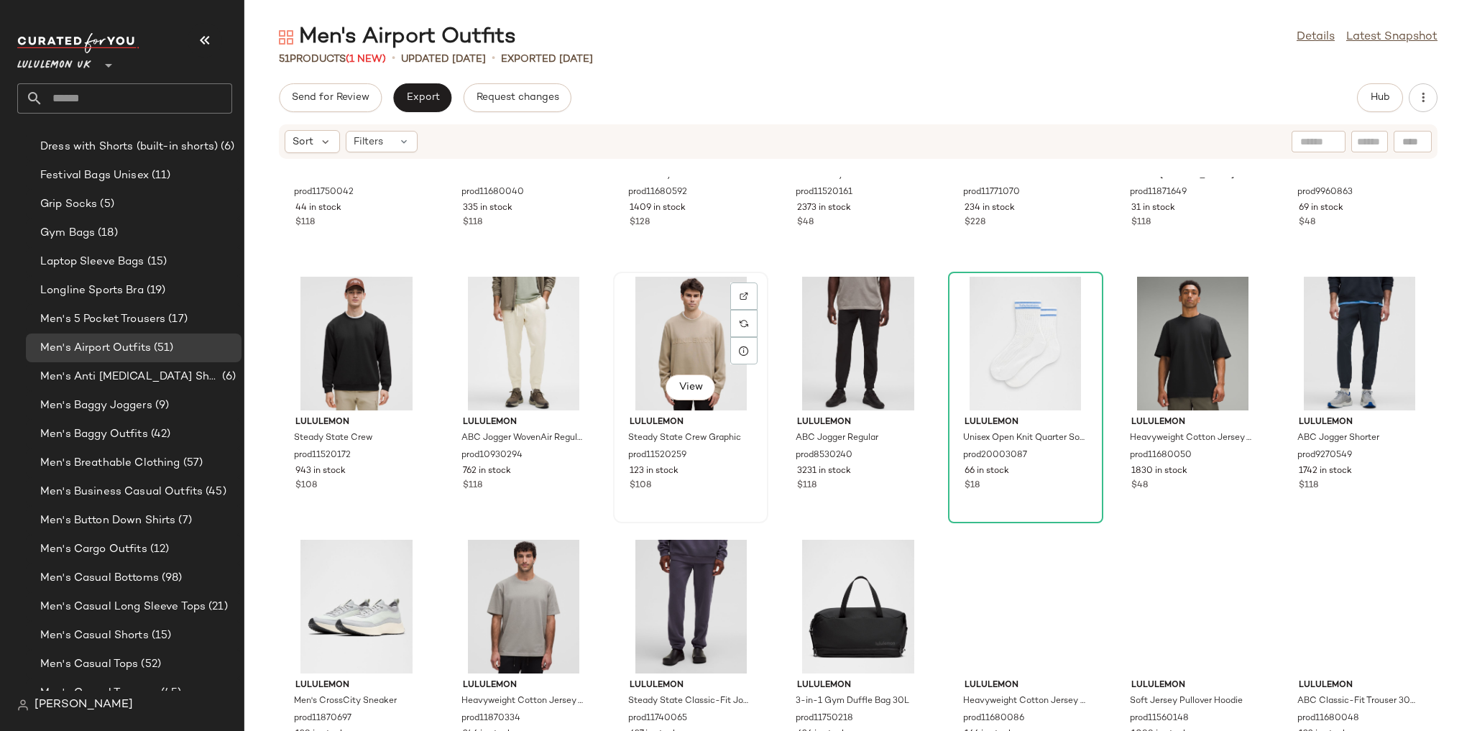
click at [763, 343] on div "View" at bounding box center [690, 344] width 145 height 134
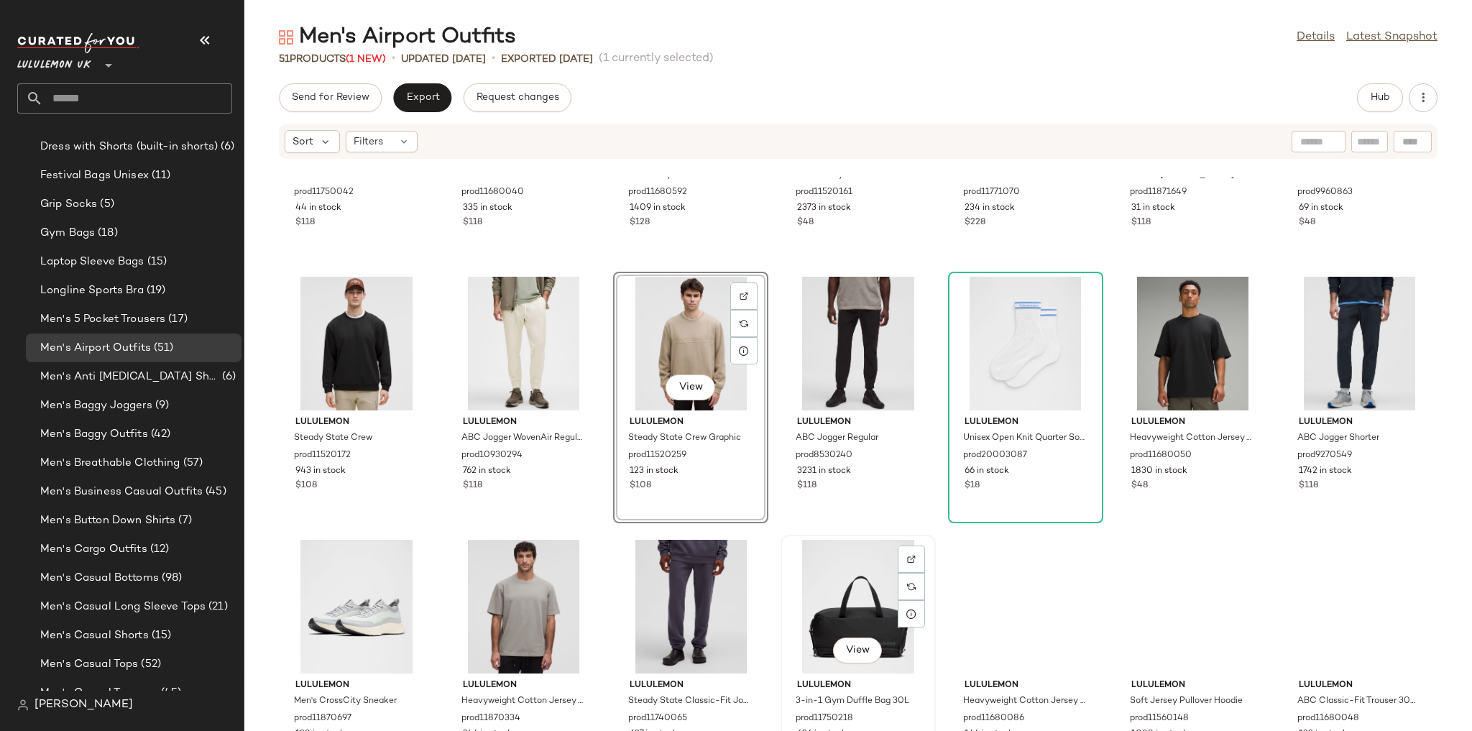
click at [931, 516] on div "View" at bounding box center [858, 607] width 145 height 134
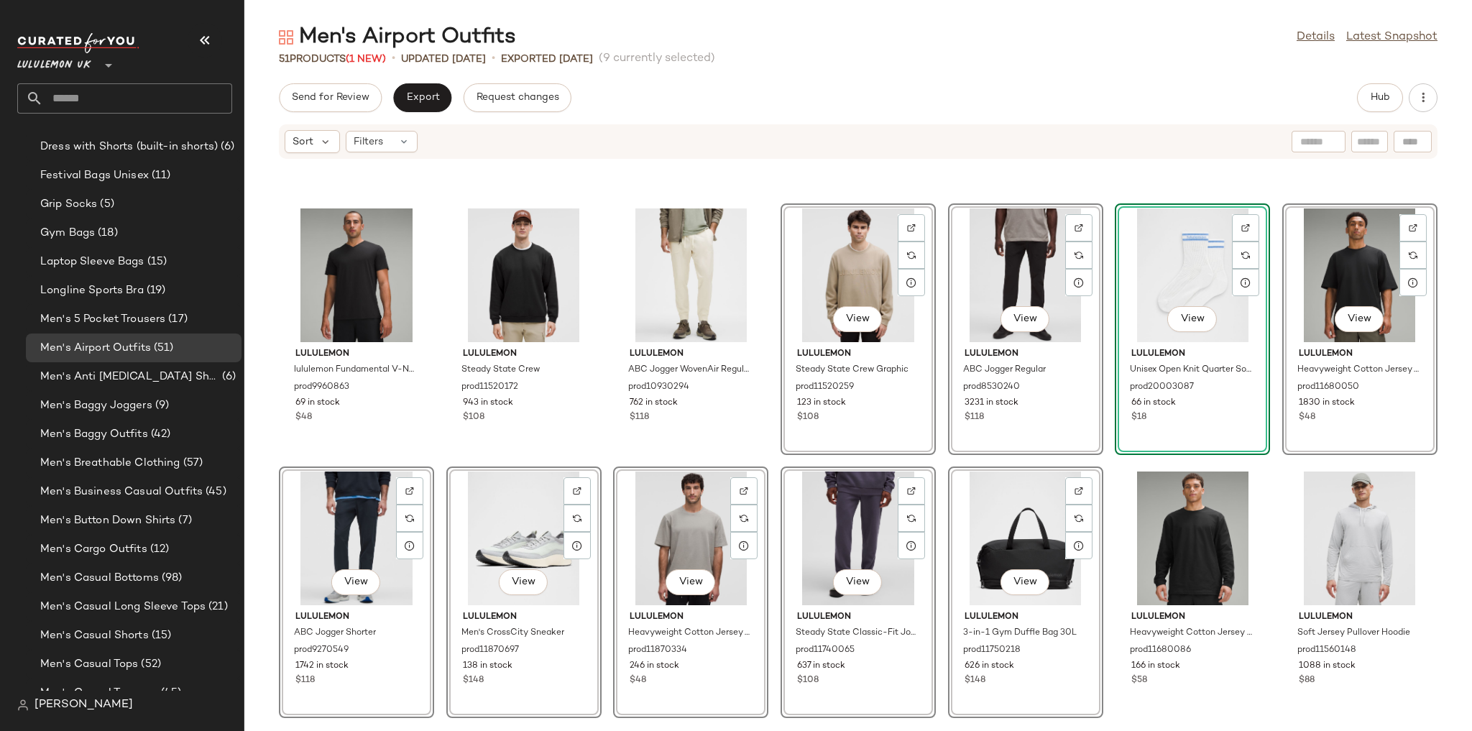
scroll to position [1670, 0]
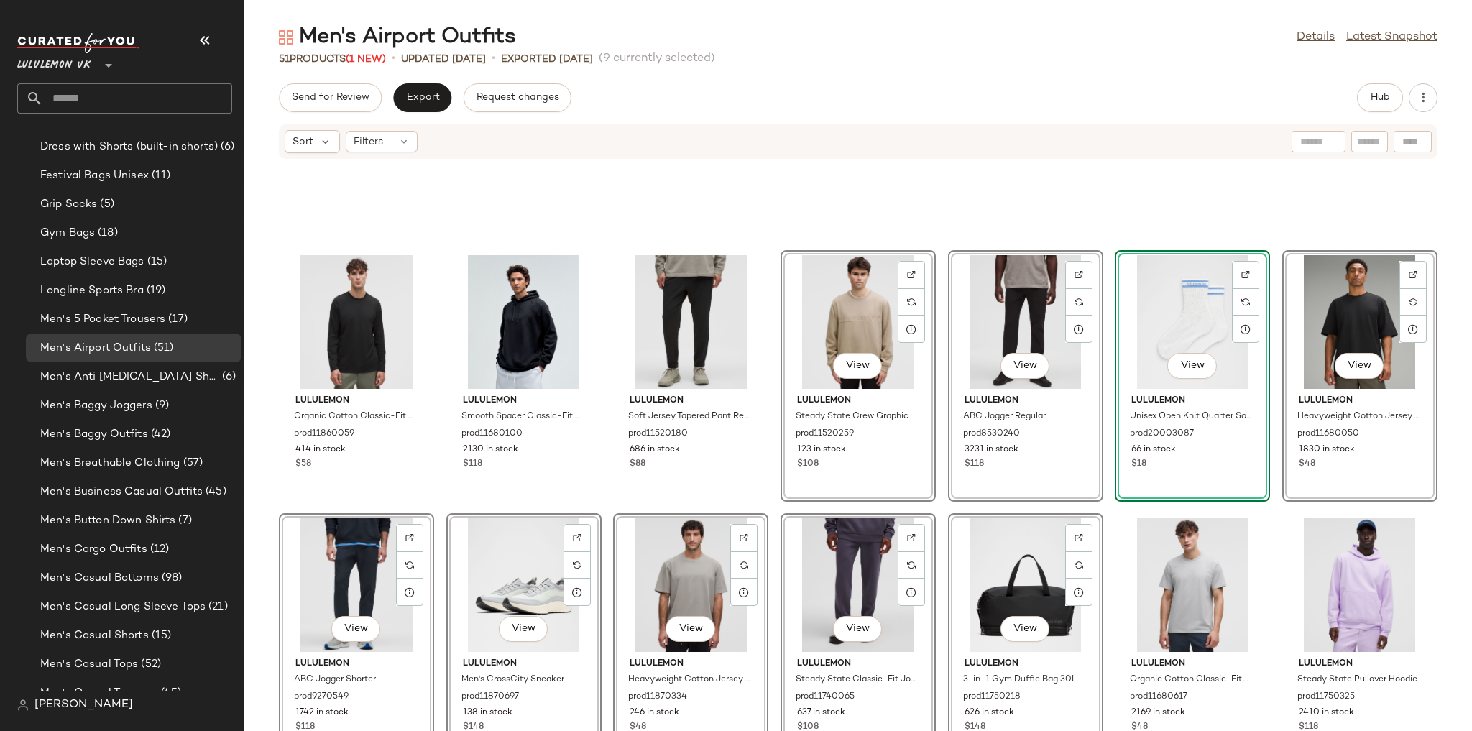
scroll to position [821, 0]
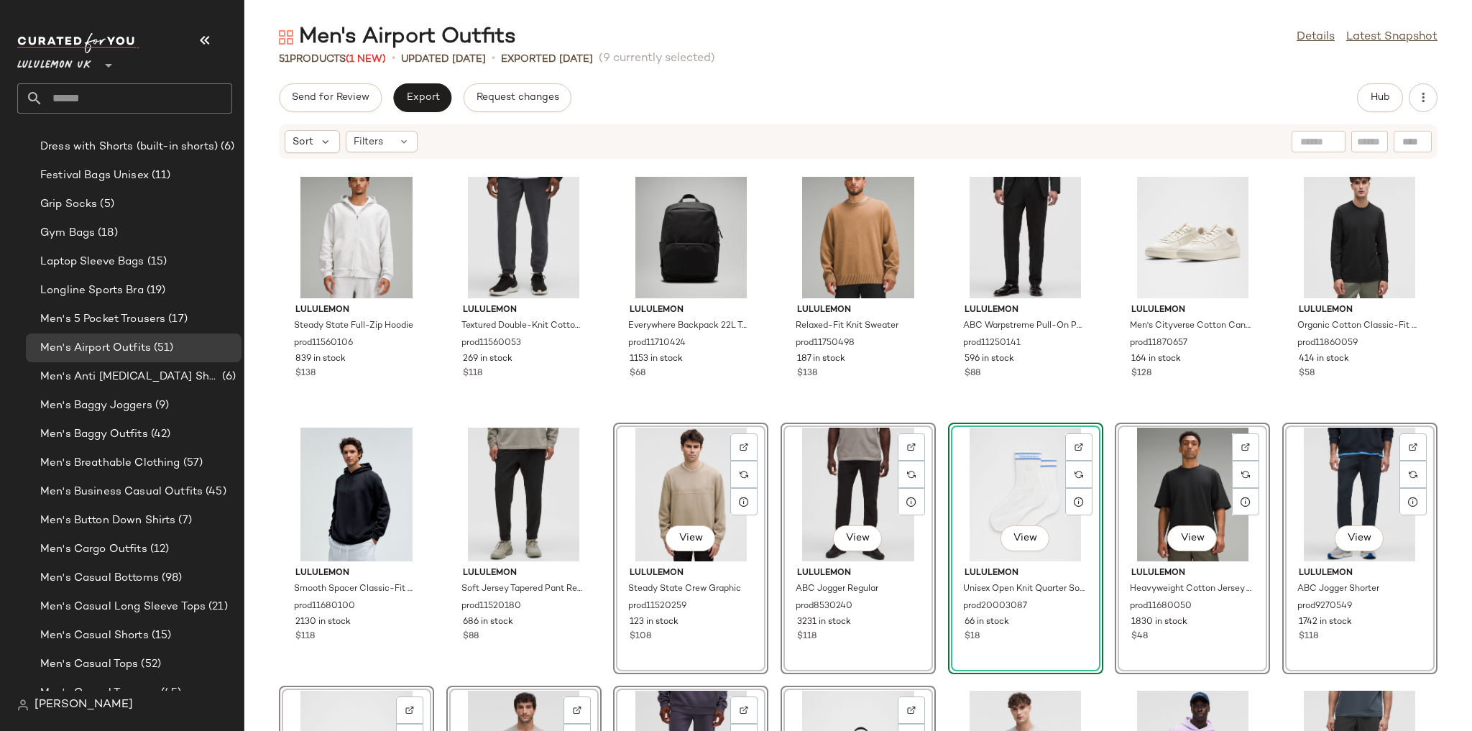
click at [857, 397] on div "lululemon Steady State Full-Zip Hoodie prod11560106 839 in stock $138 lululemon…" at bounding box center [858, 454] width 1228 height 554
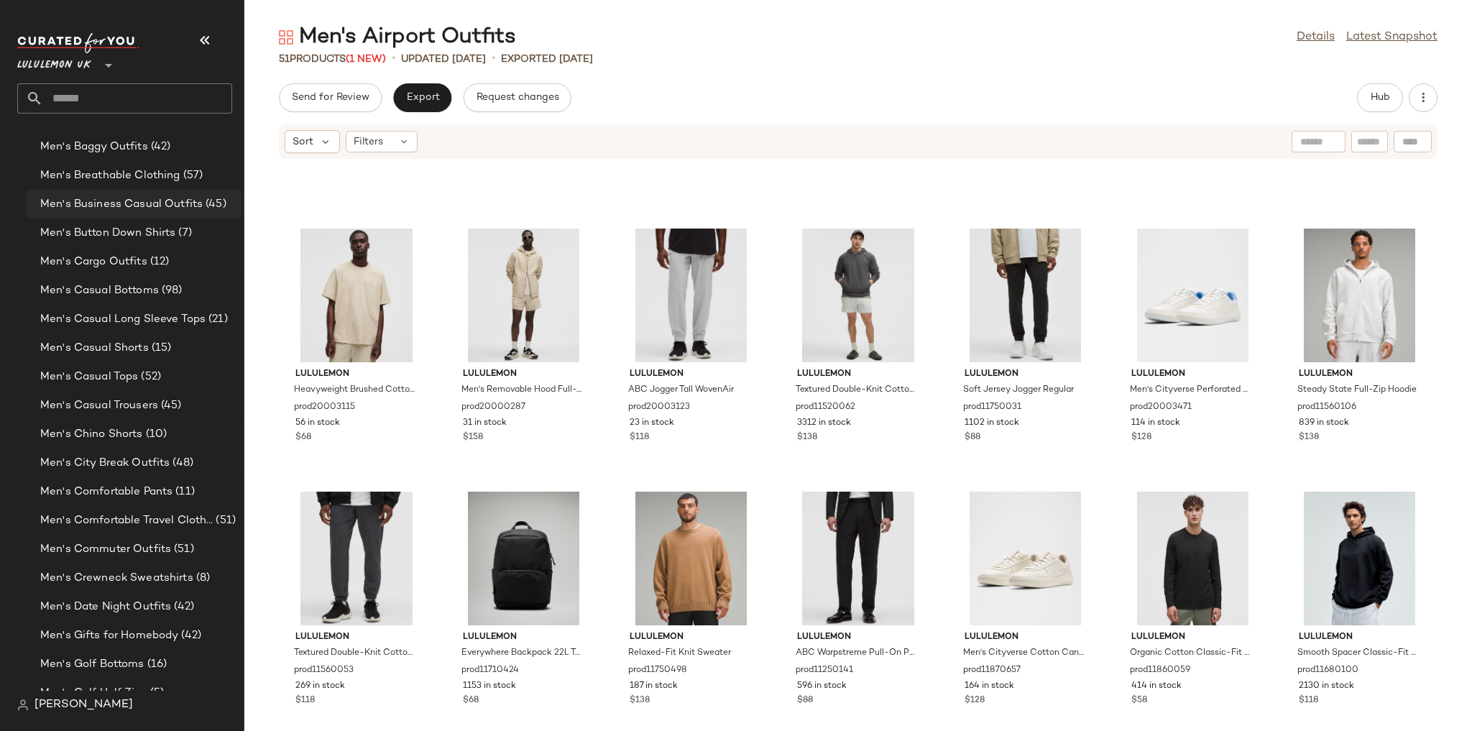
scroll to position [607, 0]
click at [144, 469] on span "Men's City Break Outfits" at bounding box center [104, 463] width 129 height 17
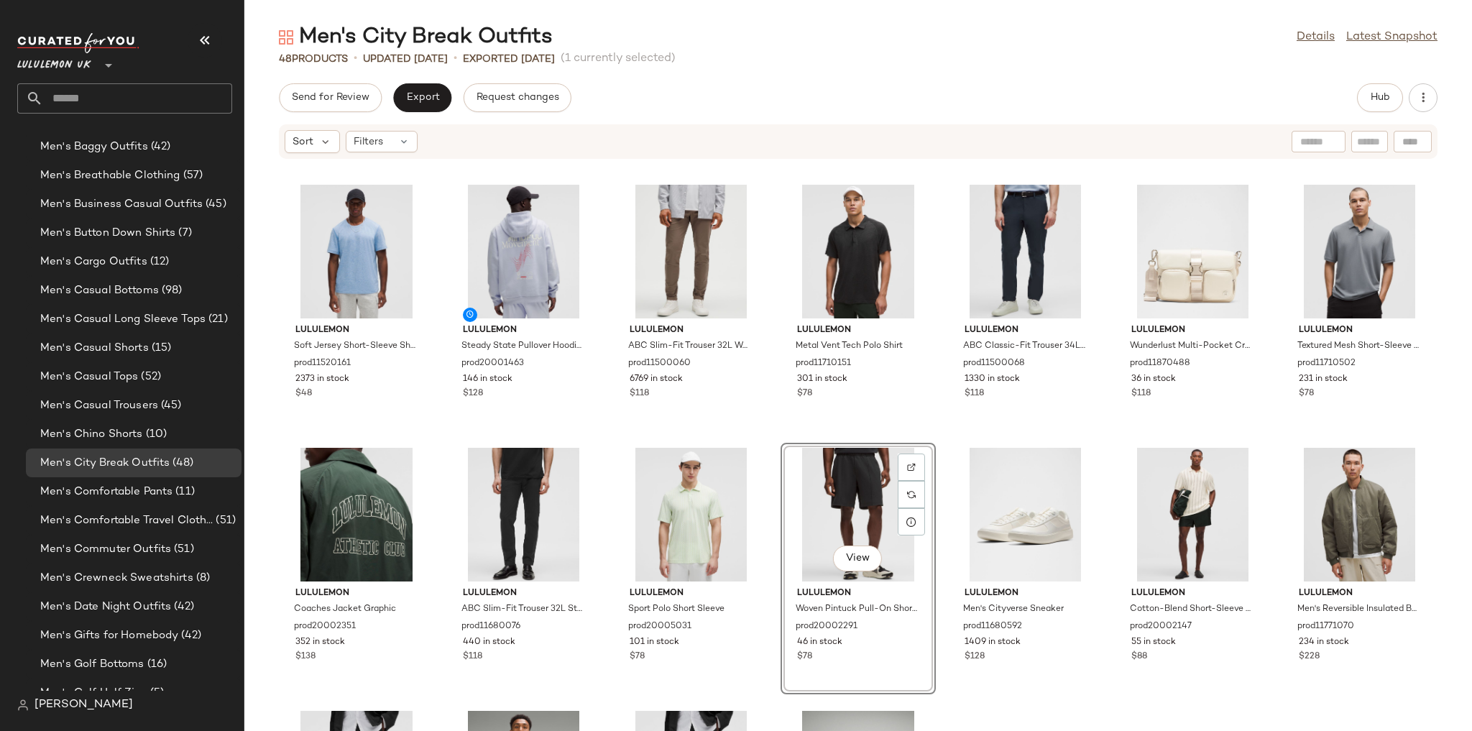
click at [1003, 431] on div "lululemon Soft Jersey Short-Sleeve Shirt prod11520161 2373 in stock $48 lululem…" at bounding box center [858, 454] width 1228 height 554
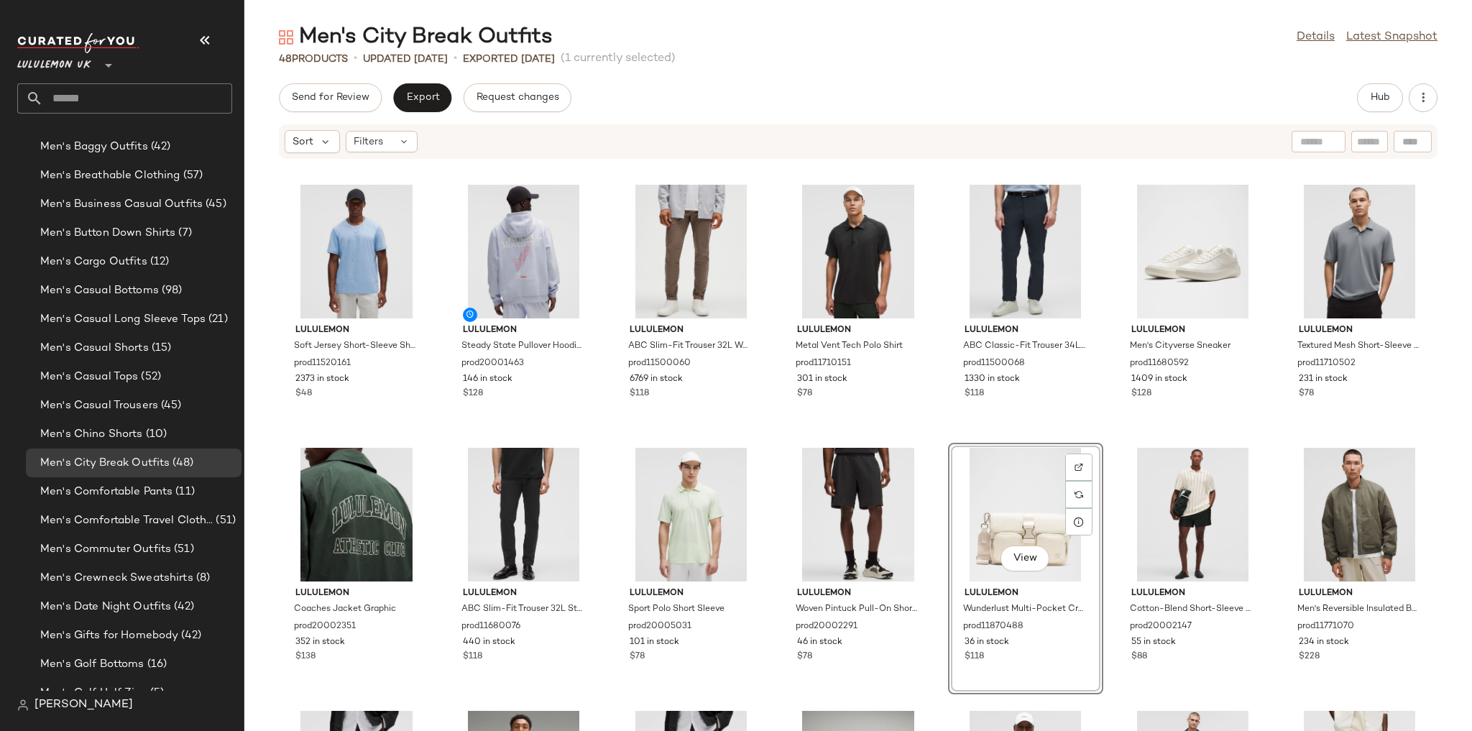
click at [1003, 420] on div "lululemon Soft Jersey Short-Sleeve Shirt prod11520161 2373 in stock $48 lululem…" at bounding box center [858, 454] width 1228 height 554
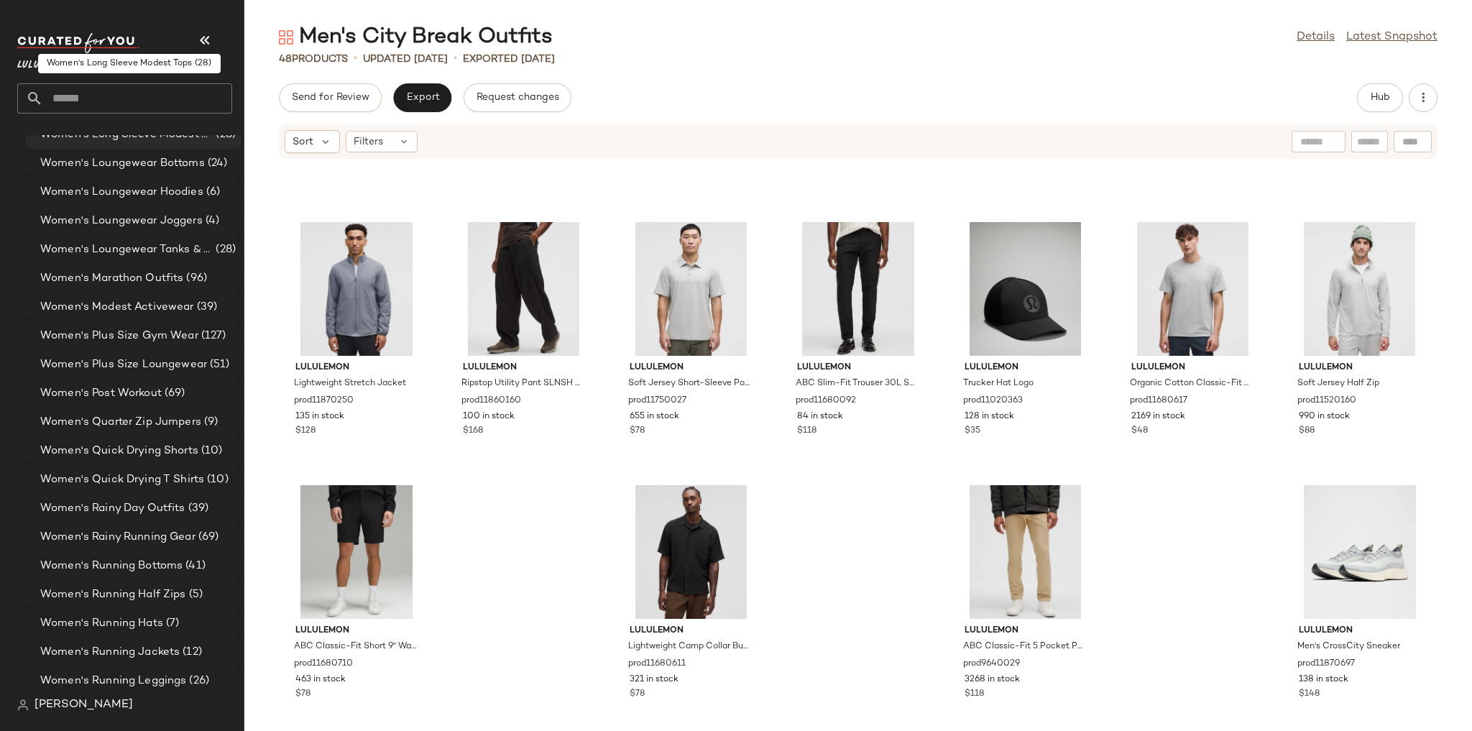
scroll to position [4344, 0]
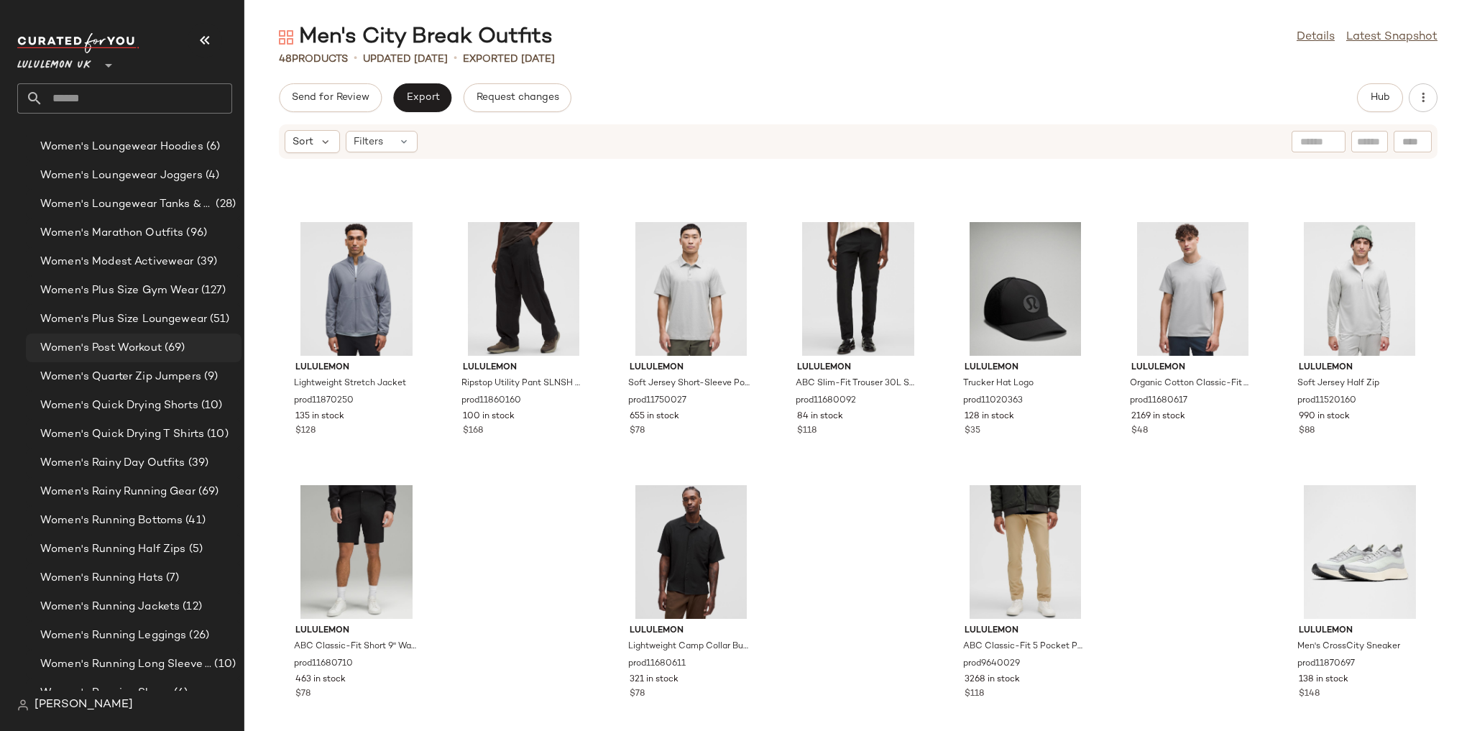
click at [202, 356] on div "Women's Post Workout (69)" at bounding box center [134, 347] width 216 height 29
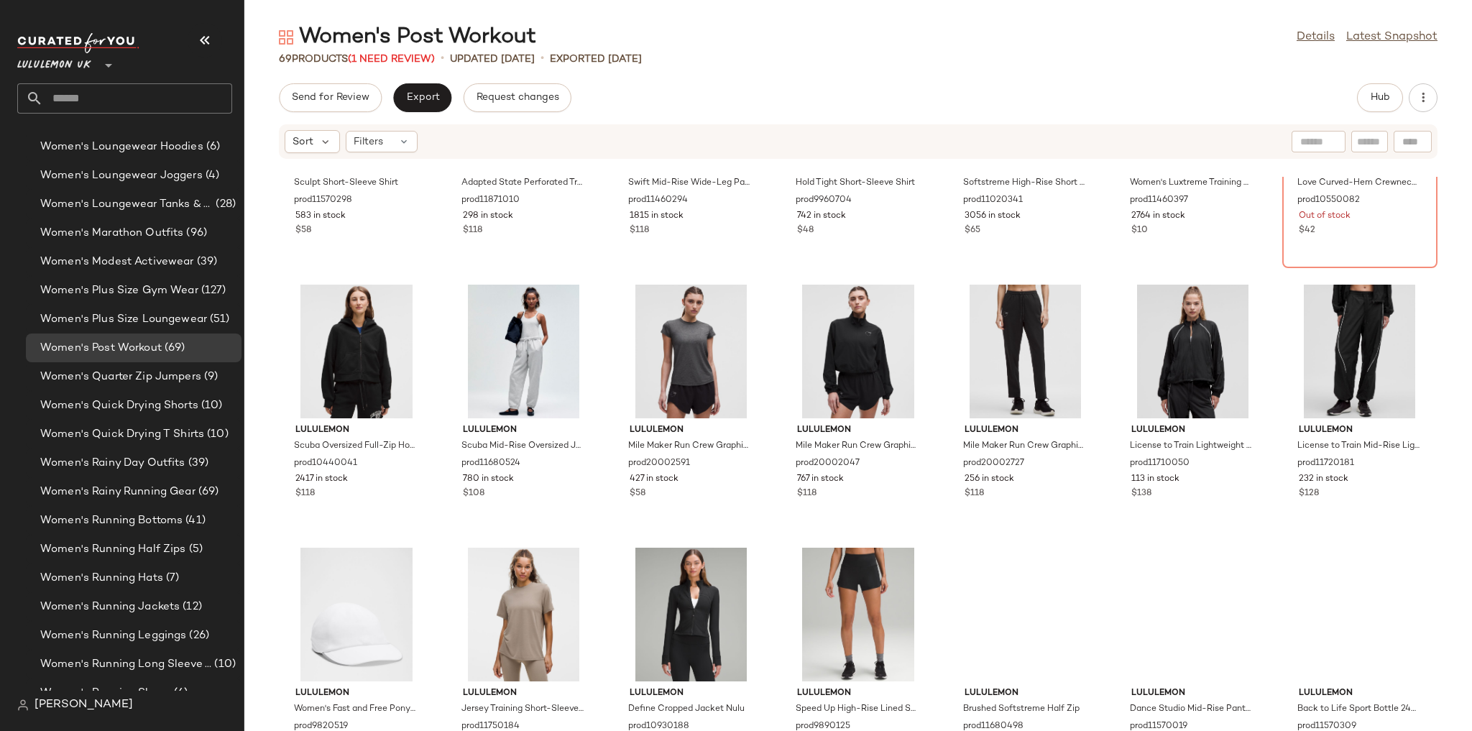
scroll to position [701, 0]
click at [1003, 98] on span "Hub" at bounding box center [1380, 97] width 20 height 11
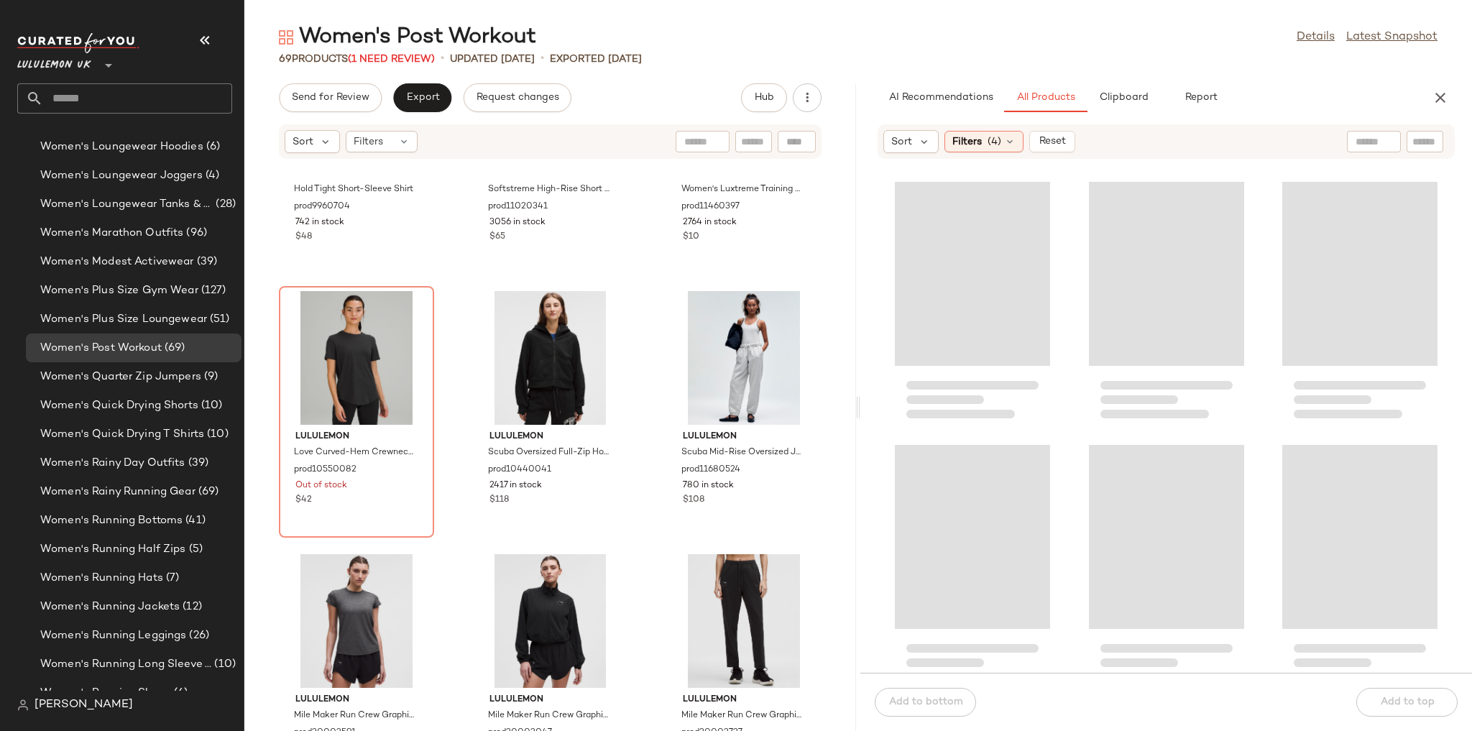
scroll to position [1488, 0]
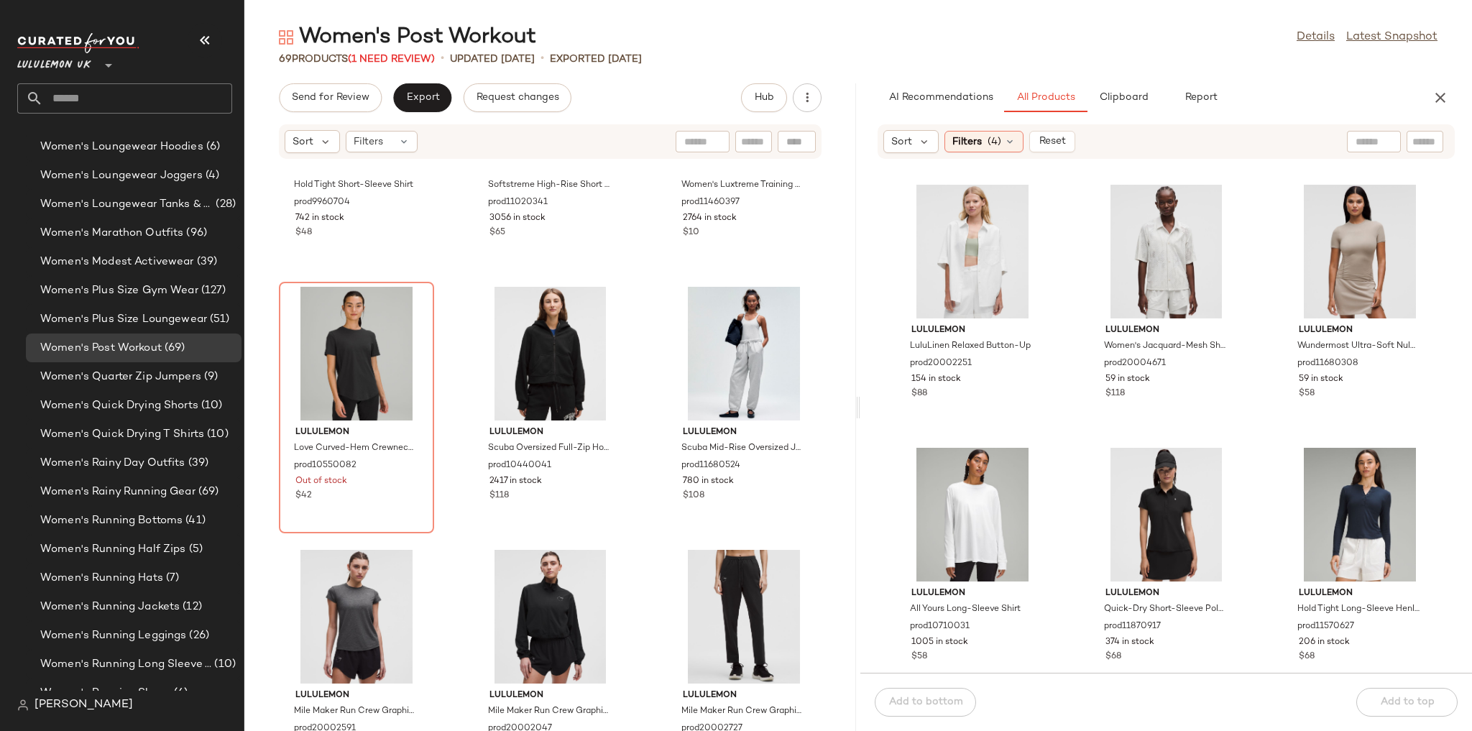
click at [1003, 80] on div "Women's Post Workout Details Latest Snapshot 69 Products (1 Need Review) • upda…" at bounding box center [858, 377] width 1228 height 708
click at [1003, 88] on button "Clipboard" at bounding box center [1123, 97] width 72 height 29
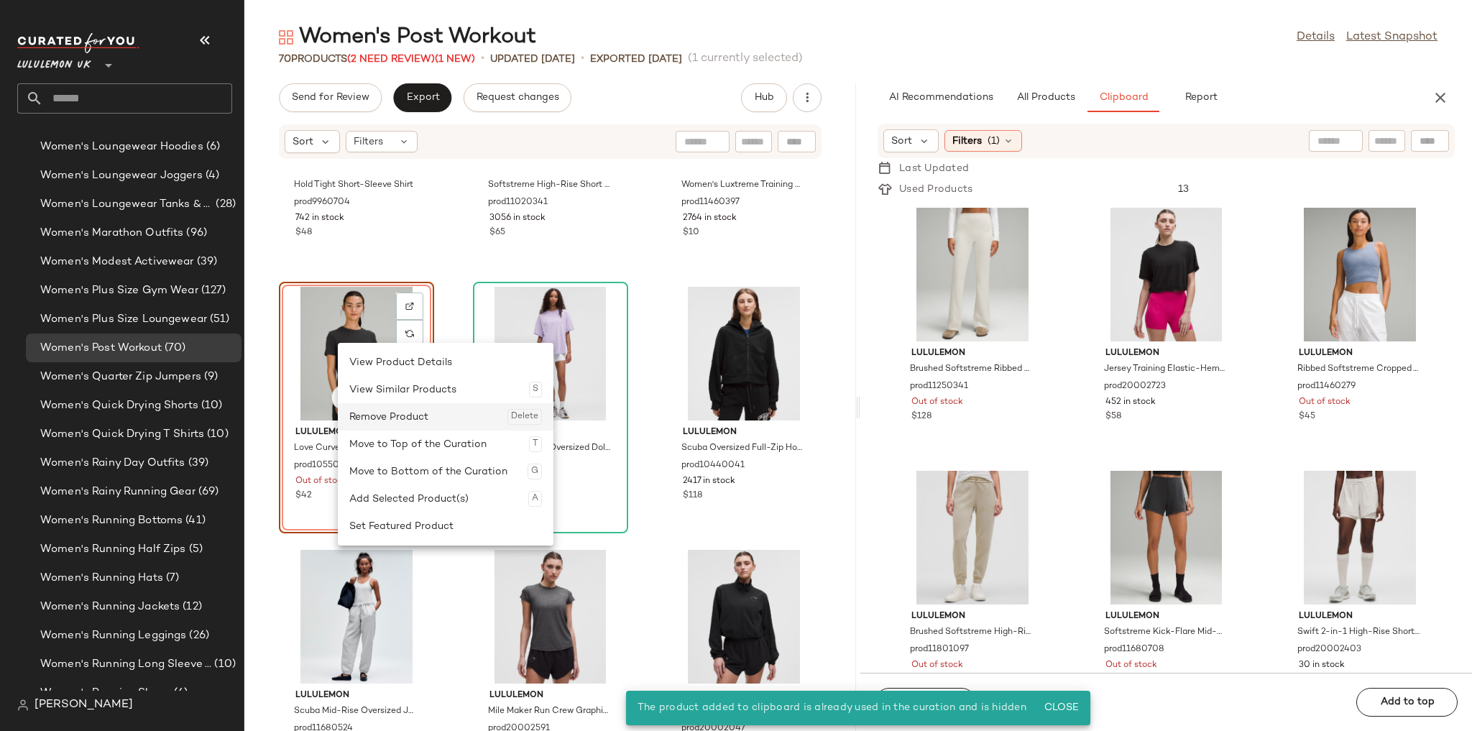
click at [396, 413] on div "Remove Product Delete" at bounding box center [445, 416] width 193 height 27
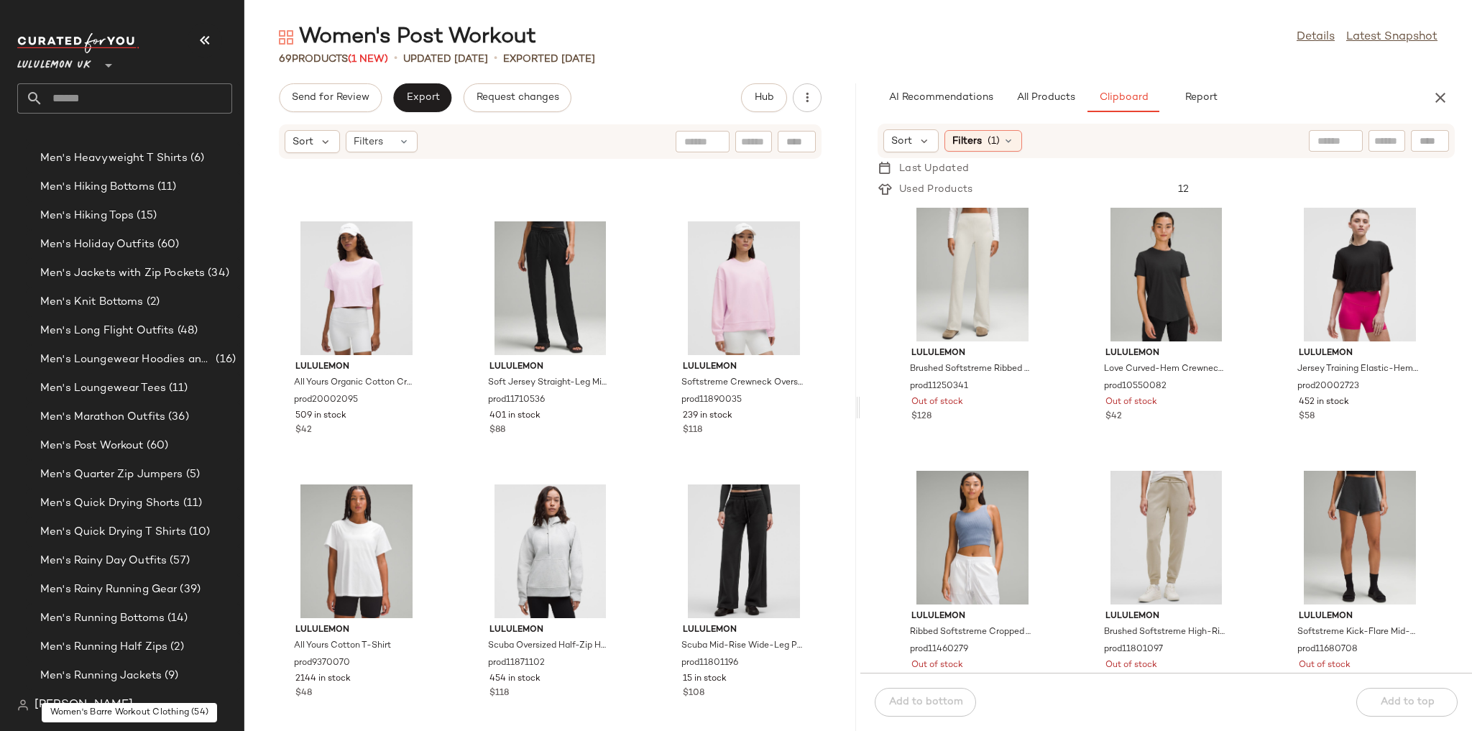
scroll to position [1297, 0]
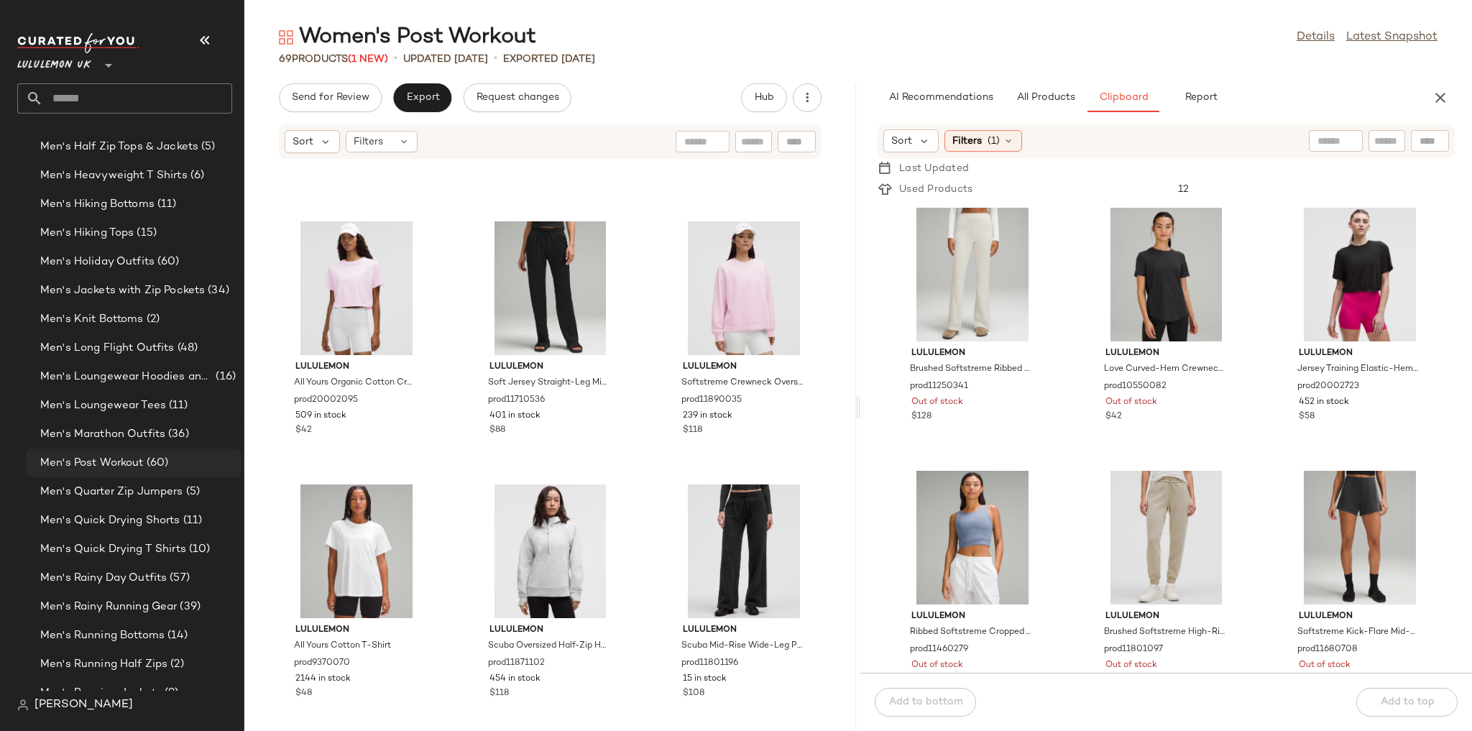
click at [154, 466] on span "(60)" at bounding box center [156, 463] width 25 height 17
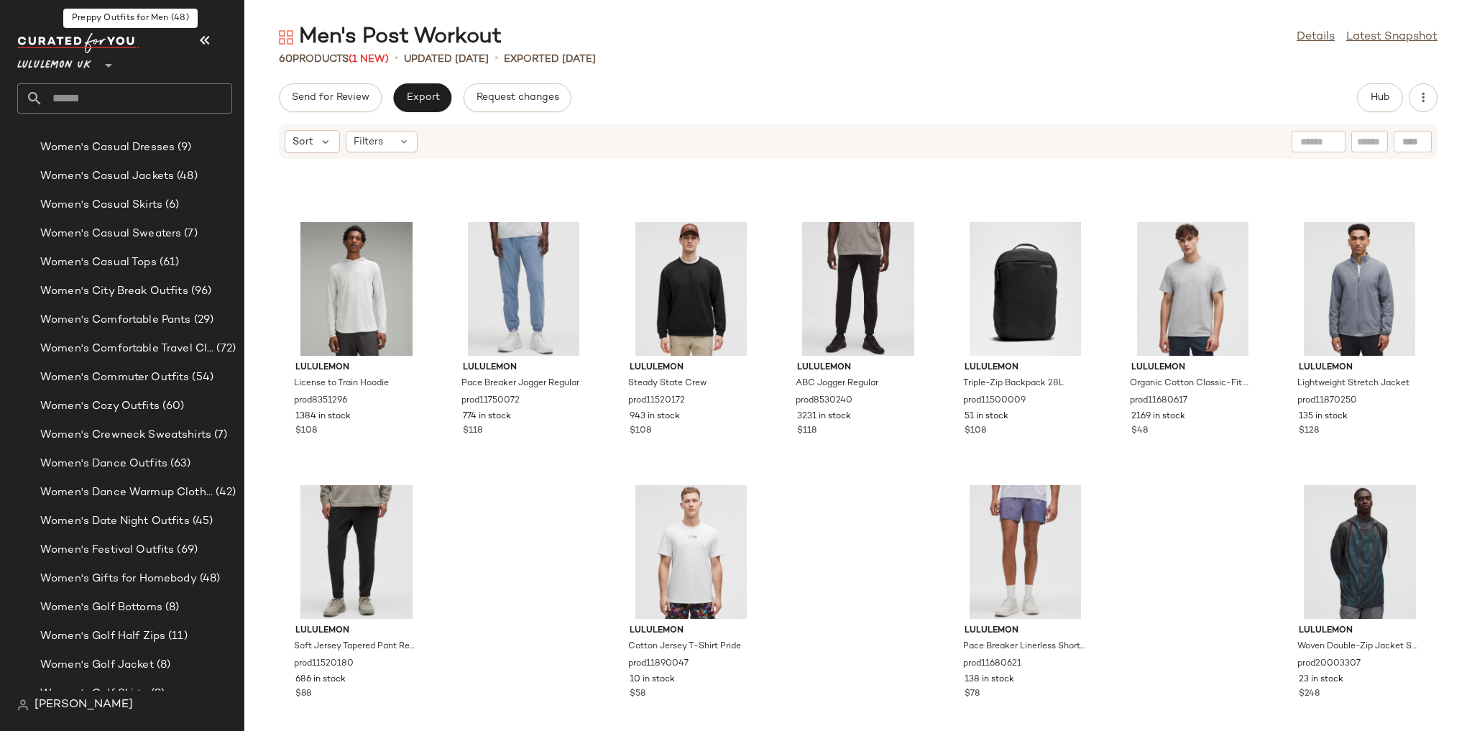
scroll to position [3482, 0]
click at [177, 433] on span "(63)" at bounding box center [179, 434] width 24 height 17
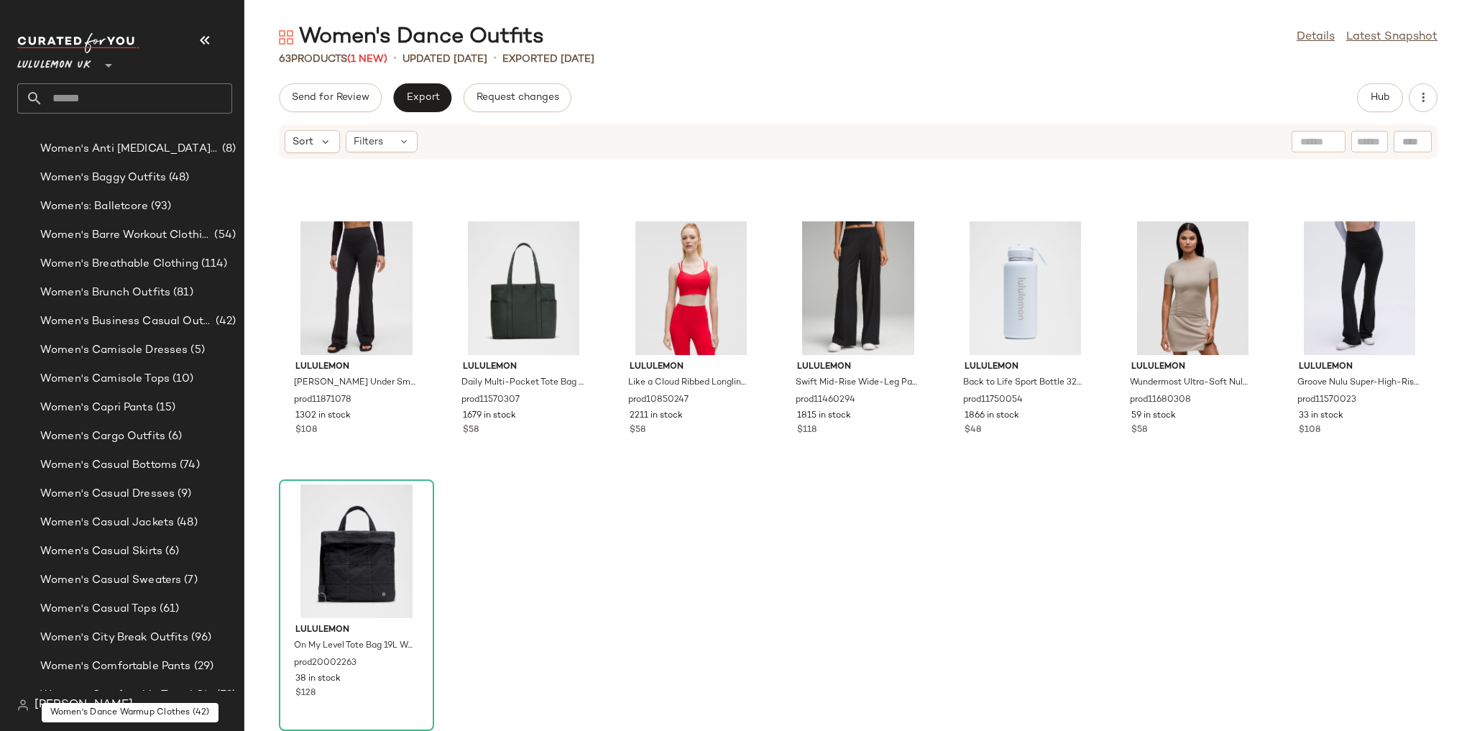
scroll to position [3079, 0]
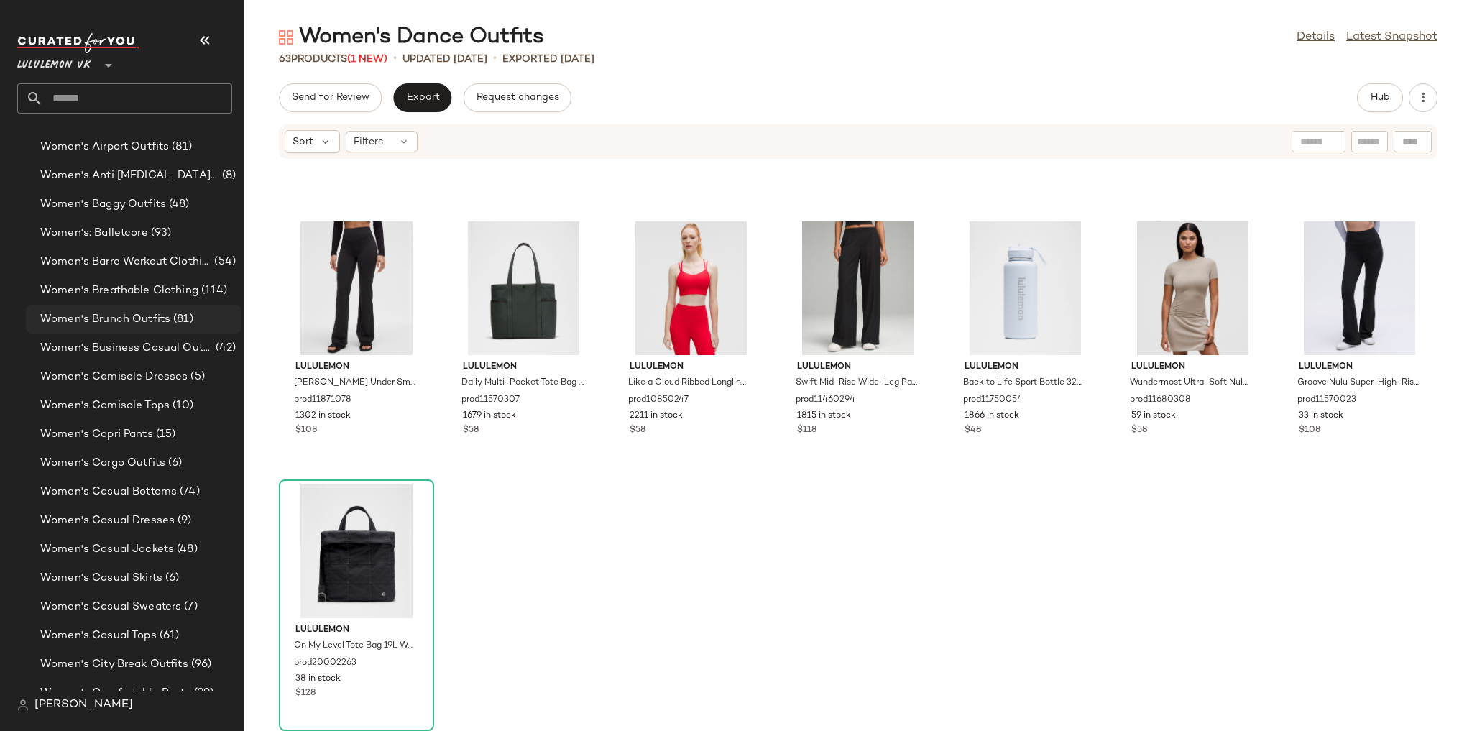
click at [98, 315] on span "Women's Brunch Outfits" at bounding box center [105, 319] width 130 height 17
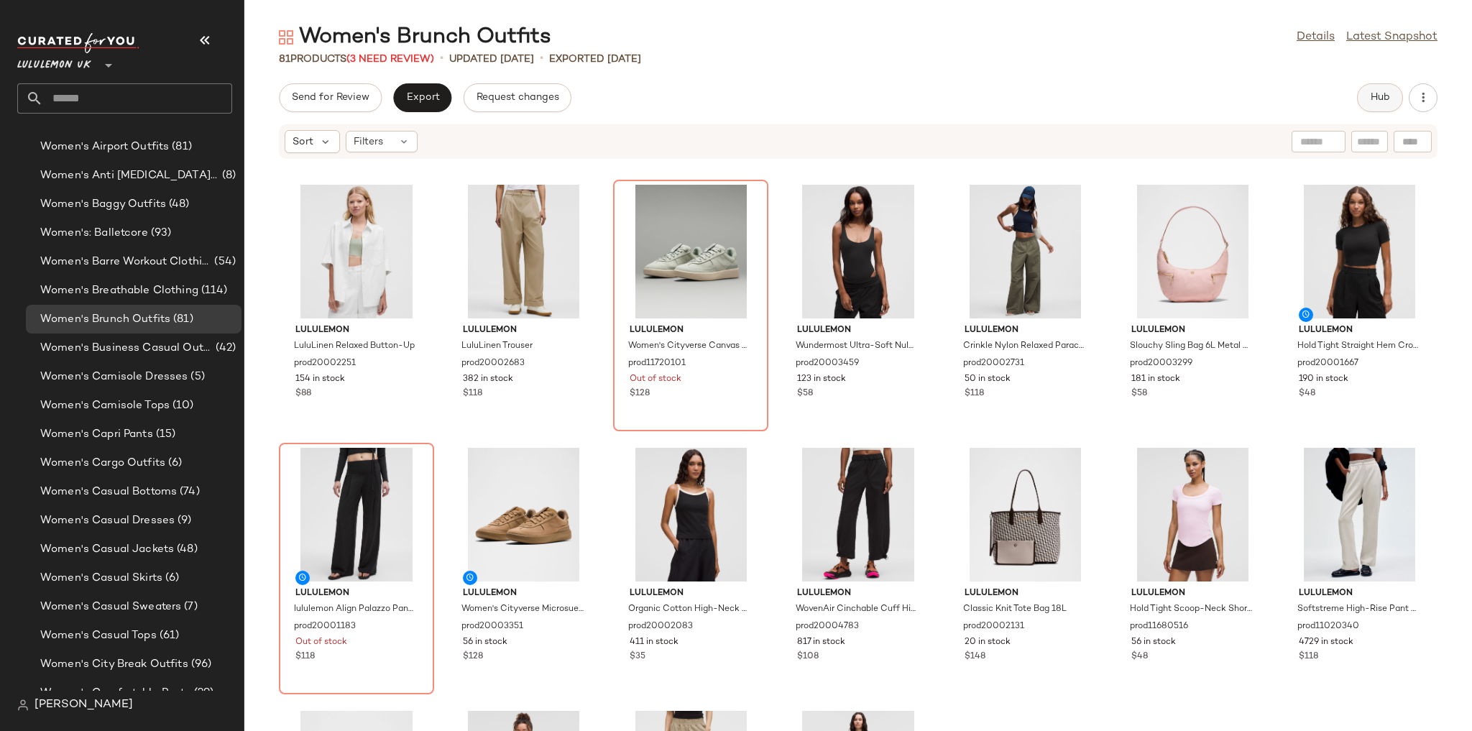
click at [1003, 106] on button "Hub" at bounding box center [1380, 97] width 46 height 29
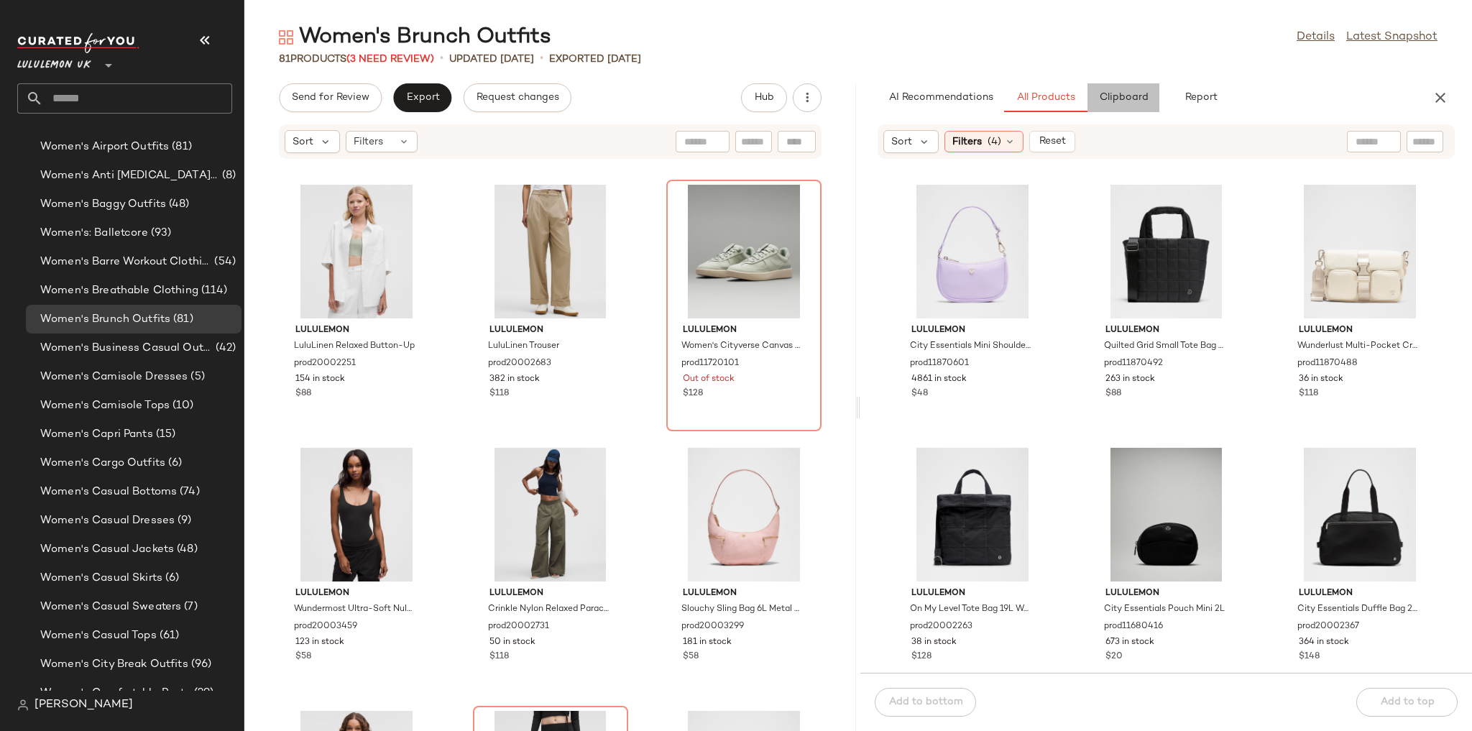
click at [1003, 101] on span "Clipboard" at bounding box center [1123, 97] width 50 height 11
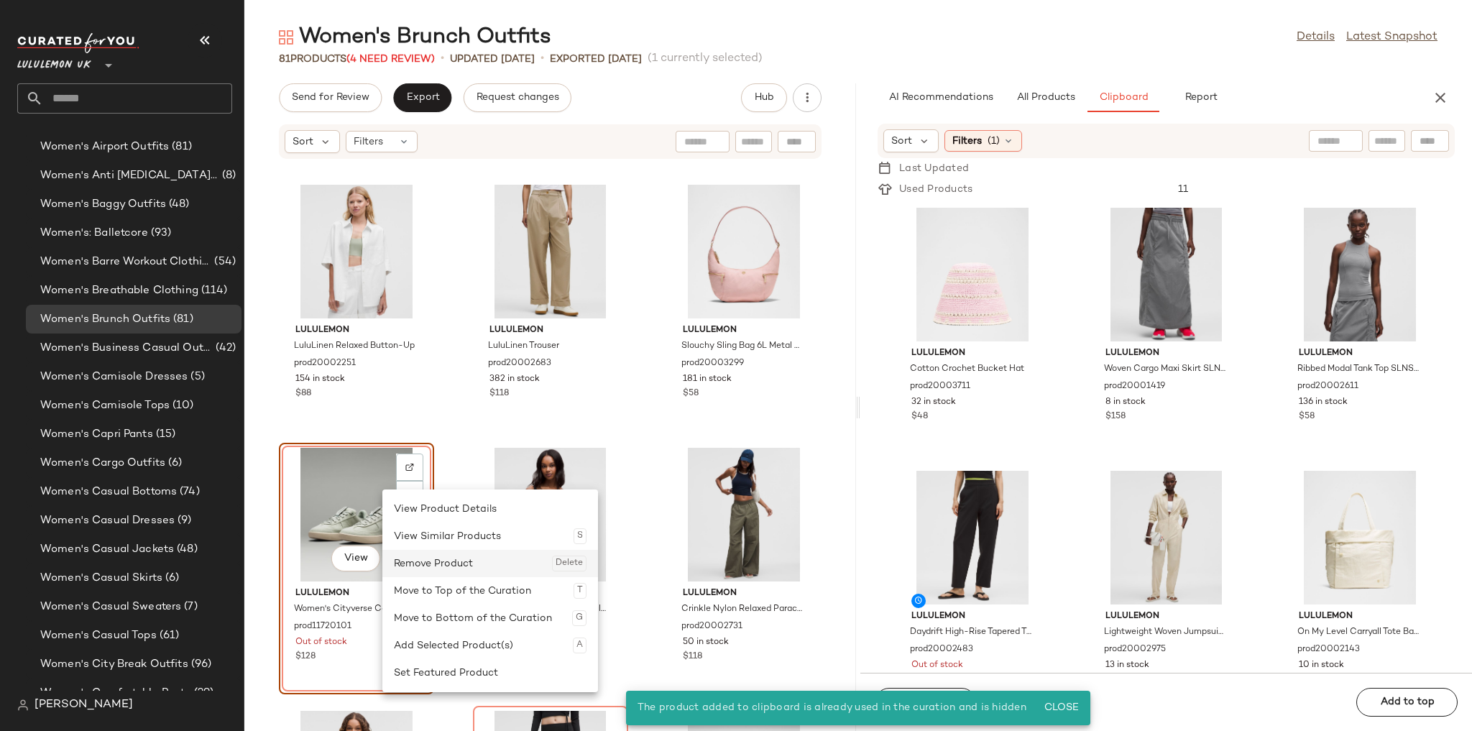
click at [441, 516] on div "Remove Product Delete" at bounding box center [490, 563] width 193 height 27
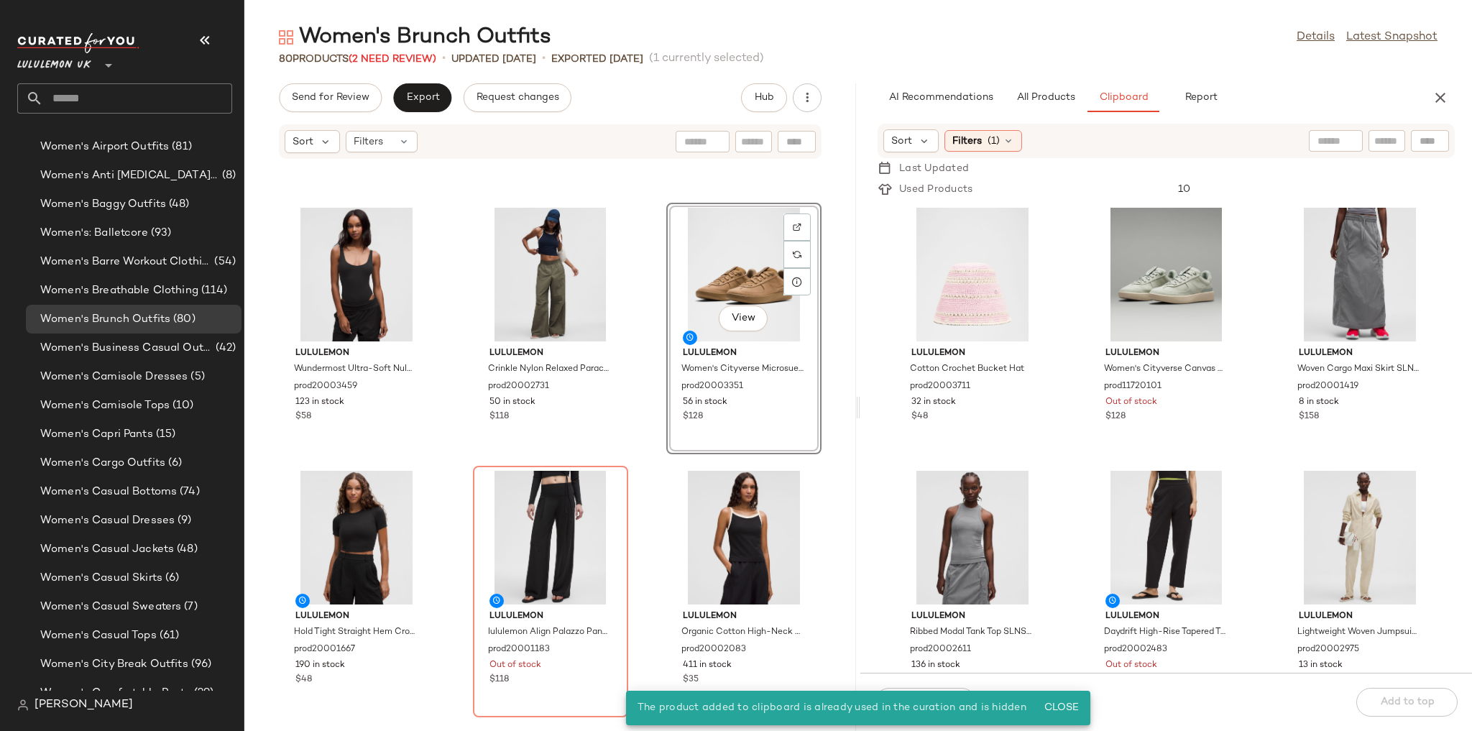
scroll to position [299, 0]
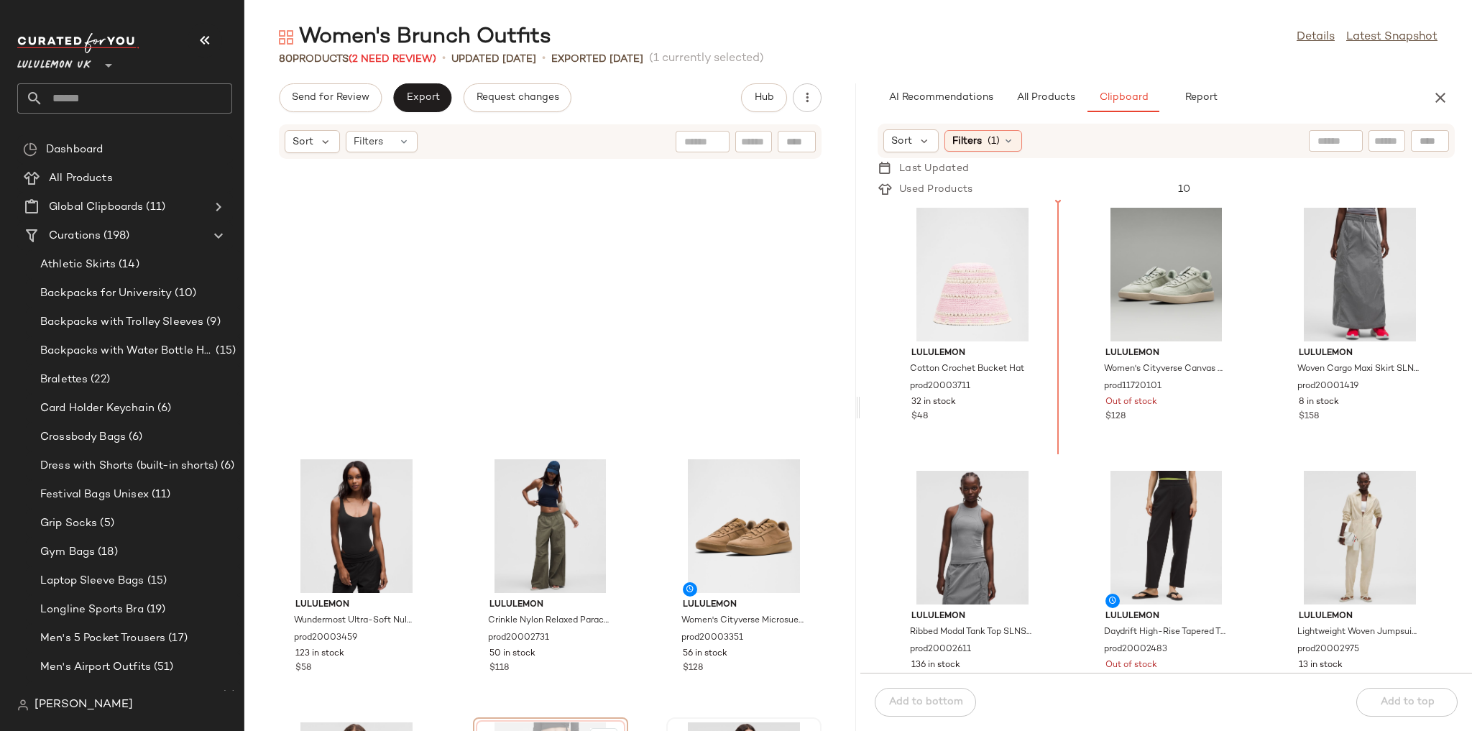
scroll to position [299, 0]
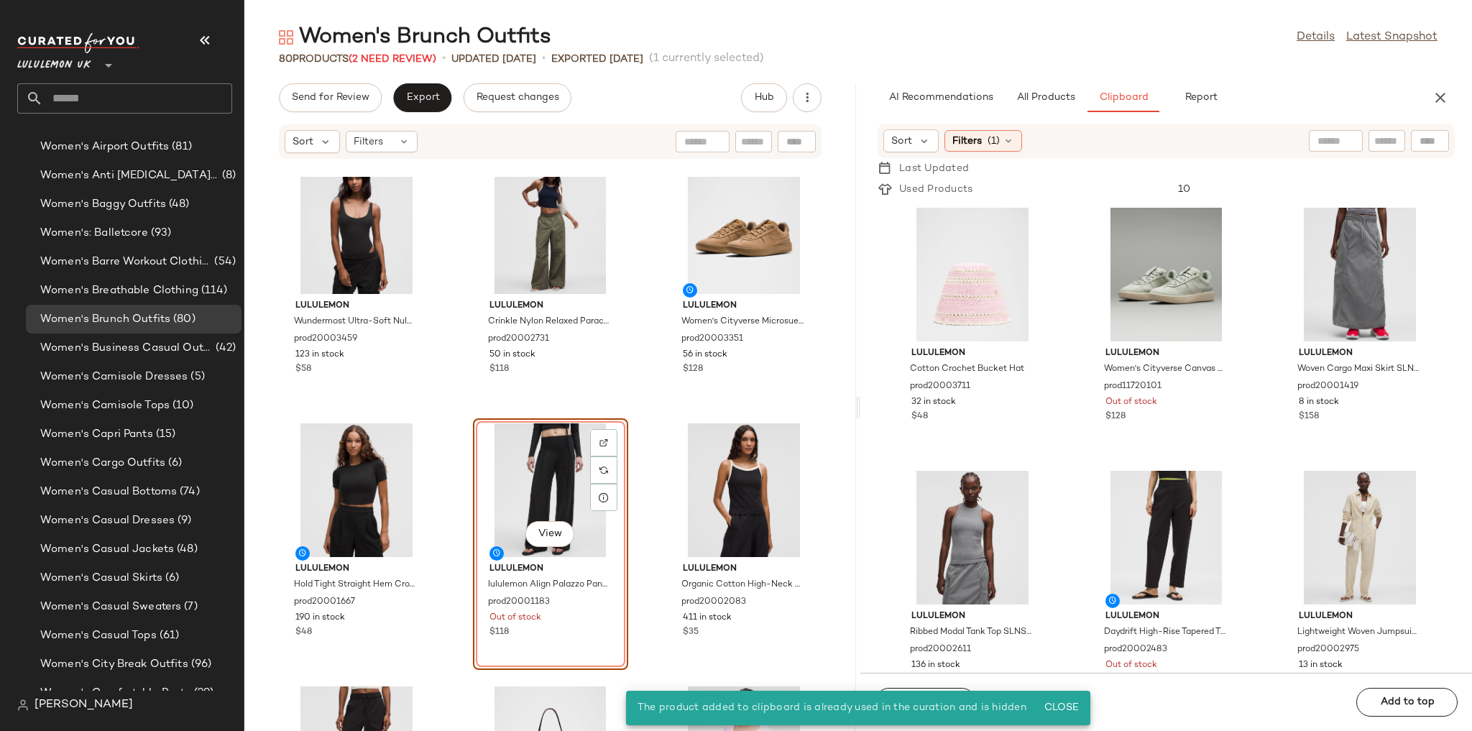
click at [655, 437] on div "lululemon Wundermost Ultra-Soft Nulu Mesh Scoop-Back Sleeveless Thong Bodysuit …" at bounding box center [550, 454] width 612 height 554
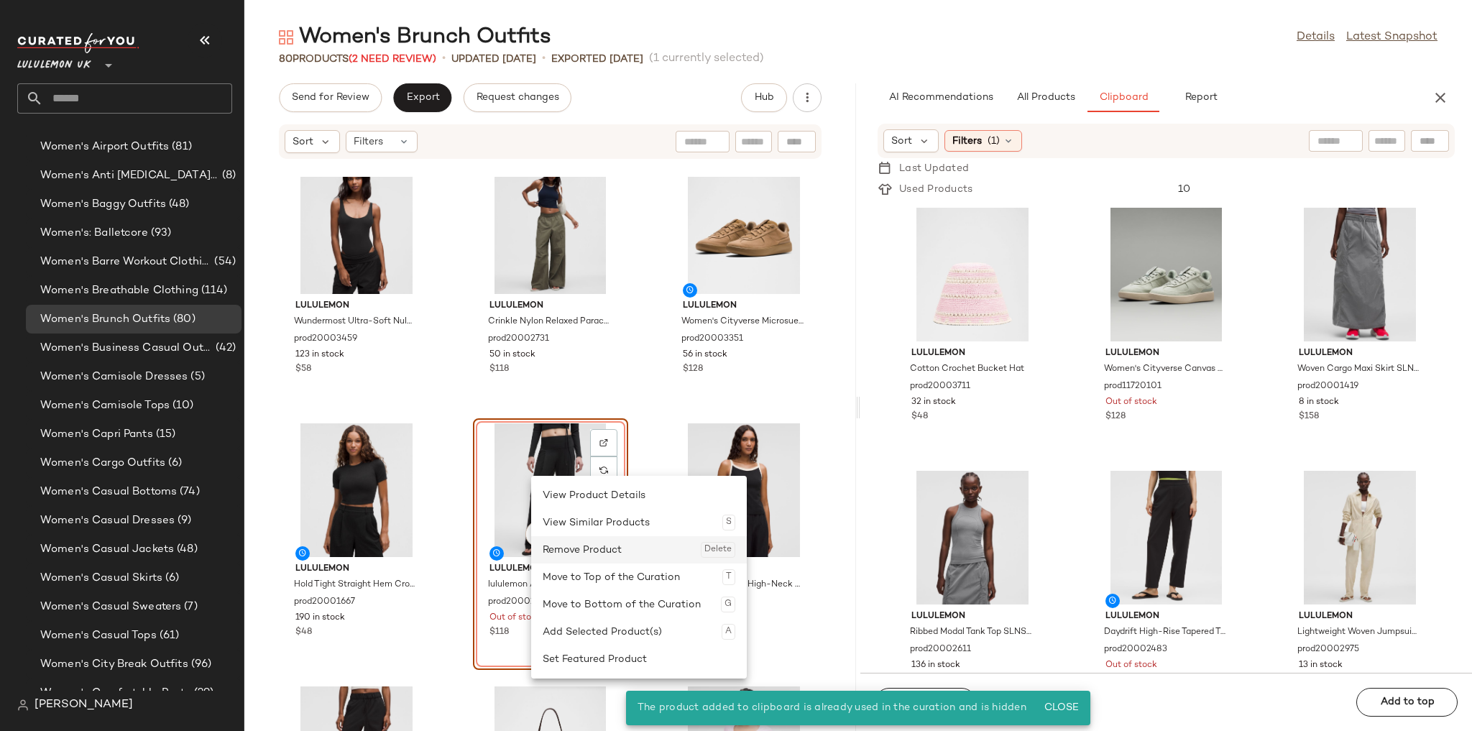
click at [572, 543] on div "Remove Product Delete" at bounding box center [639, 549] width 193 height 27
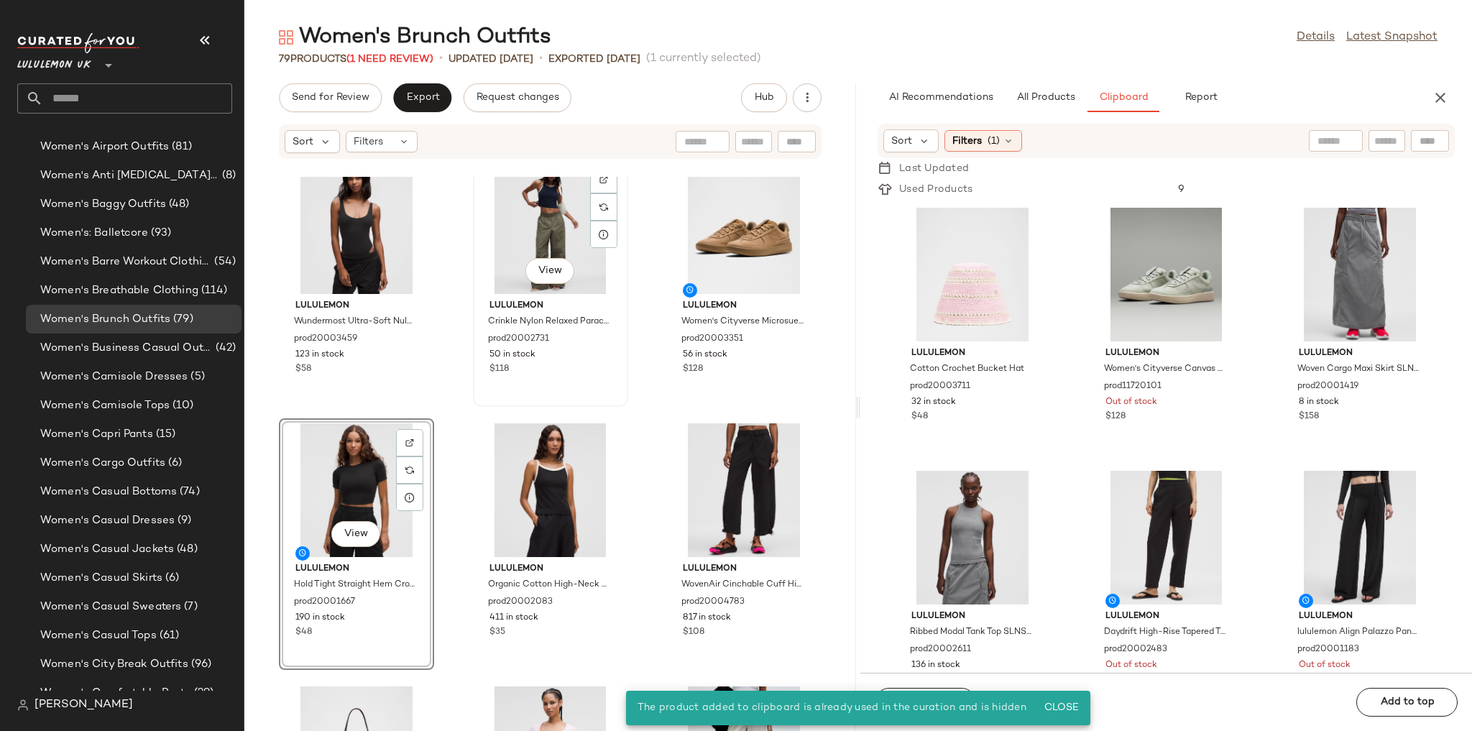
click at [620, 388] on div "View lululemon Crinkle Nylon Relaxed Parachute Pant prod20002731 50 in stock $1…" at bounding box center [550, 281] width 152 height 249
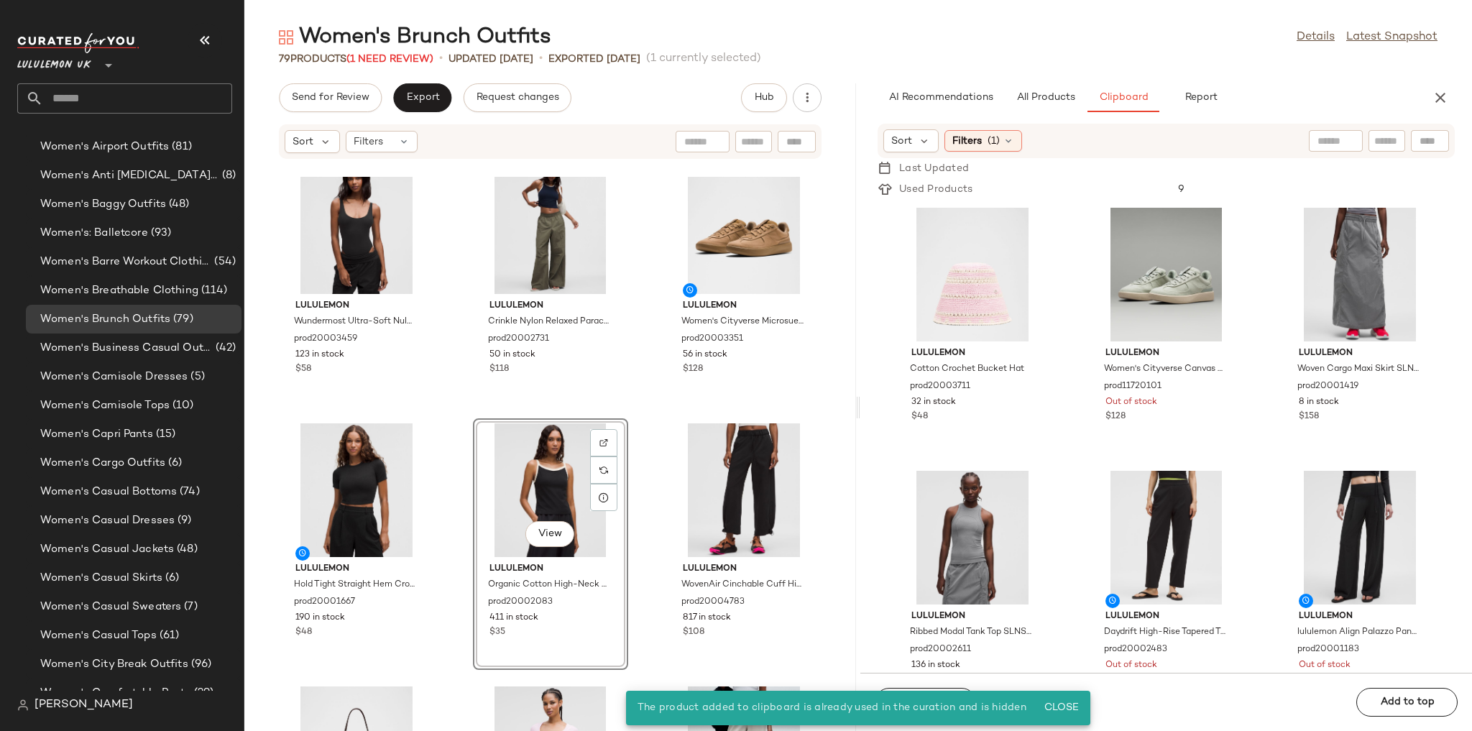
click at [625, 423] on div "lululemon Wundermost Ultra-Soft Nulu Mesh Scoop-Back Sleeveless Thong Bodysuit …" at bounding box center [550, 454] width 612 height 554
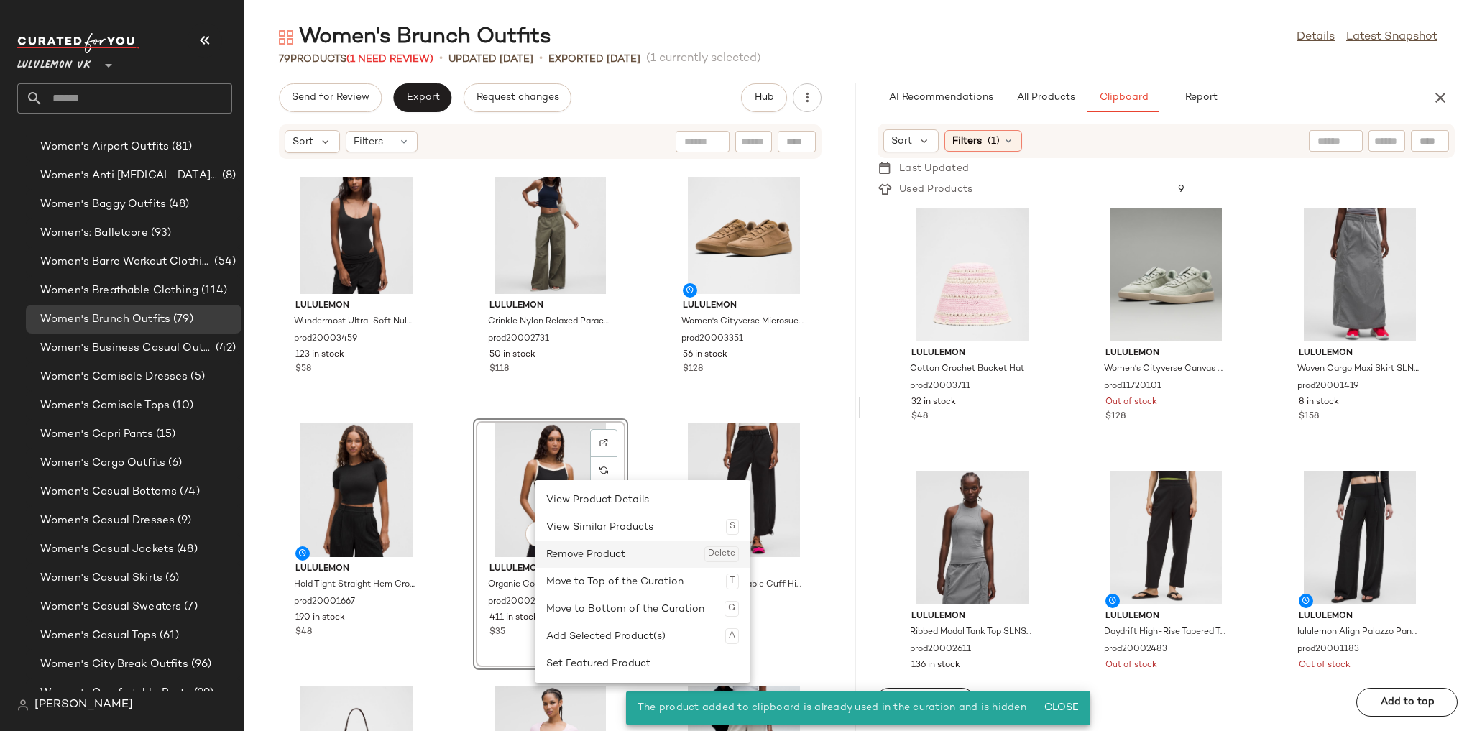
click at [581, 548] on div "Remove Product Delete" at bounding box center [642, 553] width 193 height 27
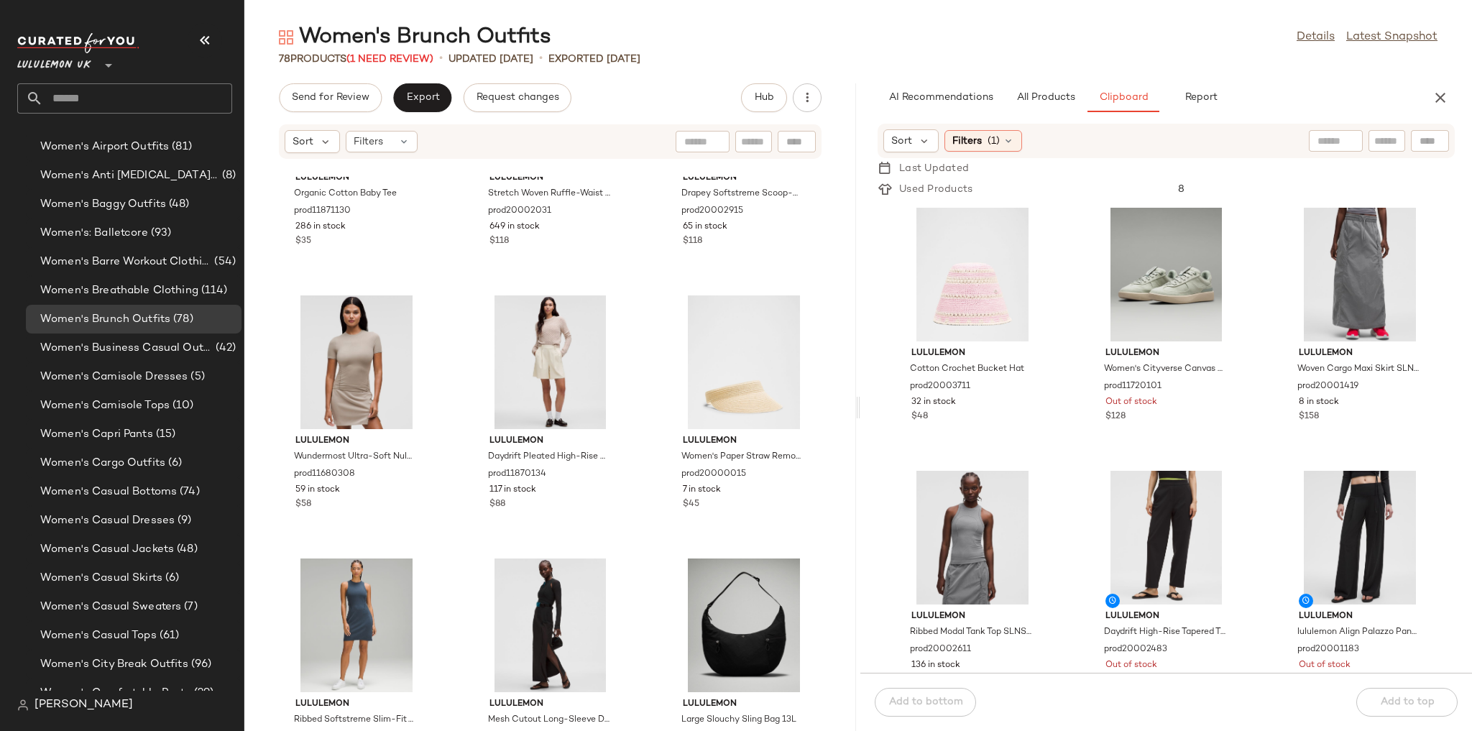
scroll to position [1219, 0]
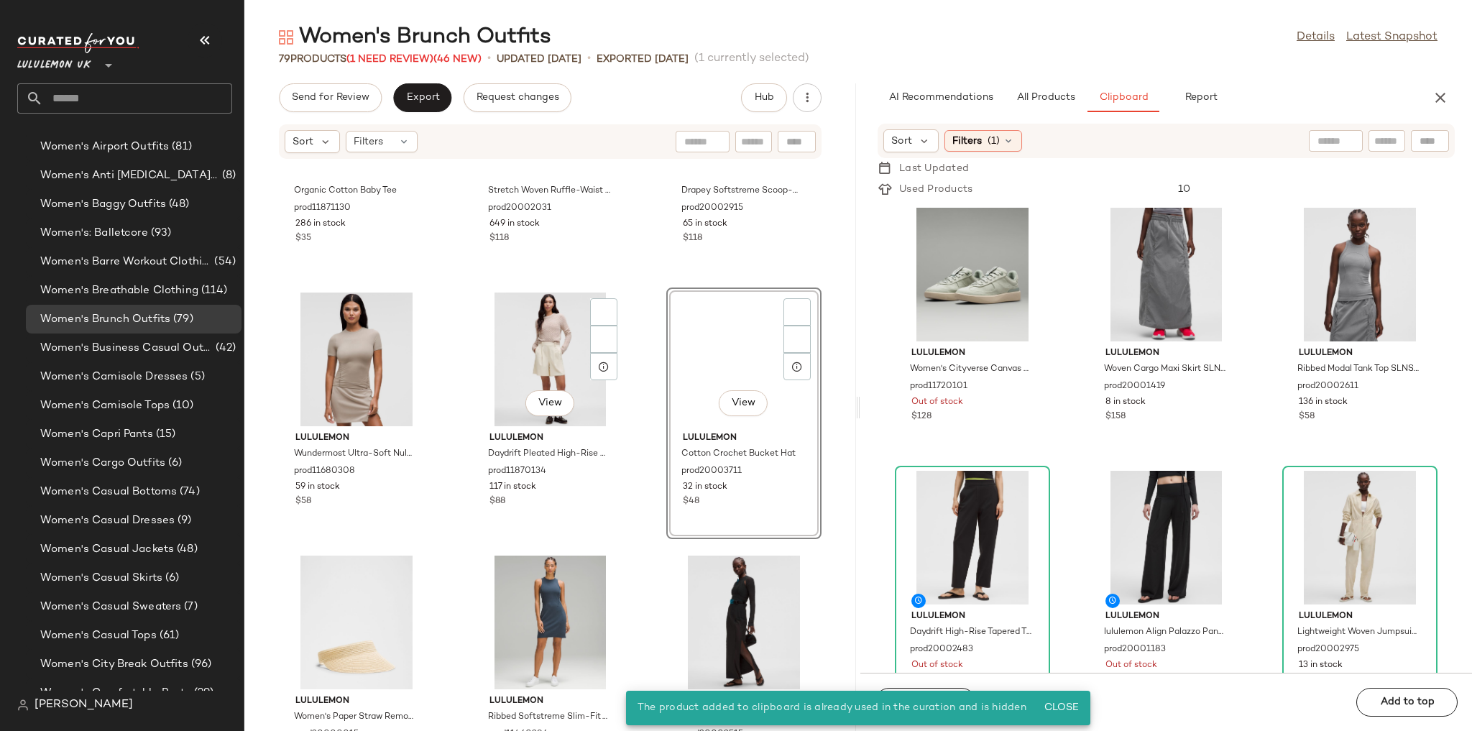
scroll to position [1334, 0]
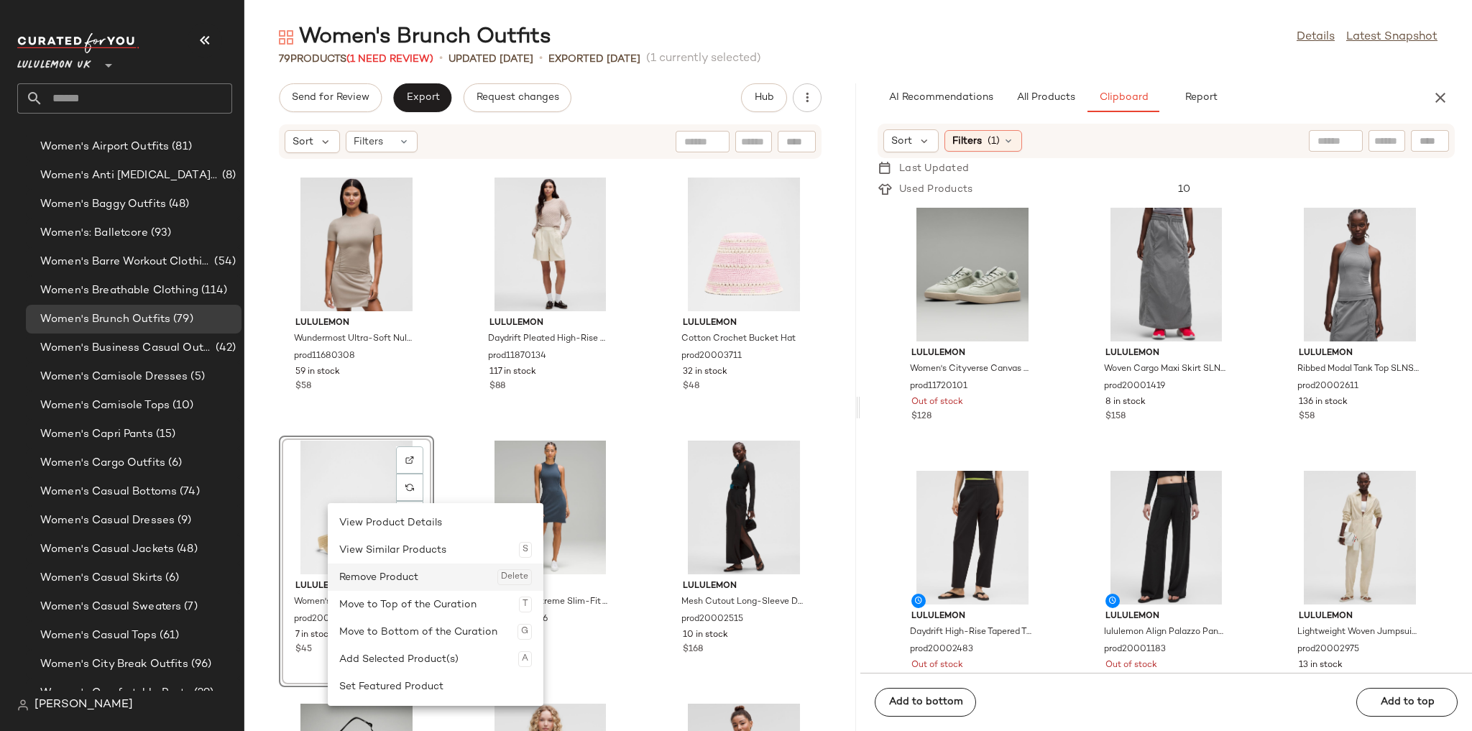
click at [387, 576] on div "Remove Product Delete" at bounding box center [435, 576] width 193 height 27
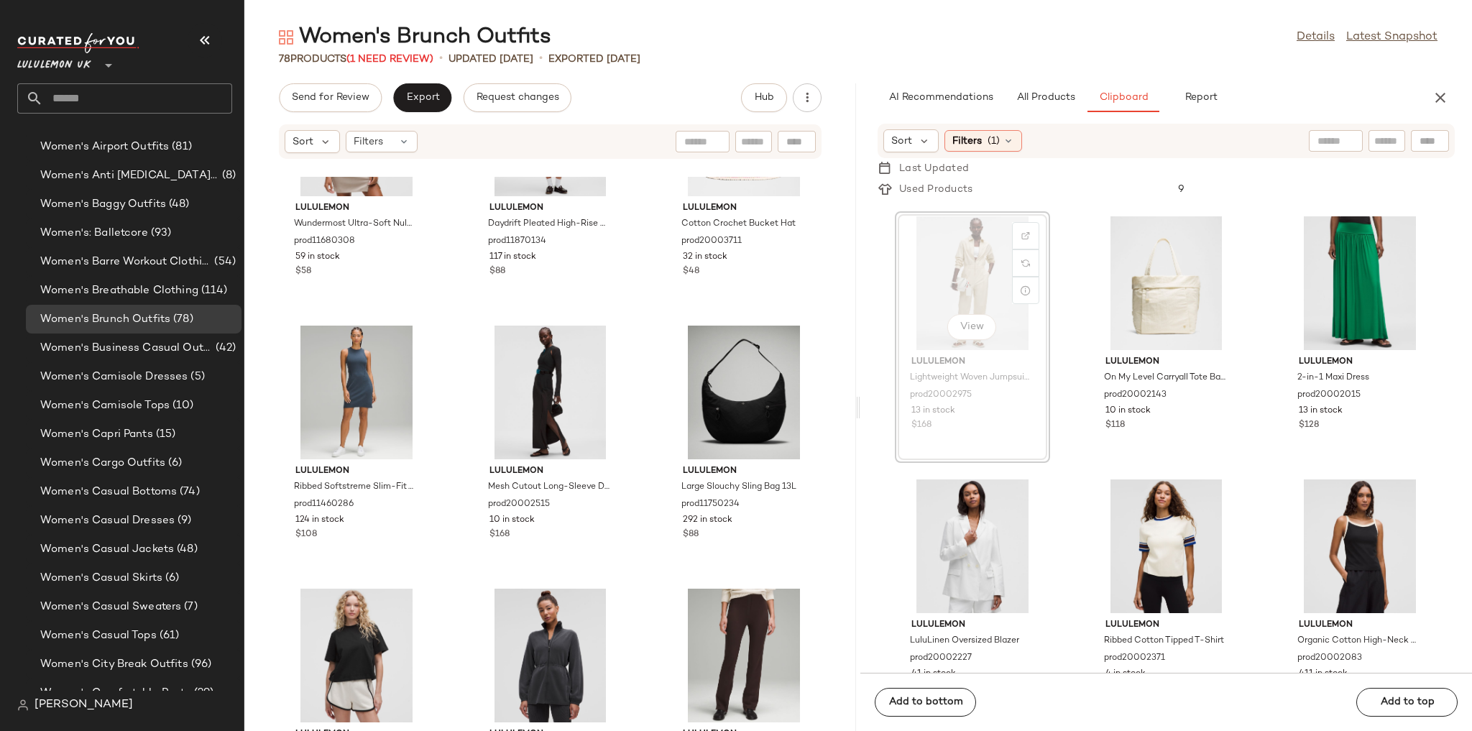
scroll to position [528, 0]
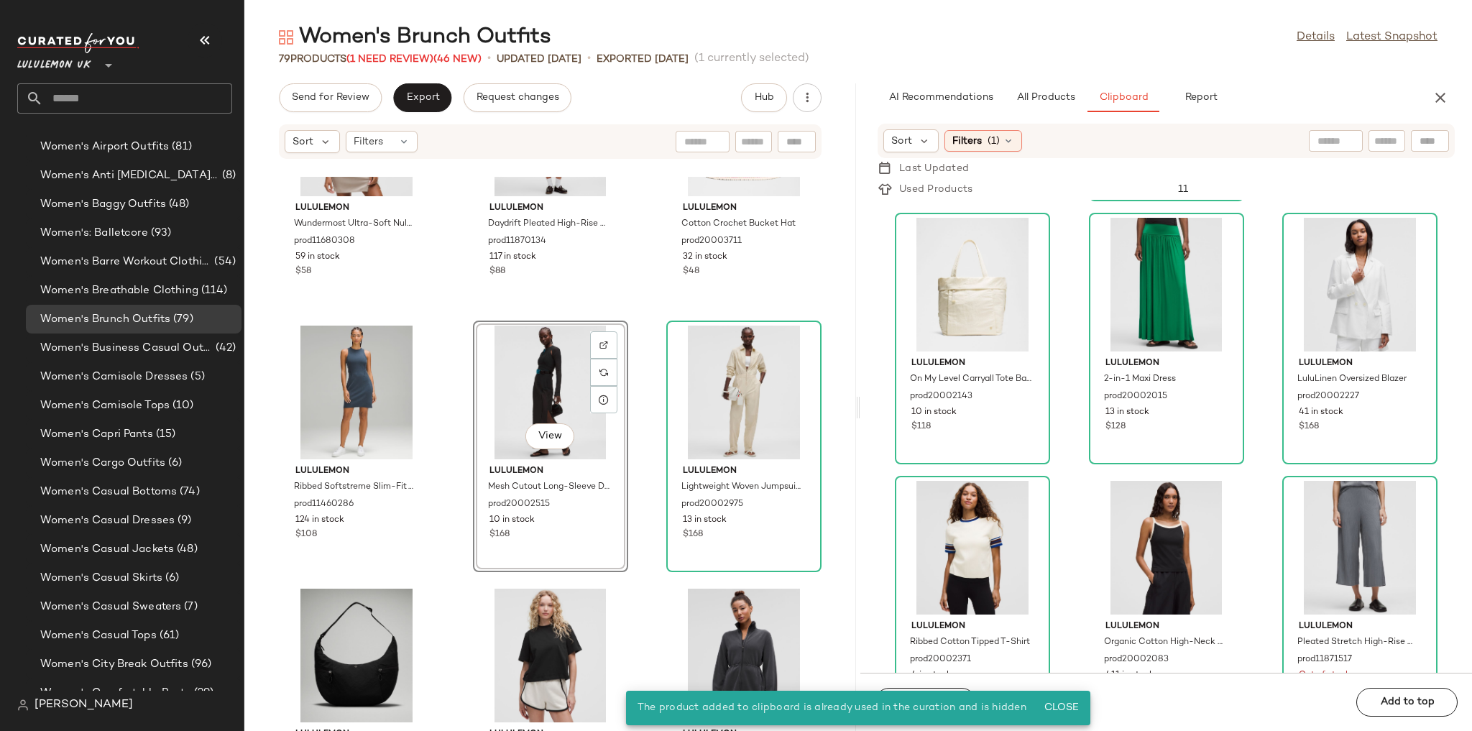
click at [650, 307] on div "lululemon Wundermost Ultra-Soft Nulu Hip-Length Crewneck Shirt prod11680308 59 …" at bounding box center [550, 454] width 612 height 554
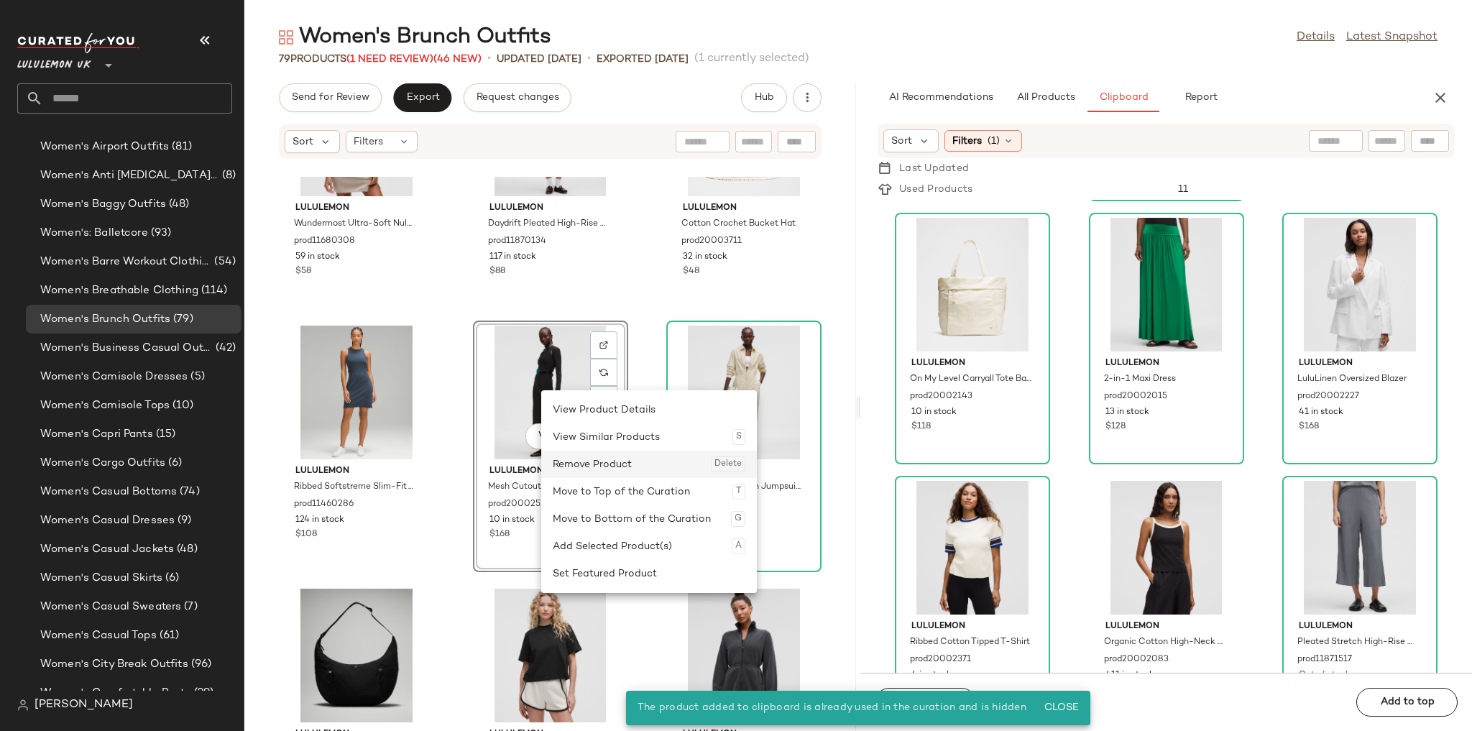
click at [575, 464] on div "Remove Product Delete" at bounding box center [649, 464] width 193 height 27
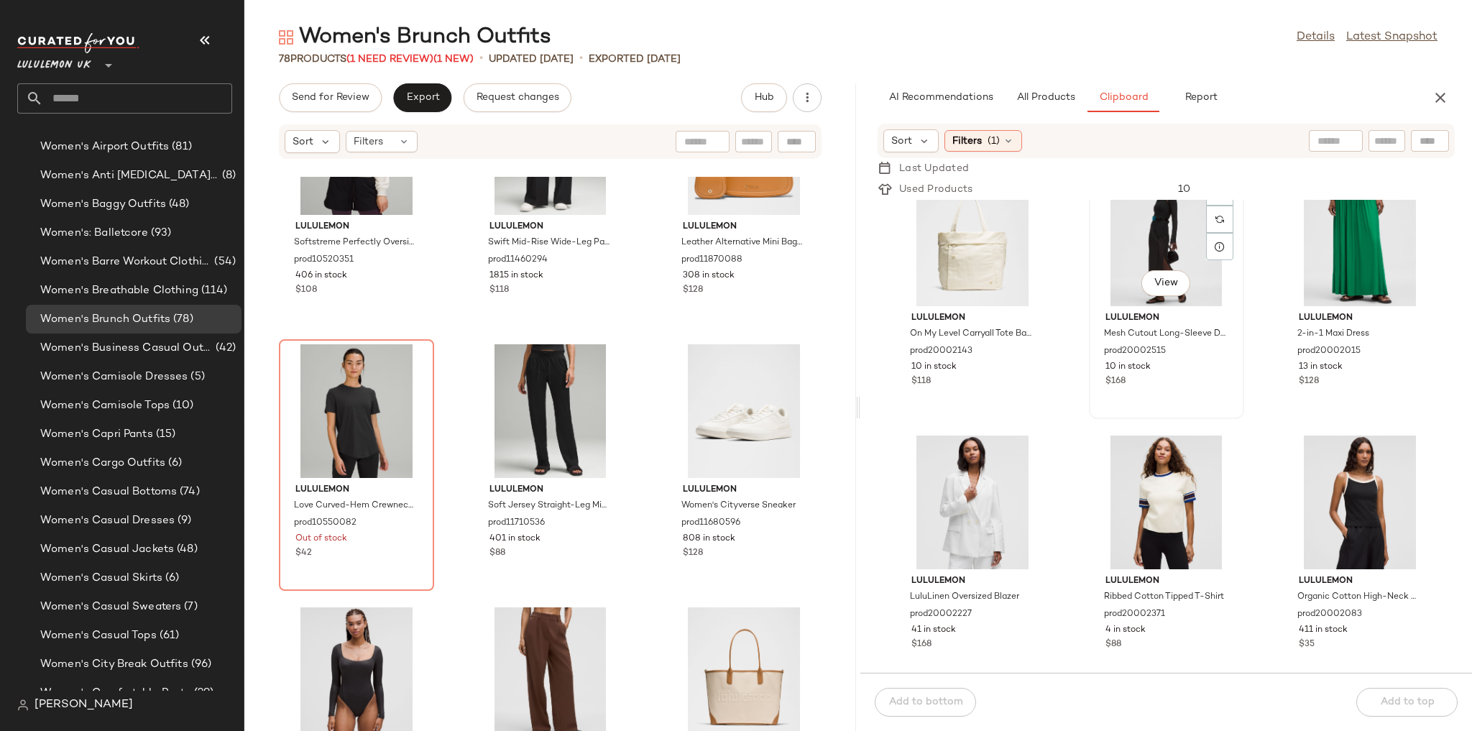
scroll to position [585, 0]
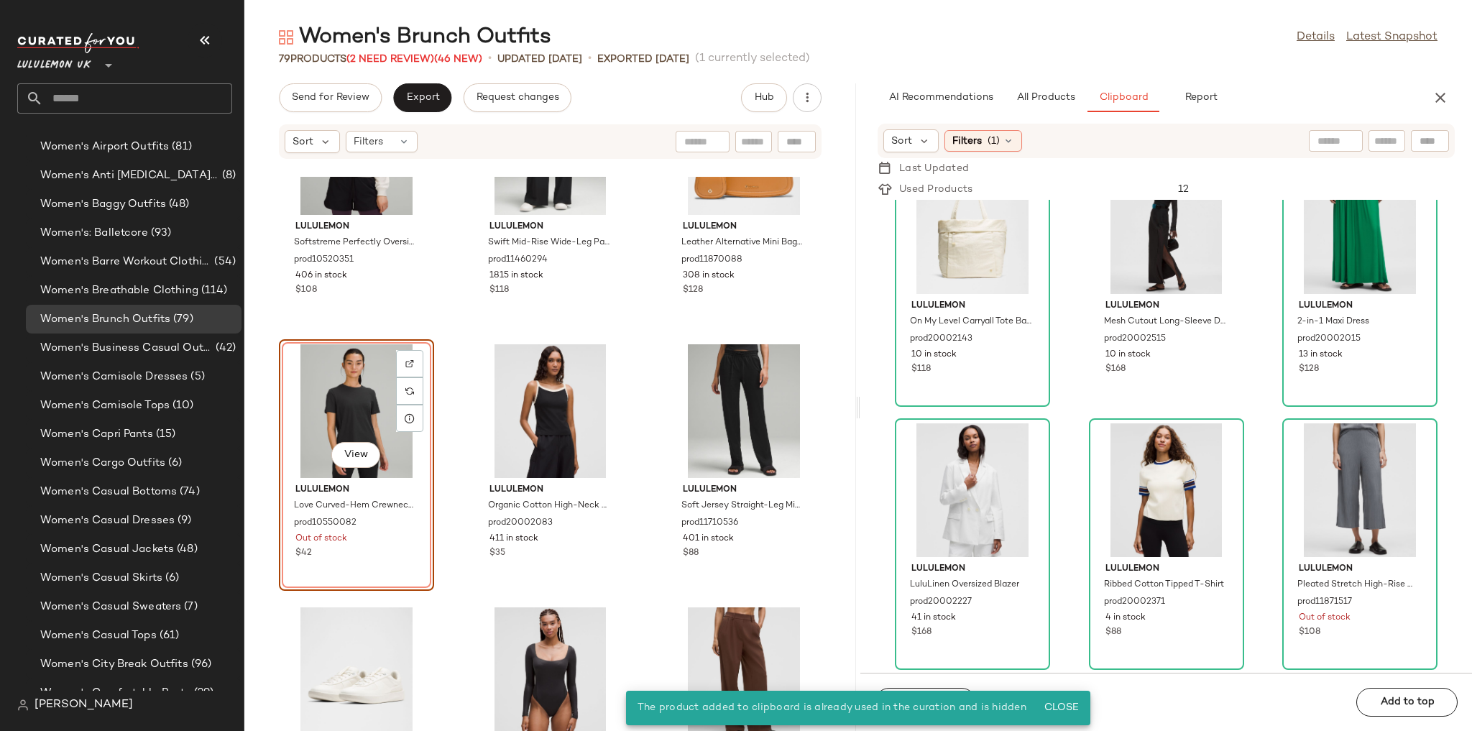
click at [632, 338] on div "lululemon Softstreme Perfectly Oversized Cropped Crew prod10520351 406 in stock…" at bounding box center [550, 454] width 612 height 554
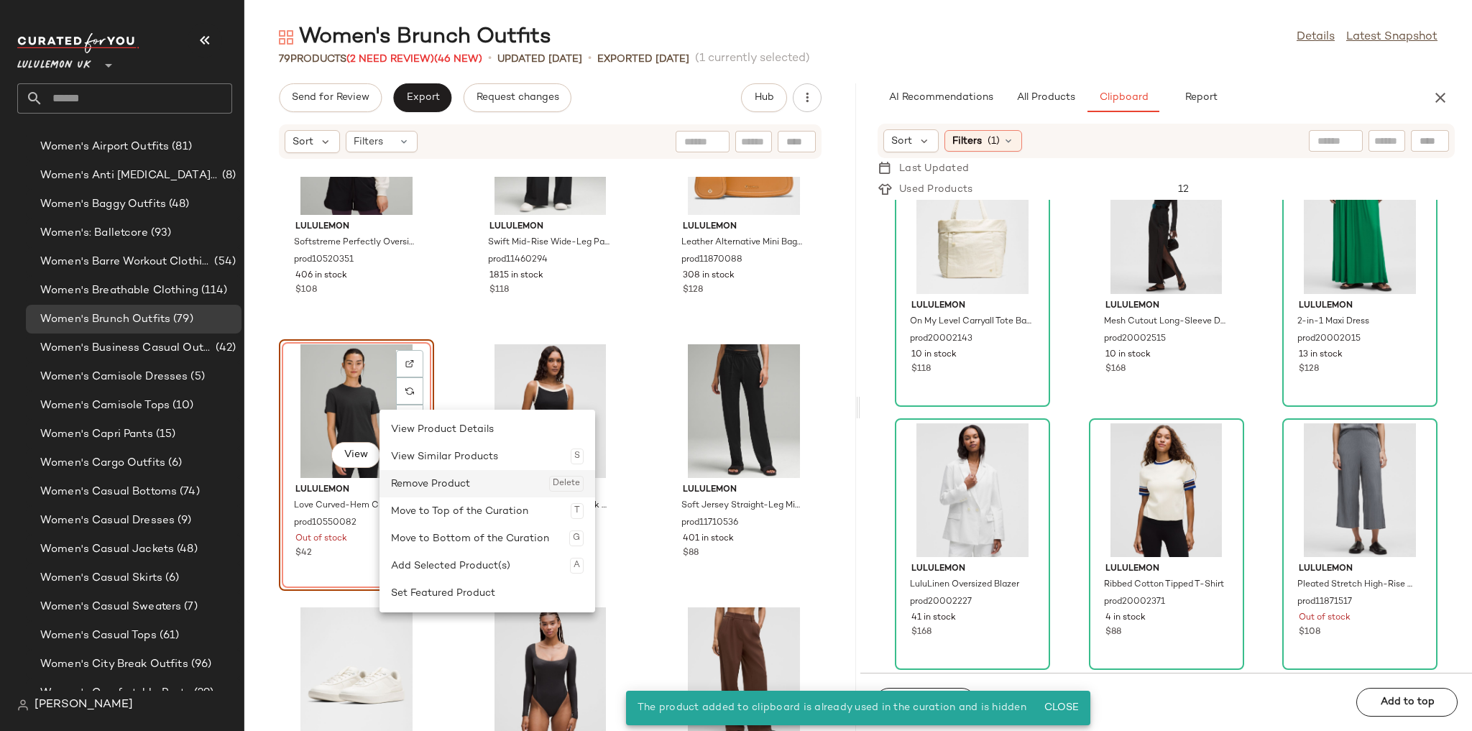
click at [422, 480] on div "Remove Product Delete" at bounding box center [487, 483] width 193 height 27
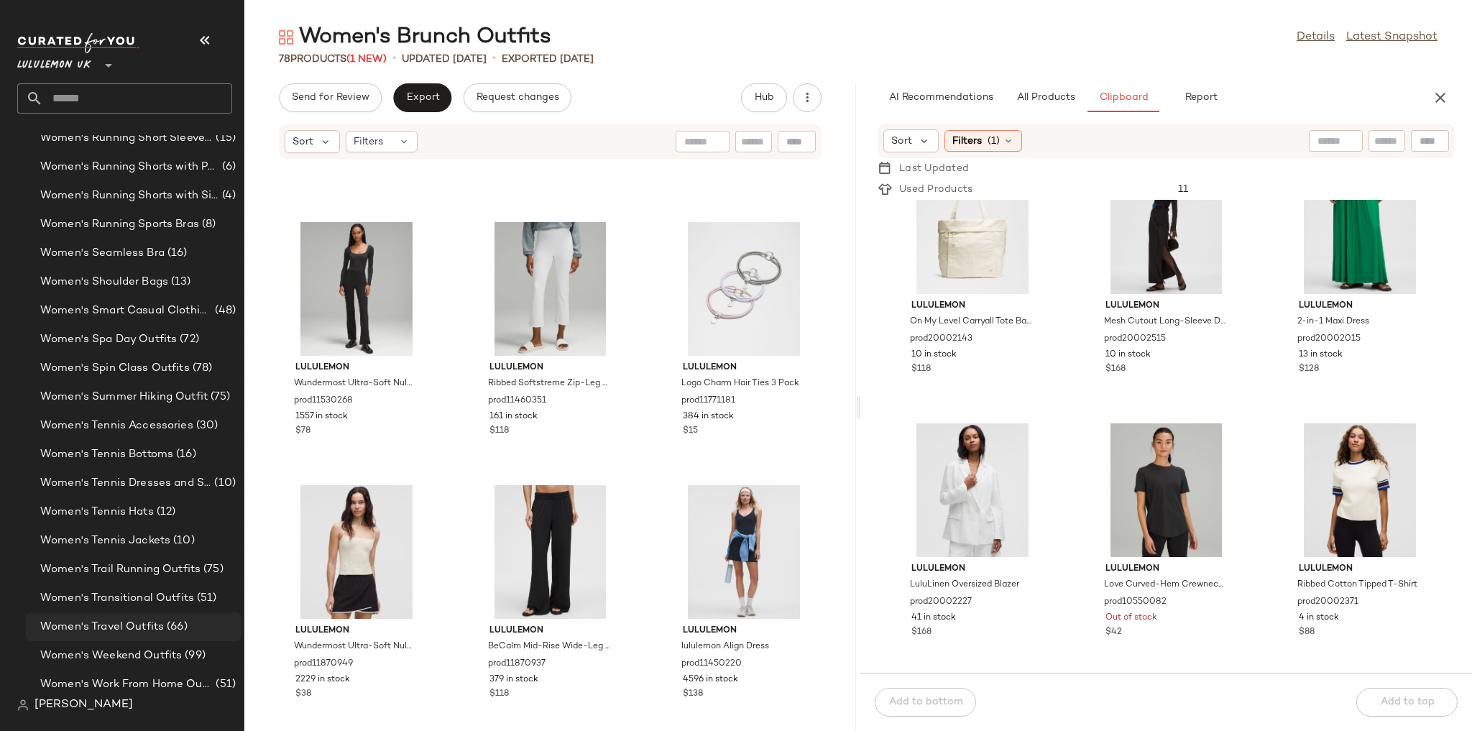
scroll to position [4976, 0]
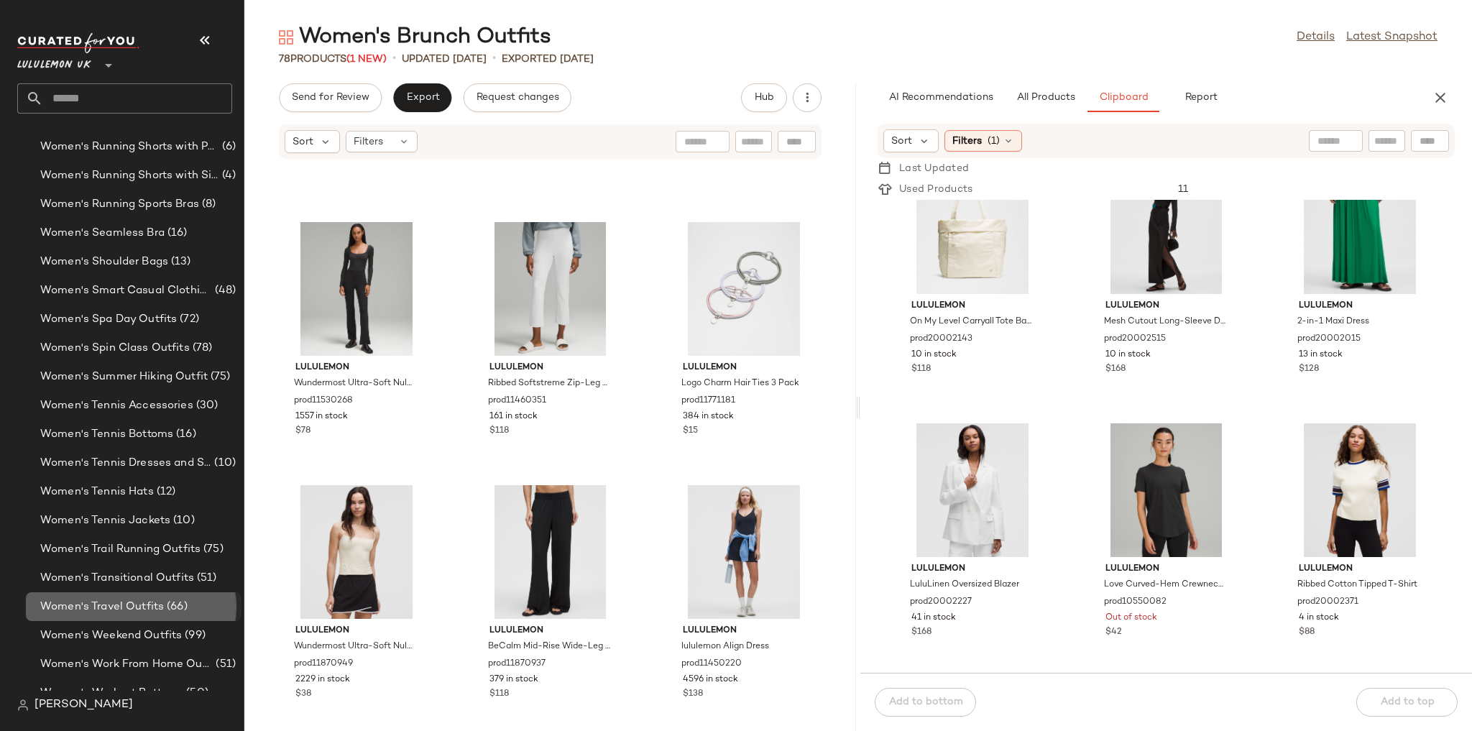
click at [131, 602] on span "Women's Travel Outfits" at bounding box center [102, 607] width 124 height 17
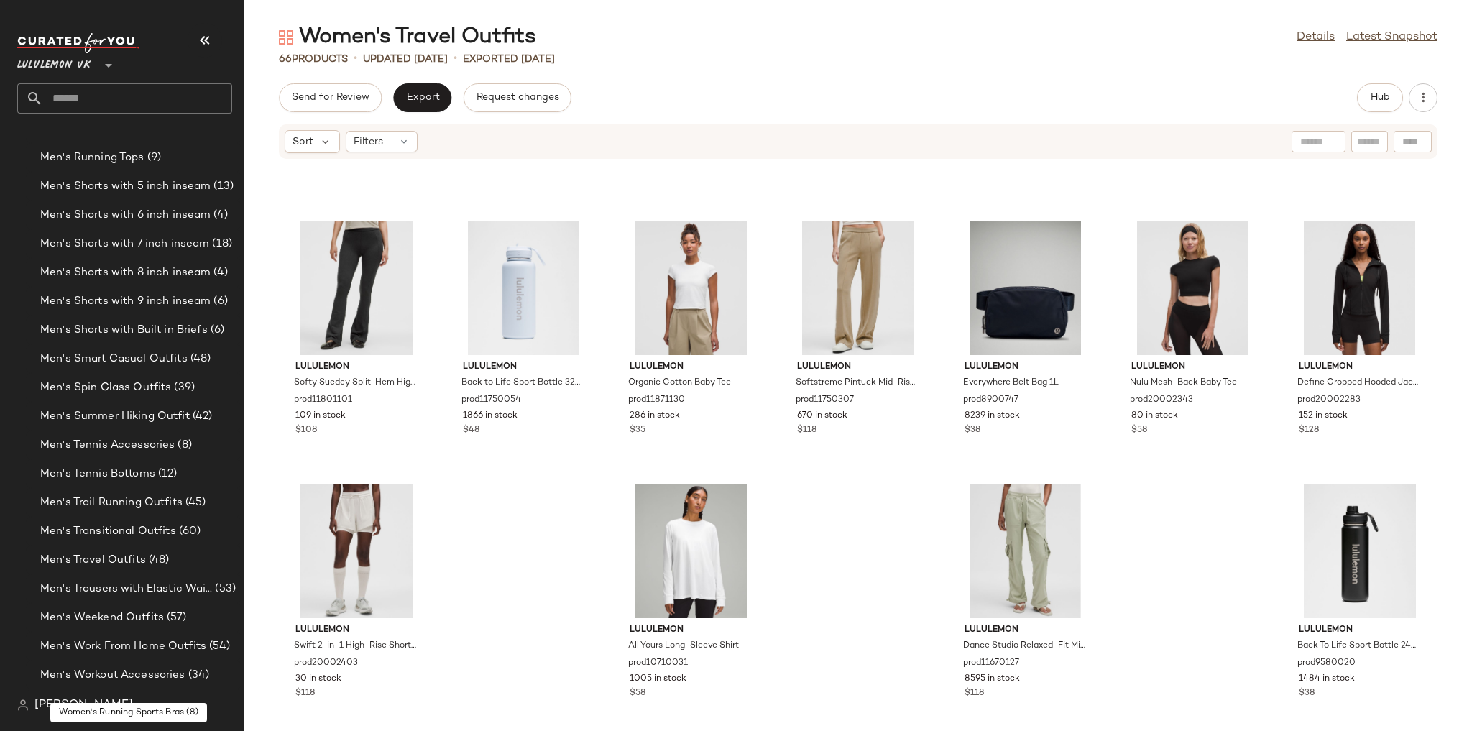
scroll to position [2044, 0]
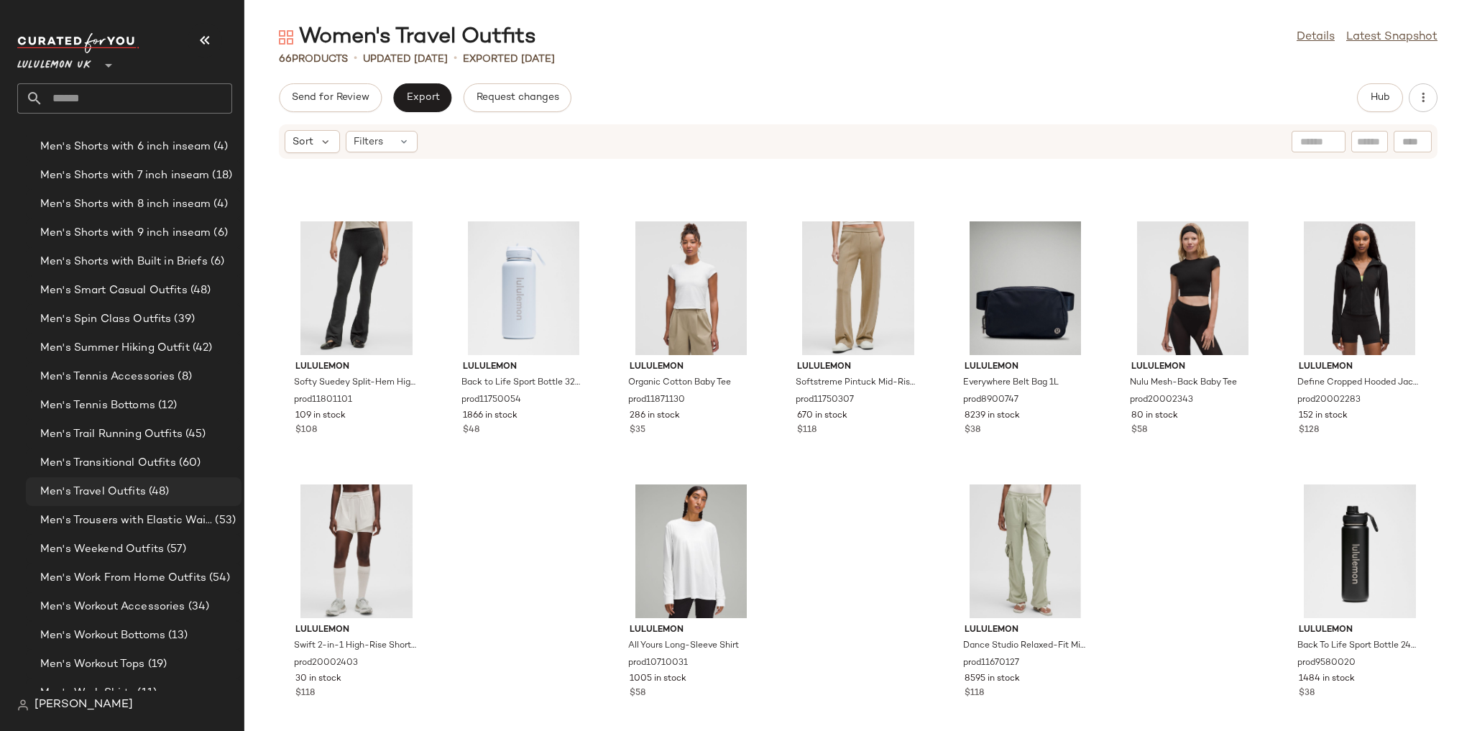
click at [158, 503] on div "Men's Travel Outfits (48)" at bounding box center [134, 491] width 216 height 29
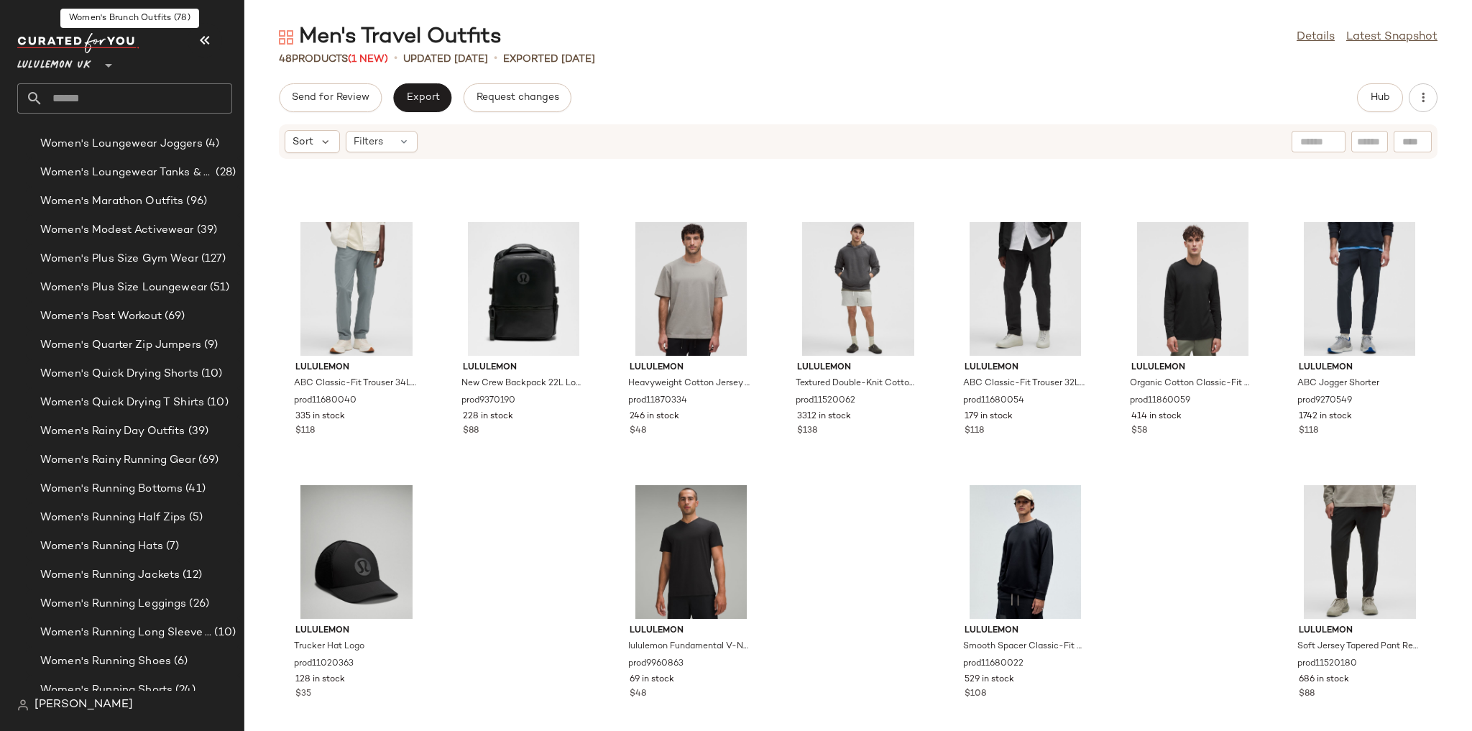
scroll to position [4401, 0]
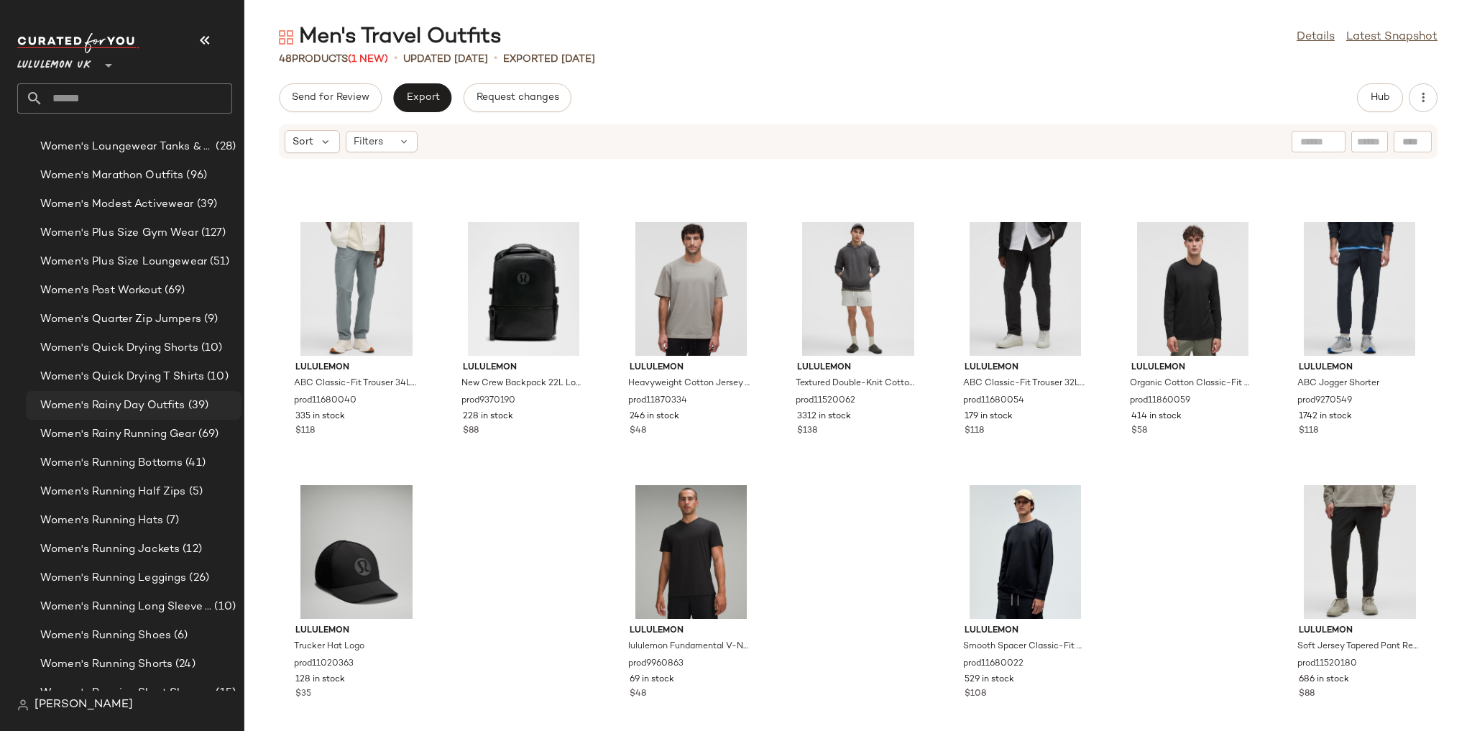
click at [144, 397] on span "Women's Rainy Day Outfits" at bounding box center [112, 405] width 145 height 17
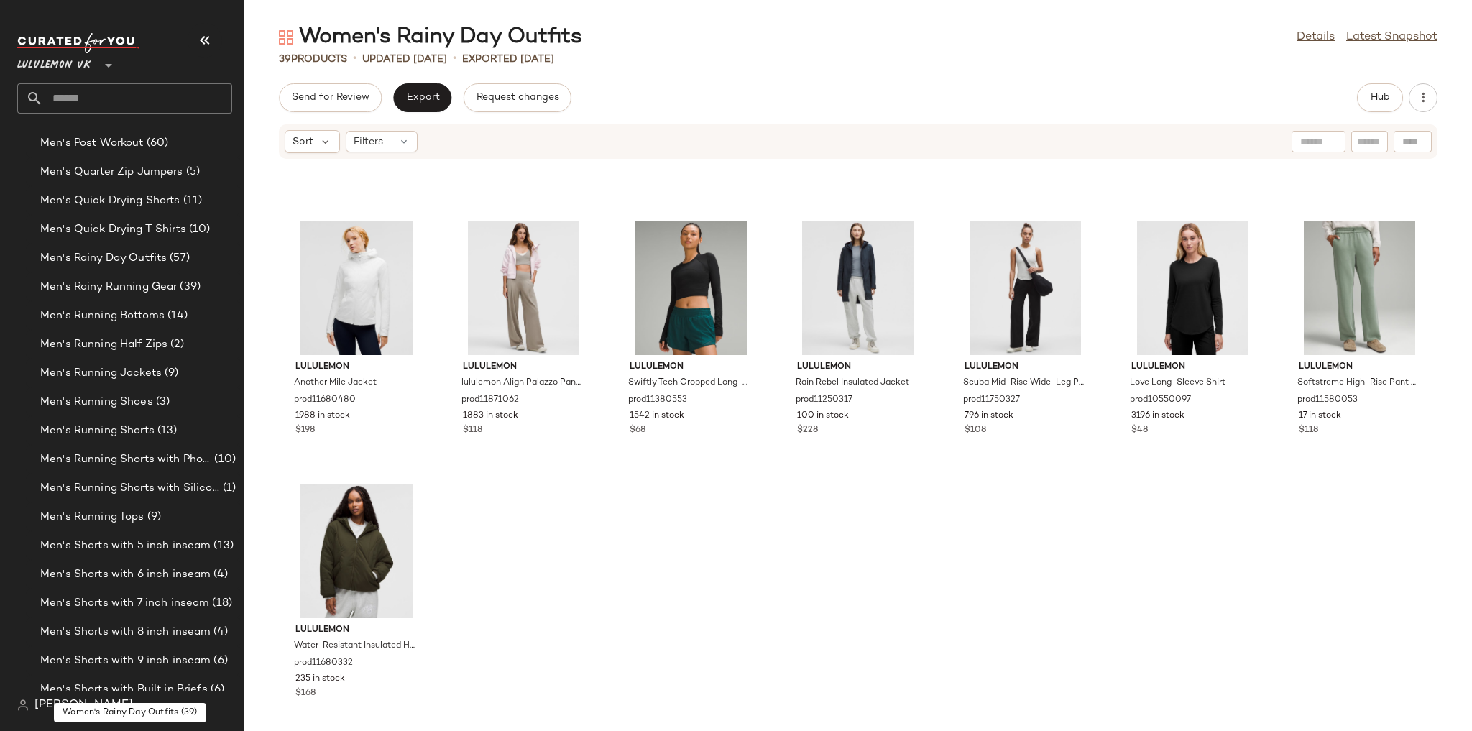
scroll to position [1527, 0]
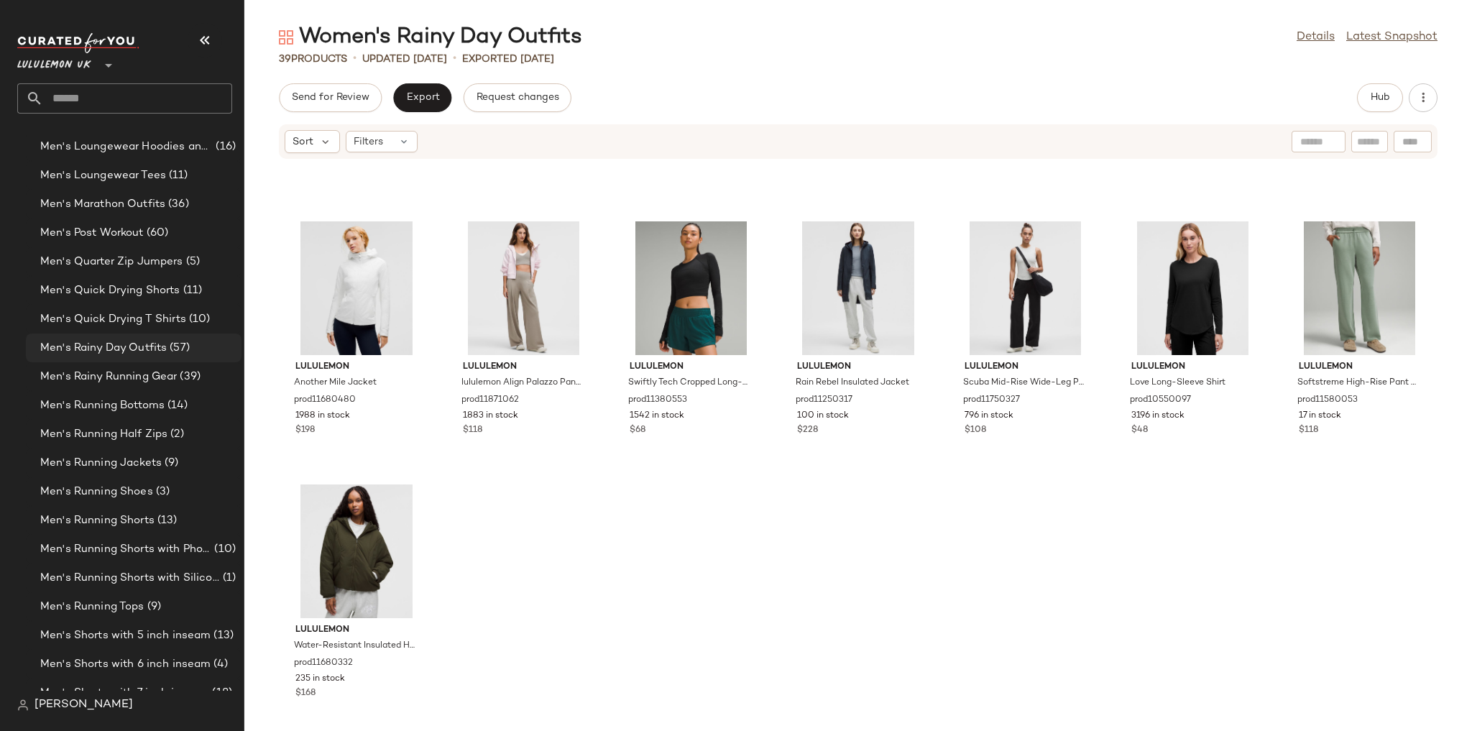
click at [157, 341] on span "Men's Rainy Day Outfits" at bounding box center [103, 348] width 126 height 17
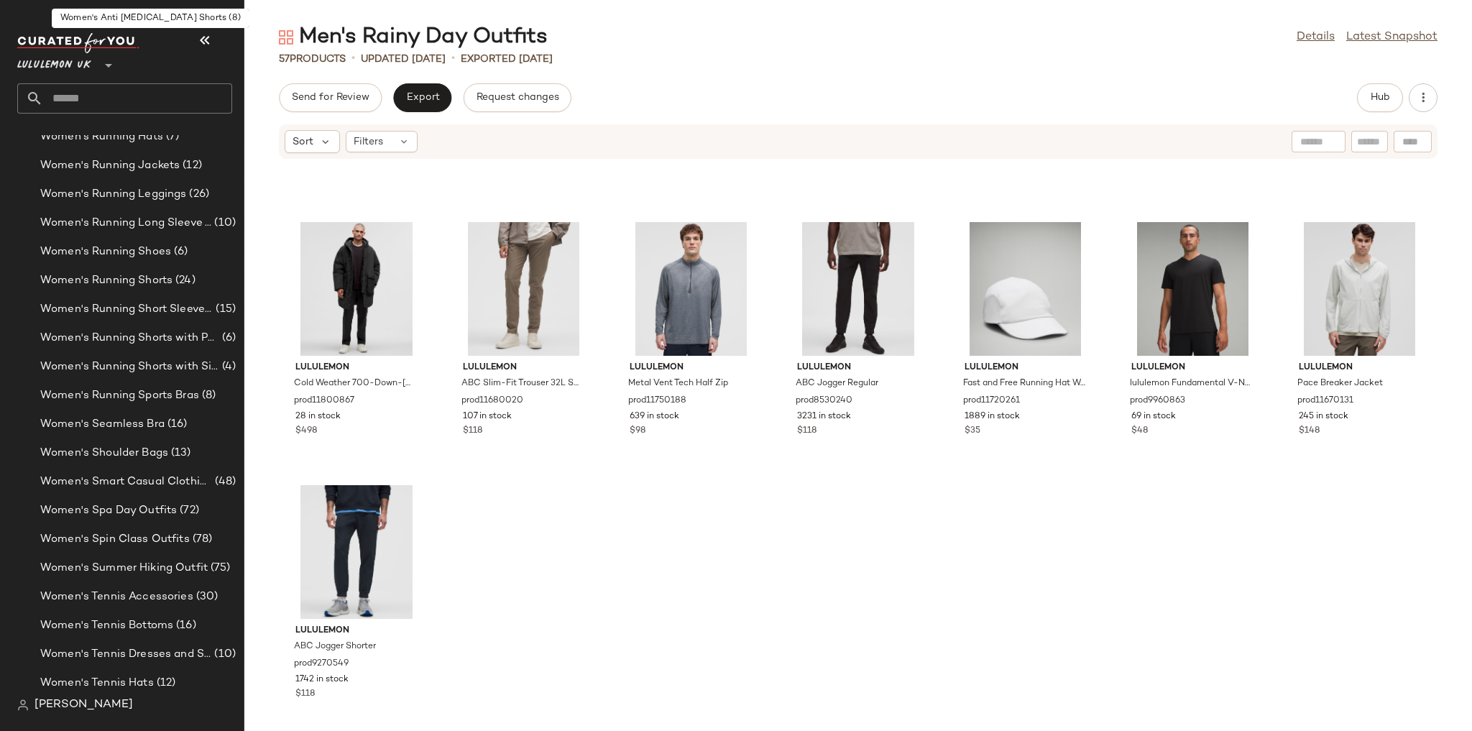
scroll to position [4804, 0]
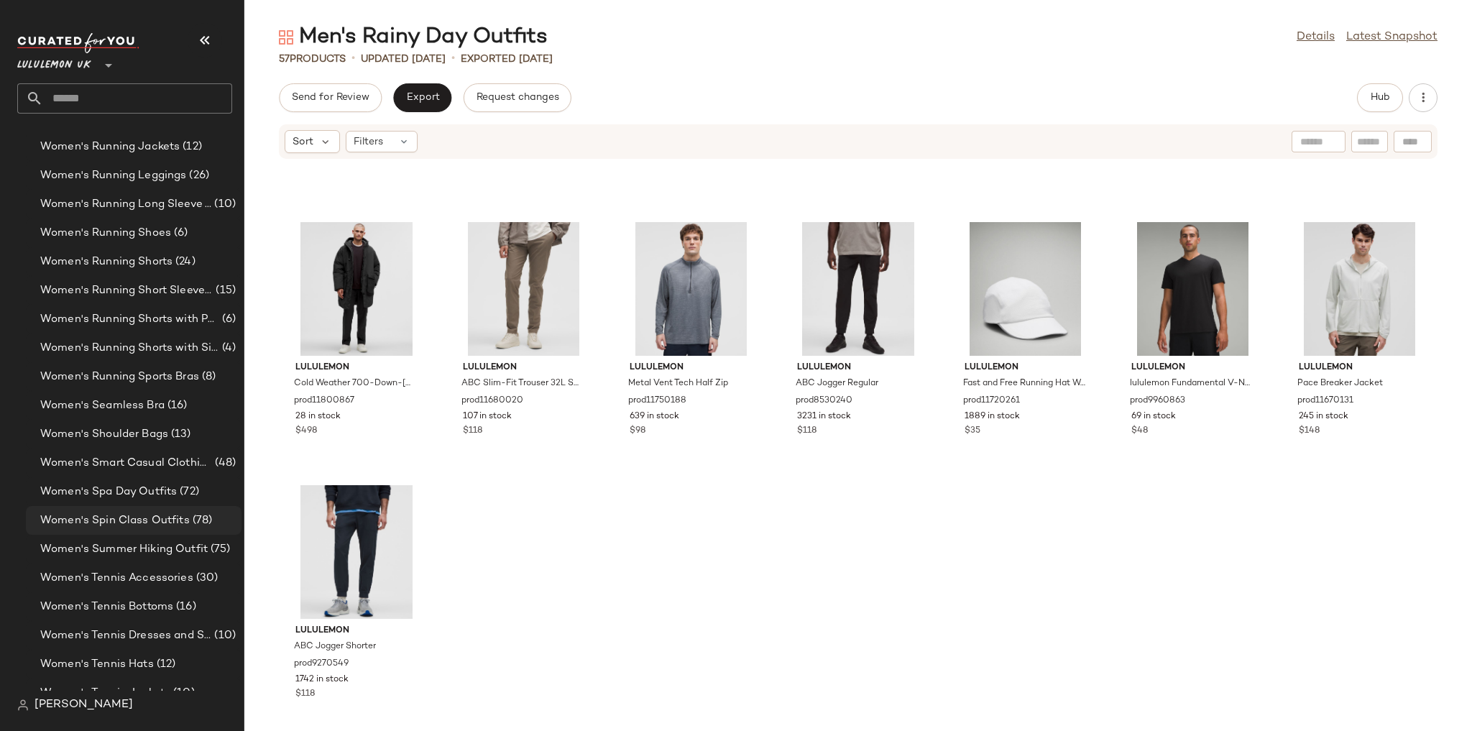
click at [157, 512] on span "Women's Spin Class Outfits" at bounding box center [114, 520] width 149 height 17
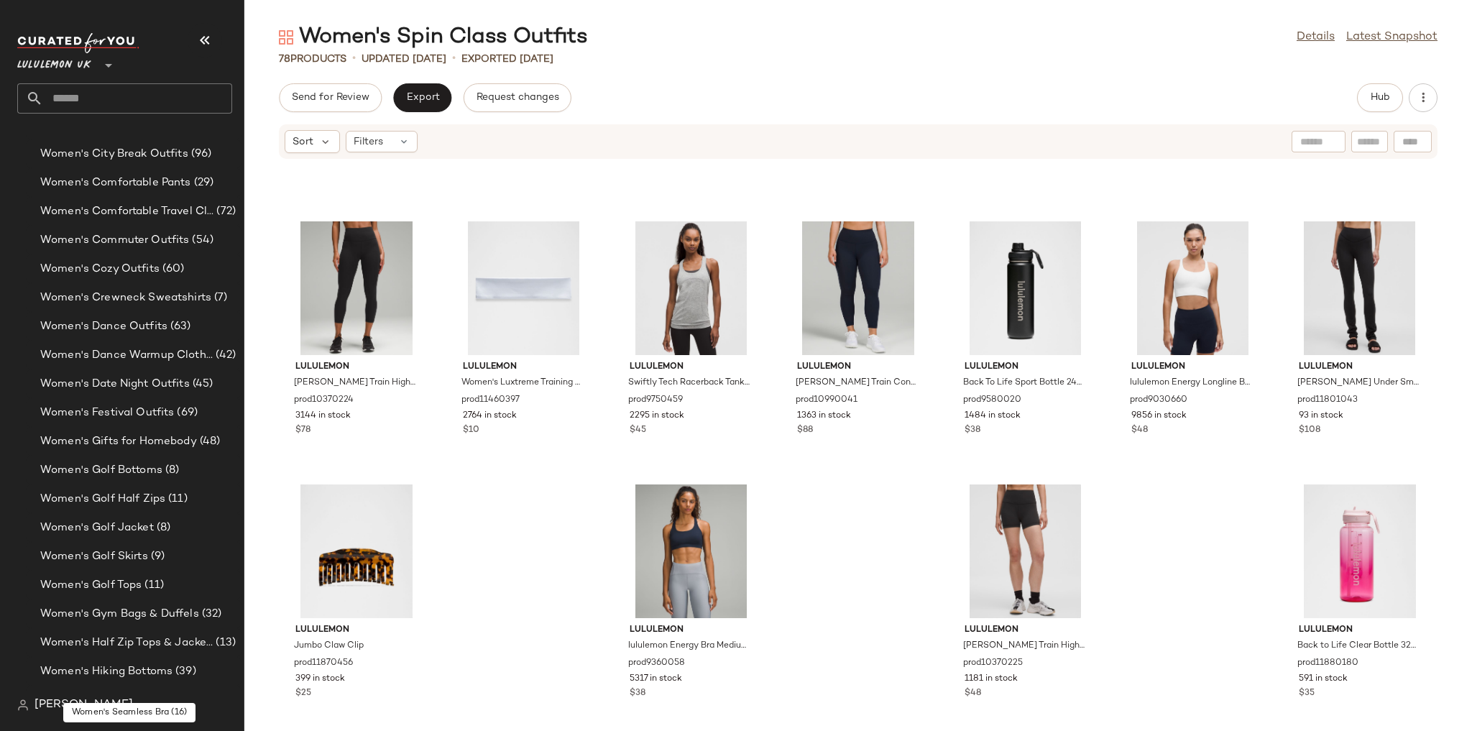
scroll to position [3482, 0]
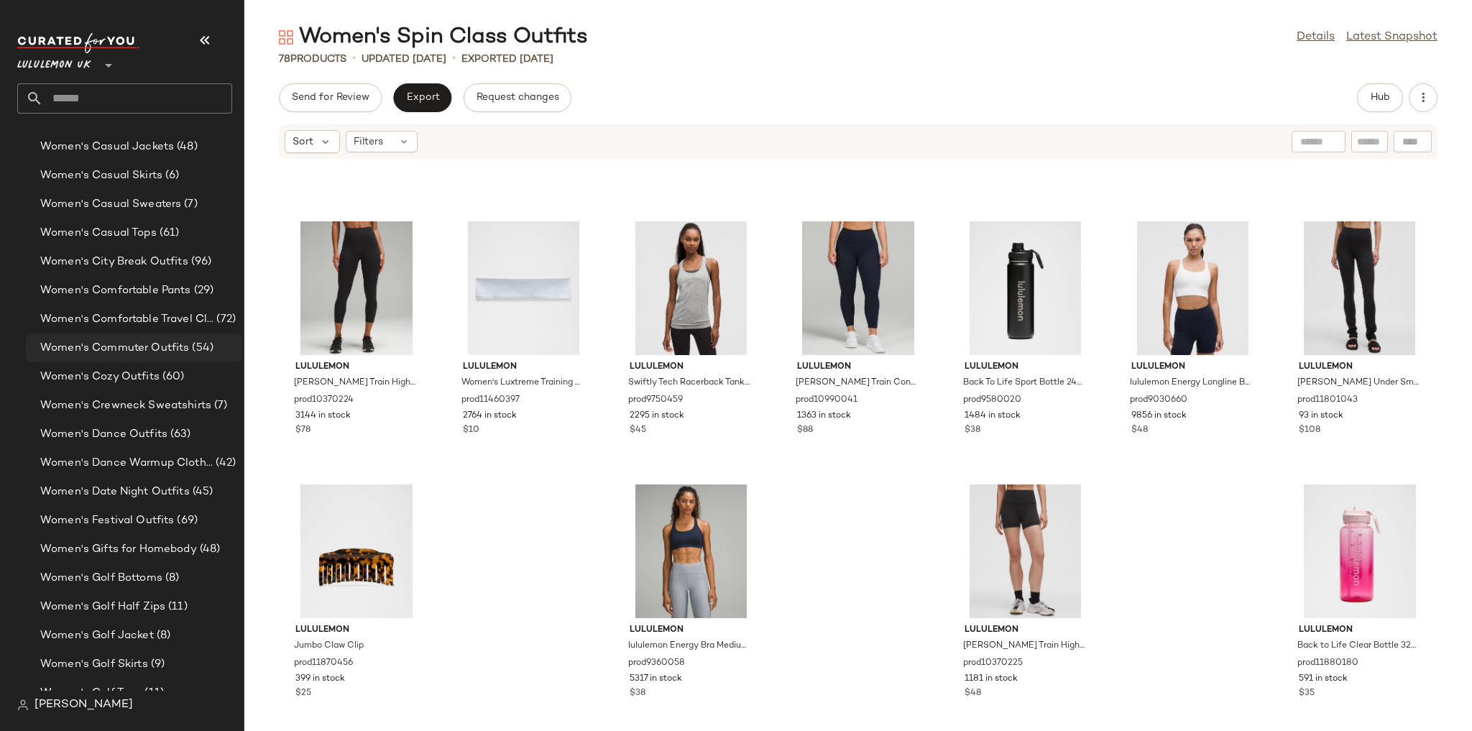
click at [141, 337] on div "Women's Commuter Outfits (54)" at bounding box center [134, 347] width 216 height 29
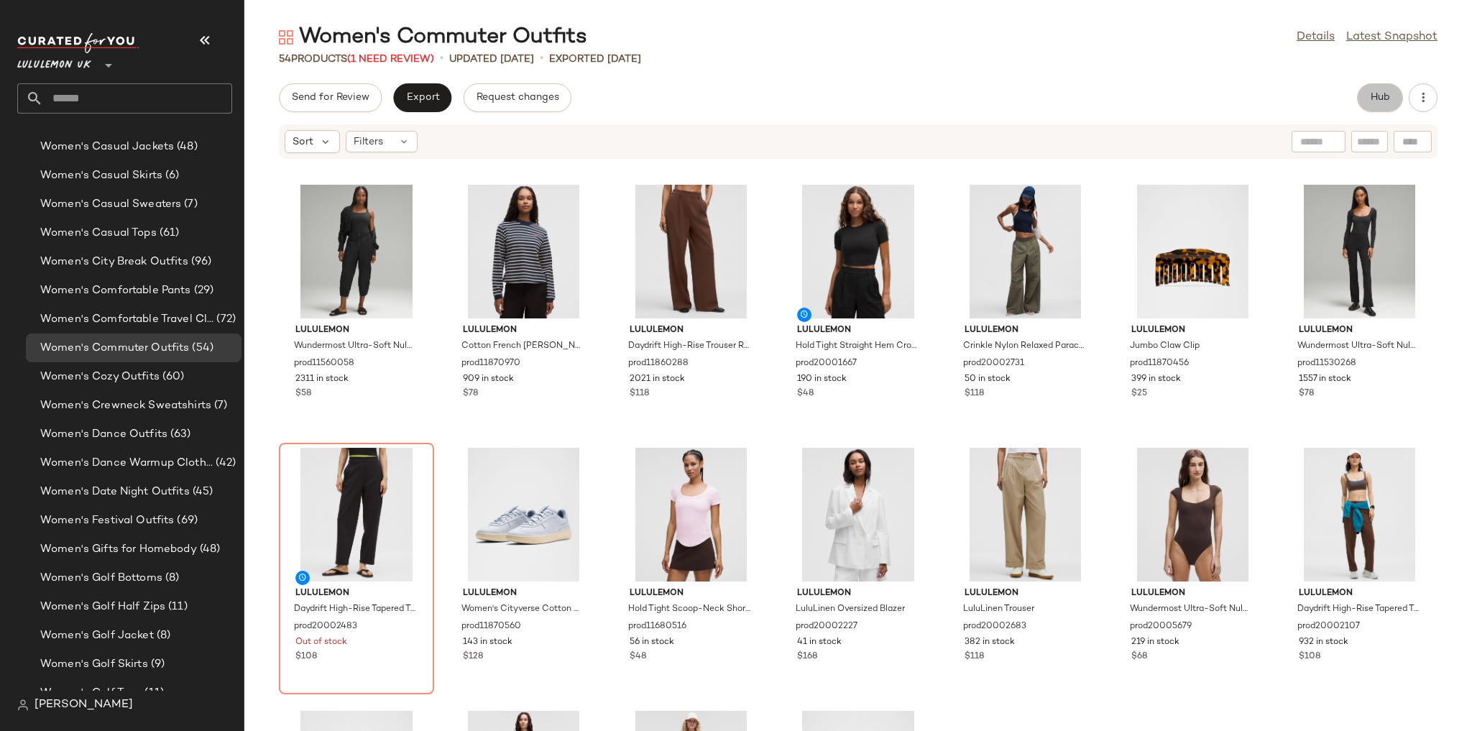
click at [1380, 98] on span "Hub" at bounding box center [1380, 97] width 20 height 11
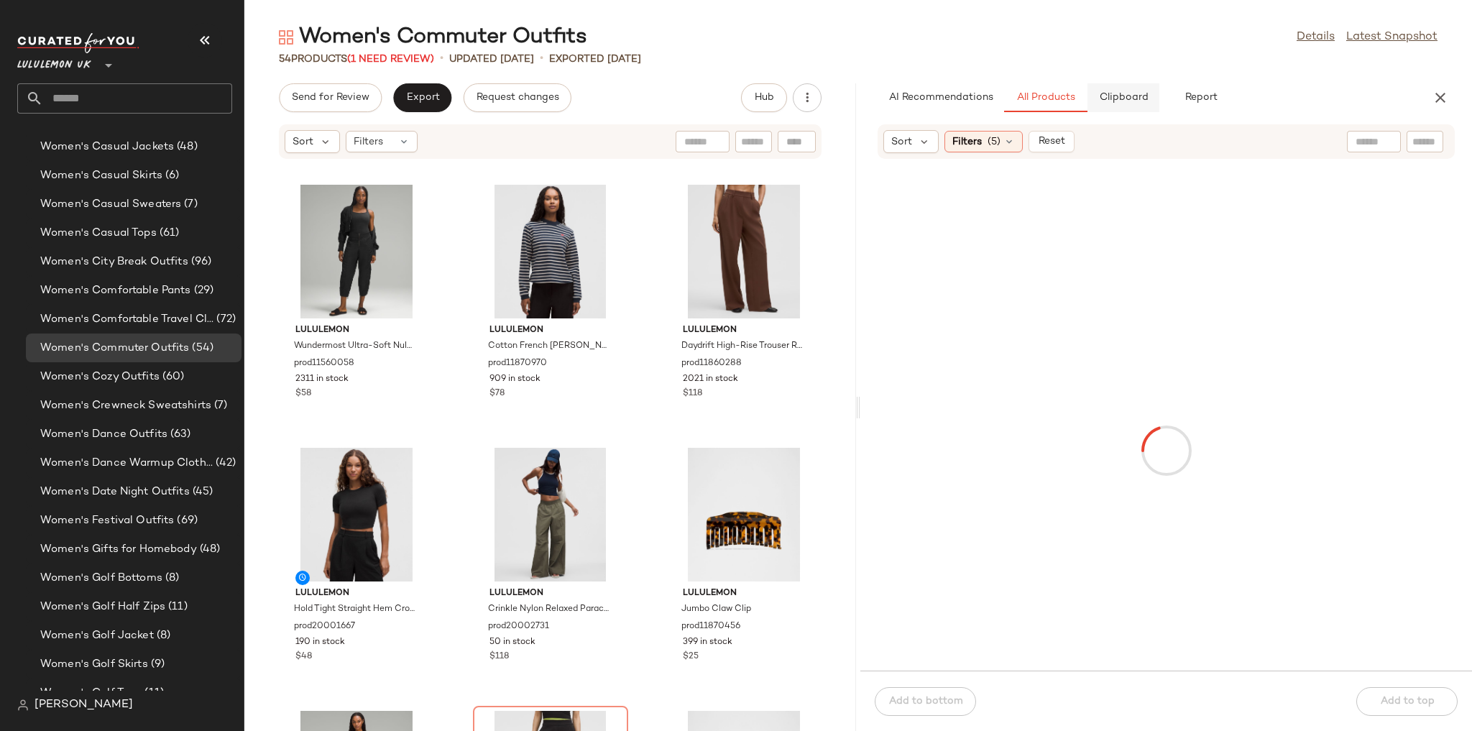
click at [1114, 93] on span "Clipboard" at bounding box center [1123, 97] width 50 height 11
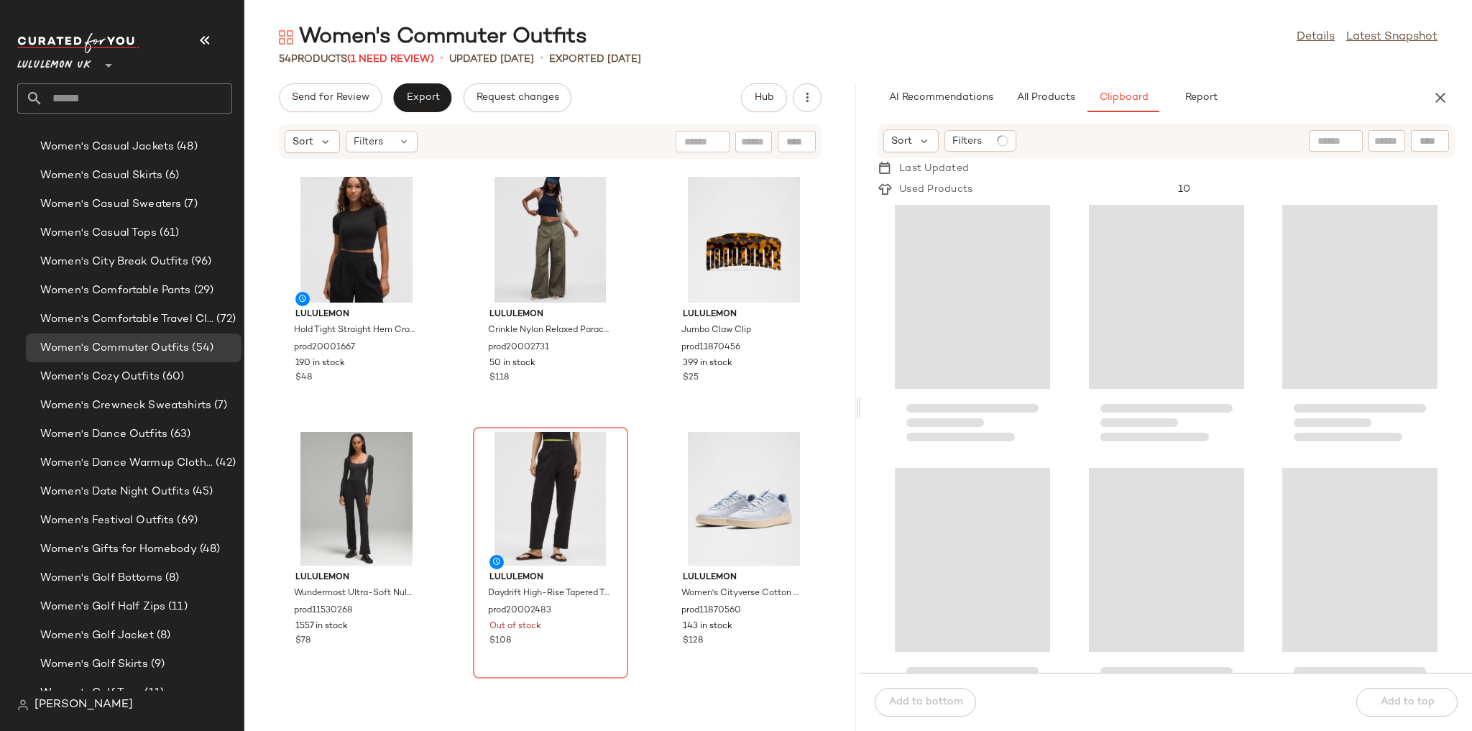
scroll to position [287, 0]
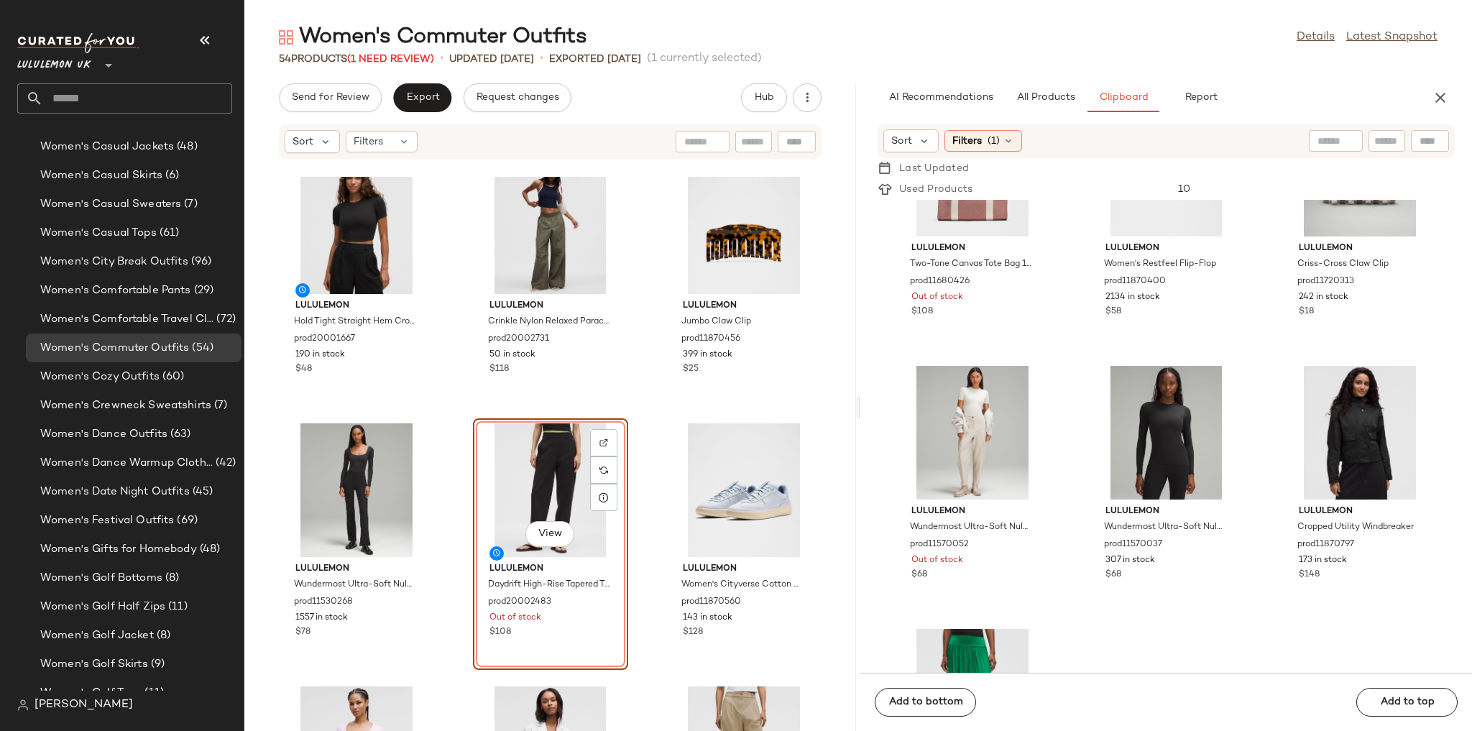
scroll to position [2656, 0]
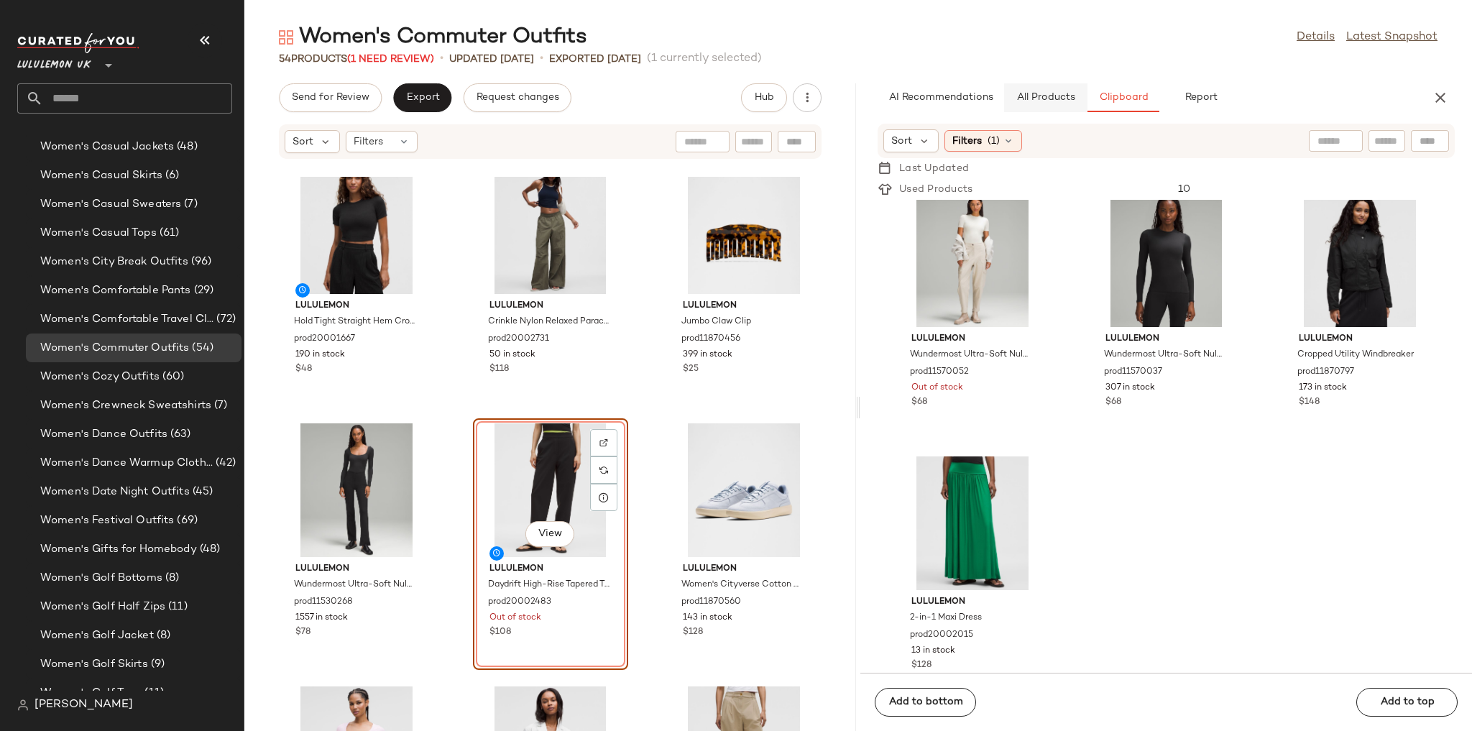
click at [1035, 101] on span "All Products" at bounding box center [1045, 97] width 59 height 11
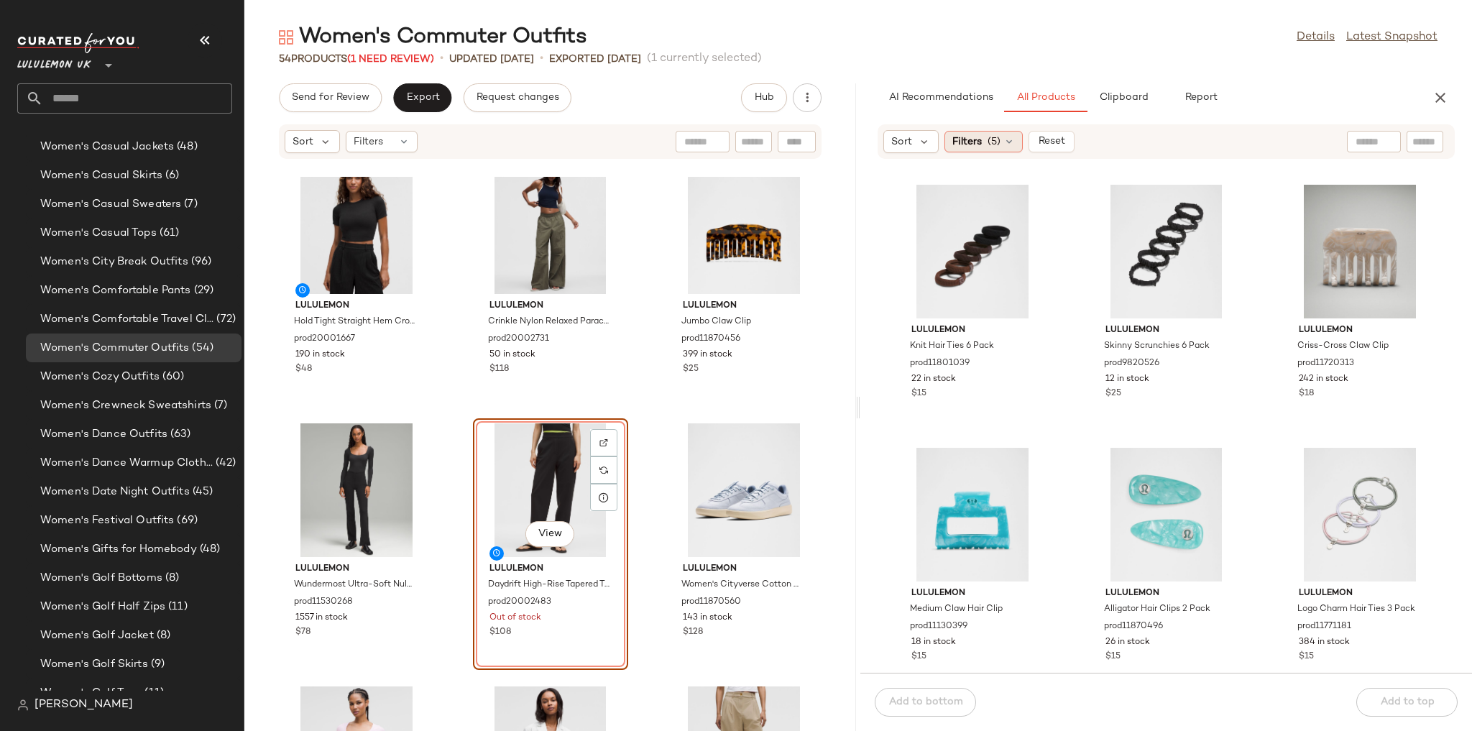
click at [977, 132] on div "Filters (5)" at bounding box center [983, 142] width 78 height 22
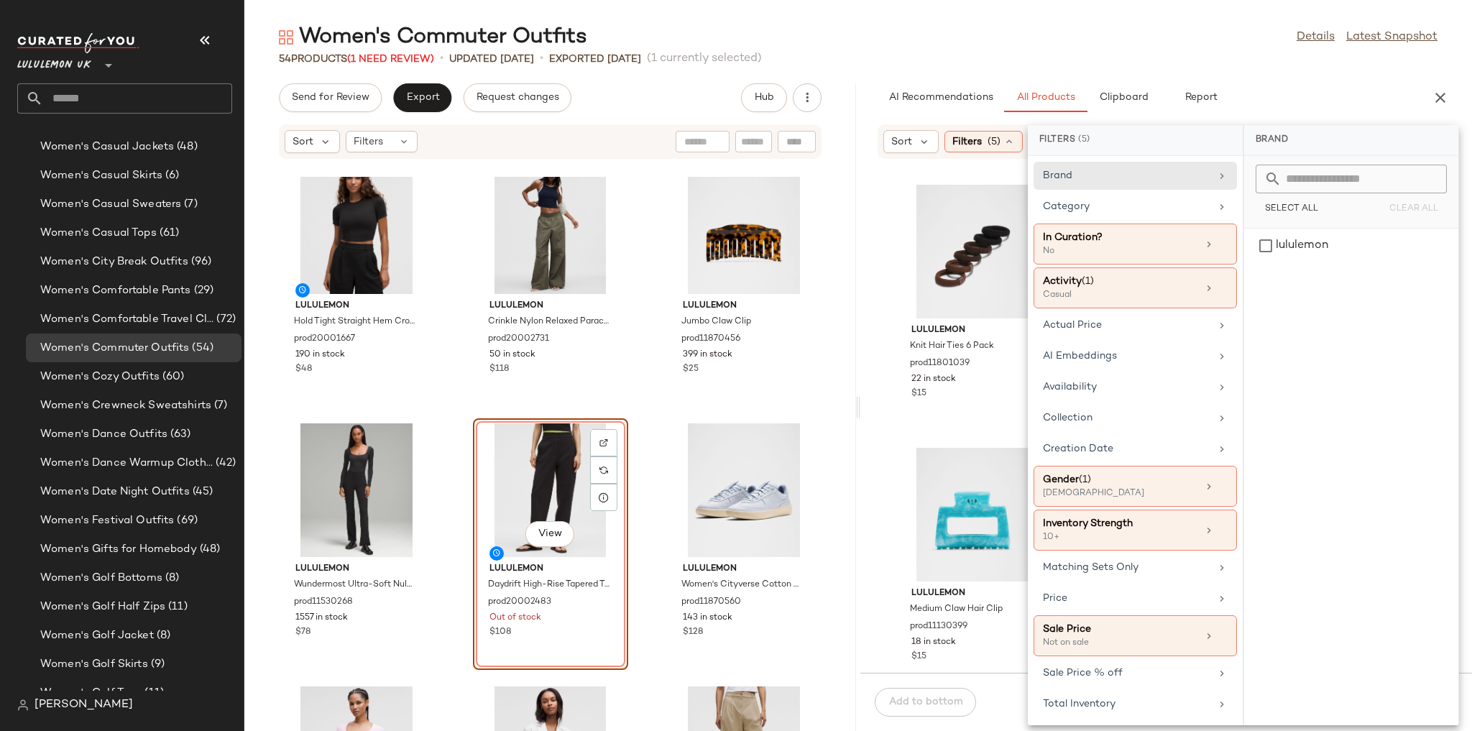
click at [1128, 190] on div "Brand Category In Curation? No Activity (1) Casual Actual Price AI Embeddings A…" at bounding box center [1135, 440] width 215 height 569
click at [1156, 206] on div "Category" at bounding box center [1126, 206] width 167 height 15
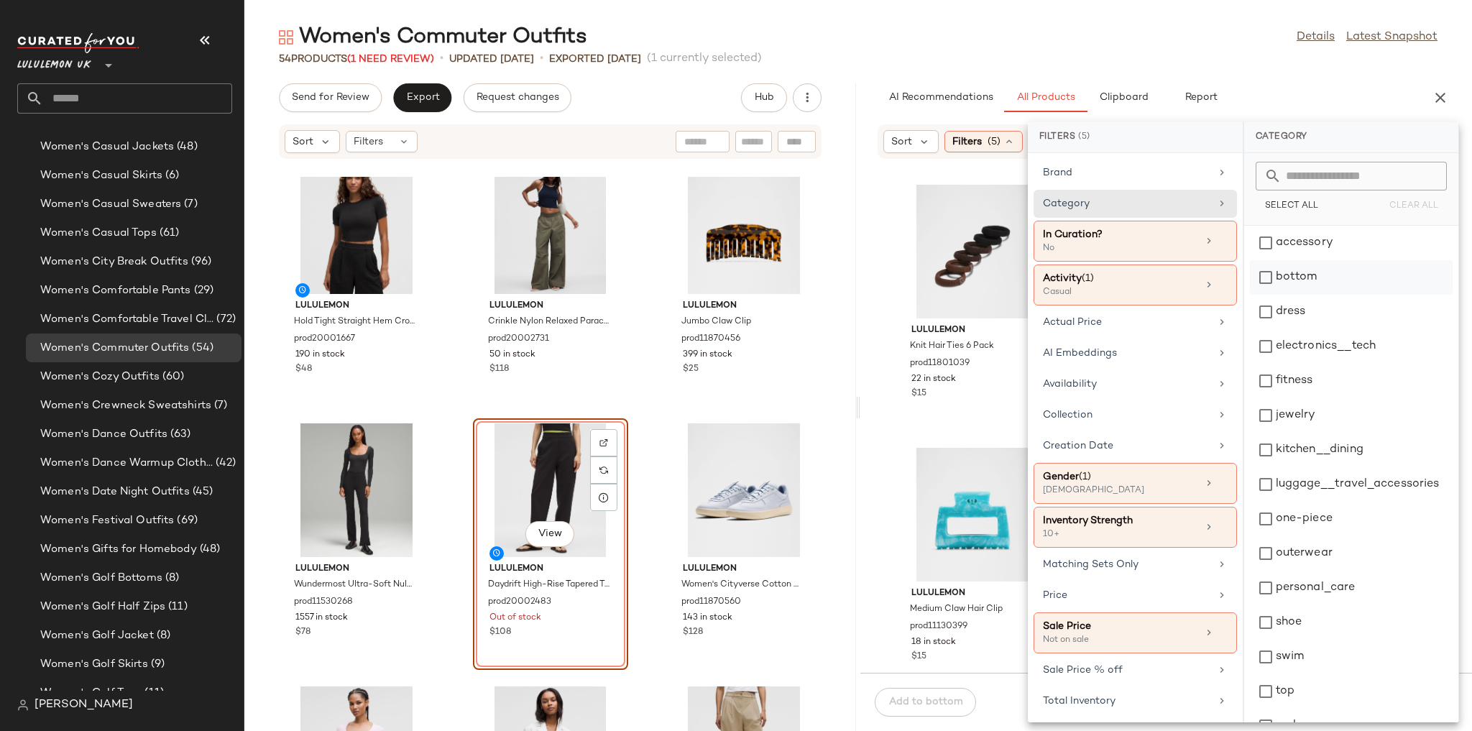
click at [1302, 295] on div "bottom" at bounding box center [1351, 312] width 203 height 34
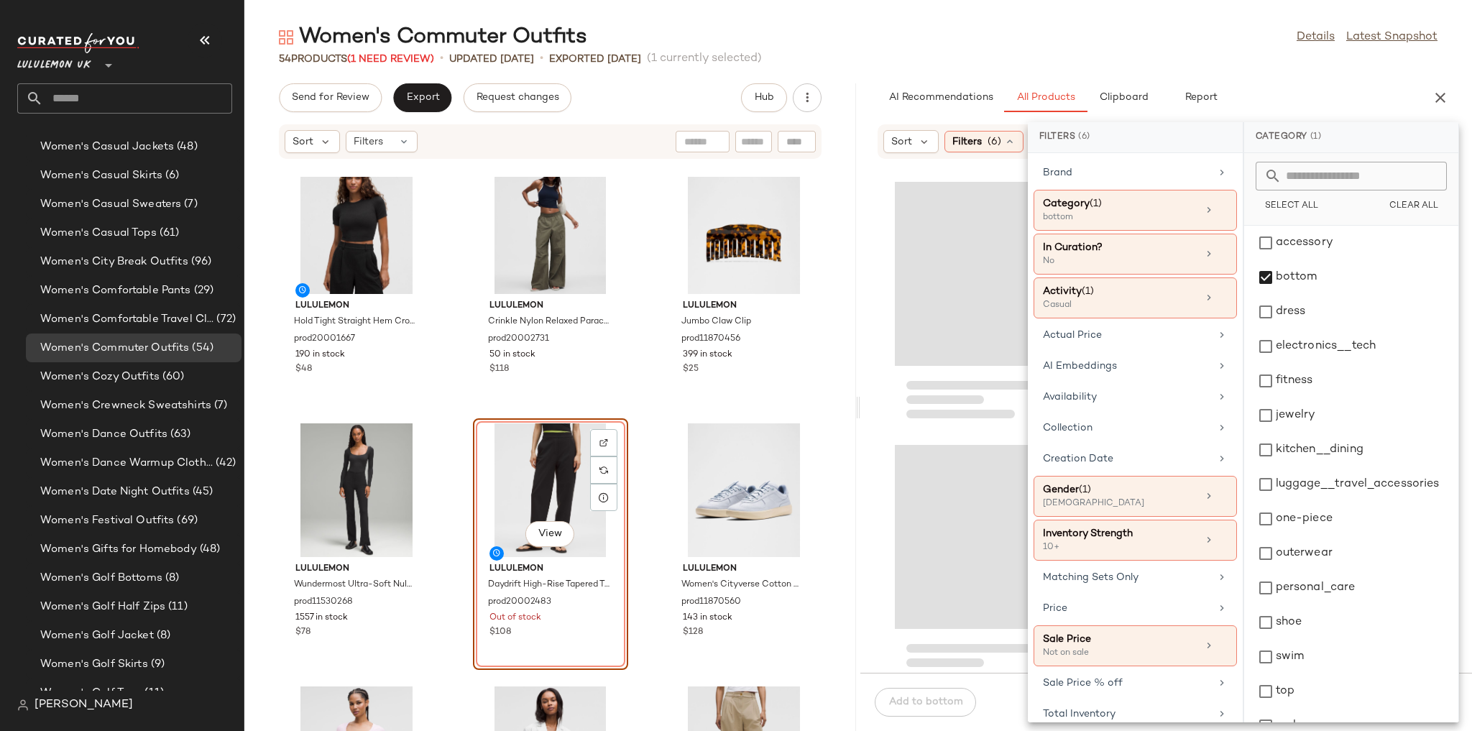
click at [1223, 60] on div "54 Products (1 Need Review) • updated Aug 6th • Exported Aug 6th (1 currently s…" at bounding box center [858, 59] width 1228 height 14
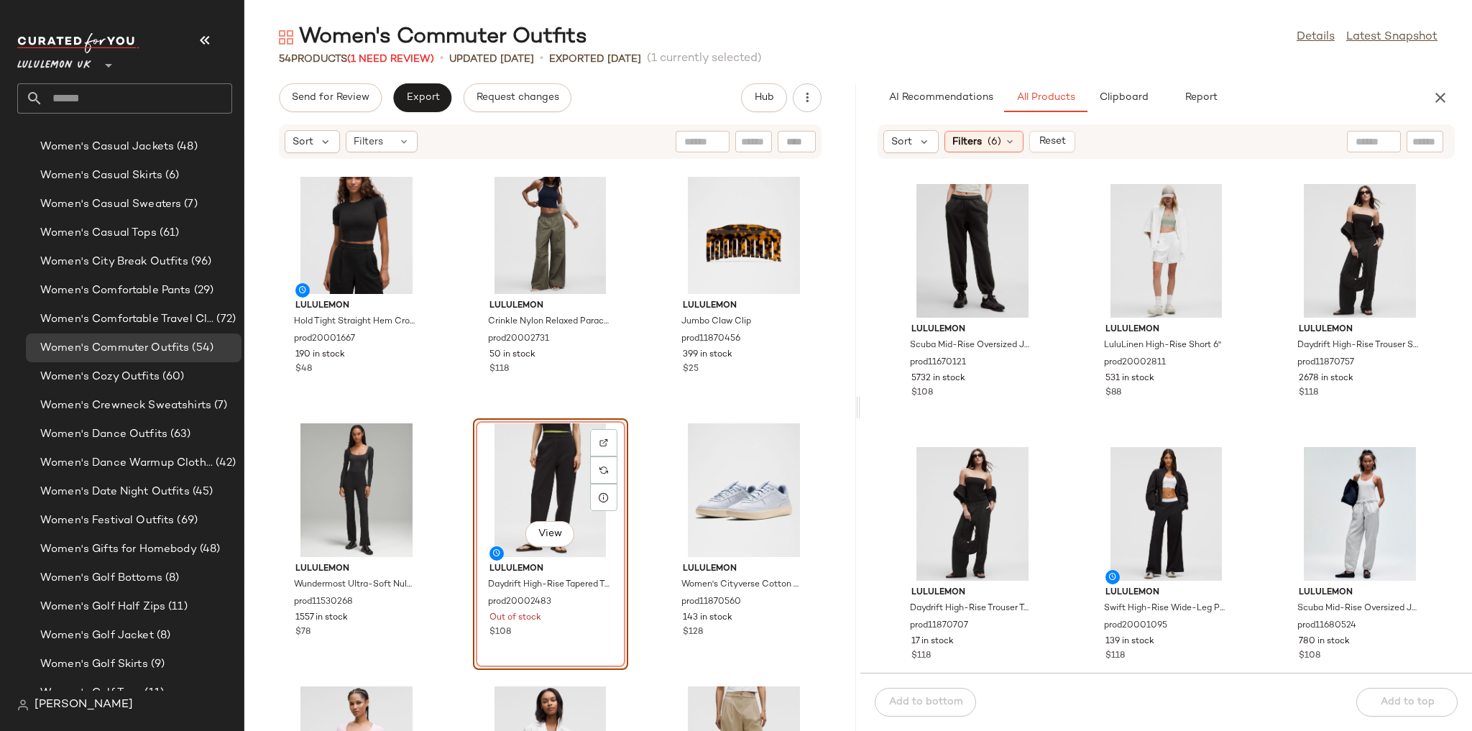
scroll to position [0, 0]
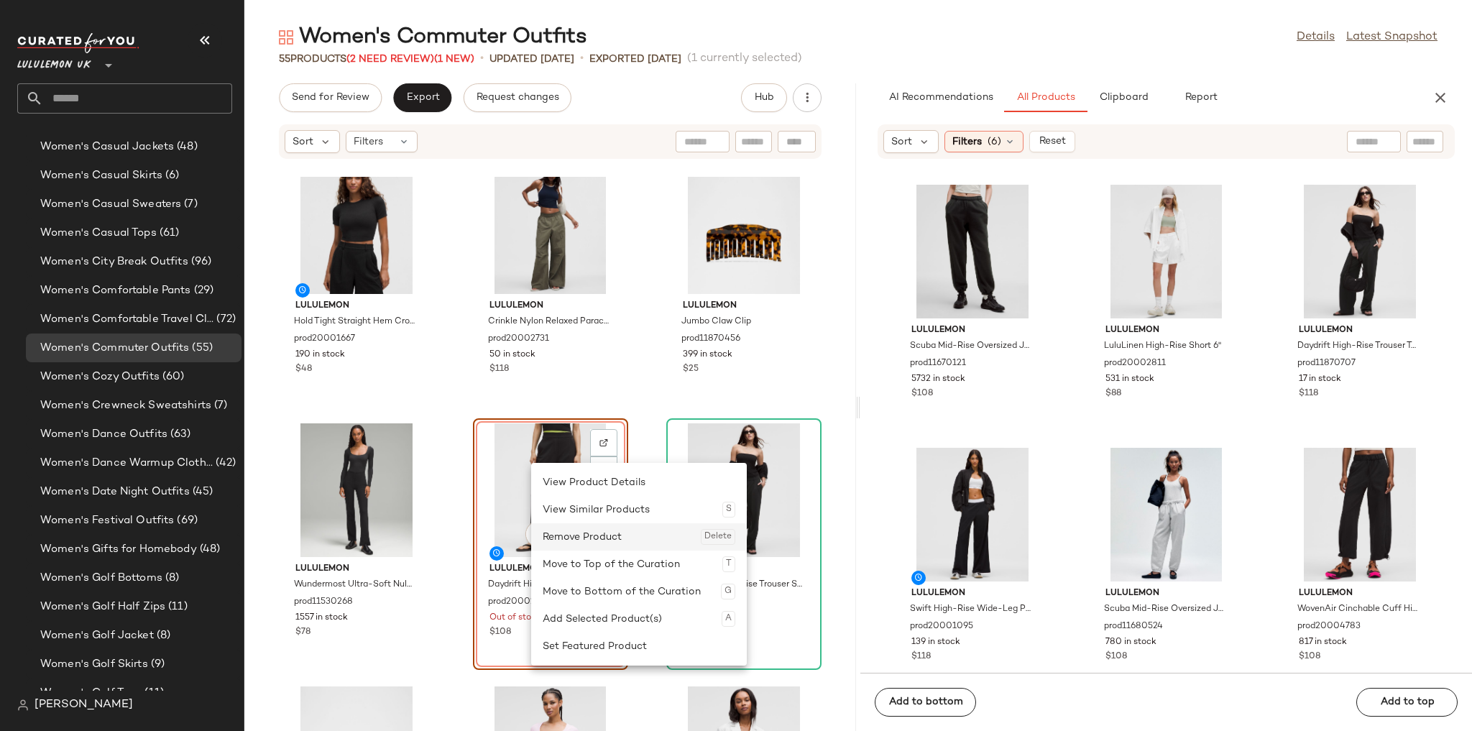
click at [579, 530] on div "Remove Product Delete" at bounding box center [639, 536] width 193 height 27
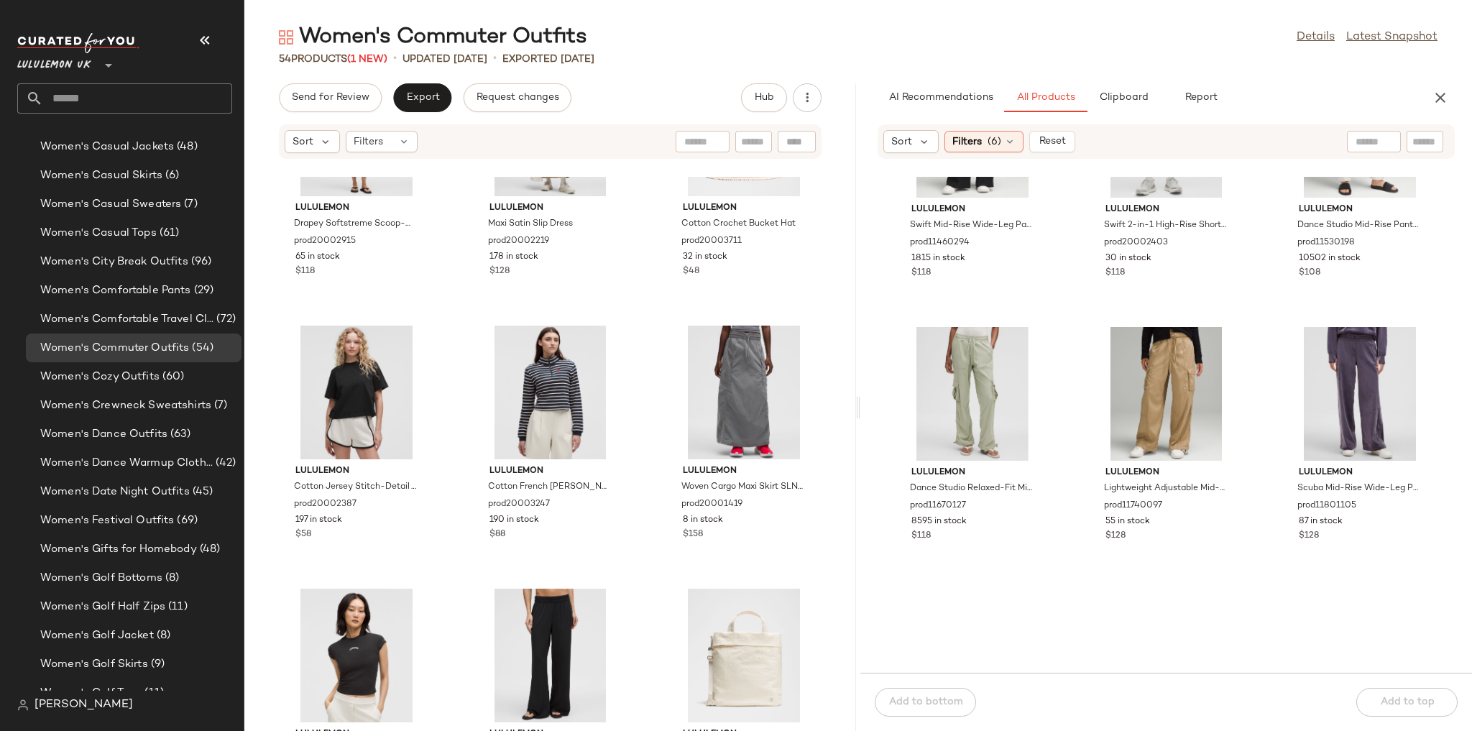
scroll to position [1506, 0]
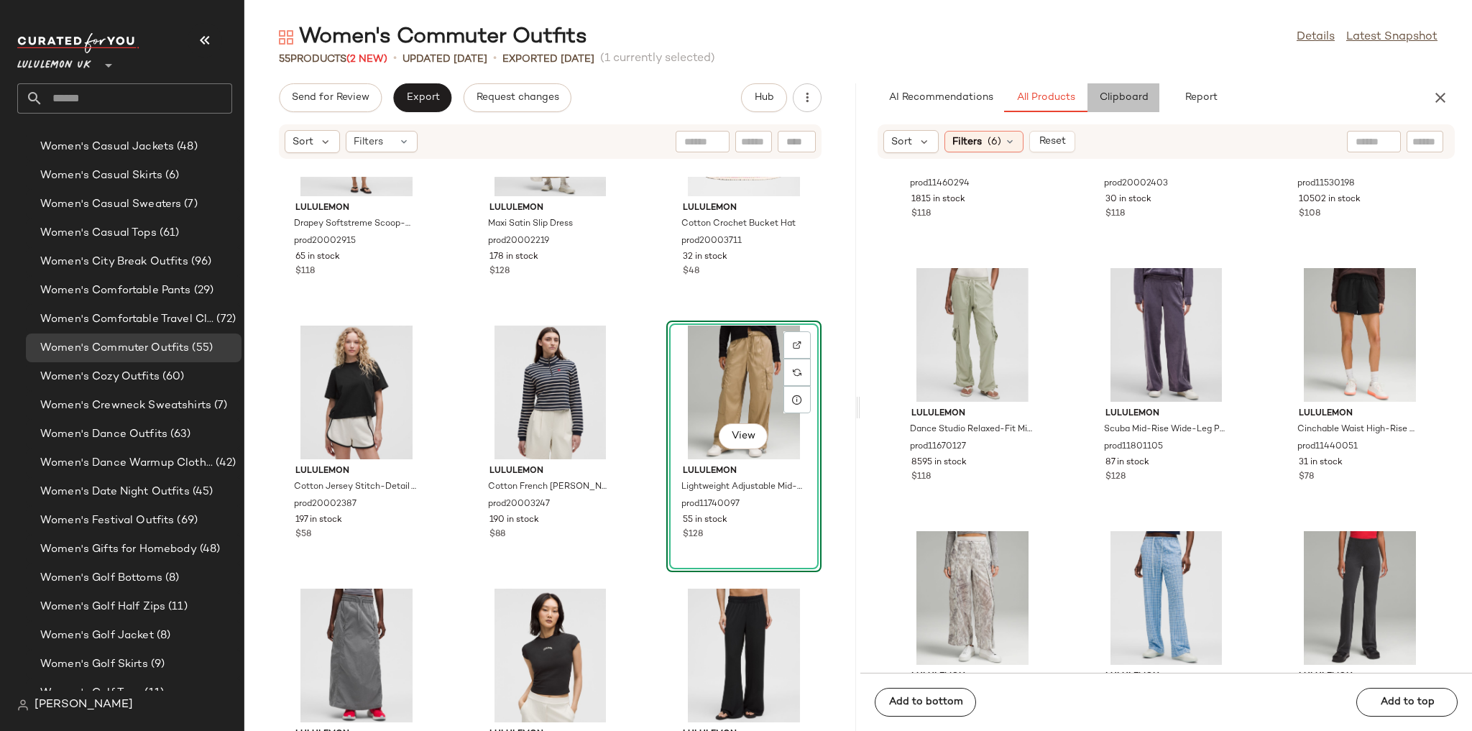
click at [1119, 93] on span "Clipboard" at bounding box center [1123, 97] width 50 height 11
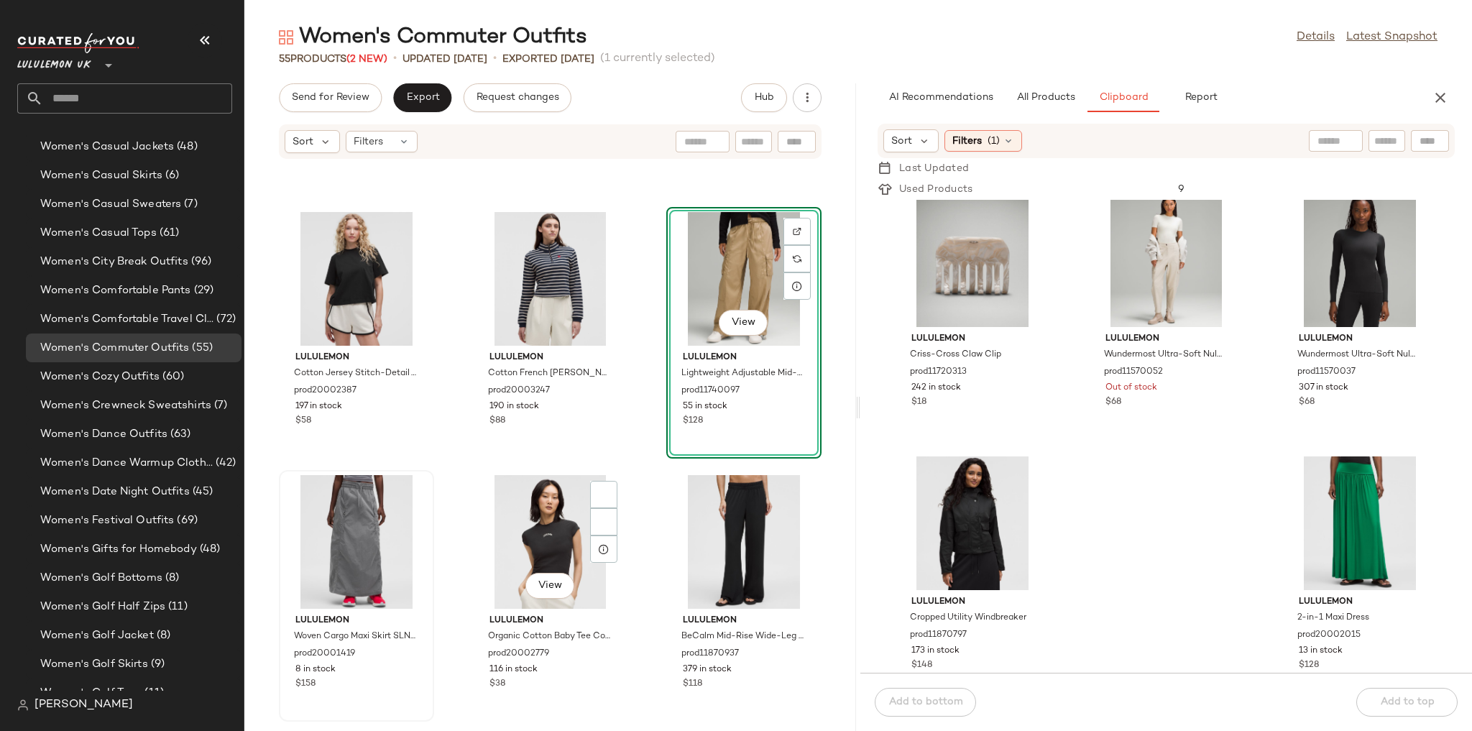
scroll to position [1564, 0]
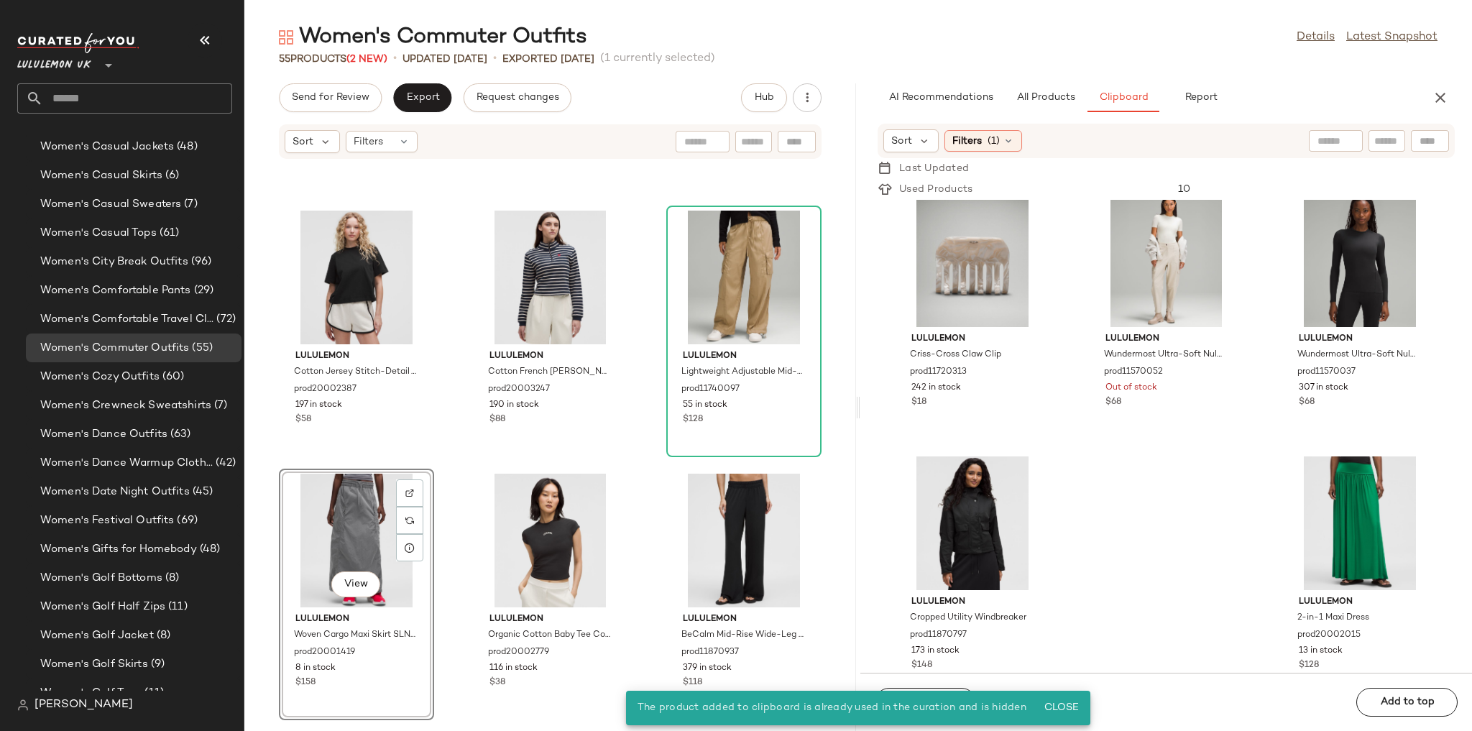
click at [461, 466] on div "lululemon Drapey Softstreme Scoop-Neck Midi Dress prod20002915 65 in stock $118…" at bounding box center [550, 454] width 612 height 554
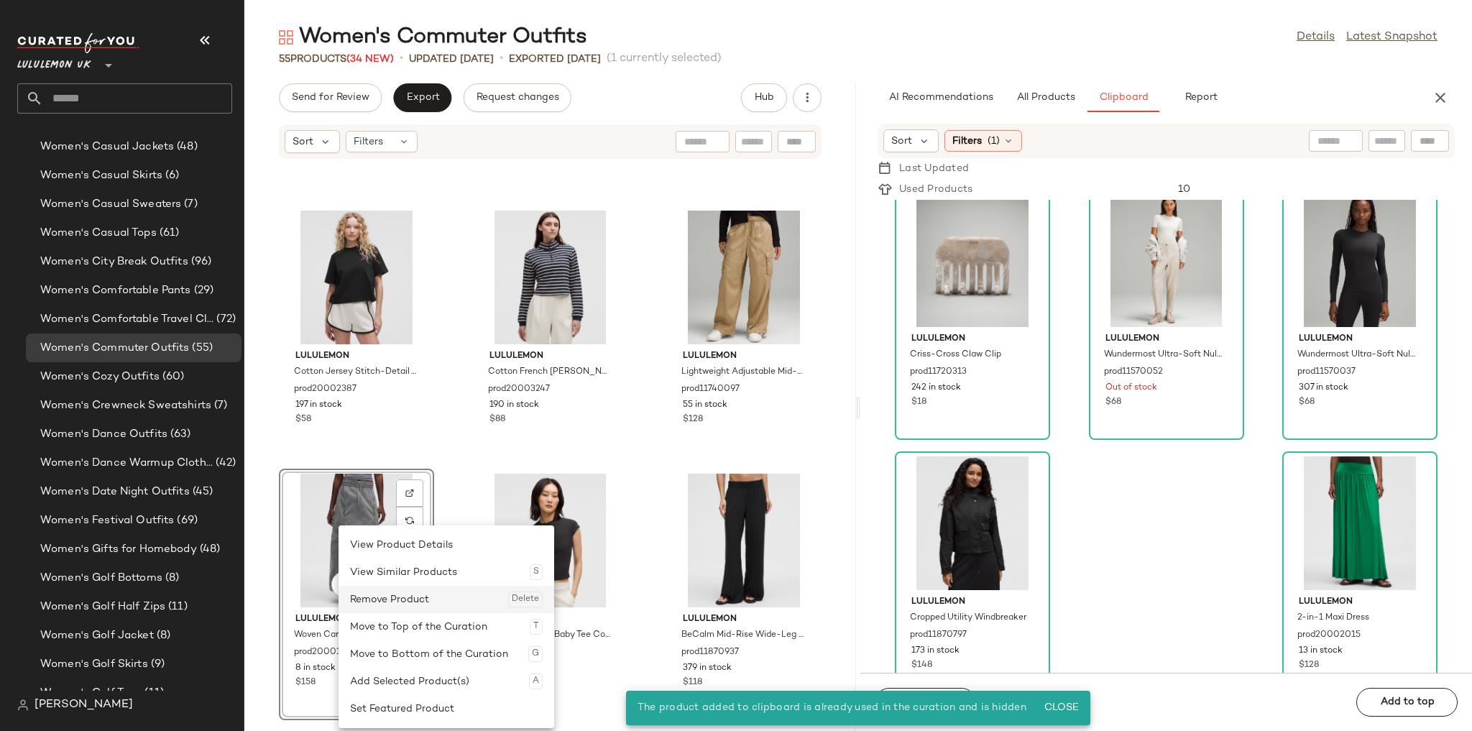
click at [401, 599] on div "Remove Product Delete" at bounding box center [446, 599] width 193 height 27
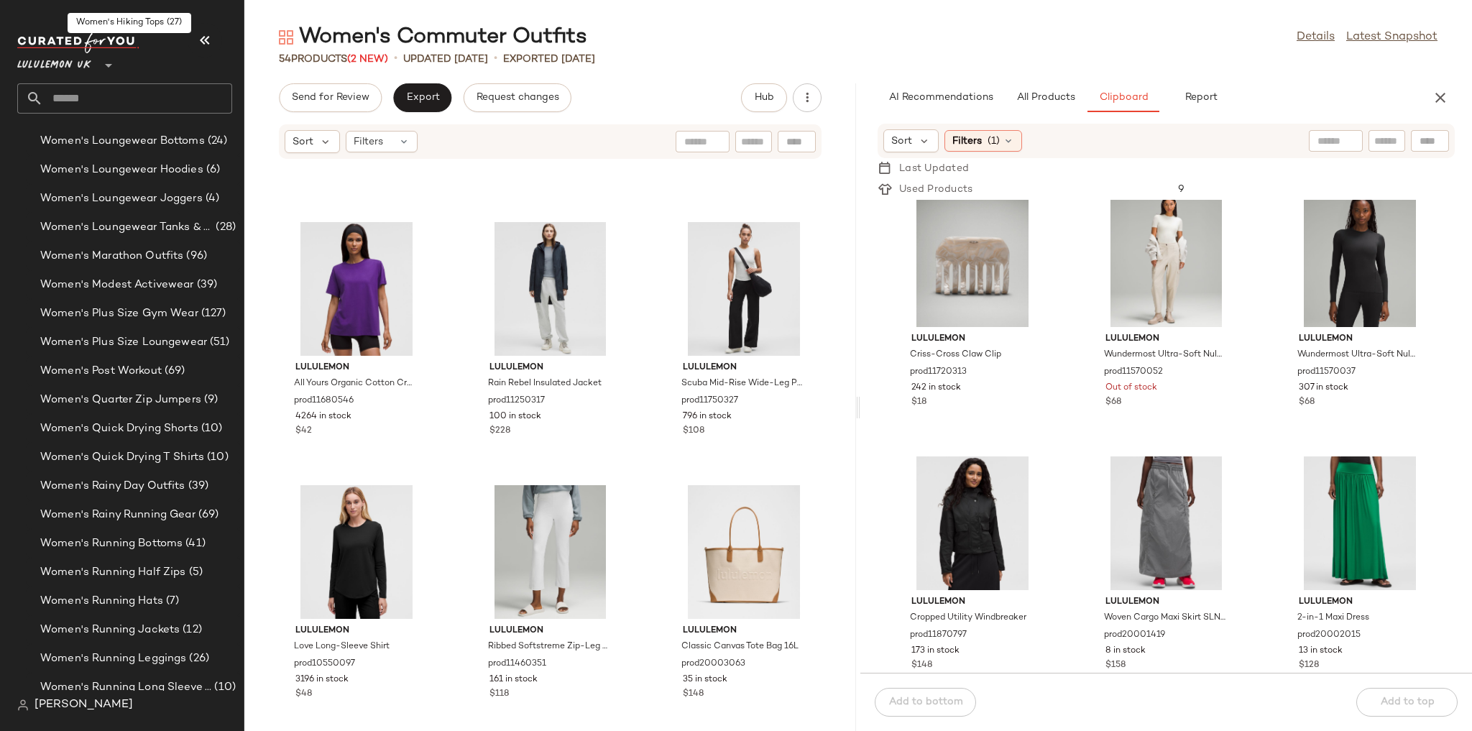
scroll to position [4344, 0]
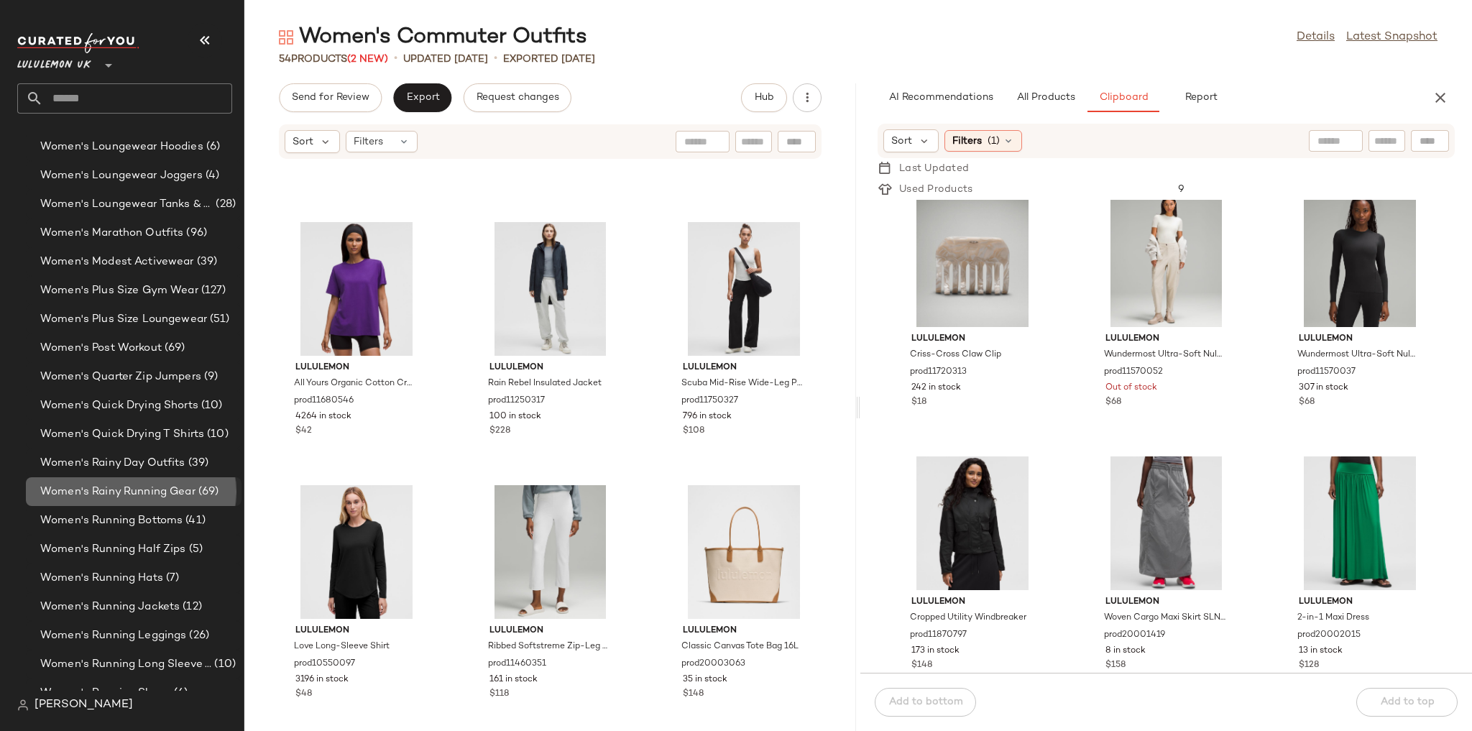
click at [146, 495] on span "Women's Rainy Running Gear" at bounding box center [117, 492] width 155 height 17
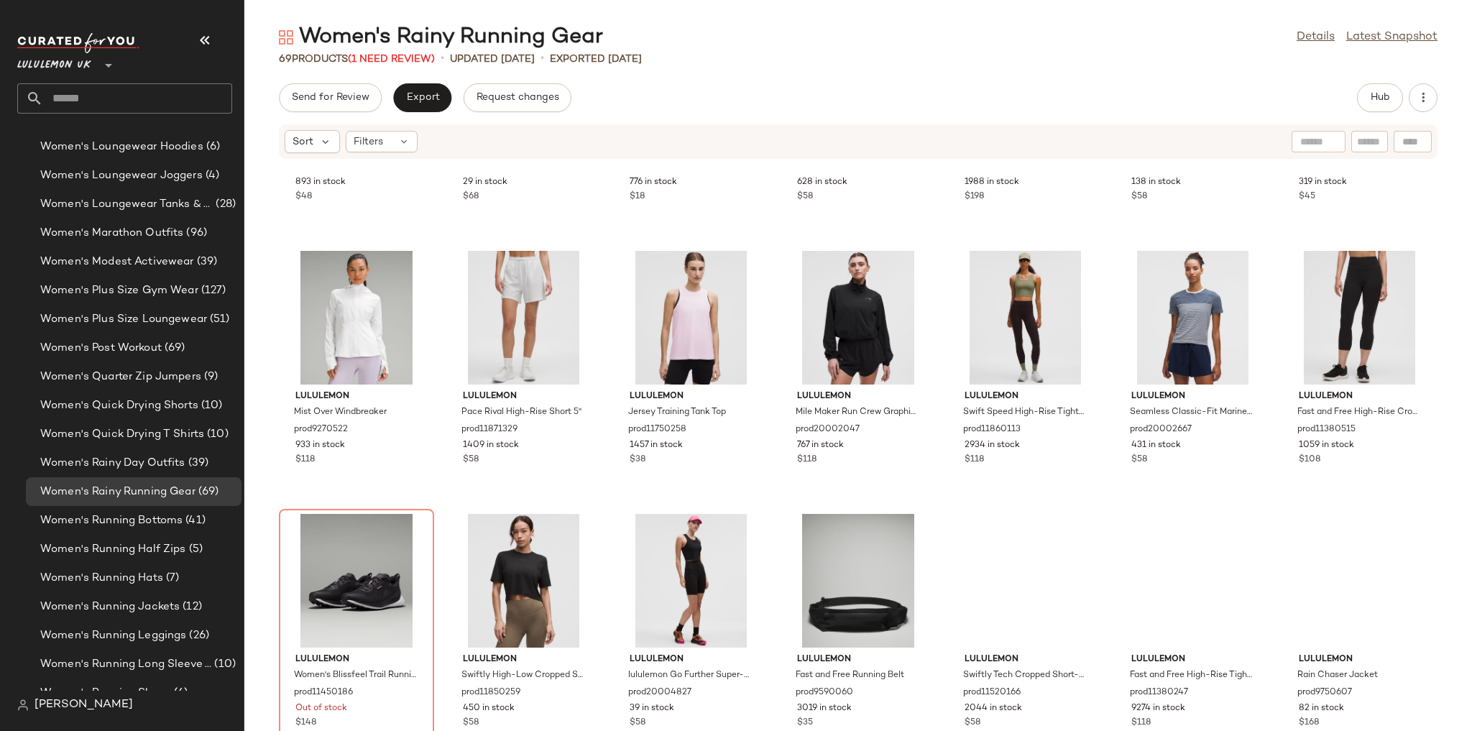
scroll to position [529, 0]
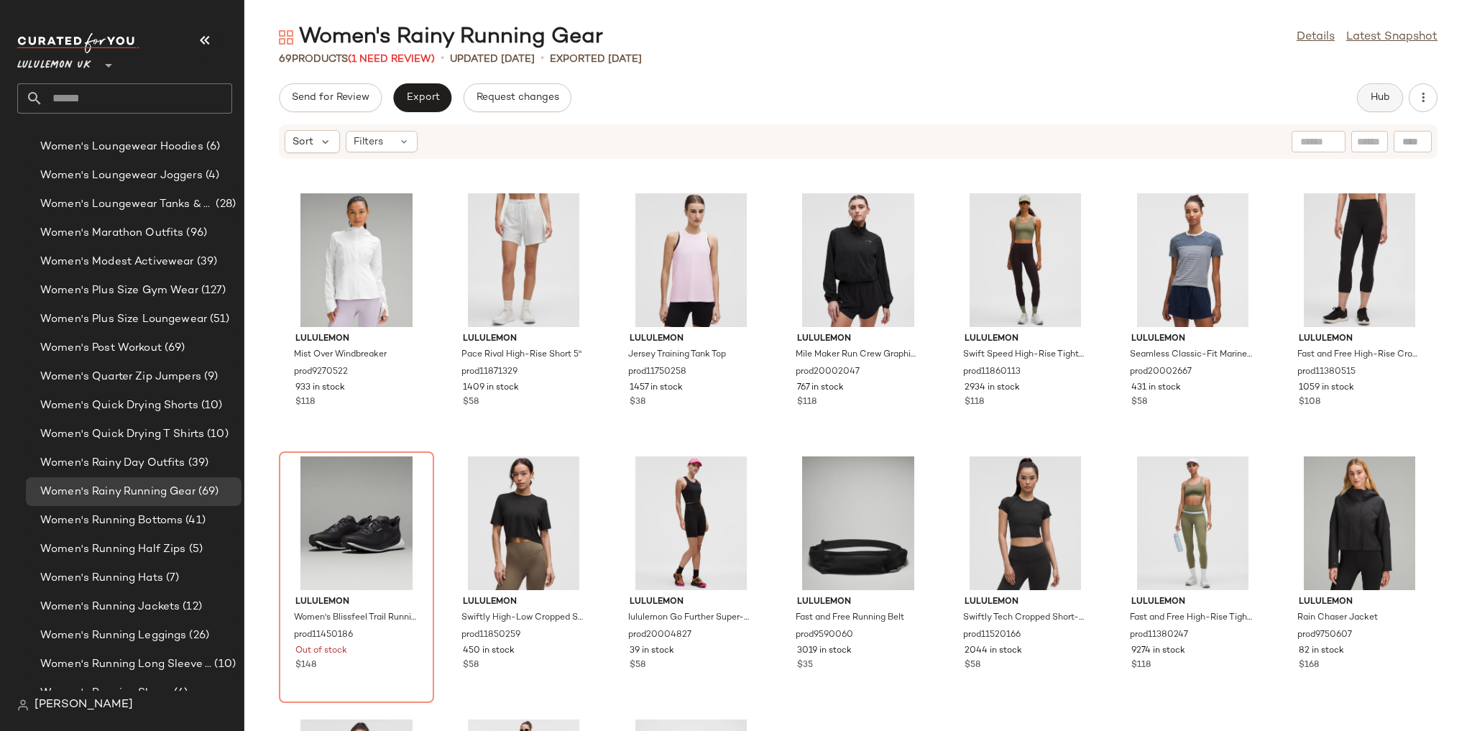
click at [1366, 90] on button "Hub" at bounding box center [1380, 97] width 46 height 29
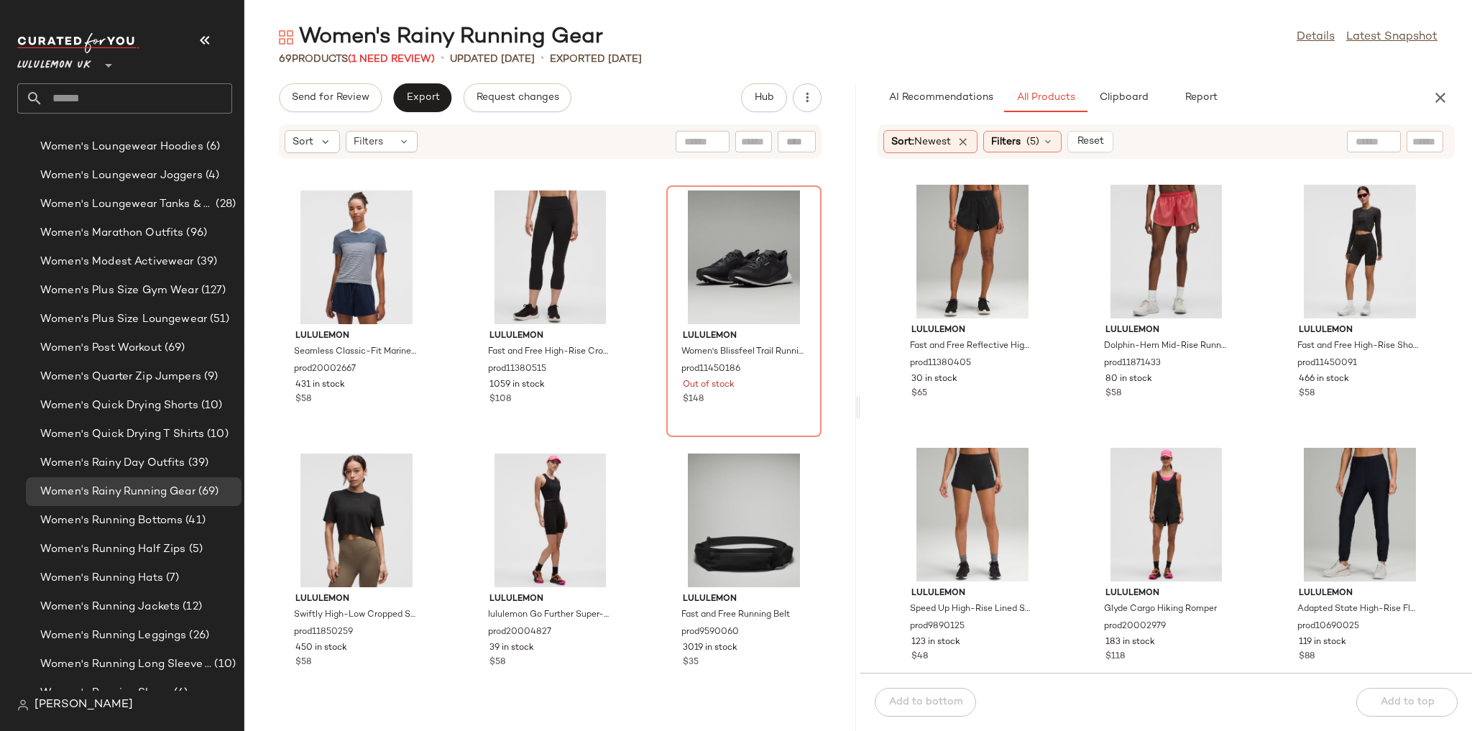
scroll to position [1594, 0]
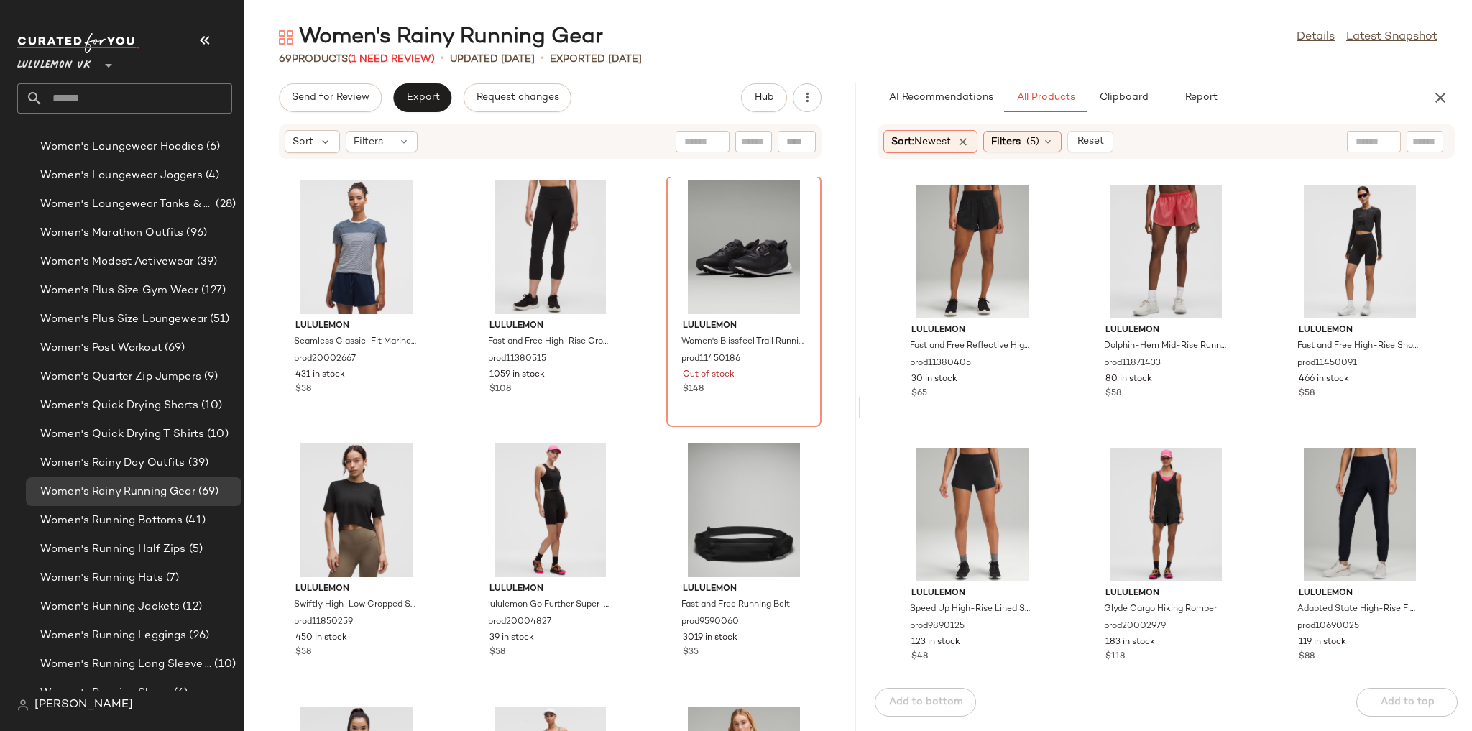
click at [1147, 112] on div "AI Recommendations All Products Clipboard Report Sort: Newest Filters (5) Reset…" at bounding box center [1166, 407] width 612 height 648
click at [1134, 97] on span "Clipboard" at bounding box center [1123, 97] width 50 height 11
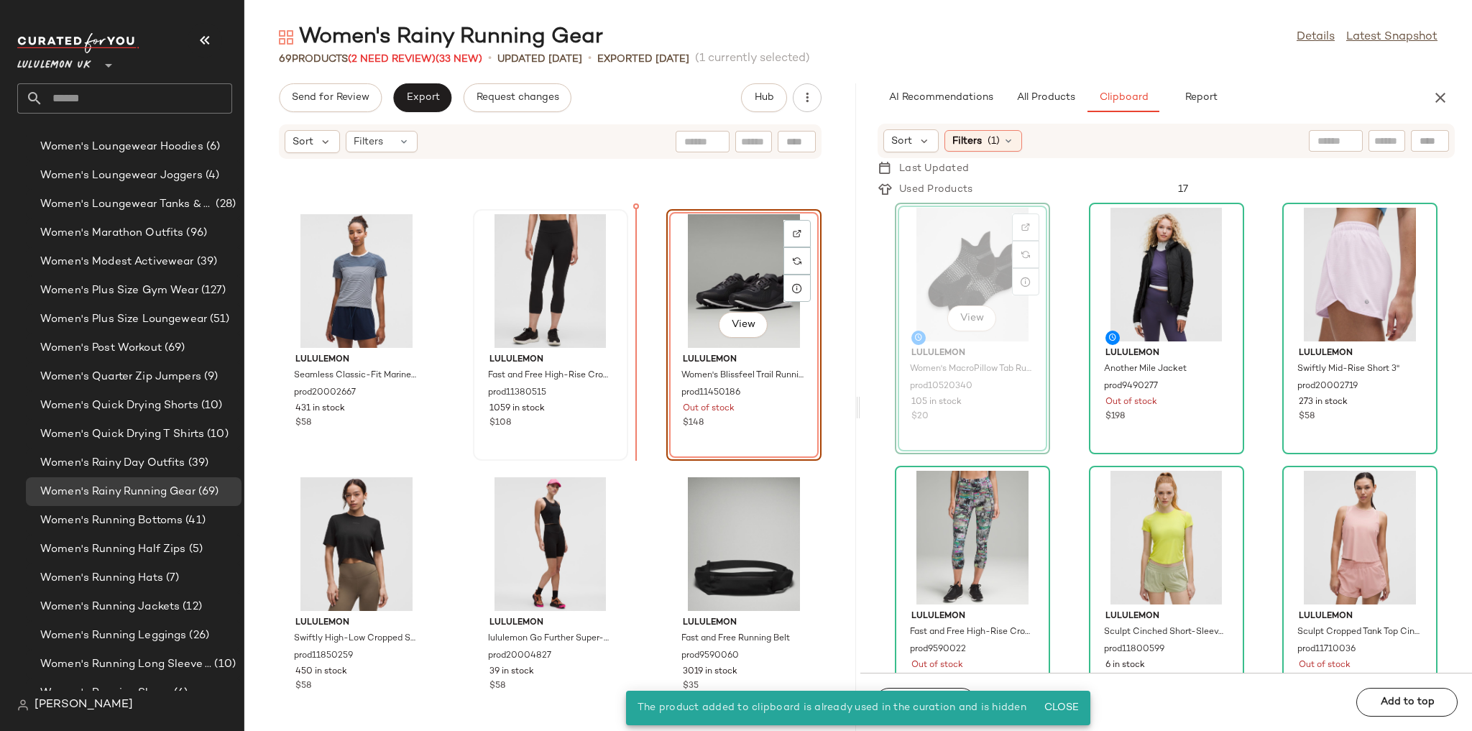
scroll to position [1551, 0]
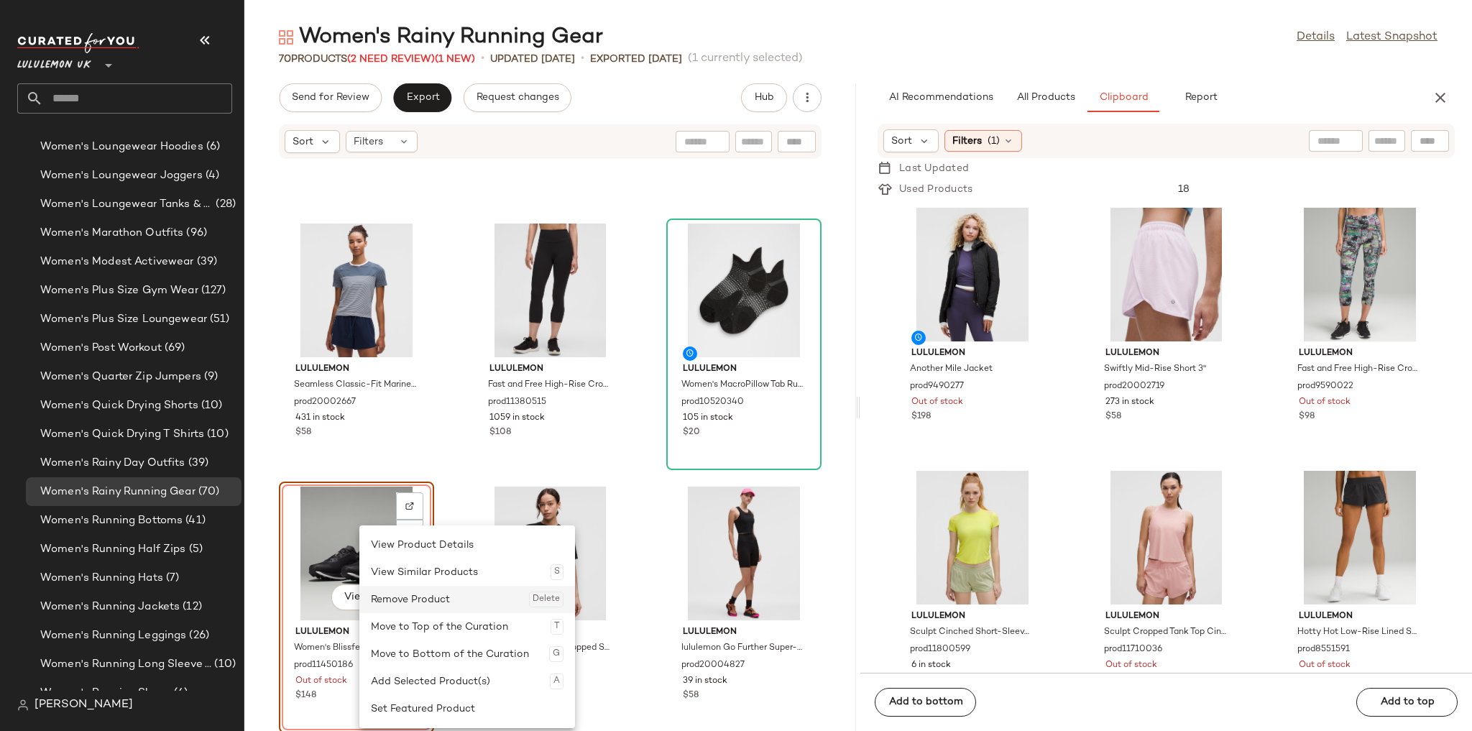
click at [420, 597] on div "Remove Product Delete" at bounding box center [467, 599] width 193 height 27
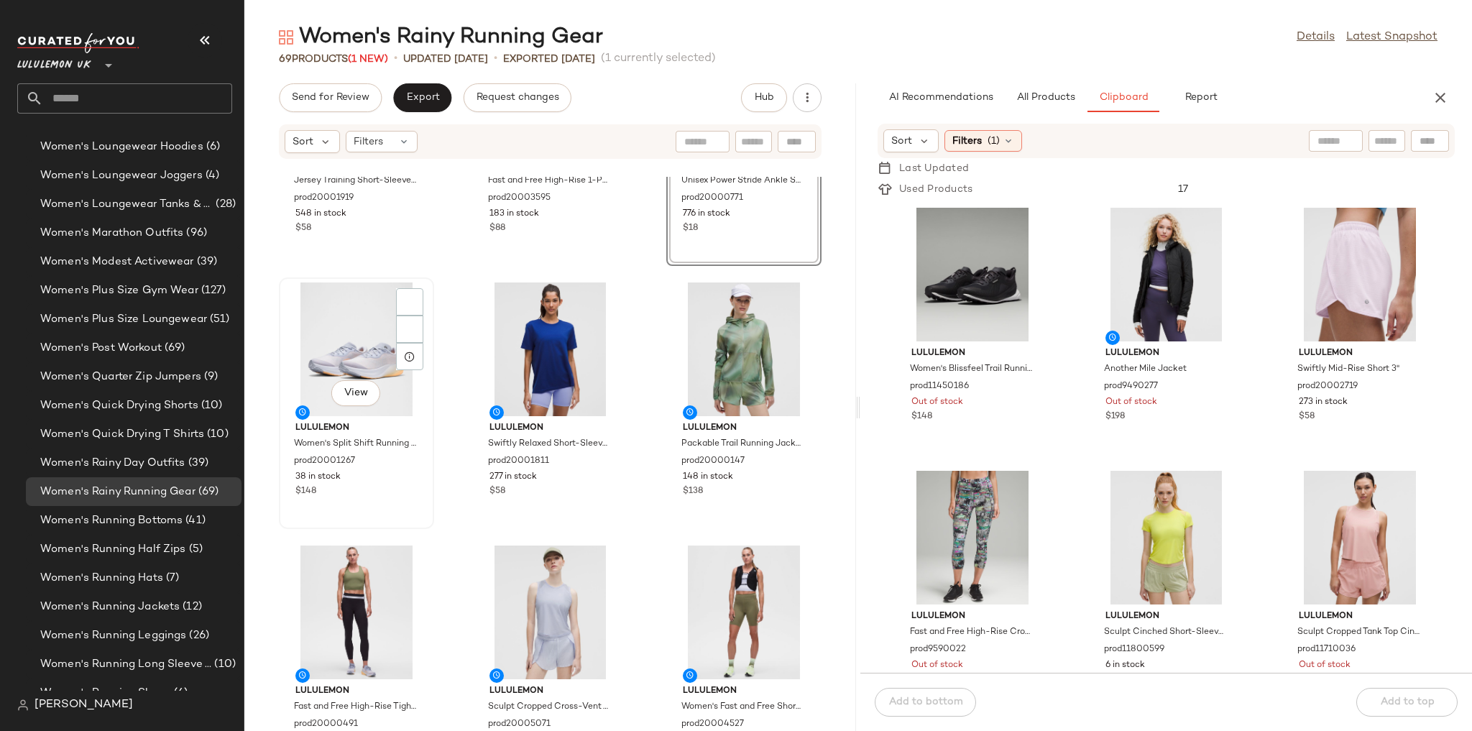
scroll to position [172, 0]
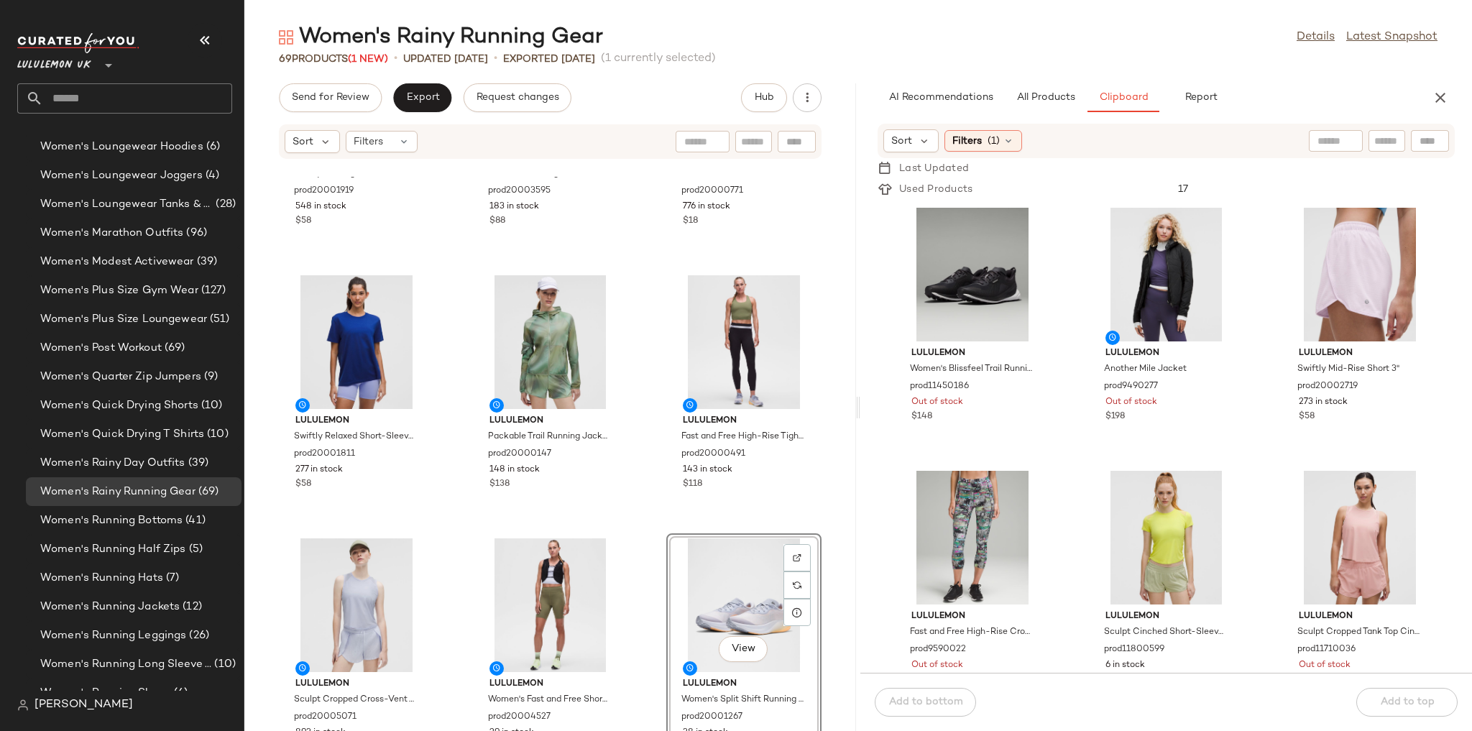
click at [632, 483] on div "lululemon Jersey Training Short-Sleeve Shirt Graphic prod20001919 548 in stock …" at bounding box center [550, 454] width 612 height 554
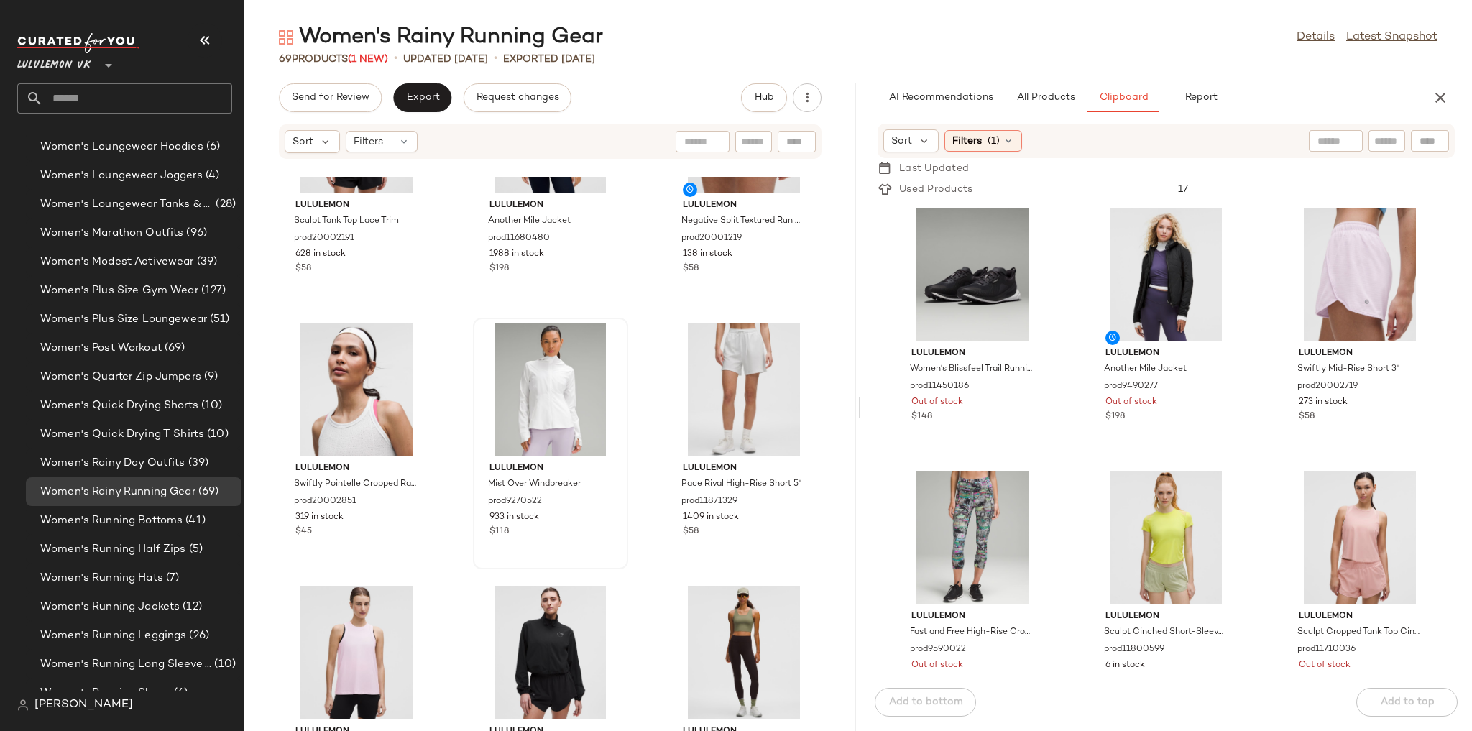
scroll to position [931, 0]
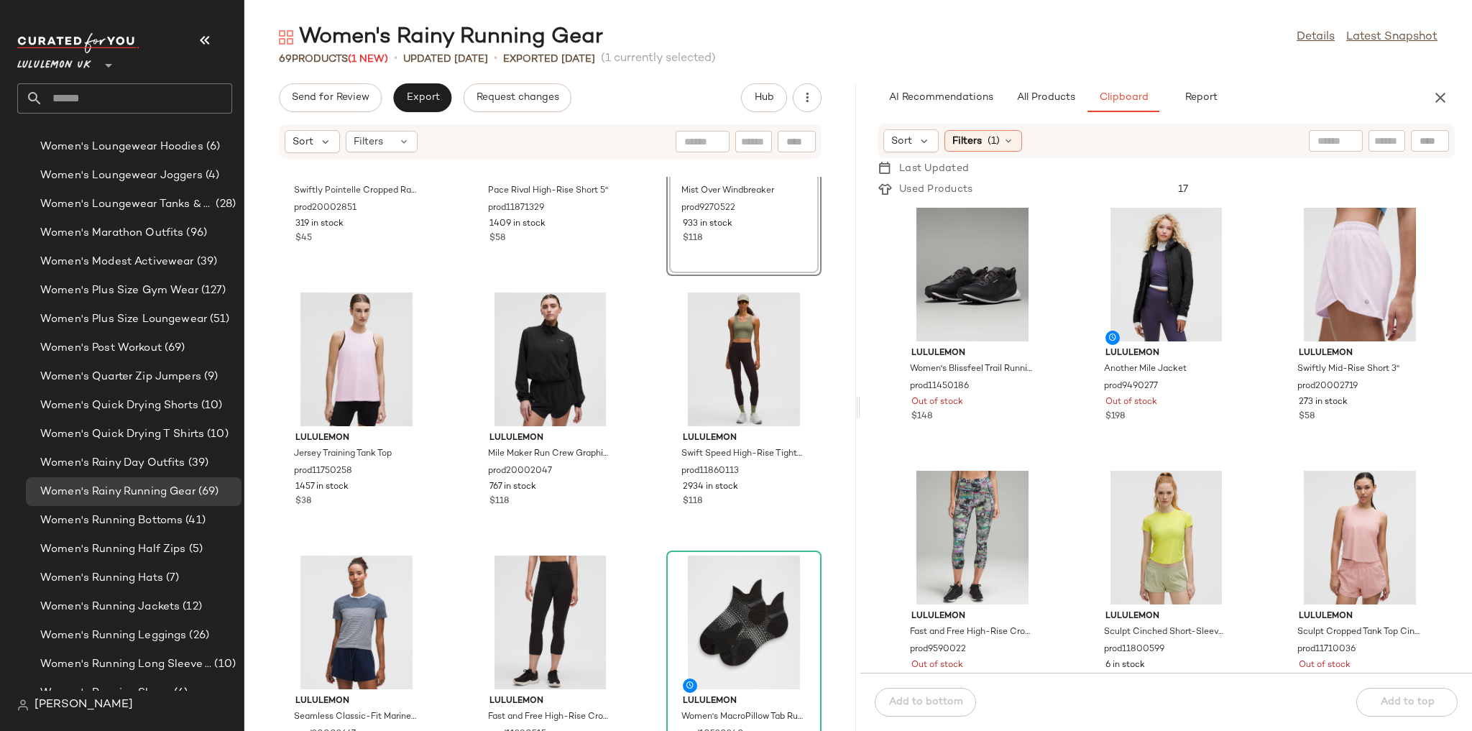
click at [630, 451] on div "lululemon Swiftly Pointelle Cropped Racerback Tank Top prod20002851 319 in stoc…" at bounding box center [550, 454] width 612 height 554
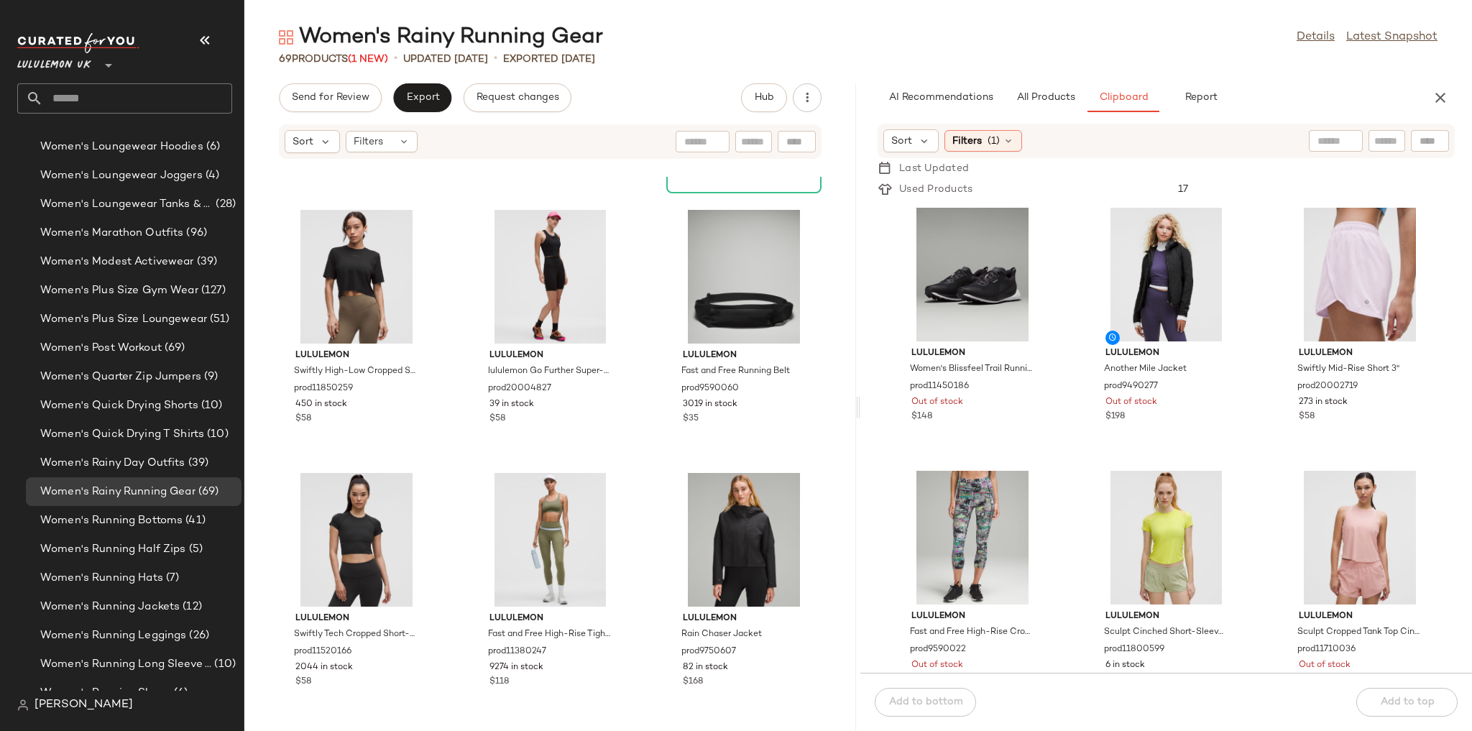
scroll to position [1851, 0]
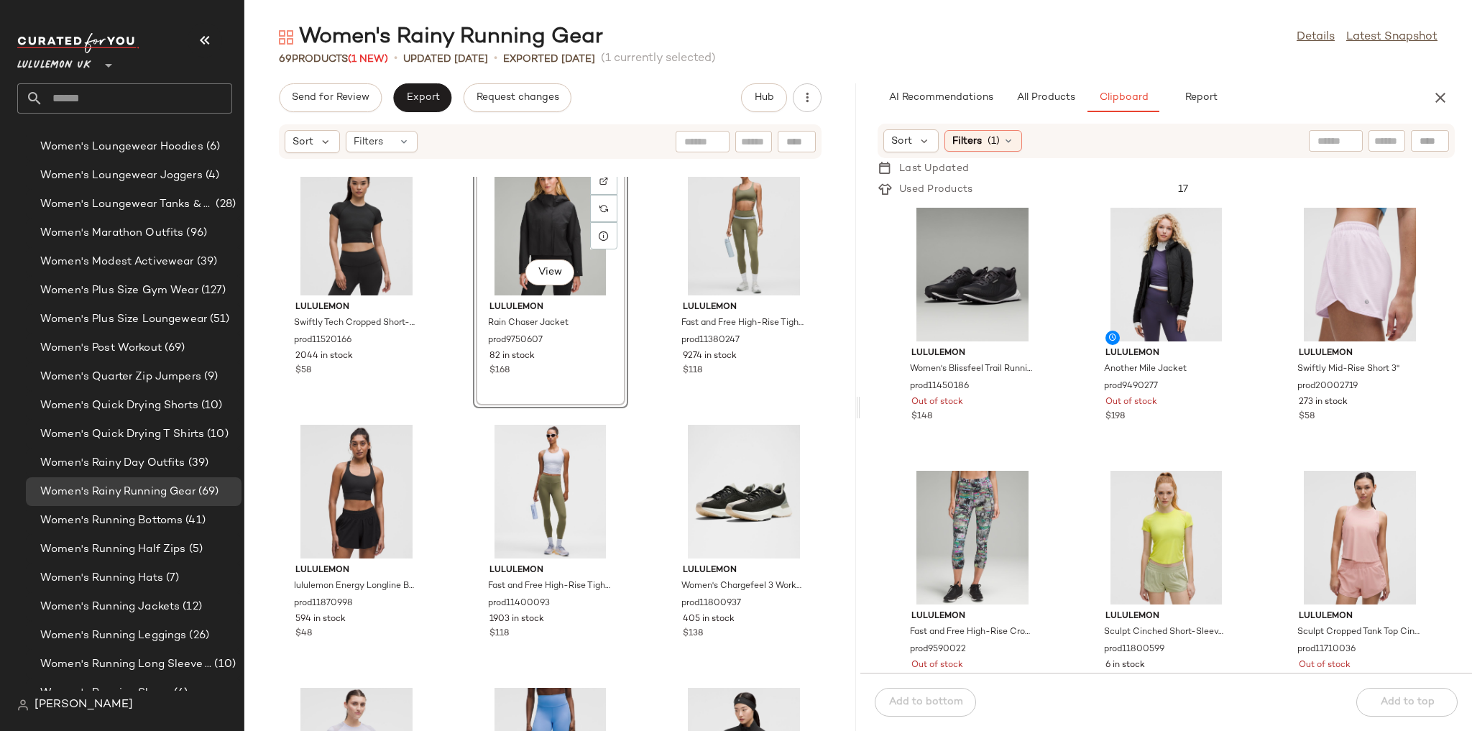
click at [650, 489] on div "lululemon Swiftly Tech Cropped Short-Sleeve Shirt 2.0 prod11520166 2044 in stoc…" at bounding box center [550, 454] width 612 height 554
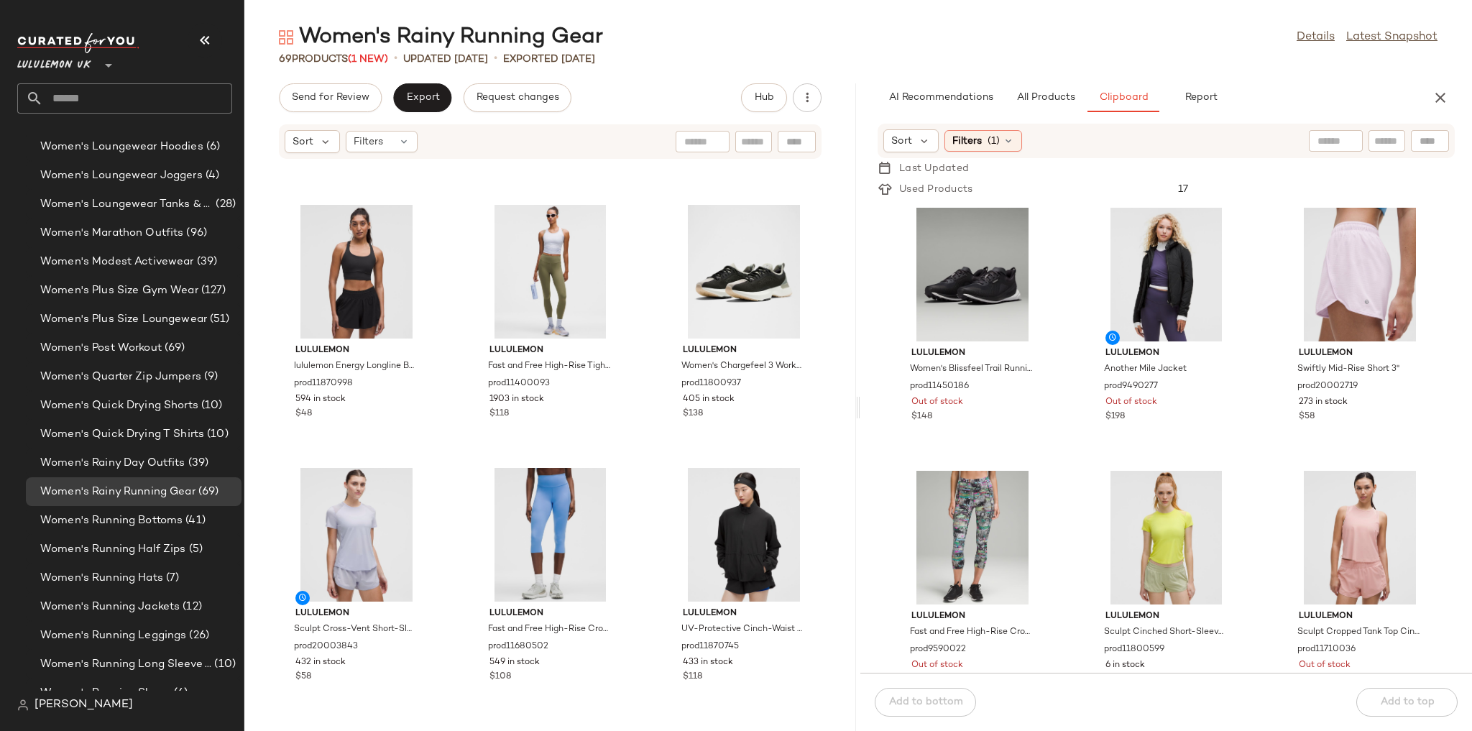
scroll to position [2369, 0]
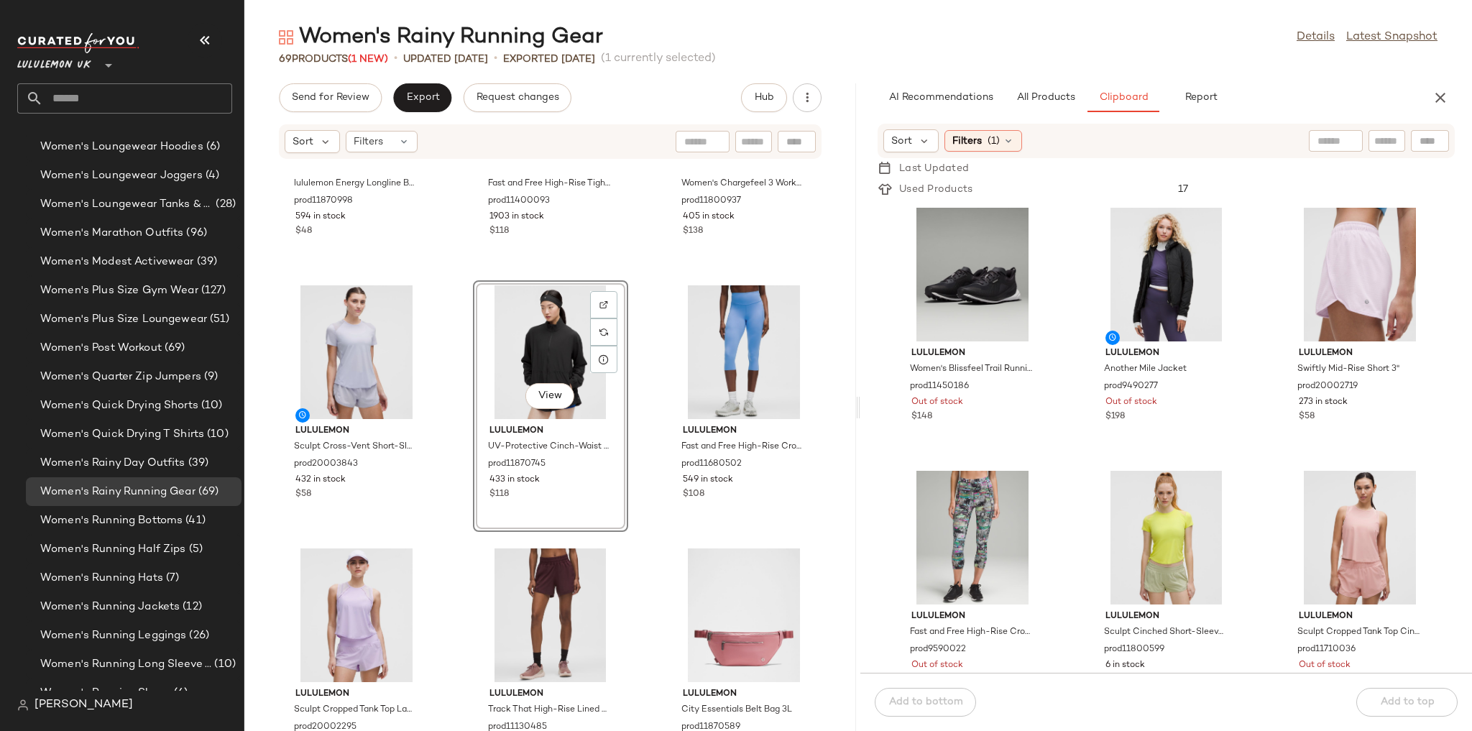
click at [635, 483] on div "lululemon lululemon Energy Longline Bra Medium Support, B-D Cups Evolve prod118…" at bounding box center [550, 454] width 612 height 554
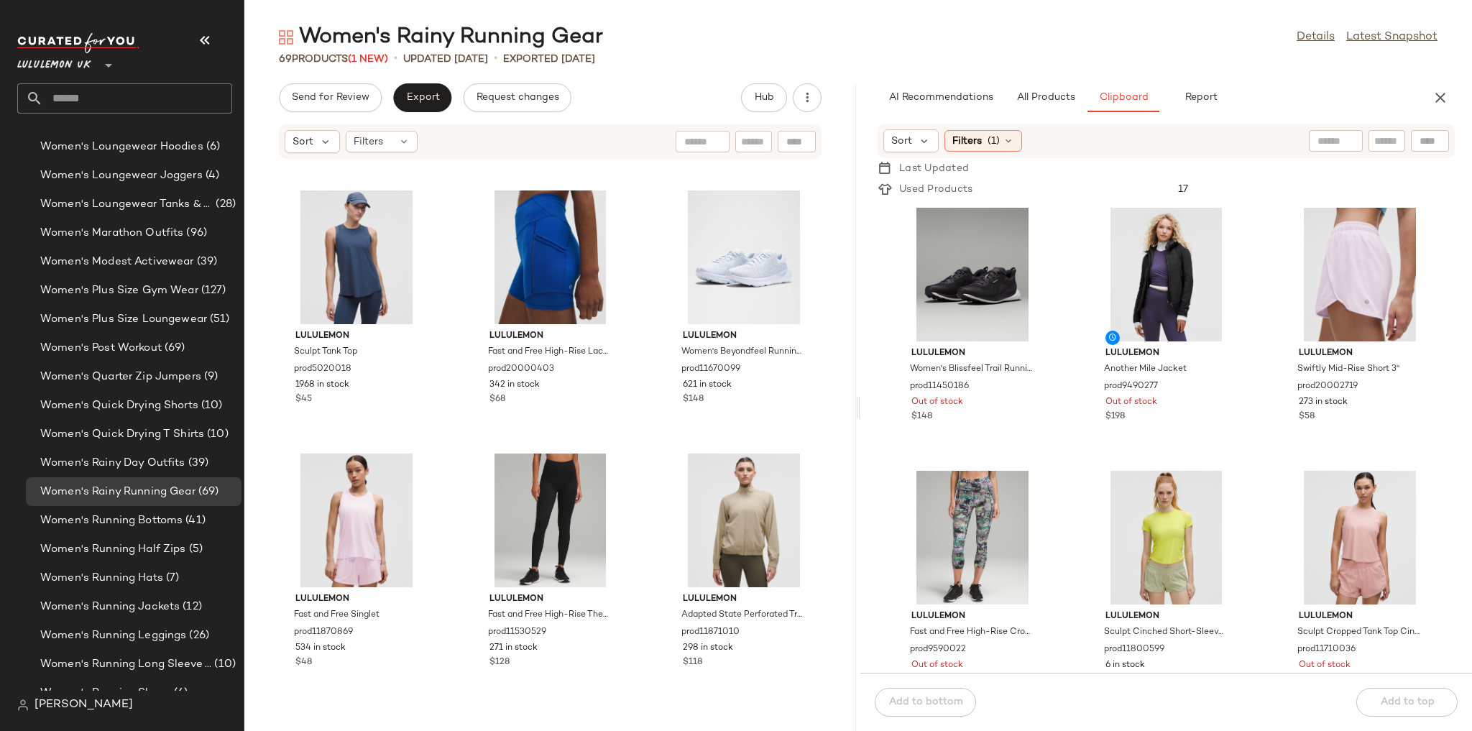
scroll to position [3461, 0]
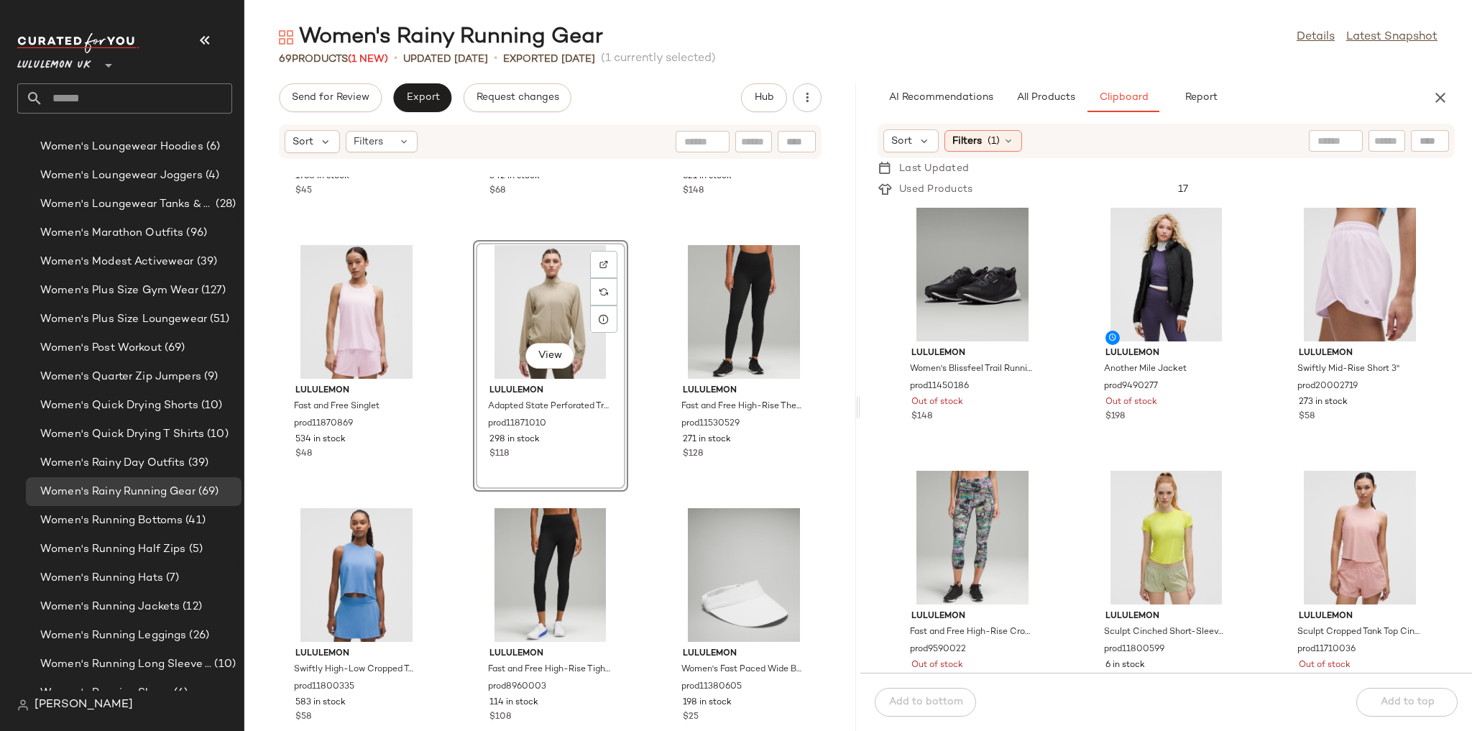
click at [643, 489] on div "lululemon Sculpt Tank Top prod5020018 1968 in stock $45 lululemon Fast and Free…" at bounding box center [550, 454] width 612 height 554
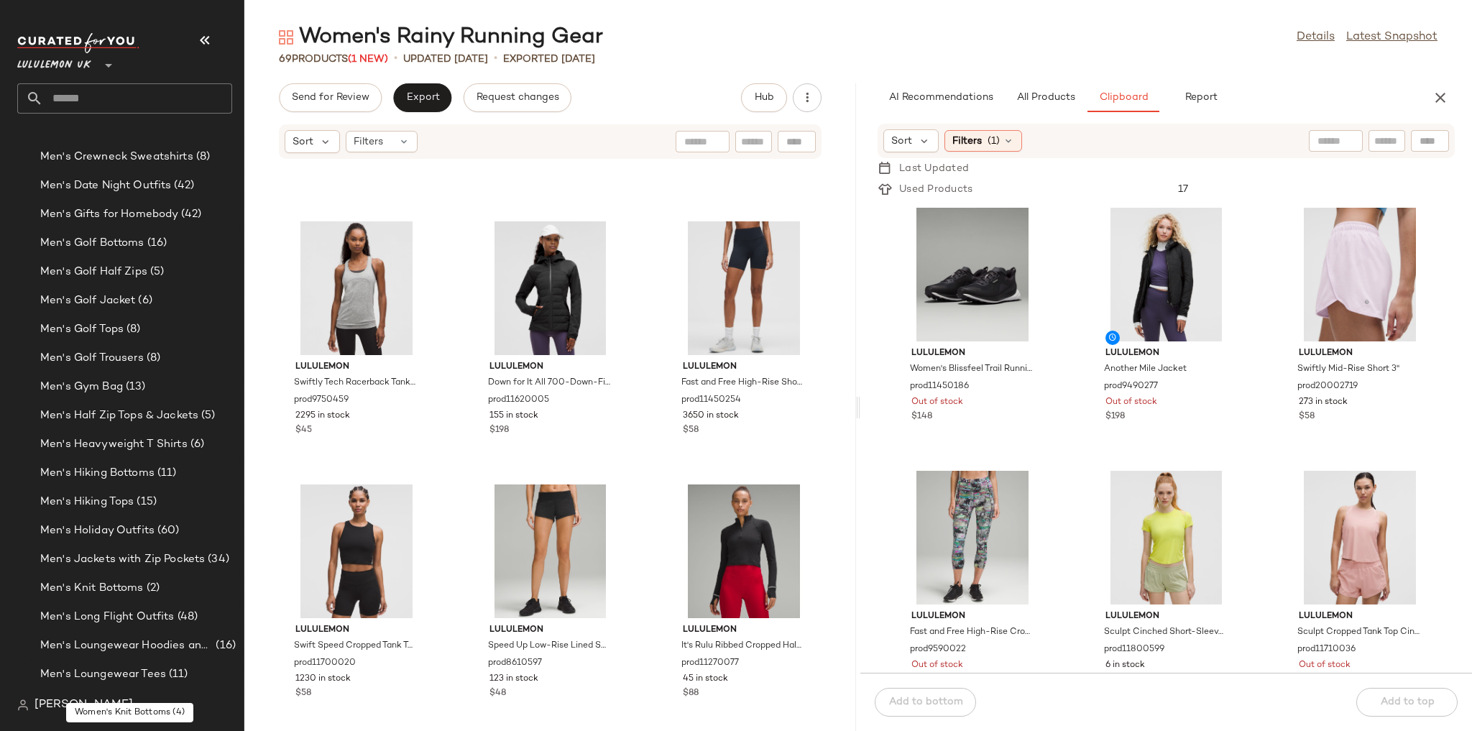
scroll to position [952, 0]
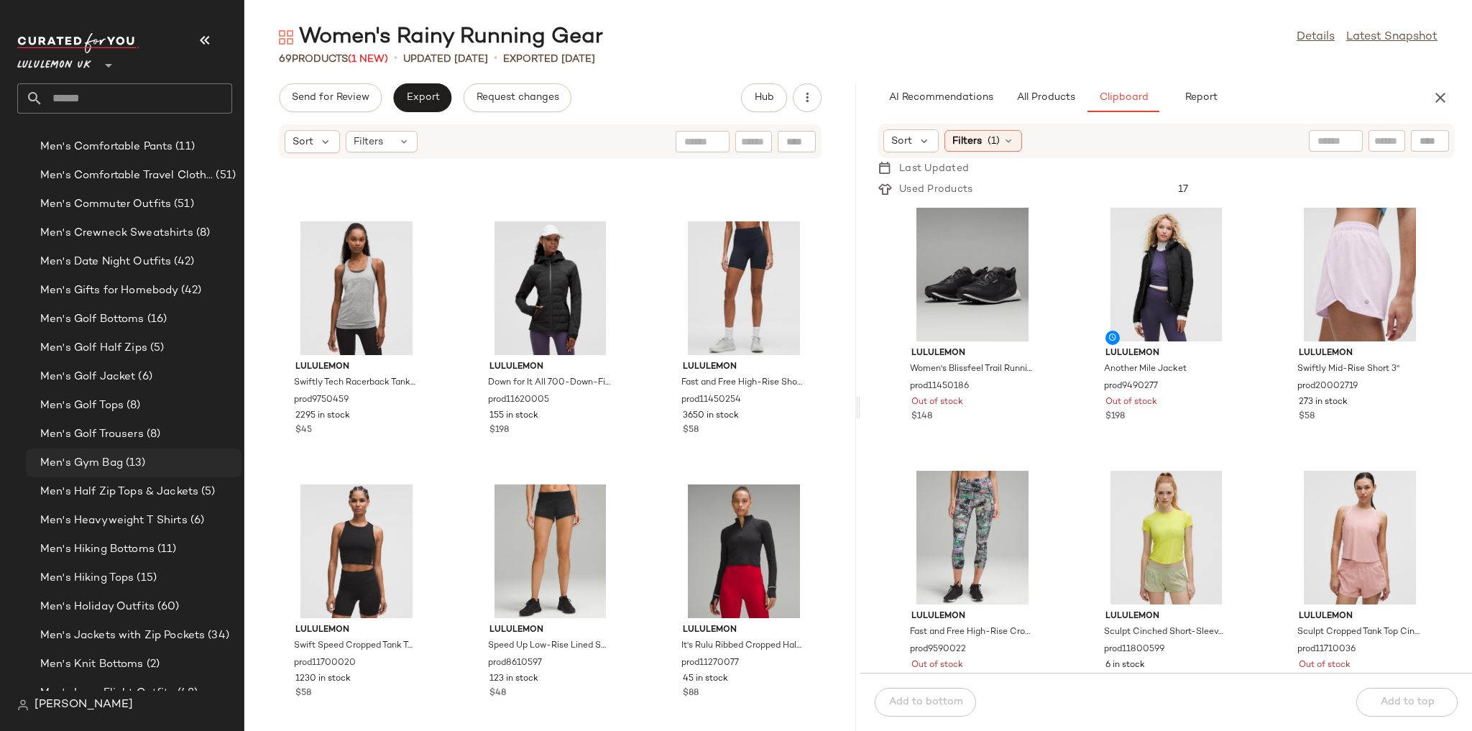
click at [135, 467] on span "(13)" at bounding box center [134, 463] width 23 height 17
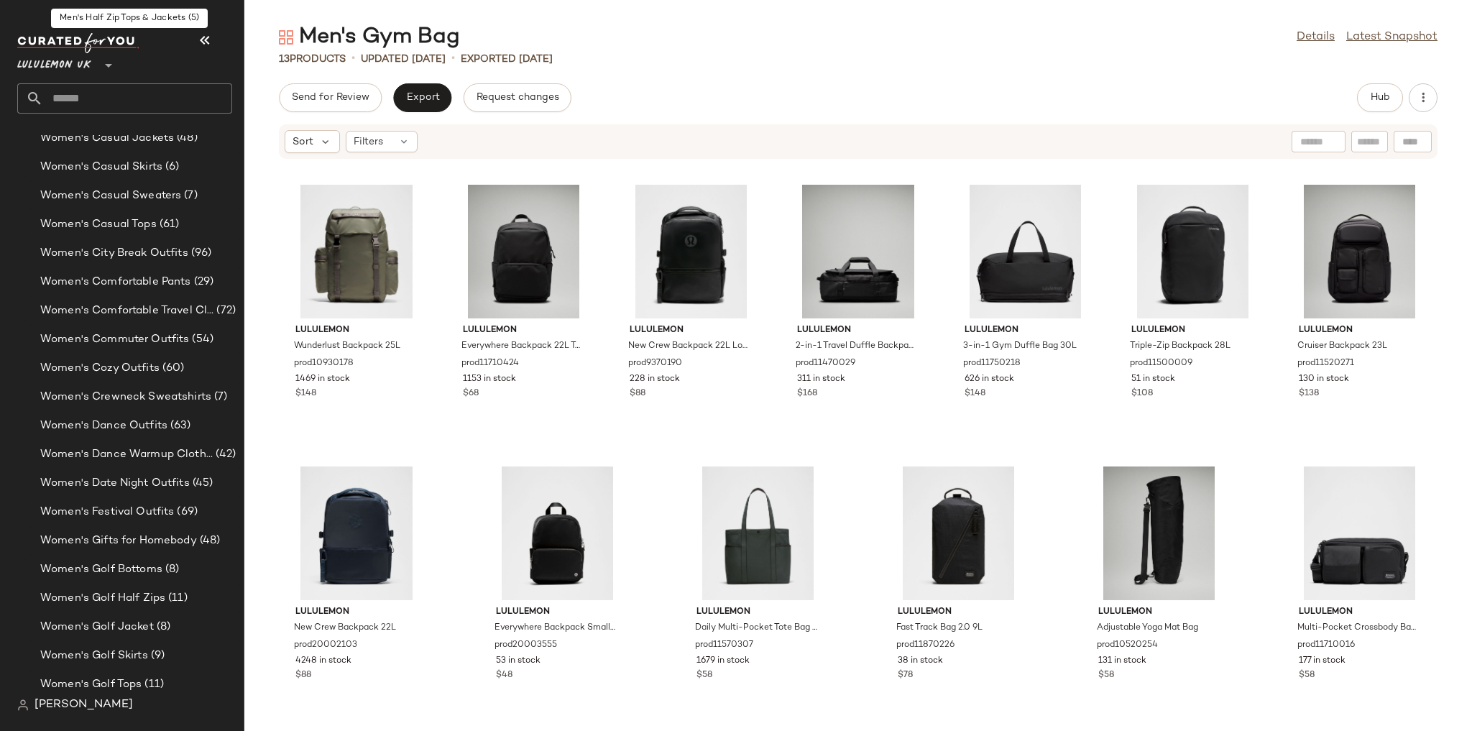
scroll to position [3597, 0]
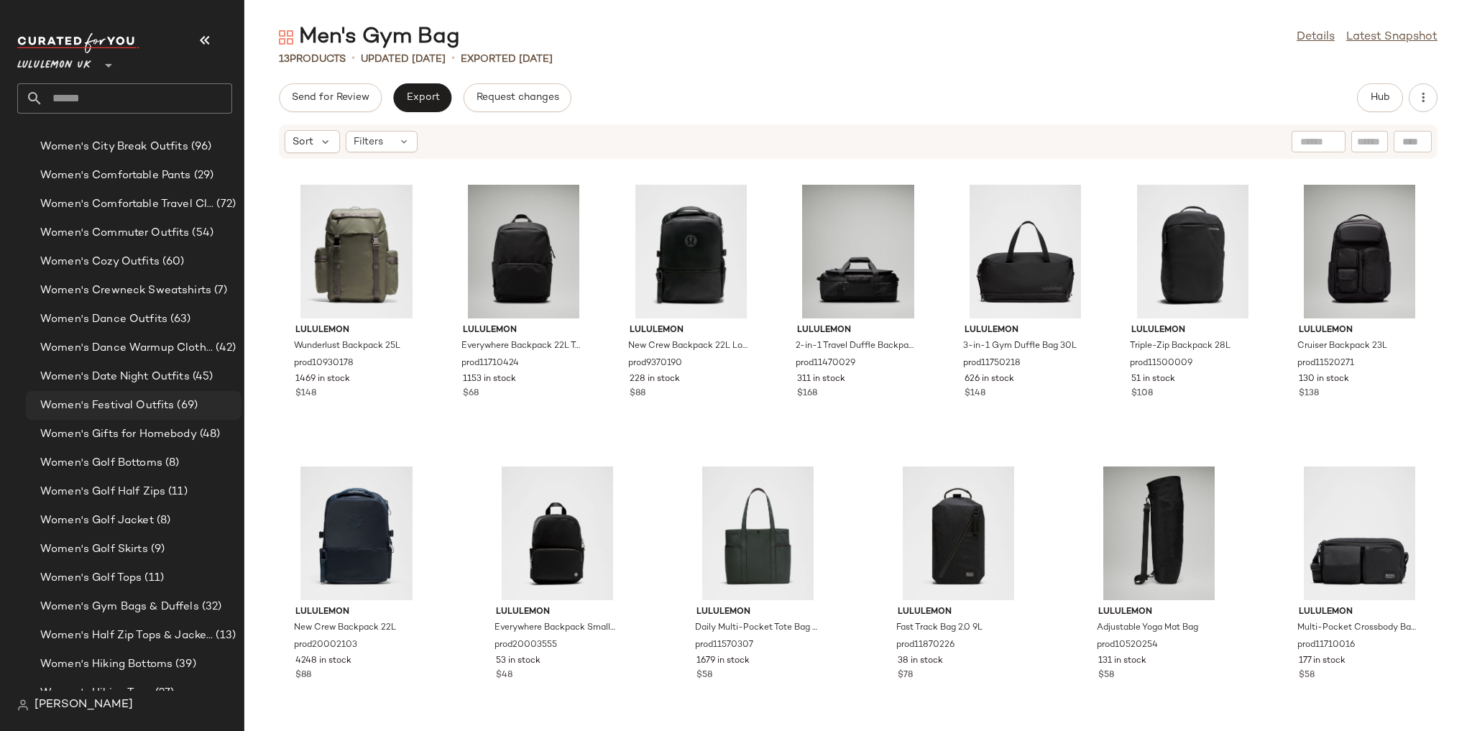
click at [142, 401] on span "Women's Festival Outfits" at bounding box center [107, 405] width 134 height 17
